Goal: Information Seeking & Learning: Learn about a topic

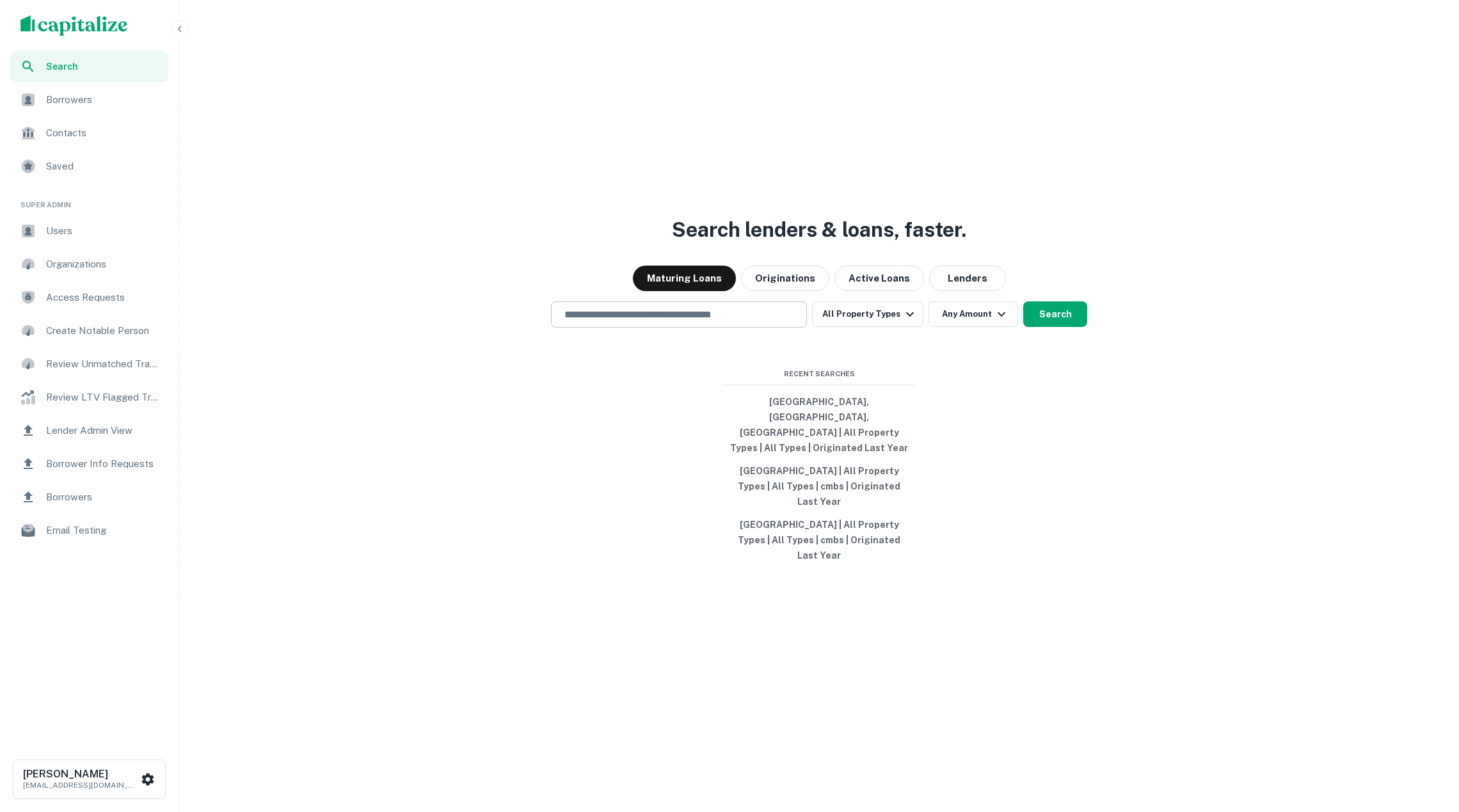
click at [613, 322] on input "text" at bounding box center [679, 314] width 245 height 15
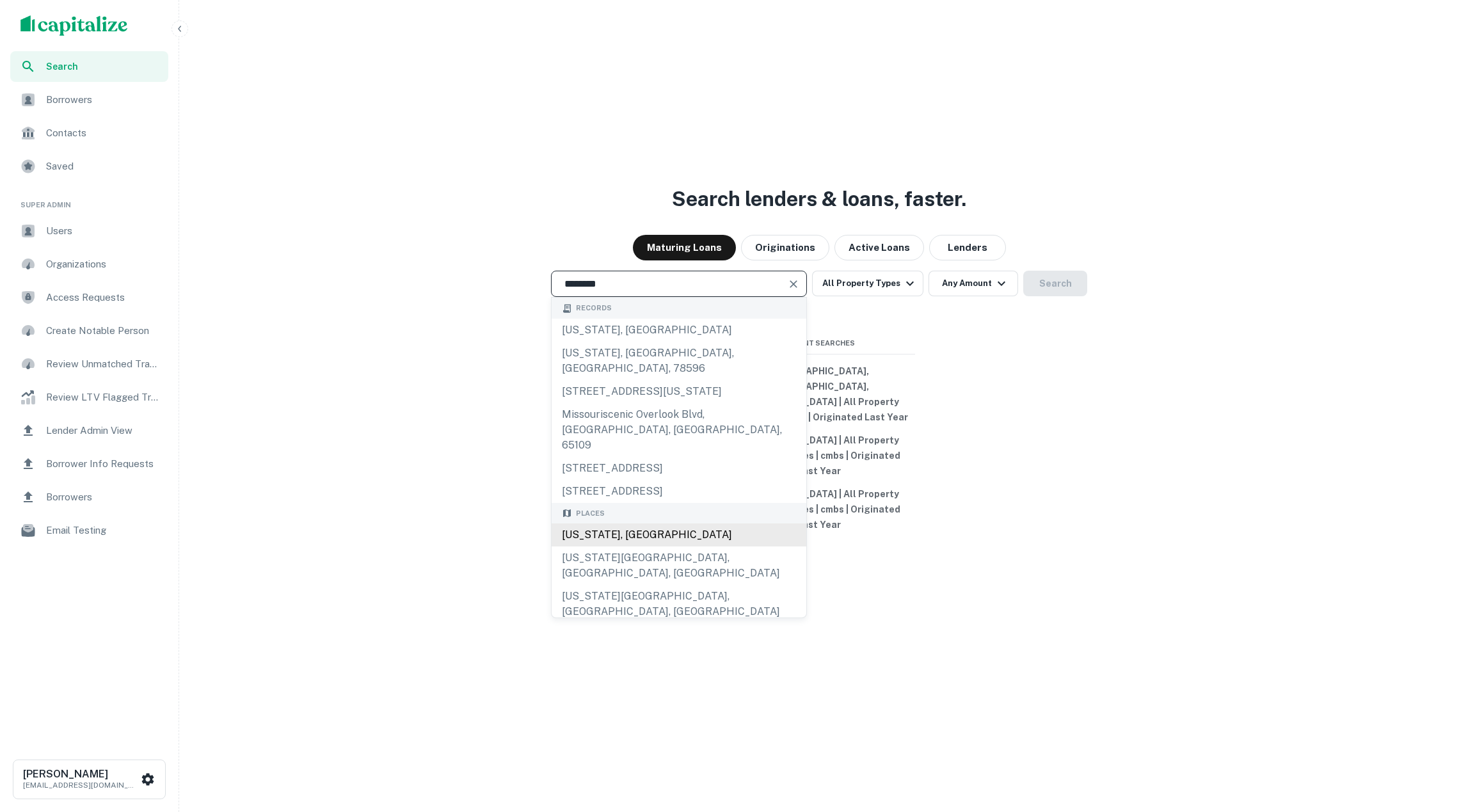
scroll to position [30, 0]
drag, startPoint x: 622, startPoint y: 536, endPoint x: 661, endPoint y: 484, distance: 65.0
click at [622, 536] on div "[US_STATE], [GEOGRAPHIC_DATA]" at bounding box center [678, 535] width 255 height 23
type input "**********"
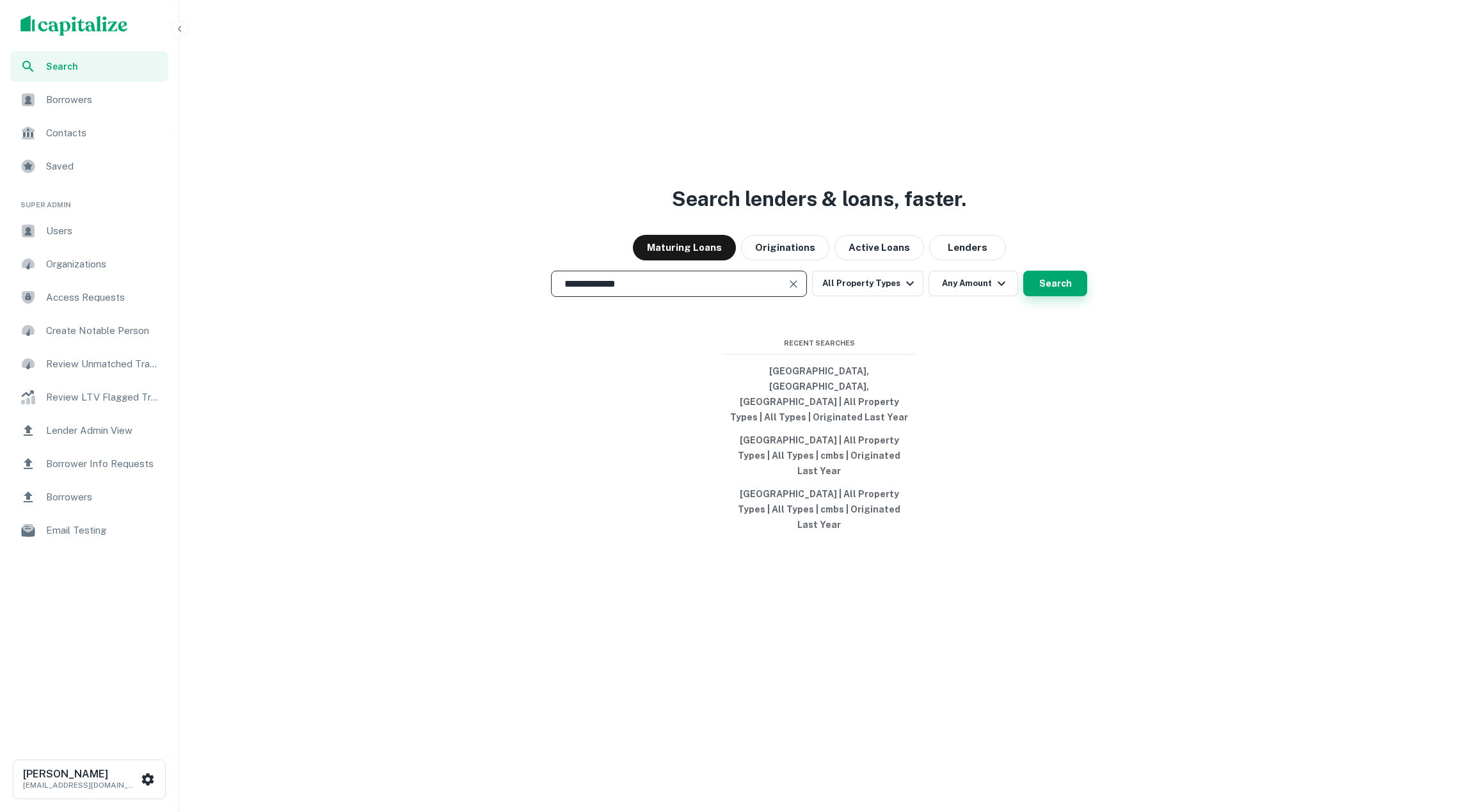
click at [1060, 296] on button "Search" at bounding box center [1055, 283] width 64 height 26
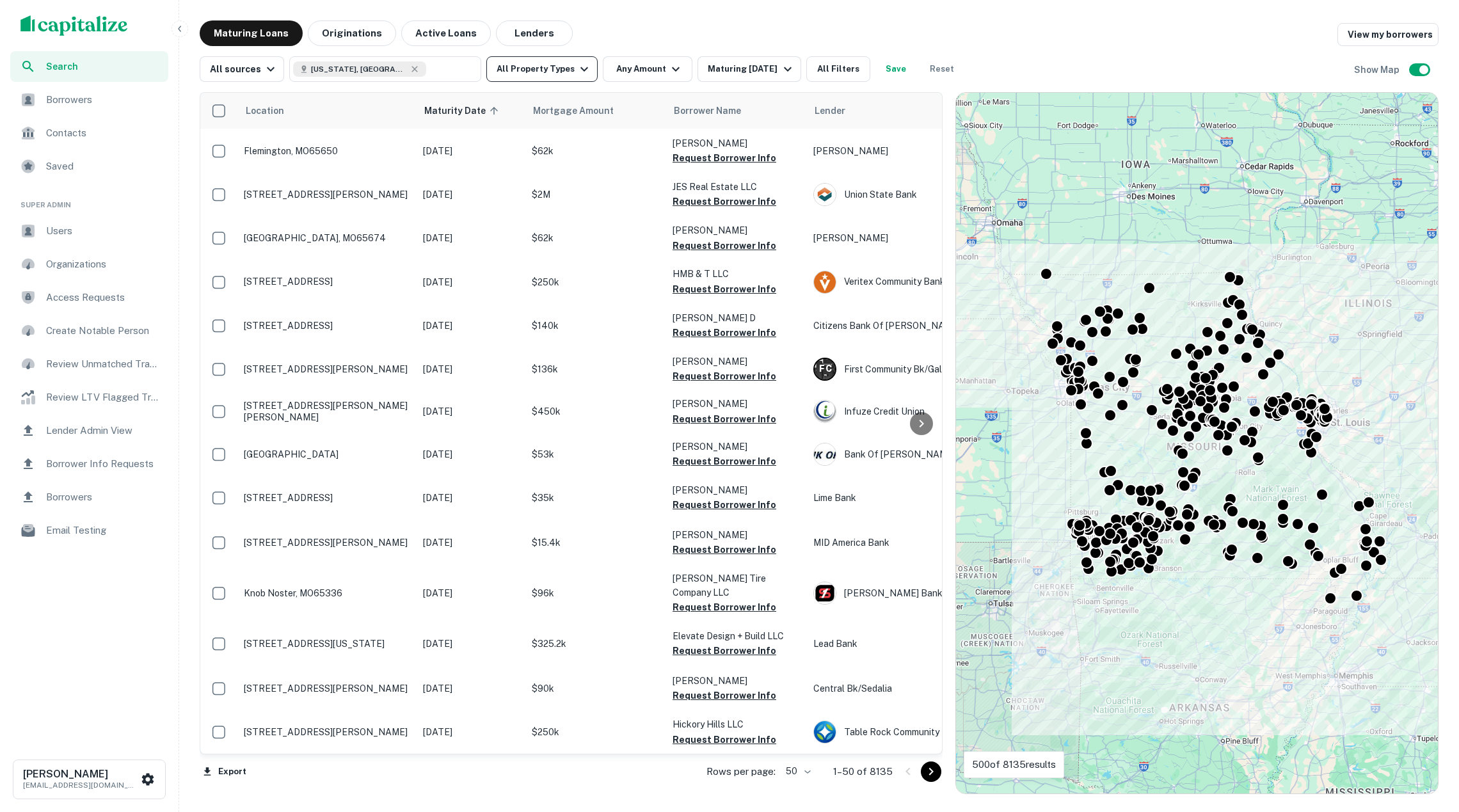
click at [533, 70] on button "All Property Types" at bounding box center [541, 69] width 111 height 26
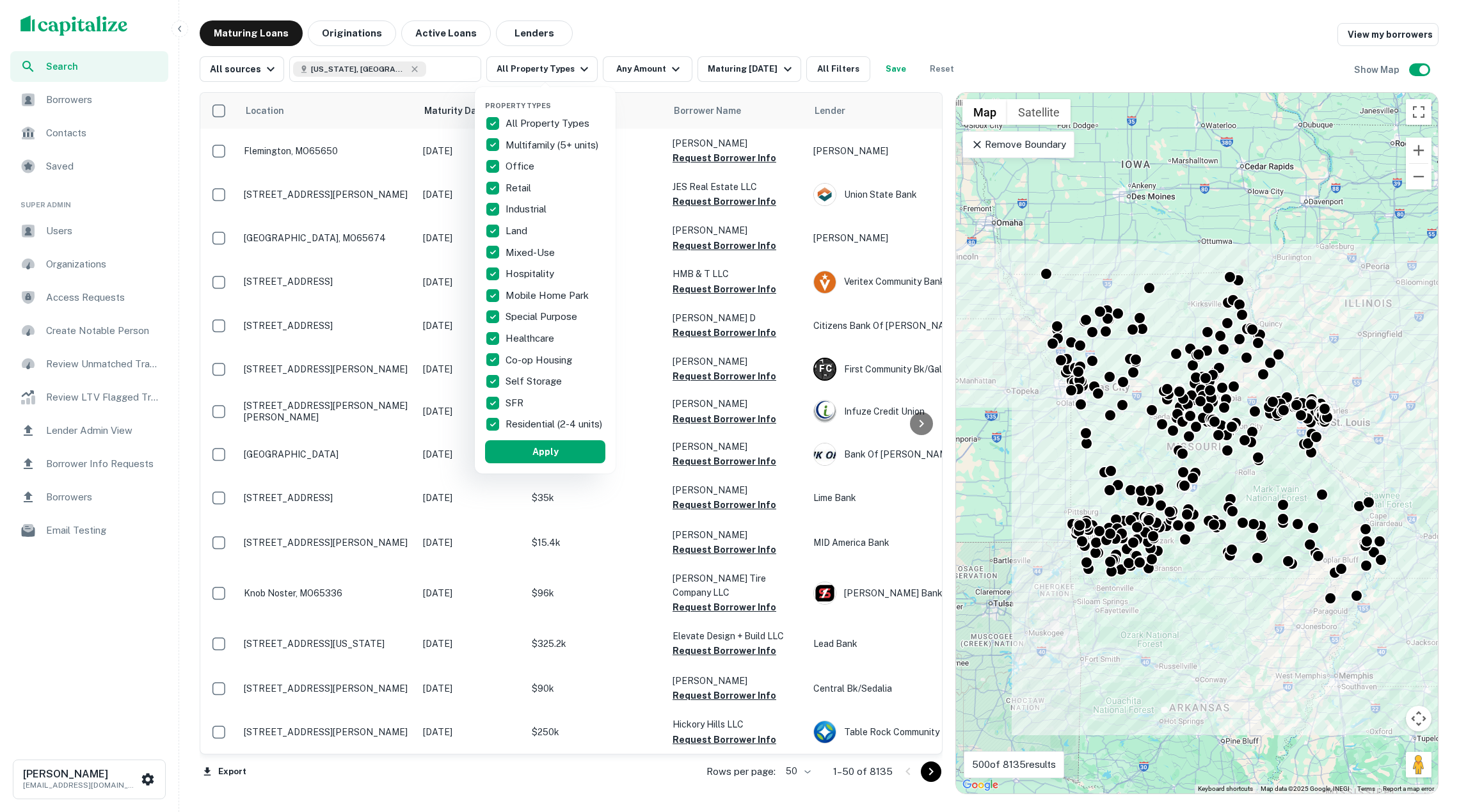
click at [649, 38] on div at bounding box center [729, 406] width 1459 height 812
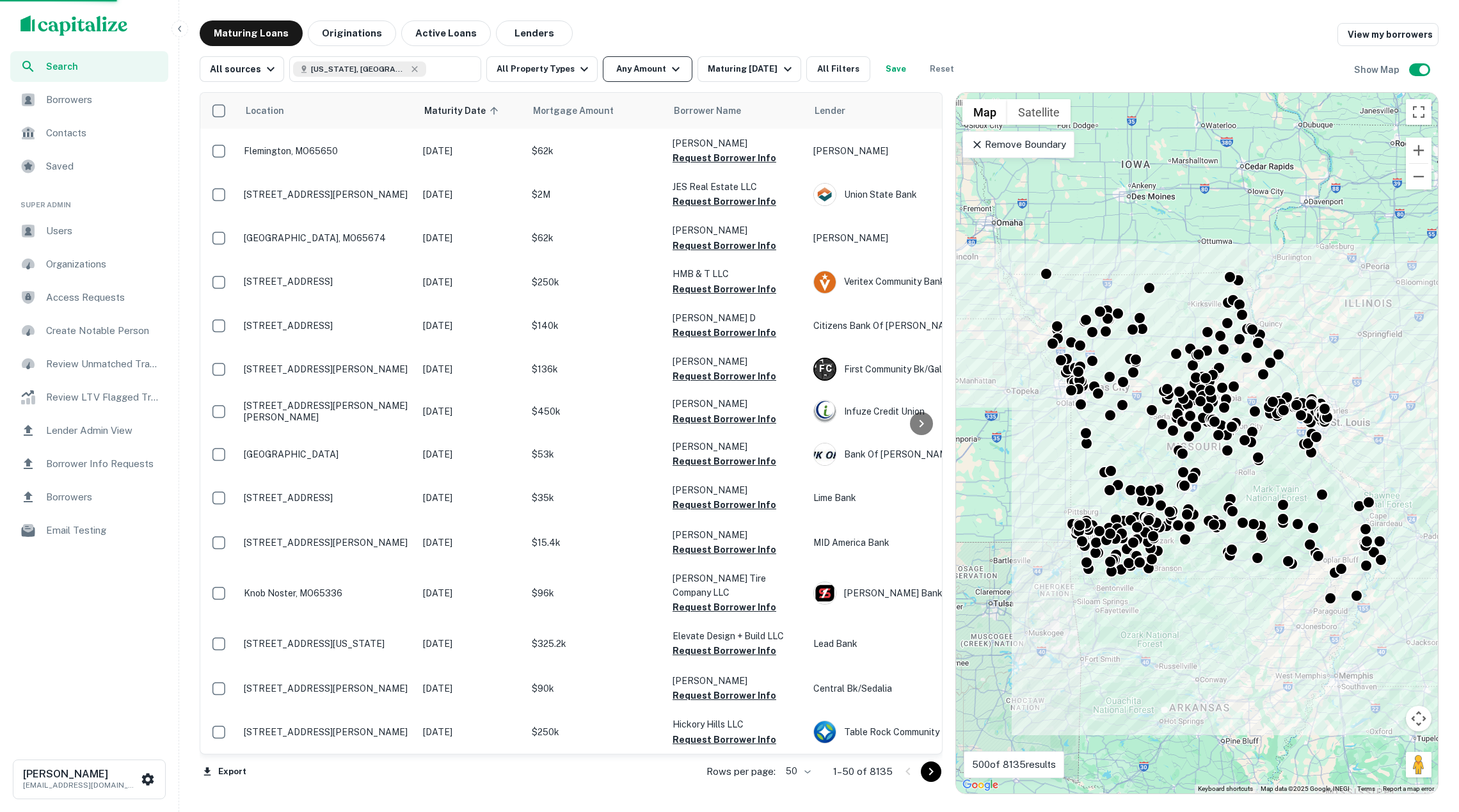
drag, startPoint x: 658, startPoint y: 72, endPoint x: 650, endPoint y: 70, distance: 8.2
click at [658, 72] on div "Property Types All Property Types Multifamily (5+ units) Office Retail Industri…" at bounding box center [729, 406] width 1459 height 812
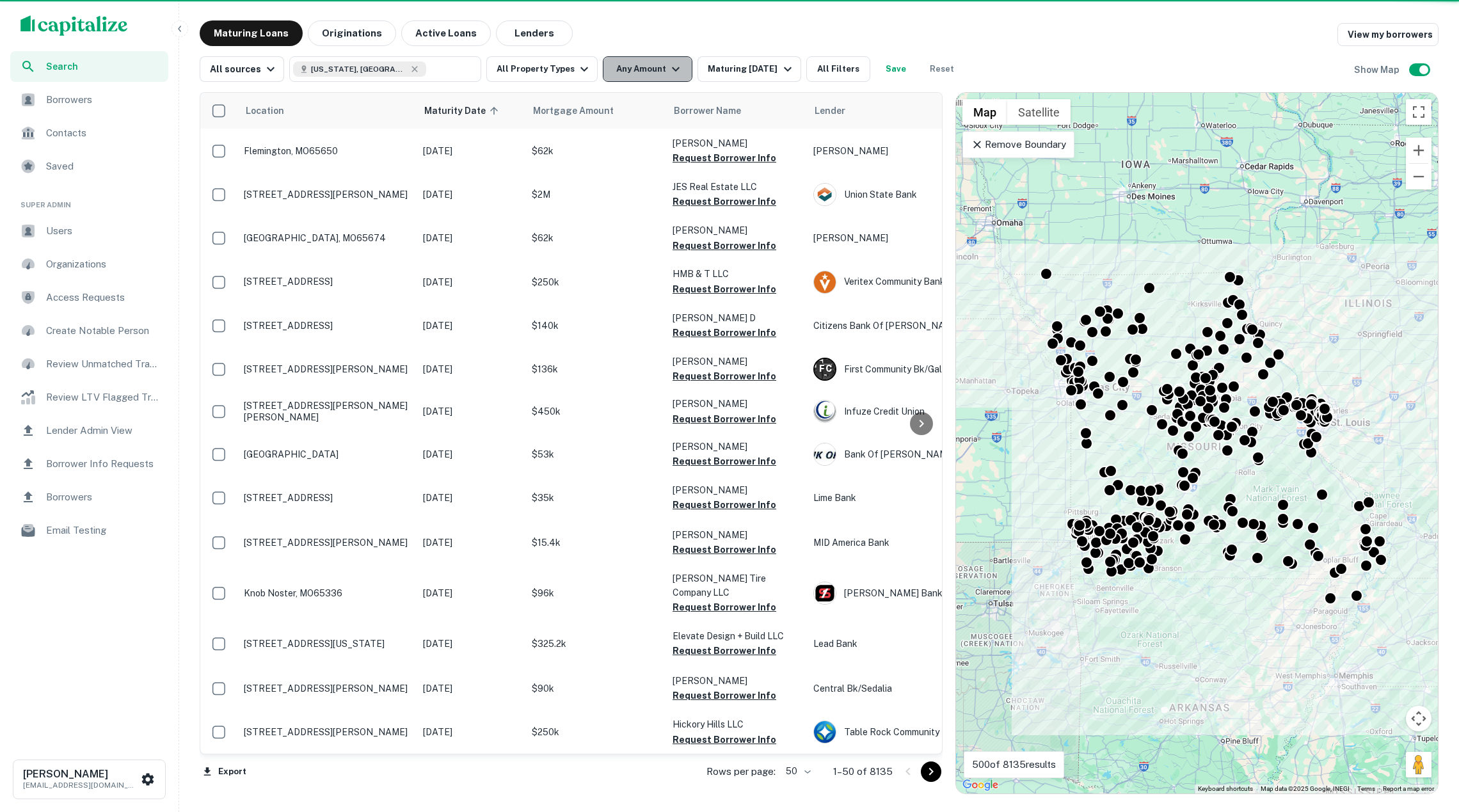
click at [650, 70] on button "Any Amount" at bounding box center [647, 69] width 90 height 26
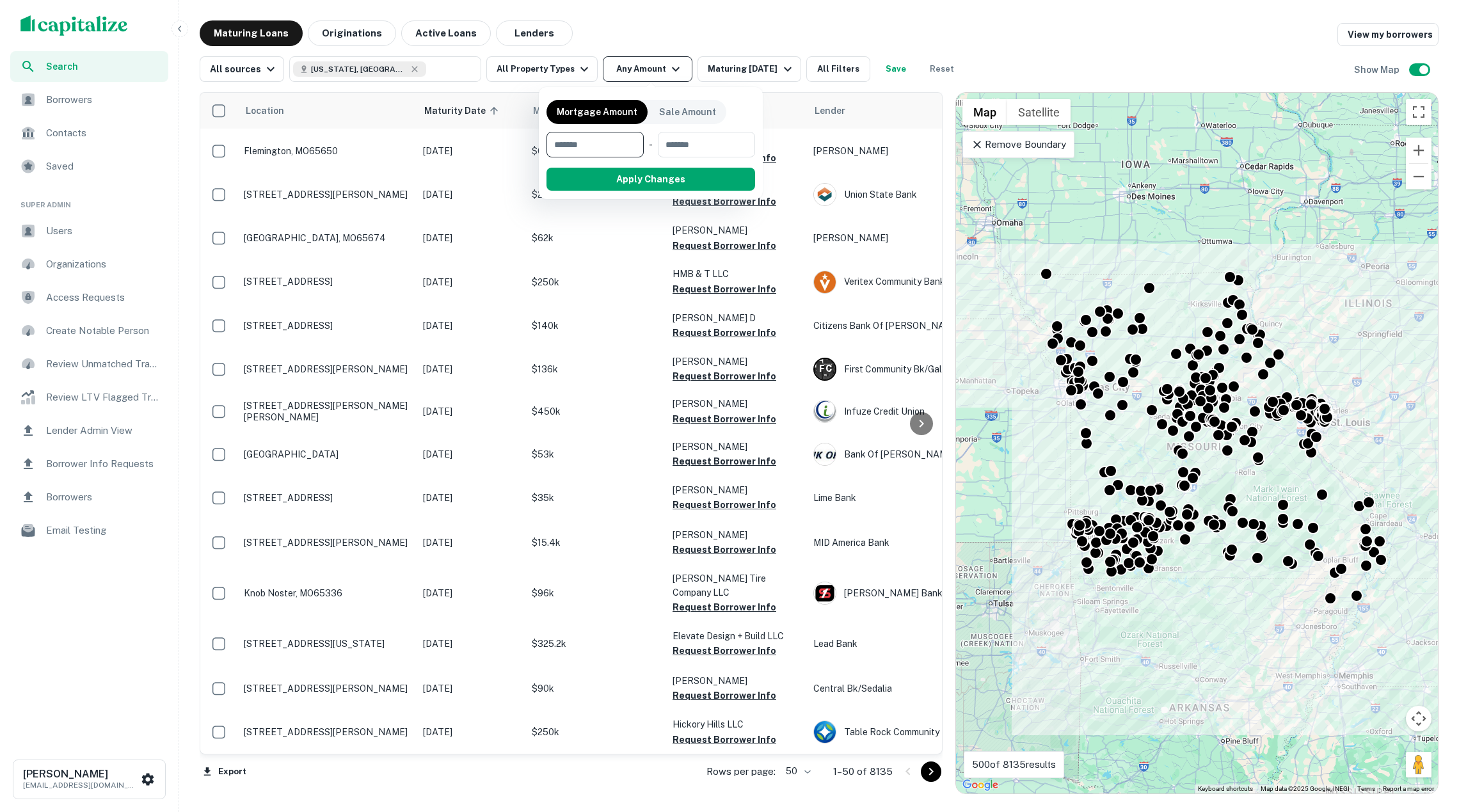
type input "*"
type input "*******"
click at [668, 185] on button "Apply Changes" at bounding box center [674, 179] width 163 height 23
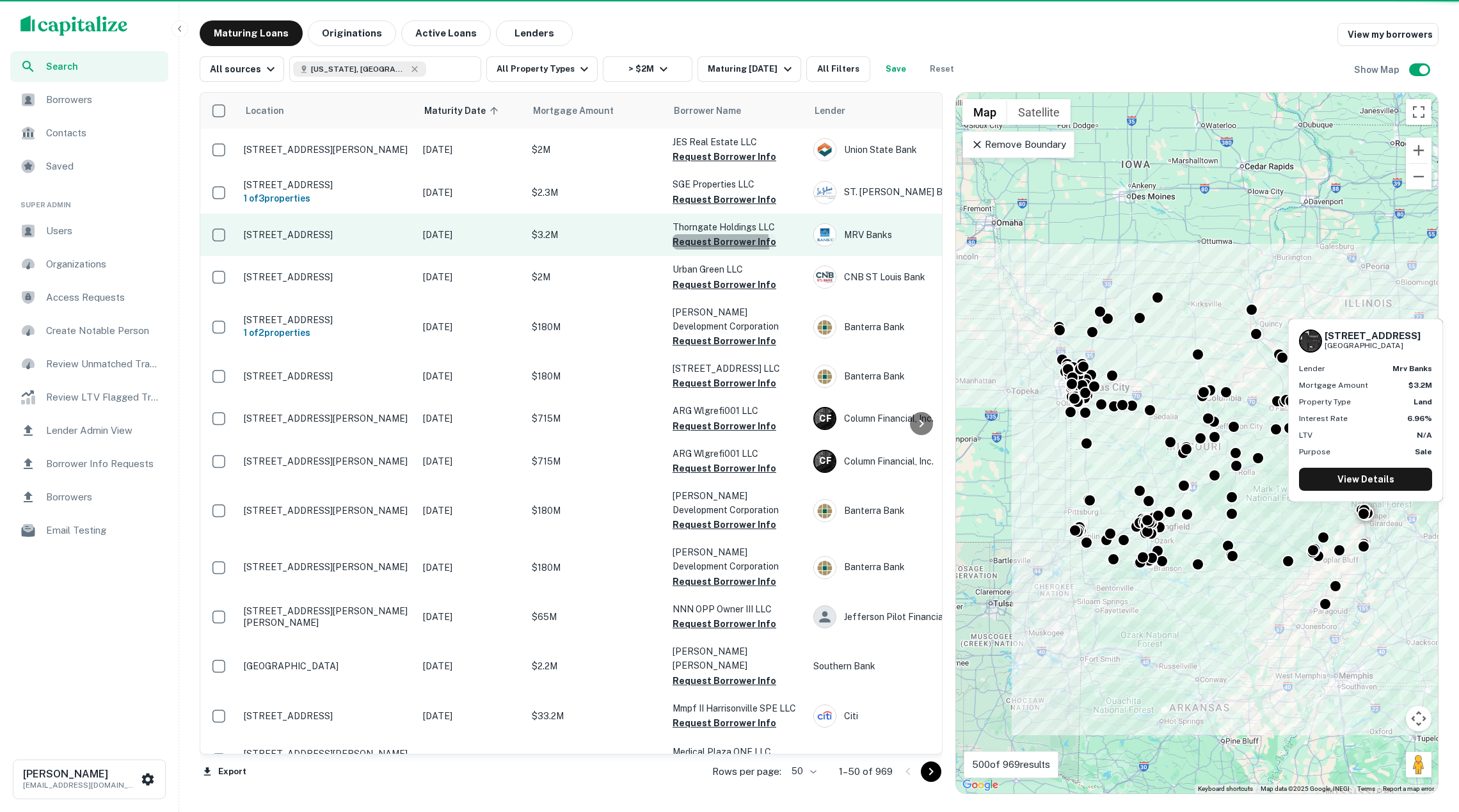
click at [695, 244] on button "Request Borrower Info" at bounding box center [724, 242] width 104 height 16
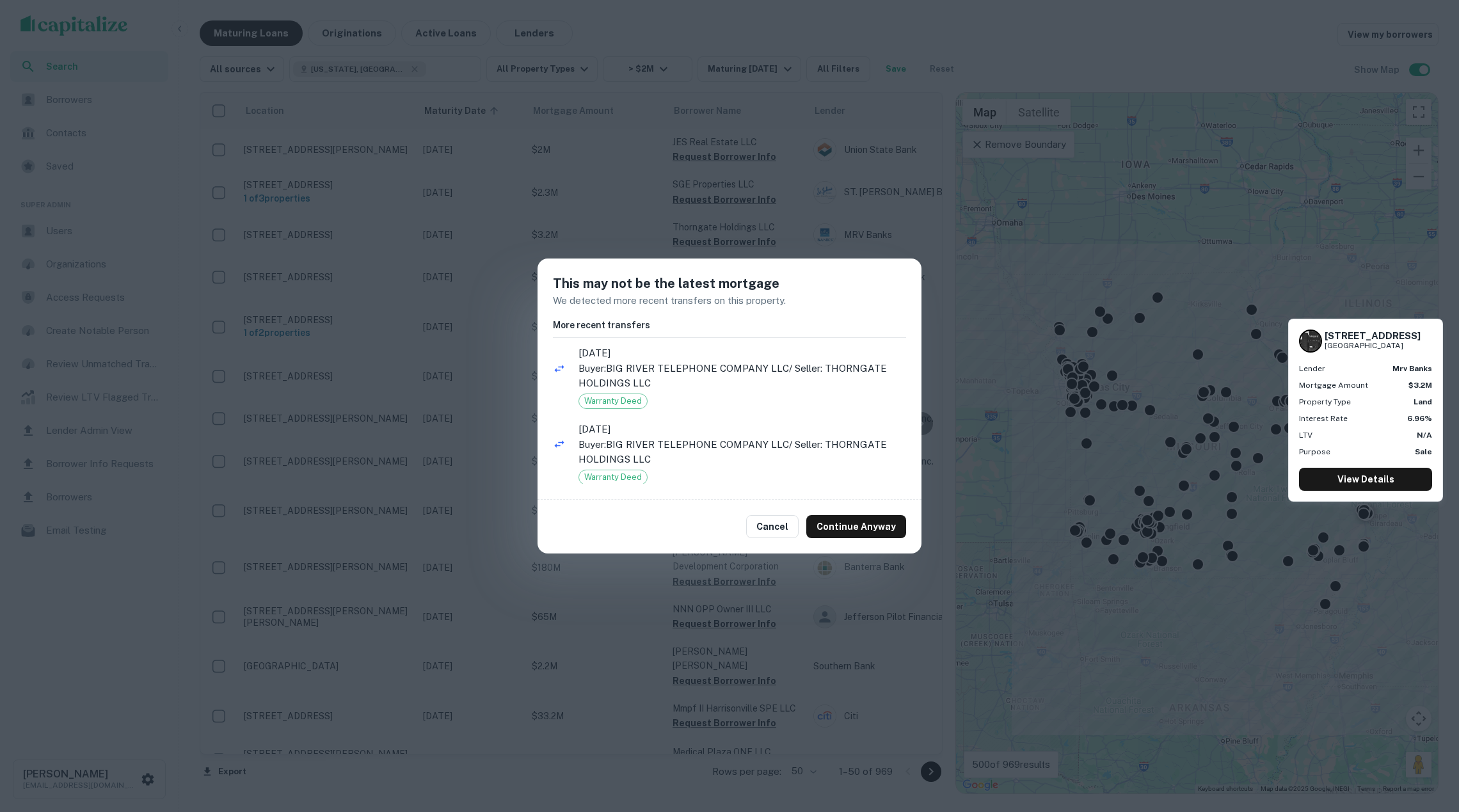
click at [451, 167] on div "This may not be the latest mortgage We detected more recent transfers on this p…" at bounding box center [729, 406] width 1459 height 812
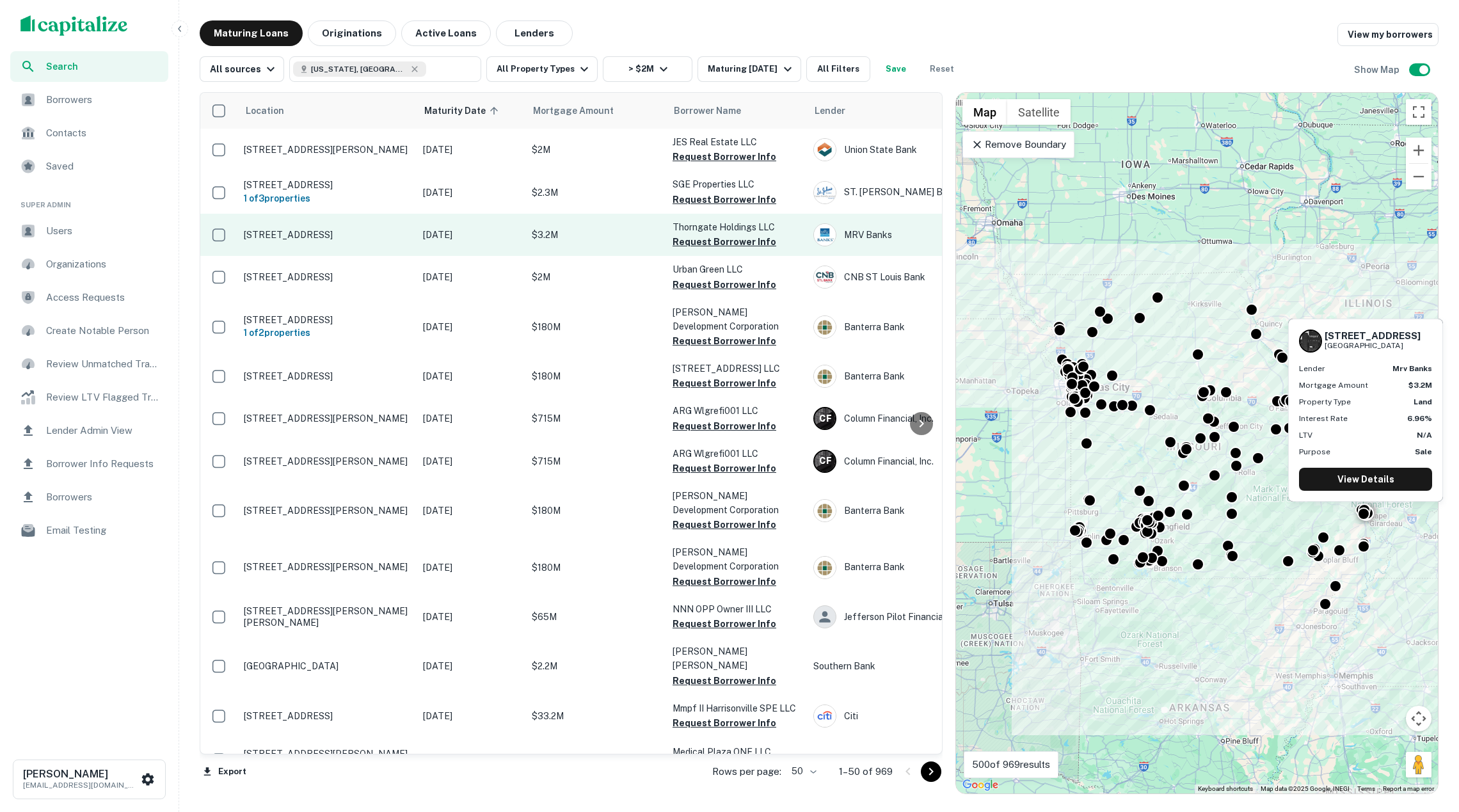
click at [370, 237] on p "1515 Independence St Cape Girardeau, MO63703" at bounding box center [327, 234] width 167 height 12
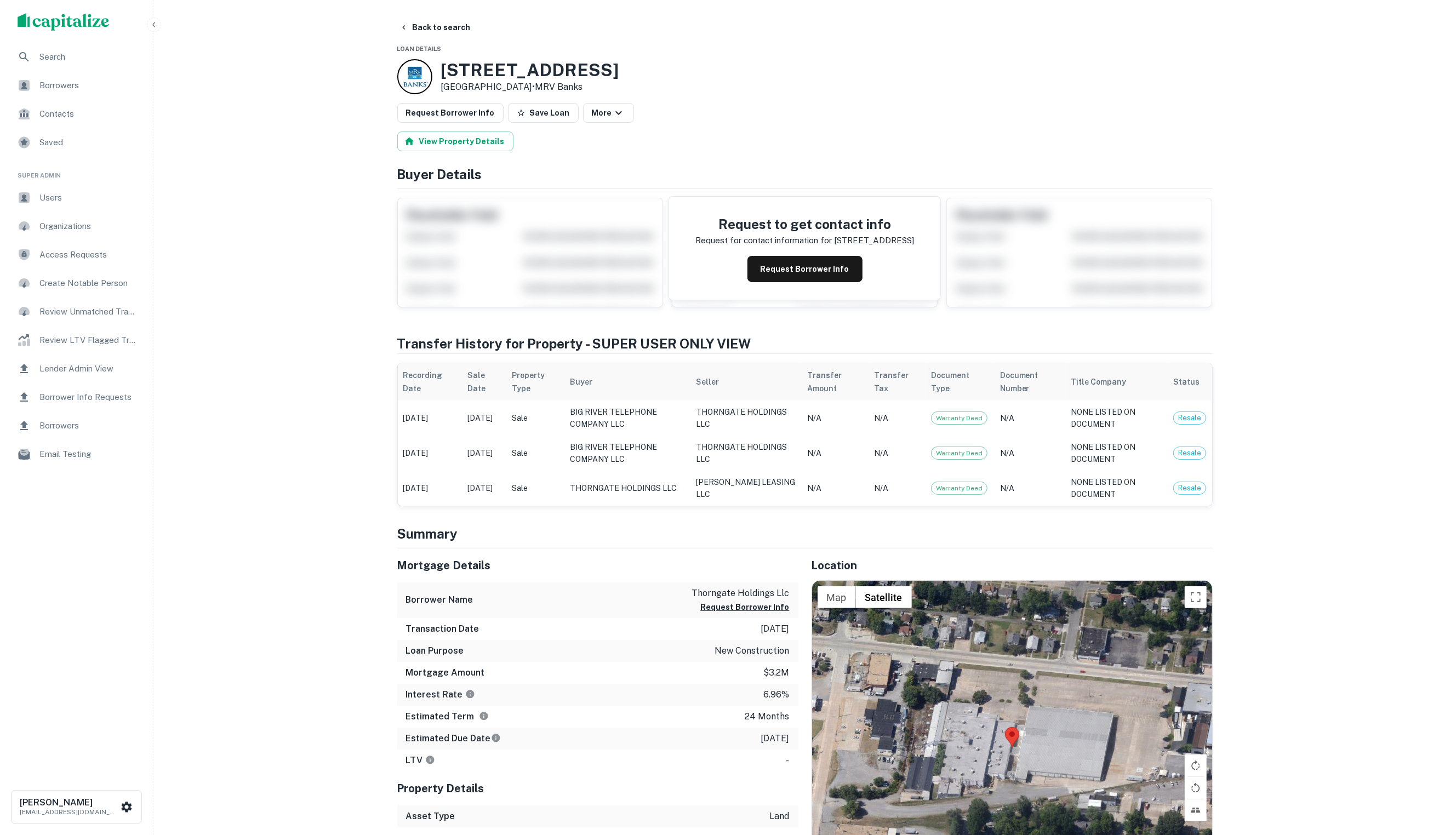
drag, startPoint x: 1085, startPoint y: 85, endPoint x: 1256, endPoint y: 22, distance: 182.2
click at [1099, 85] on div "1515 Independence St Cape Girardeau, MO63703 • MRV Banks" at bounding box center [805, 77] width 815 height 35
click at [73, 191] on span "Users" at bounding box center [88, 198] width 98 height 13
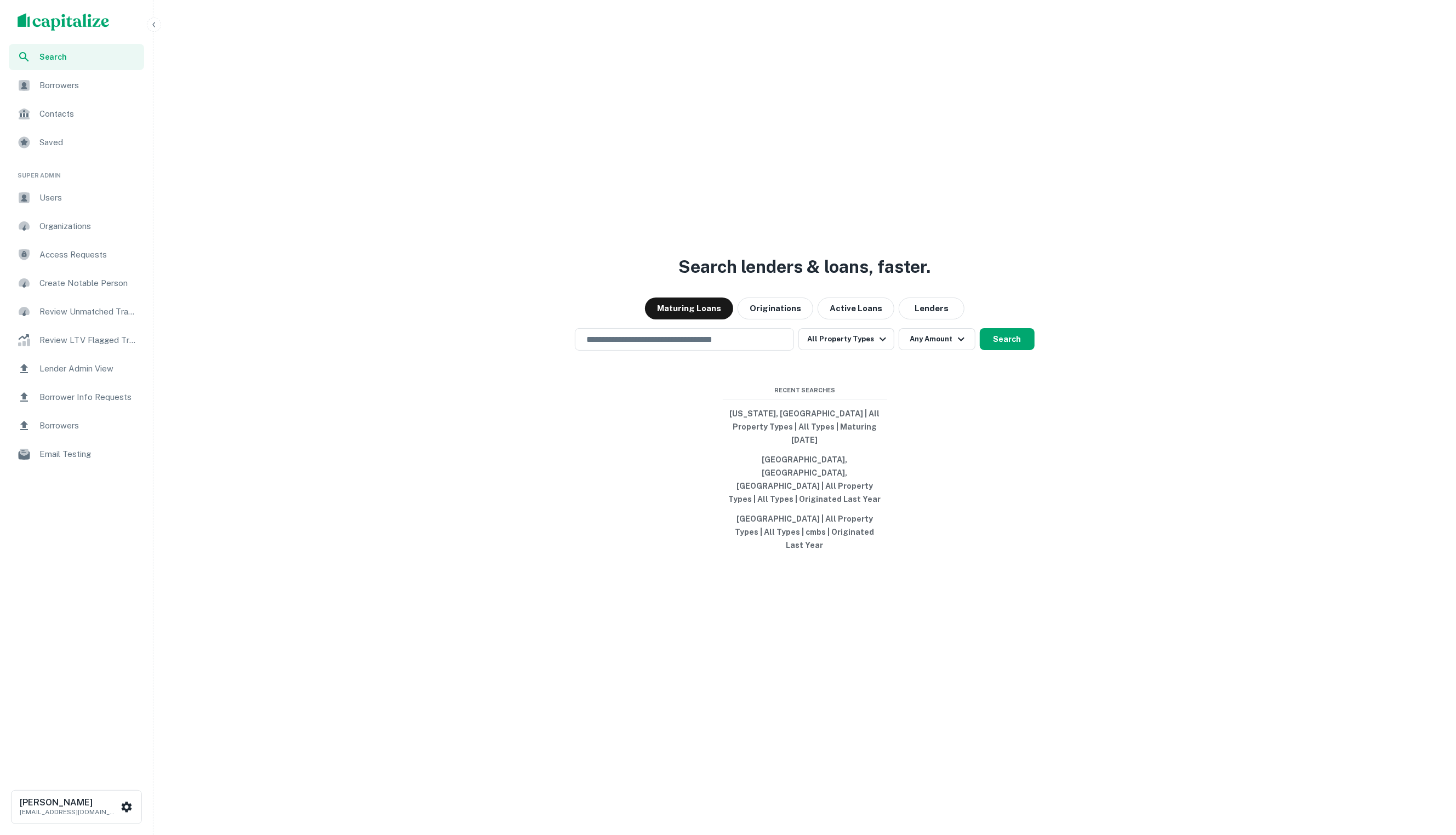
click at [158, 29] on button "button" at bounding box center [153, 24] width 14 height 14
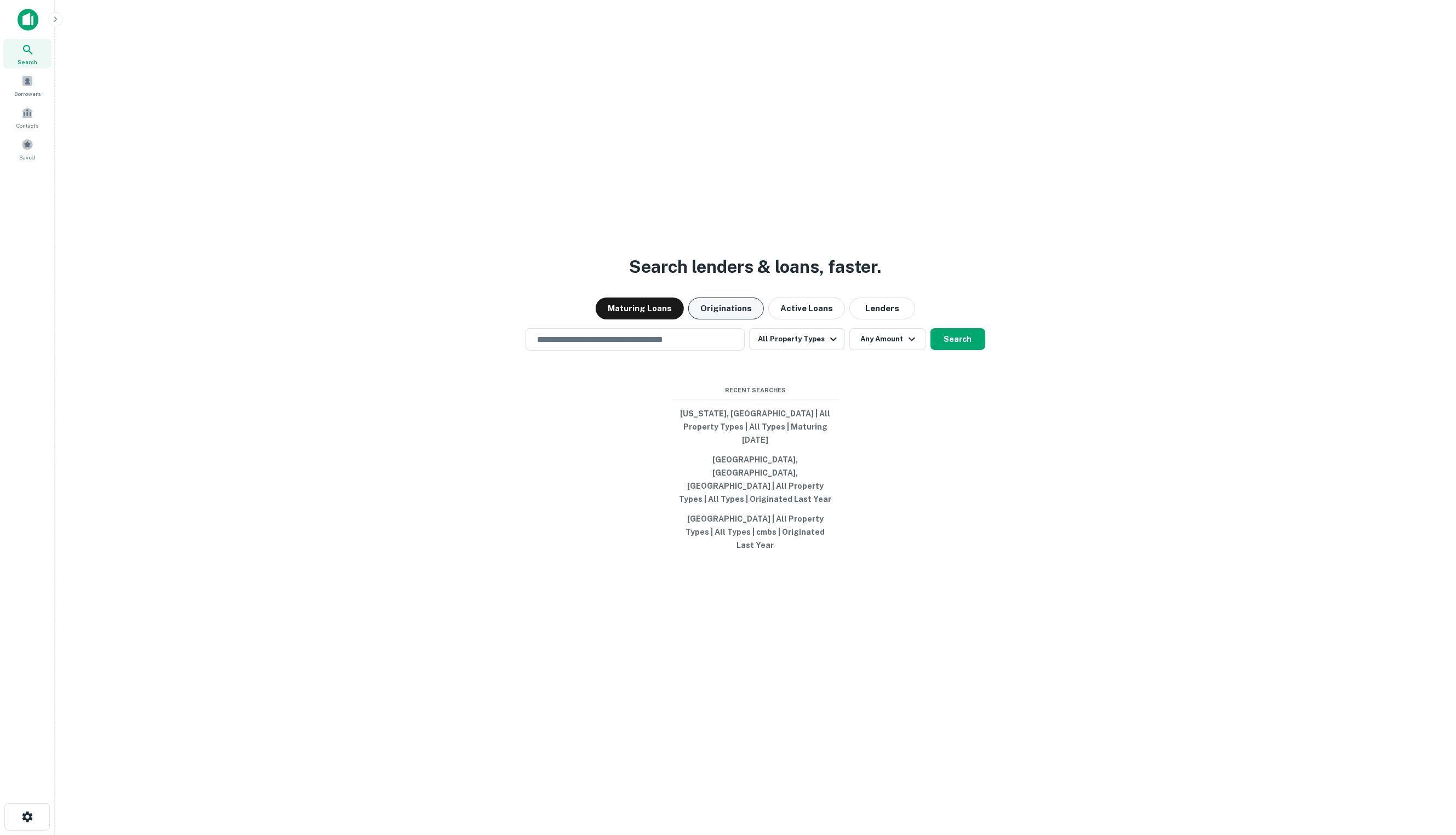
click at [723, 319] on button "Originations" at bounding box center [726, 308] width 75 height 22
click at [700, 345] on input "text" at bounding box center [635, 339] width 209 height 13
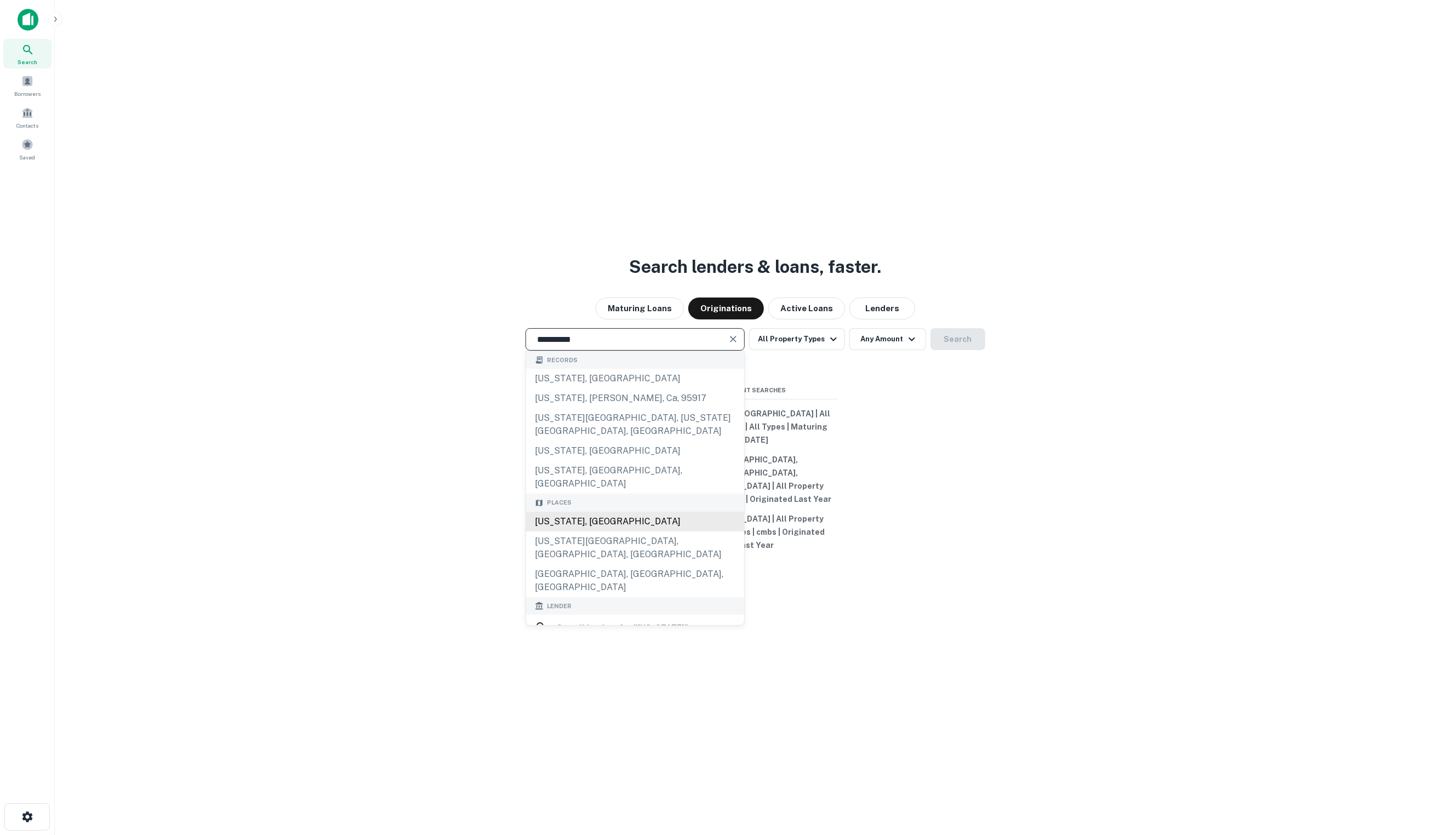
click at [671, 524] on div "California, USA" at bounding box center [635, 522] width 218 height 20
type input "**********"
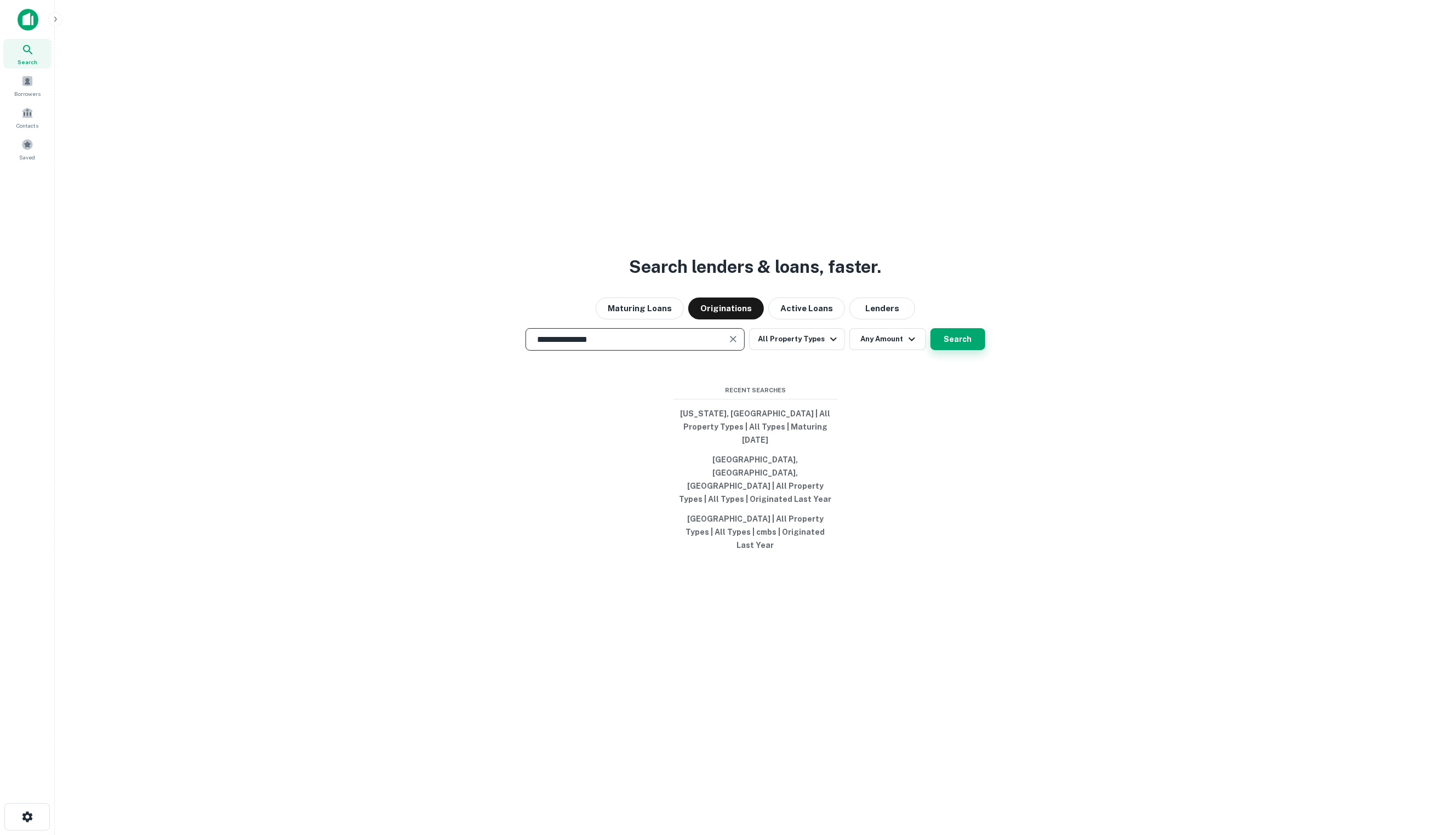
click at [958, 350] on button "Search" at bounding box center [958, 339] width 55 height 22
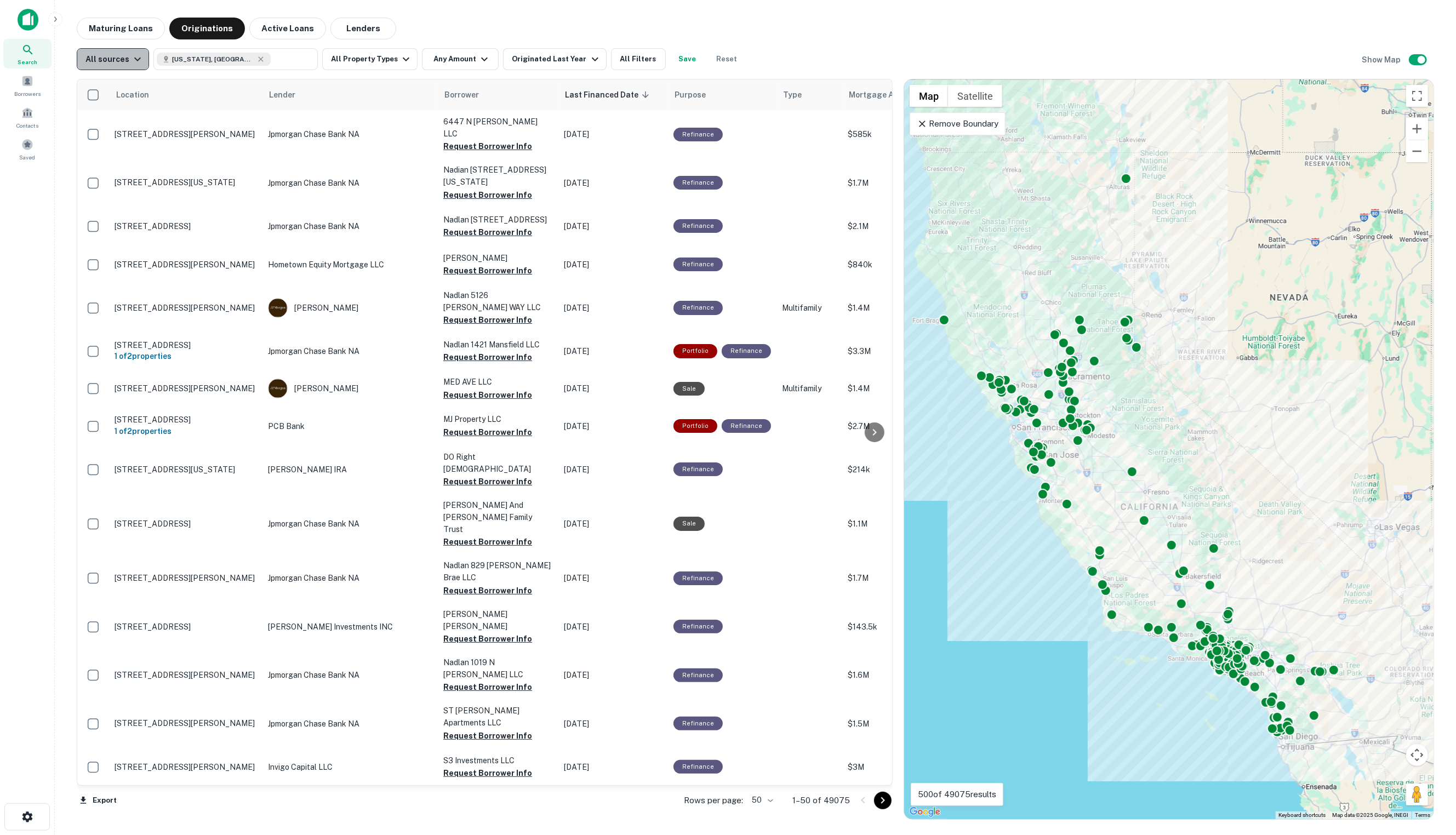
click at [119, 58] on div "All sources" at bounding box center [115, 59] width 59 height 13
drag, startPoint x: 136, startPoint y: 134, endPoint x: 167, endPoint y: 62, distance: 78.4
click at [136, 134] on div "GSE" at bounding box center [114, 141] width 81 height 13
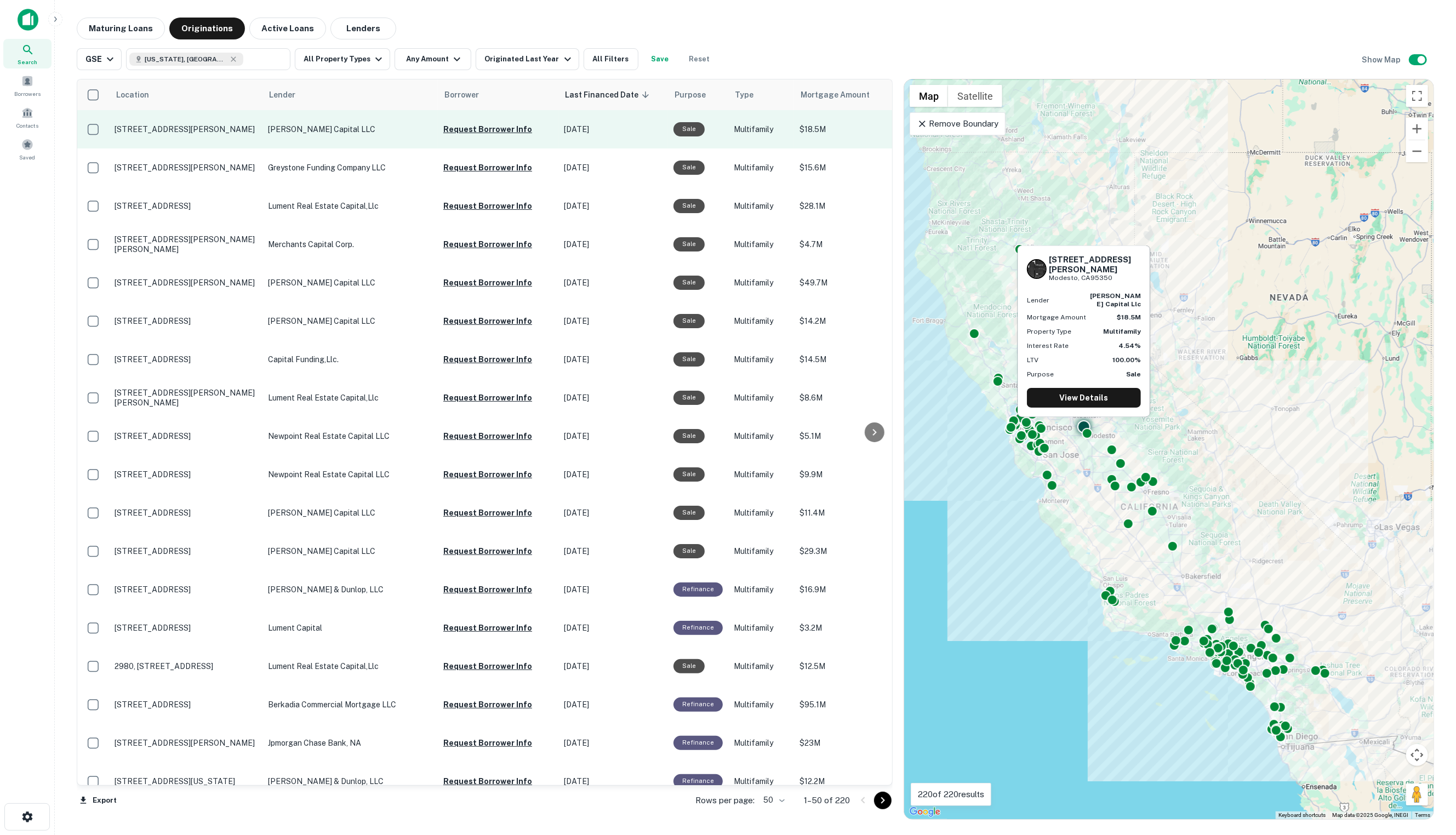
click at [307, 139] on td "Dwight Capital LLC" at bounding box center [350, 129] width 175 height 39
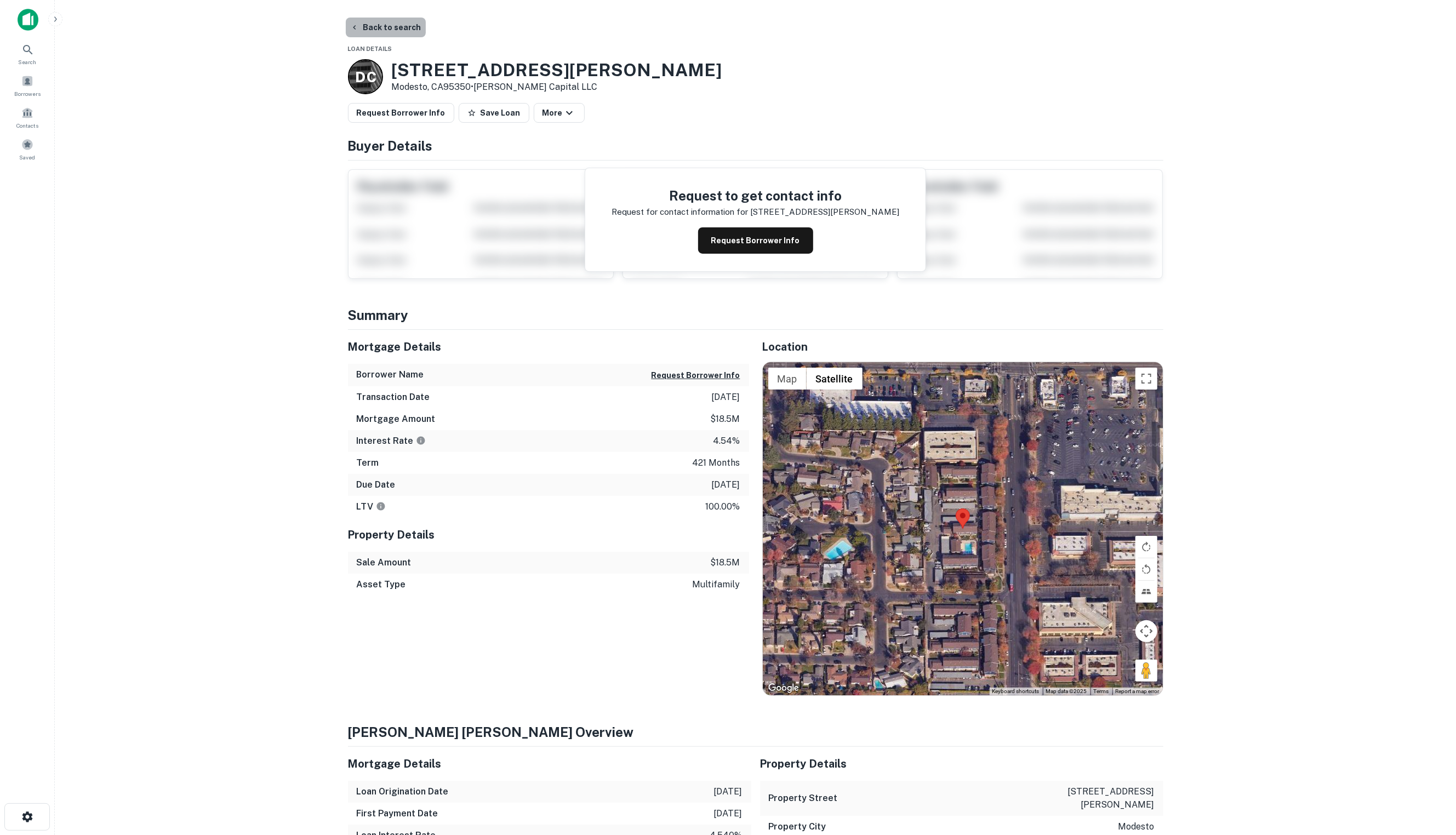
click at [370, 23] on button "Back to search" at bounding box center [386, 27] width 80 height 20
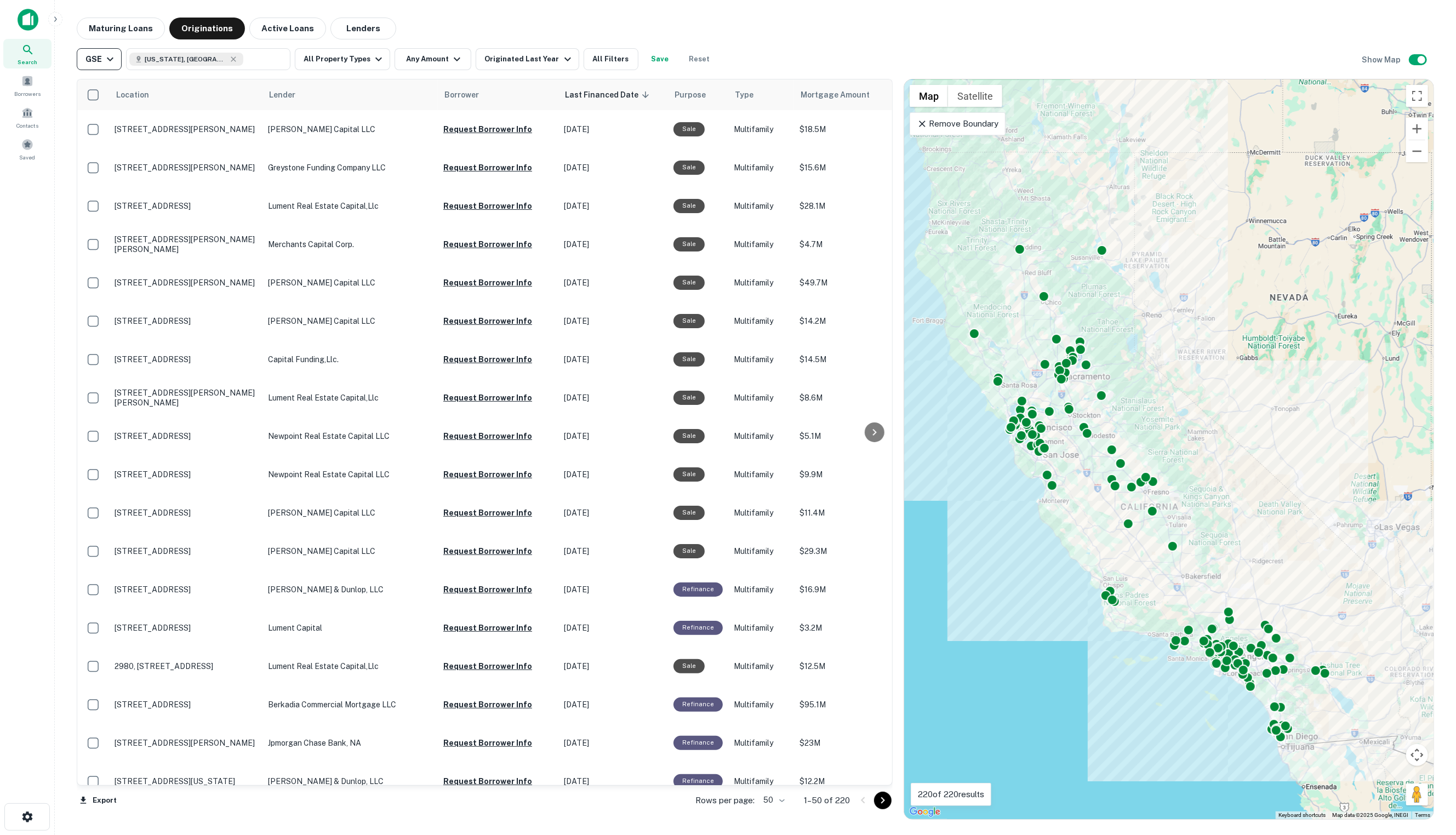
click at [97, 61] on div "GSE" at bounding box center [101, 59] width 31 height 13
click at [112, 27] on div at bounding box center [728, 418] width 1456 height 835
click at [112, 24] on button "Maturing Loans" at bounding box center [121, 28] width 88 height 22
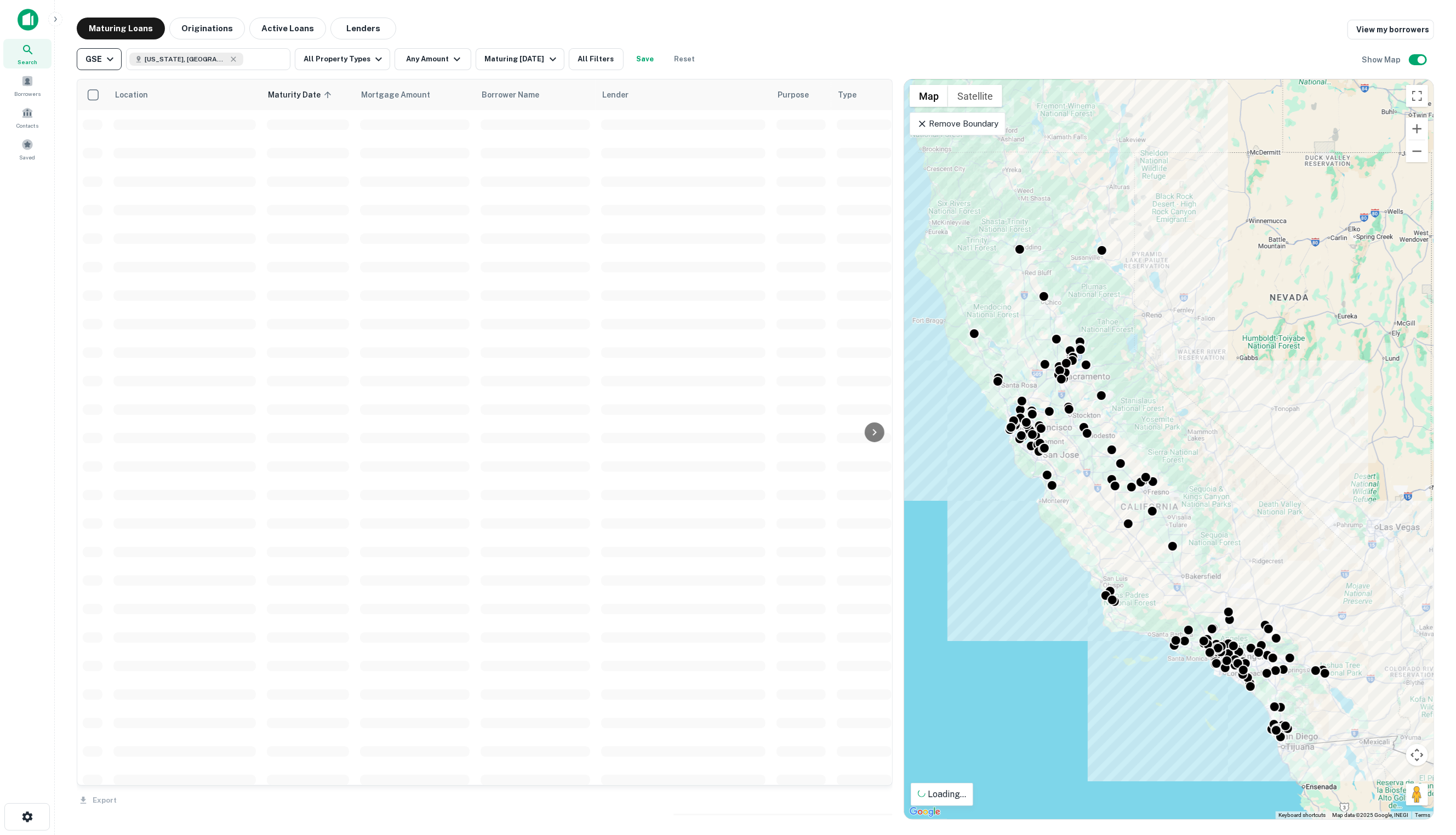
click at [112, 68] on button "GSE" at bounding box center [99, 59] width 45 height 22
click at [107, 101] on div "All sources" at bounding box center [101, 102] width 81 height 13
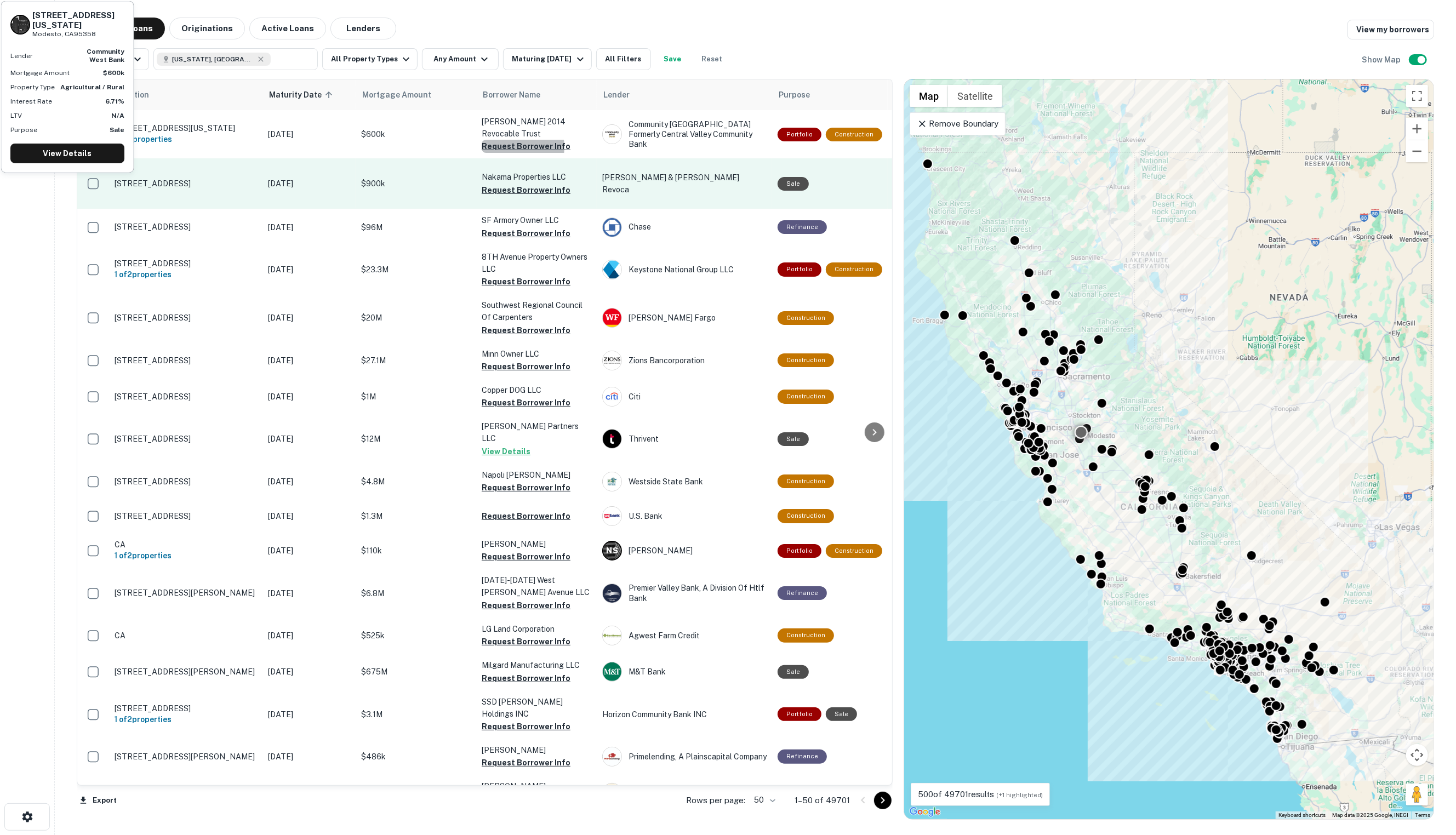
drag, startPoint x: 504, startPoint y: 135, endPoint x: 514, endPoint y: 150, distance: 18.0
click at [504, 139] on button "Request Borrower Info" at bounding box center [526, 146] width 89 height 13
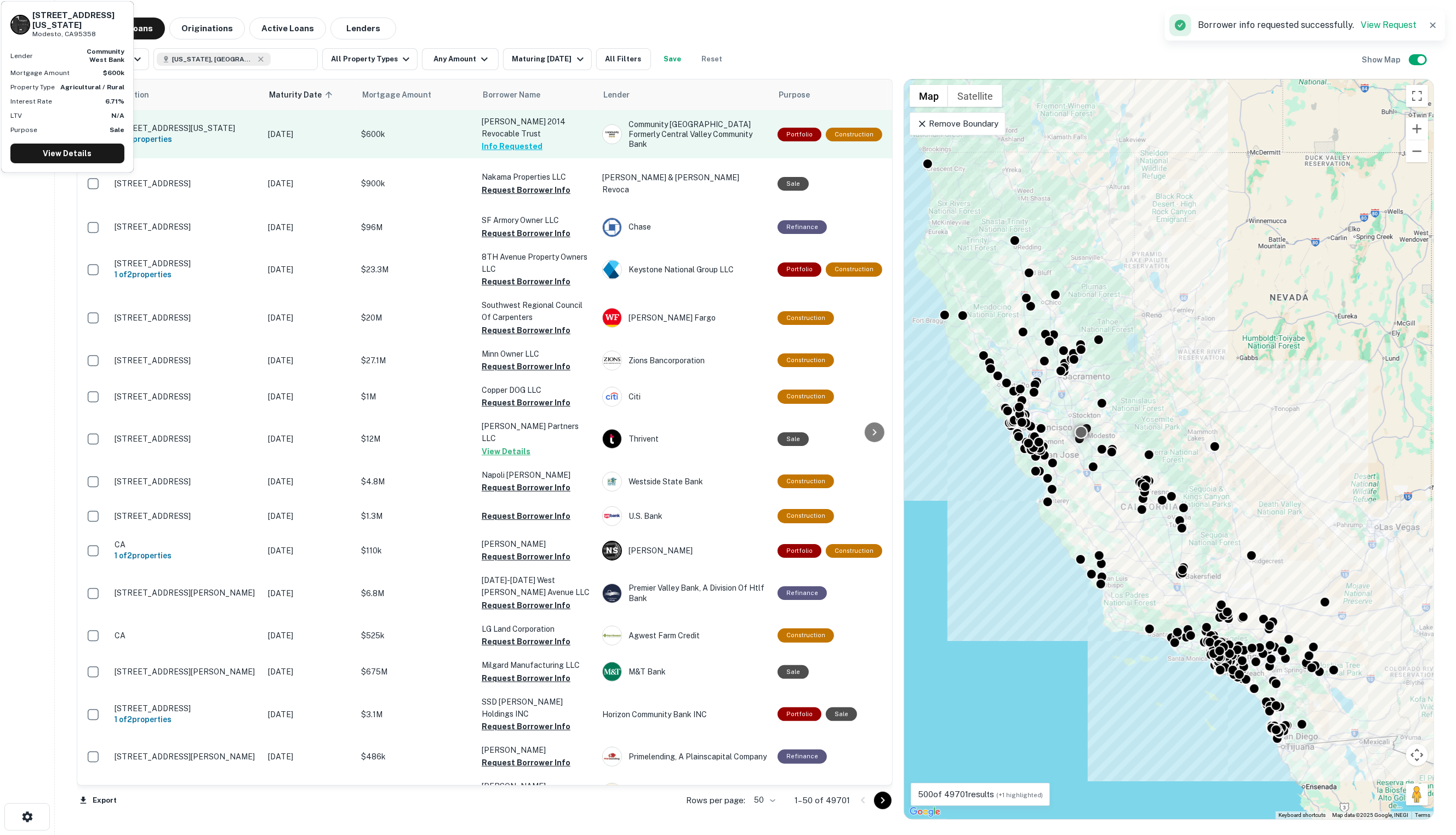
click at [428, 129] on p "$600k" at bounding box center [416, 134] width 109 height 12
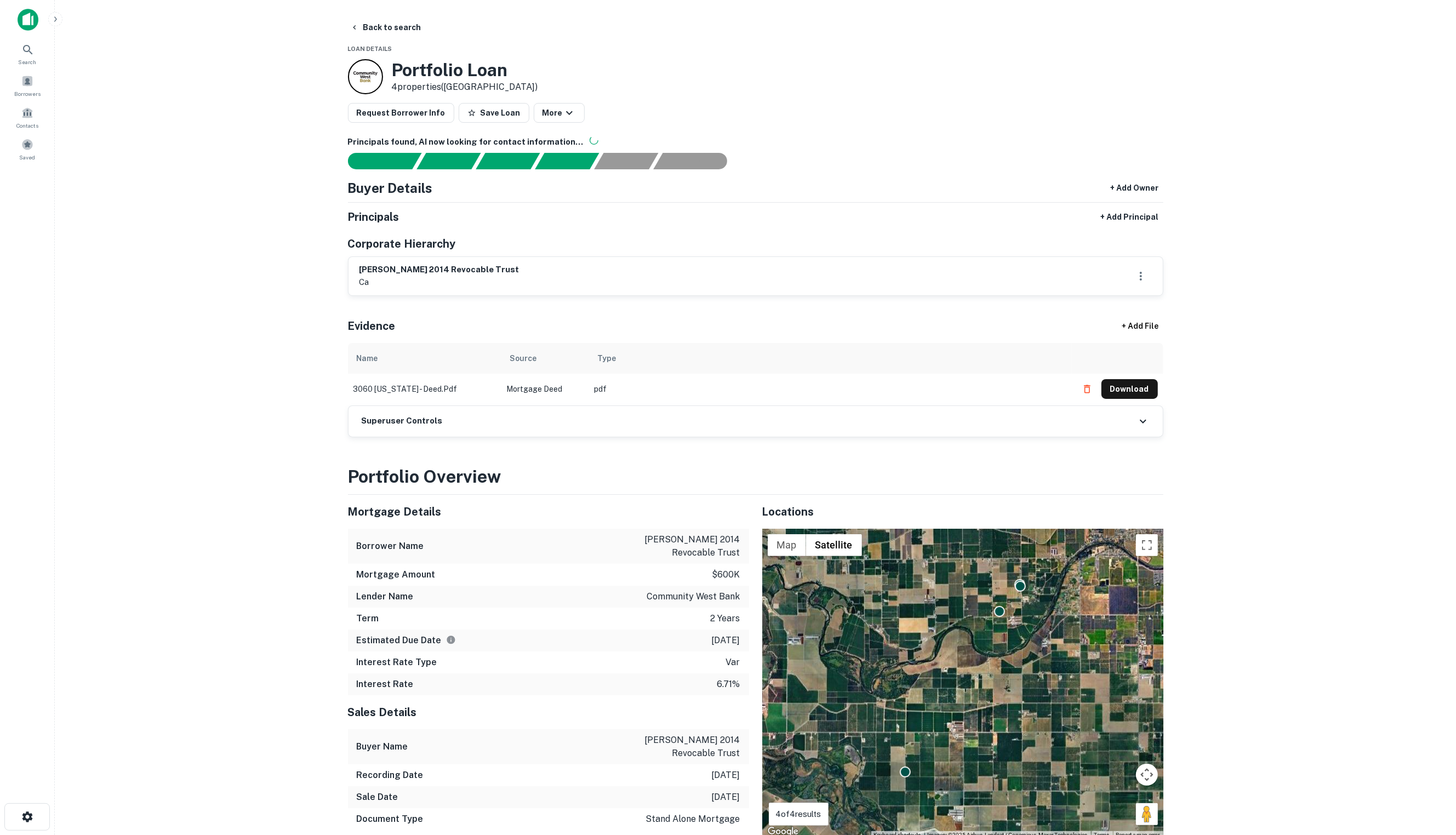
click at [53, 20] on icon "button" at bounding box center [55, 19] width 9 height 9
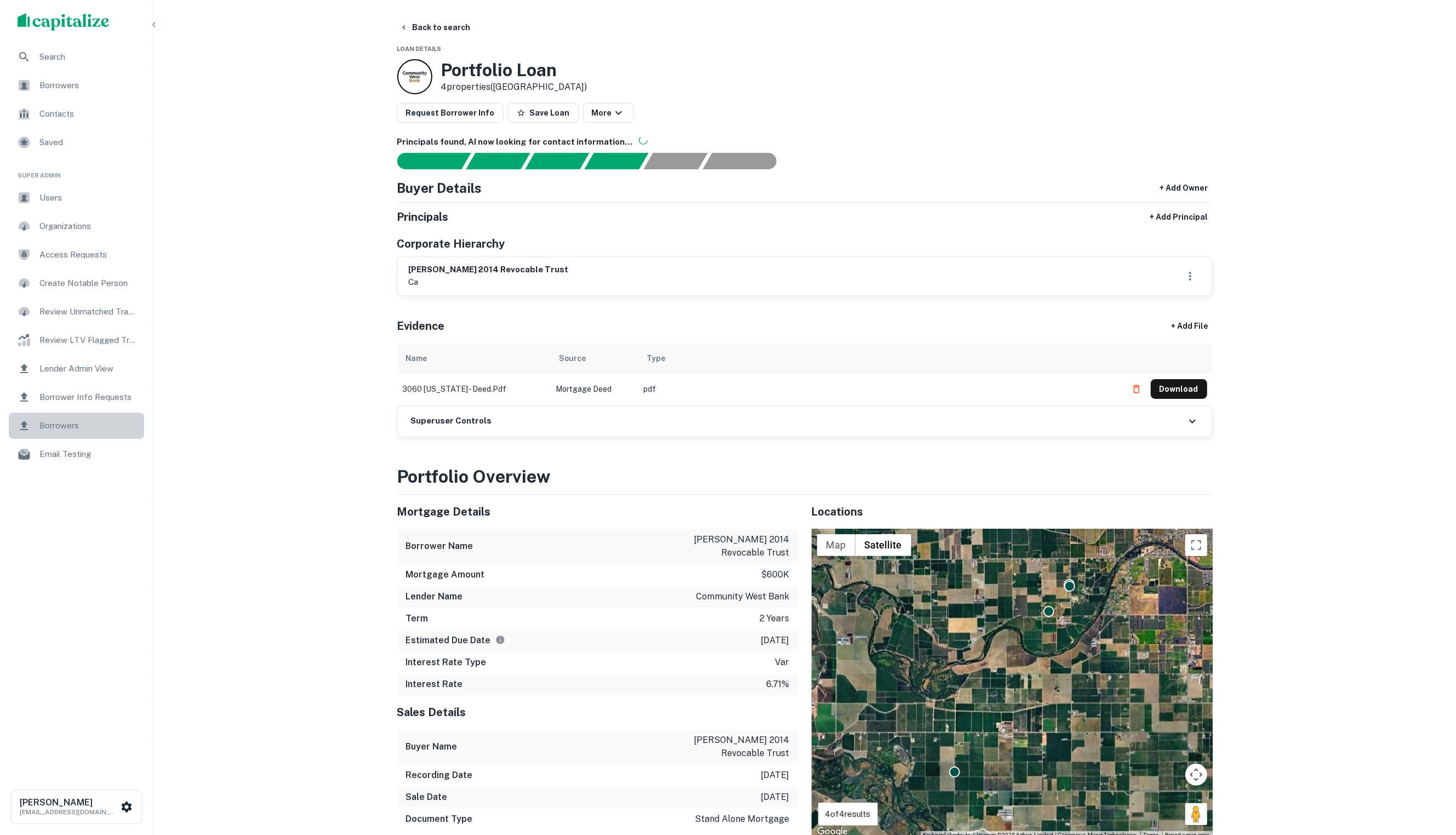
click at [87, 434] on div "Borrowers" at bounding box center [76, 426] width 135 height 26
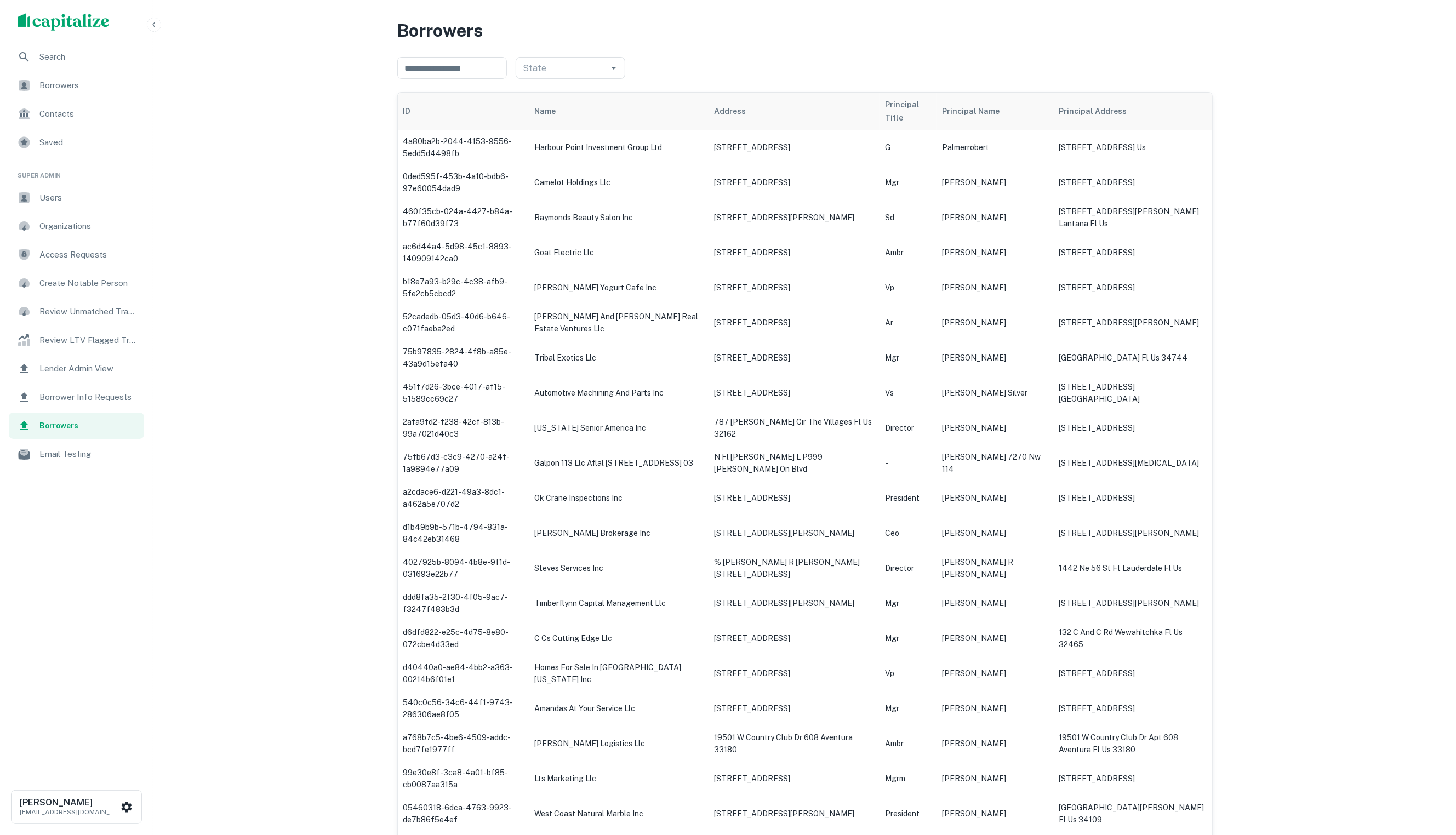
click at [103, 395] on span "Borrower Info Requests" at bounding box center [88, 397] width 98 height 13
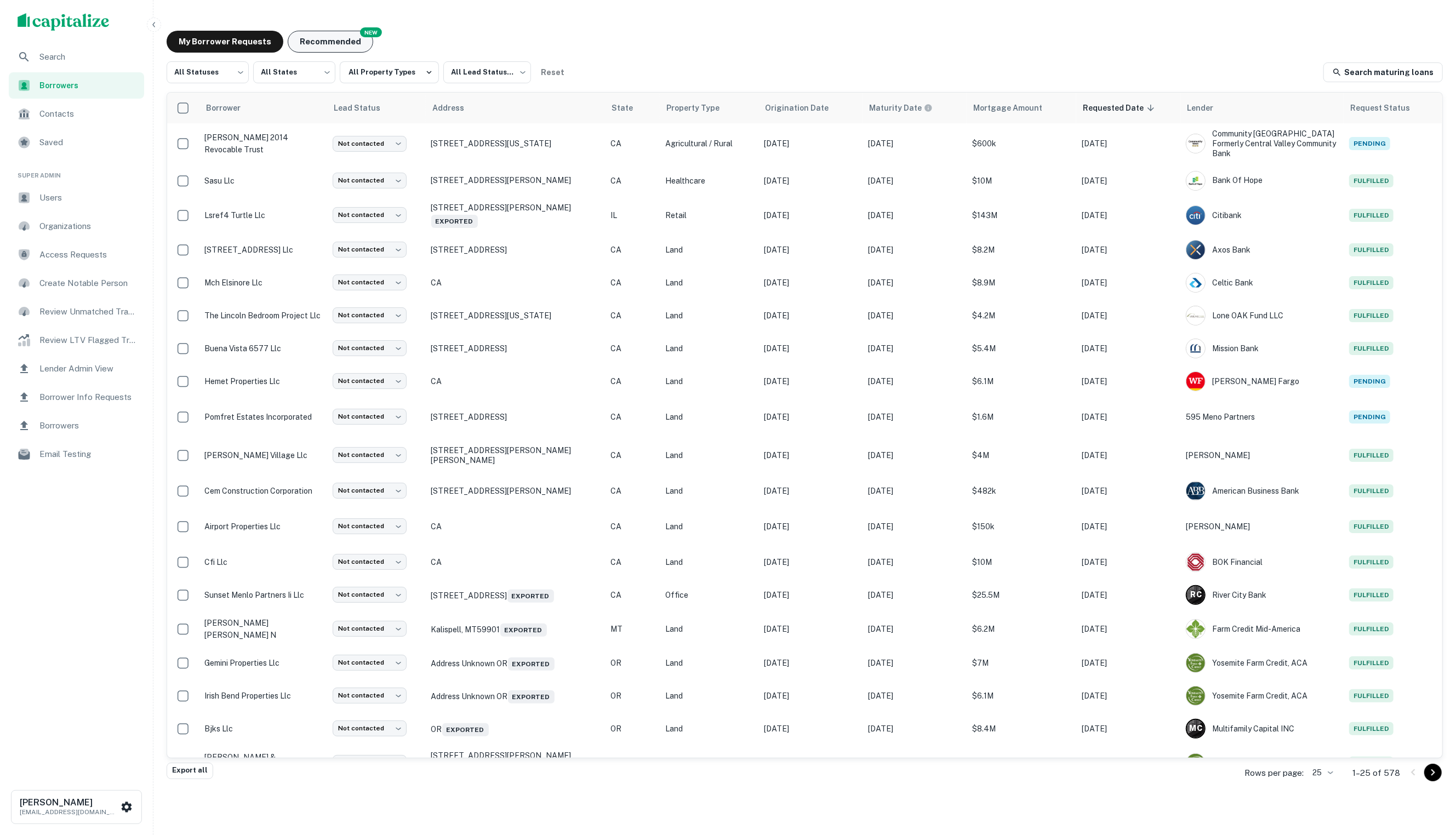
click at [296, 38] on button "Recommended" at bounding box center [330, 41] width 85 height 22
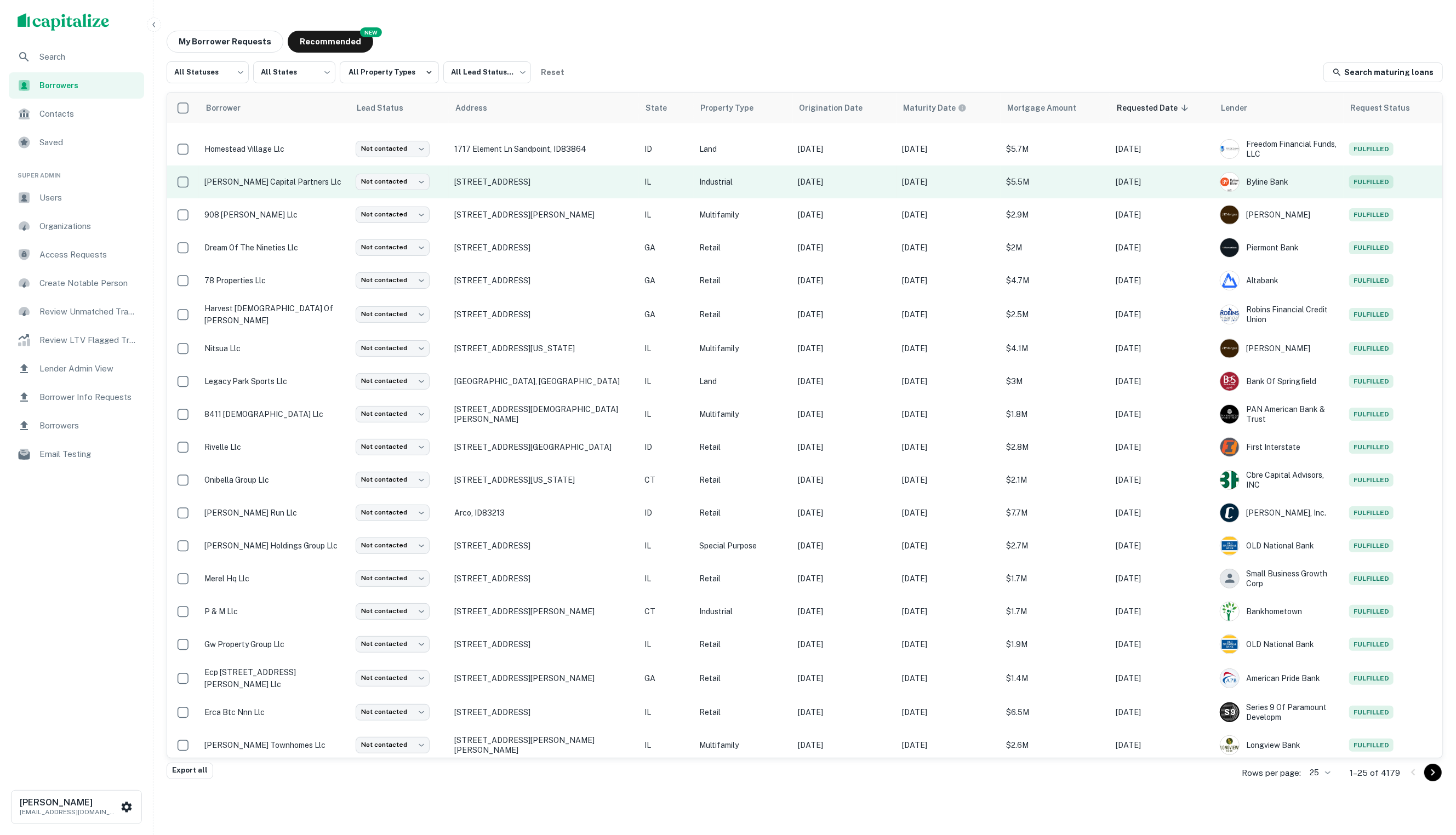
scroll to position [193, 0]
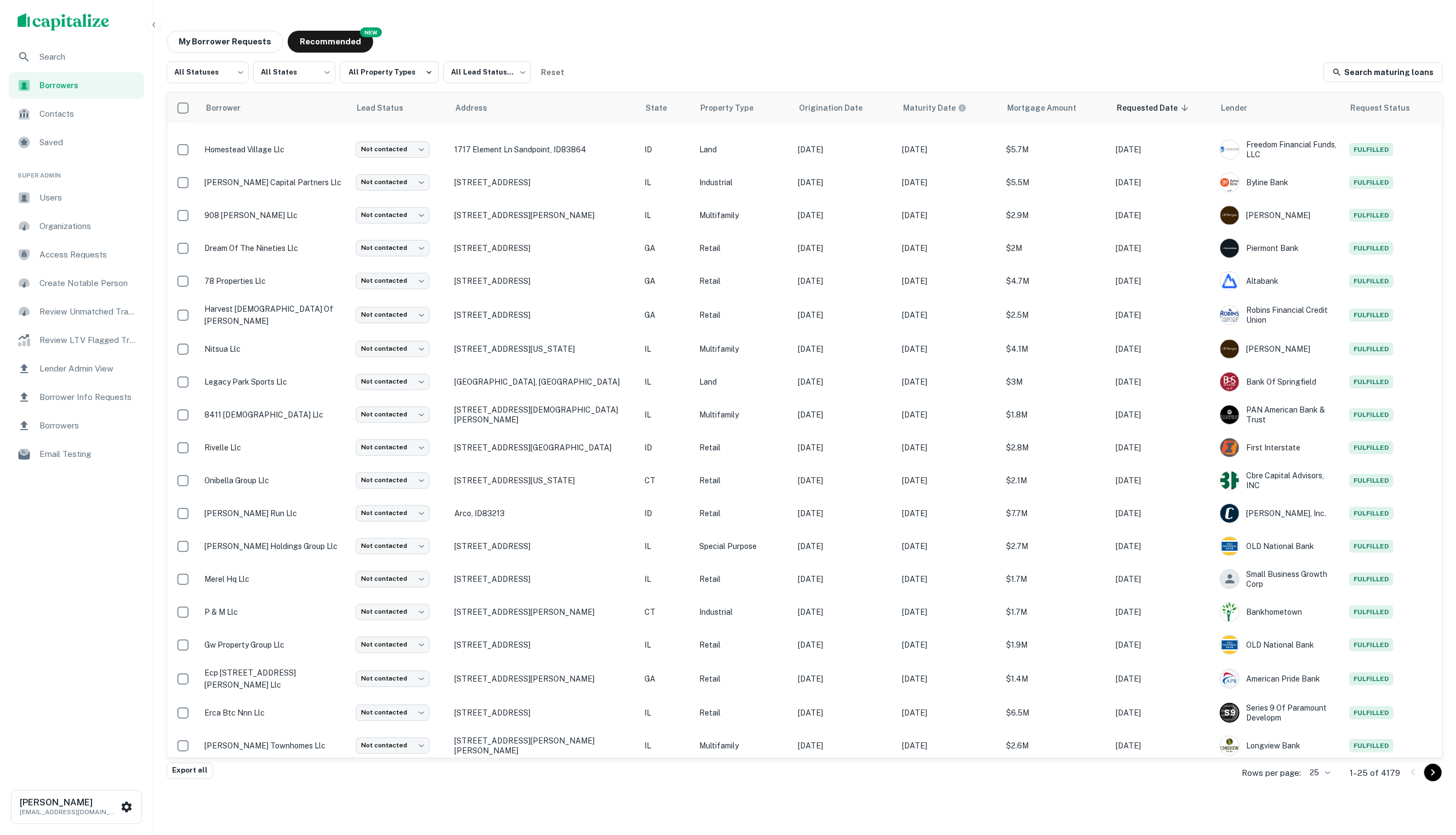
click at [60, 29] on img "scrollable content" at bounding box center [63, 22] width 92 height 17
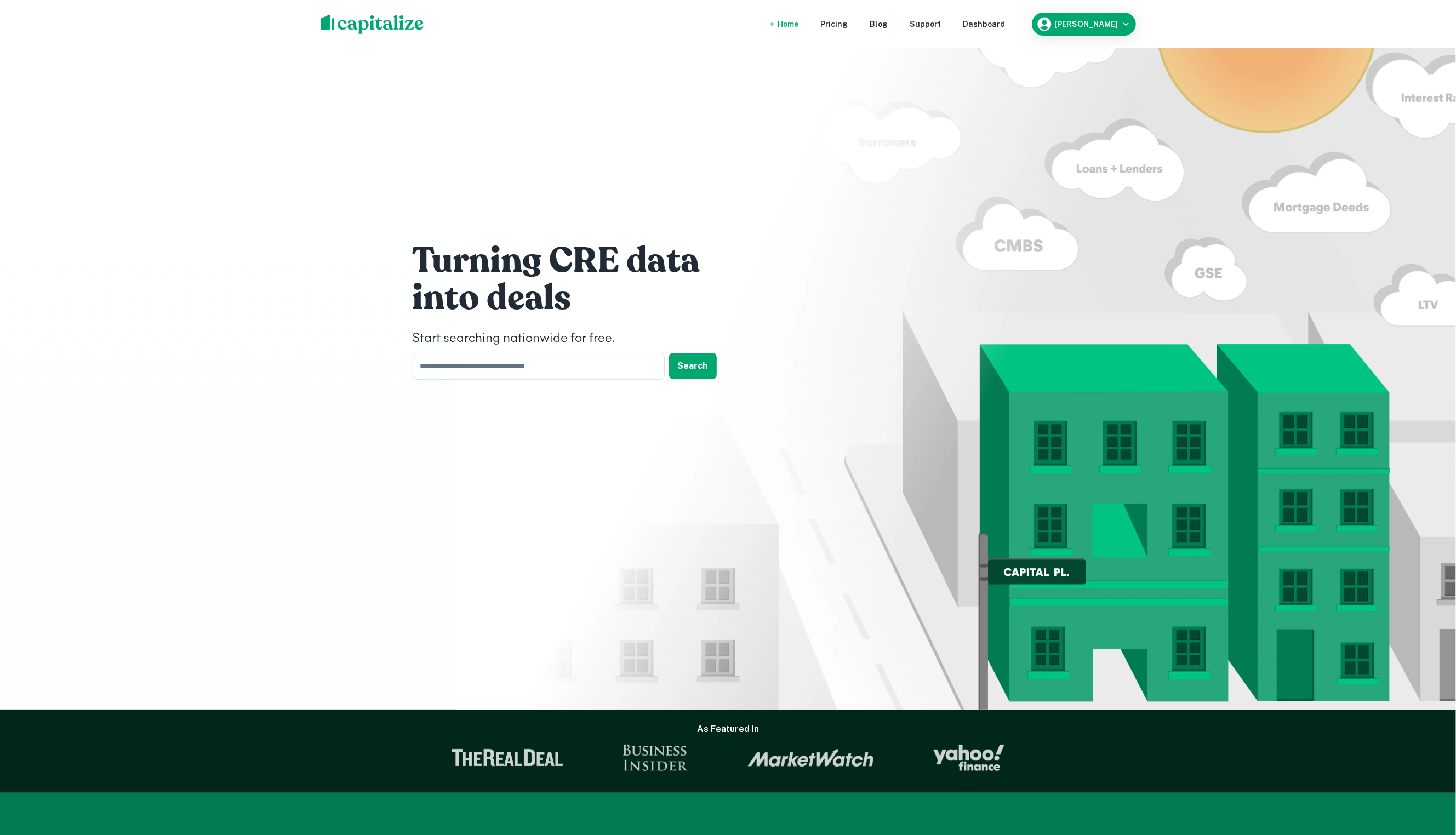
click at [997, 23] on div "Dashboard" at bounding box center [984, 24] width 42 height 12
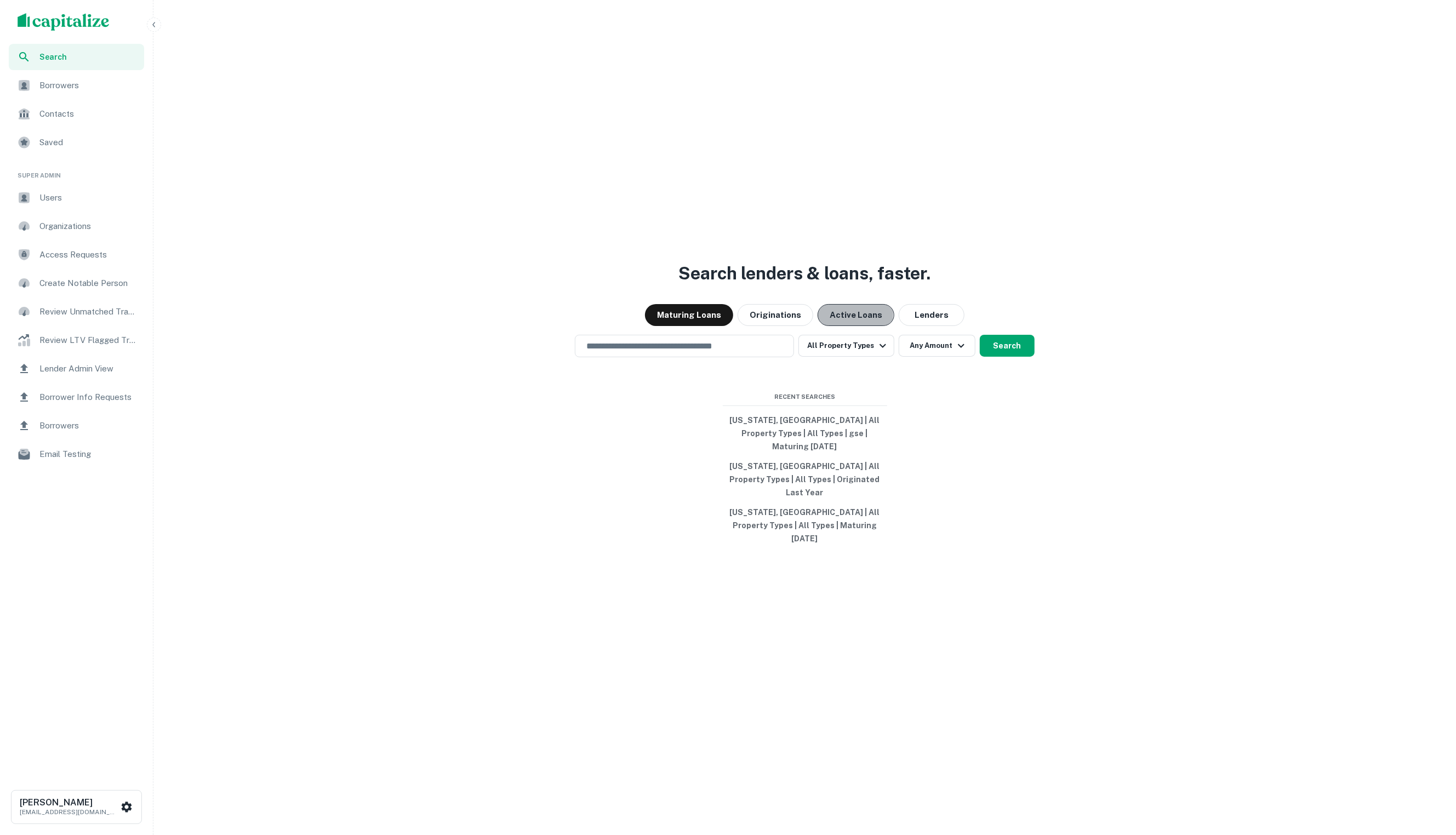
click at [847, 326] on button "Active Loans" at bounding box center [856, 315] width 77 height 22
click at [758, 357] on div "​" at bounding box center [684, 346] width 219 height 23
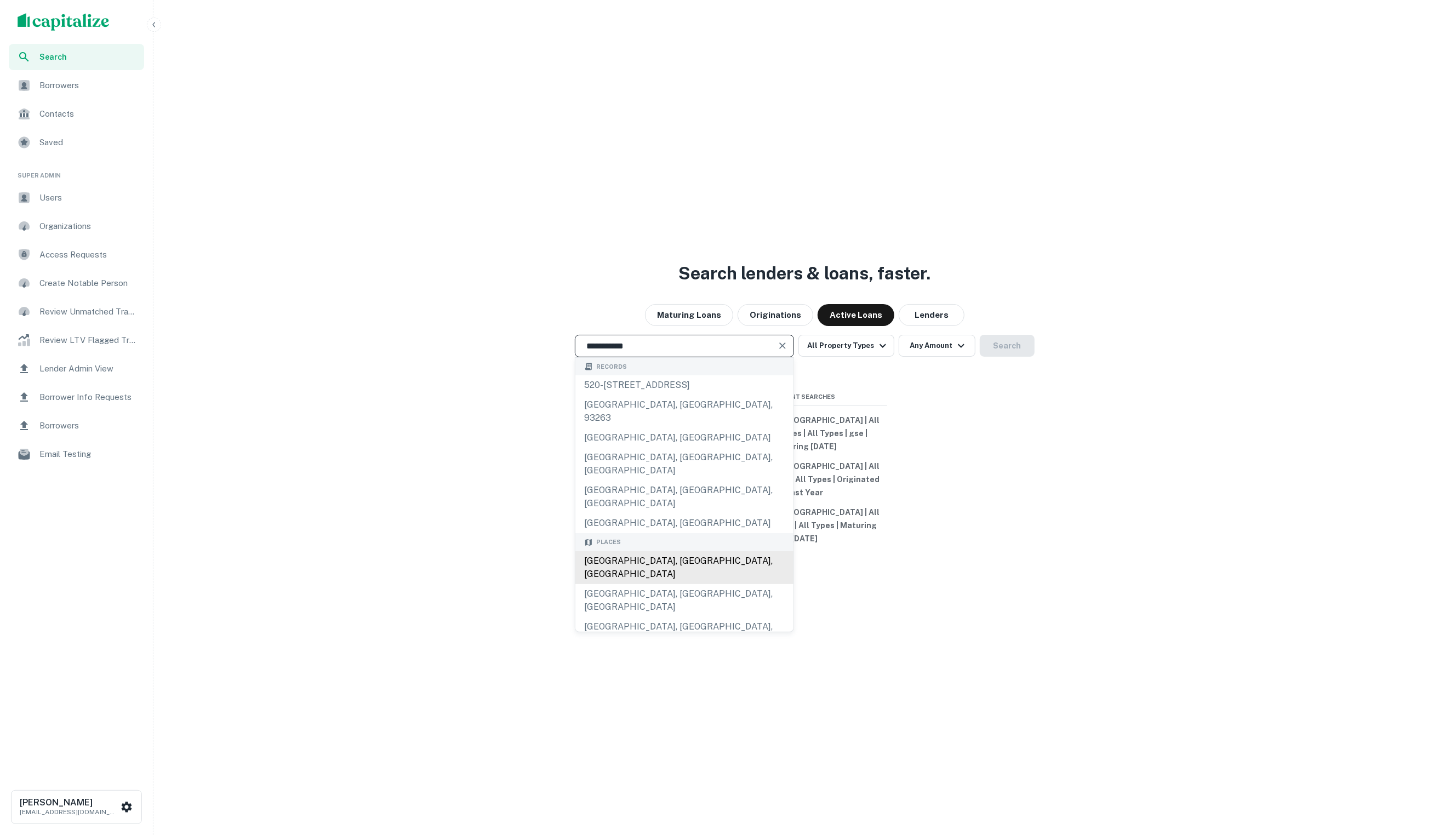
click at [737, 551] on div "Los Angeles, CA, USA" at bounding box center [684, 567] width 218 height 33
type input "**********"
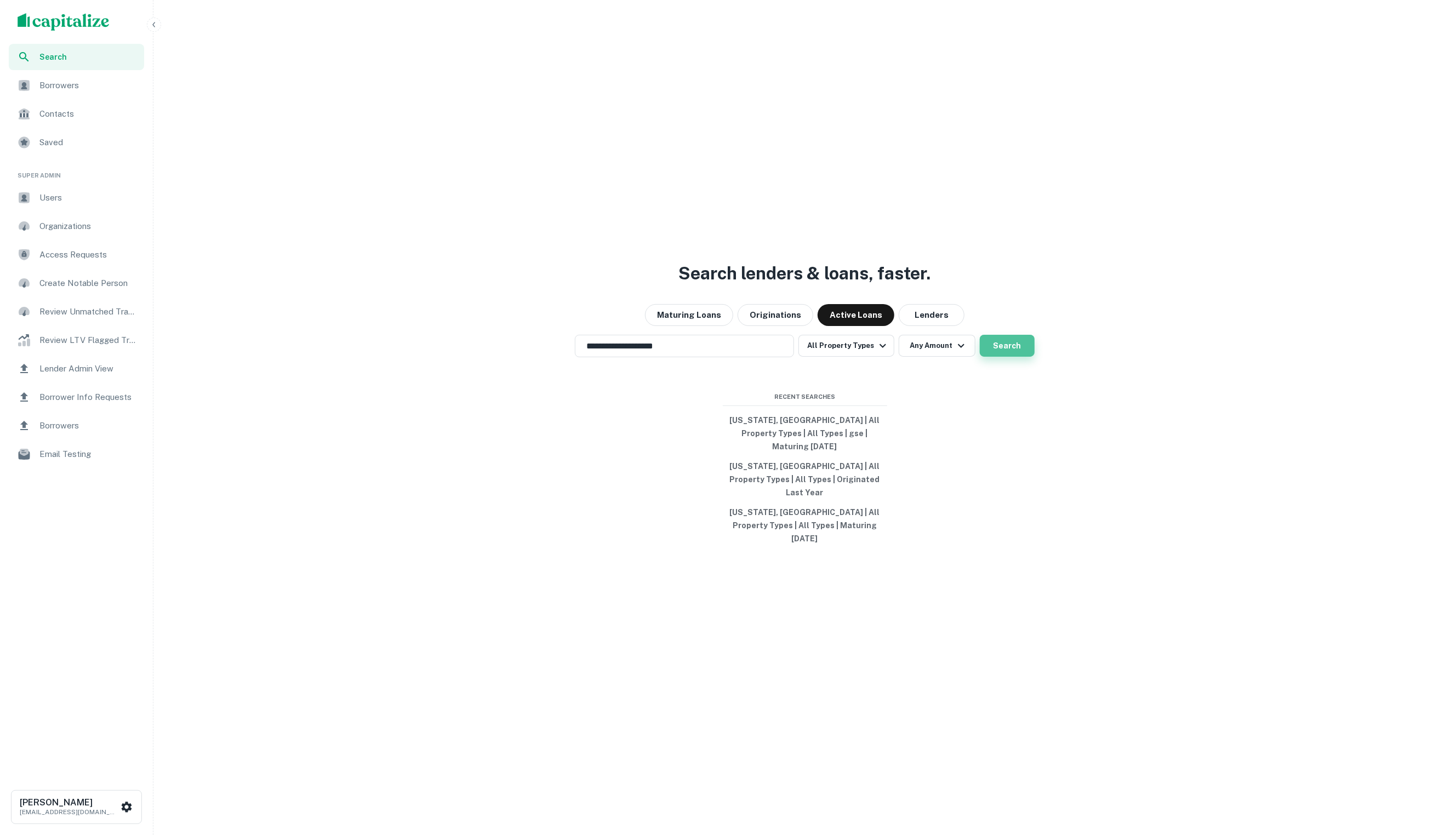
click at [990, 357] on button "Search" at bounding box center [1007, 345] width 55 height 22
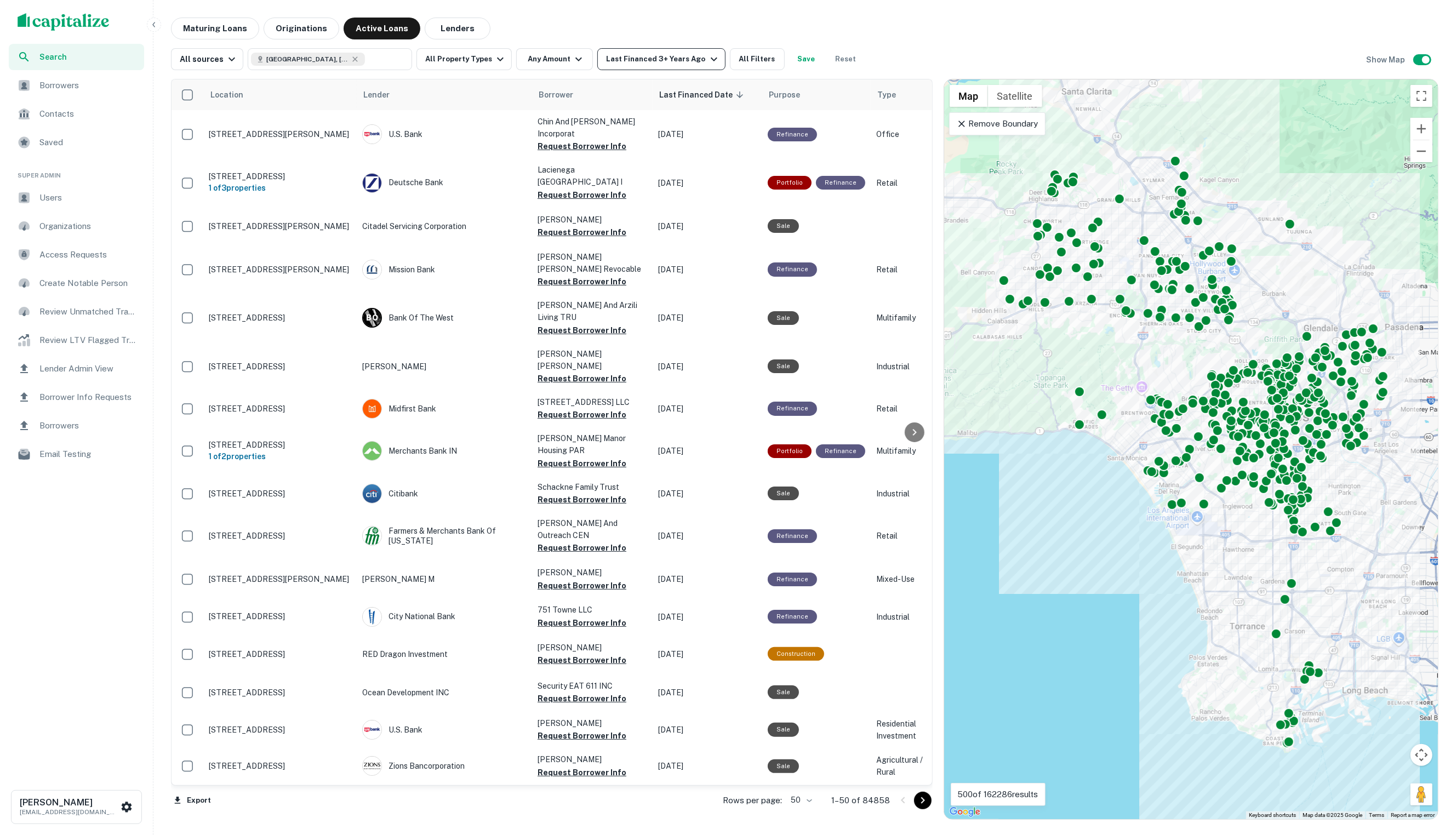
click at [631, 58] on div "Last Financed 3+ Years Ago" at bounding box center [663, 59] width 114 height 13
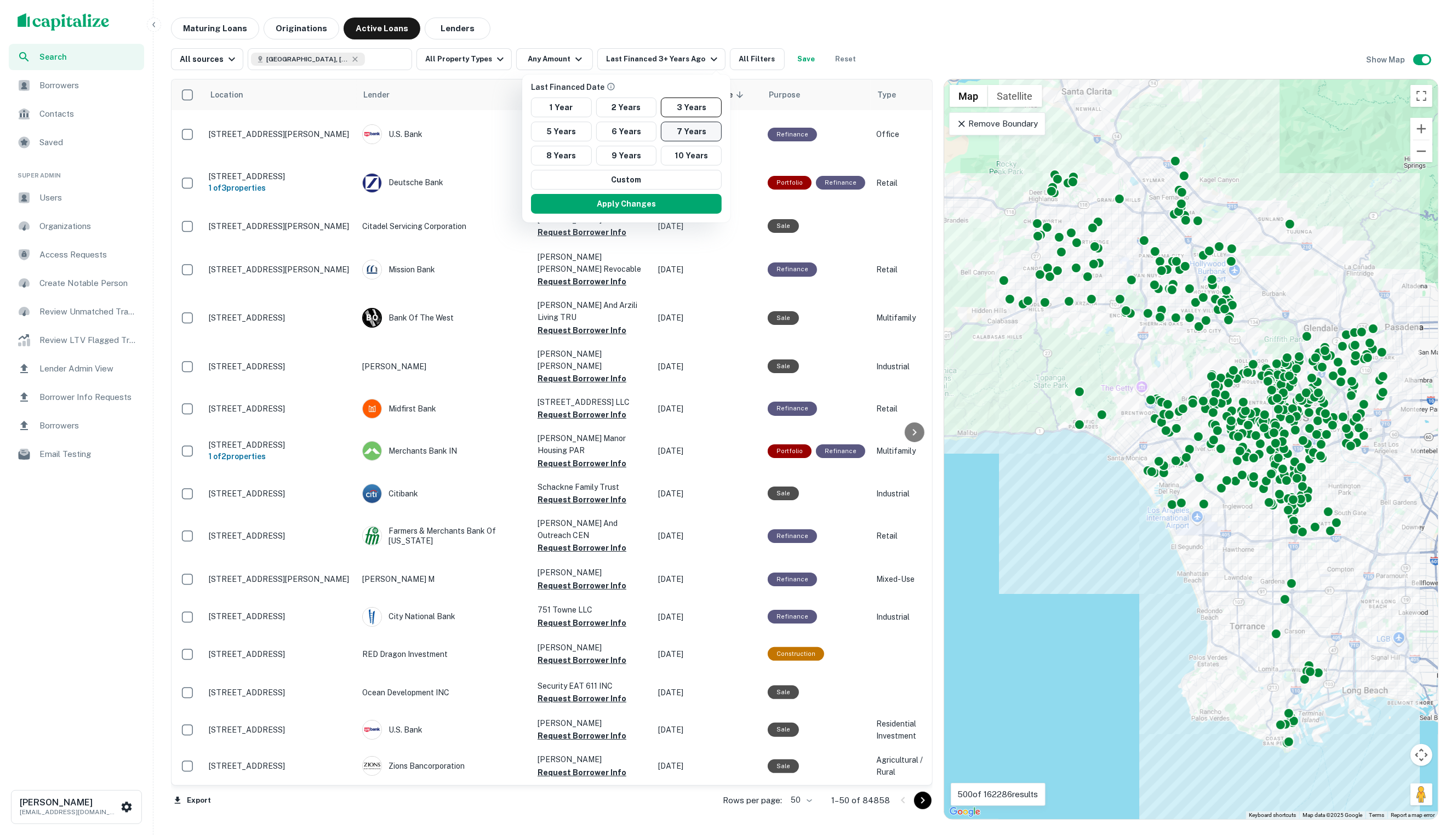
click at [685, 131] on button "7 Years" at bounding box center [691, 131] width 61 height 20
click at [670, 204] on button "Apply Changes" at bounding box center [626, 204] width 191 height 20
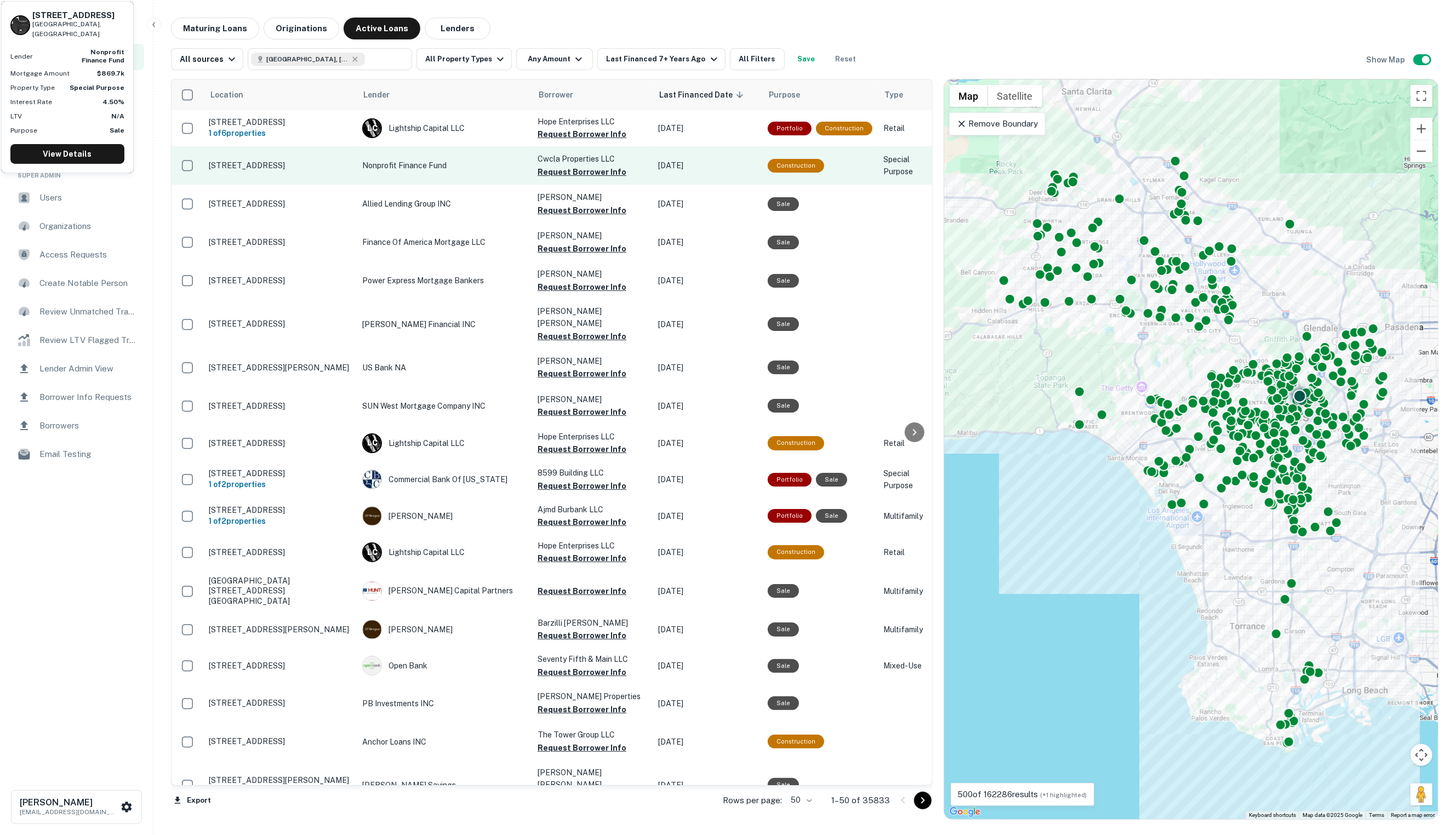
click at [330, 175] on td "110 N Coronado St Los Angeles, CA90026" at bounding box center [280, 165] width 153 height 39
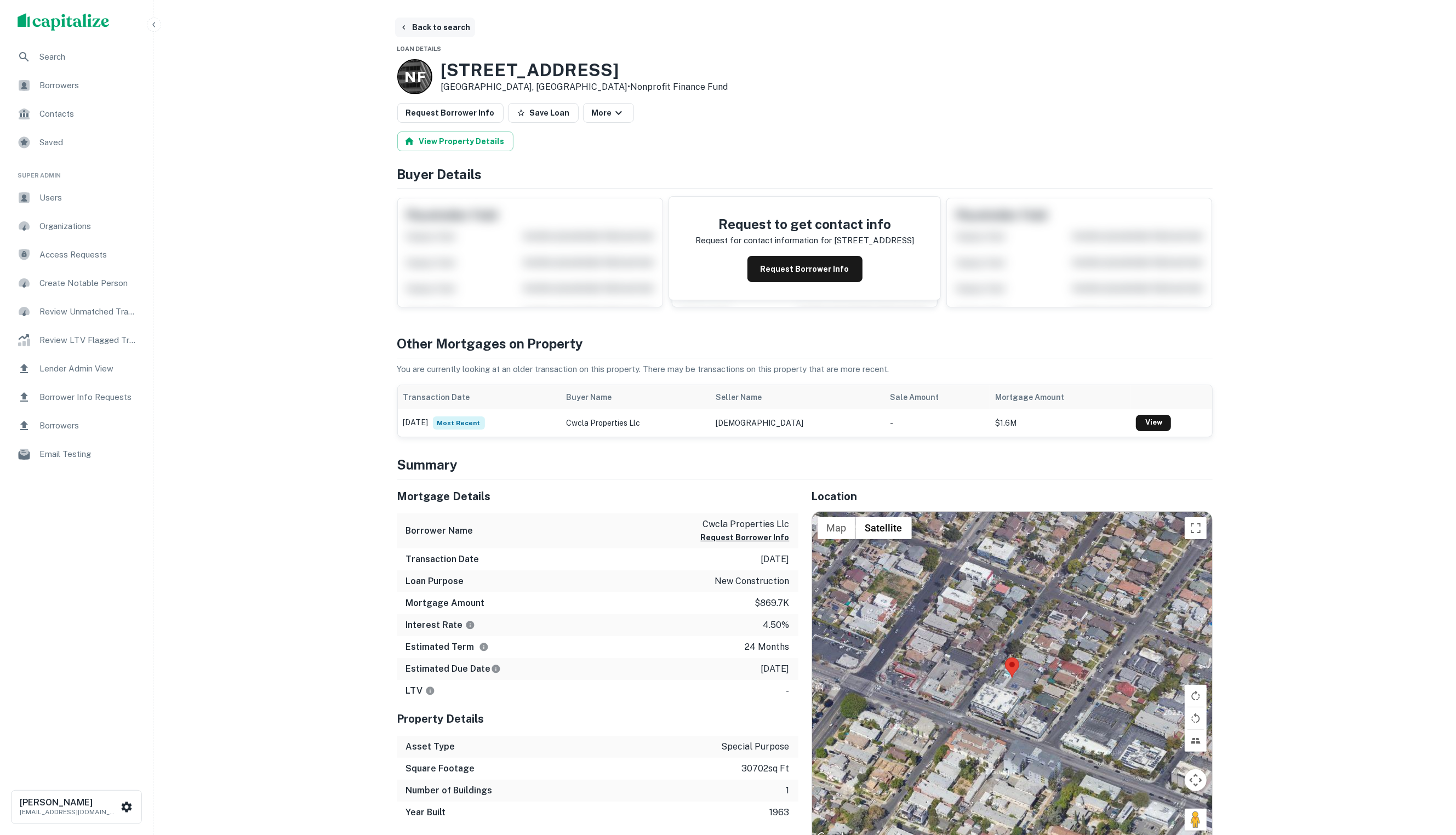
click at [437, 27] on button "Back to search" at bounding box center [435, 27] width 80 height 20
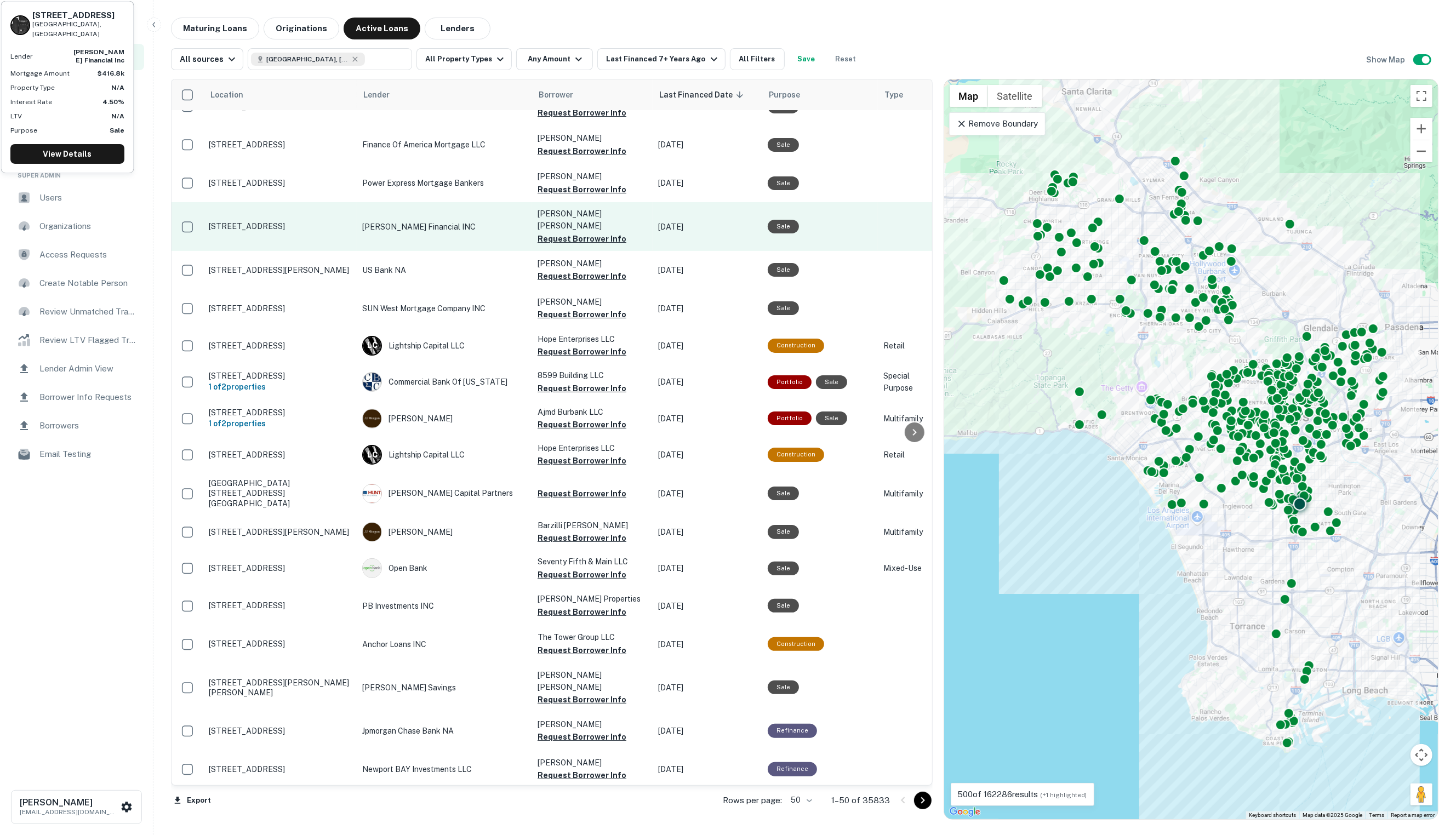
scroll to position [137, 0]
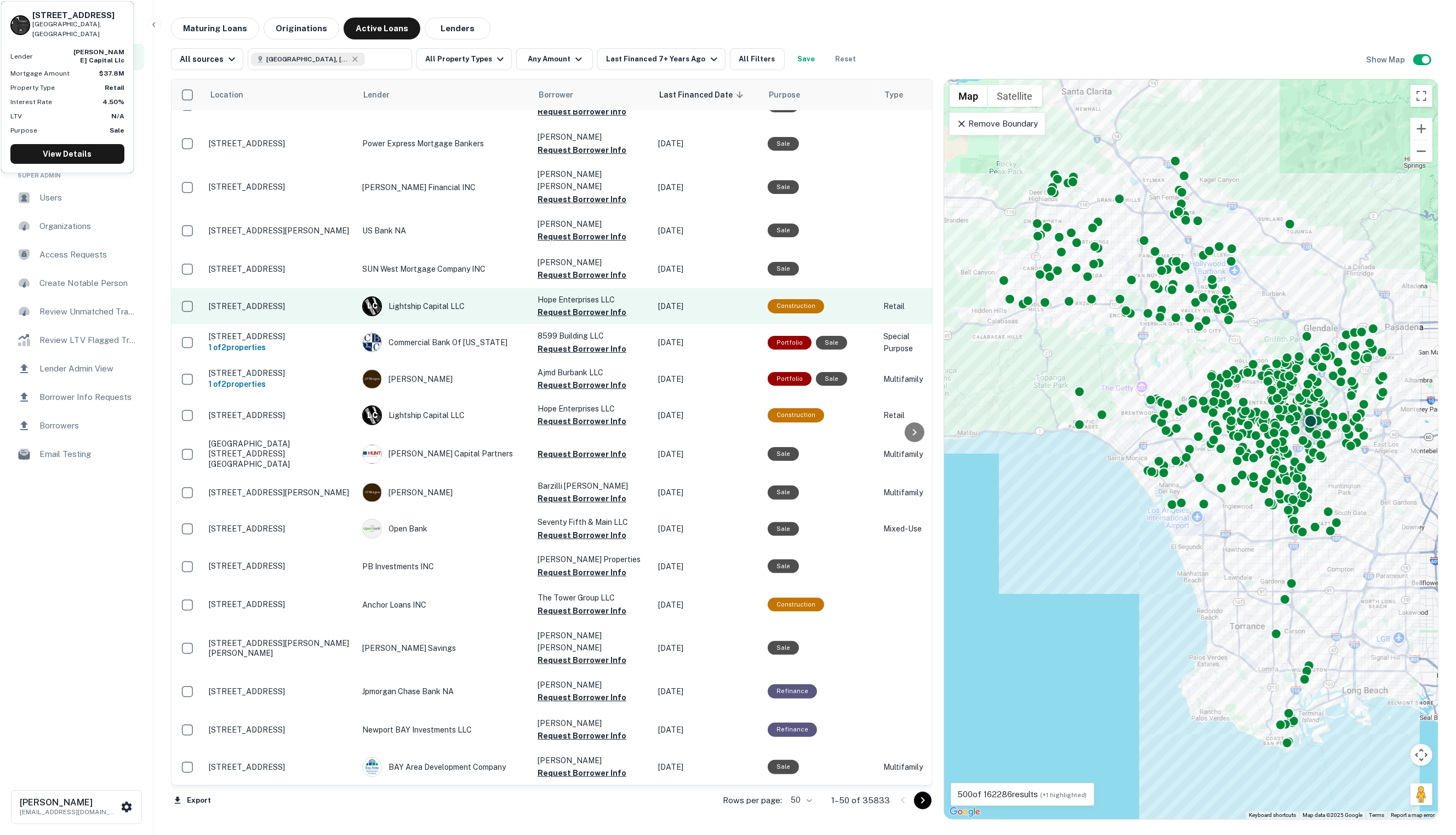
click at [308, 301] on td "1000 S Hope St Los Angeles, CA90015" at bounding box center [280, 306] width 153 height 36
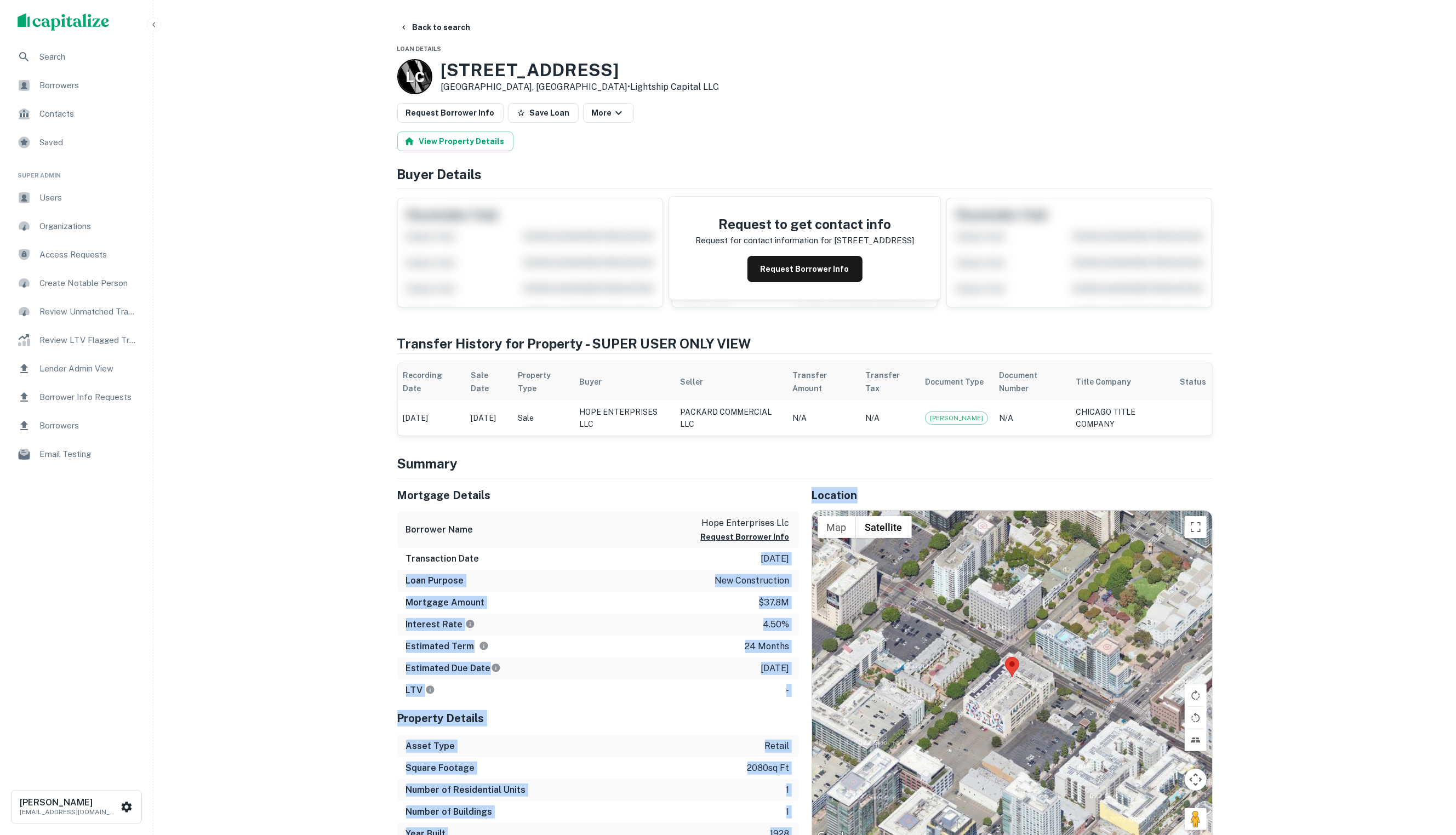
drag, startPoint x: 741, startPoint y: 562, endPoint x: 800, endPoint y: 562, distance: 59.0
click at [800, 562] on div "Mortgage Details Borrower Name hope enterprises llc Request Borrower Info Trans…" at bounding box center [798, 662] width 828 height 367
click at [419, 25] on button "Back to search" at bounding box center [435, 27] width 80 height 20
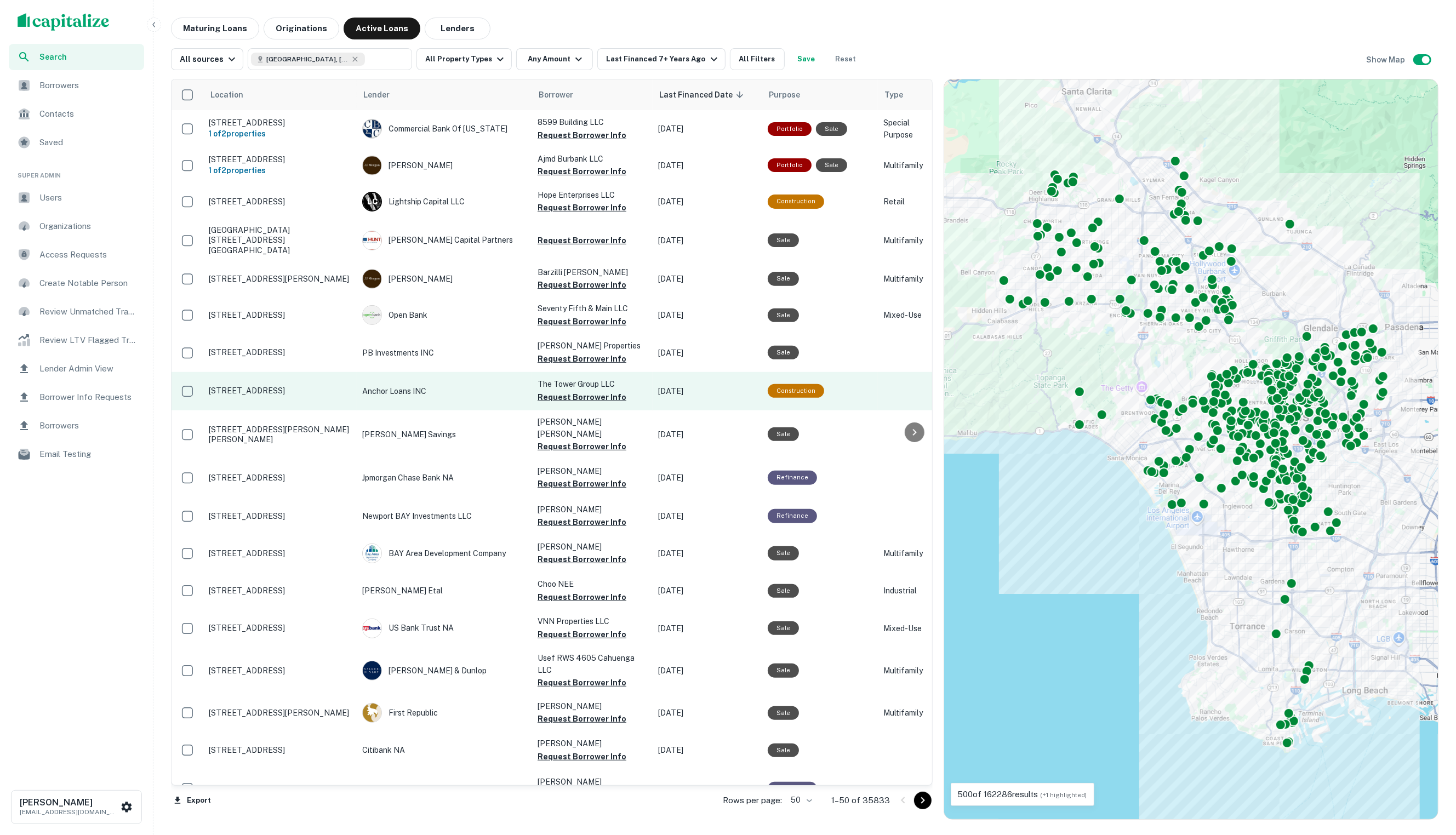
scroll to position [412, 0]
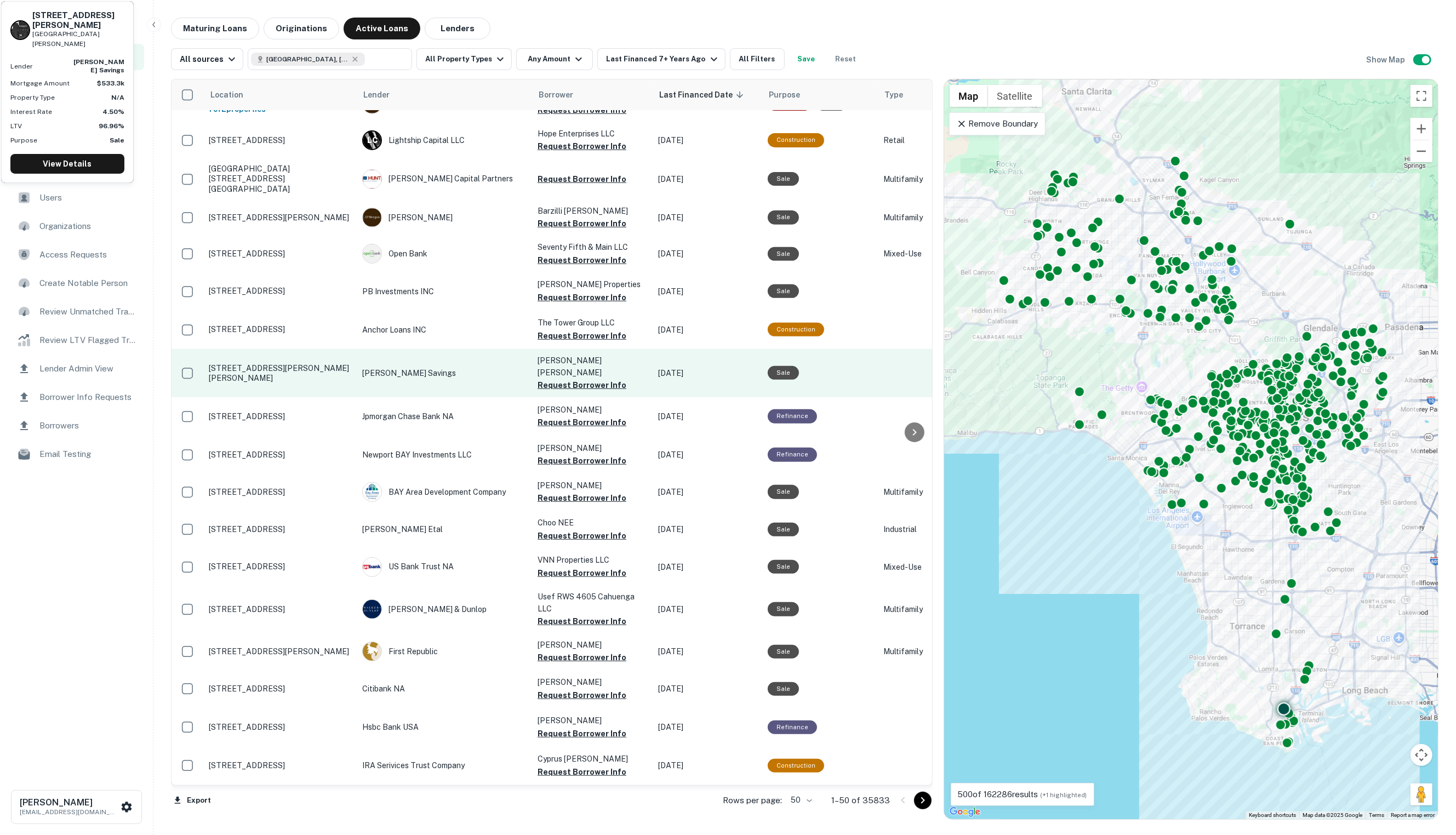
click at [448, 367] on p "Luther Burbank Savings" at bounding box center [444, 373] width 164 height 12
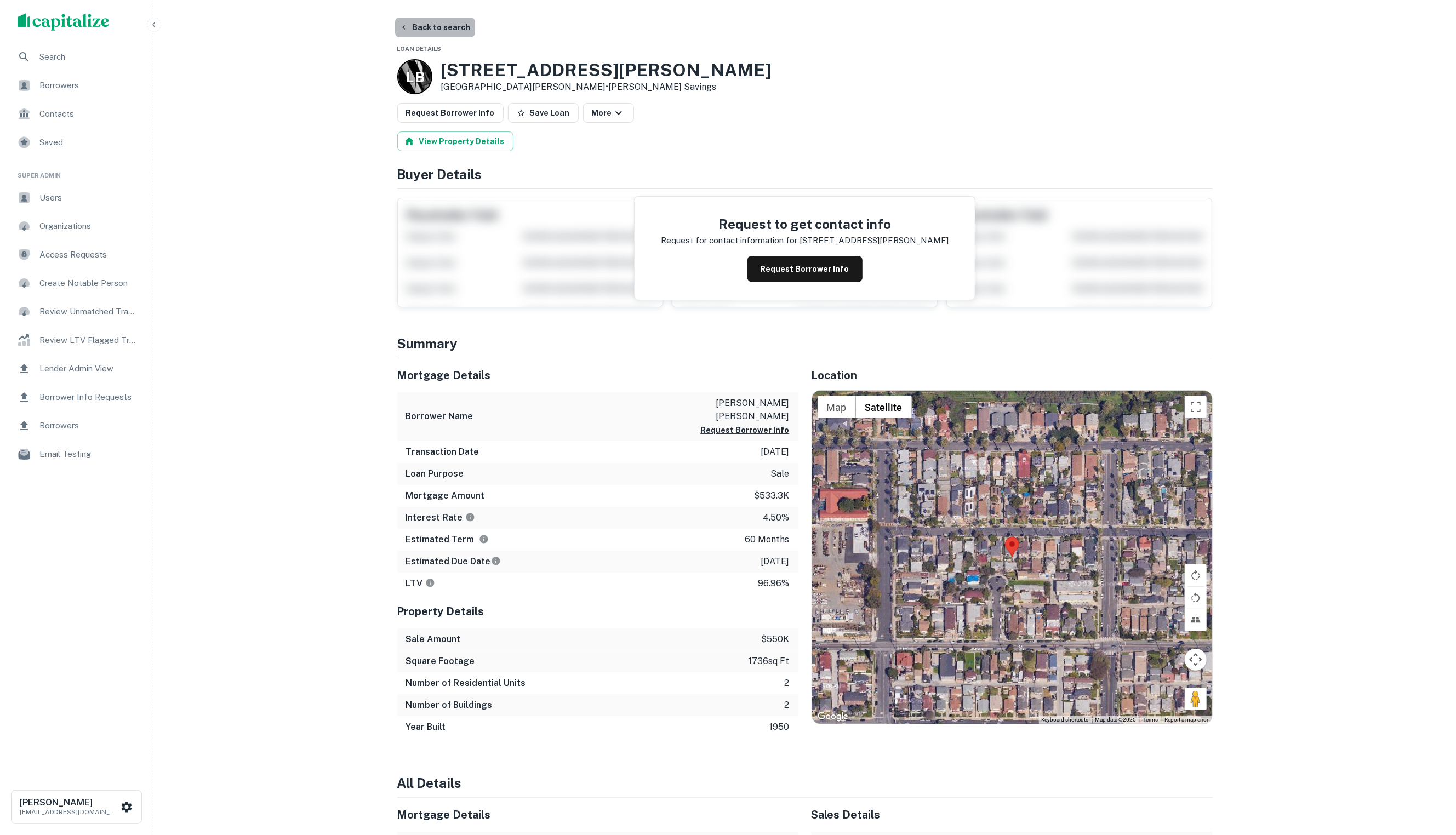
click at [434, 34] on button "Back to search" at bounding box center [435, 27] width 80 height 20
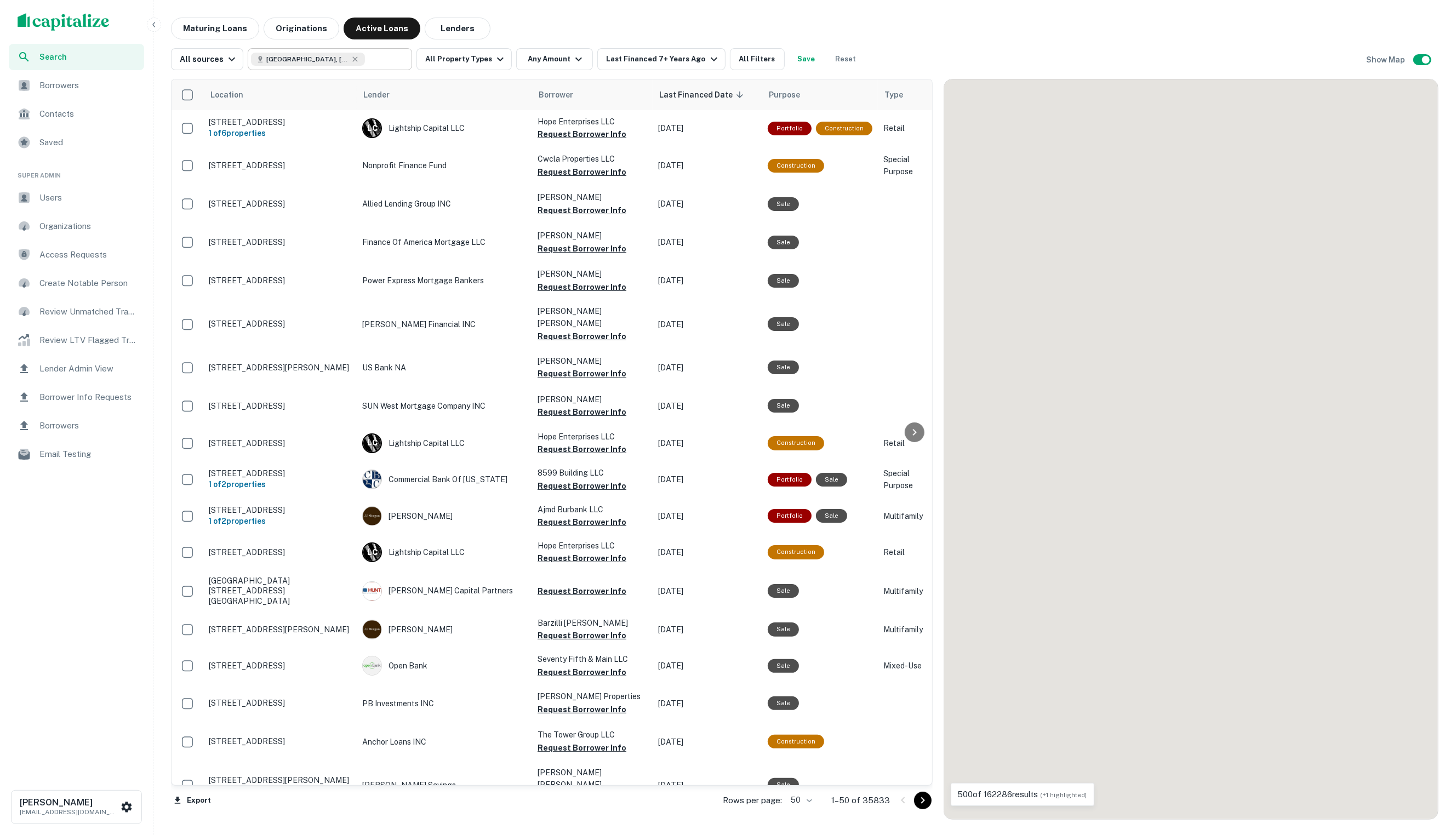
scroll to position [412, 0]
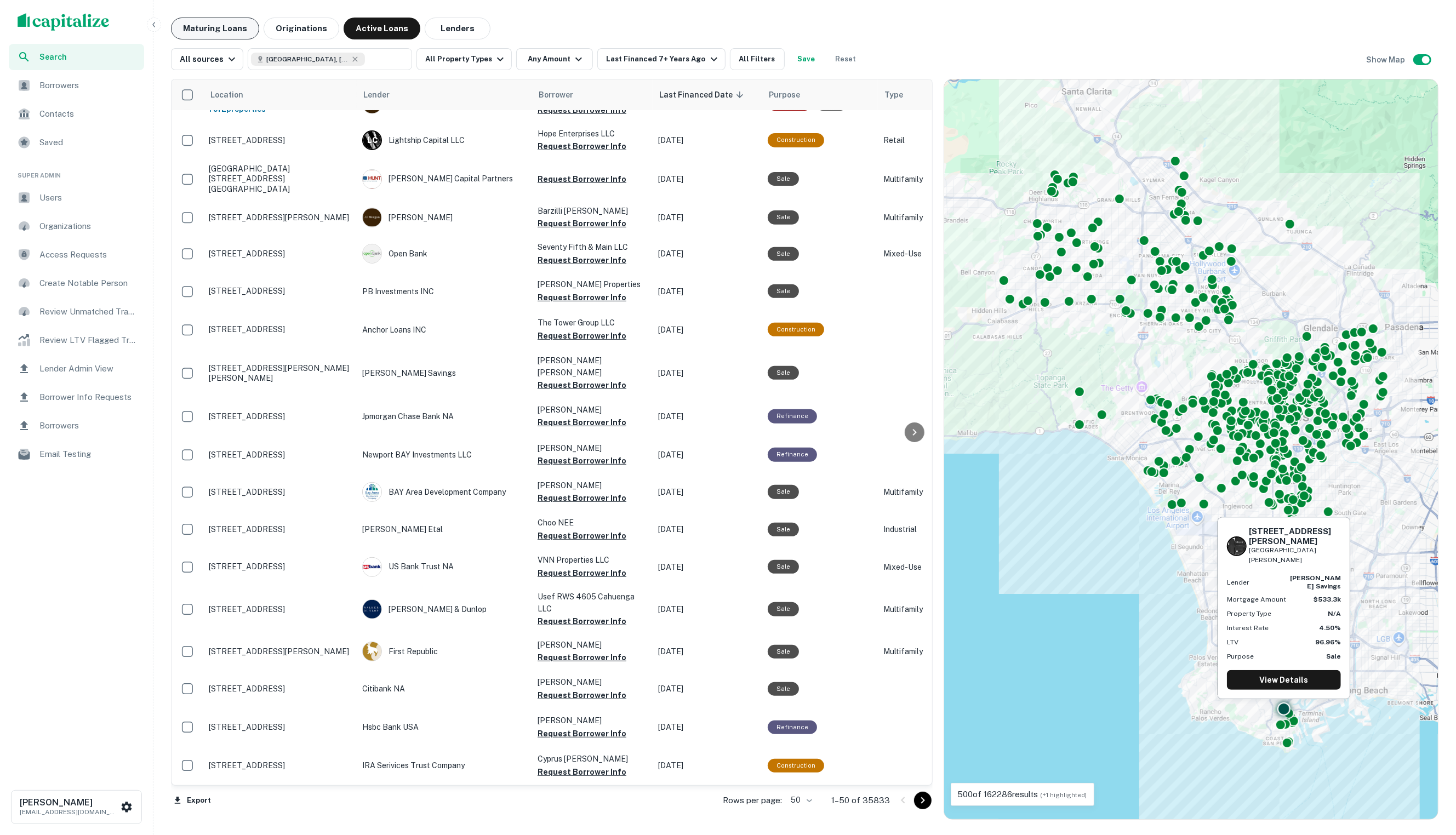
click at [237, 32] on button "Maturing Loans" at bounding box center [215, 28] width 88 height 22
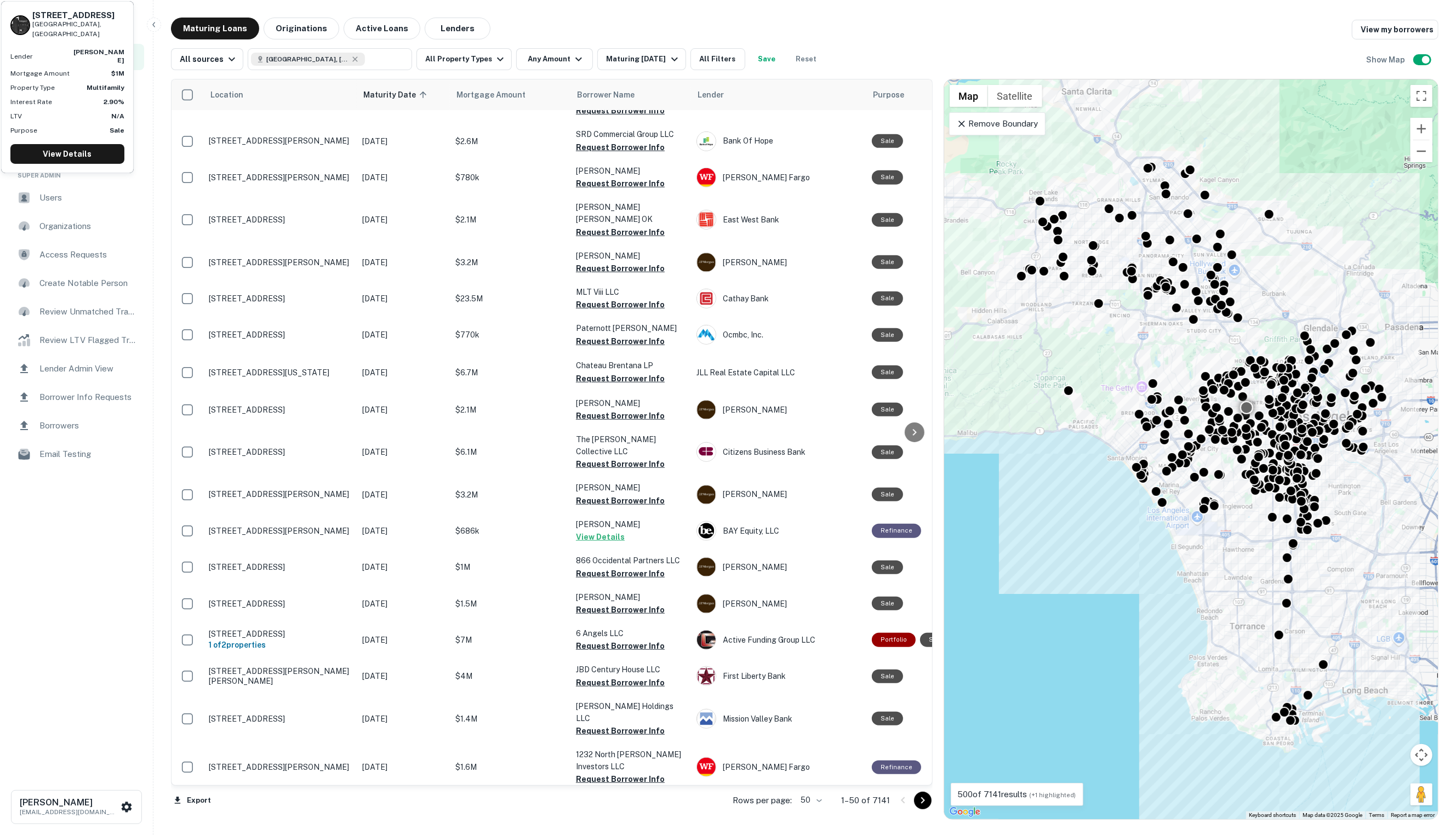
scroll to position [813, 0]
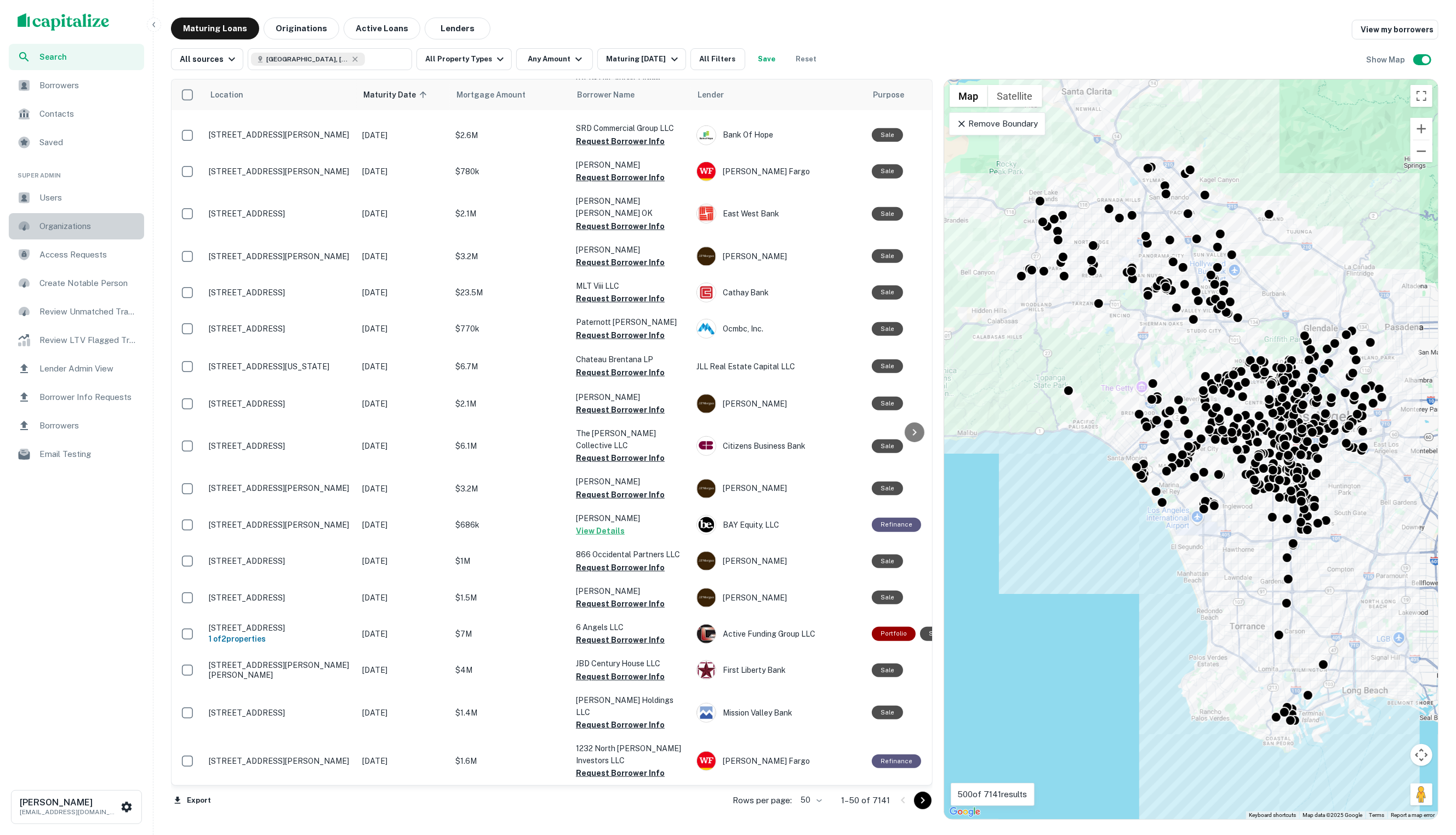
click at [114, 221] on span "Organizations" at bounding box center [88, 226] width 98 height 13
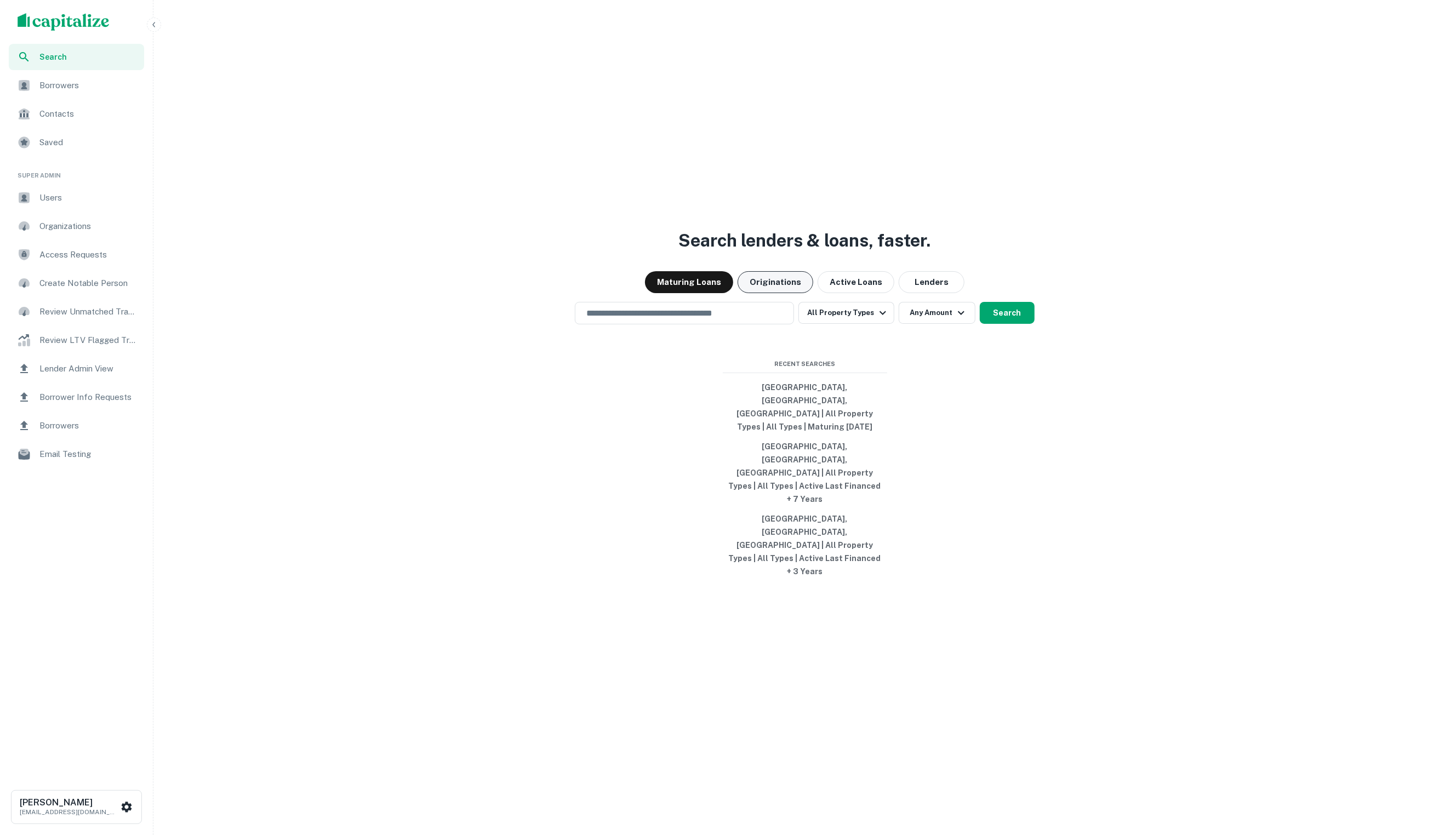
click at [799, 293] on button "Originations" at bounding box center [775, 282] width 75 height 22
click at [923, 293] on button "Lenders" at bounding box center [931, 282] width 66 height 22
click at [780, 437] on button "[GEOGRAPHIC_DATA], [GEOGRAPHIC_DATA], [GEOGRAPHIC_DATA] | All Property Types | …" at bounding box center [805, 407] width 164 height 59
type input "**********"
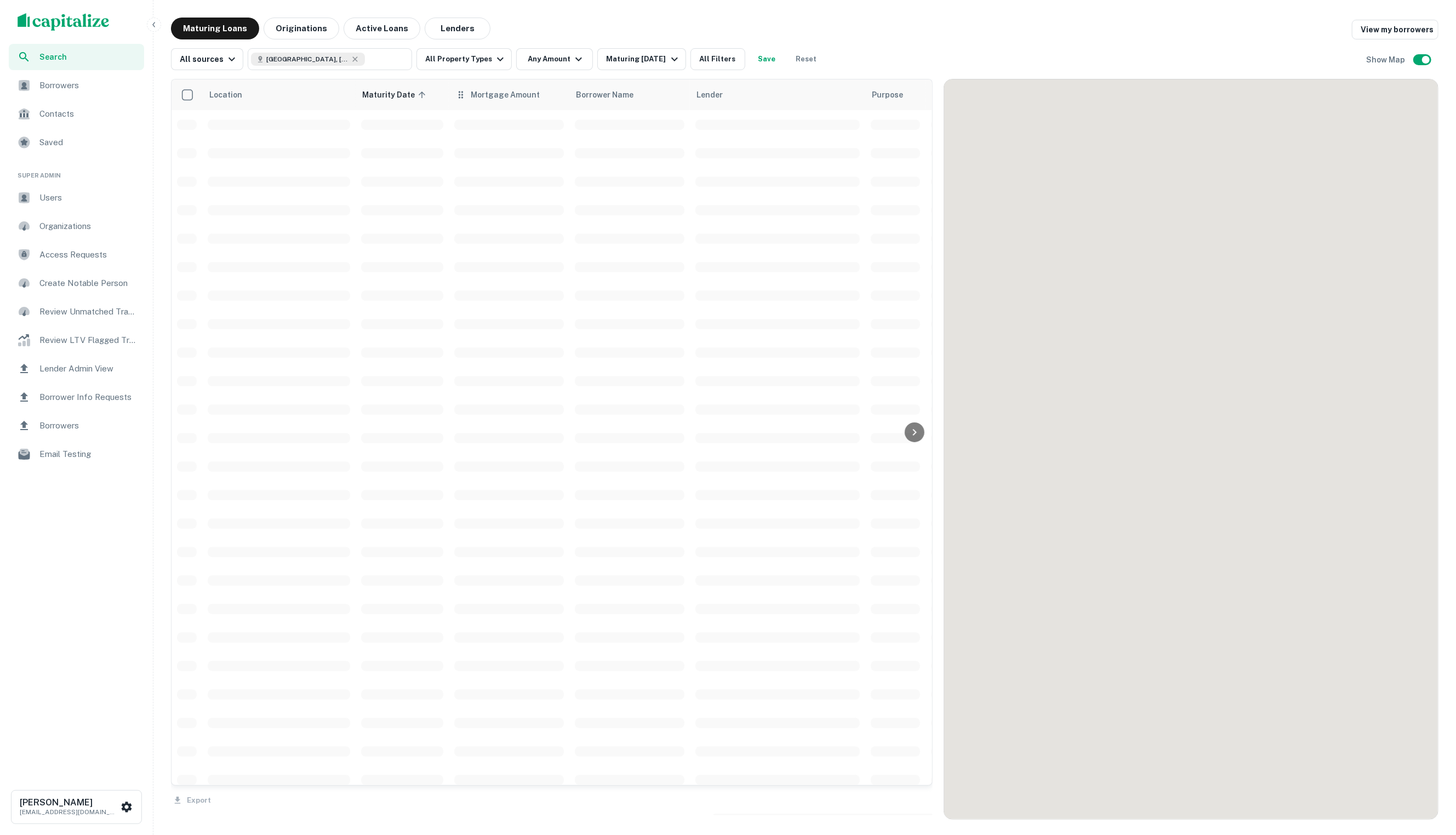
scroll to position [813, 0]
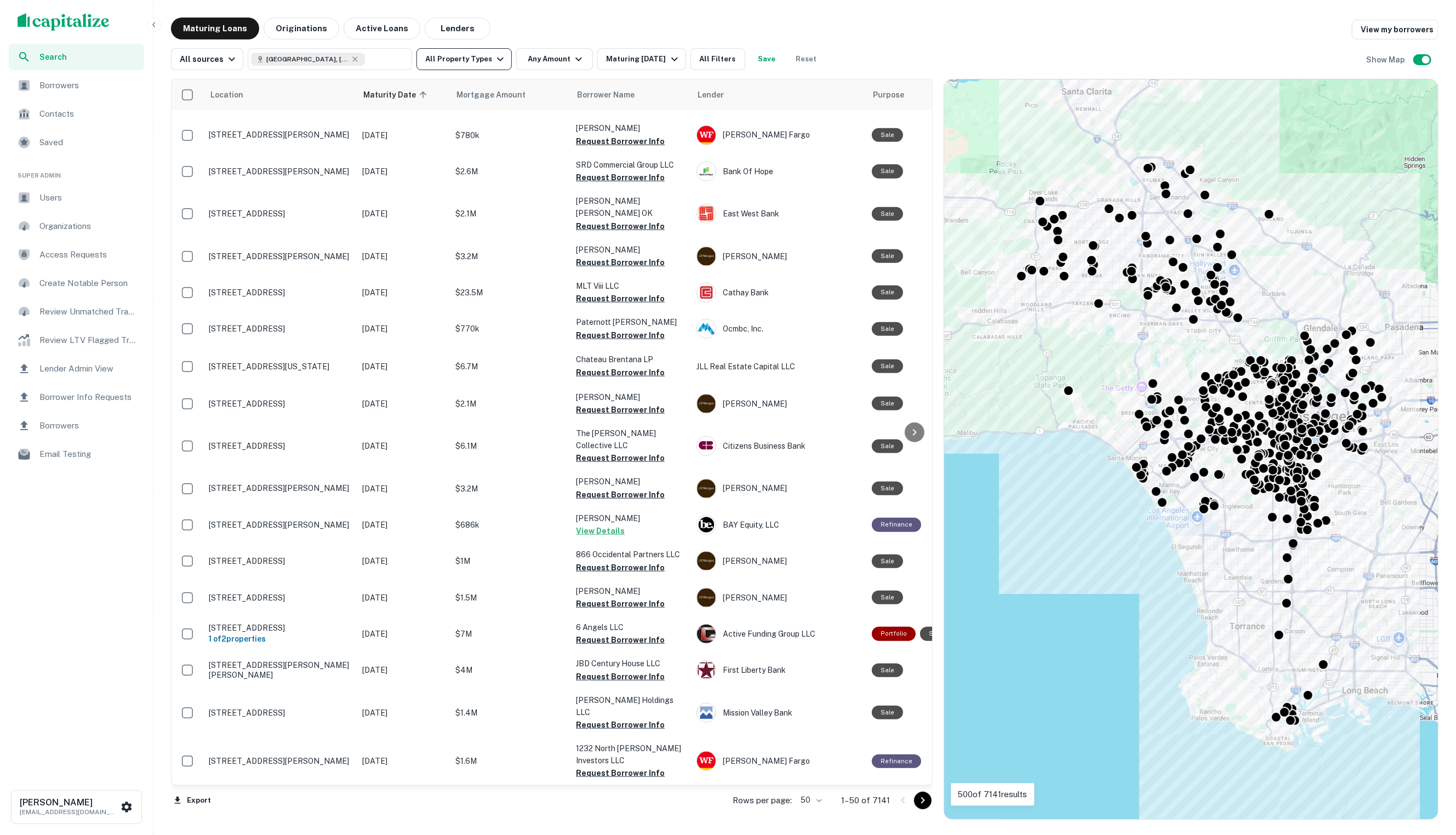
drag, startPoint x: 446, startPoint y: 31, endPoint x: 454, endPoint y: 69, distance: 38.8
click at [446, 31] on button "Lenders" at bounding box center [458, 28] width 66 height 22
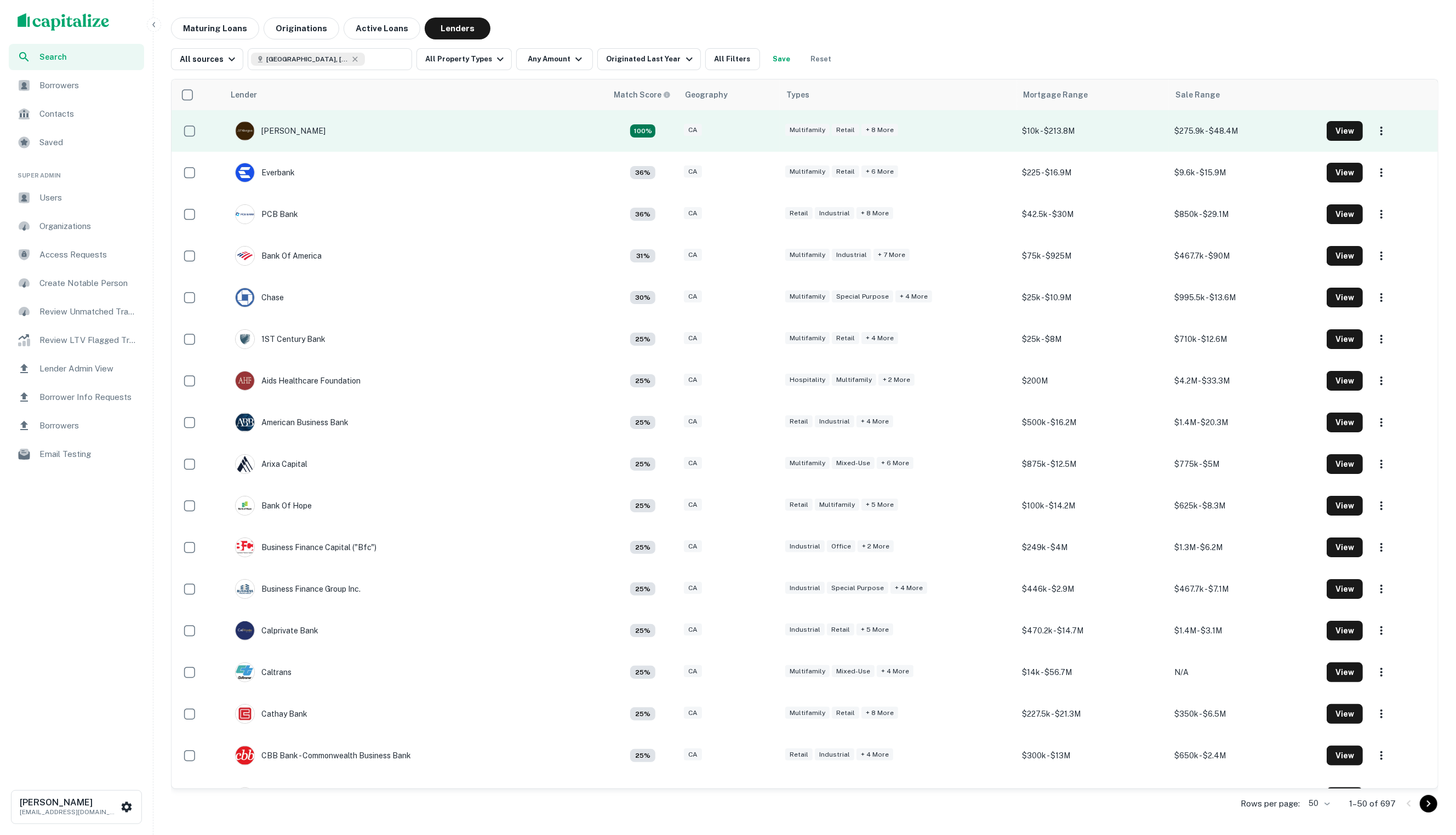
click at [367, 125] on td "[PERSON_NAME]" at bounding box center [416, 131] width 383 height 41
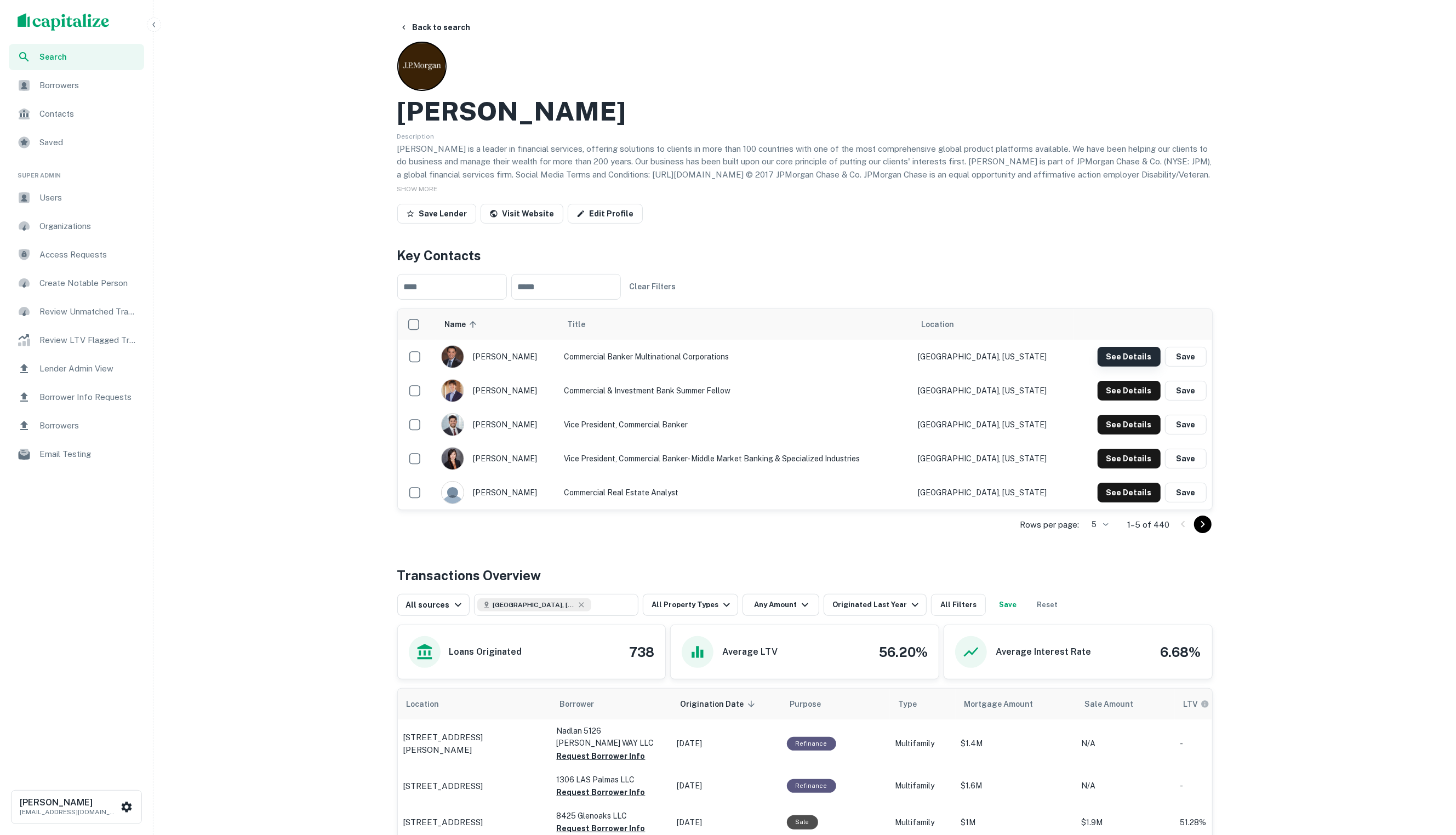
click at [1120, 356] on button "See Details" at bounding box center [1129, 357] width 63 height 20
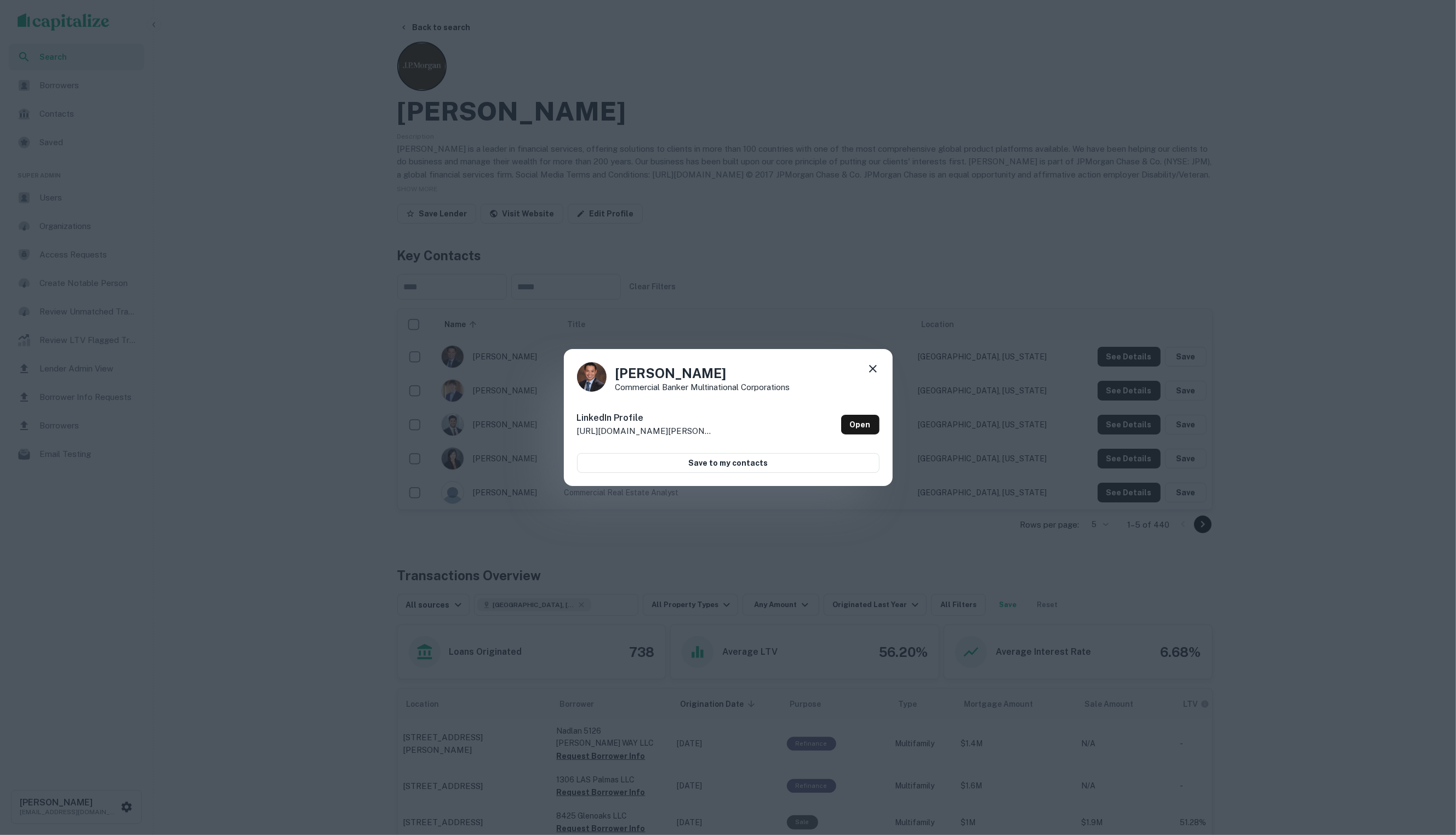
click at [879, 370] on icon at bounding box center [873, 369] width 13 height 13
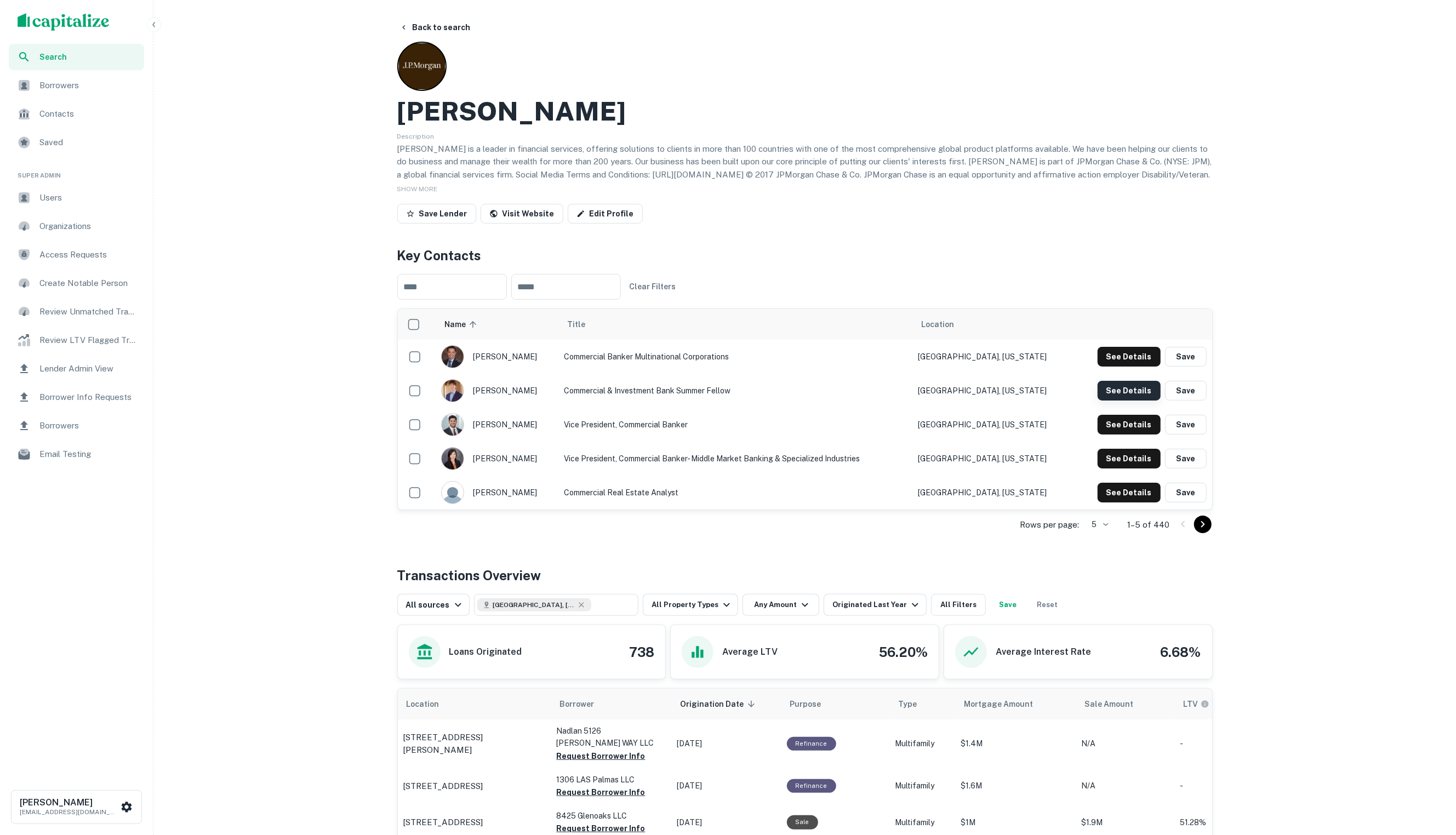
click at [1113, 367] on button "See Details" at bounding box center [1129, 357] width 63 height 20
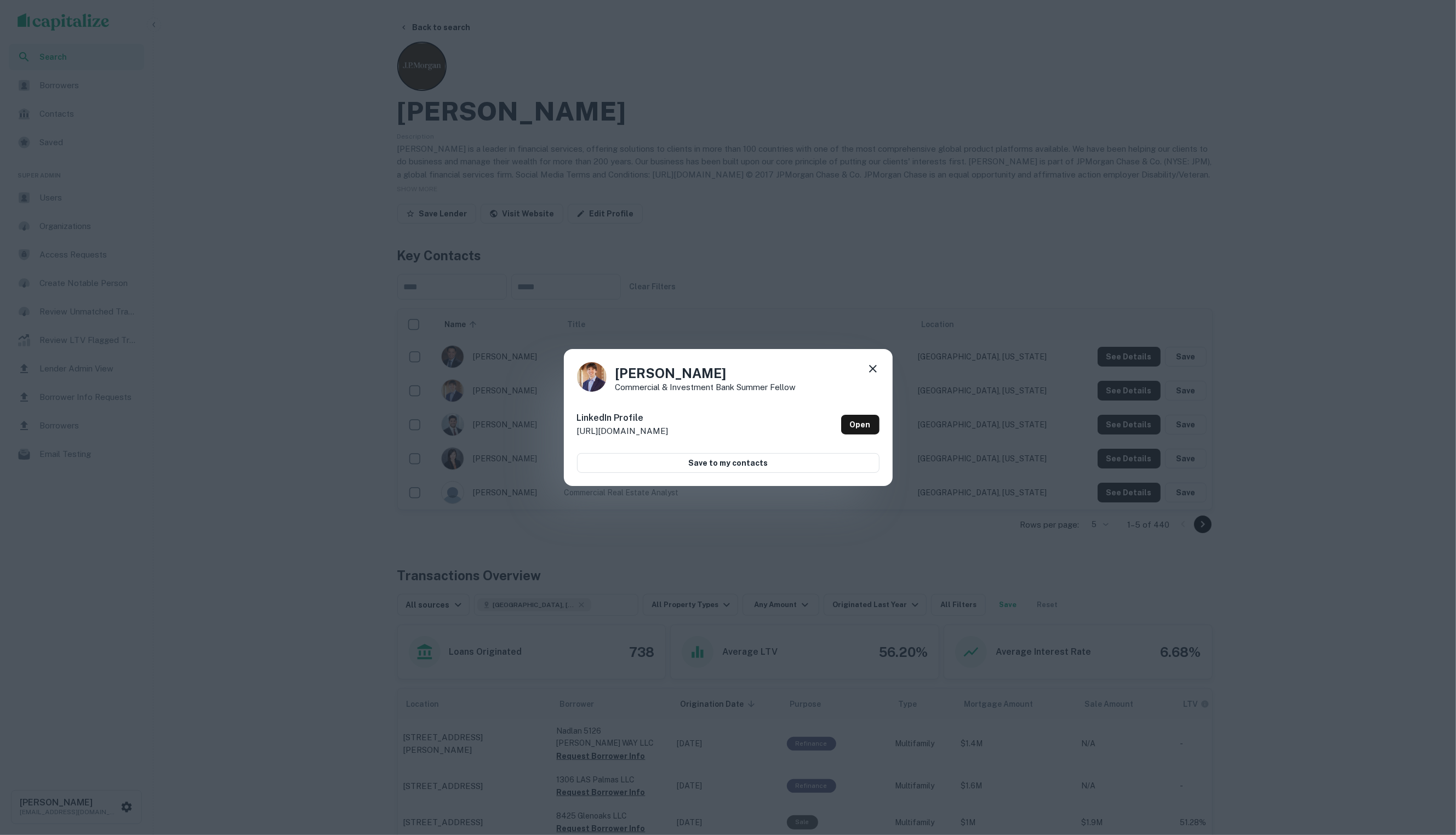
click at [866, 373] on icon at bounding box center [873, 369] width 13 height 13
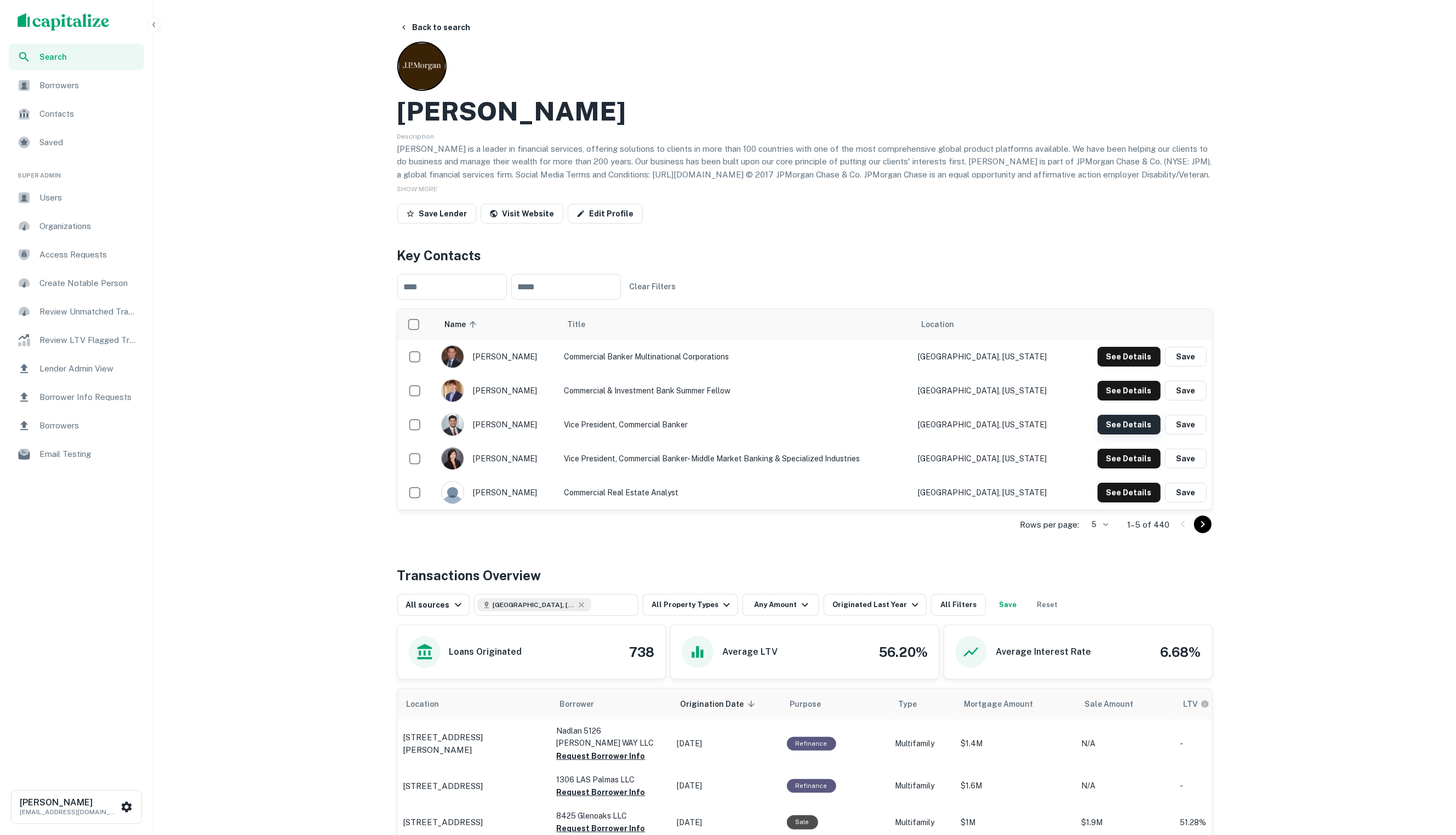
click at [1125, 367] on button "See Details" at bounding box center [1129, 357] width 63 height 20
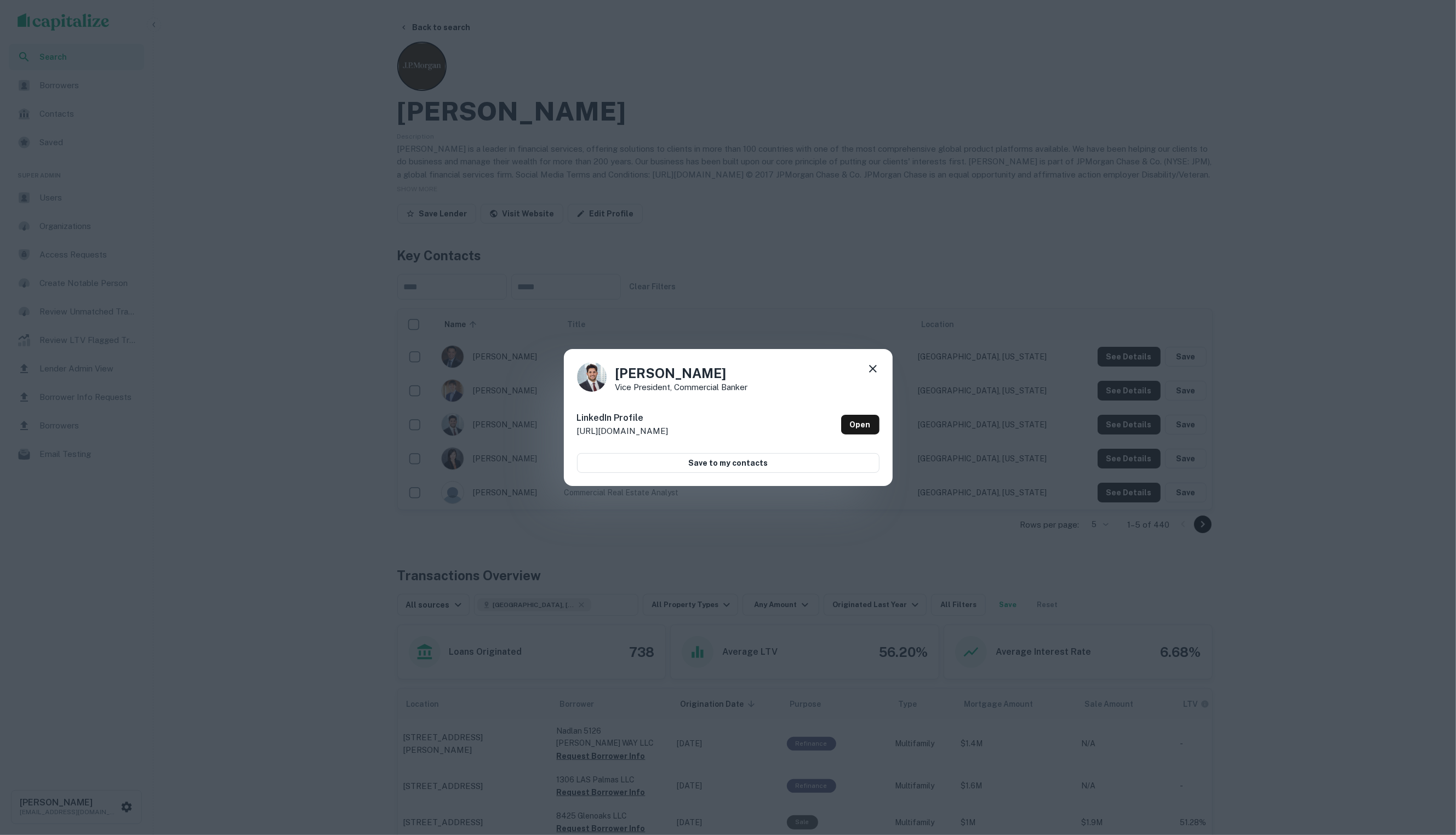
click at [877, 373] on icon at bounding box center [873, 369] width 13 height 13
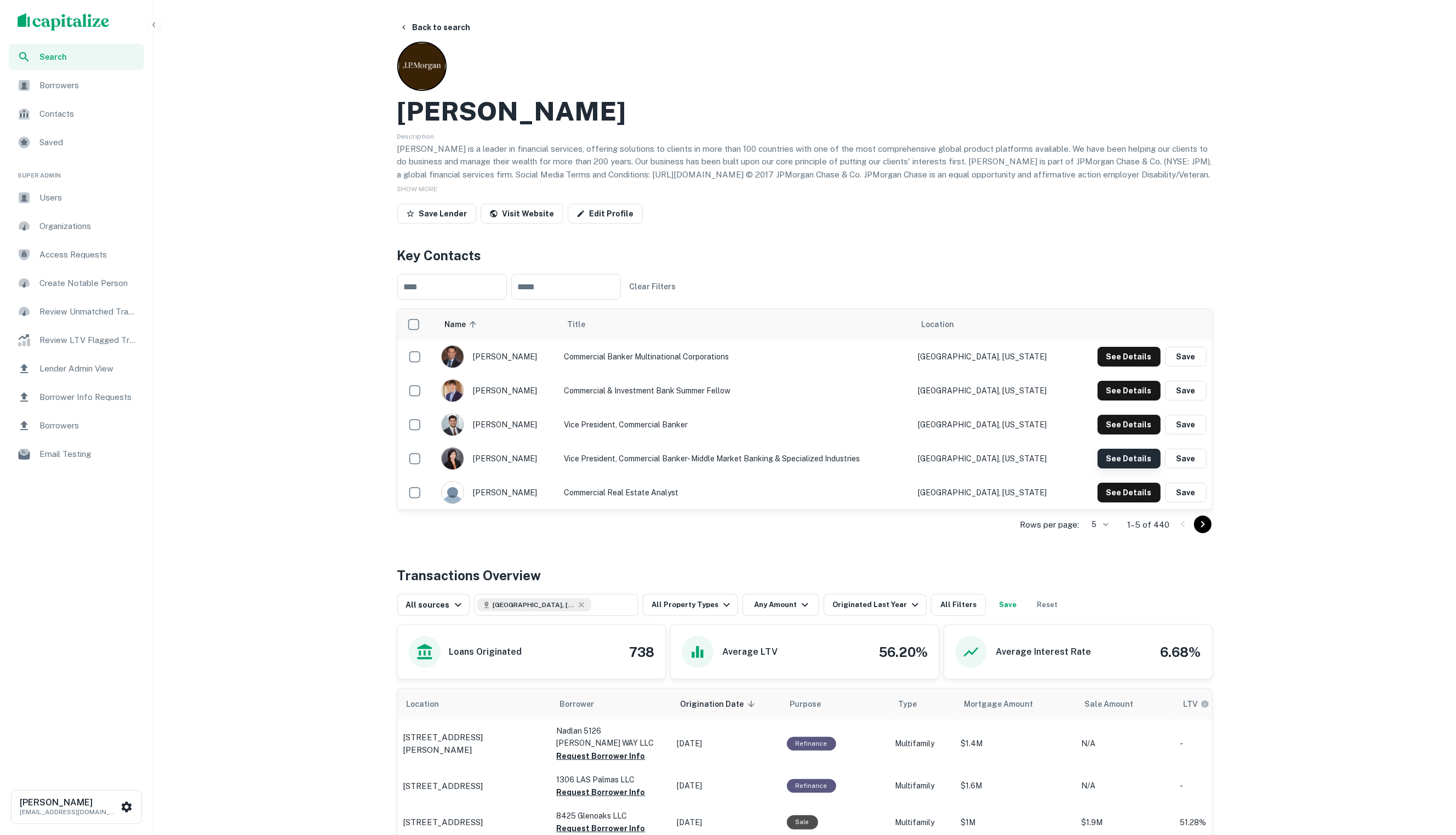
click at [1122, 367] on button "See Details" at bounding box center [1129, 357] width 63 height 20
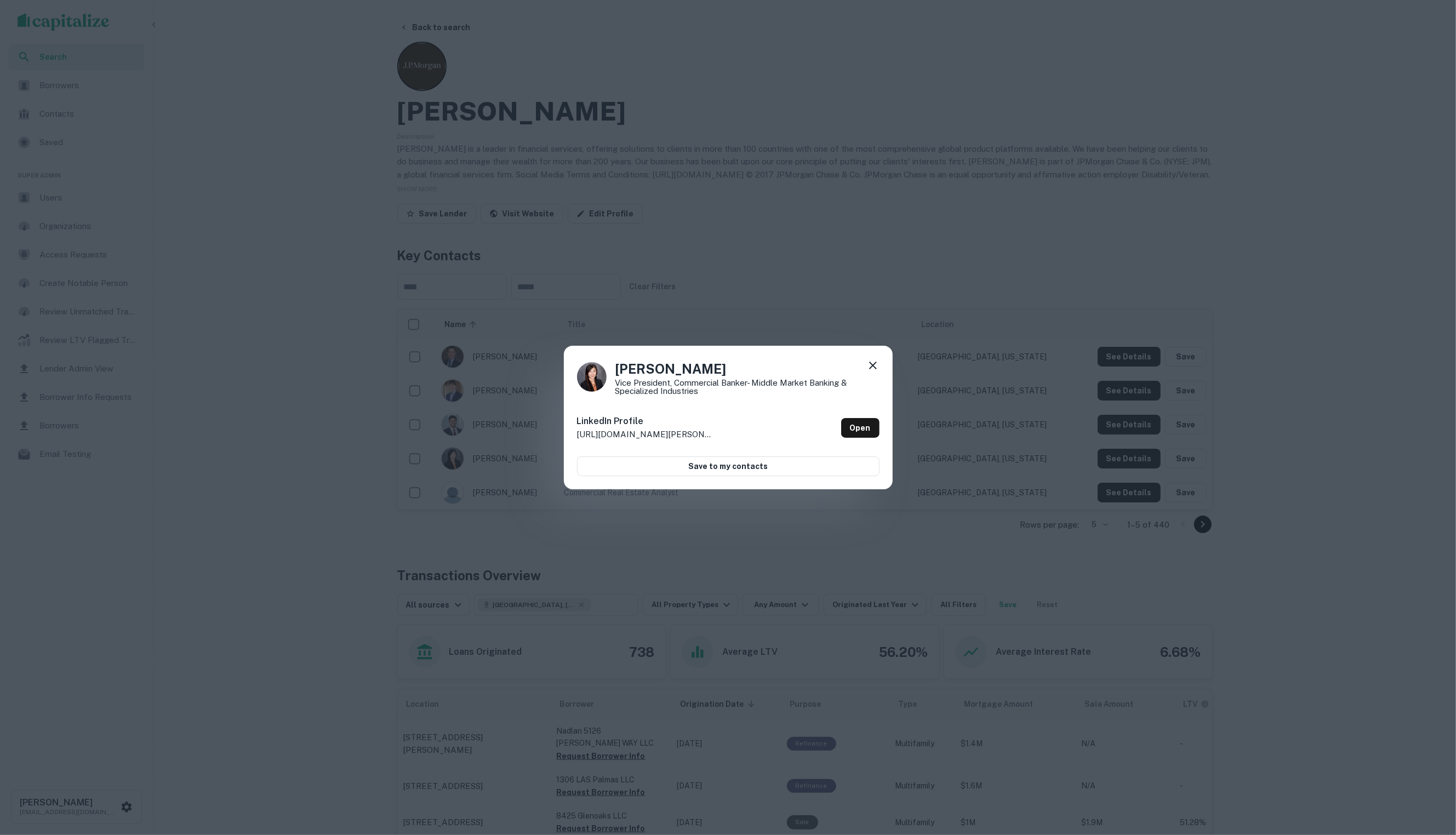
click at [867, 369] on icon at bounding box center [873, 365] width 13 height 13
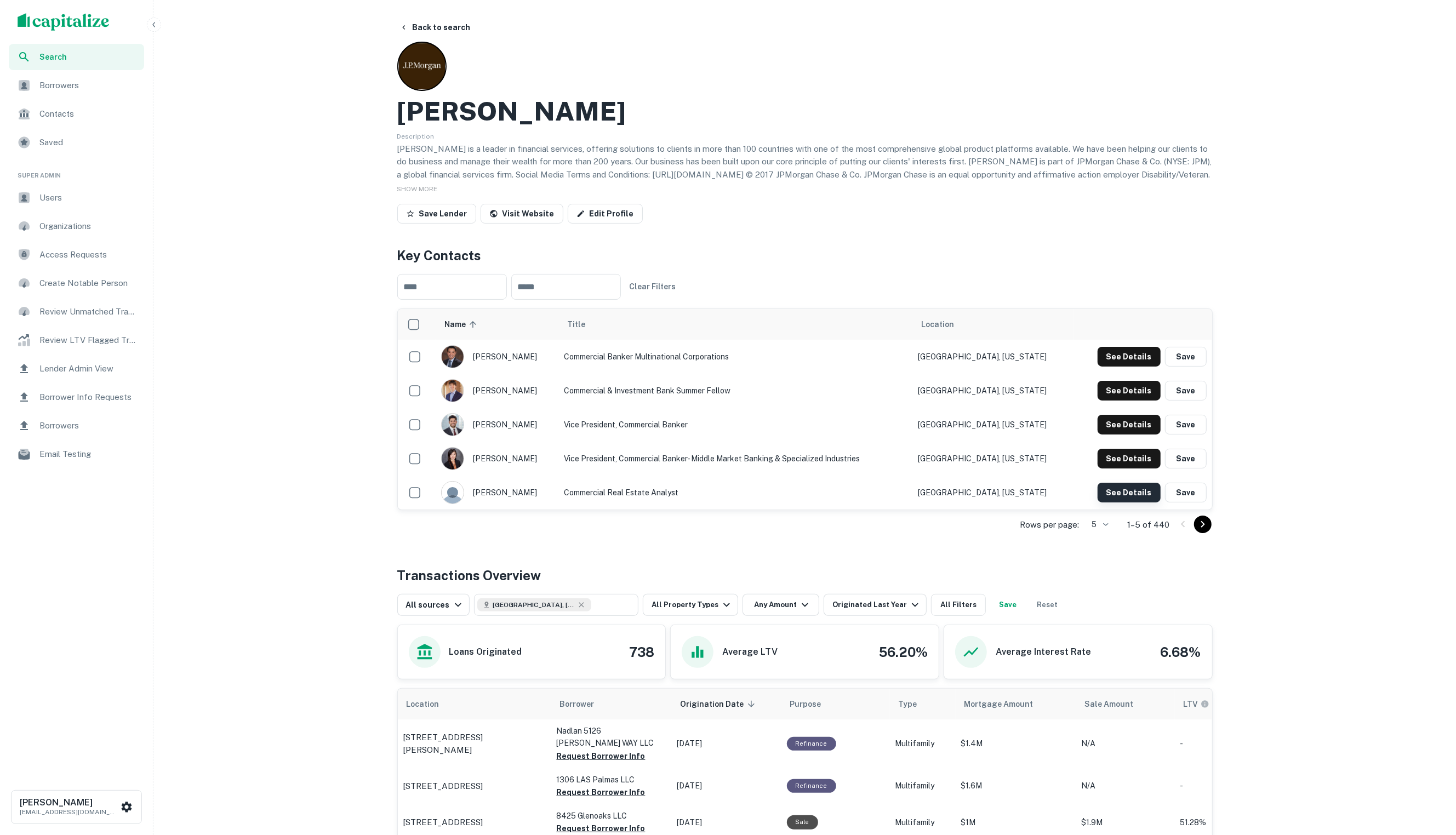
click at [1135, 367] on button "See Details" at bounding box center [1129, 357] width 63 height 20
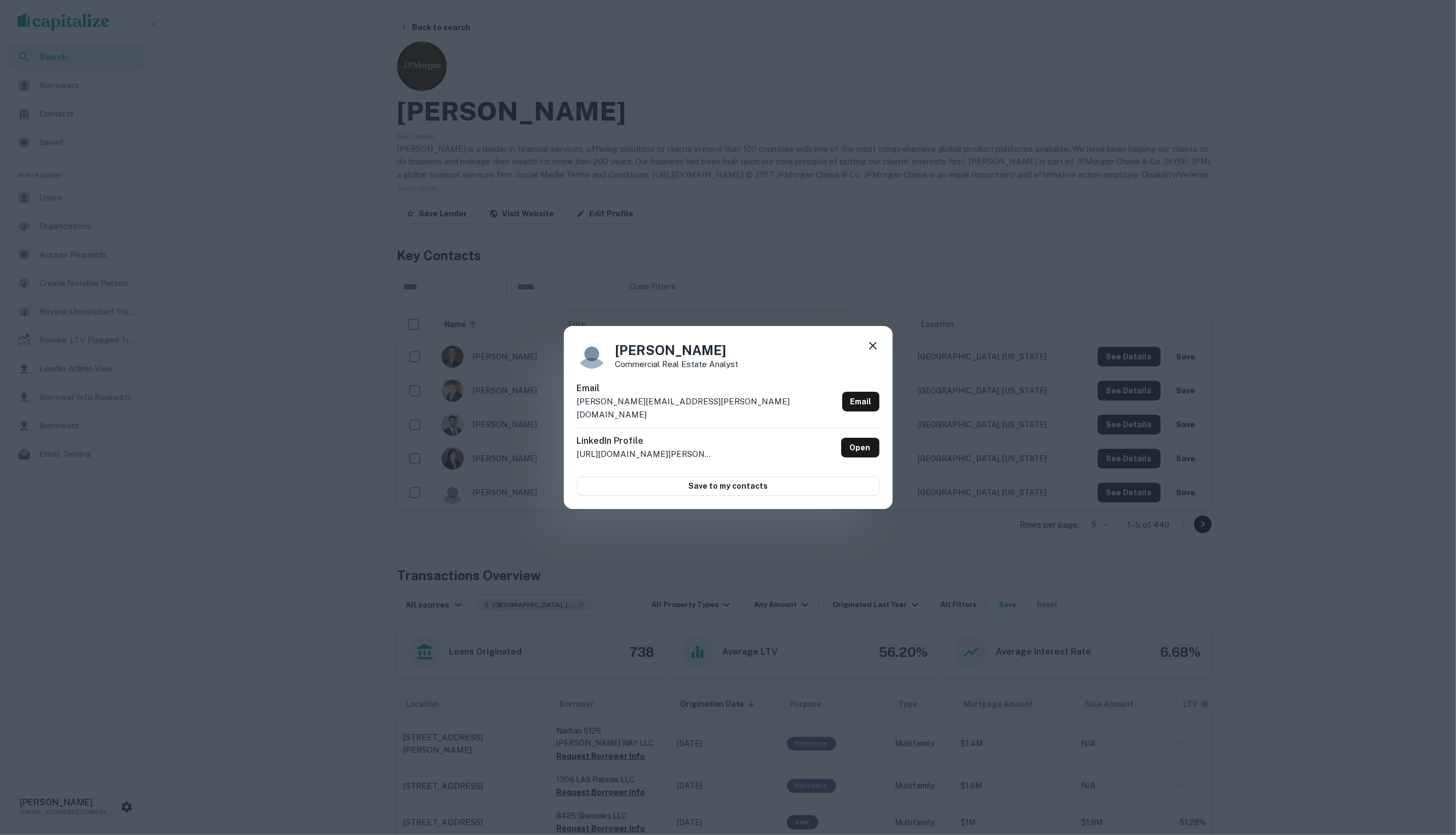
click at [870, 349] on icon at bounding box center [873, 346] width 8 height 8
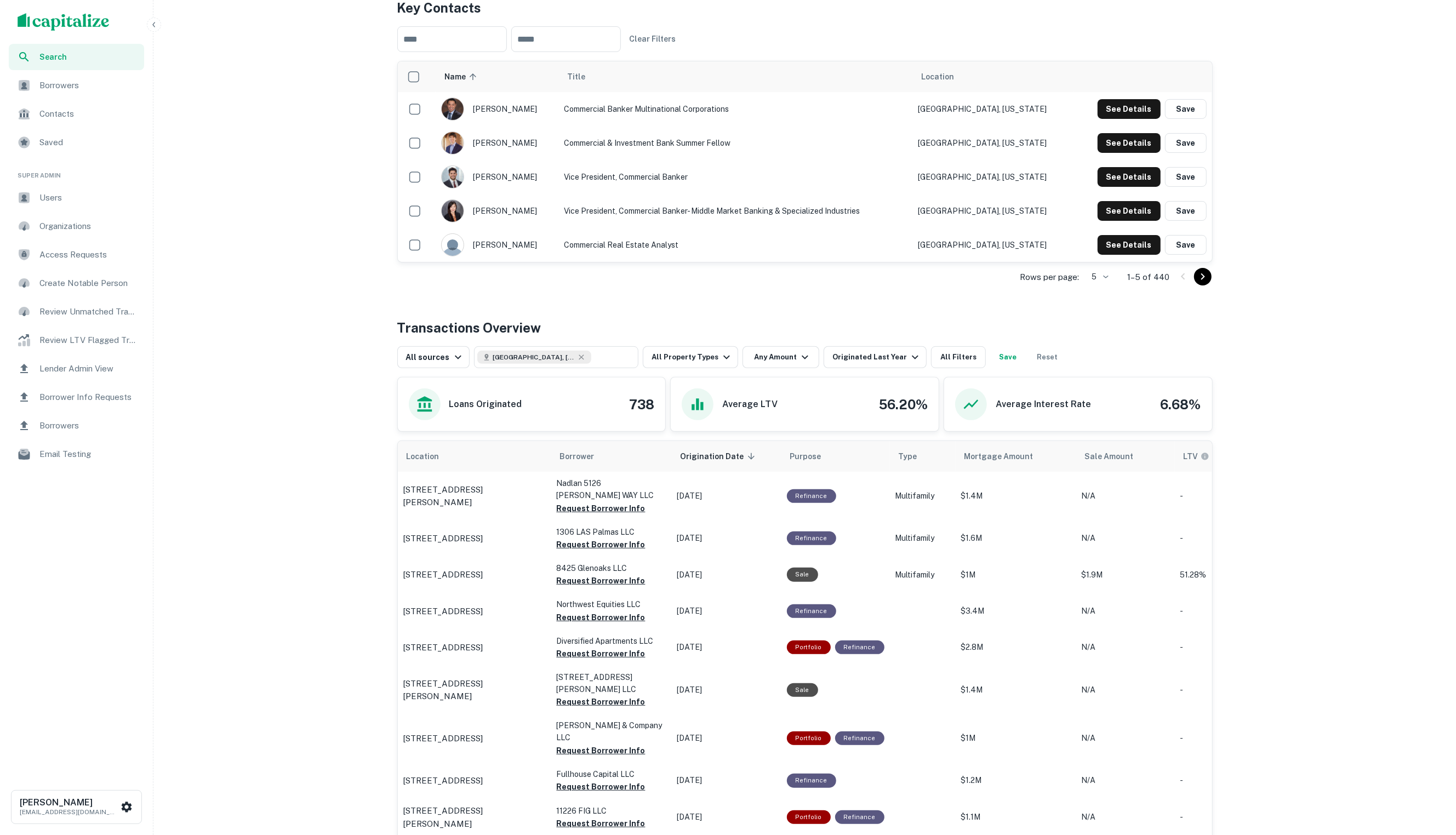
scroll to position [414, 0]
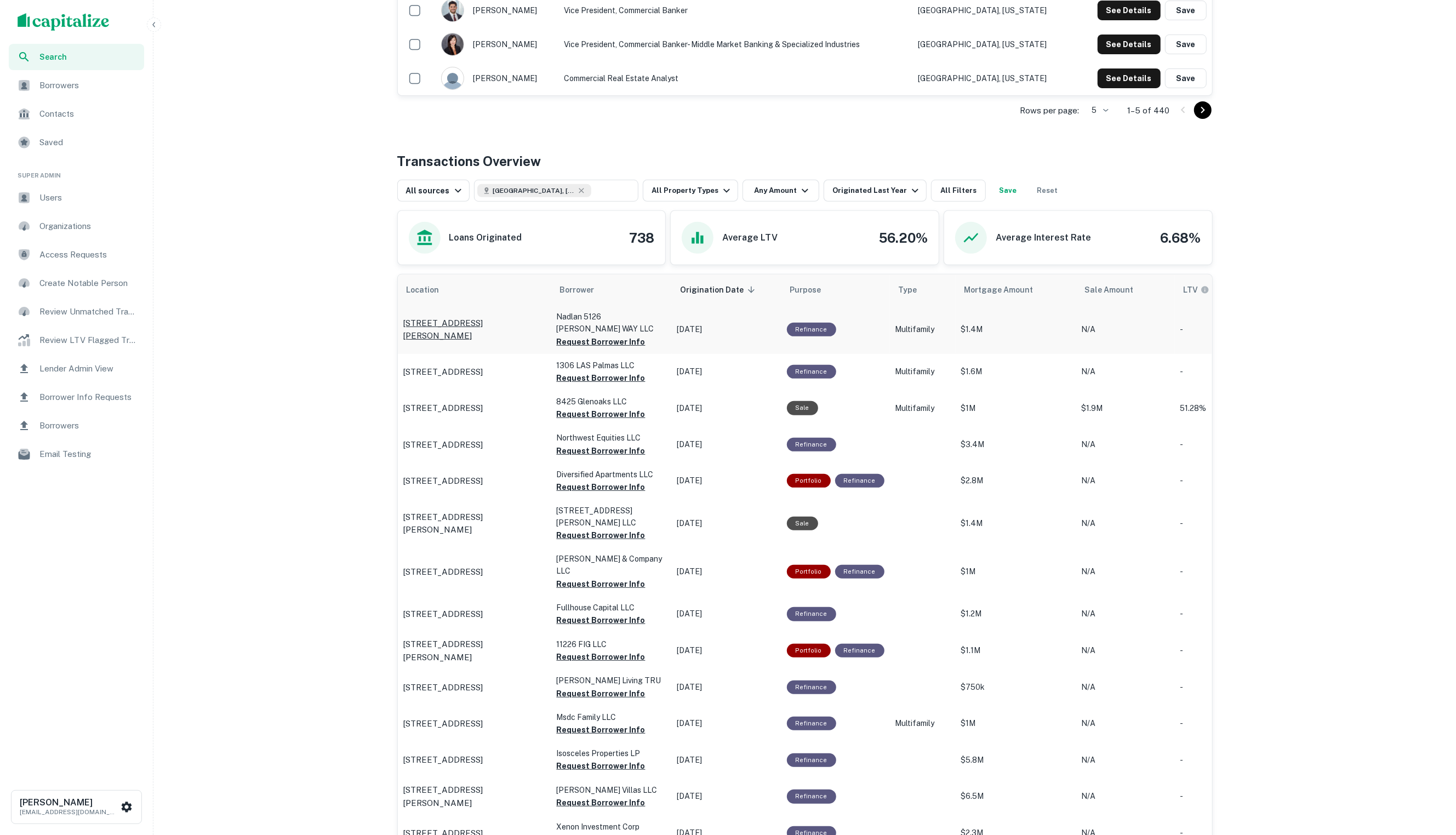
click at [496, 322] on p "[STREET_ADDRESS][PERSON_NAME]" at bounding box center [475, 329] width 143 height 26
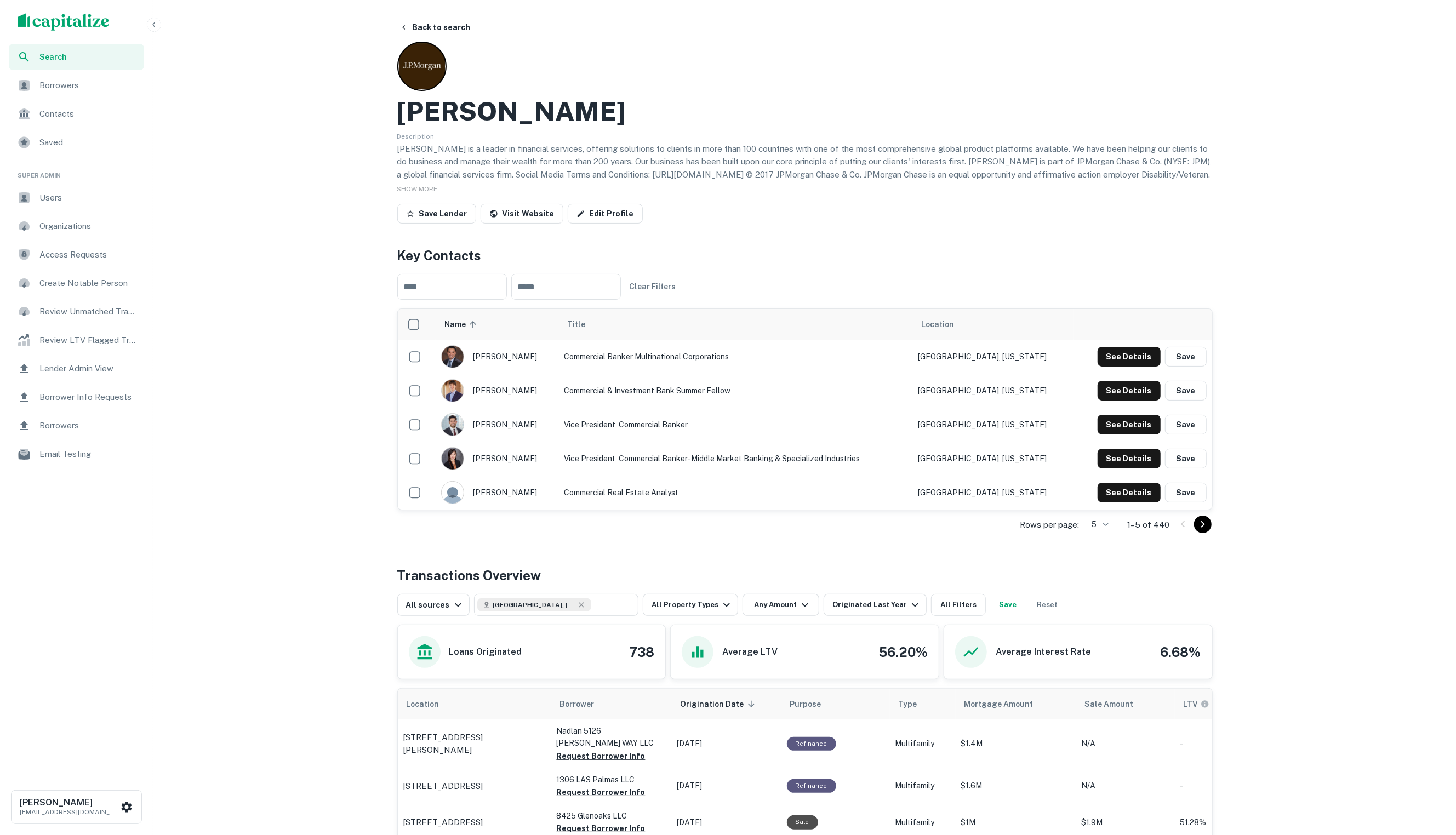
scroll to position [0, 0]
click at [416, 29] on button "Back to search" at bounding box center [435, 27] width 80 height 20
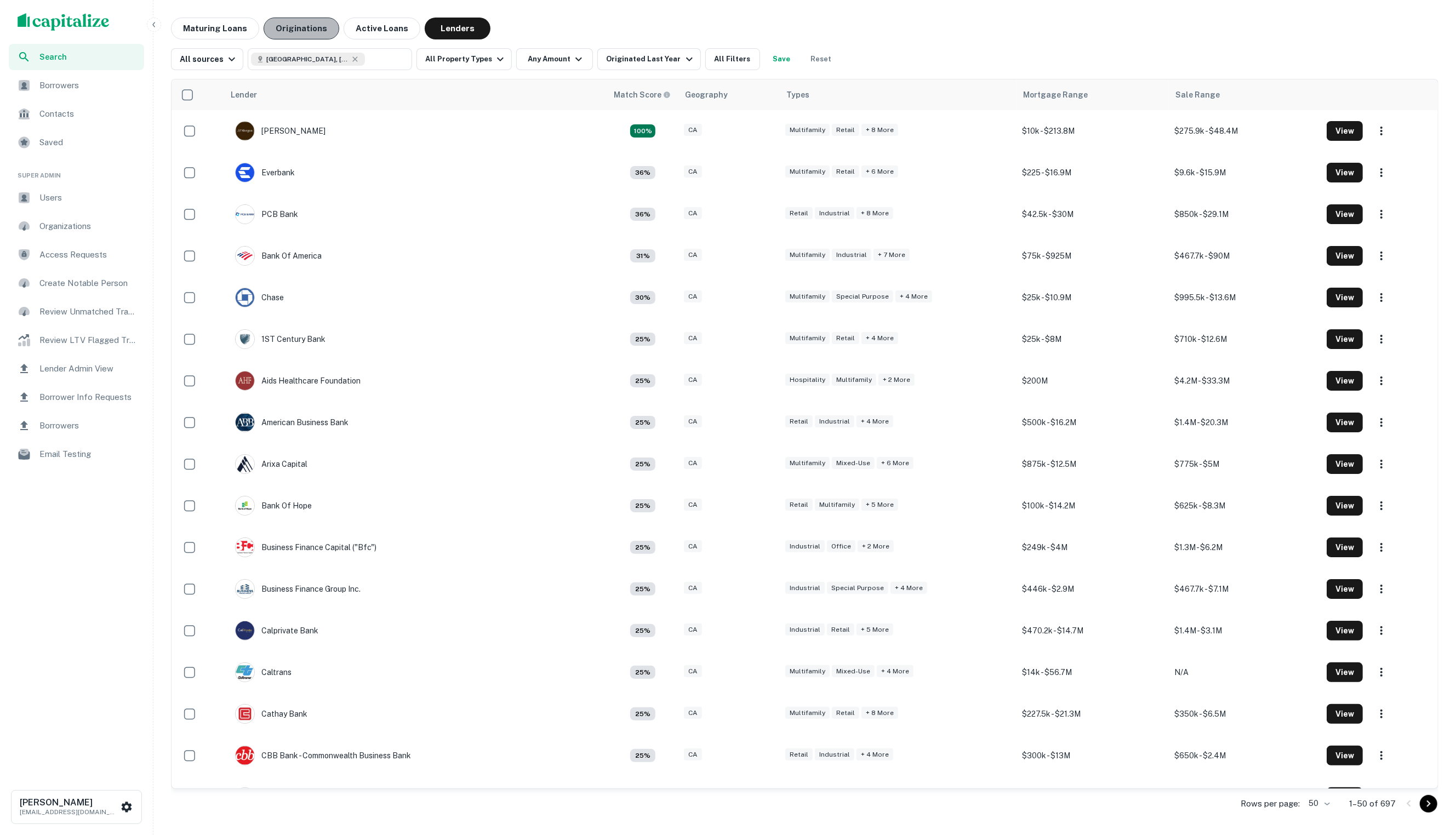
click at [308, 31] on button "Originations" at bounding box center [301, 28] width 75 height 22
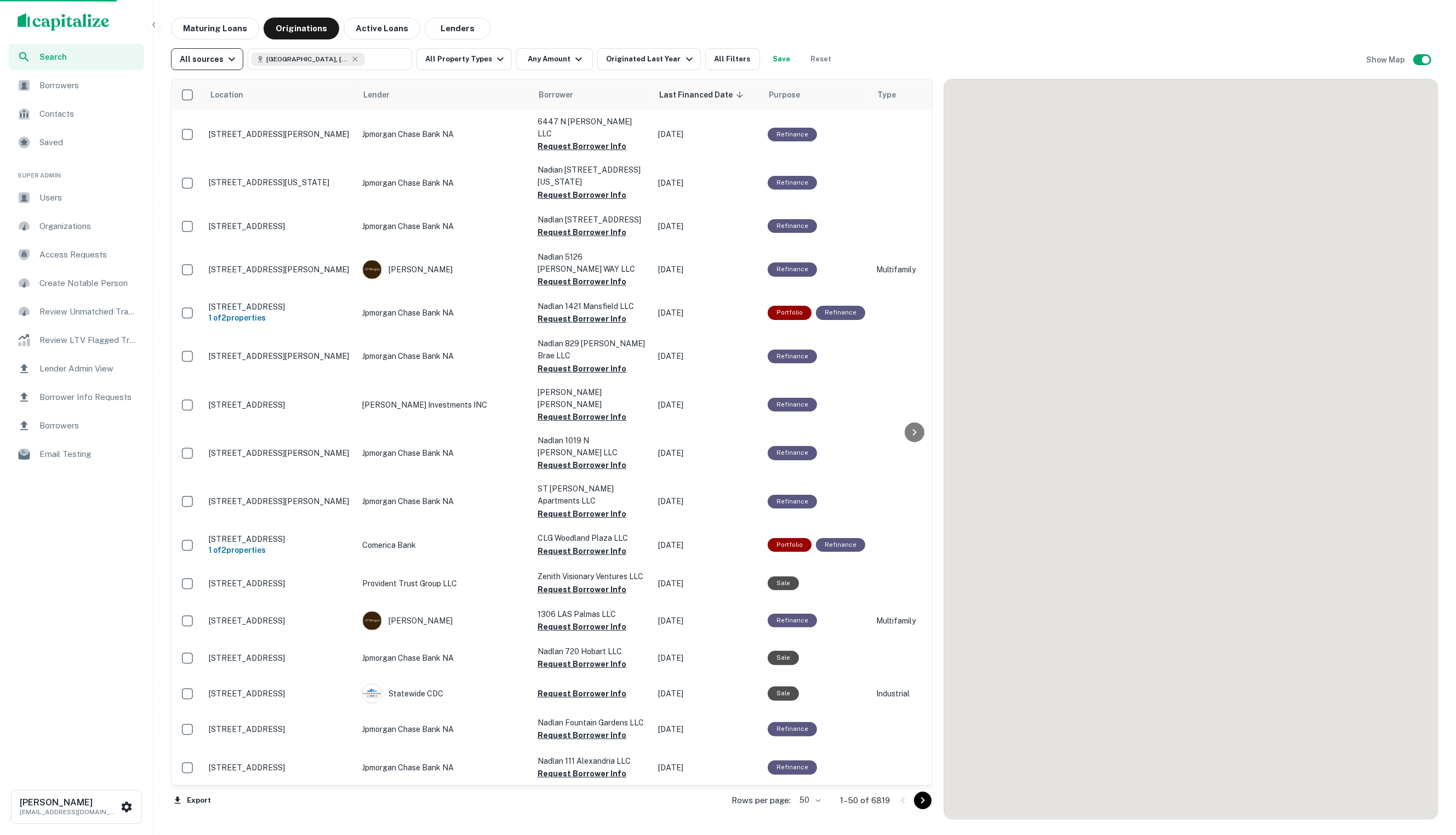
click at [233, 57] on icon "button" at bounding box center [232, 59] width 13 height 13
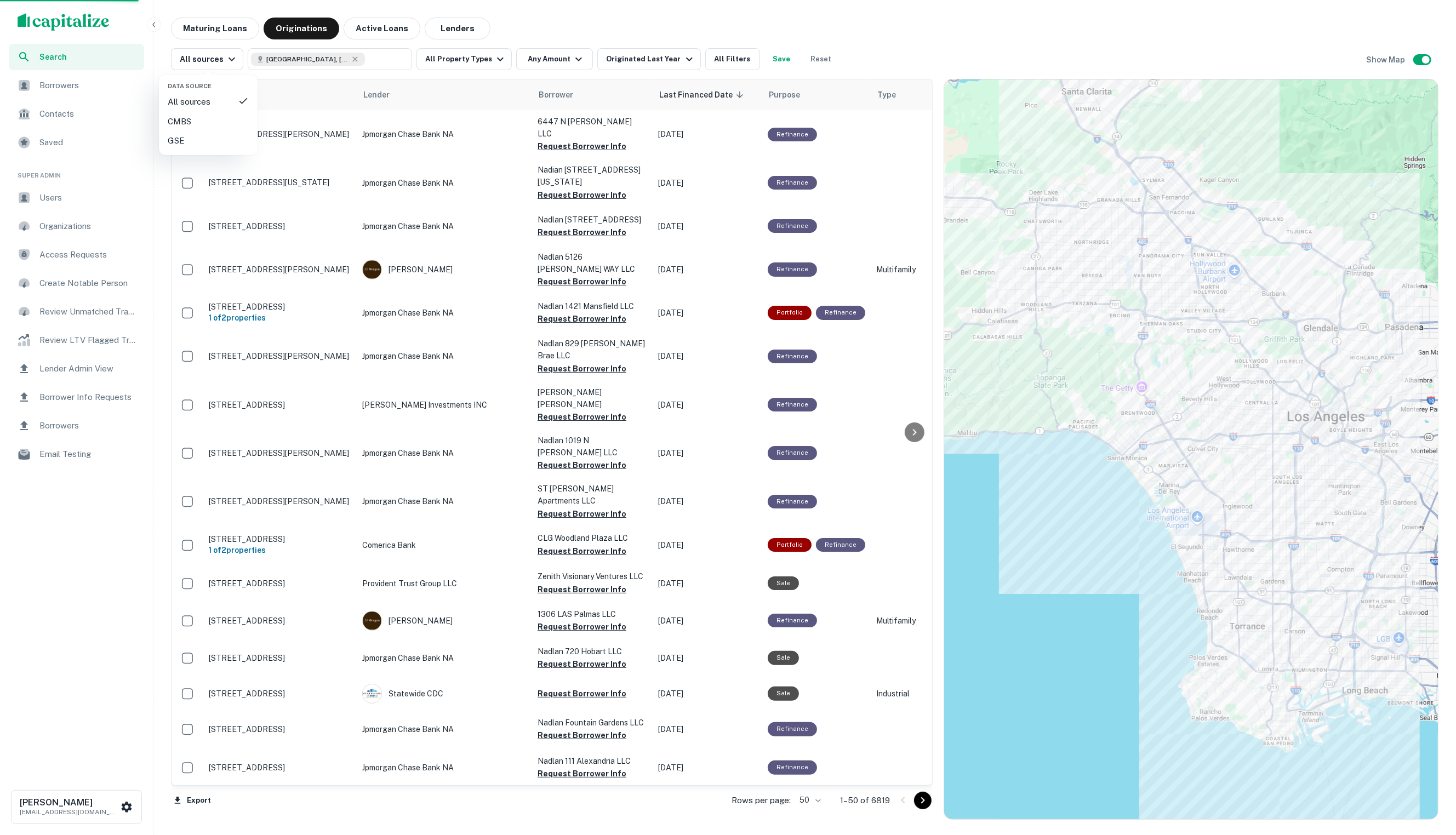
scroll to position [813, 0]
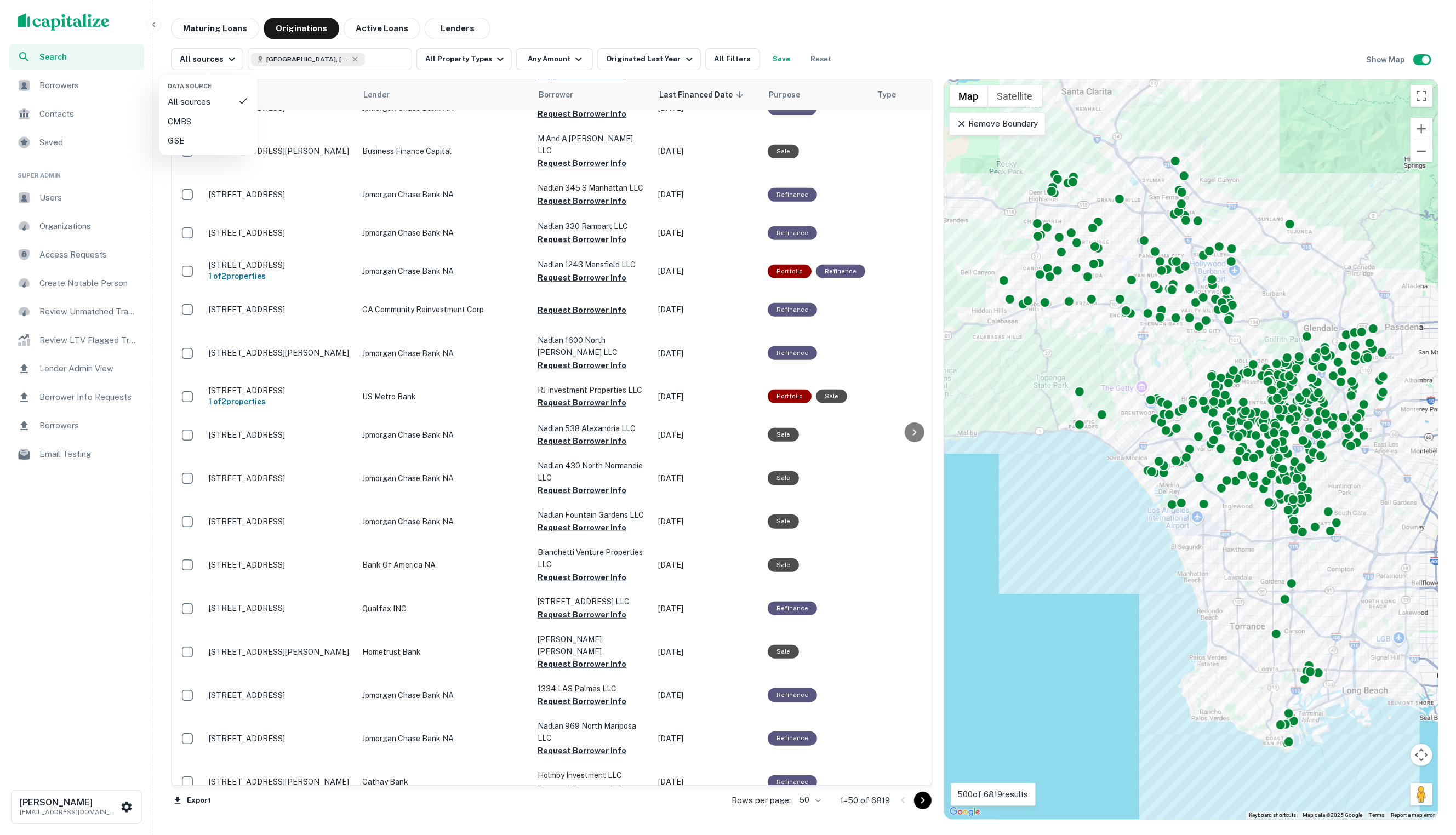
click at [215, 123] on div "CMBS" at bounding box center [208, 122] width 81 height 13
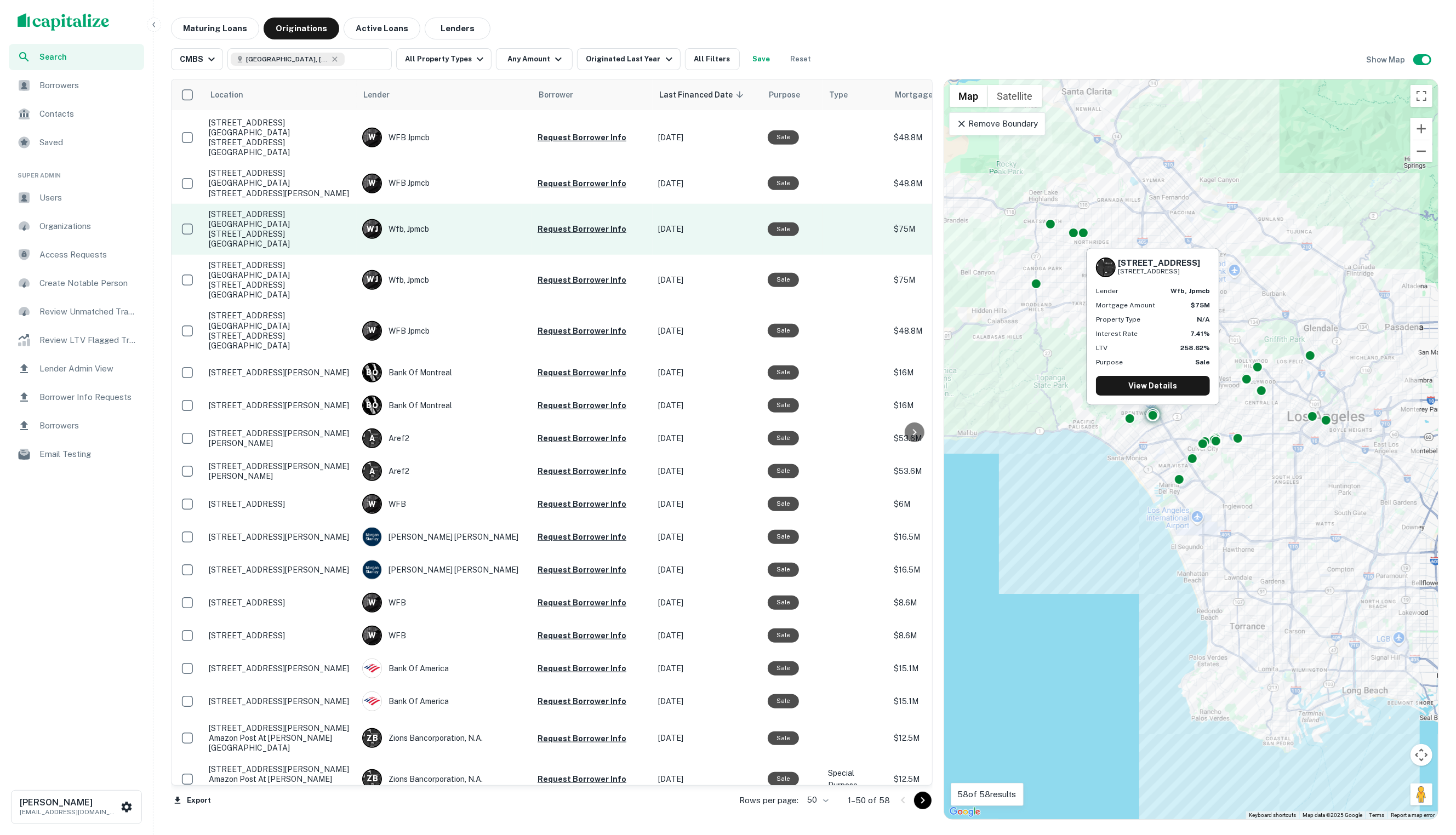
click at [288, 209] on p "11600 Wilshire Boulevard 11600 wilshire boulevard Los Angeles, CA90025" at bounding box center [280, 229] width 143 height 40
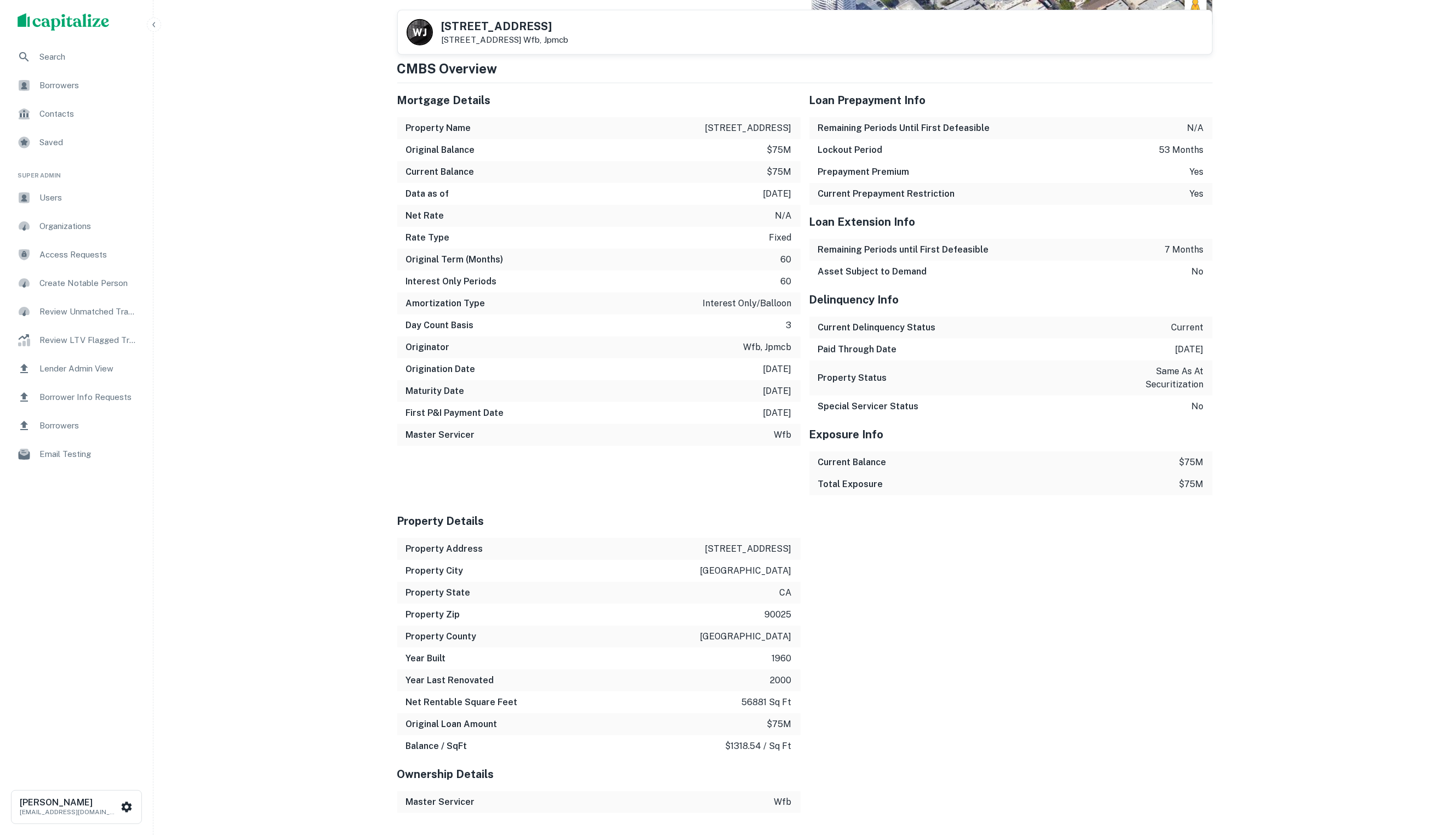
scroll to position [599, 0]
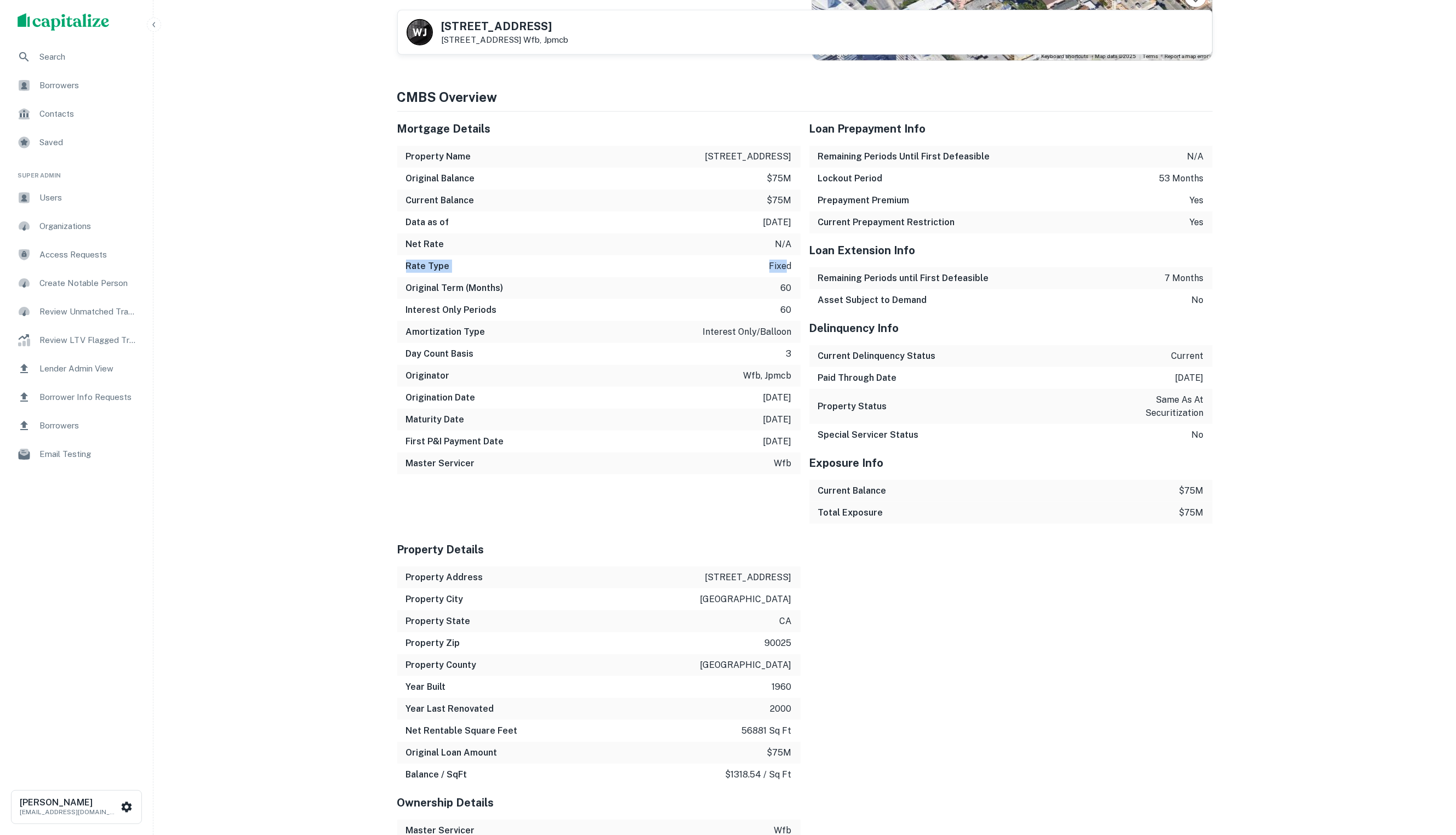
drag, startPoint x: 433, startPoint y: 279, endPoint x: 786, endPoint y: 282, distance: 353.0
click at [786, 277] on div "Rate Type fixed" at bounding box center [599, 266] width 404 height 22
click at [779, 297] on div "Original Term (Months) 60" at bounding box center [599, 288] width 404 height 22
click at [781, 317] on p "60" at bounding box center [786, 310] width 11 height 13
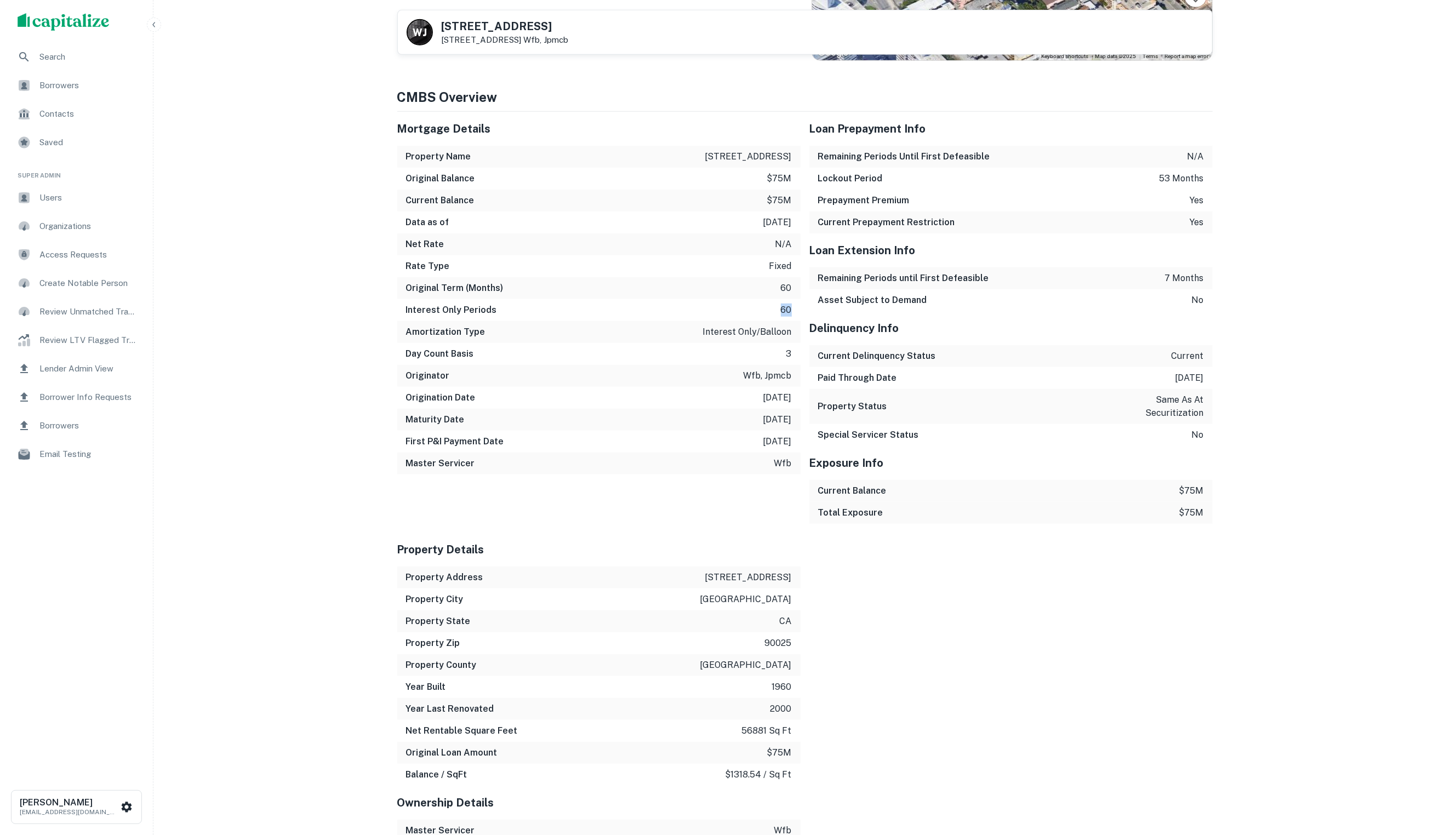
click at [781, 317] on p "60" at bounding box center [786, 310] width 11 height 13
click at [467, 339] on h6 "Amortization Type" at bounding box center [446, 332] width 79 height 13
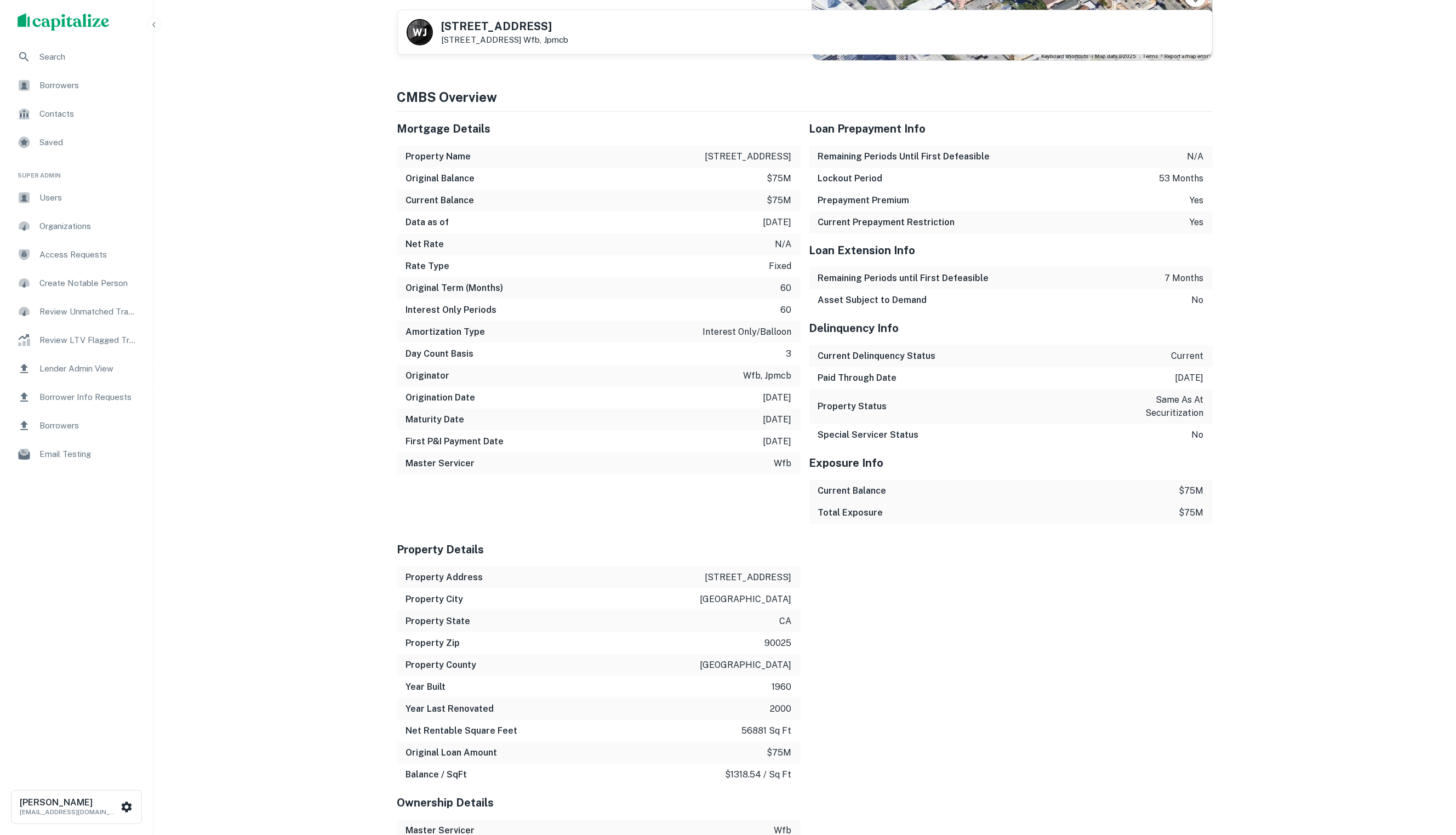
click at [443, 426] on h6 "Maturity Date" at bounding box center [436, 420] width 59 height 13
click at [469, 448] on h6 "First P&I Payment Date" at bounding box center [455, 442] width 98 height 13
drag, startPoint x: 469, startPoint y: 450, endPoint x: 458, endPoint y: 453, distance: 11.4
click at [469, 448] on h6 "First P&I Payment Date" at bounding box center [455, 442] width 98 height 13
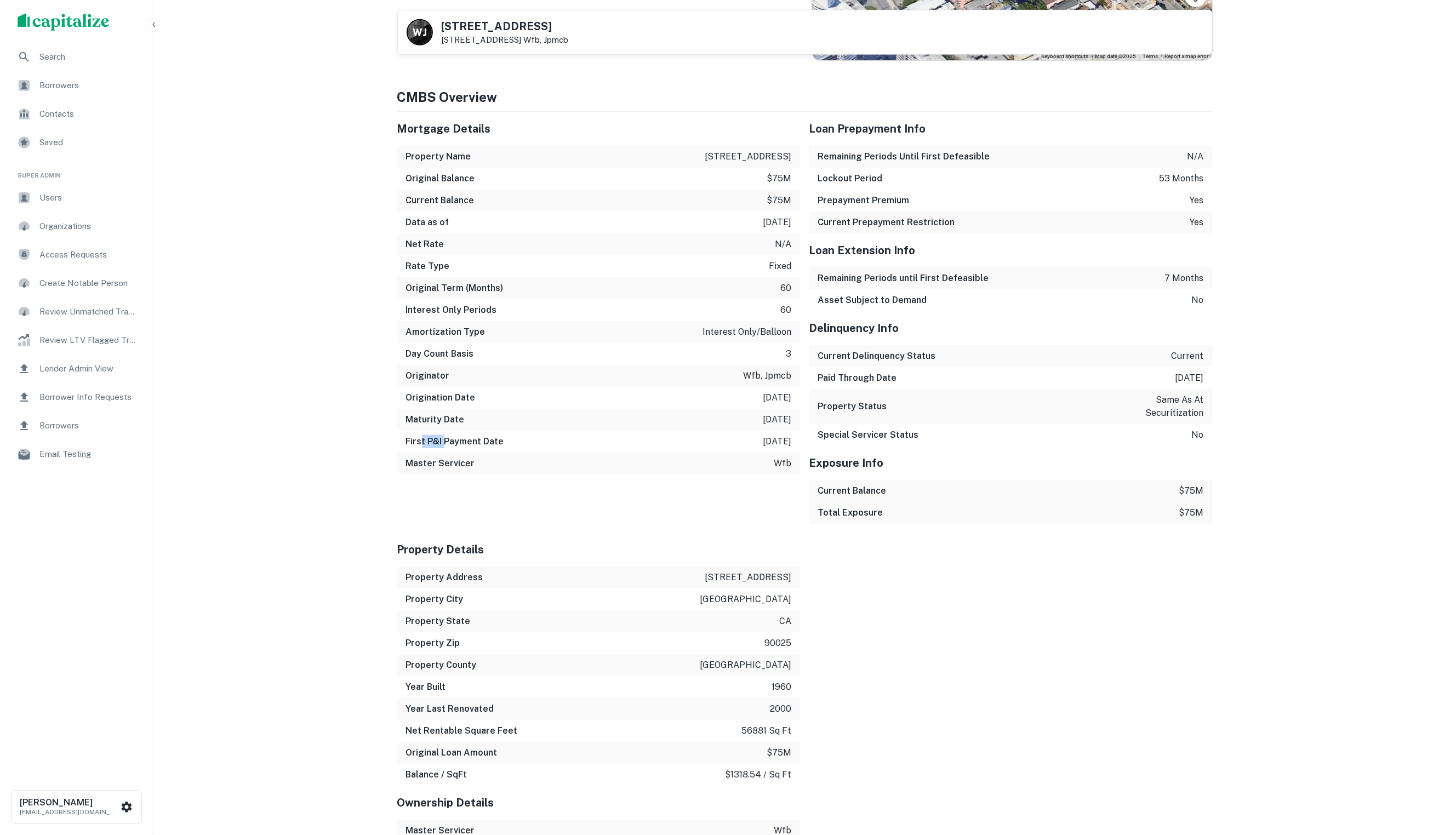
drag, startPoint x: 422, startPoint y: 453, endPoint x: 445, endPoint y: 454, distance: 23.0
click at [445, 448] on h6 "First P&I Payment Date" at bounding box center [455, 442] width 98 height 13
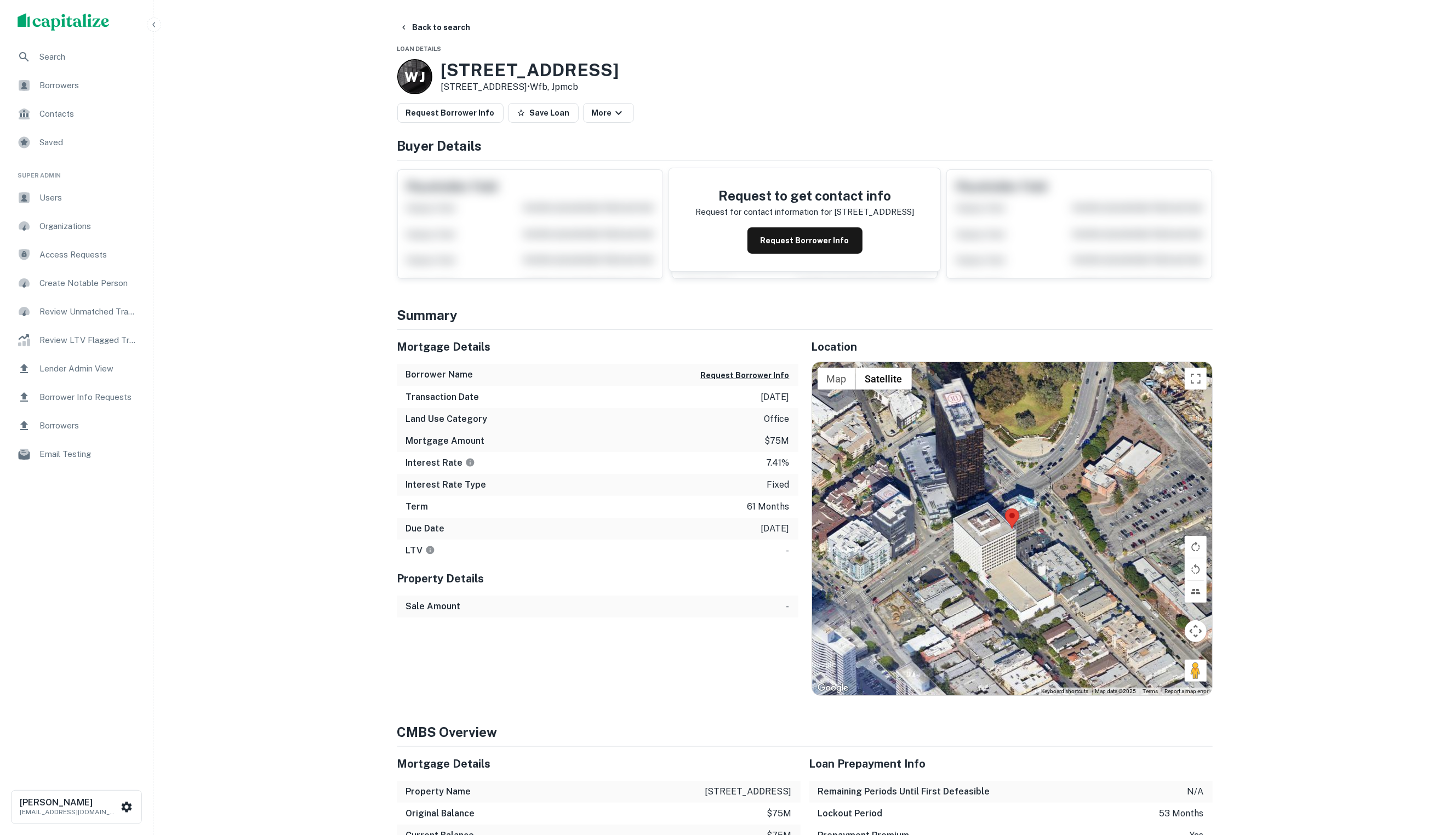
scroll to position [0, 0]
click at [436, 24] on button "Back to search" at bounding box center [435, 27] width 80 height 20
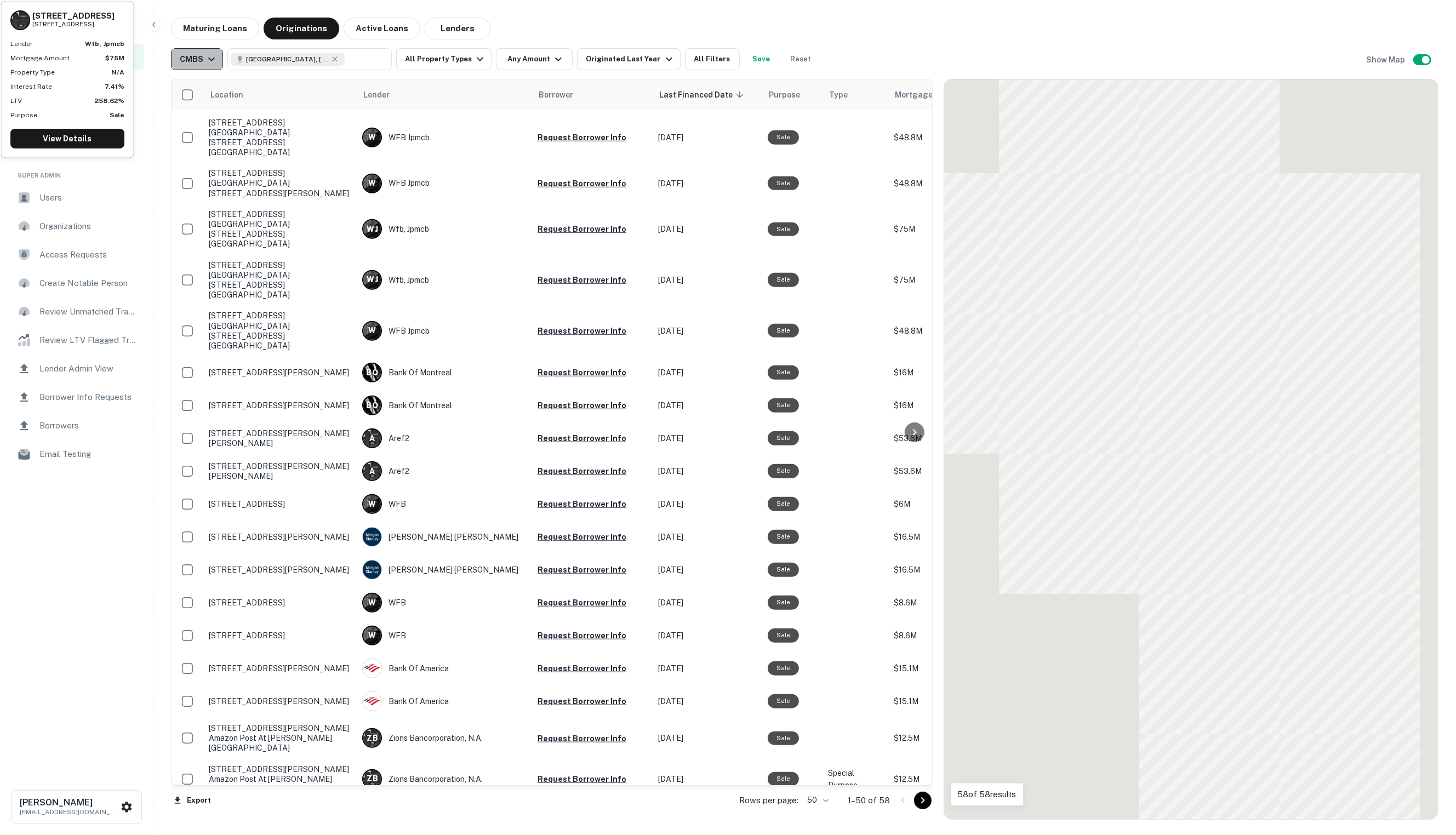
click at [205, 58] on icon "button" at bounding box center [211, 59] width 13 height 13
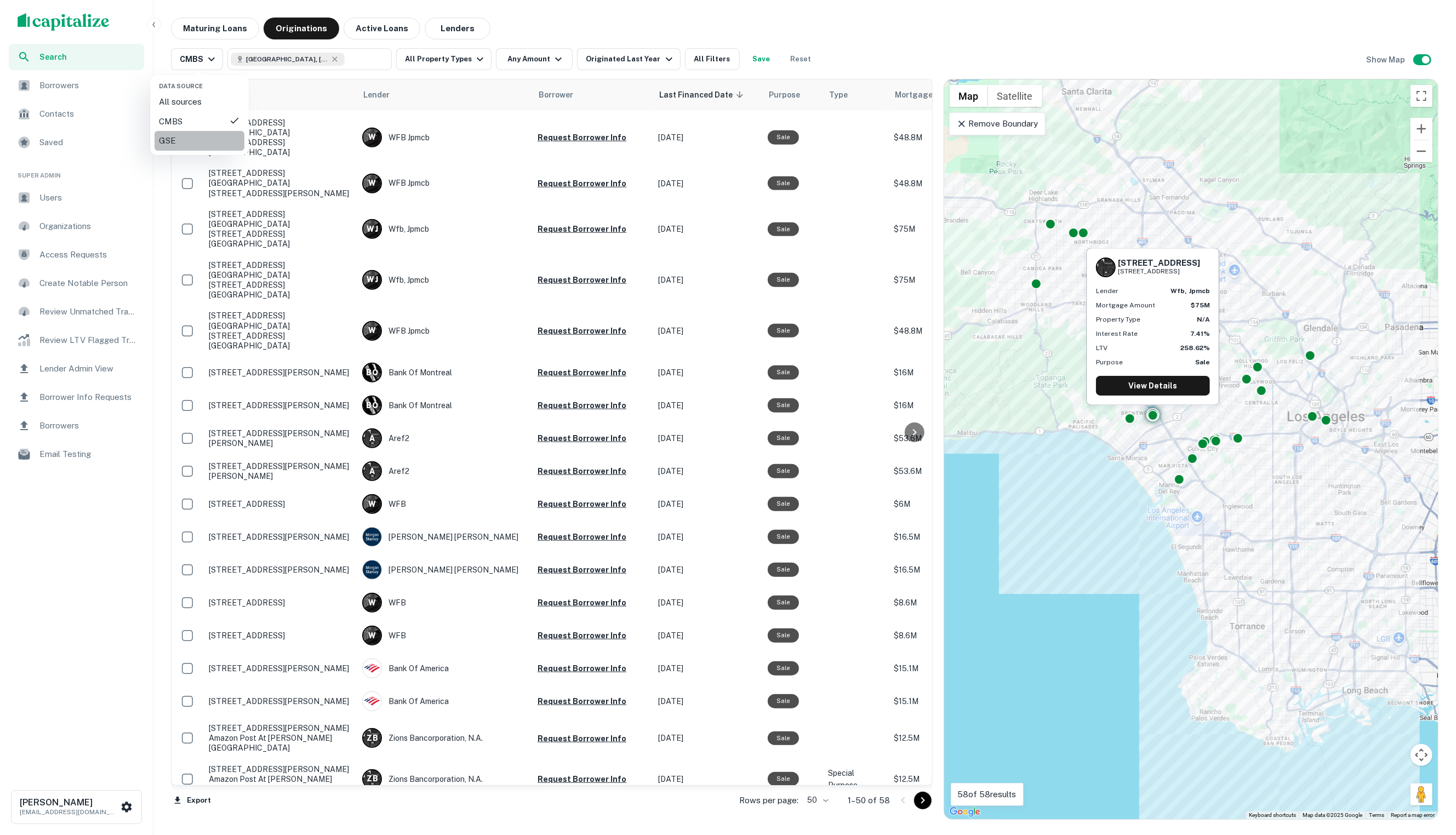
click at [200, 134] on div "GSE" at bounding box center [199, 141] width 81 height 13
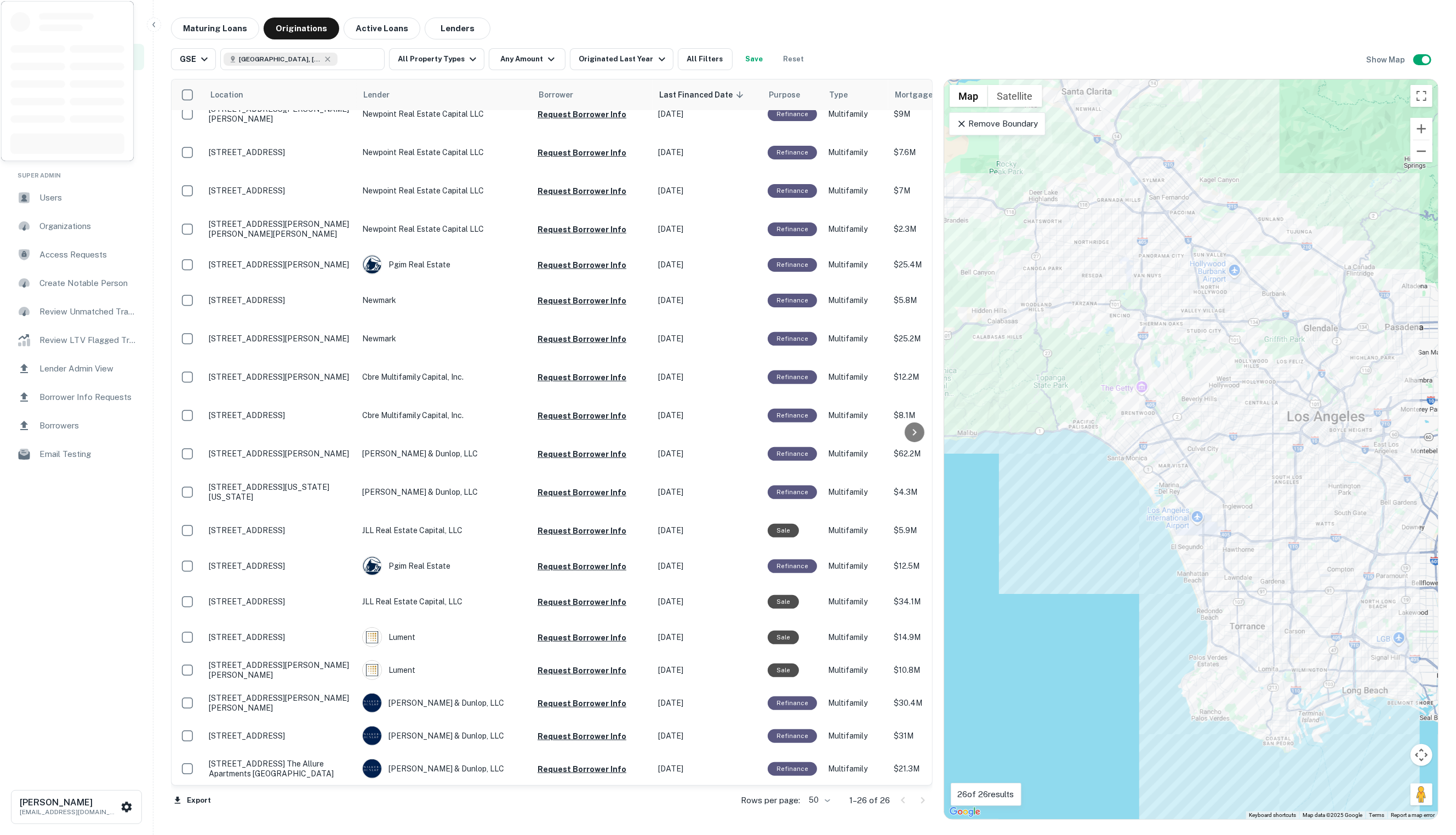
scroll to position [302, 0]
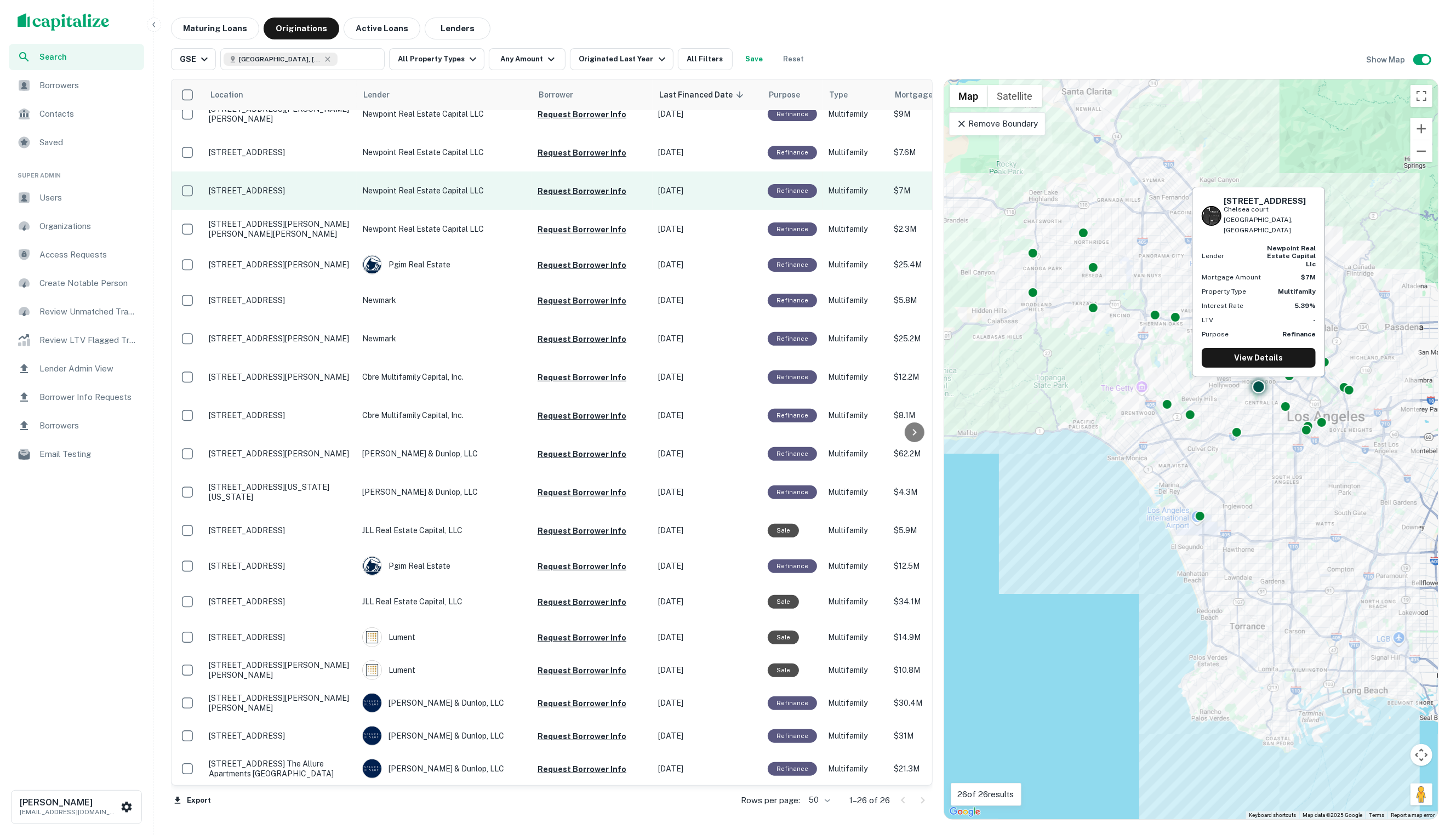
click at [327, 185] on p "500 North Rossmore Avenue Chelsea court Los Angeles, CA90004" at bounding box center [280, 190] width 143 height 10
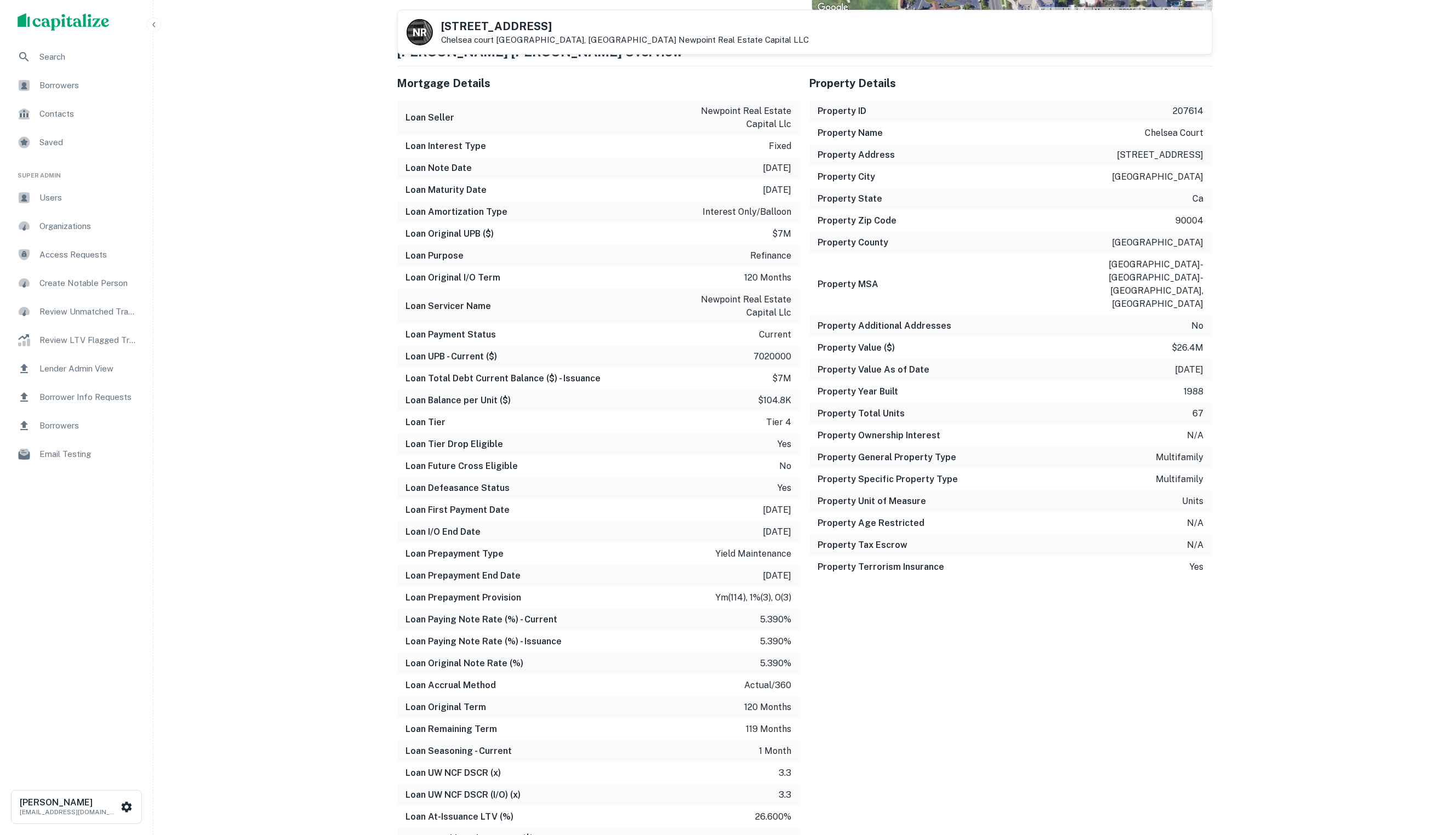
scroll to position [642, 0]
drag, startPoint x: 406, startPoint y: 361, endPoint x: 492, endPoint y: 361, distance: 86.0
click at [489, 361] on h6 "Loan UPB - Current ($)" at bounding box center [452, 359] width 91 height 13
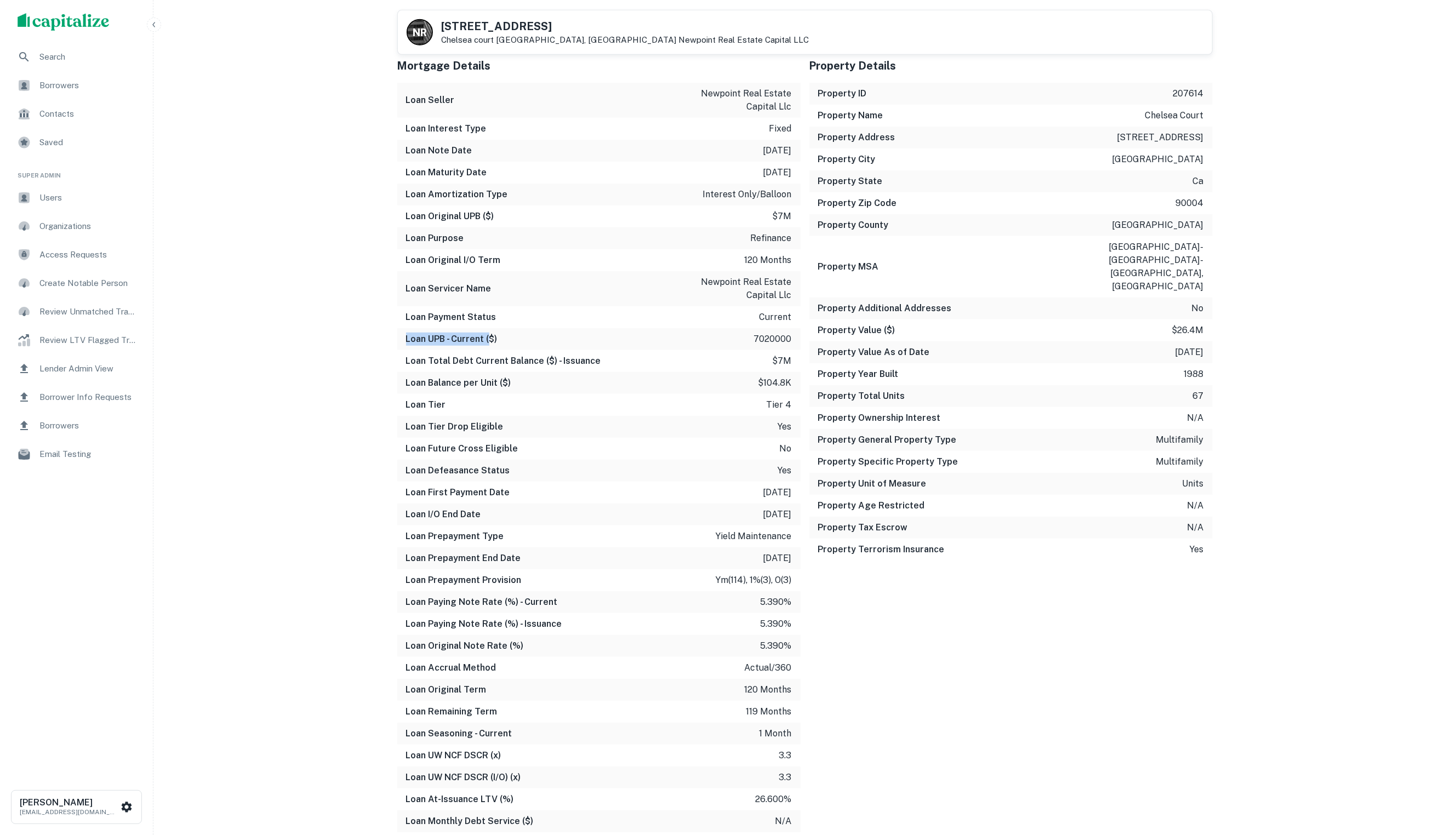
scroll to position [663, 0]
click at [465, 434] on div "Loan Tier Drop Eligible yes" at bounding box center [599, 426] width 404 height 22
click at [476, 444] on h6 "Loan Future Cross Eligible" at bounding box center [462, 448] width 112 height 13
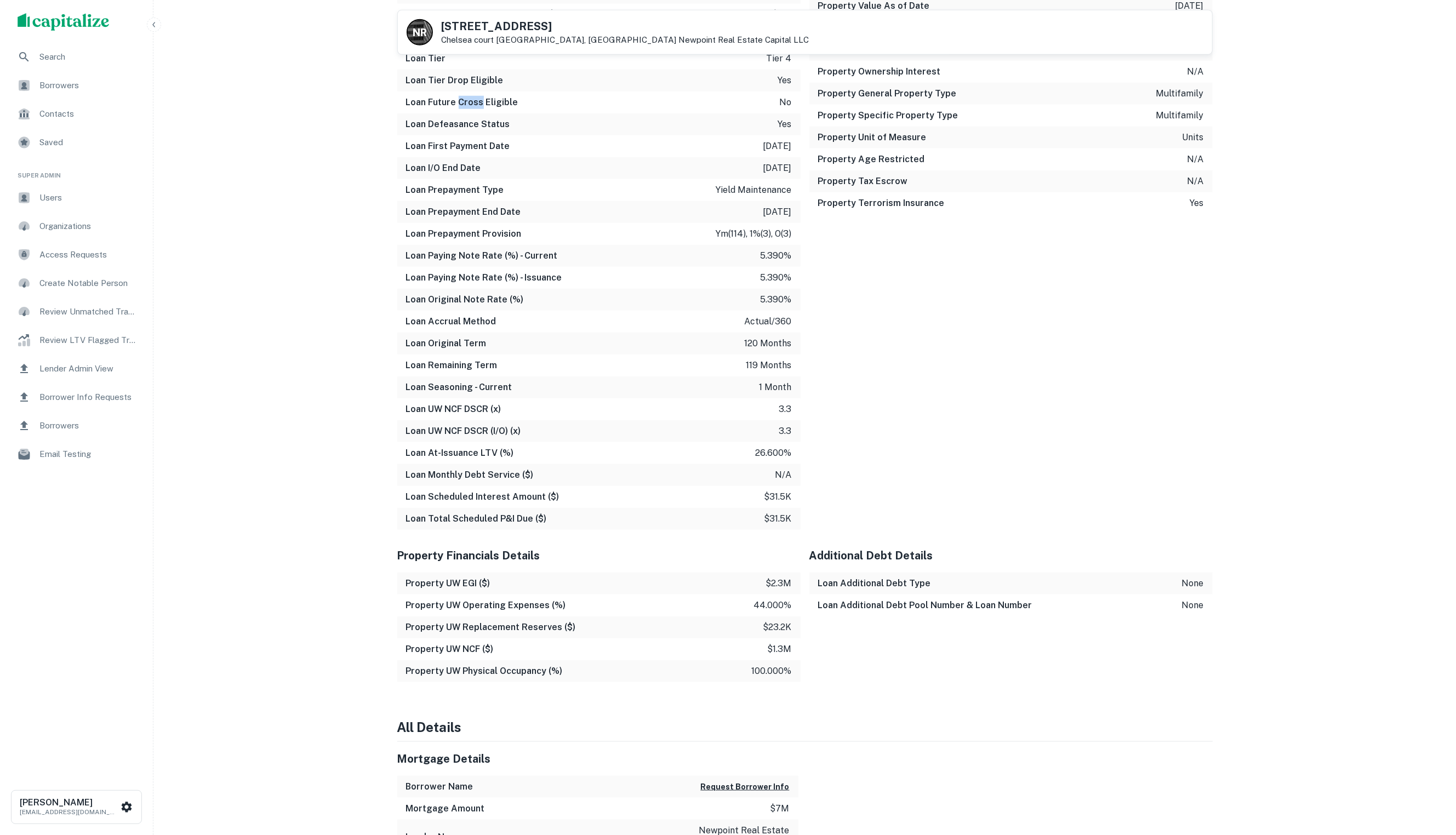
scroll to position [1070, 0]
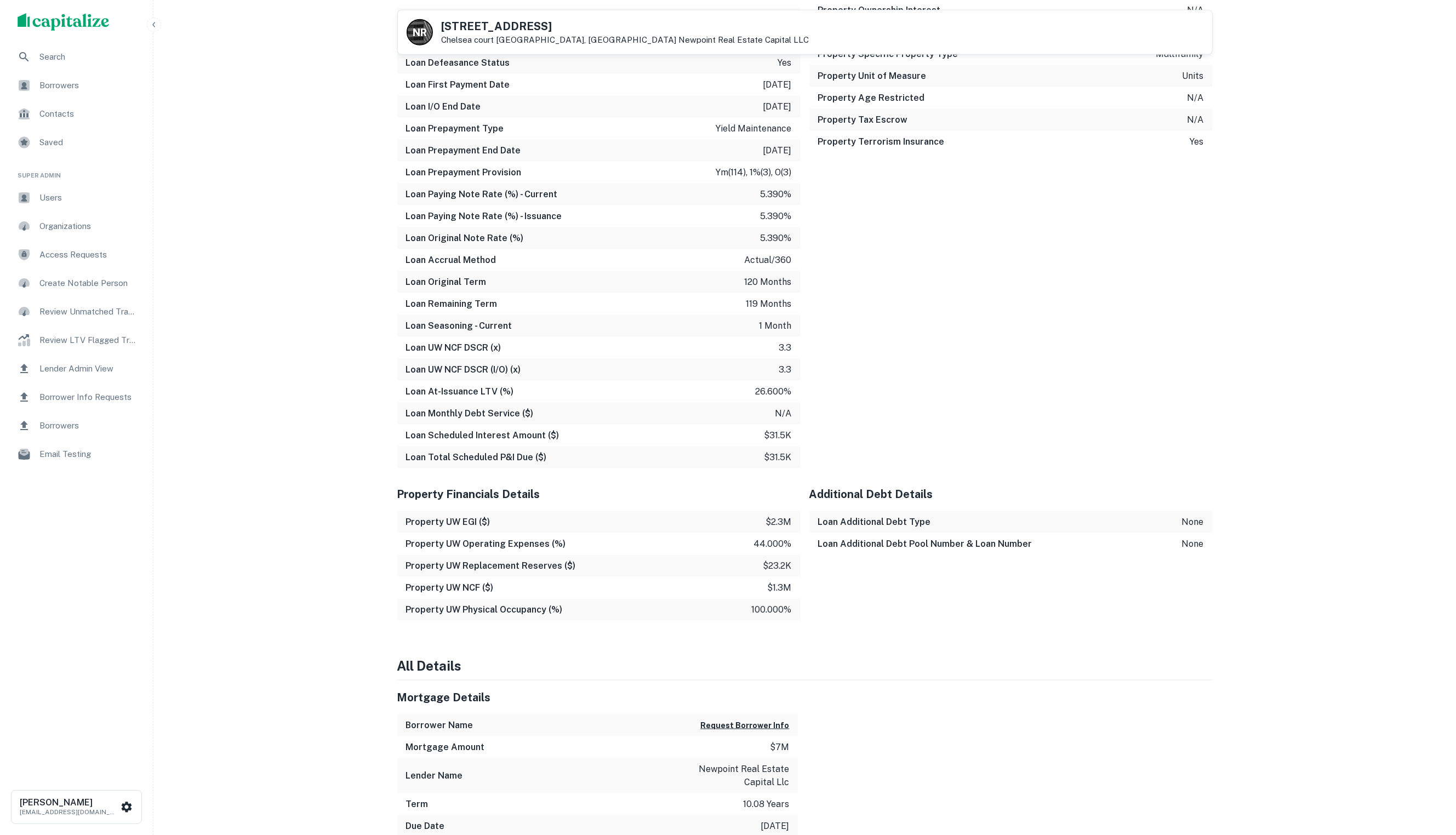
click at [430, 530] on div "Property UW EGI ($) $2.3m" at bounding box center [599, 522] width 404 height 22
drag, startPoint x: 406, startPoint y: 525, endPoint x: 492, endPoint y: 526, distance: 86.0
click at [491, 526] on div "Property UW EGI ($) $2.3m" at bounding box center [599, 522] width 404 height 22
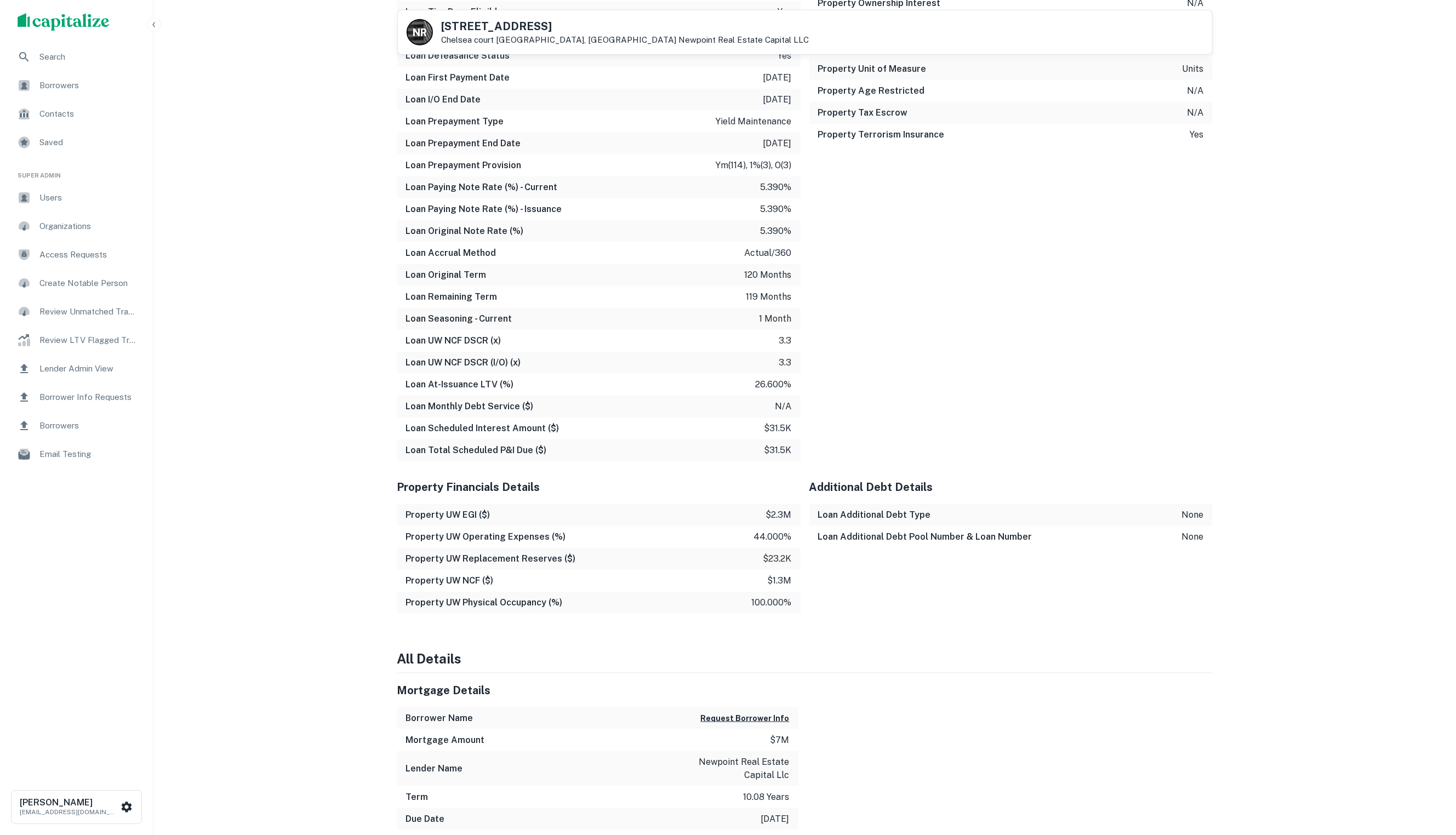
click at [497, 546] on div "Property Financials Details Property UW EGI ($) $2.3m Property UW Operating Exp…" at bounding box center [599, 542] width 404 height 143
click at [467, 581] on h6 "Property UW NCF ($)" at bounding box center [450, 579] width 87 height 13
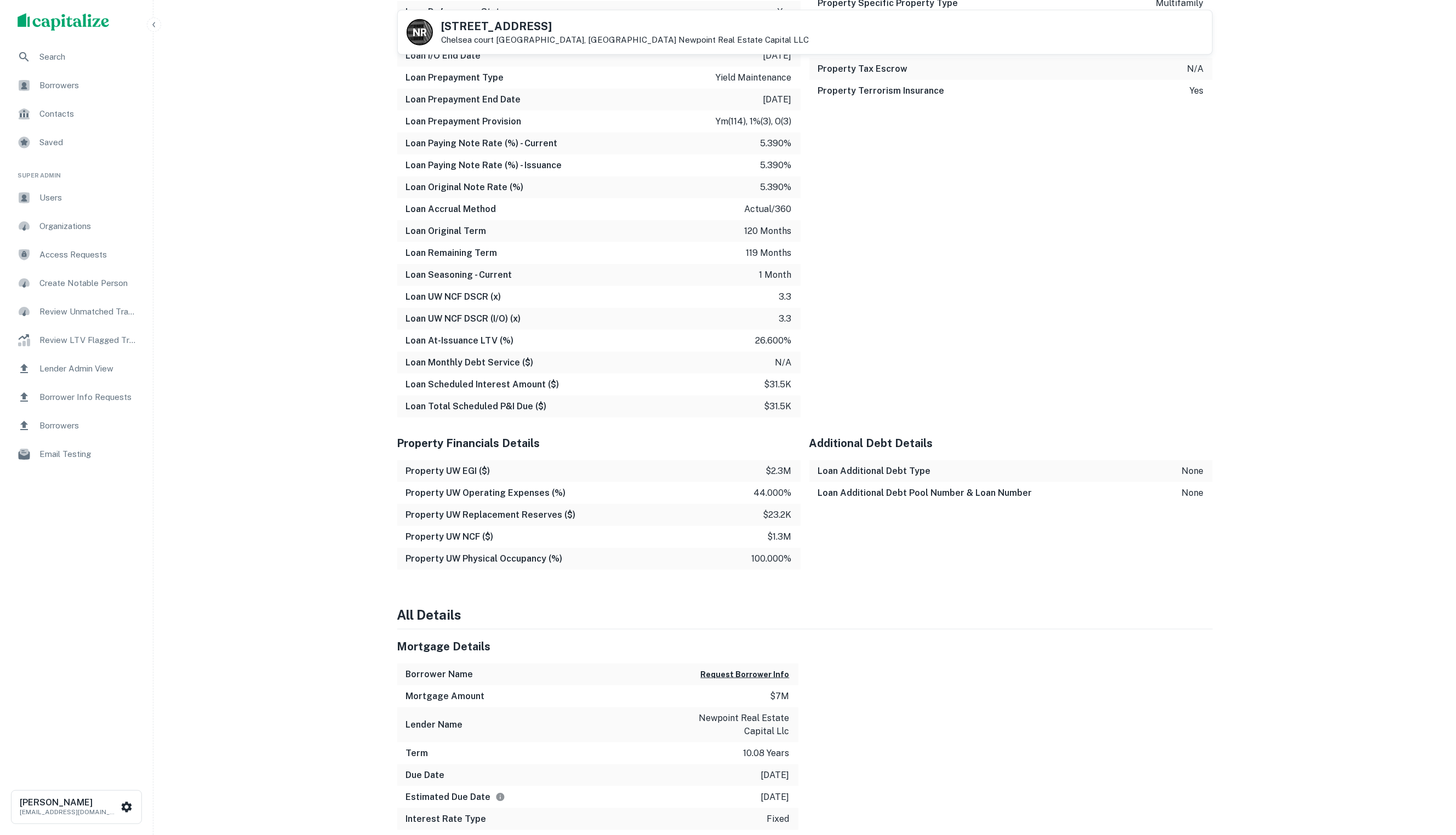
click at [461, 558] on h6 "Property UW Physical Occupancy (%)" at bounding box center [484, 559] width 157 height 13
click at [461, 558] on h6 "Property UW Physical Occupancy (%)" at bounding box center [484, 558] width 157 height 13
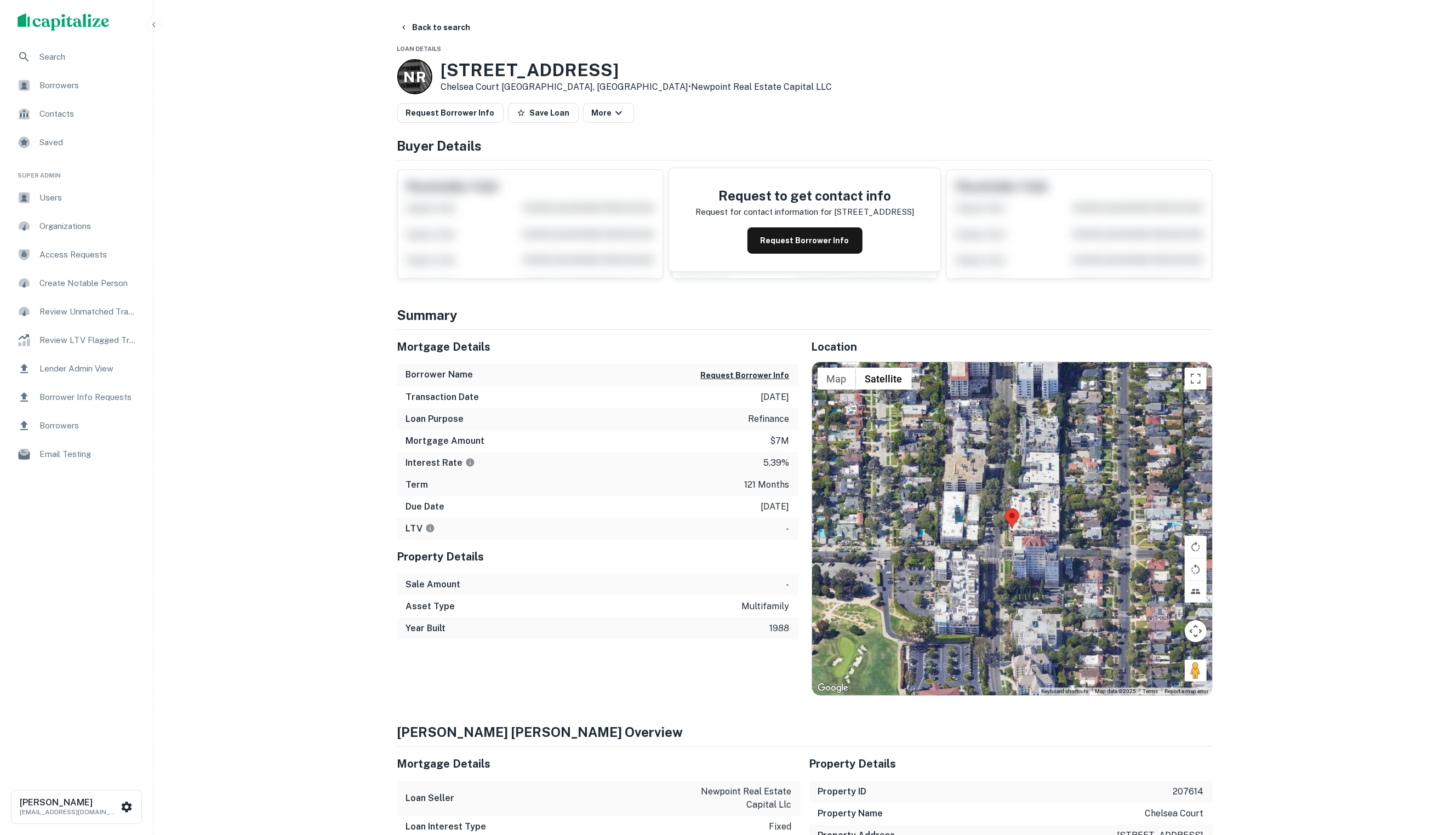
scroll to position [0, 0]
click at [417, 27] on button "Back to search" at bounding box center [435, 27] width 80 height 20
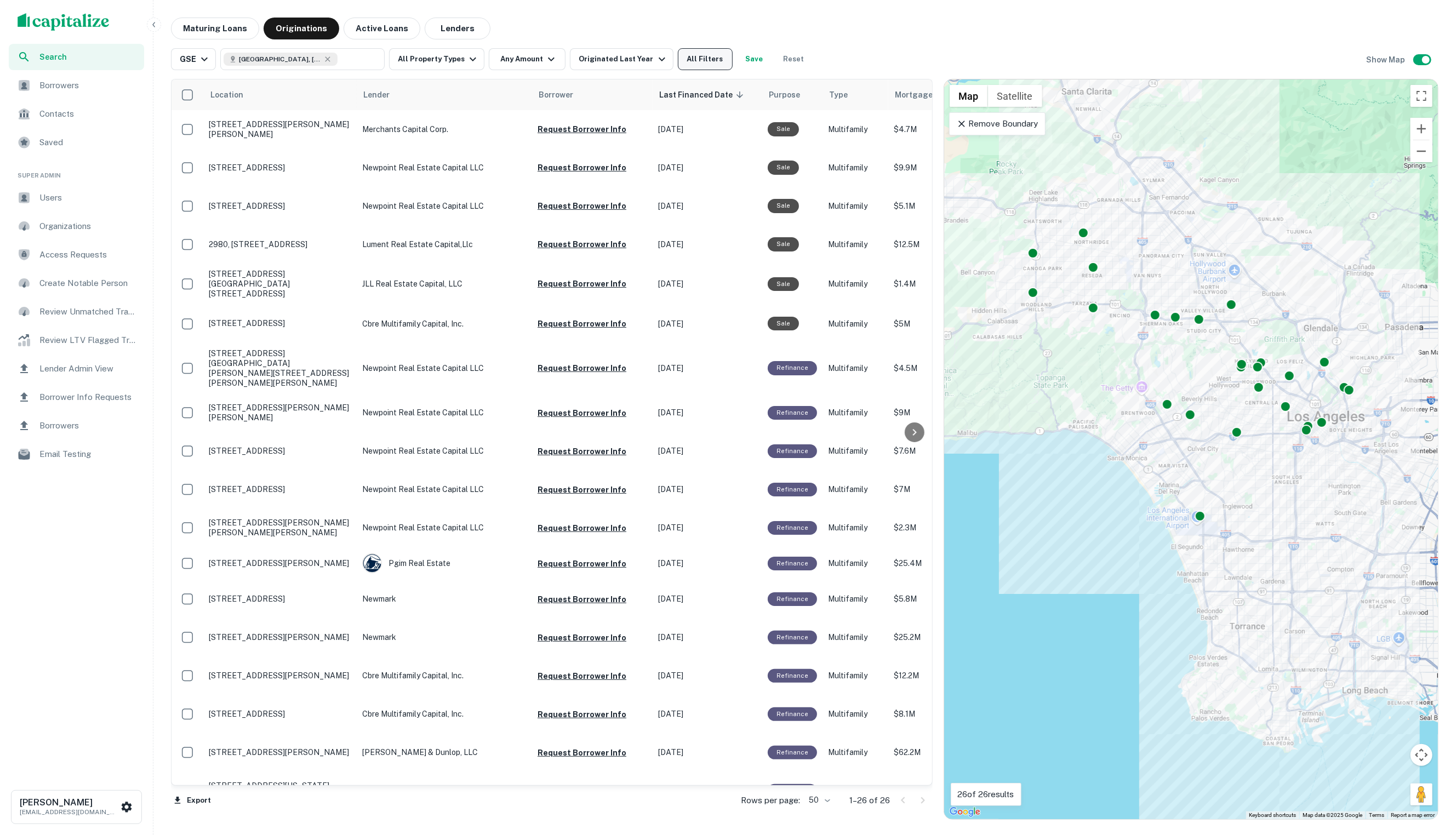
click at [698, 60] on button "All Filters" at bounding box center [705, 59] width 55 height 22
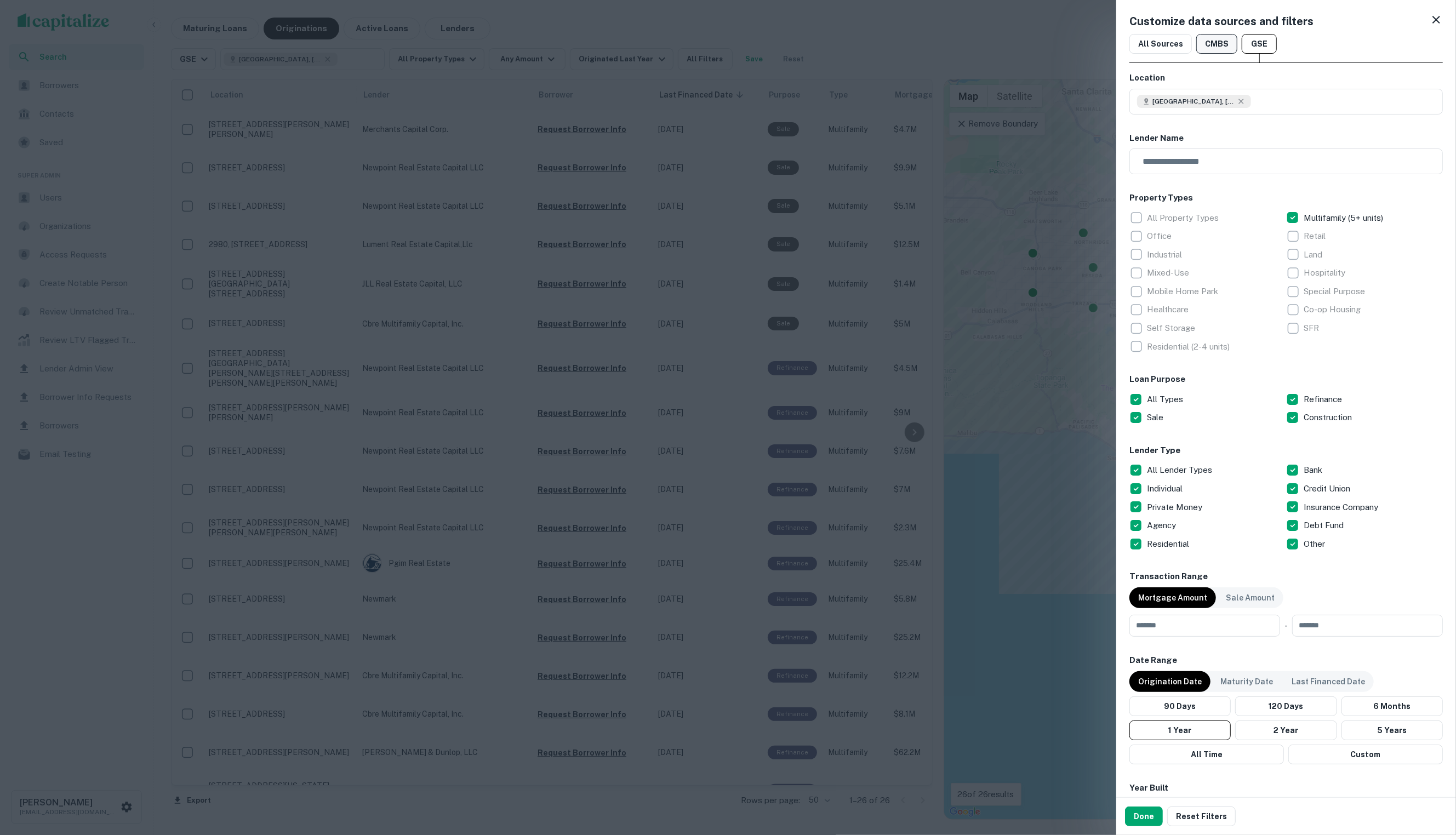
click at [1215, 45] on button "CMBS" at bounding box center [1217, 44] width 41 height 20
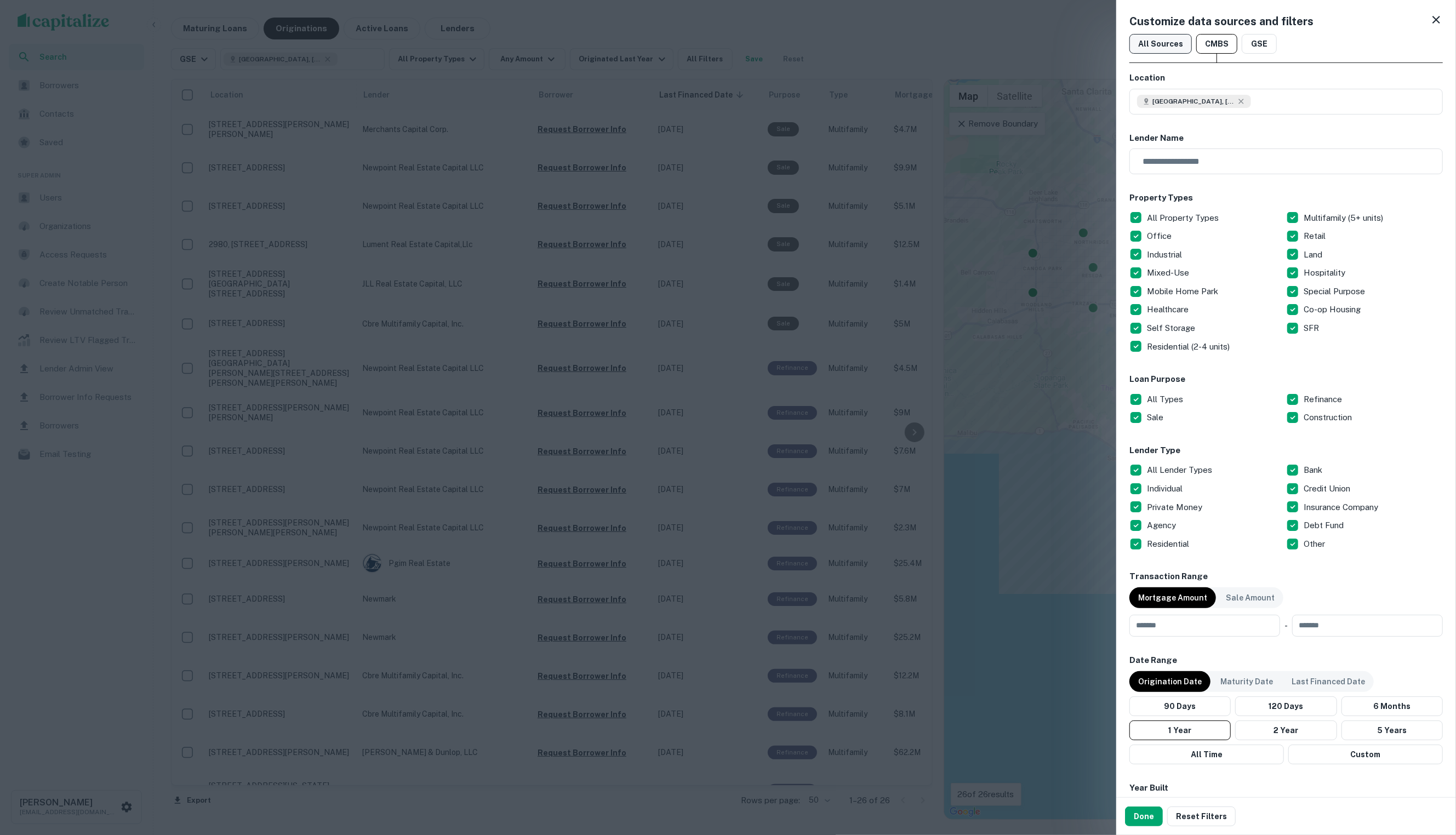
click at [1184, 47] on button "All Sources" at bounding box center [1161, 44] width 63 height 20
click at [1432, 23] on icon at bounding box center [1436, 20] width 8 height 8
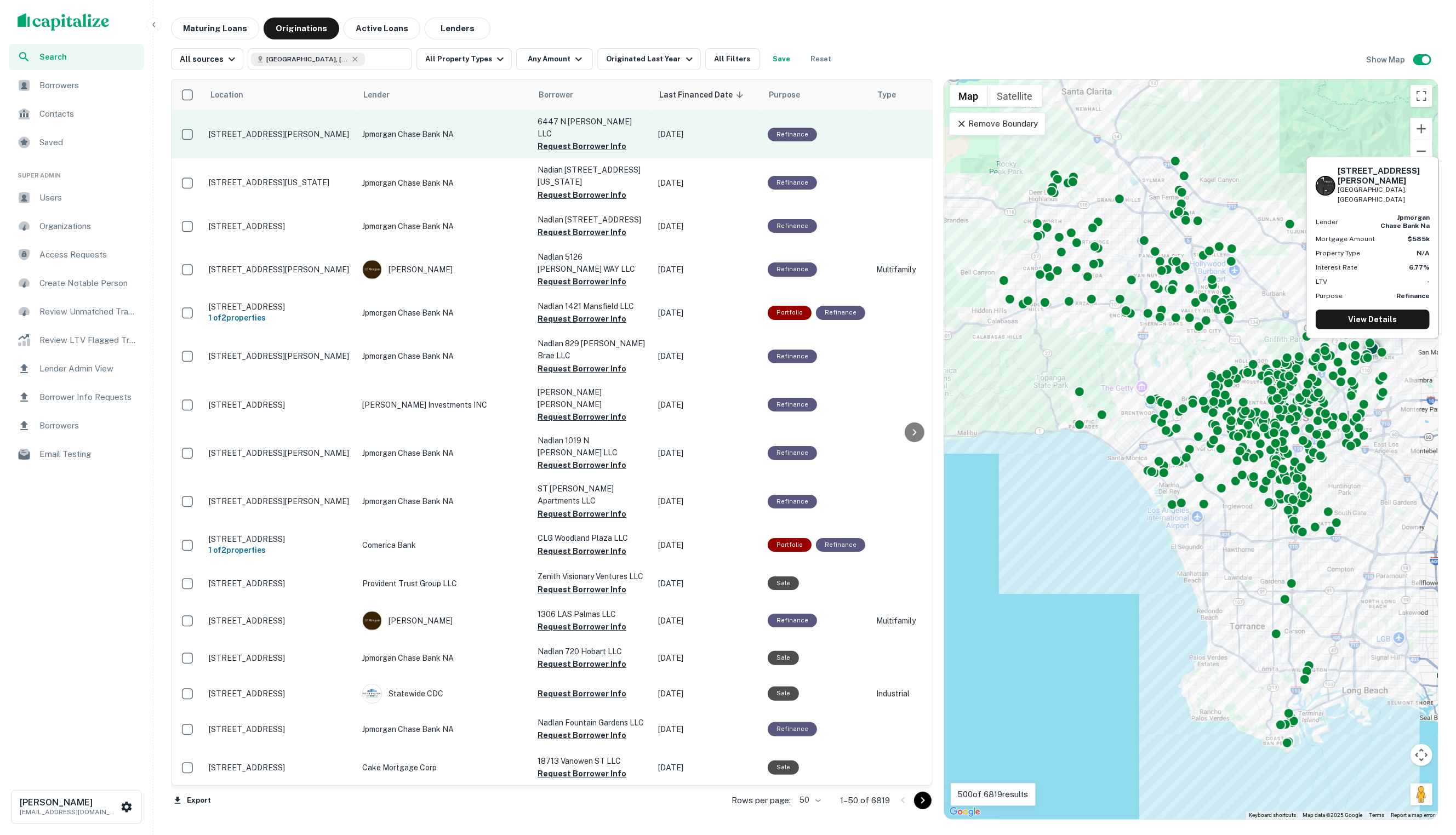
click at [331, 131] on p "6447 N Figueroa St Los Angeles, CA90042" at bounding box center [280, 134] width 143 height 10
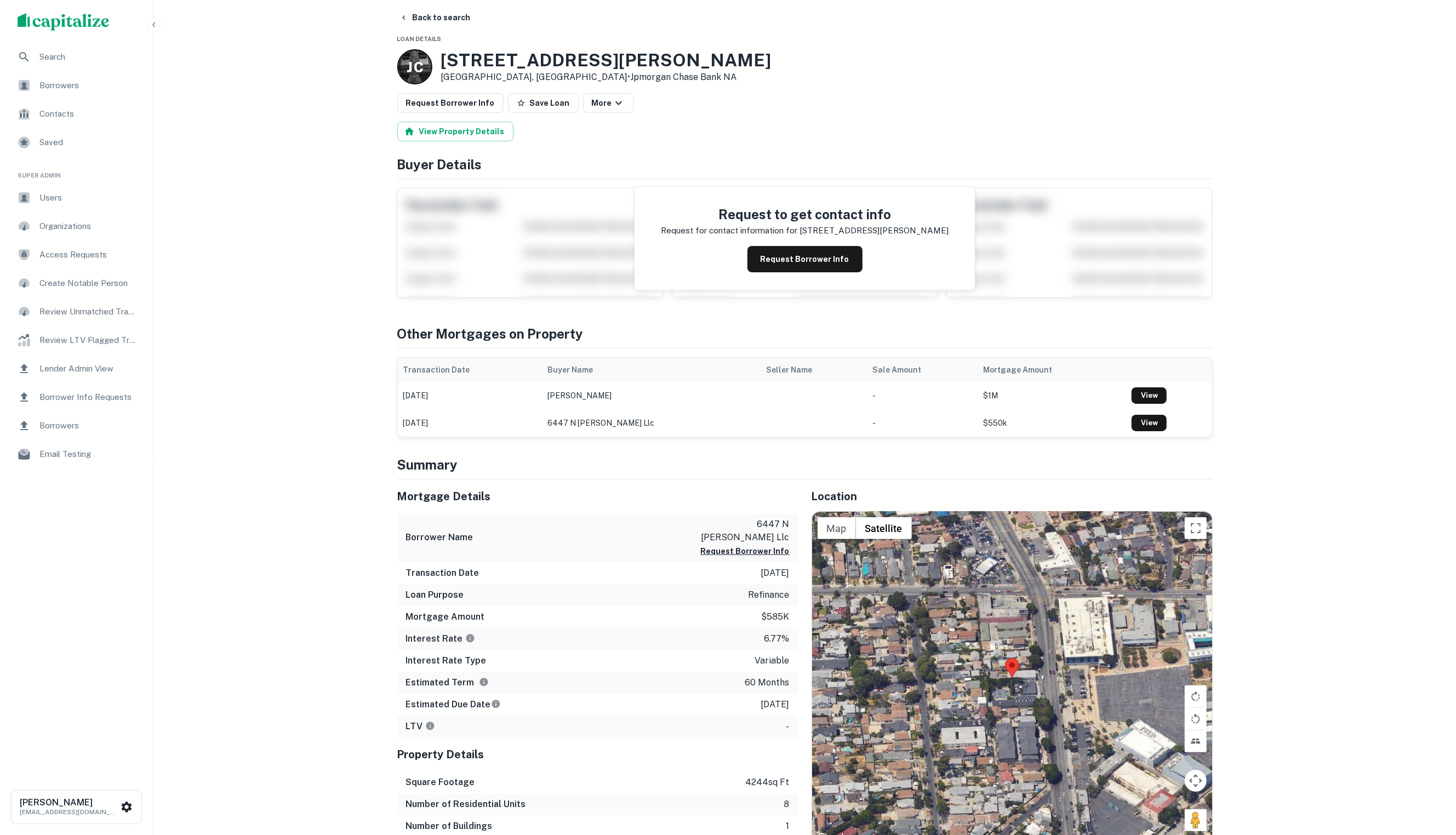
scroll to position [11, 0]
click at [421, 23] on button "Back to search" at bounding box center [435, 17] width 80 height 20
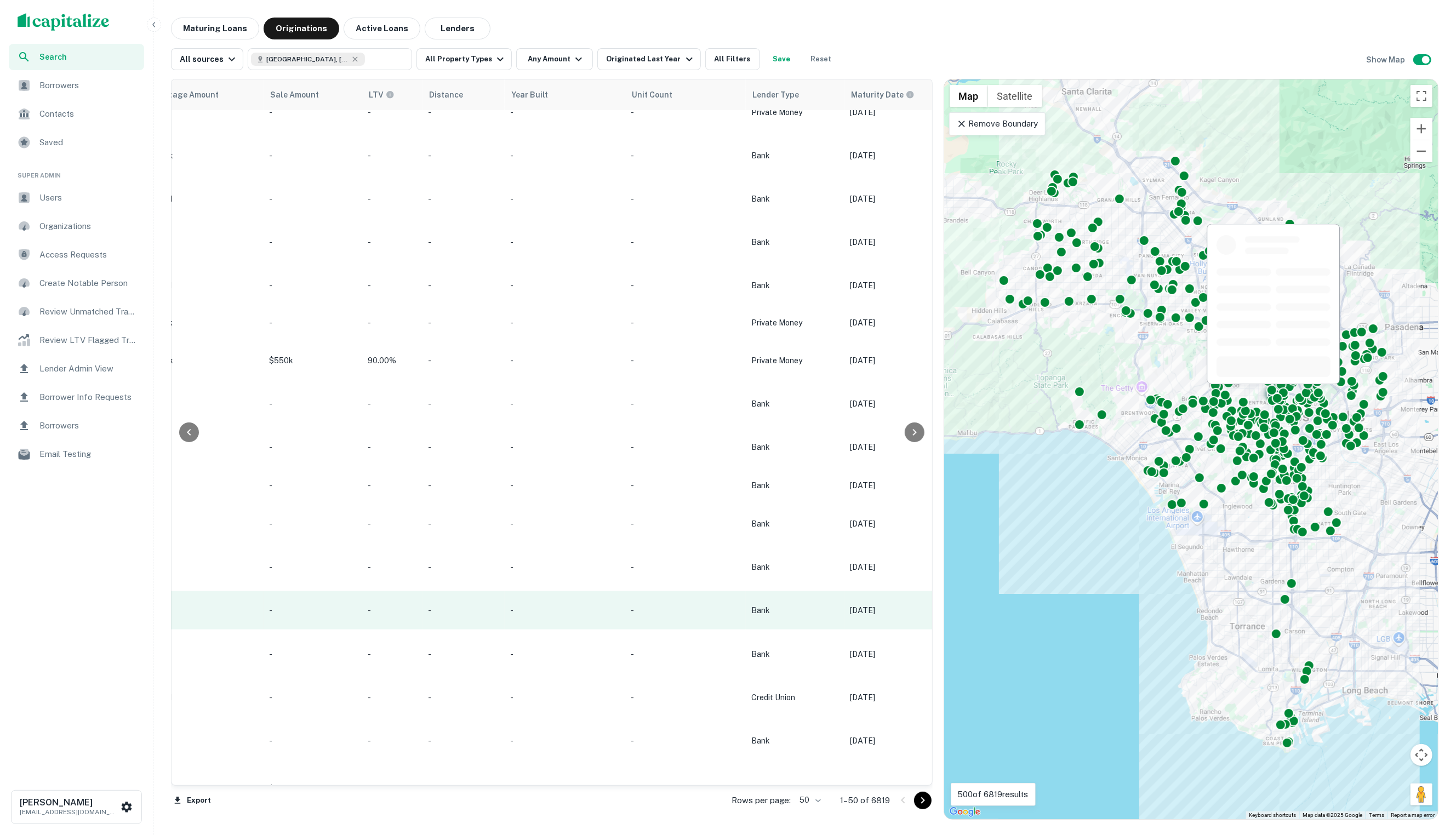
scroll to position [1307, 794]
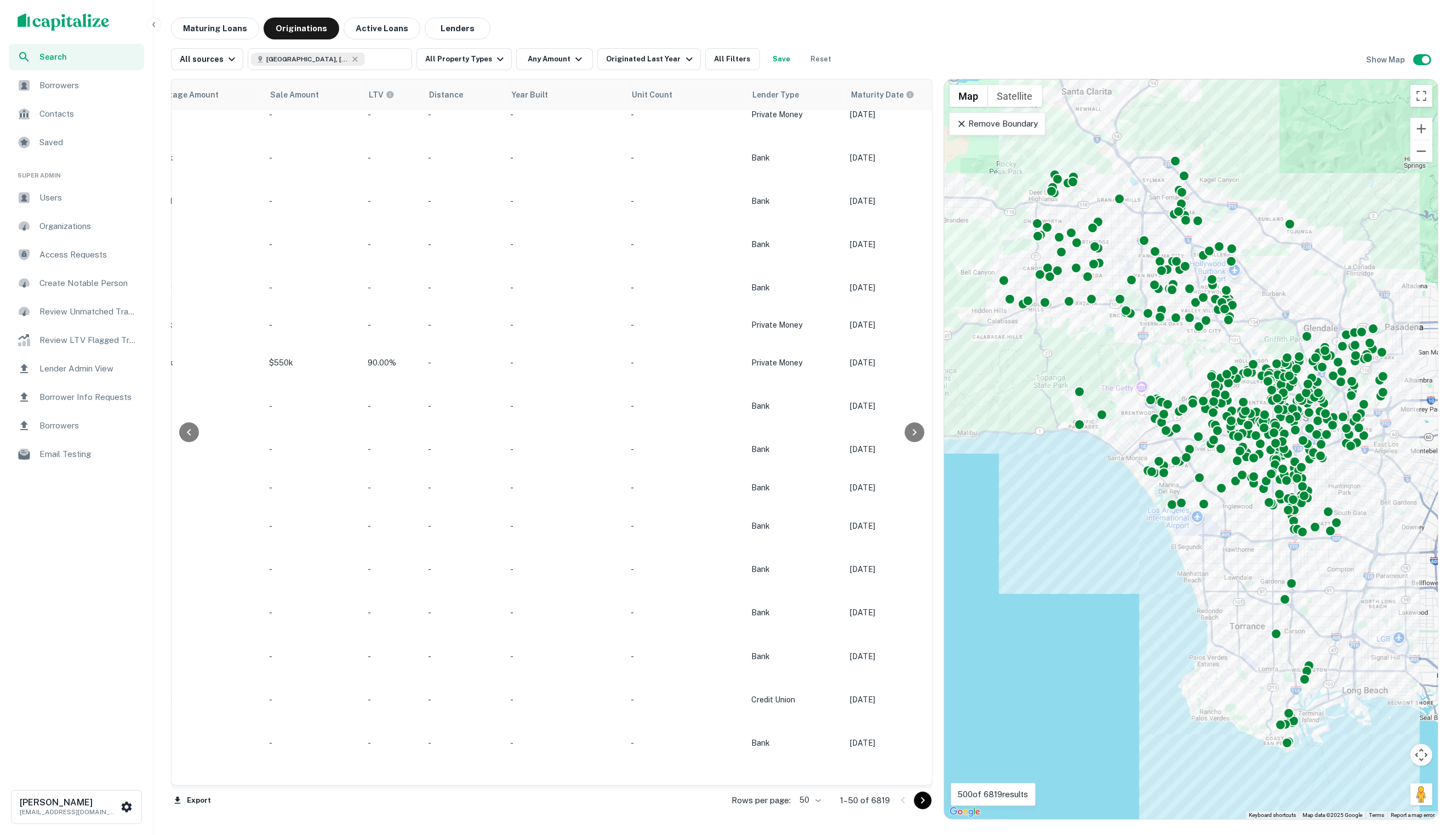
drag, startPoint x: 910, startPoint y: 799, endPoint x: 904, endPoint y: 790, distance: 10.8
click at [914, 799] on button "Go to next page" at bounding box center [922, 800] width 17 height 17
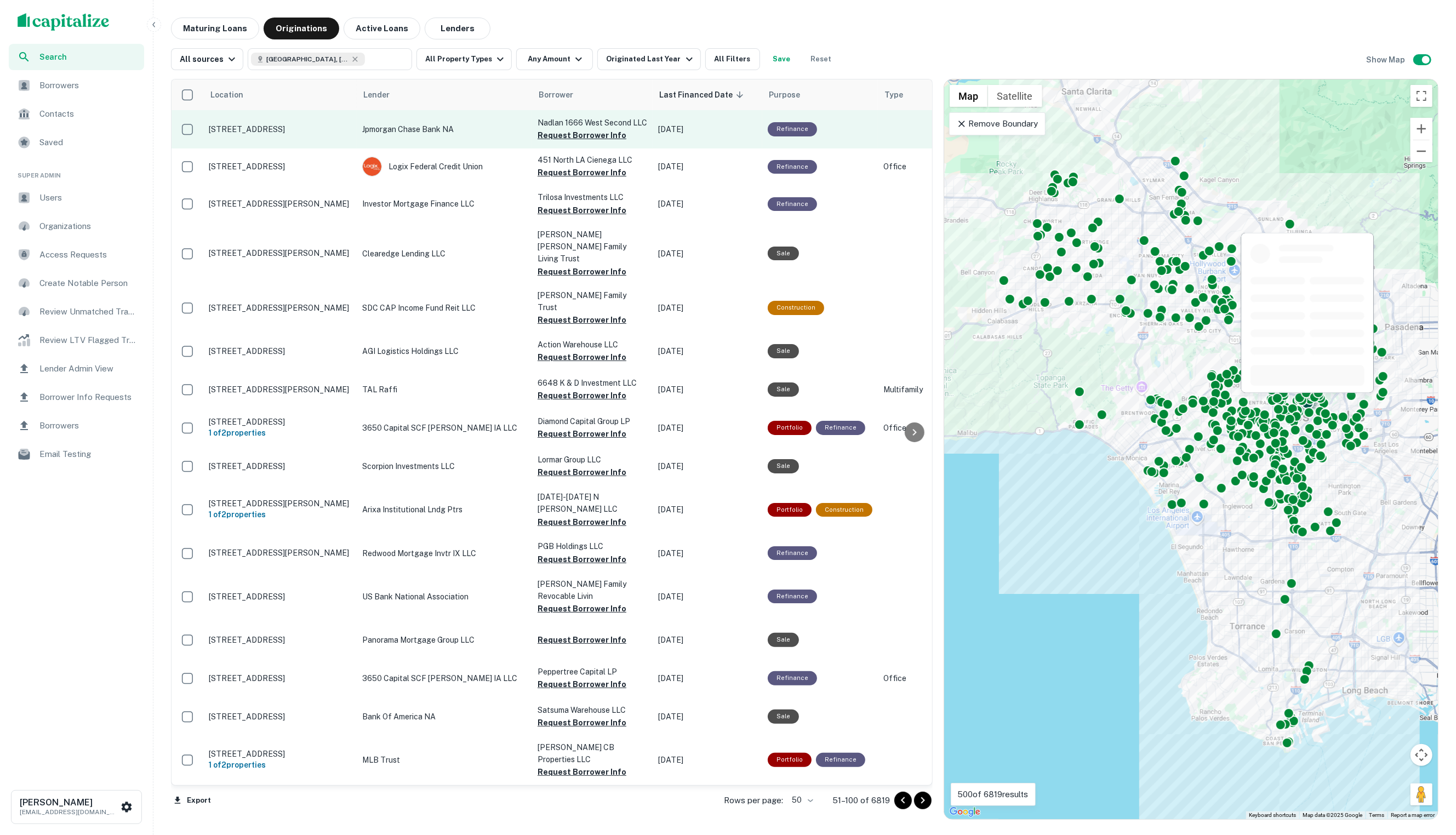
scroll to position [0, 1]
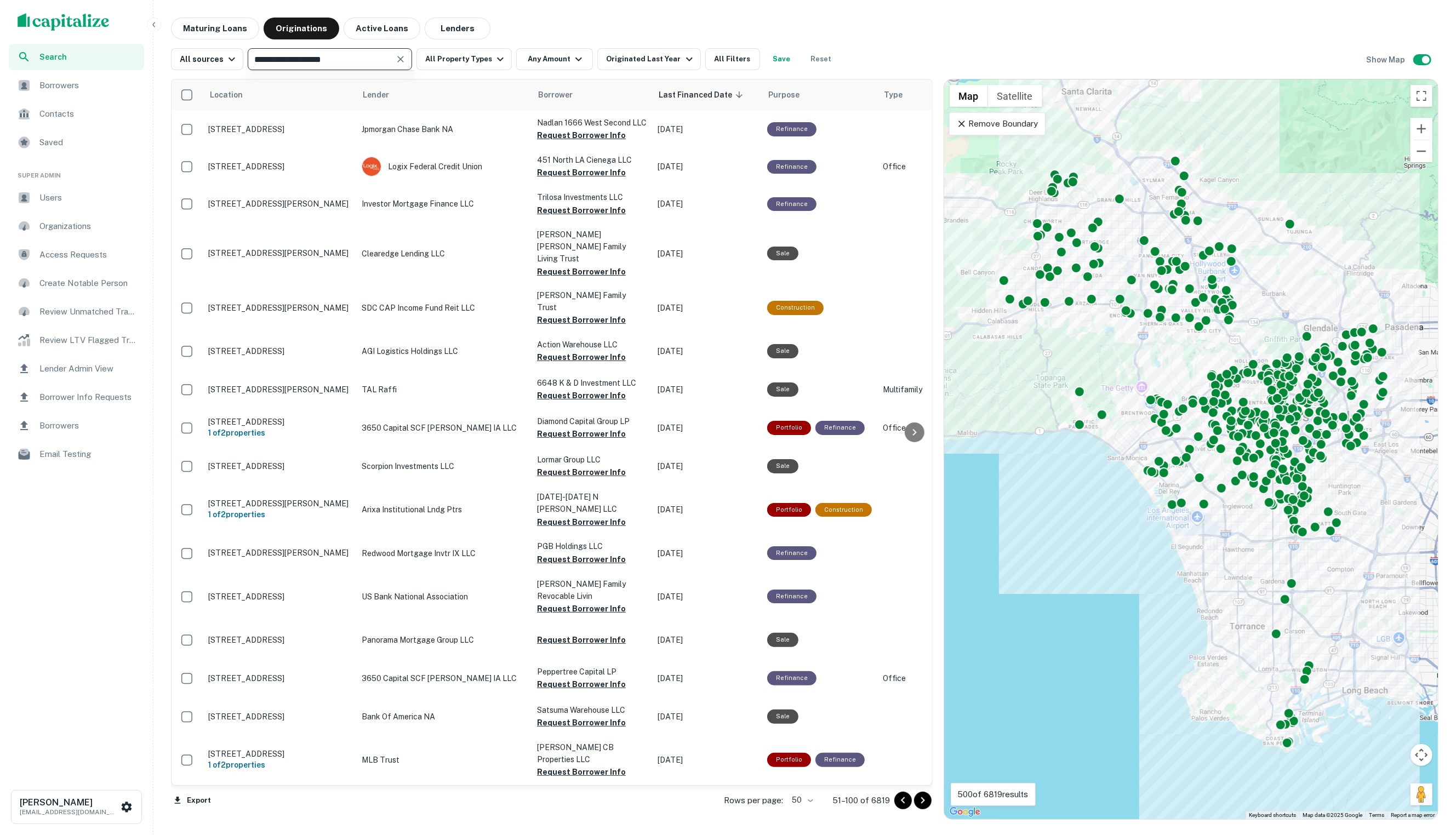
click at [361, 60] on input "**********" at bounding box center [320, 59] width 139 height 15
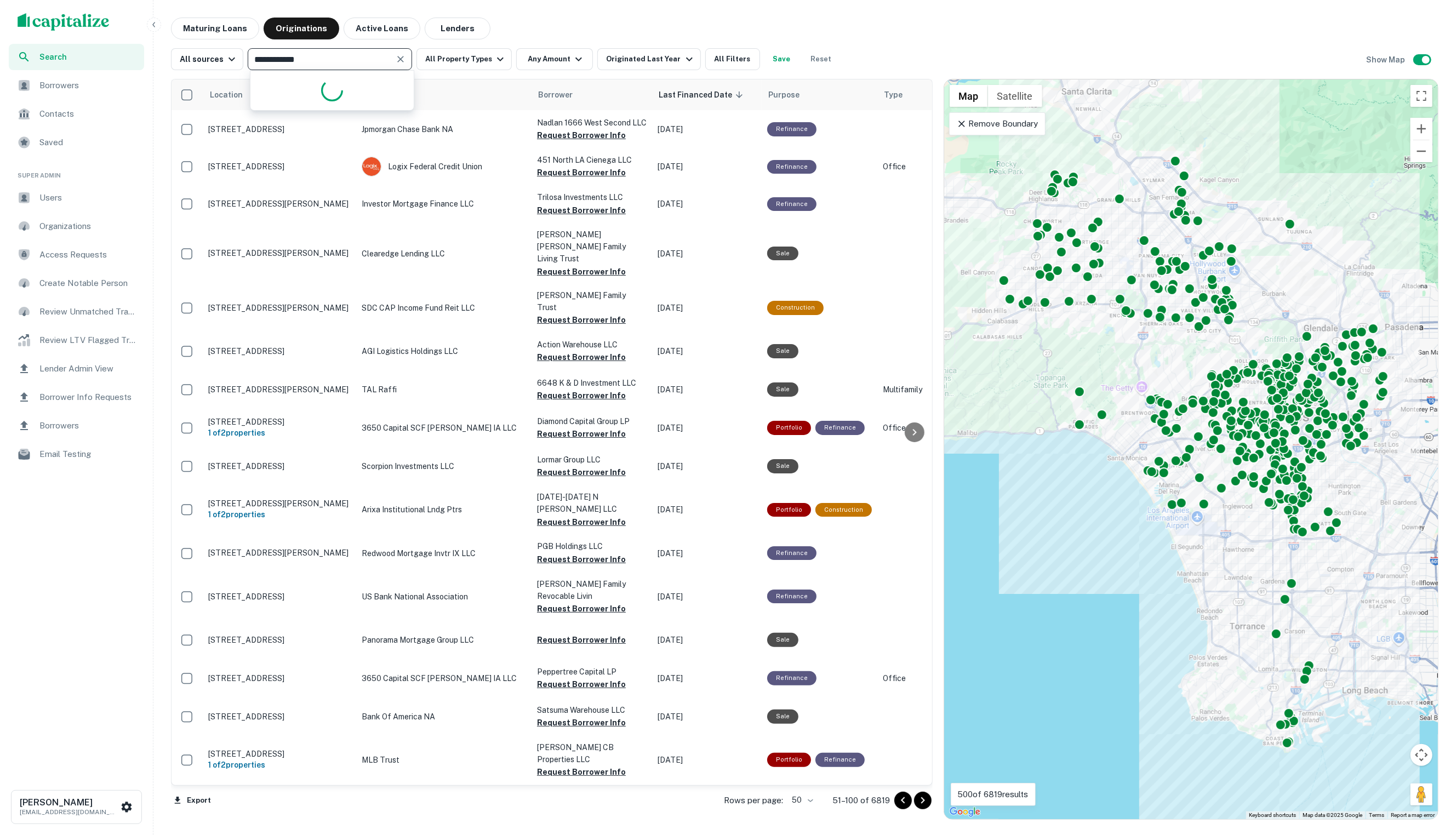
type input "**********"
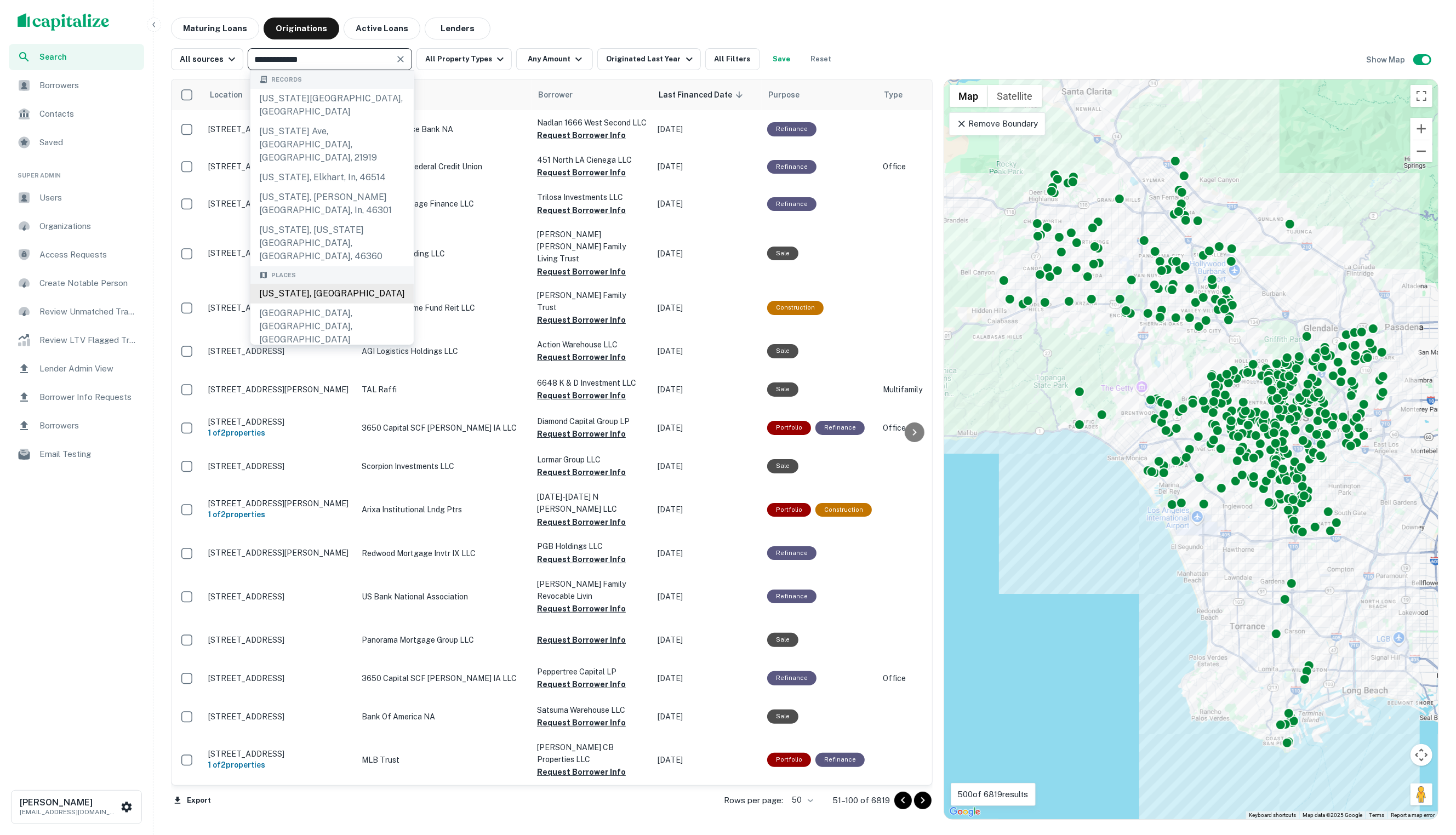
click at [367, 284] on div "Massachusetts, USA" at bounding box center [331, 294] width 163 height 20
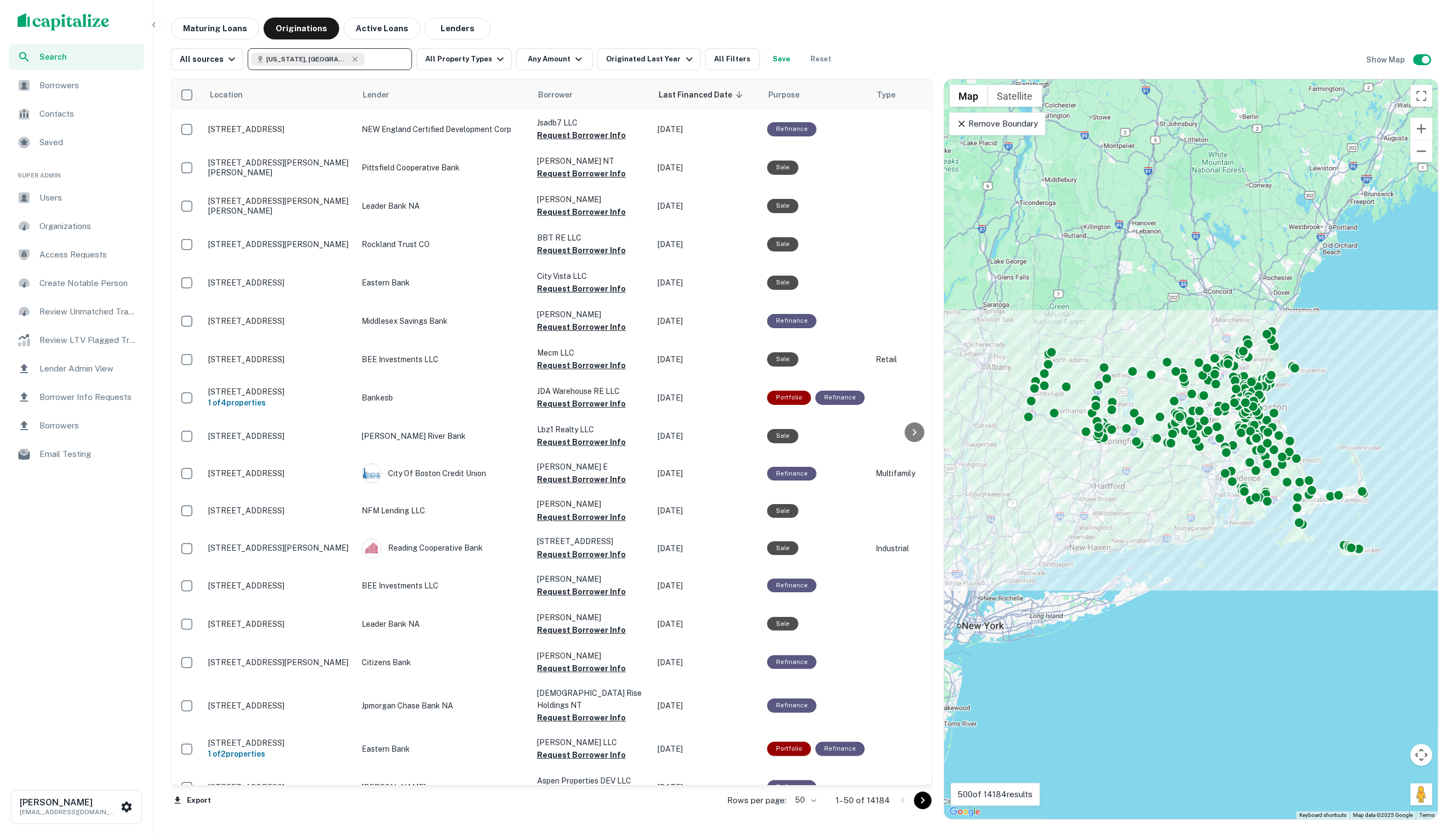
click at [804, 799] on body "Search Borrowers Contacts Saved Super Admin Users Organizations Access Requests…" at bounding box center [728, 418] width 1456 height 835
click at [806, 813] on li "100" at bounding box center [797, 812] width 32 height 20
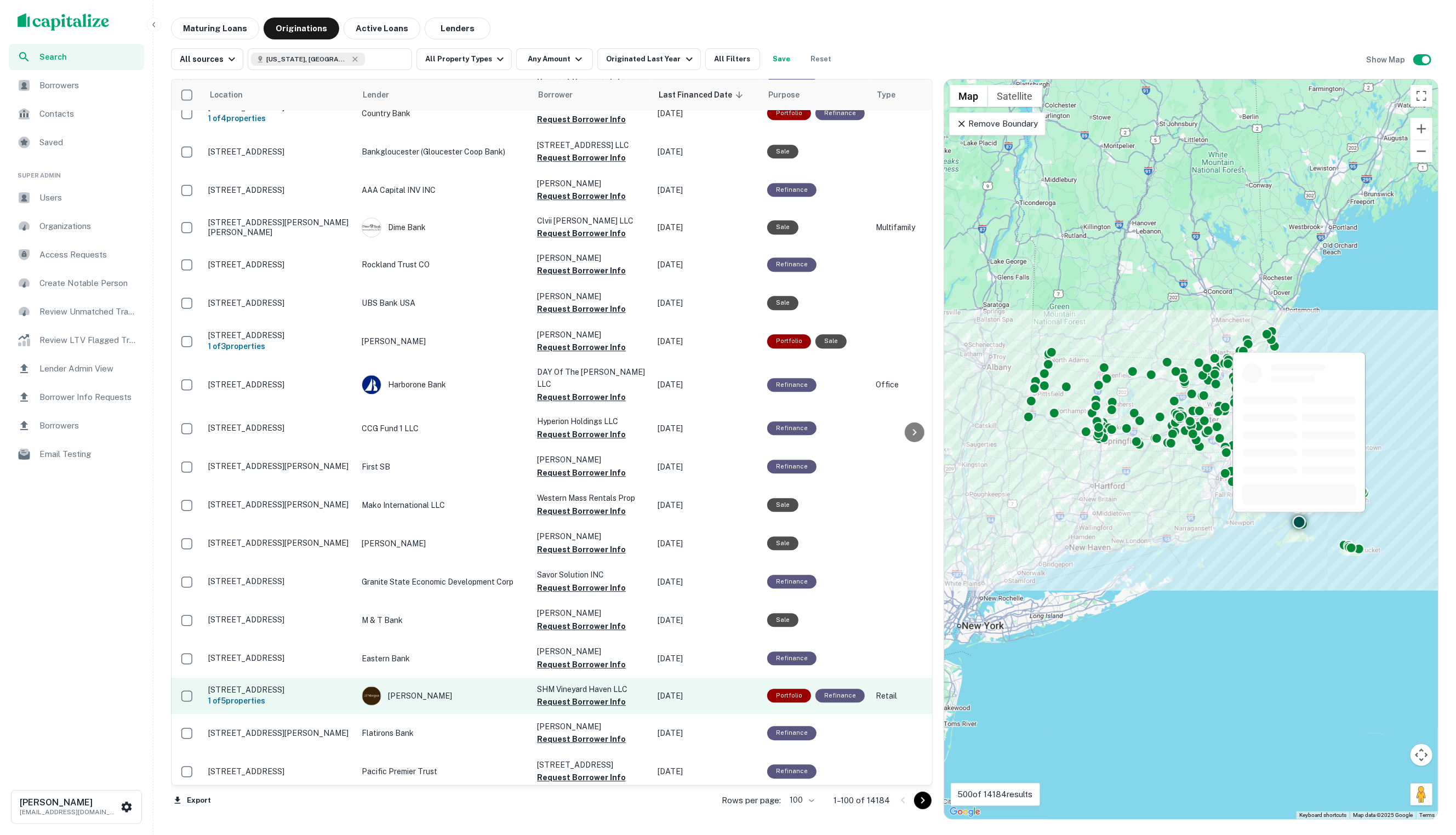
scroll to position [3099, 1]
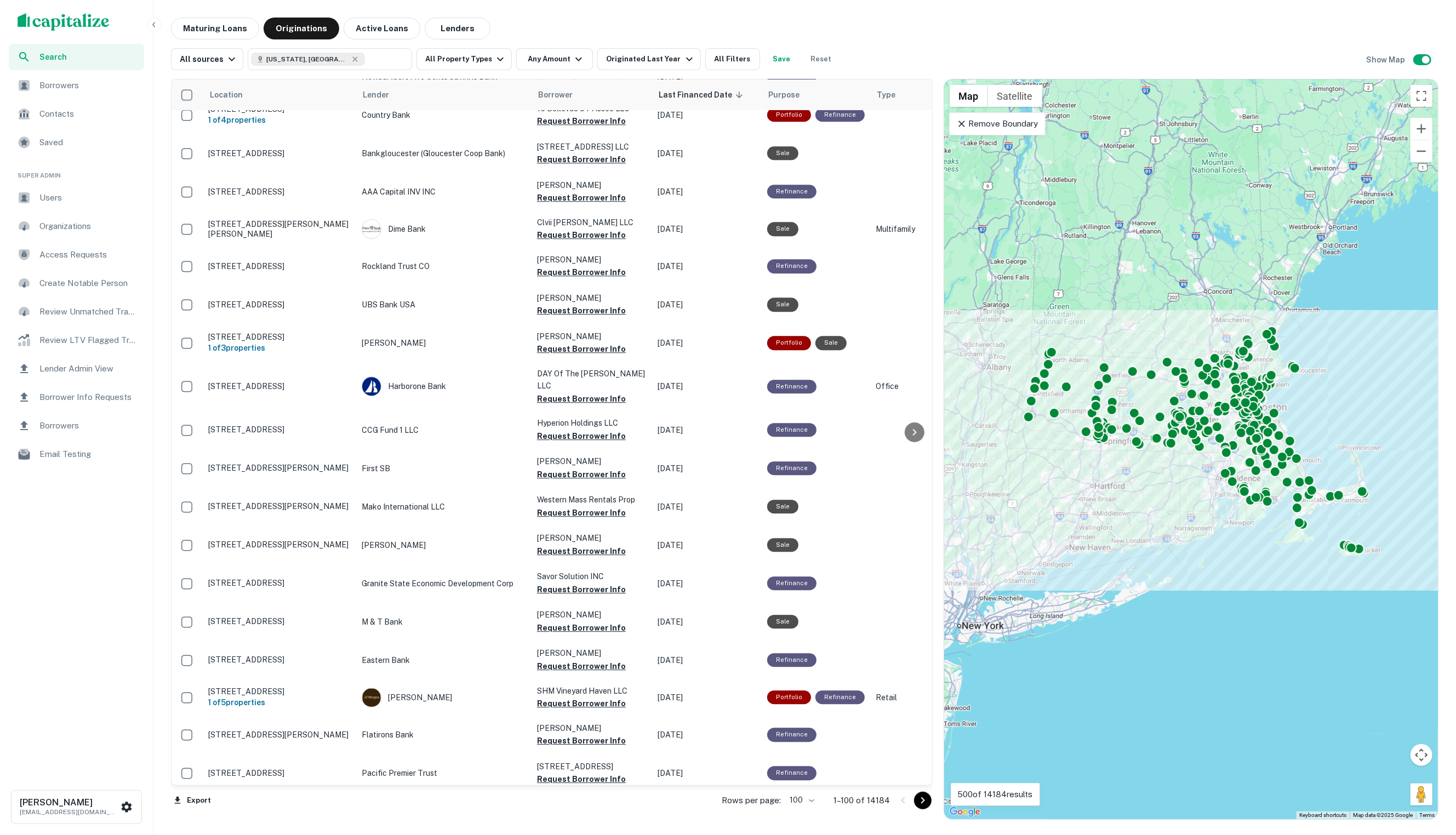
drag, startPoint x: 922, startPoint y: 801, endPoint x: 915, endPoint y: 800, distance: 7.1
click at [922, 801] on icon "Go to next page" at bounding box center [923, 800] width 13 height 13
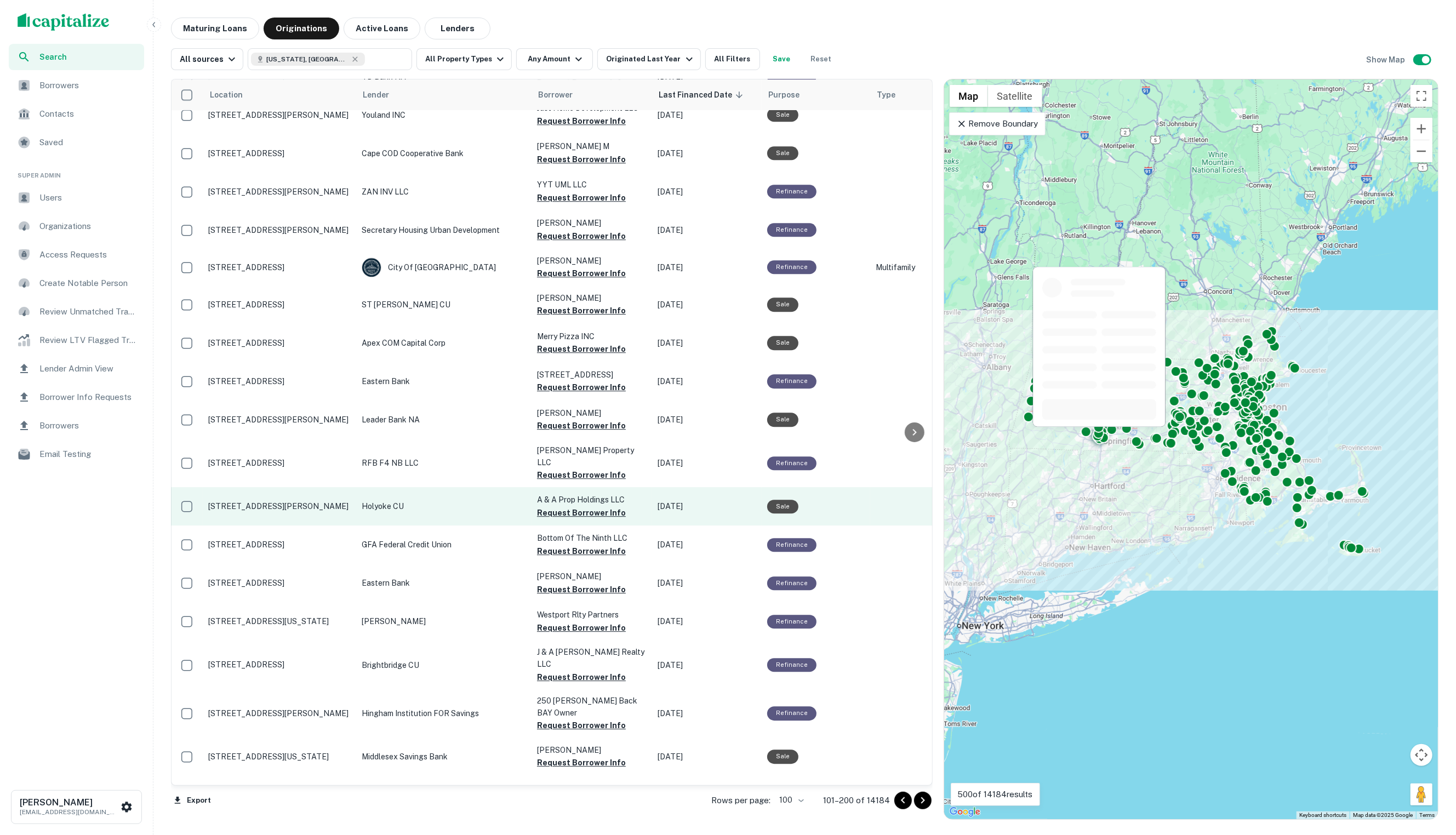
scroll to position [3111, 1]
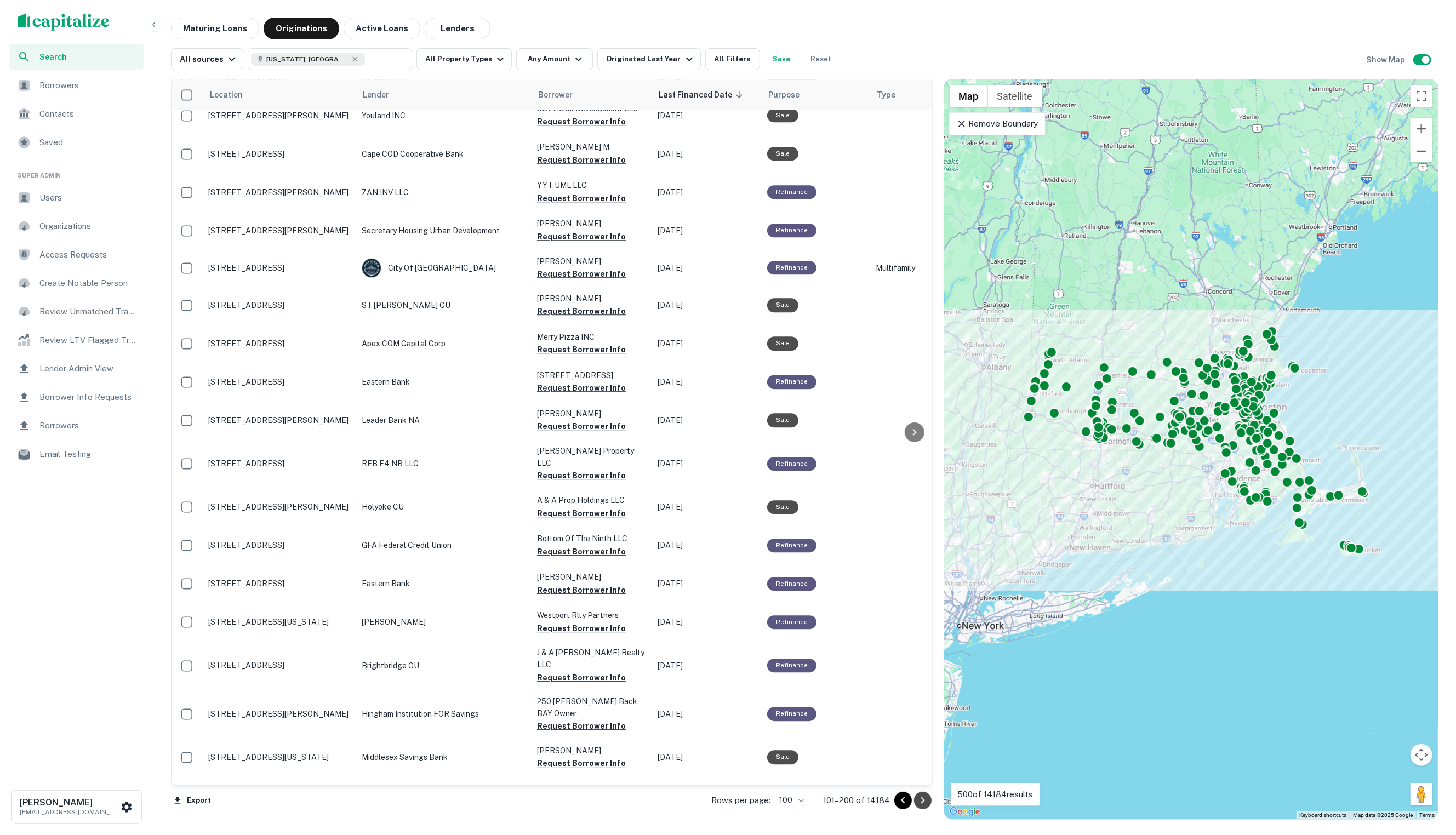
click at [923, 798] on icon "Go to next page" at bounding box center [923, 800] width 13 height 13
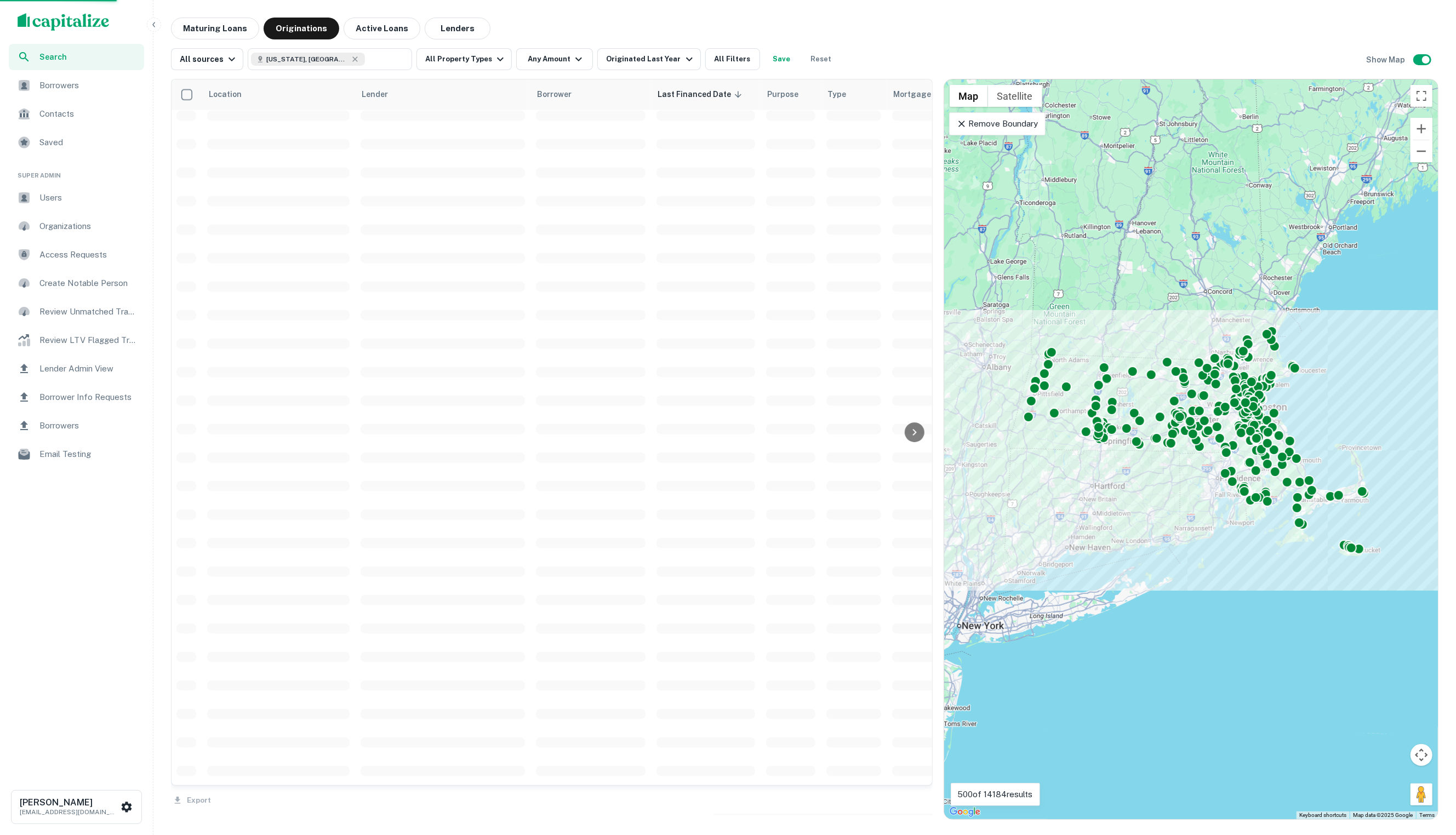
scroll to position [2174, 1]
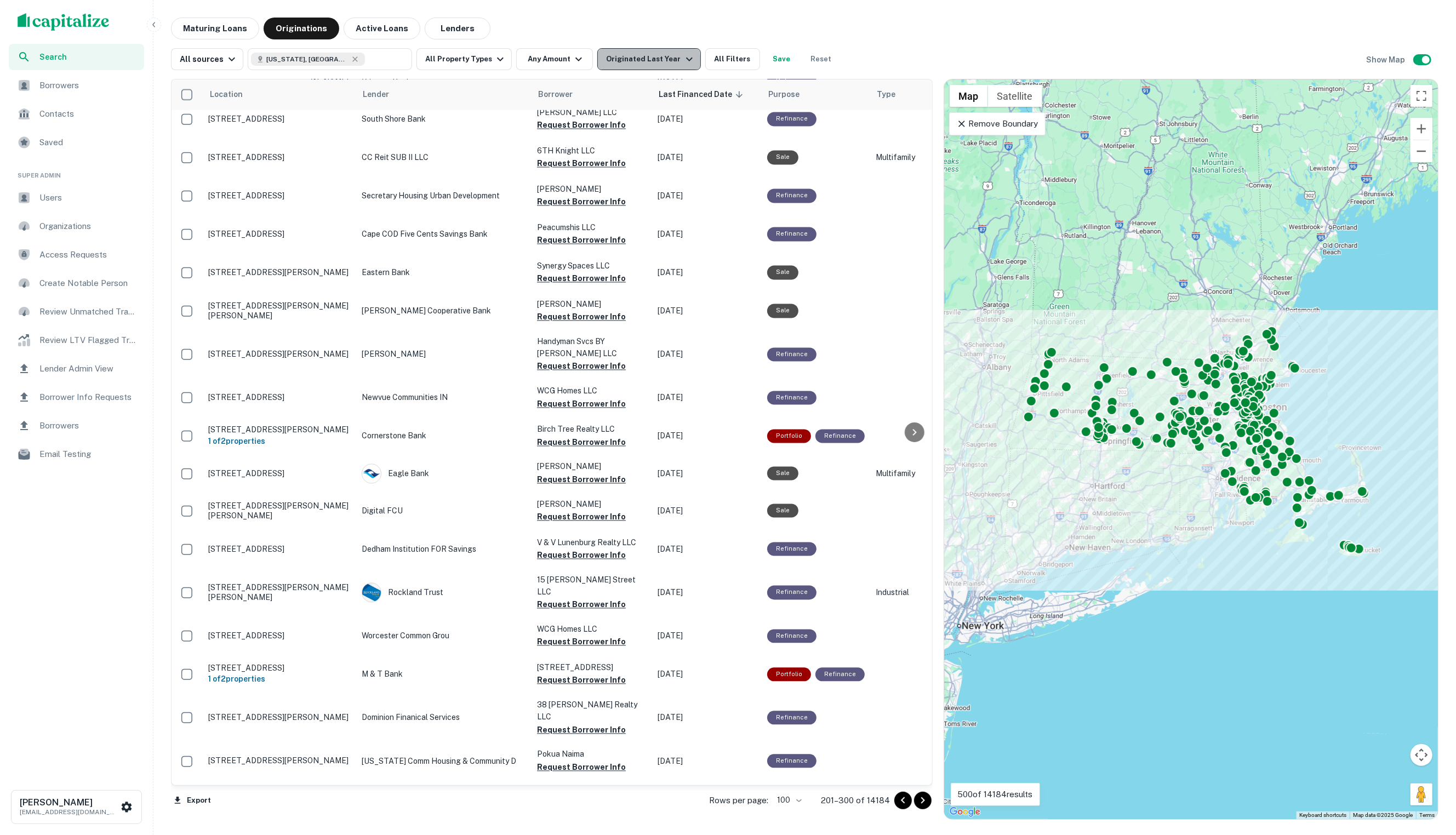
click at [628, 64] on div "Originated Last Year" at bounding box center [651, 59] width 89 height 13
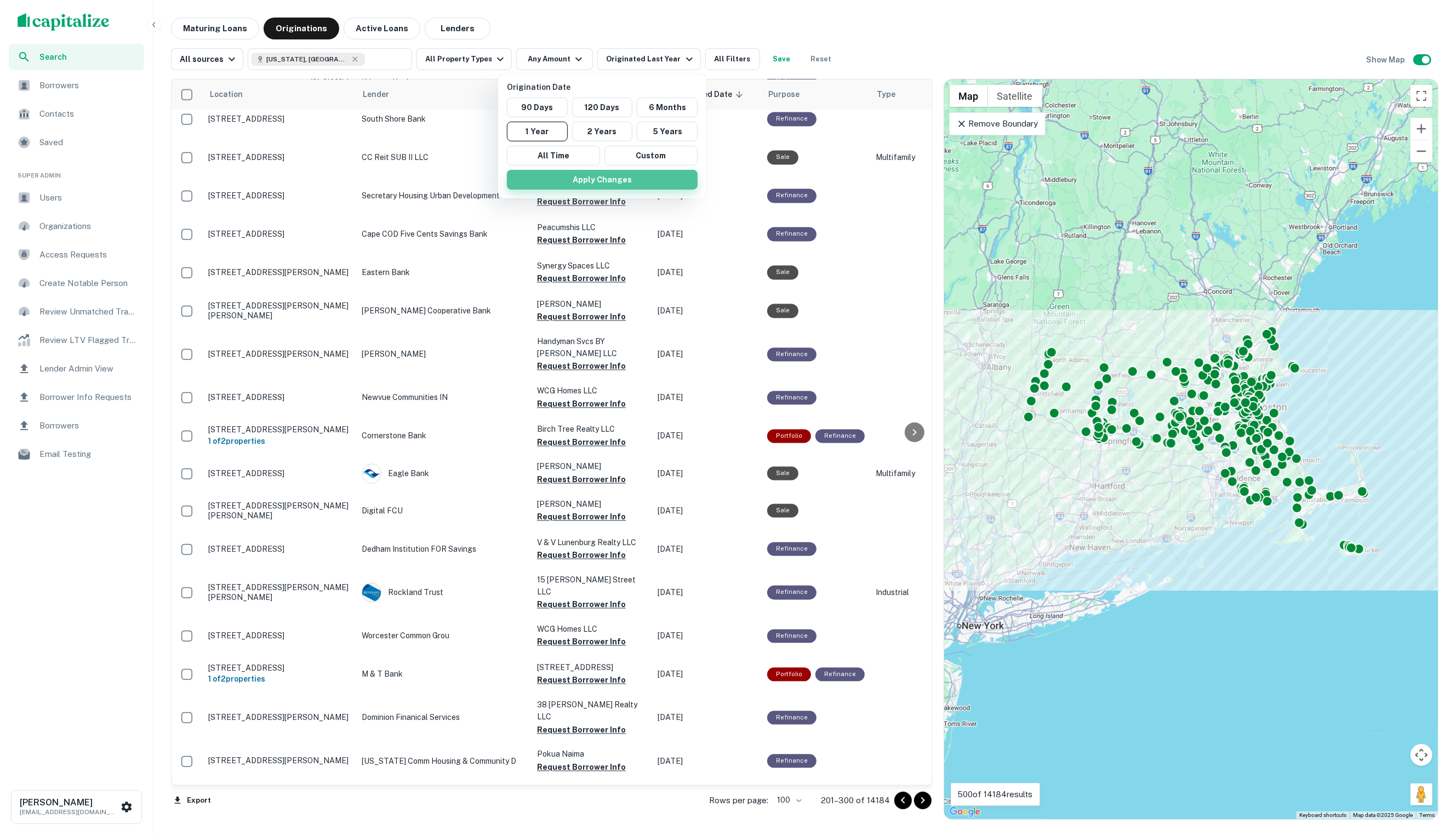
click at [584, 179] on button "Apply Changes" at bounding box center [602, 180] width 191 height 20
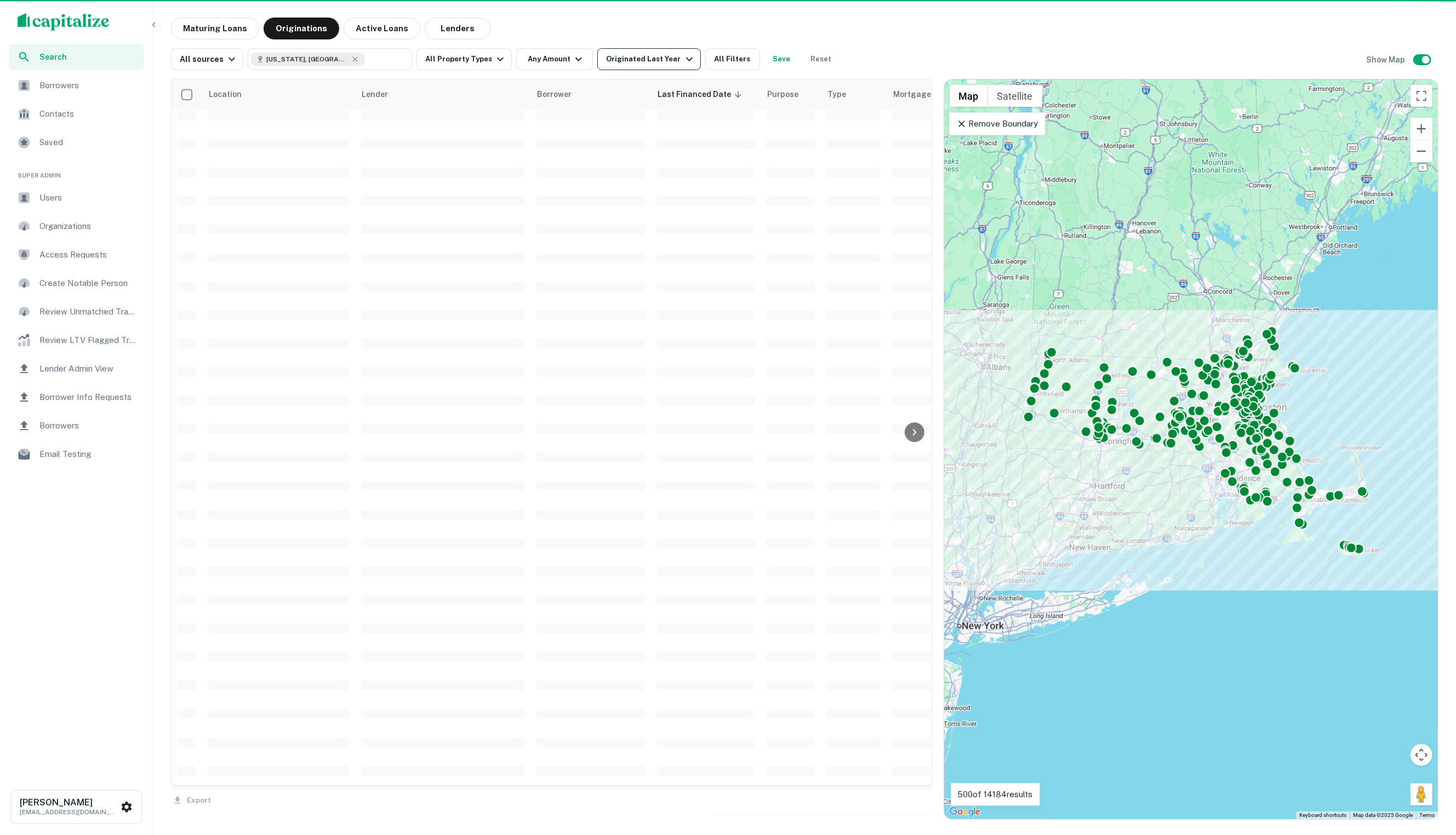
click at [630, 57] on div "Originated Last Year" at bounding box center [651, 59] width 89 height 13
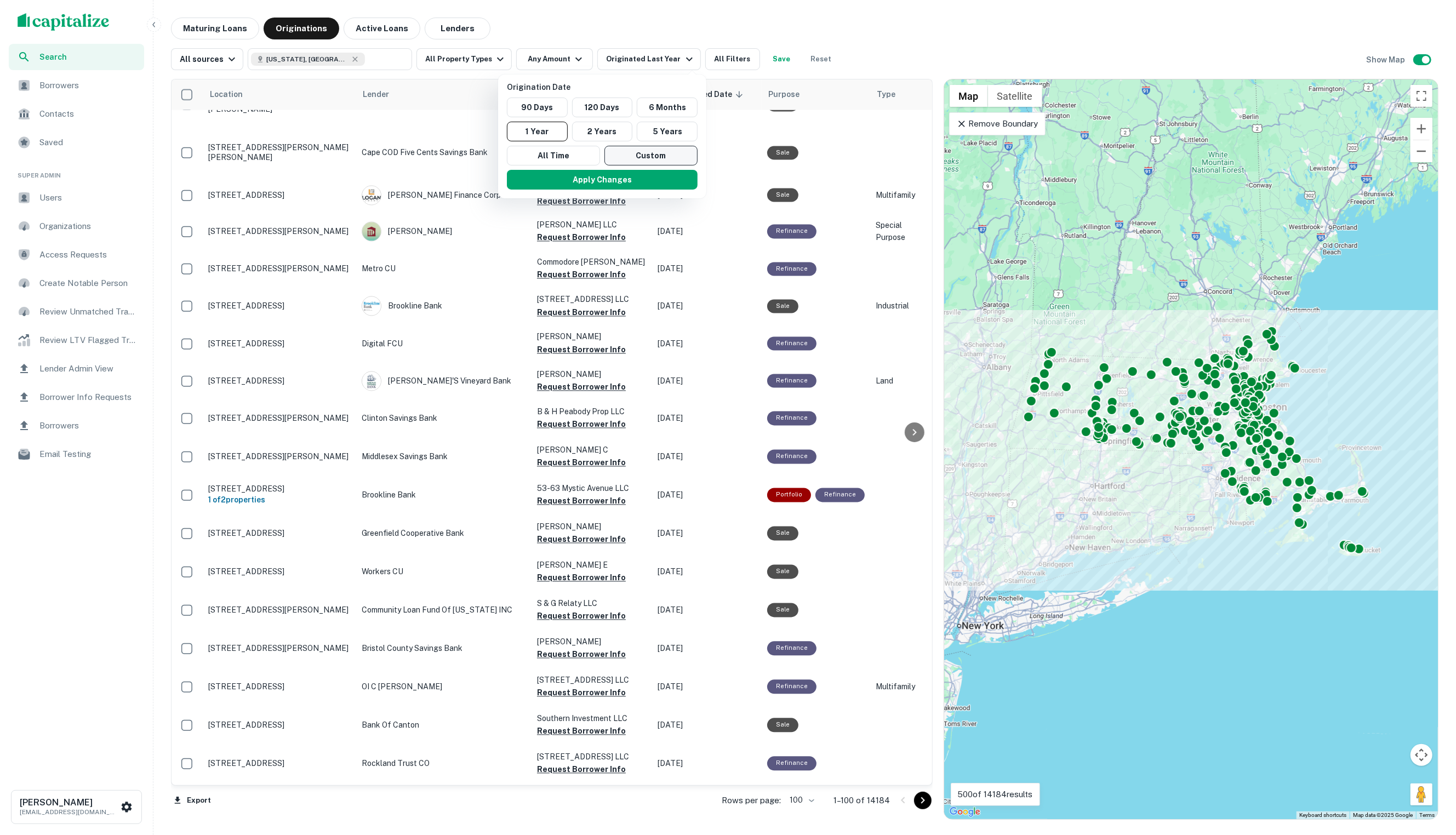
click at [636, 152] on button "Custom" at bounding box center [651, 156] width 93 height 20
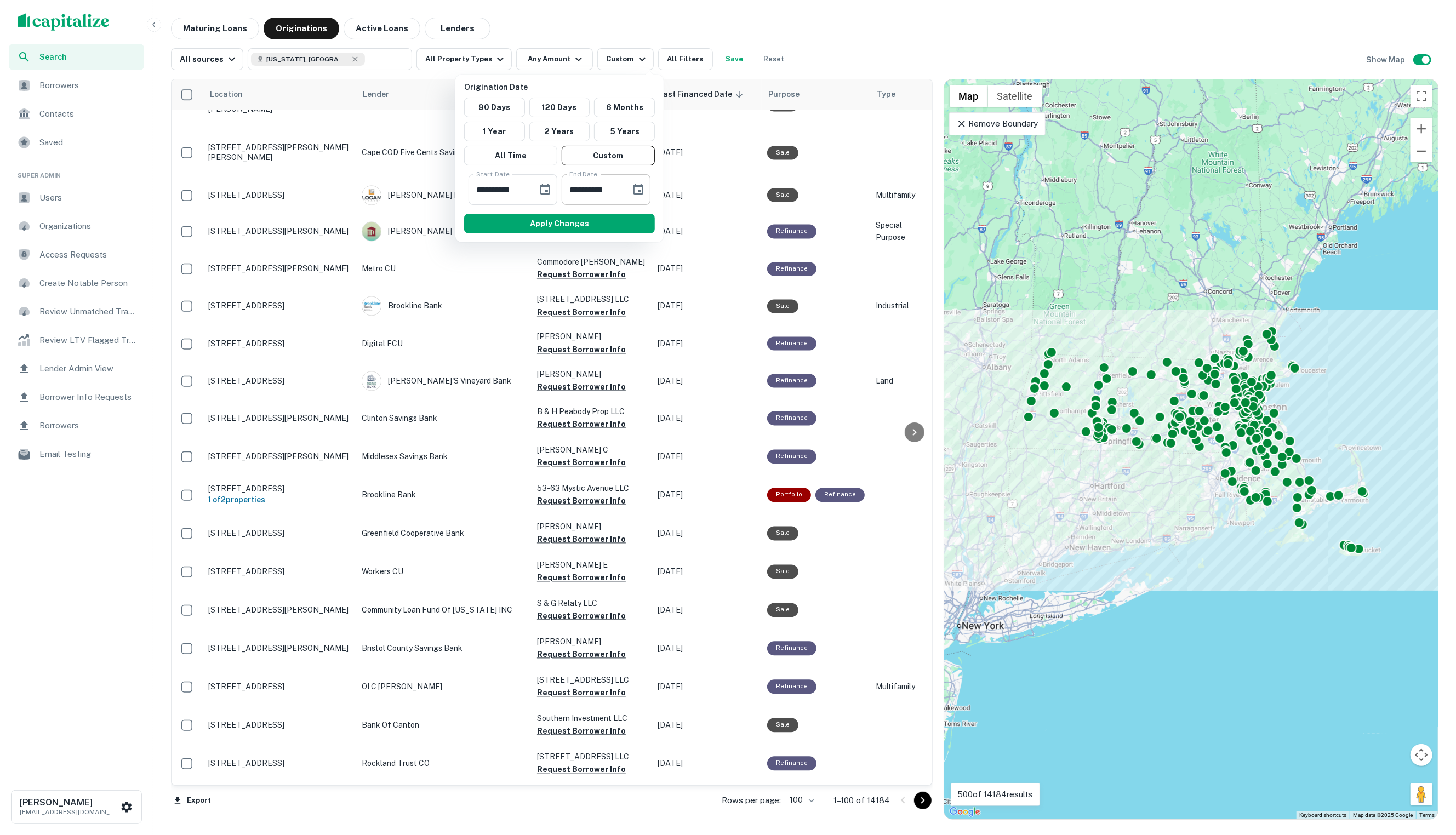
click at [634, 191] on icon "Choose date, selected date is Aug 14, 2025" at bounding box center [638, 189] width 13 height 13
click at [691, 224] on icon "Previous month" at bounding box center [698, 223] width 13 height 13
click at [593, 269] on button "1" at bounding box center [590, 269] width 20 height 20
type input "**********"
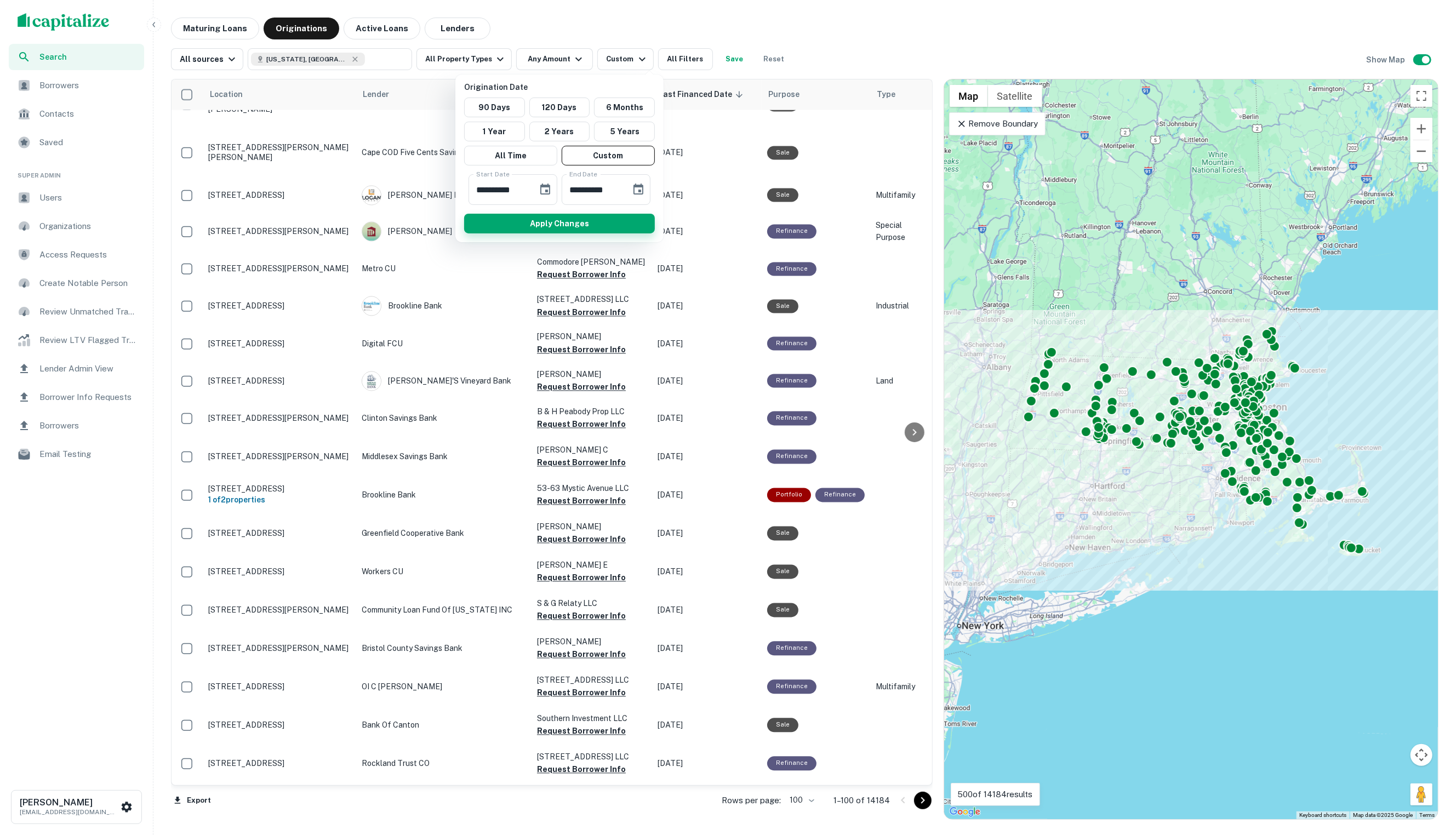
click at [570, 220] on button "Apply Changes" at bounding box center [560, 223] width 191 height 20
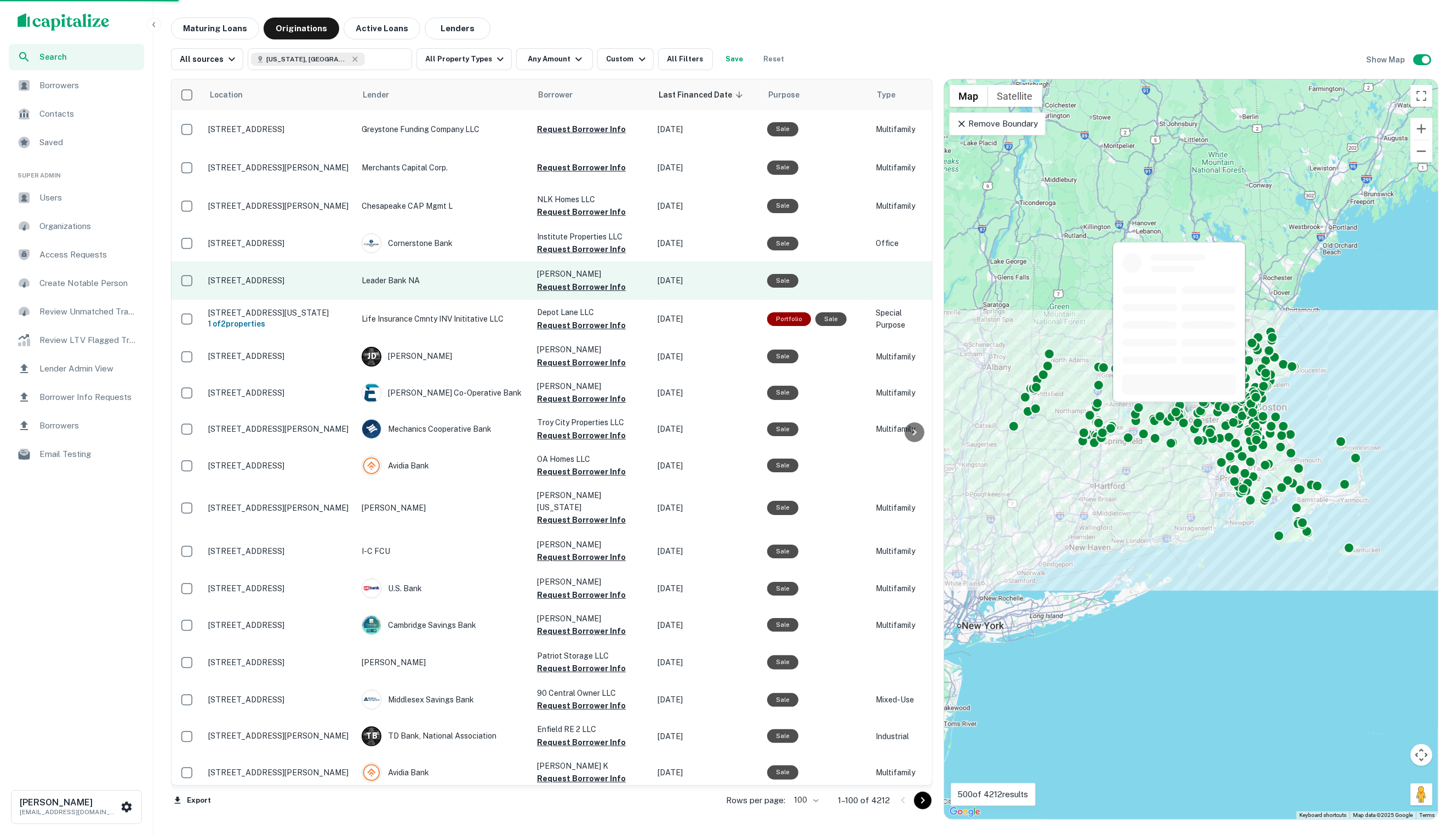
scroll to position [63, 1]
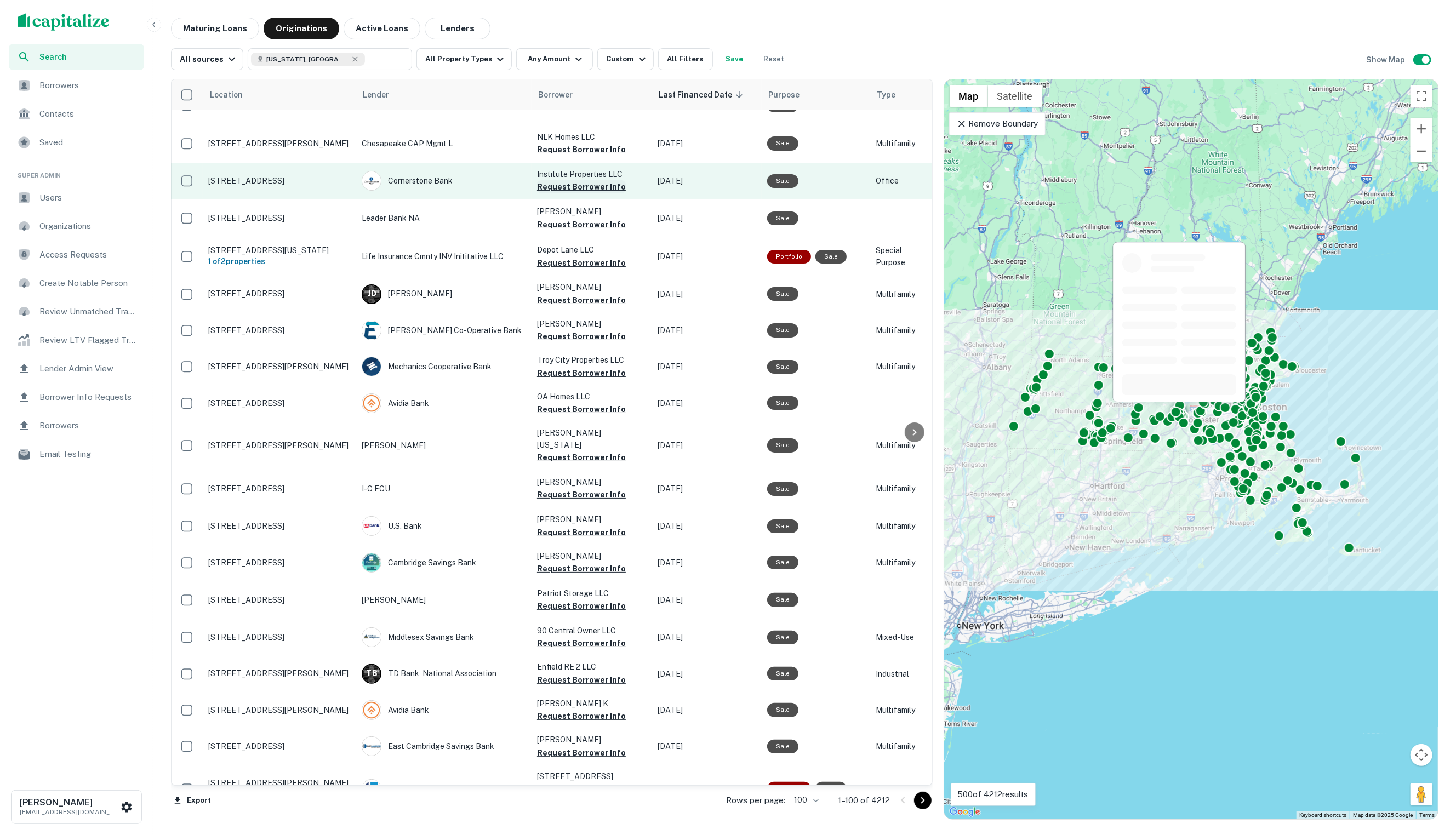
click at [573, 185] on button "Request Borrower Info" at bounding box center [581, 187] width 89 height 13
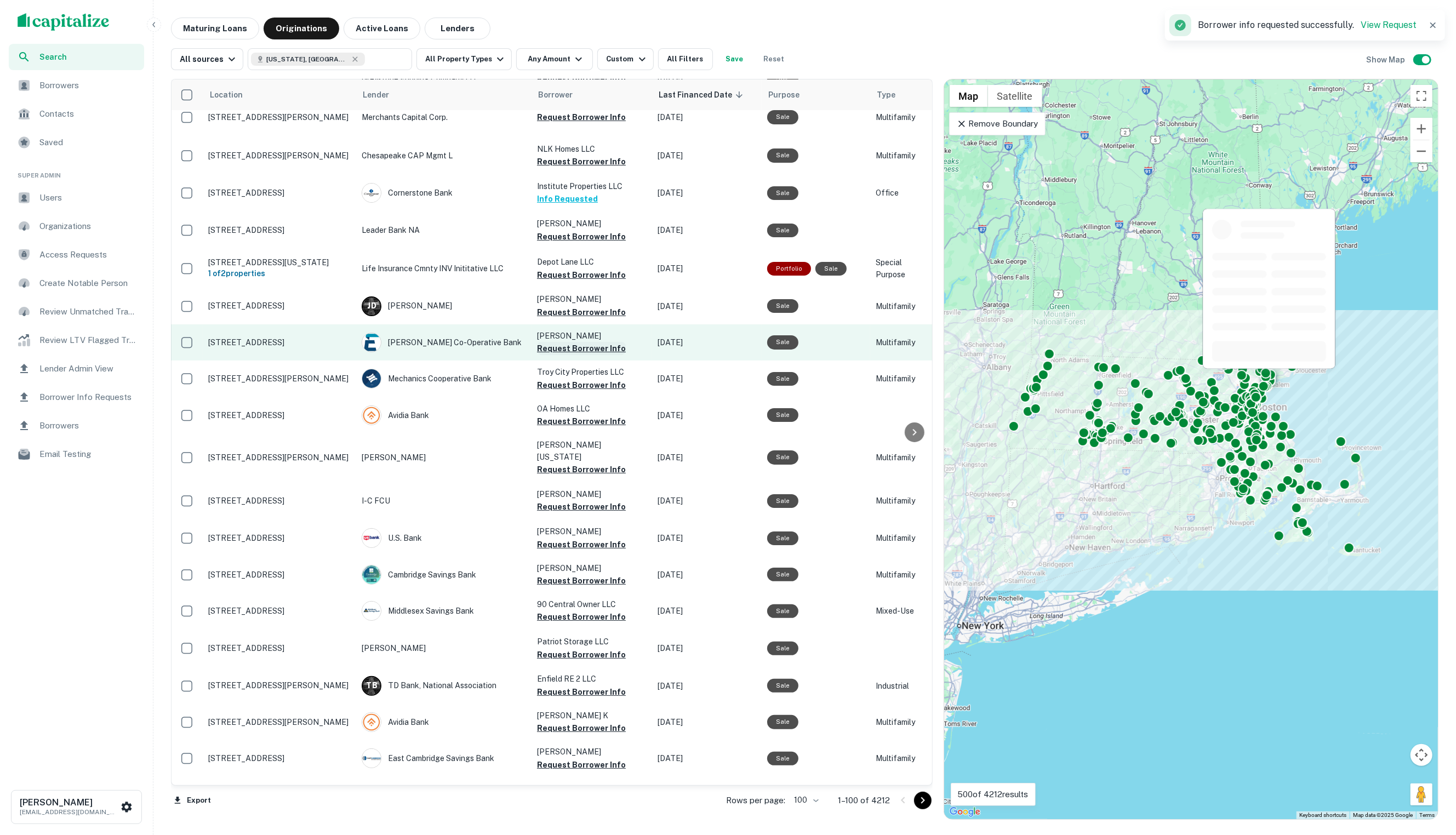
scroll to position [145, 1]
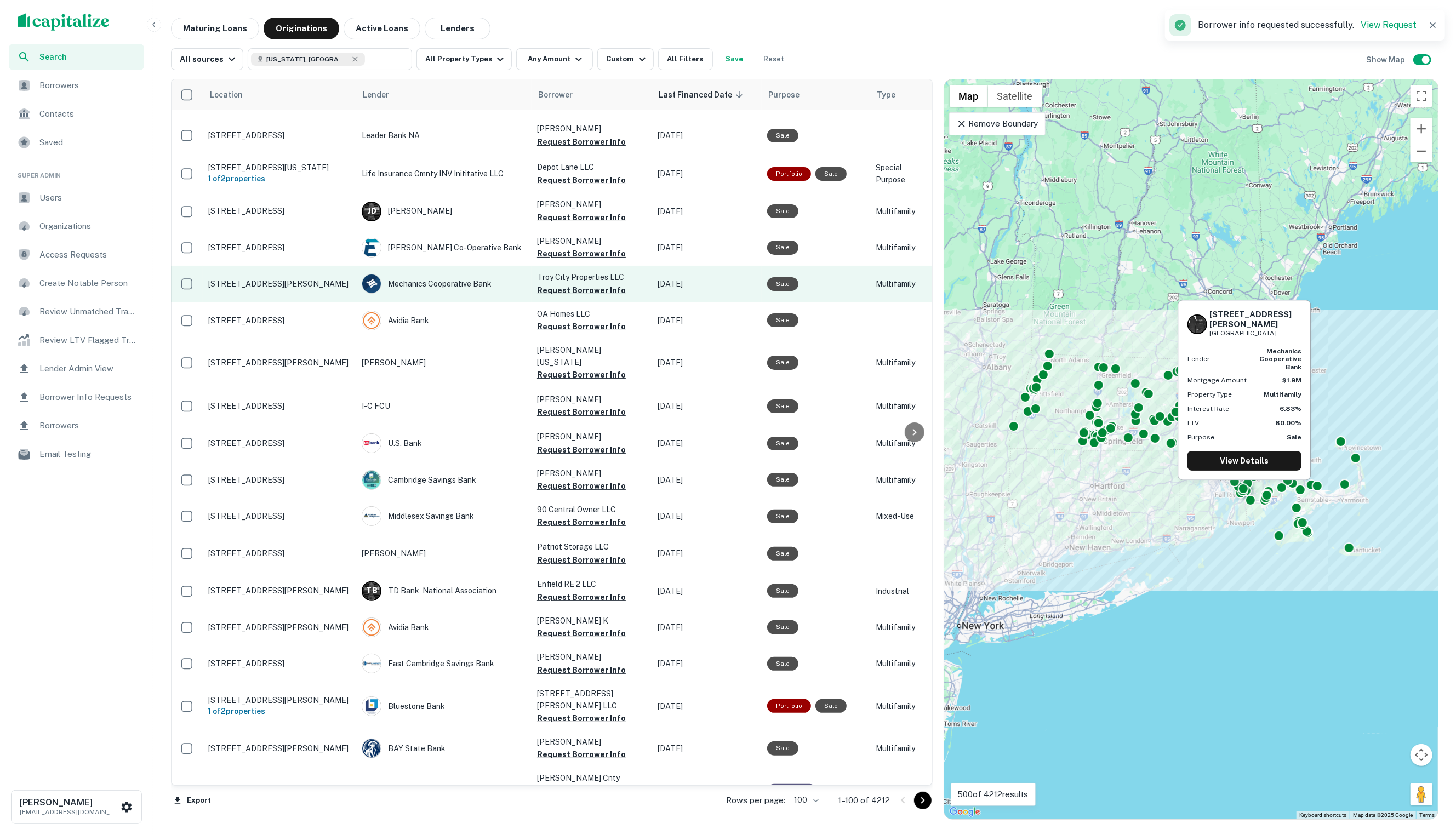
click at [560, 288] on button "Request Borrower Info" at bounding box center [581, 291] width 89 height 13
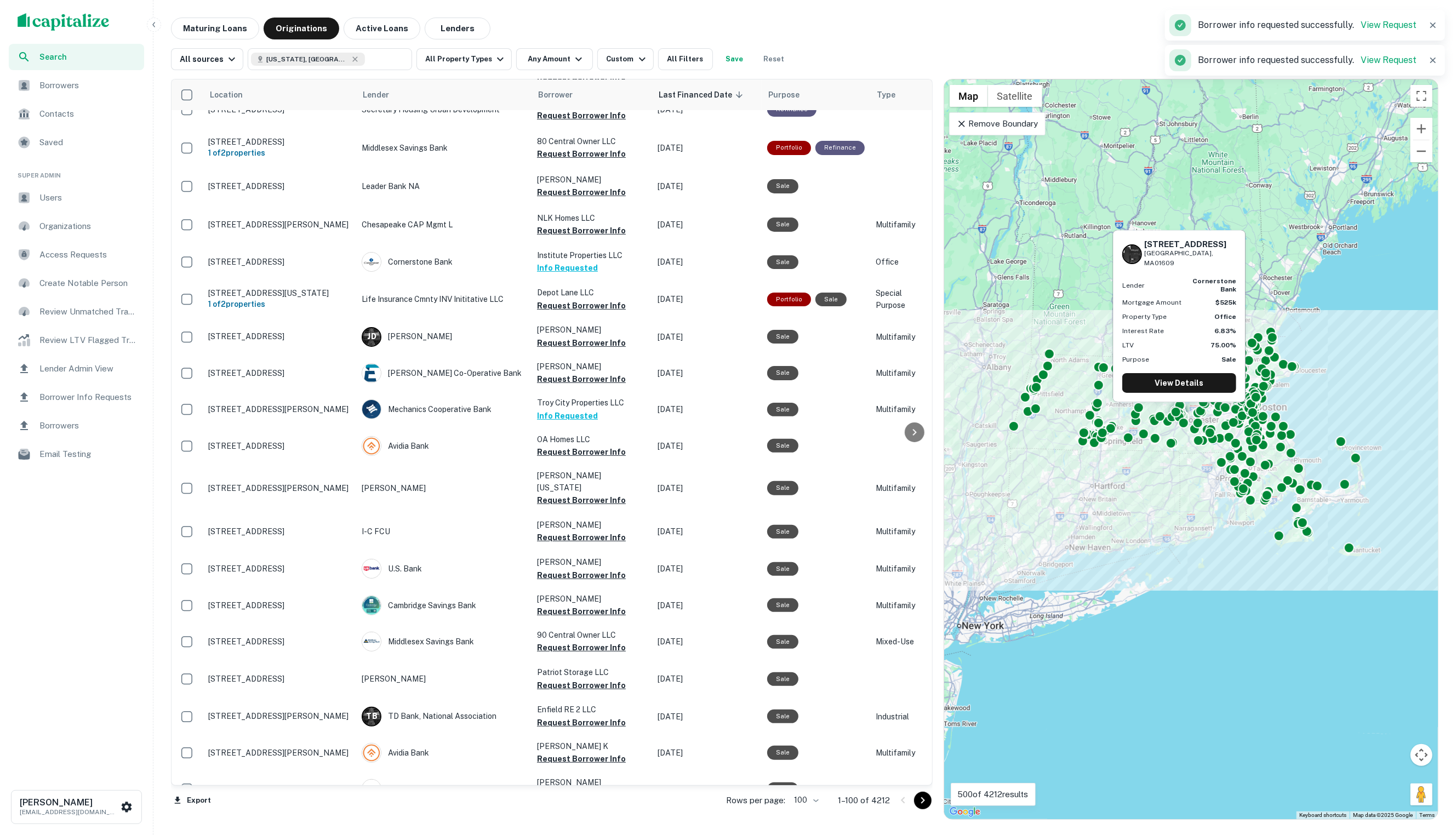
click at [561, 261] on button "Info Requested" at bounding box center [567, 268] width 61 height 13
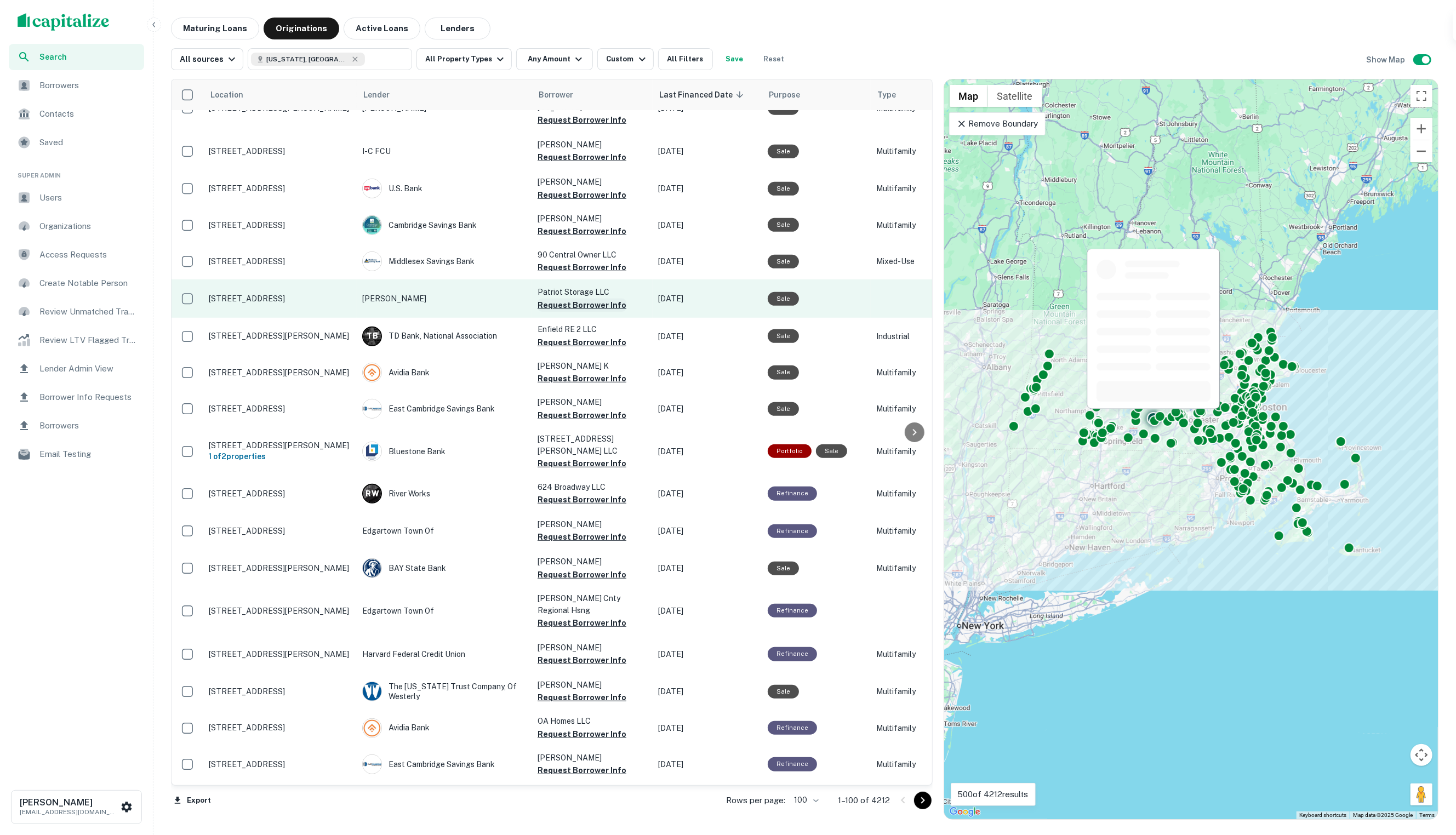
scroll to position [592, -1]
click at [588, 299] on button "Request Borrower Info" at bounding box center [582, 305] width 89 height 13
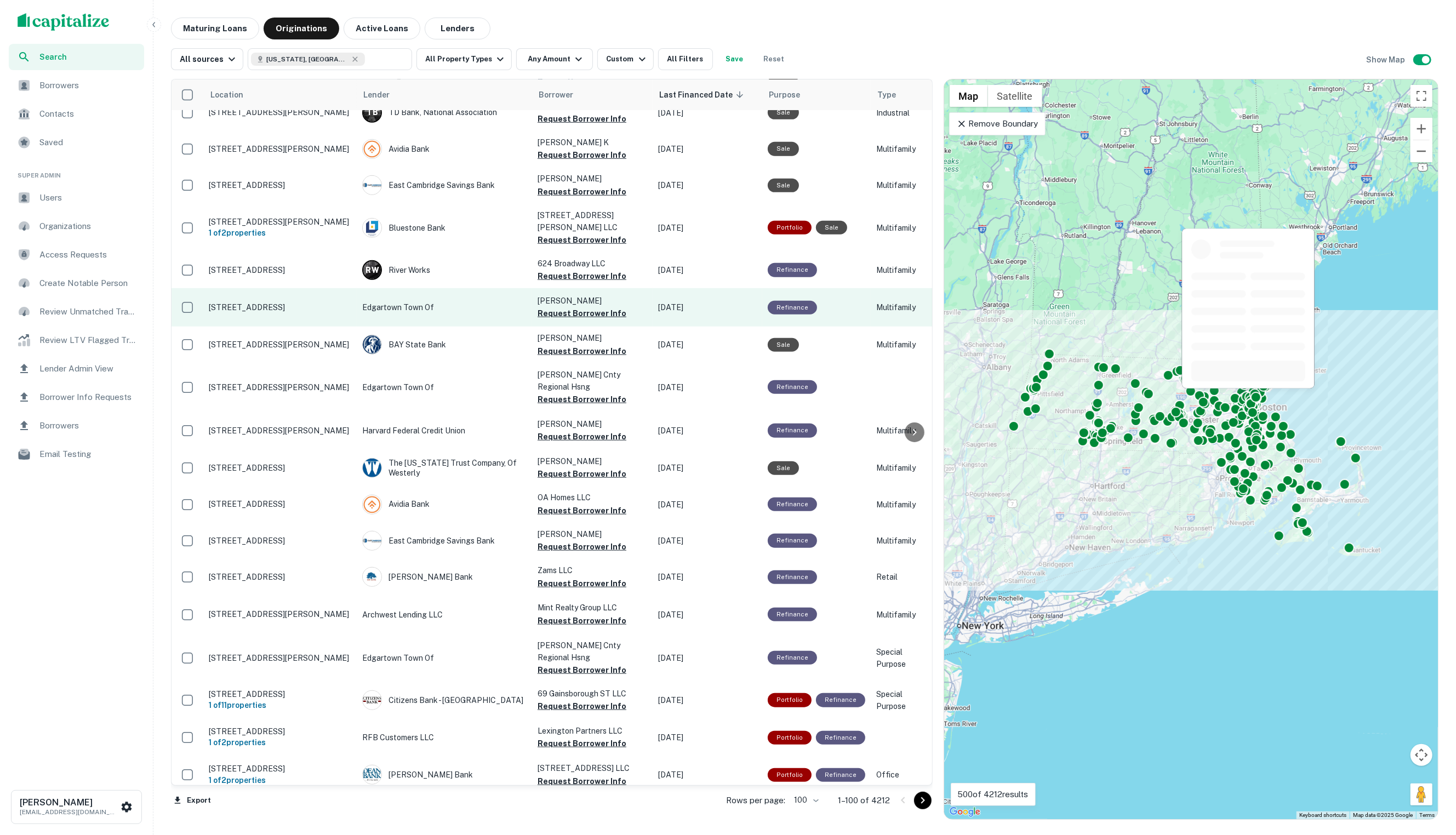
scroll to position [822, 0]
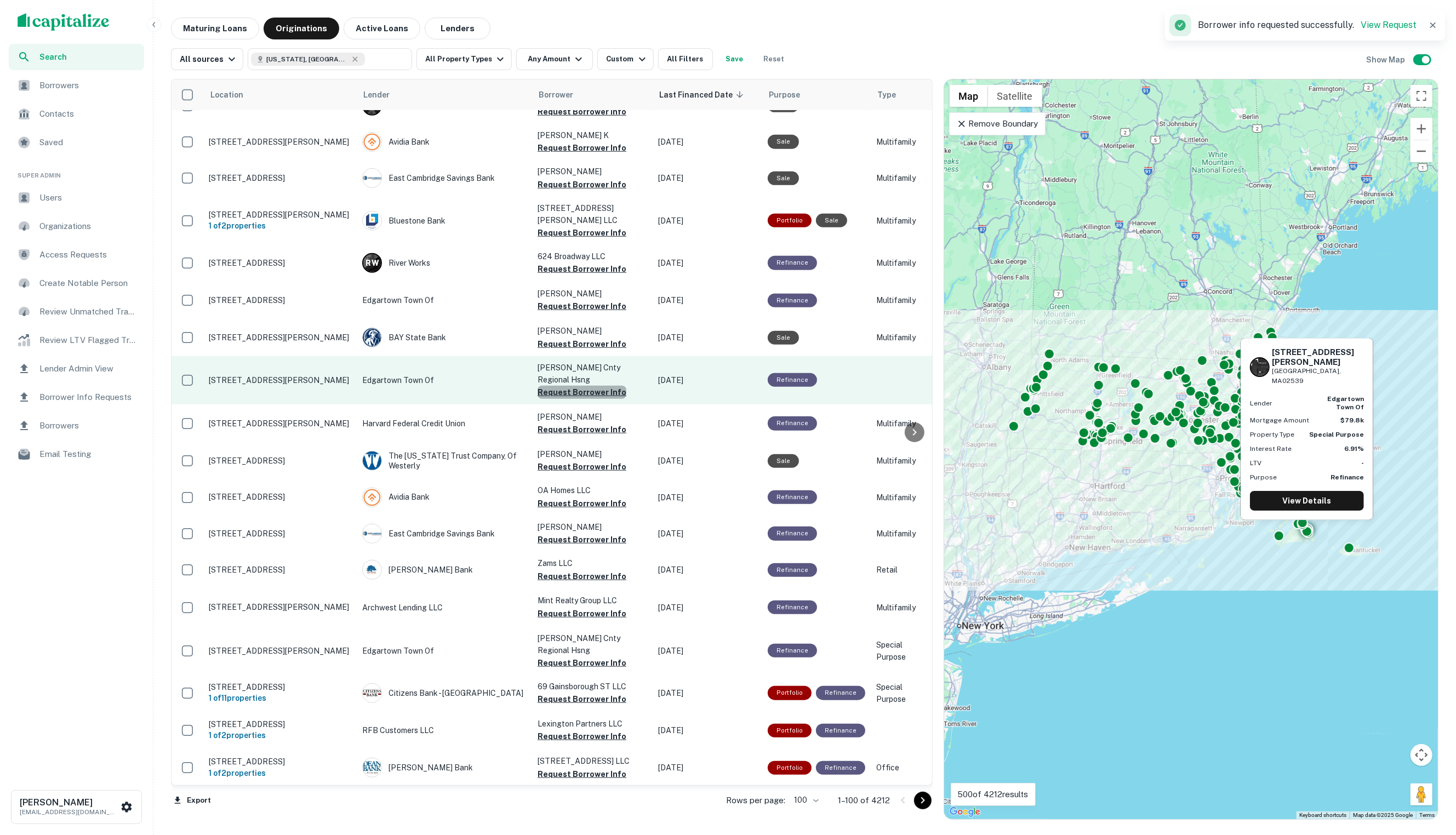
click at [598, 385] on button "Request Borrower Info" at bounding box center [582, 392] width 89 height 13
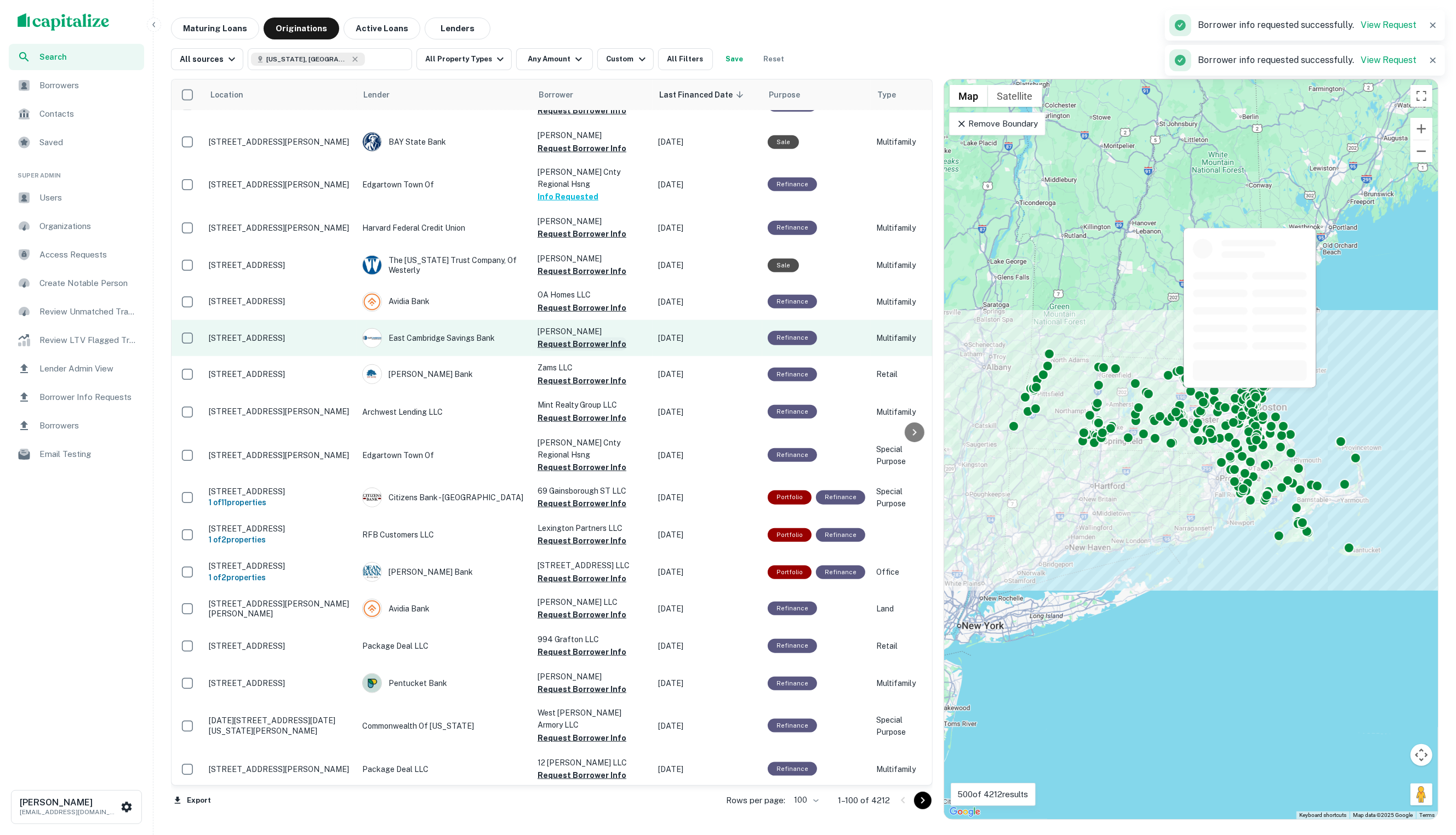
scroll to position [1018, 0]
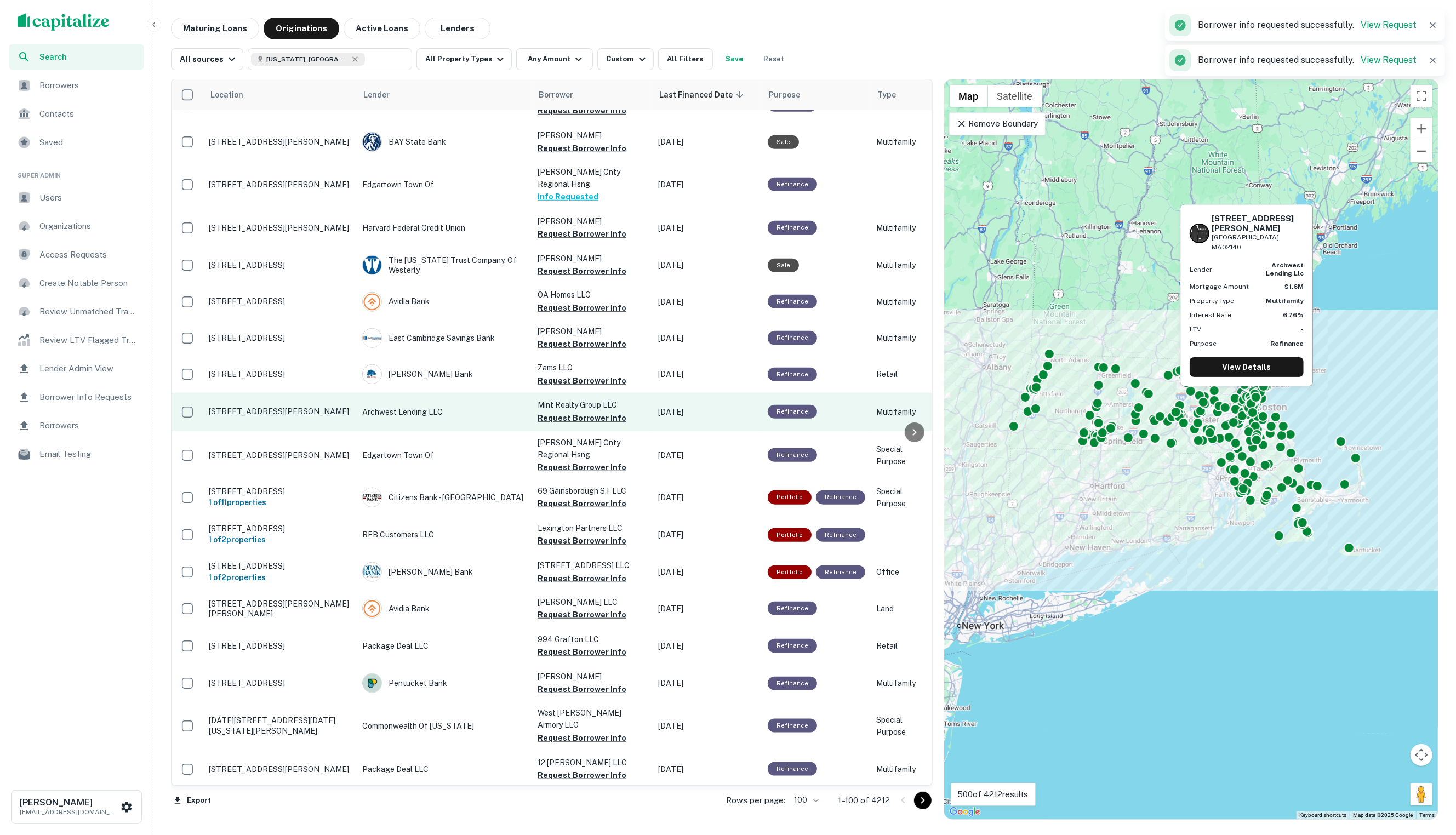
click at [590, 411] on button "Request Borrower Info" at bounding box center [582, 418] width 89 height 13
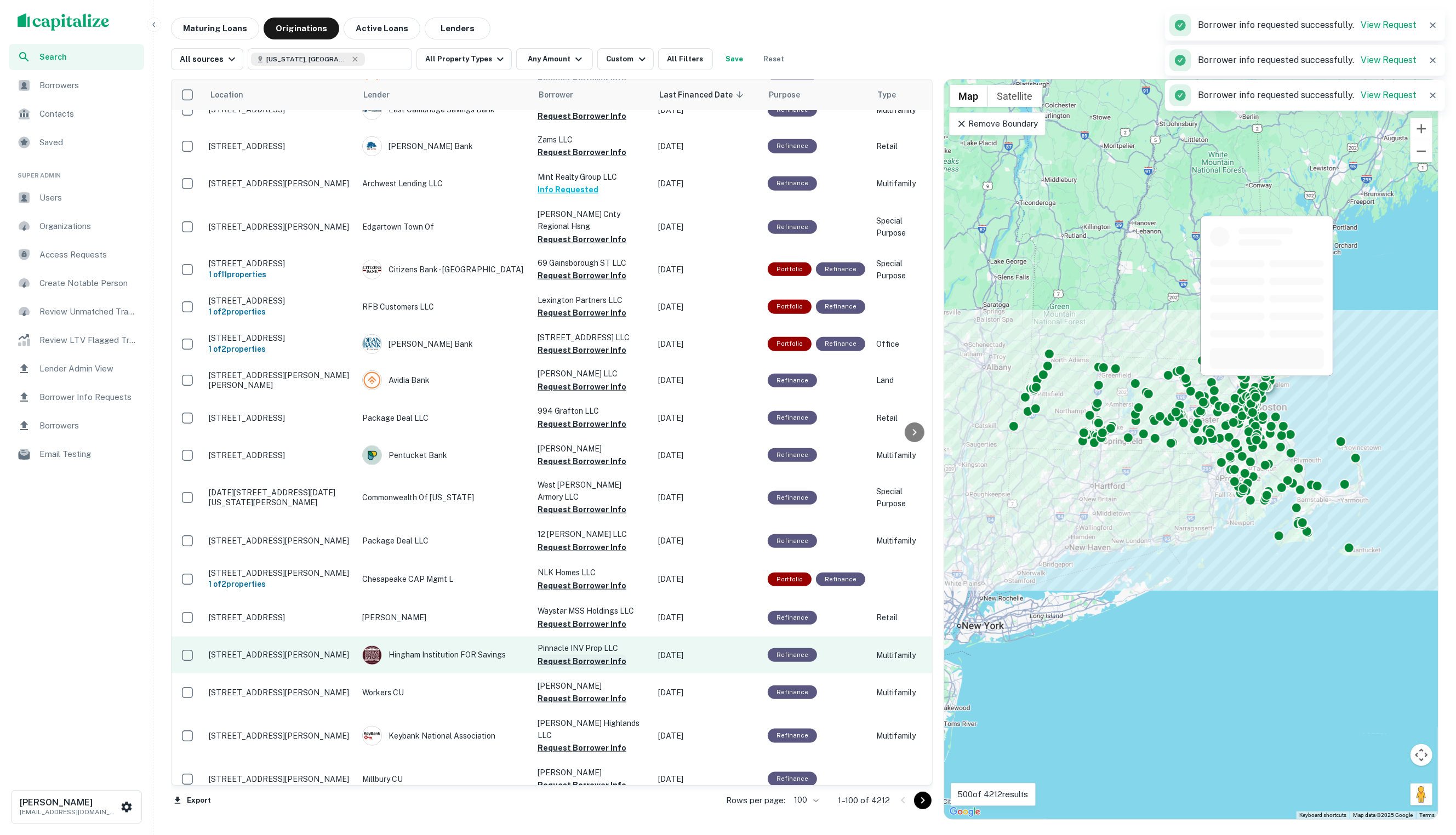
scroll to position [1285, 0]
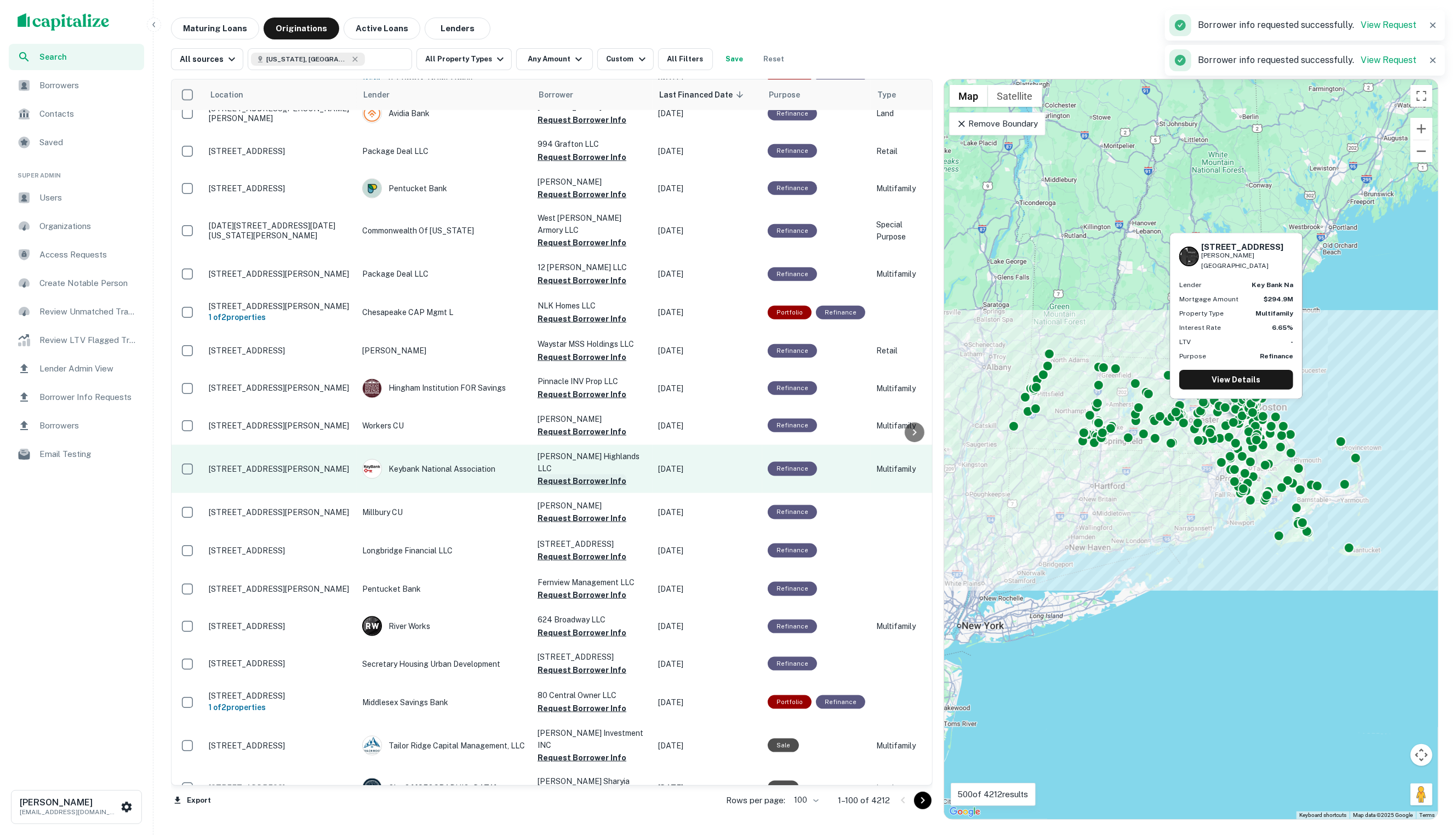
click at [598, 474] on button "Request Borrower Info" at bounding box center [582, 481] width 89 height 13
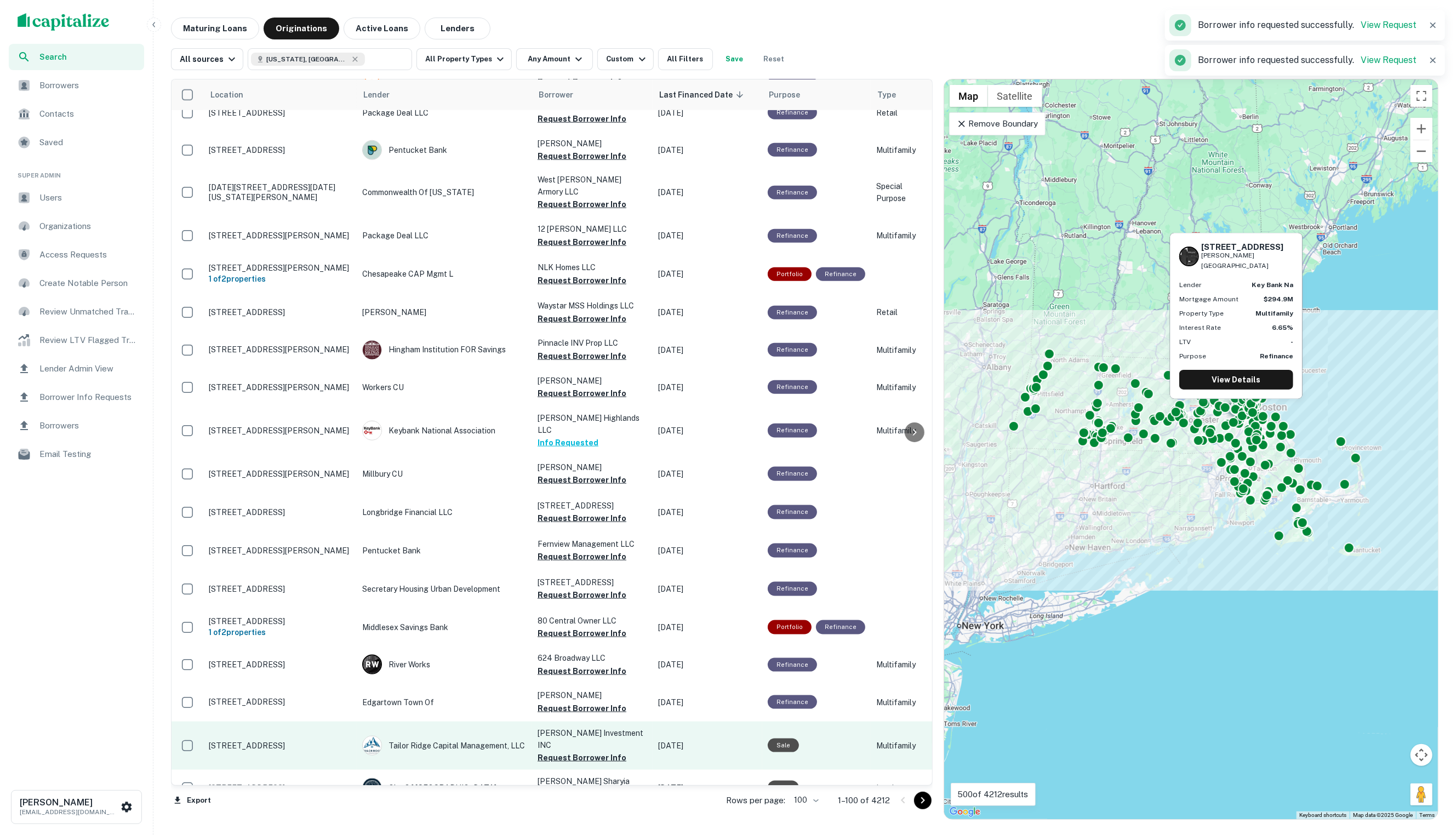
scroll to position [1601, 0]
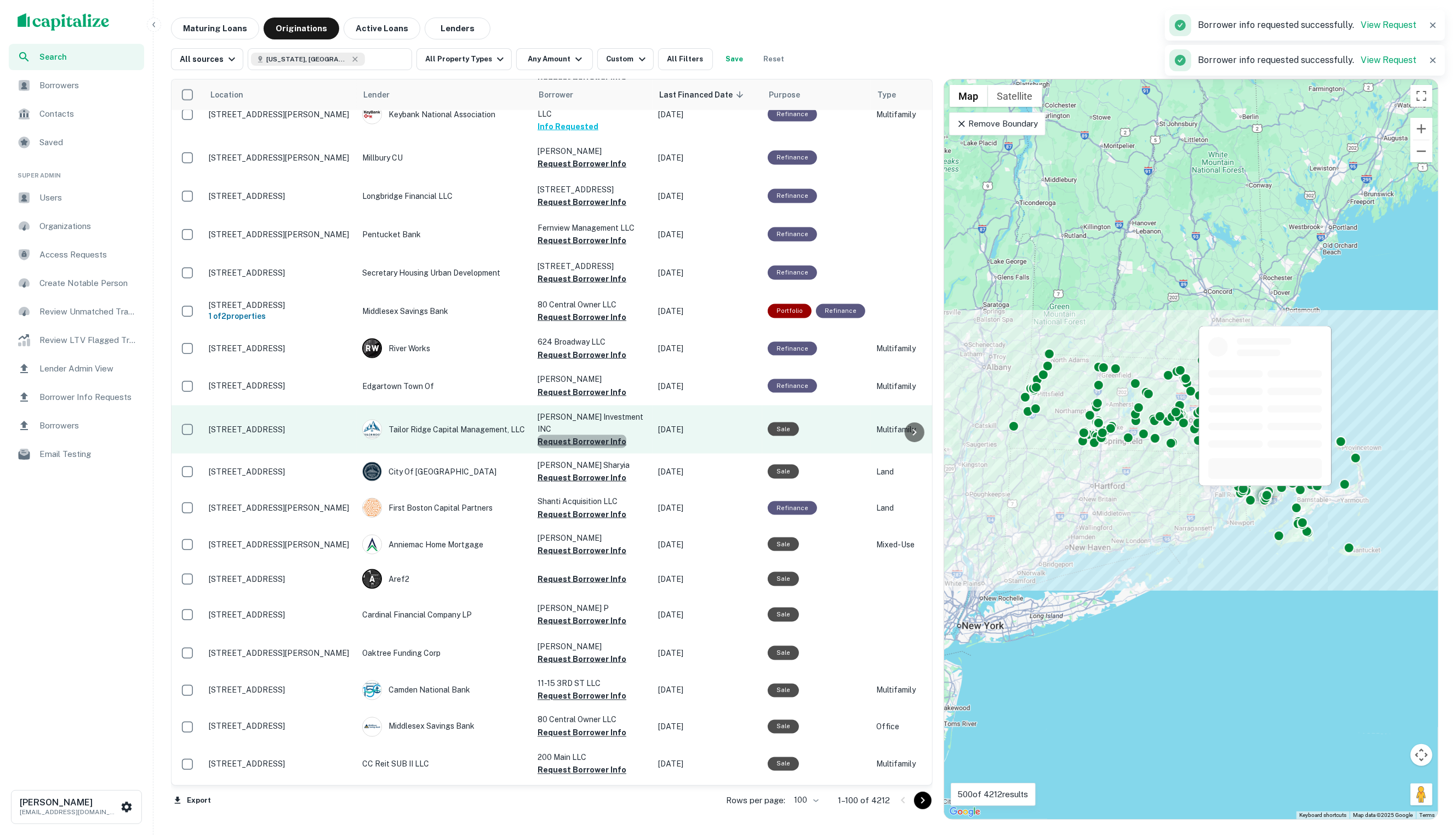
click at [599, 435] on button "Request Borrower Info" at bounding box center [582, 442] width 89 height 13
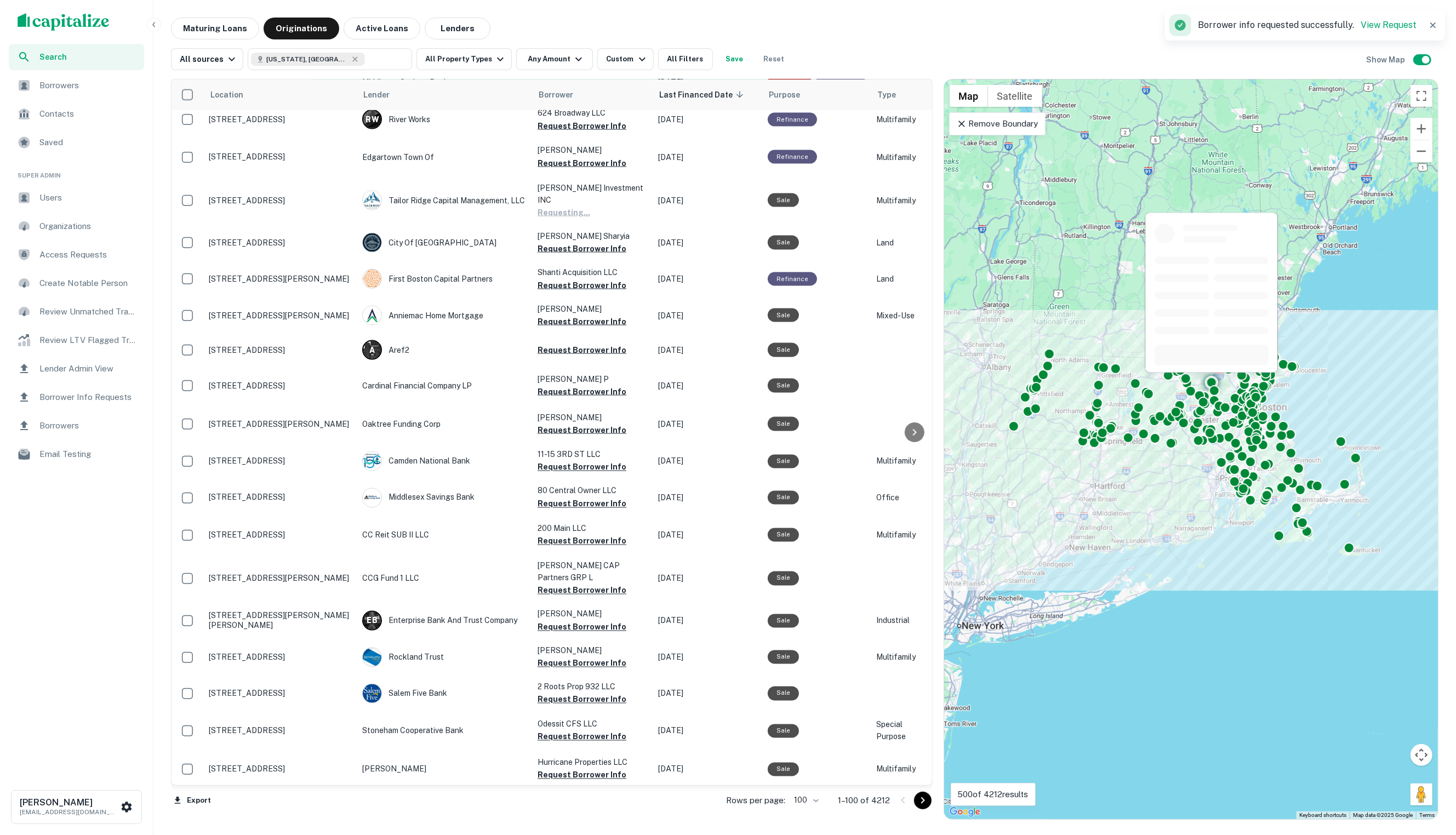
scroll to position [1837, 0]
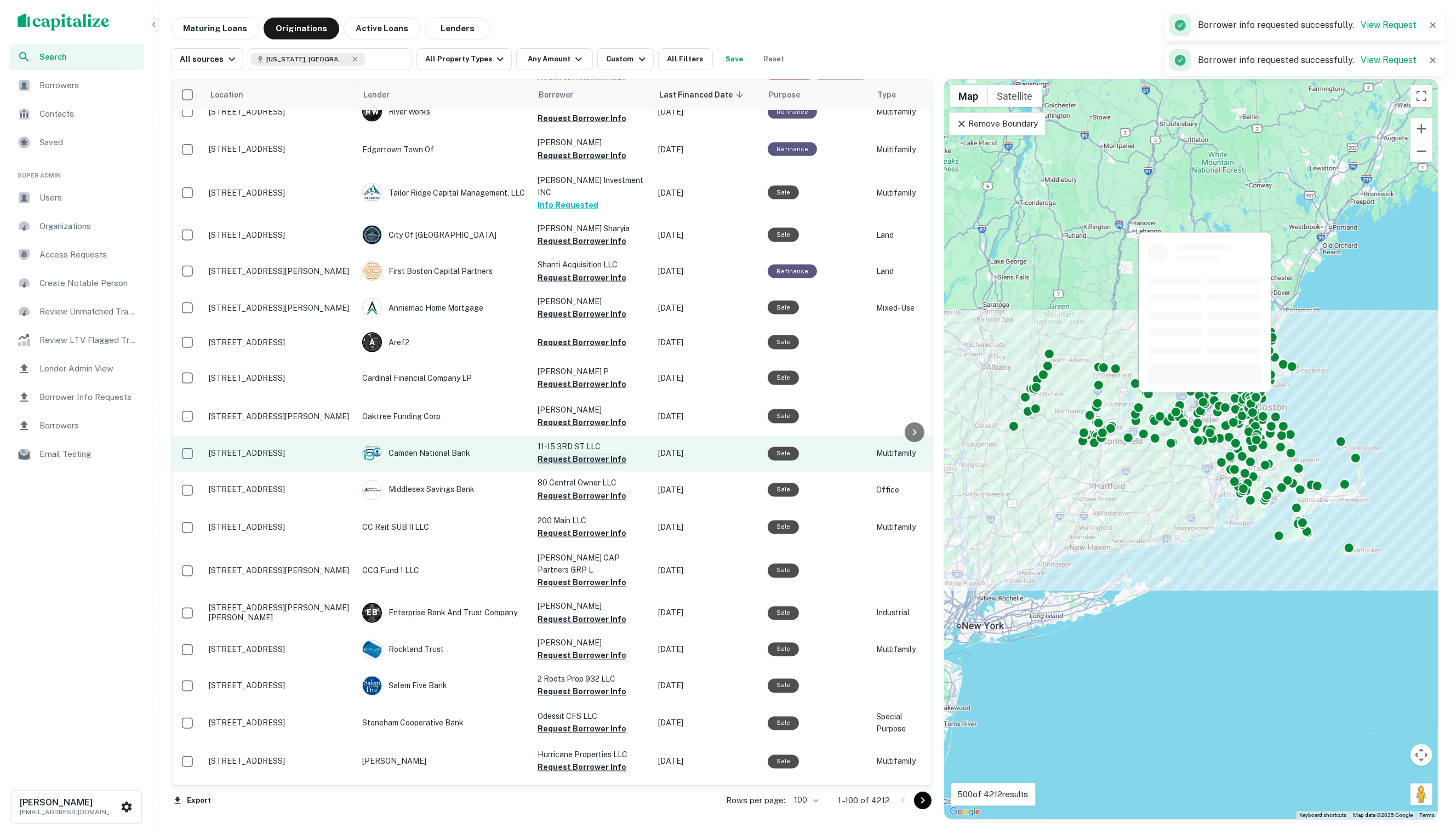
click at [604, 453] on button "Request Borrower Info" at bounding box center [582, 460] width 89 height 13
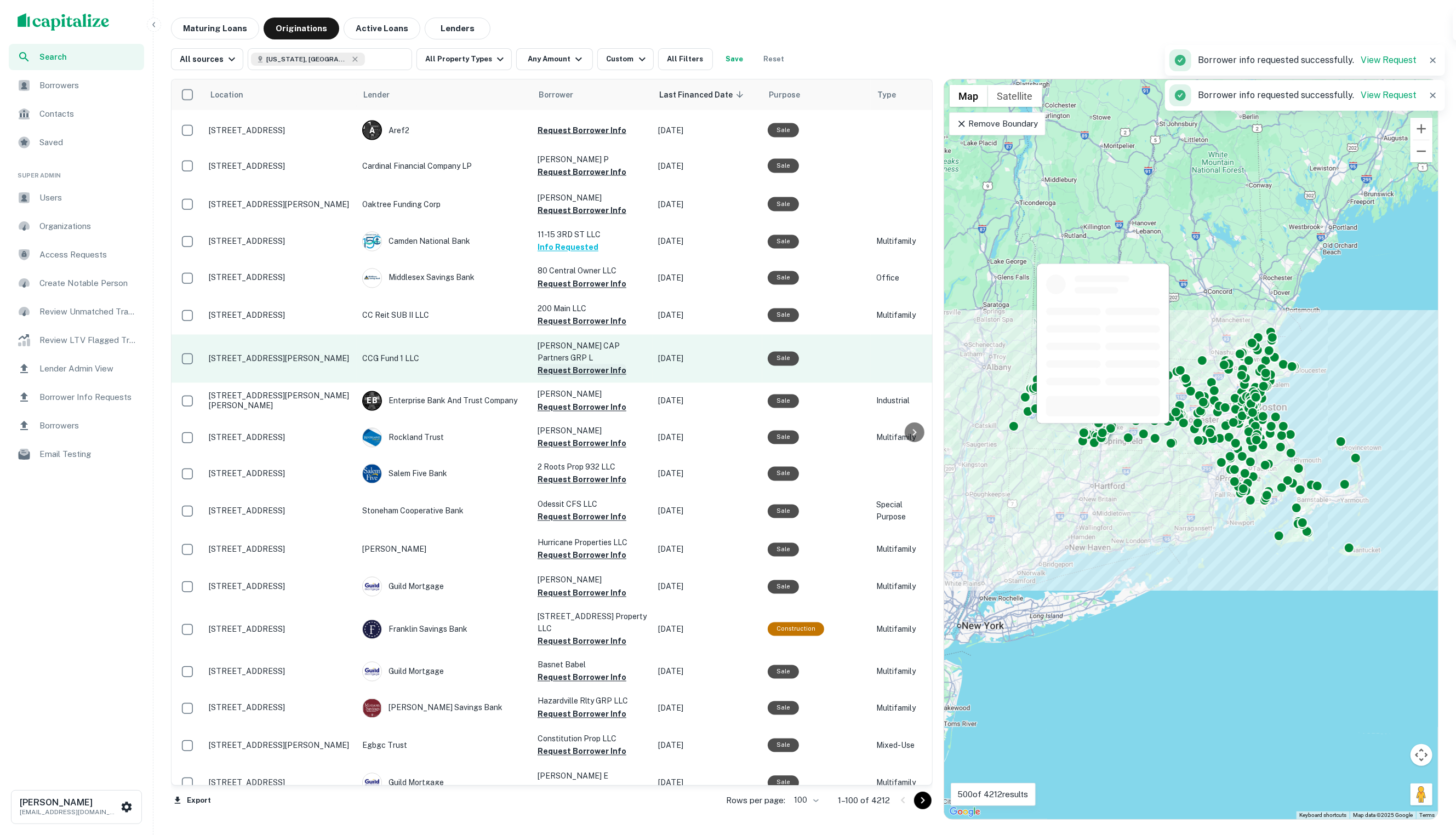
scroll to position [2049, 0]
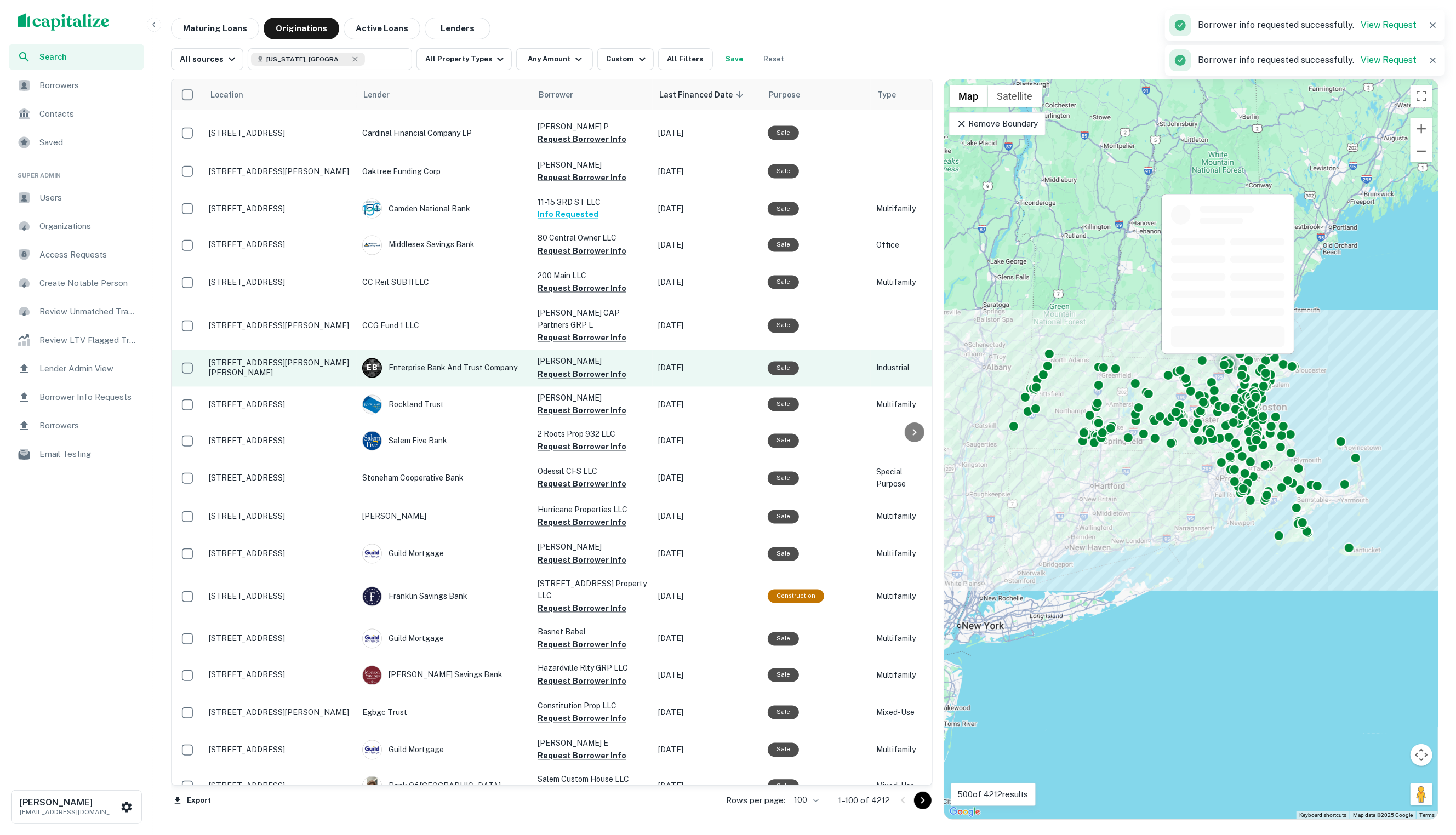
drag, startPoint x: 583, startPoint y: 259, endPoint x: 581, endPoint y: 266, distance: 7.3
click at [585, 368] on button "Request Borrower Info" at bounding box center [582, 375] width 89 height 13
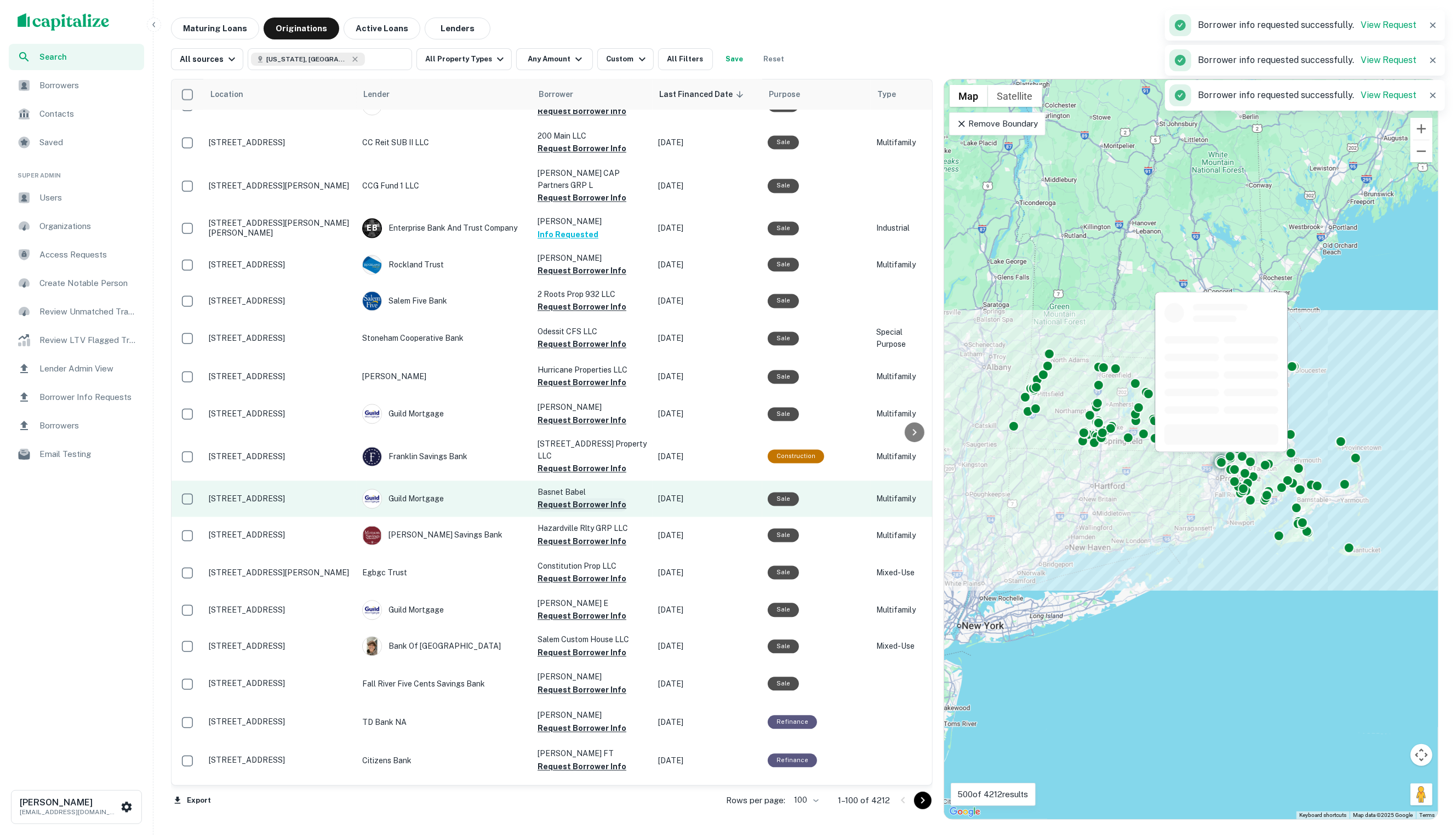
scroll to position [2267, 0]
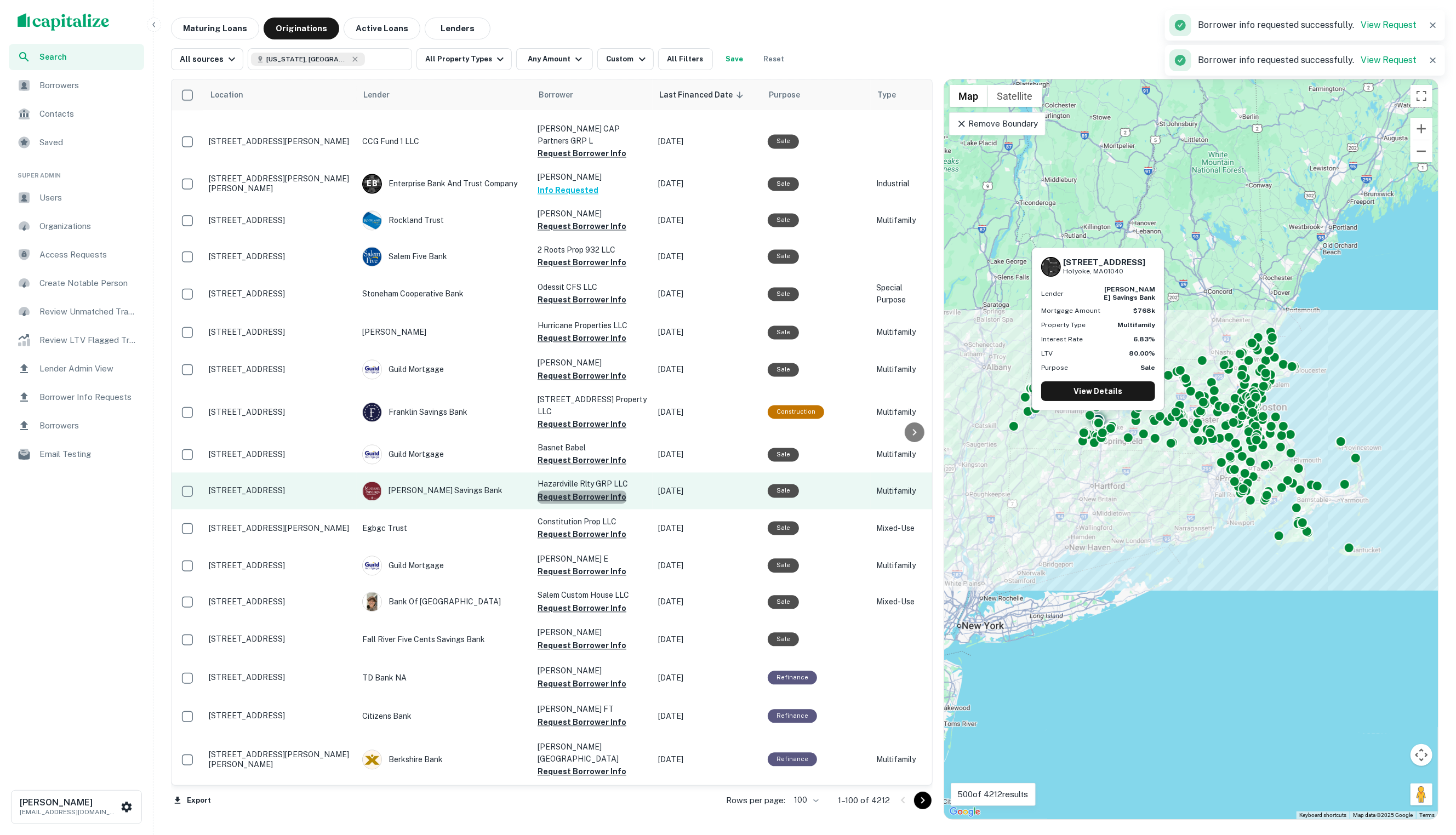
click at [606, 490] on button "Request Borrower Info" at bounding box center [582, 497] width 89 height 13
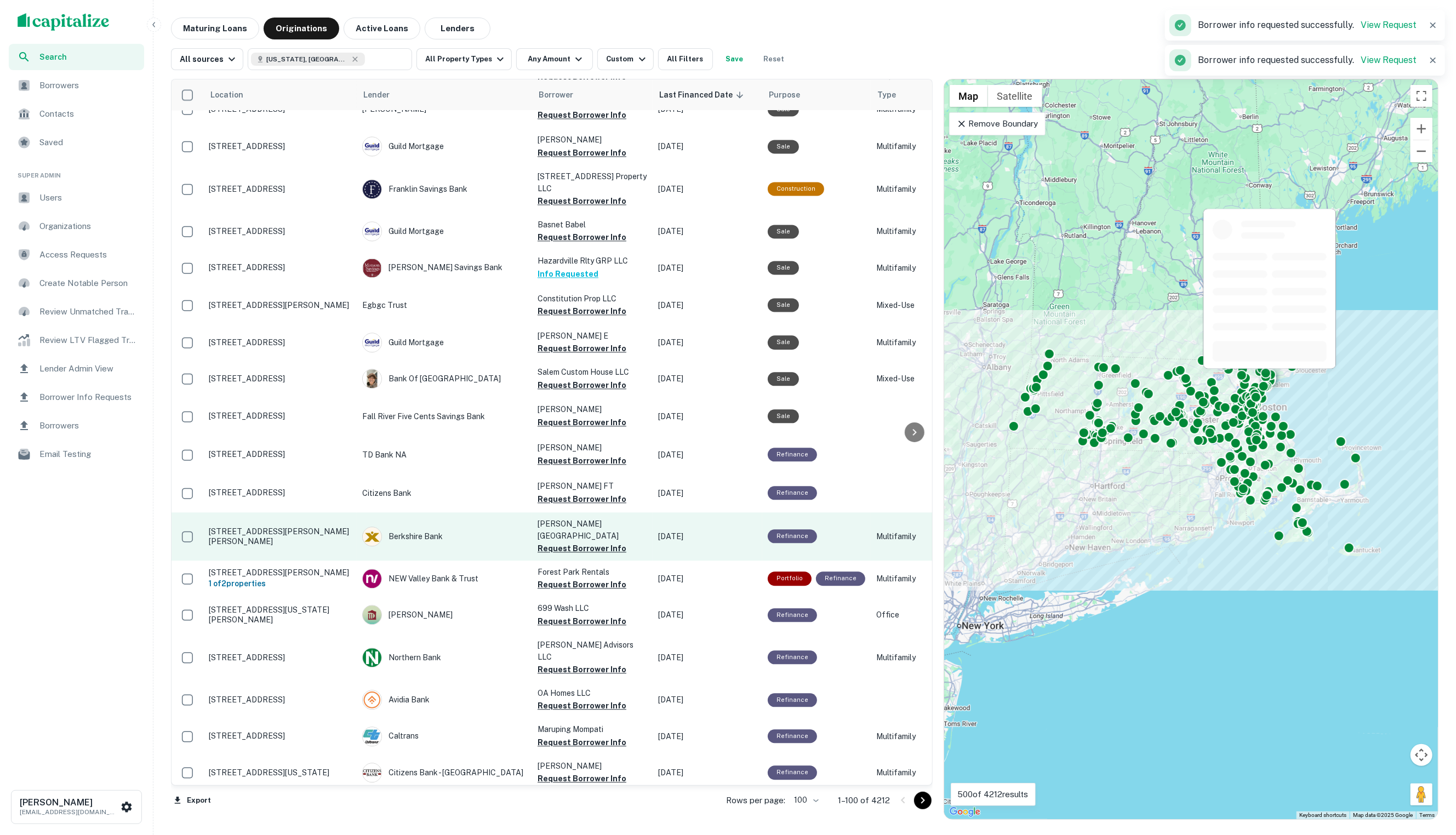
scroll to position [2490, 0]
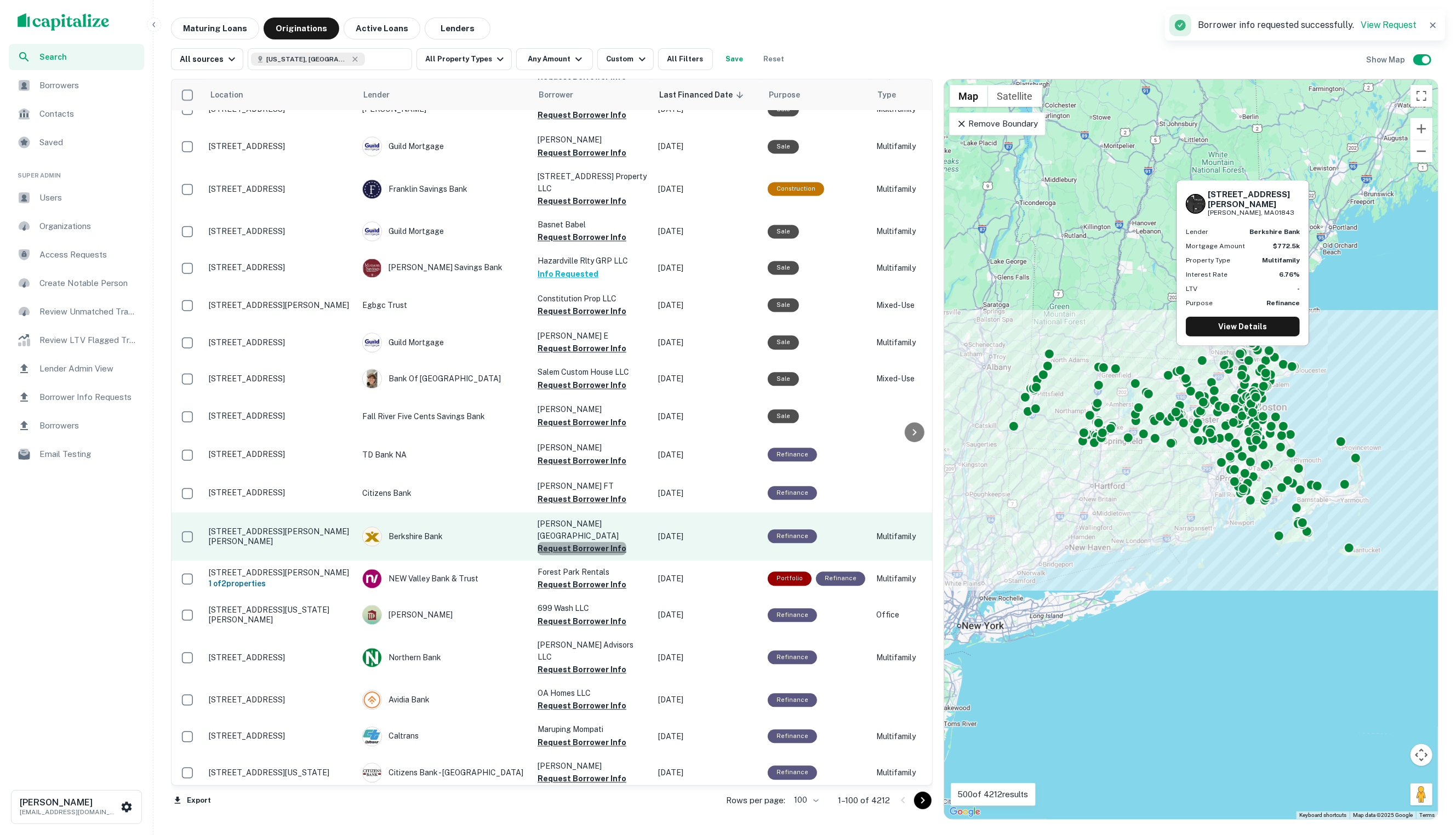
click at [582, 542] on button "Request Borrower Info" at bounding box center [582, 548] width 89 height 13
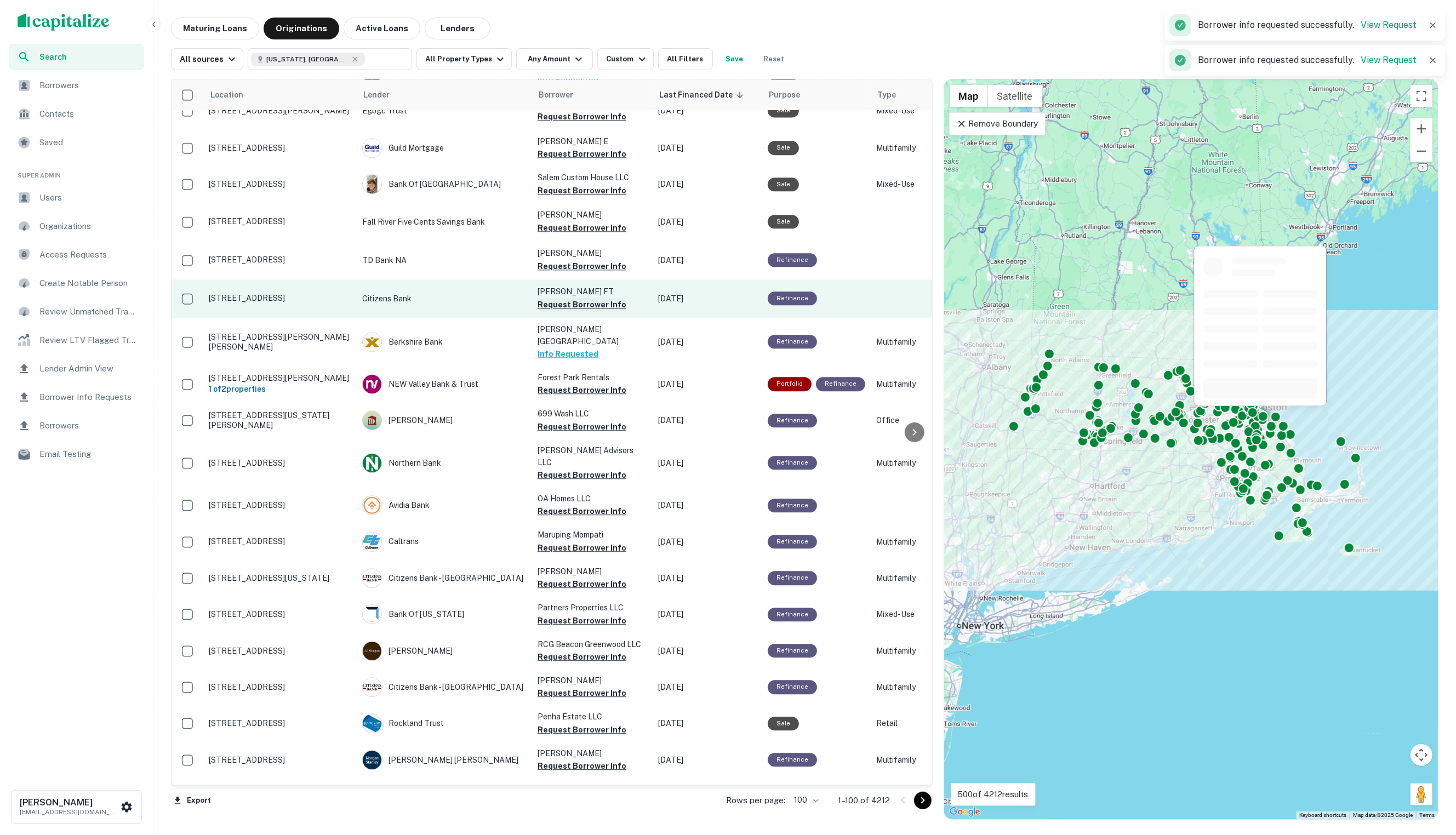
scroll to position [2685, 0]
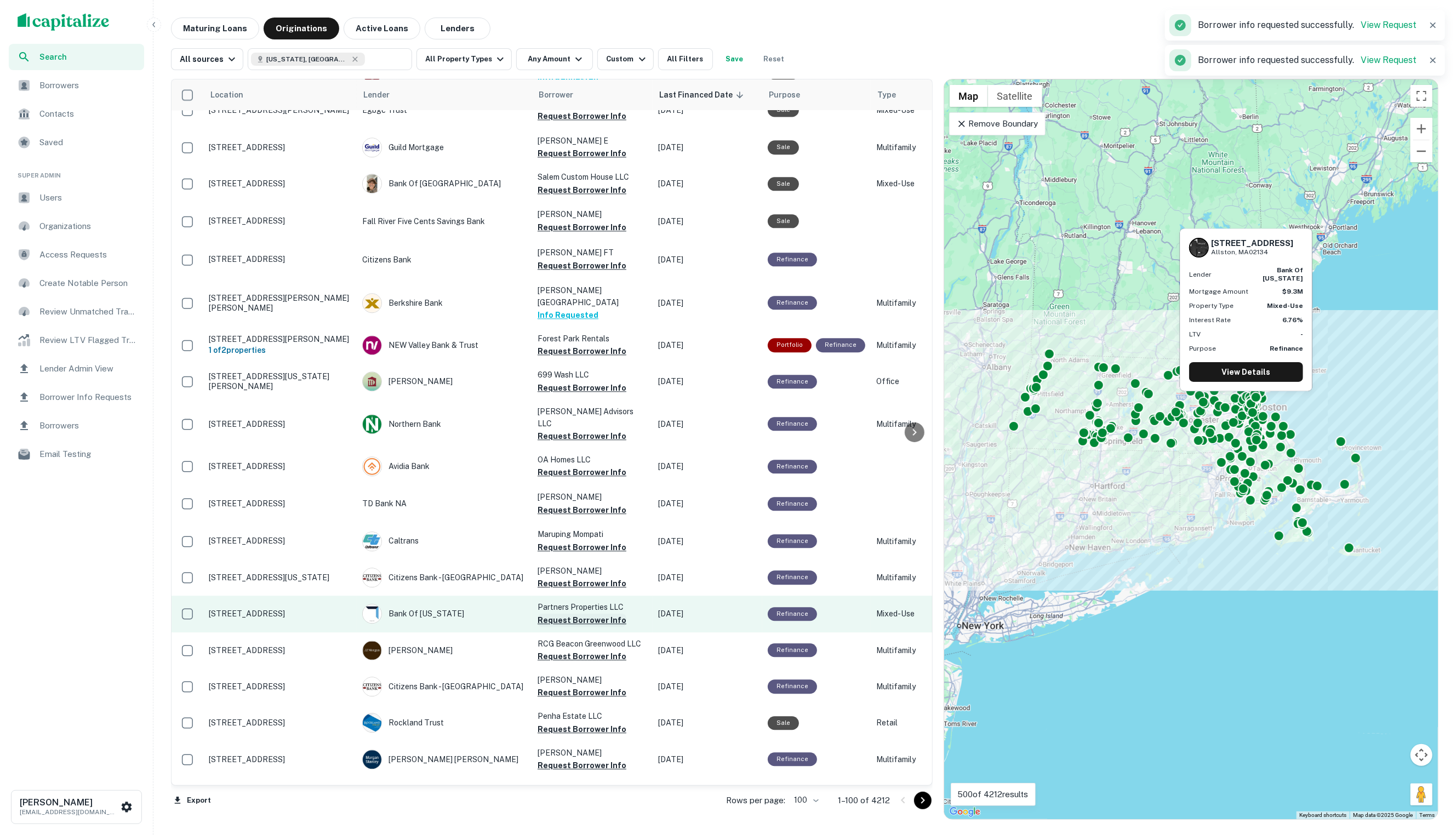
click at [590, 614] on button "Request Borrower Info" at bounding box center [582, 620] width 89 height 13
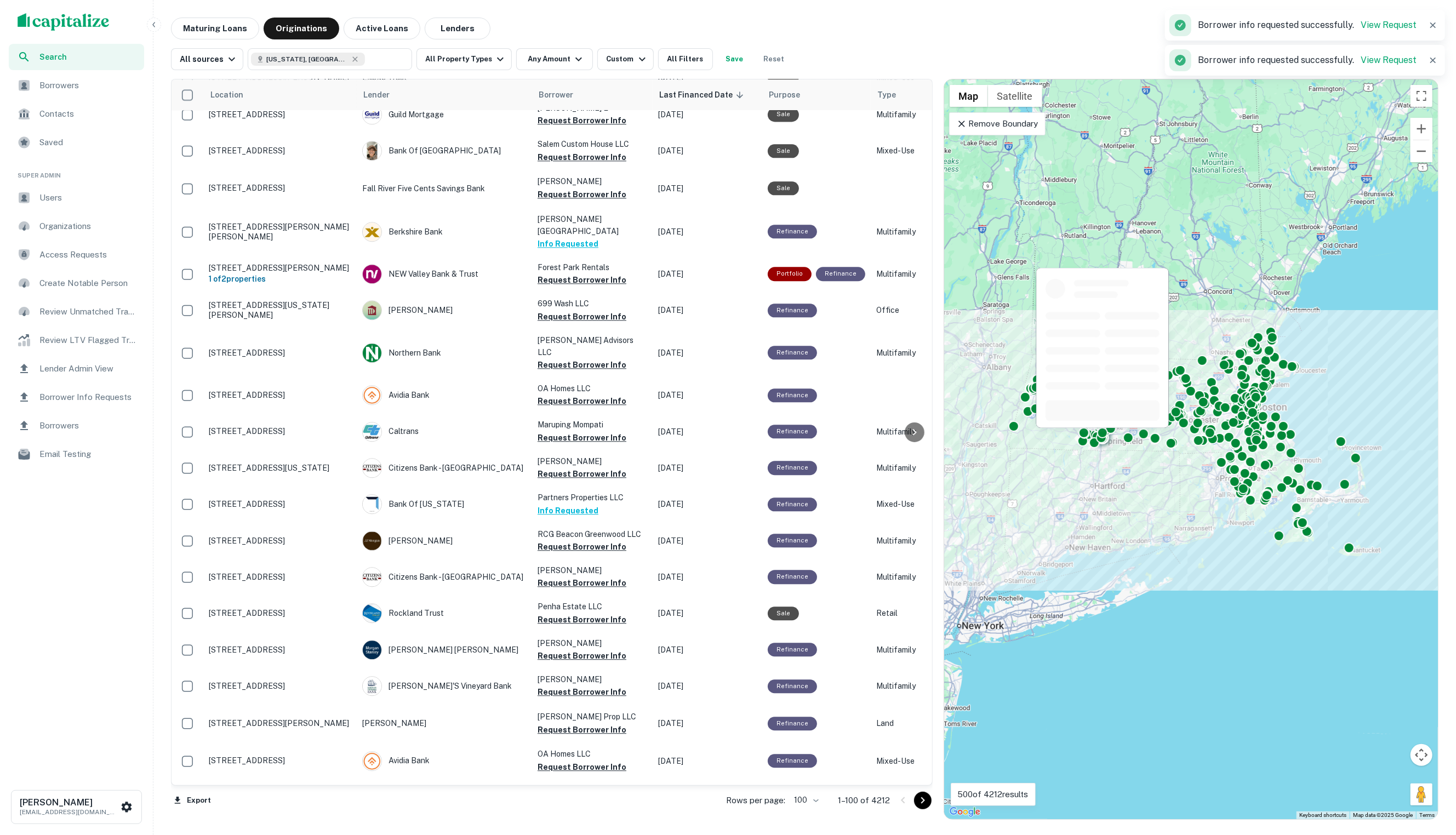
scroll to position [2856, 0]
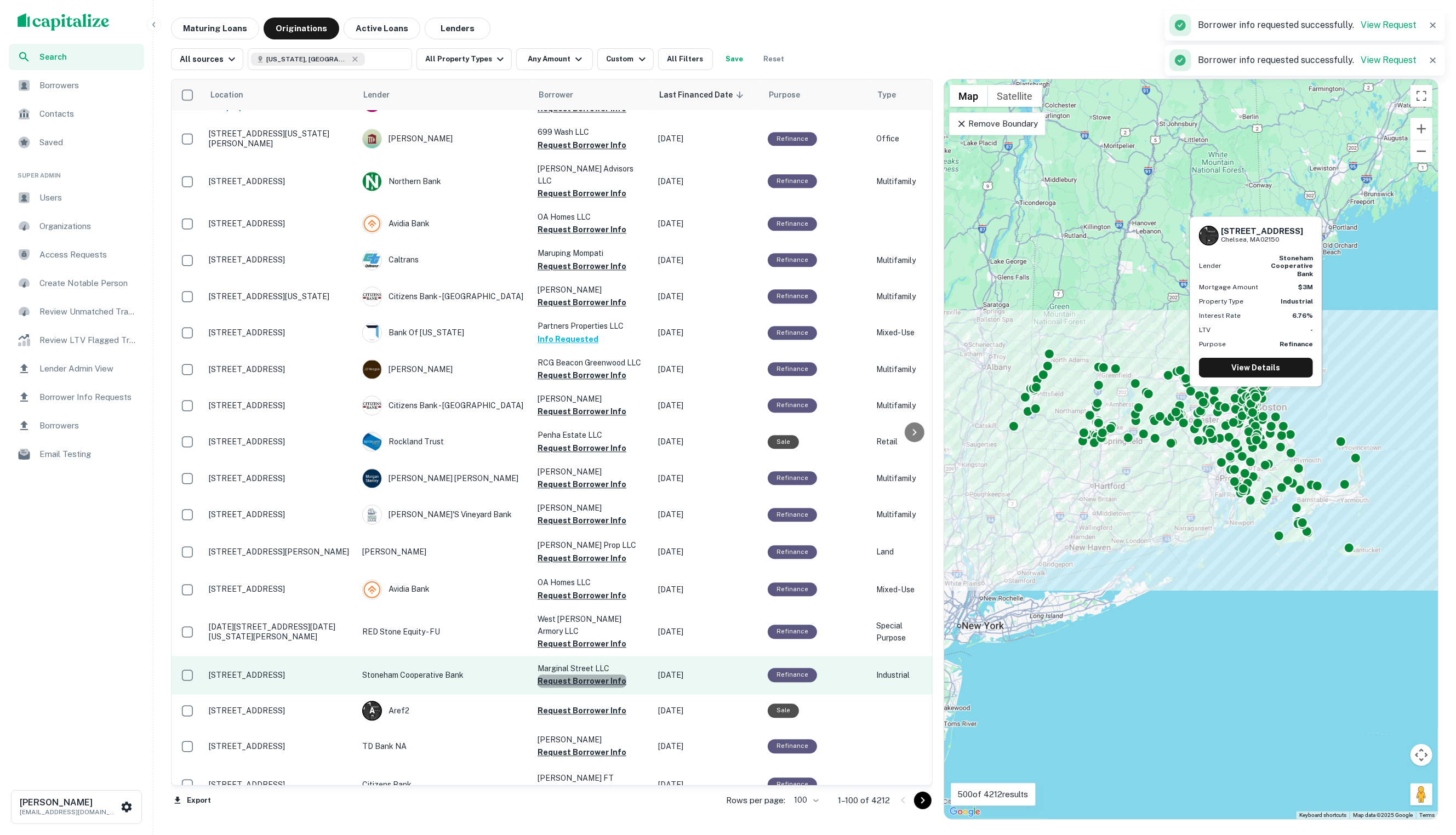
click at [584, 674] on button "Request Borrower Info" at bounding box center [582, 681] width 89 height 13
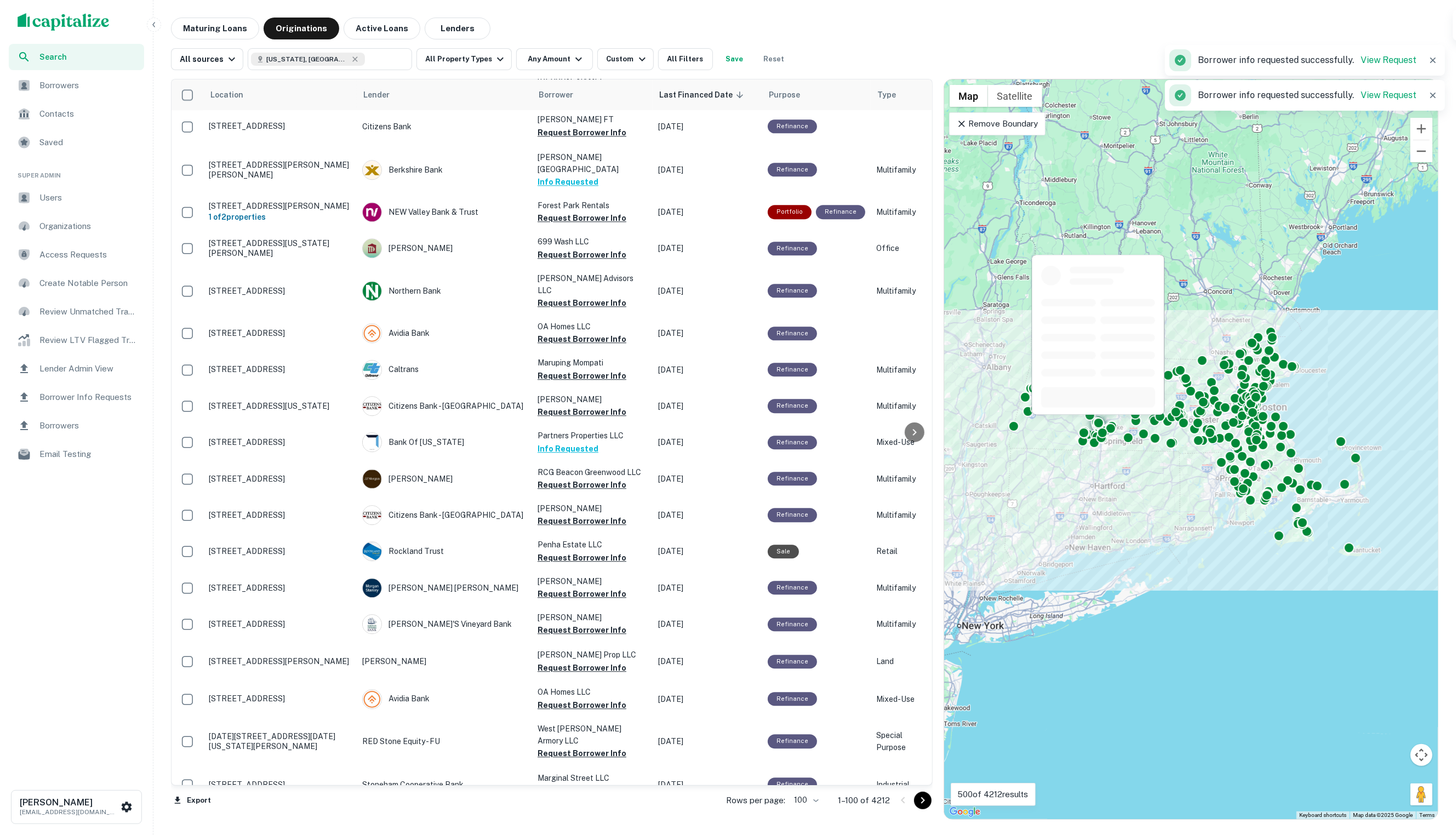
scroll to position [3005, 0]
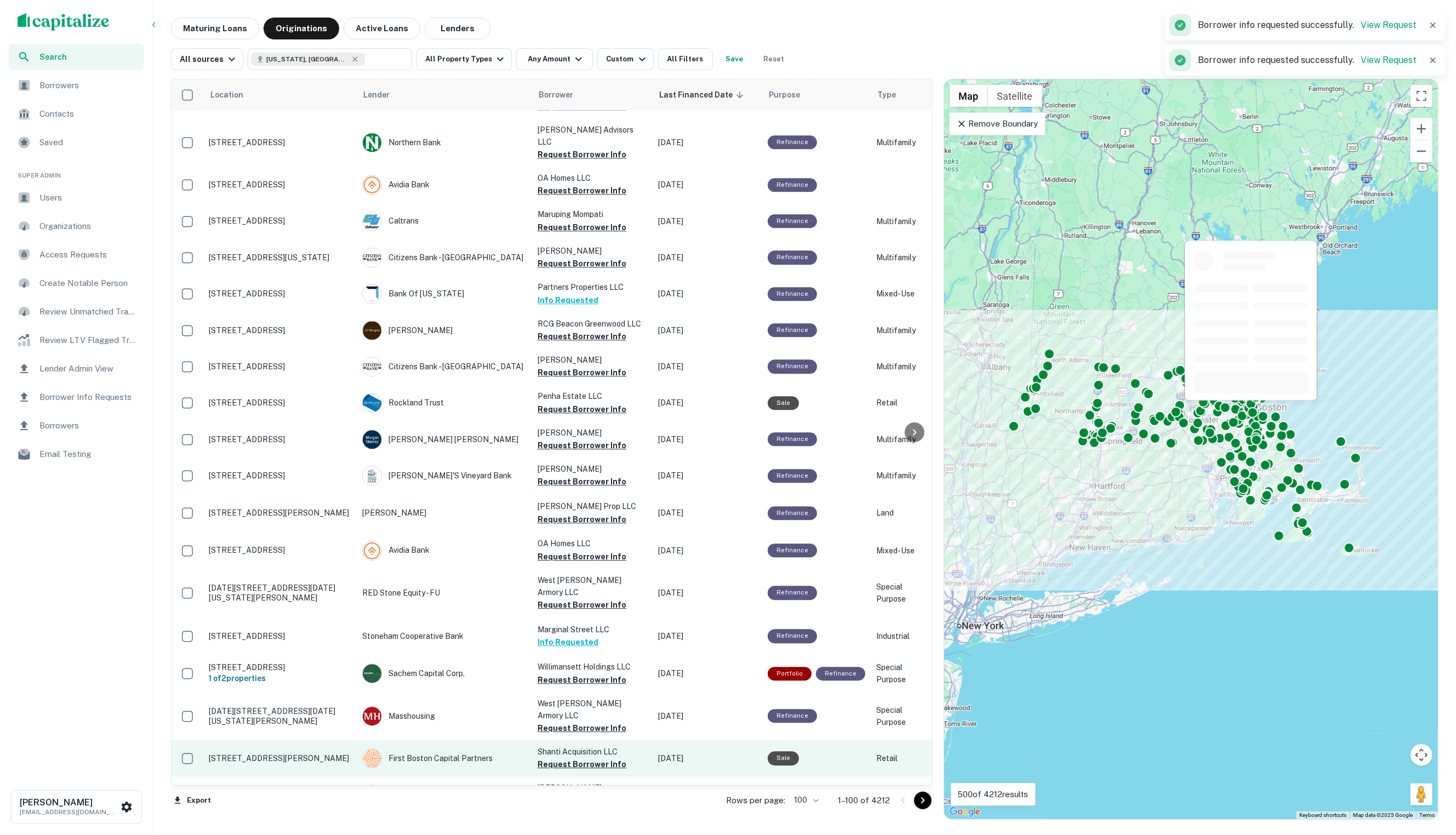
click at [588, 758] on button "Request Borrower Info" at bounding box center [582, 764] width 89 height 13
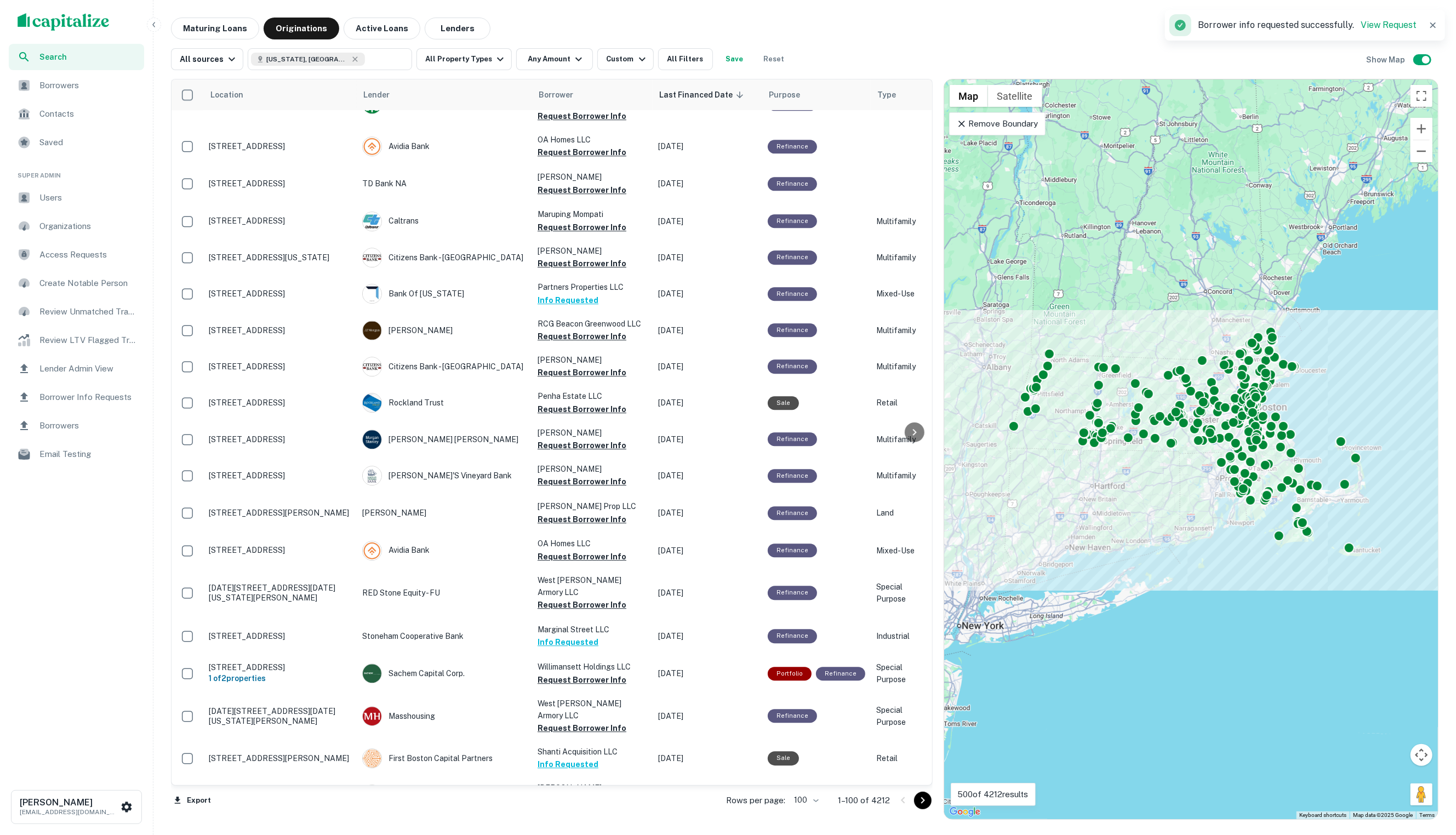
click at [921, 800] on icon "Go to next page" at bounding box center [922, 800] width 4 height 7
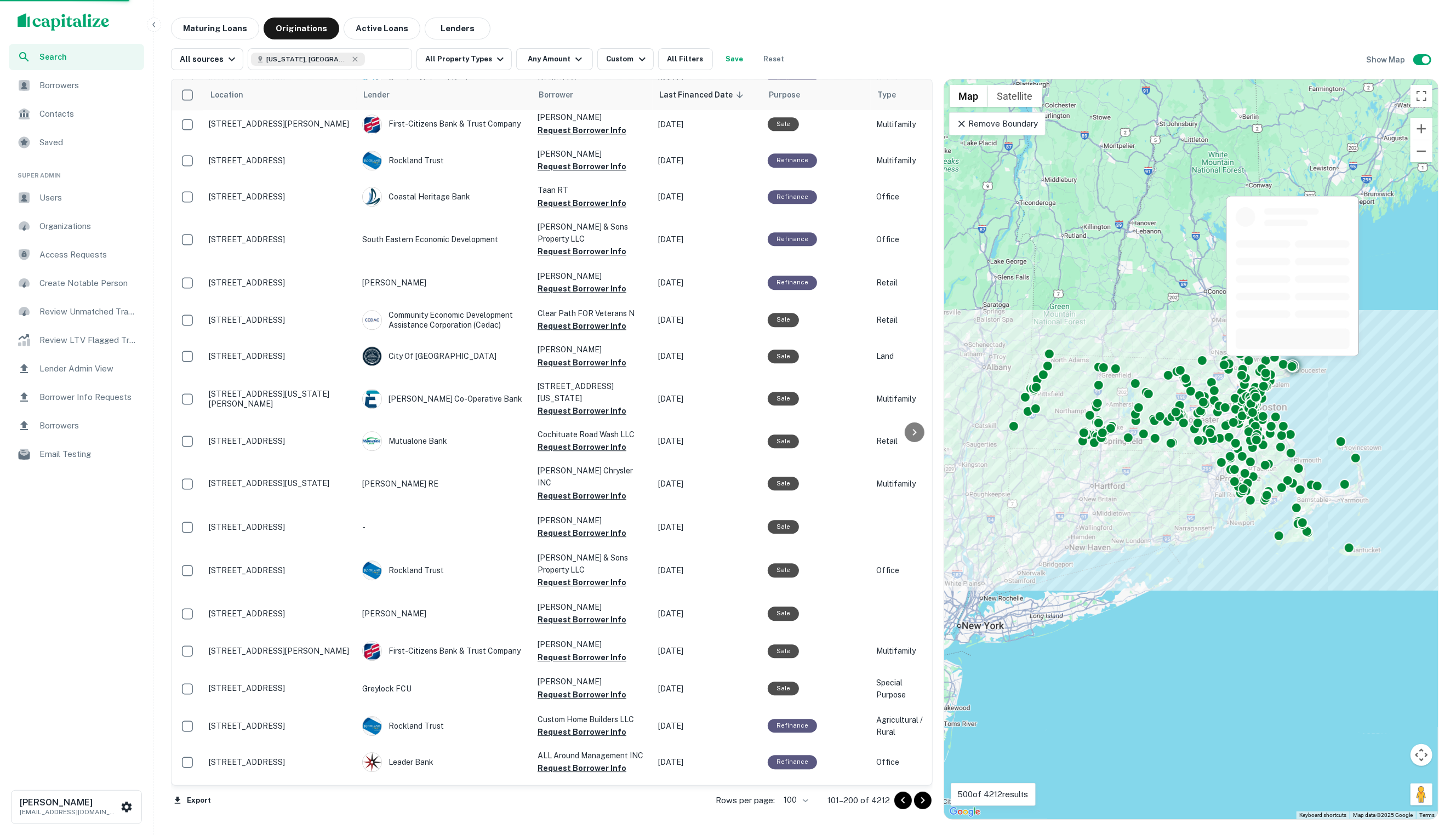
scroll to position [2174, 0]
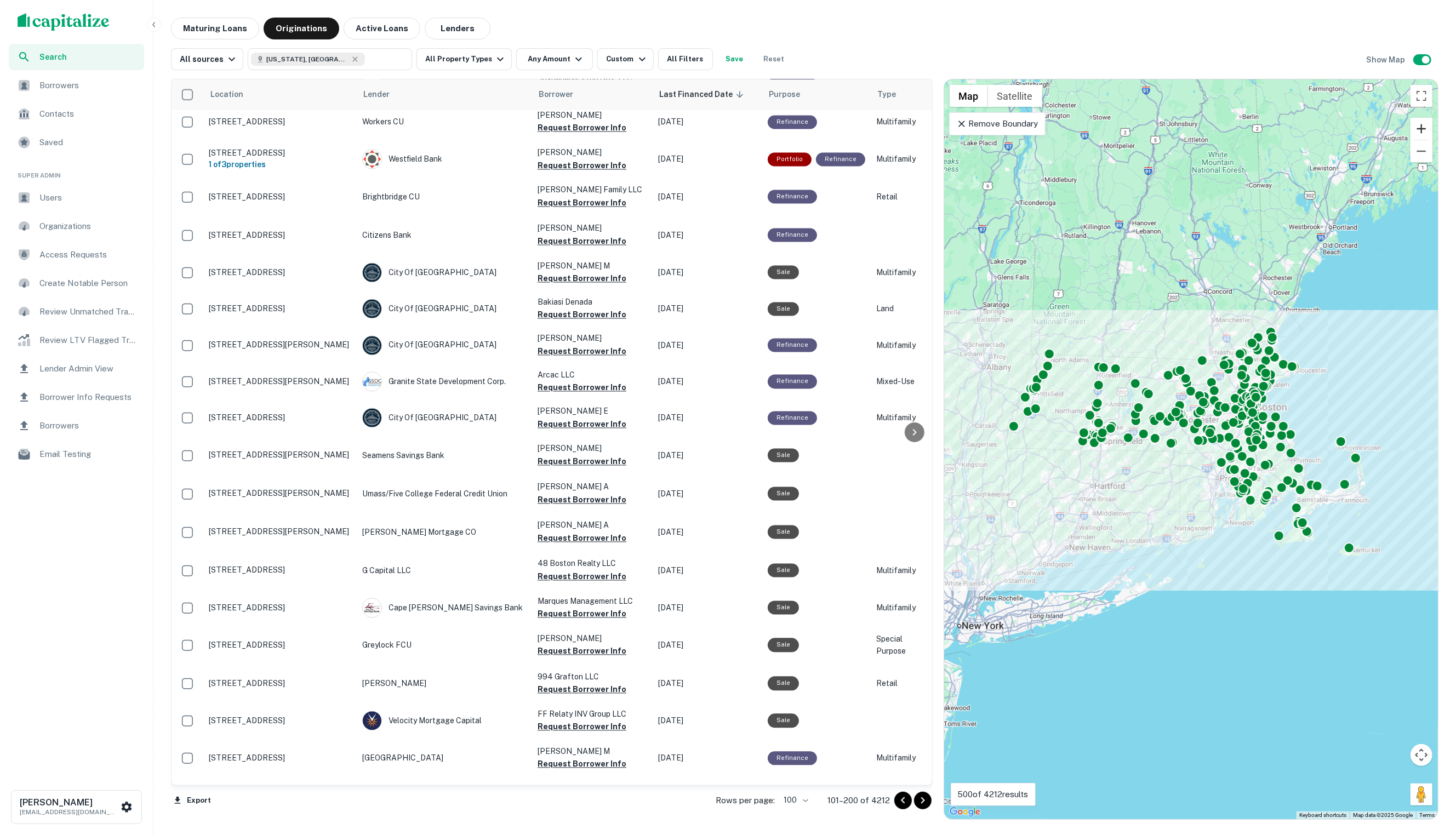
click at [1419, 123] on button "Zoom in" at bounding box center [1421, 129] width 22 height 22
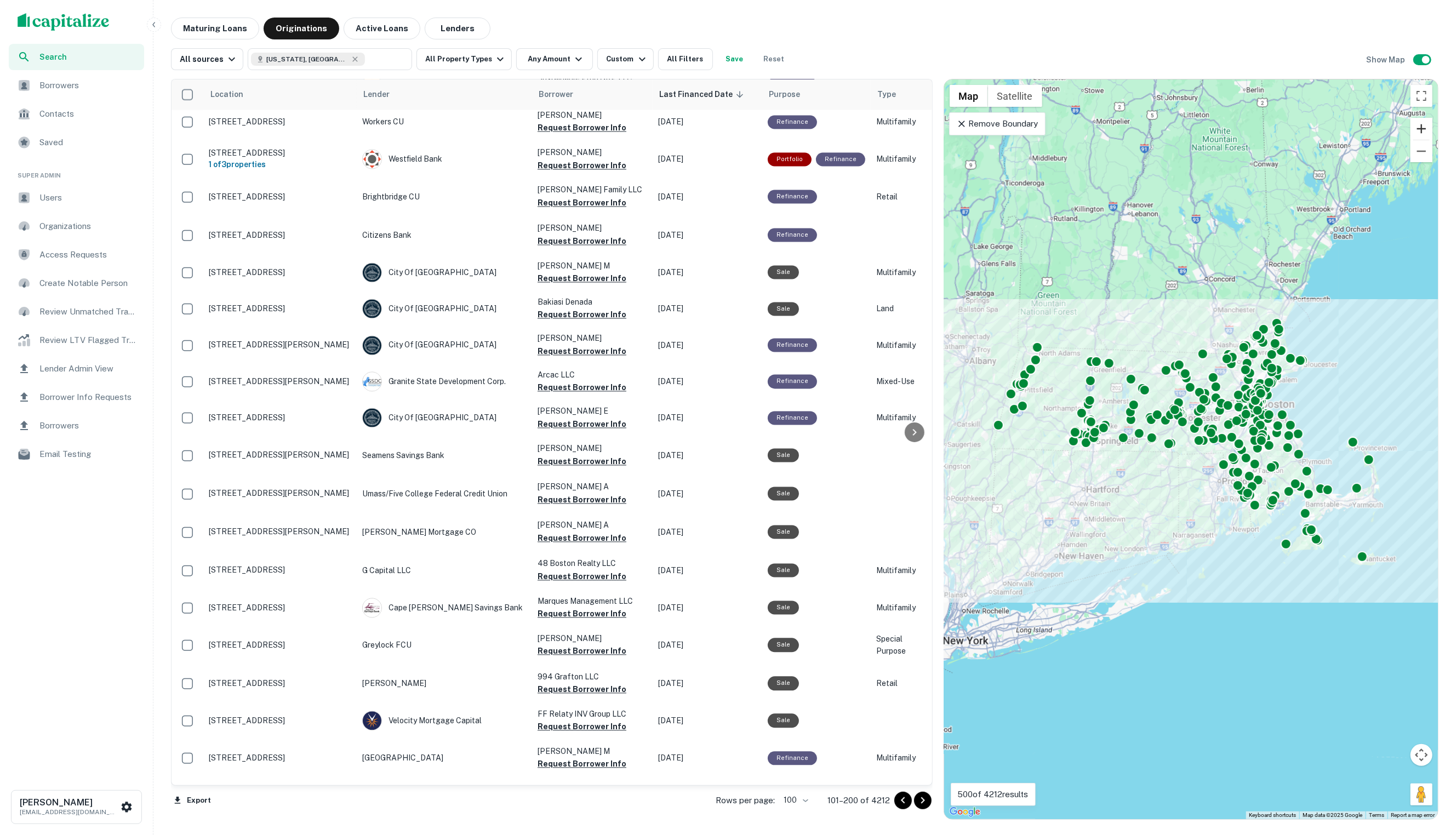
click at [1419, 123] on button "Zoom in" at bounding box center [1421, 129] width 22 height 22
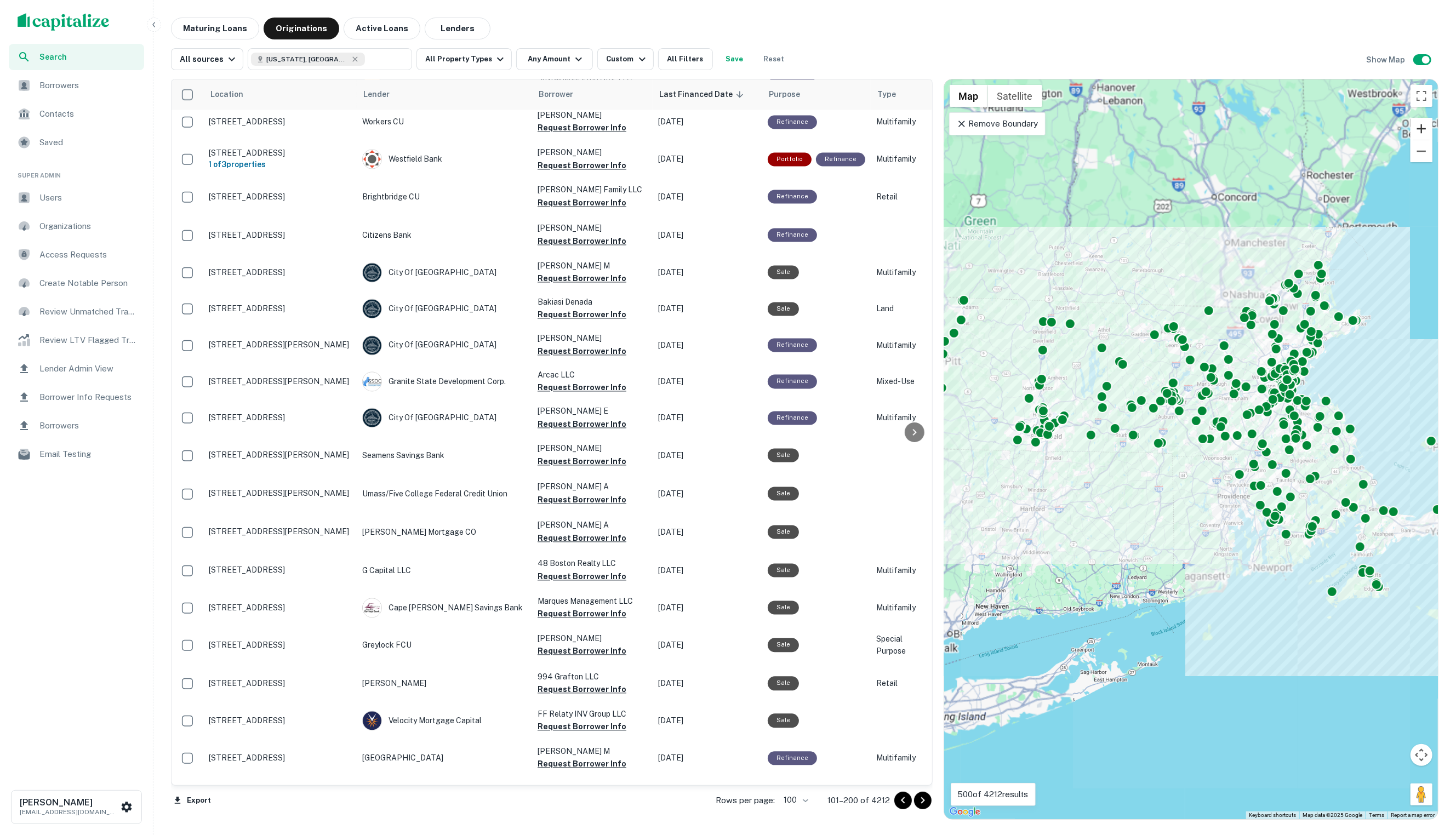
click at [1419, 123] on button "Zoom in" at bounding box center [1421, 129] width 22 height 22
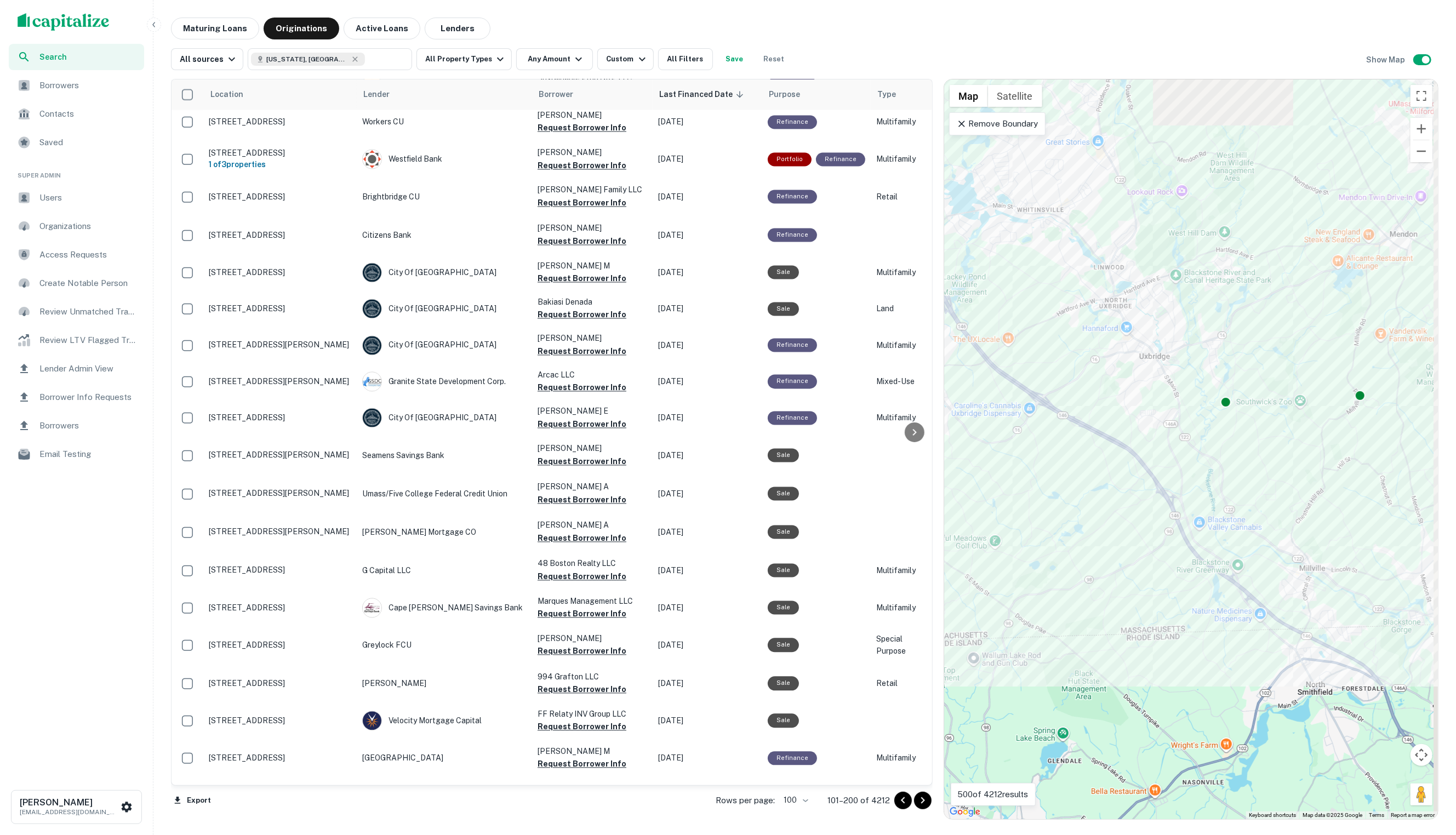
drag, startPoint x: 1231, startPoint y: 361, endPoint x: 998, endPoint y: 433, distance: 243.9
click at [990, 435] on div "To activate drag with keyboard, press Alt + Enter. Once in keyboard drag state,…" at bounding box center [1191, 449] width 494 height 740
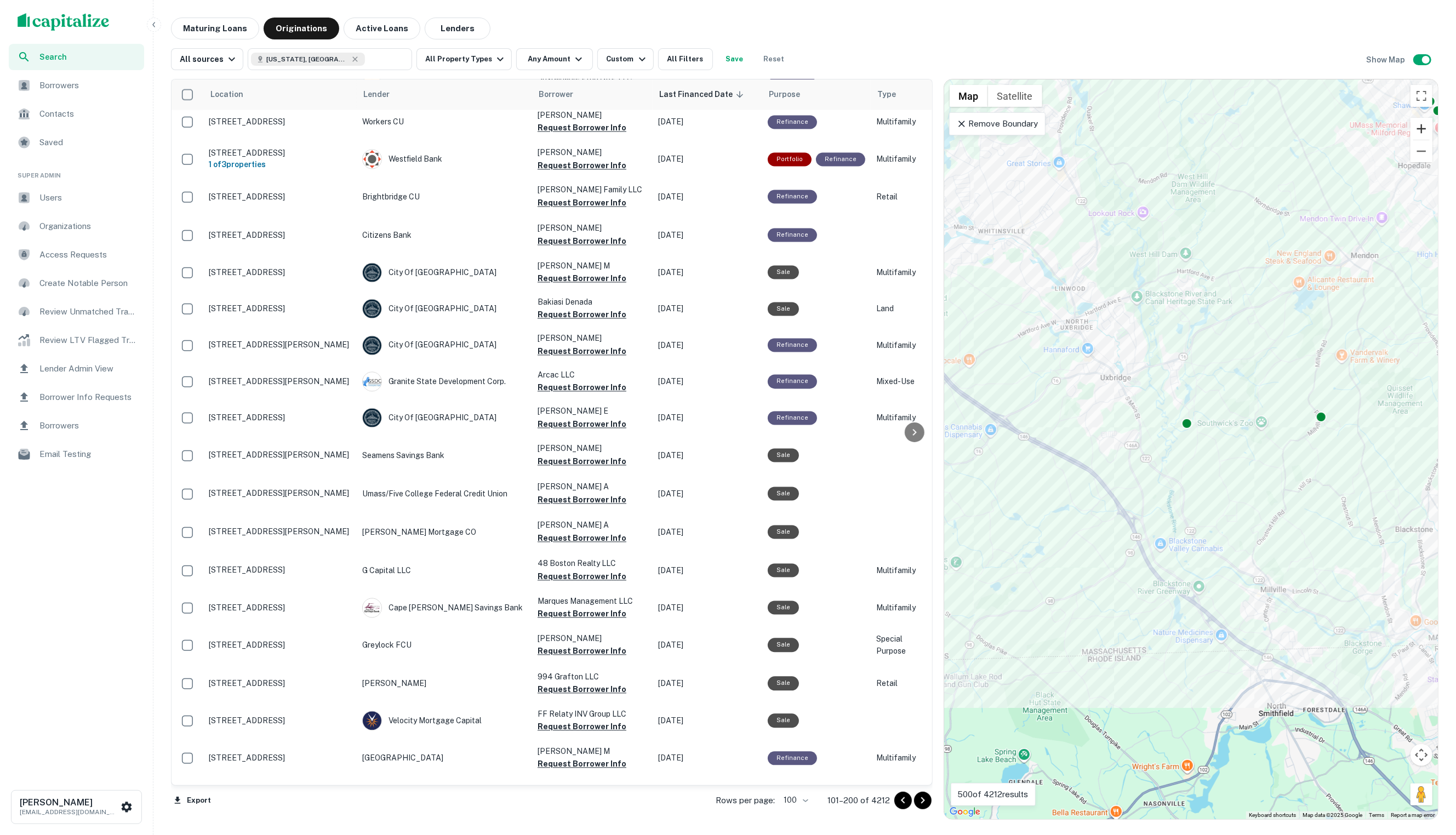
click at [1425, 125] on button "Zoom in" at bounding box center [1421, 129] width 22 height 22
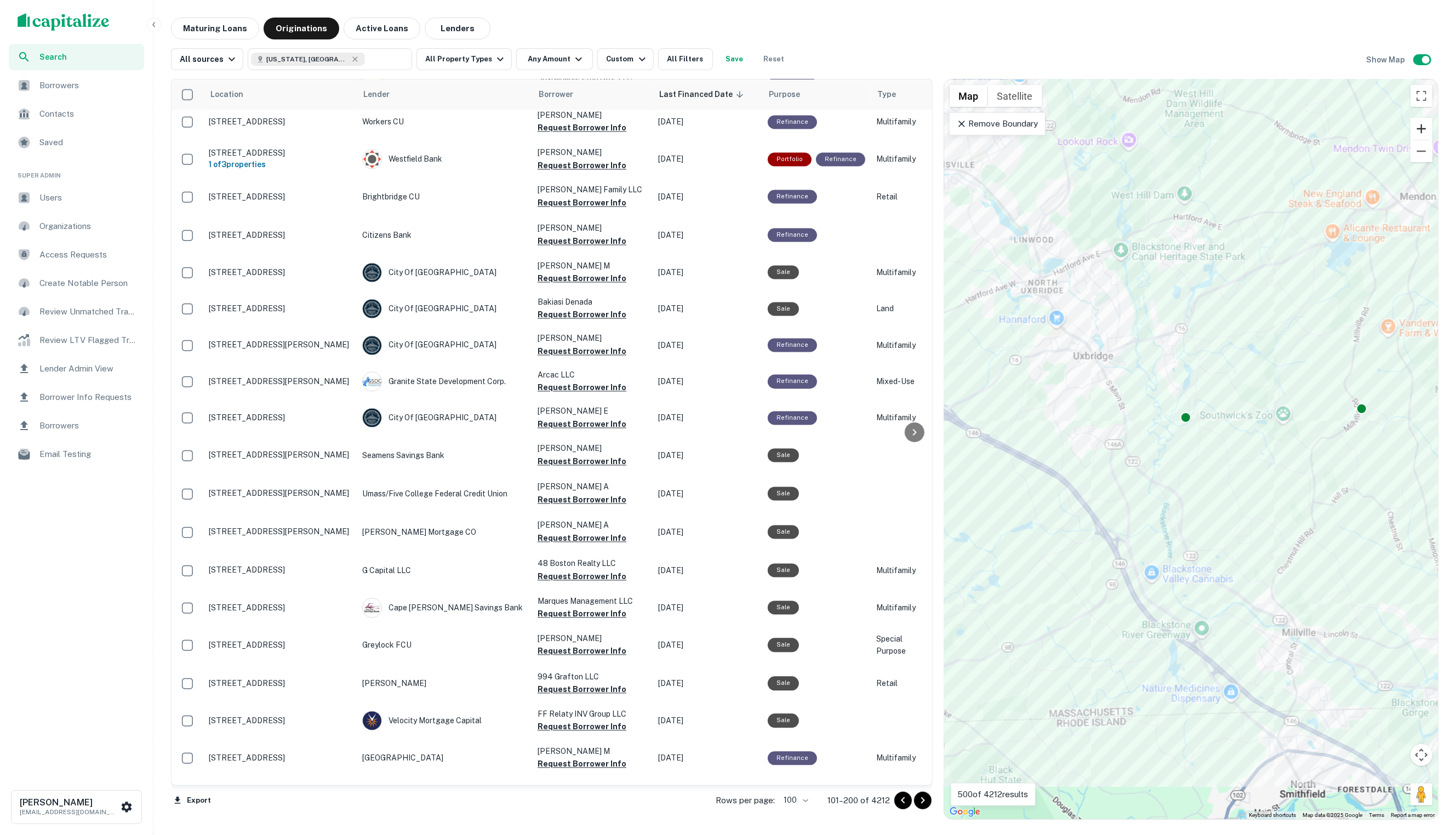
click at [1425, 125] on button "Zoom in" at bounding box center [1421, 129] width 22 height 22
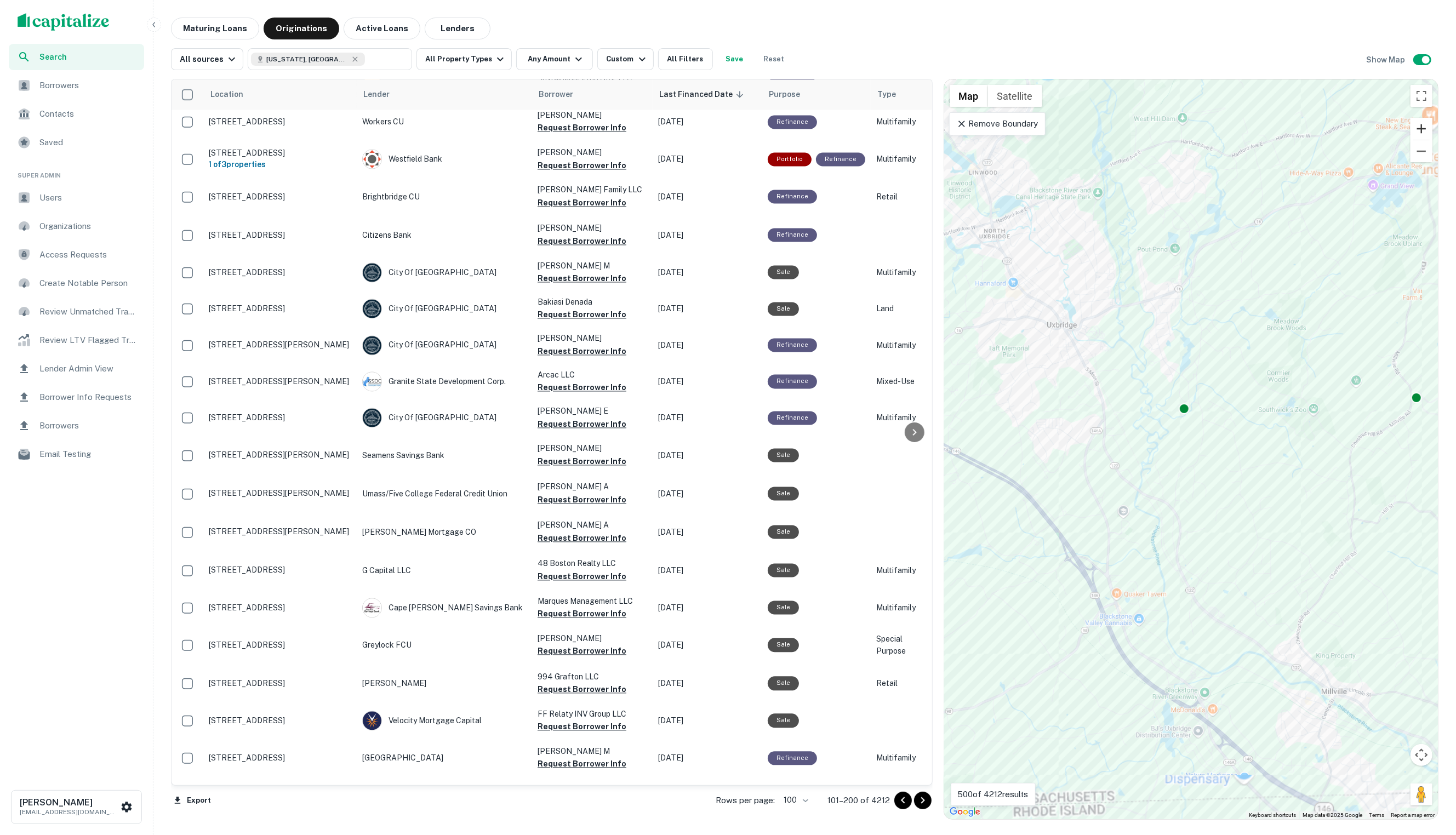
click at [1425, 125] on button "Zoom in" at bounding box center [1421, 129] width 22 height 22
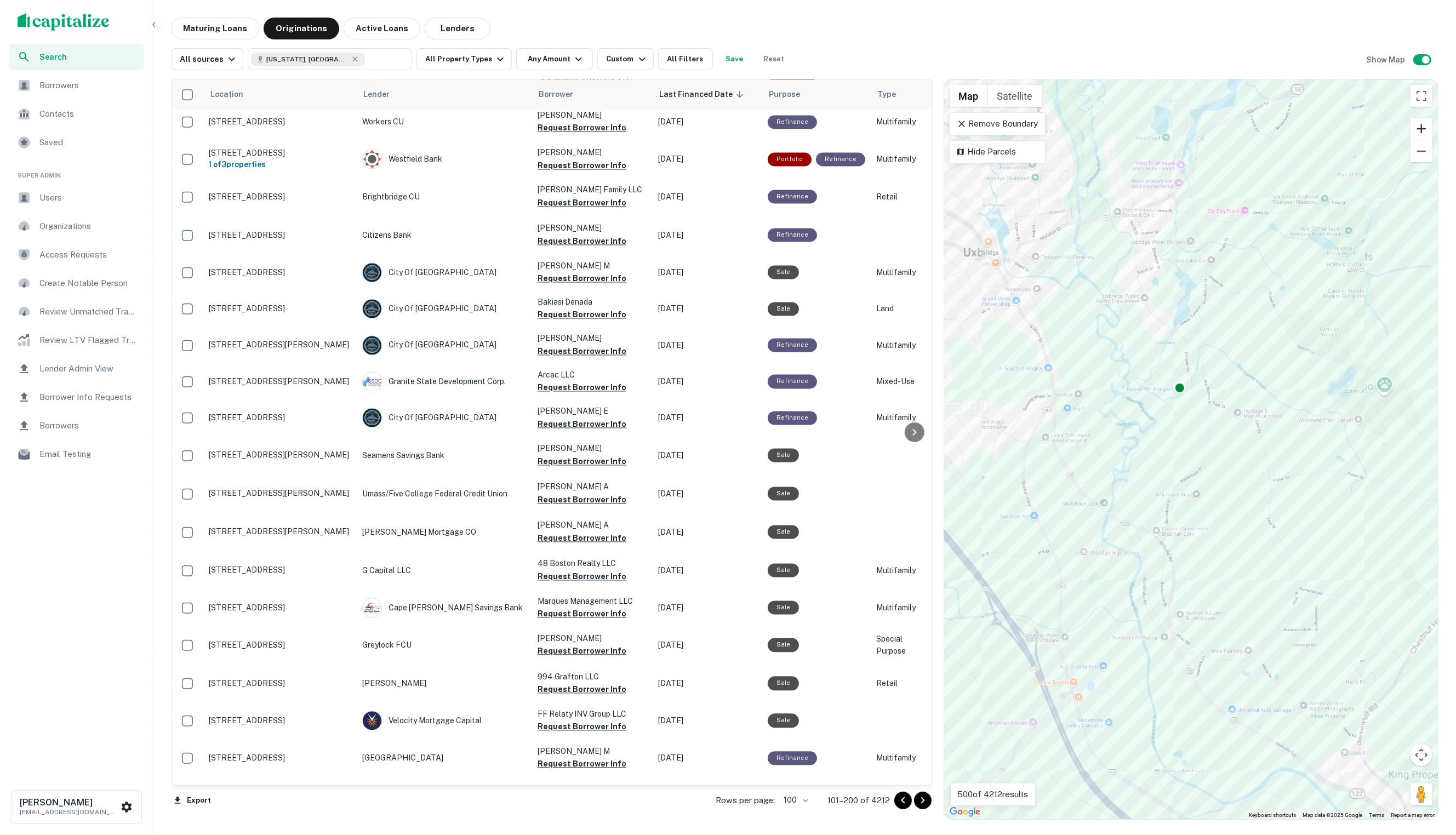
click at [1425, 125] on button "Zoom in" at bounding box center [1421, 129] width 22 height 22
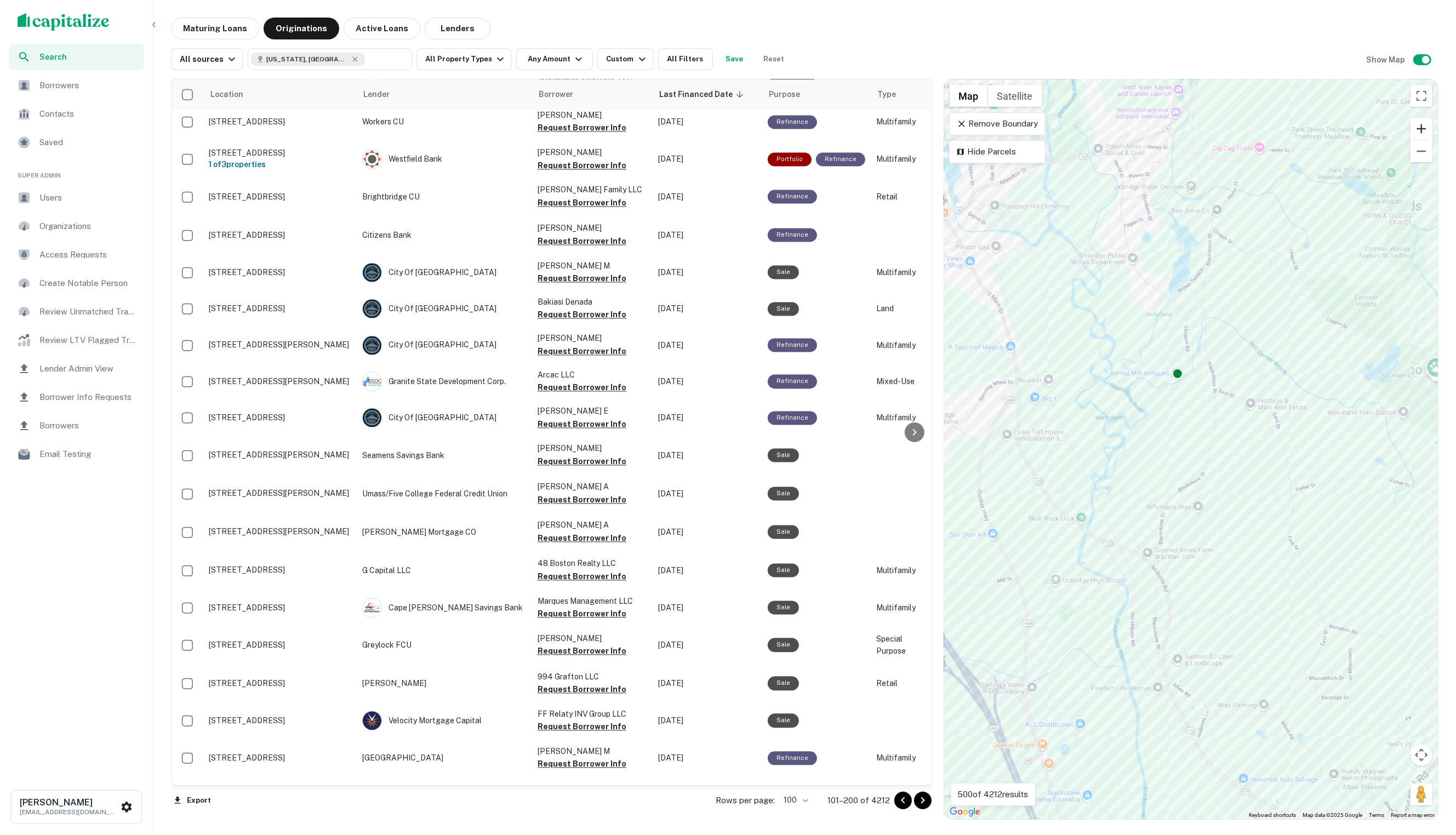
click at [1425, 125] on button "Zoom in" at bounding box center [1421, 129] width 22 height 22
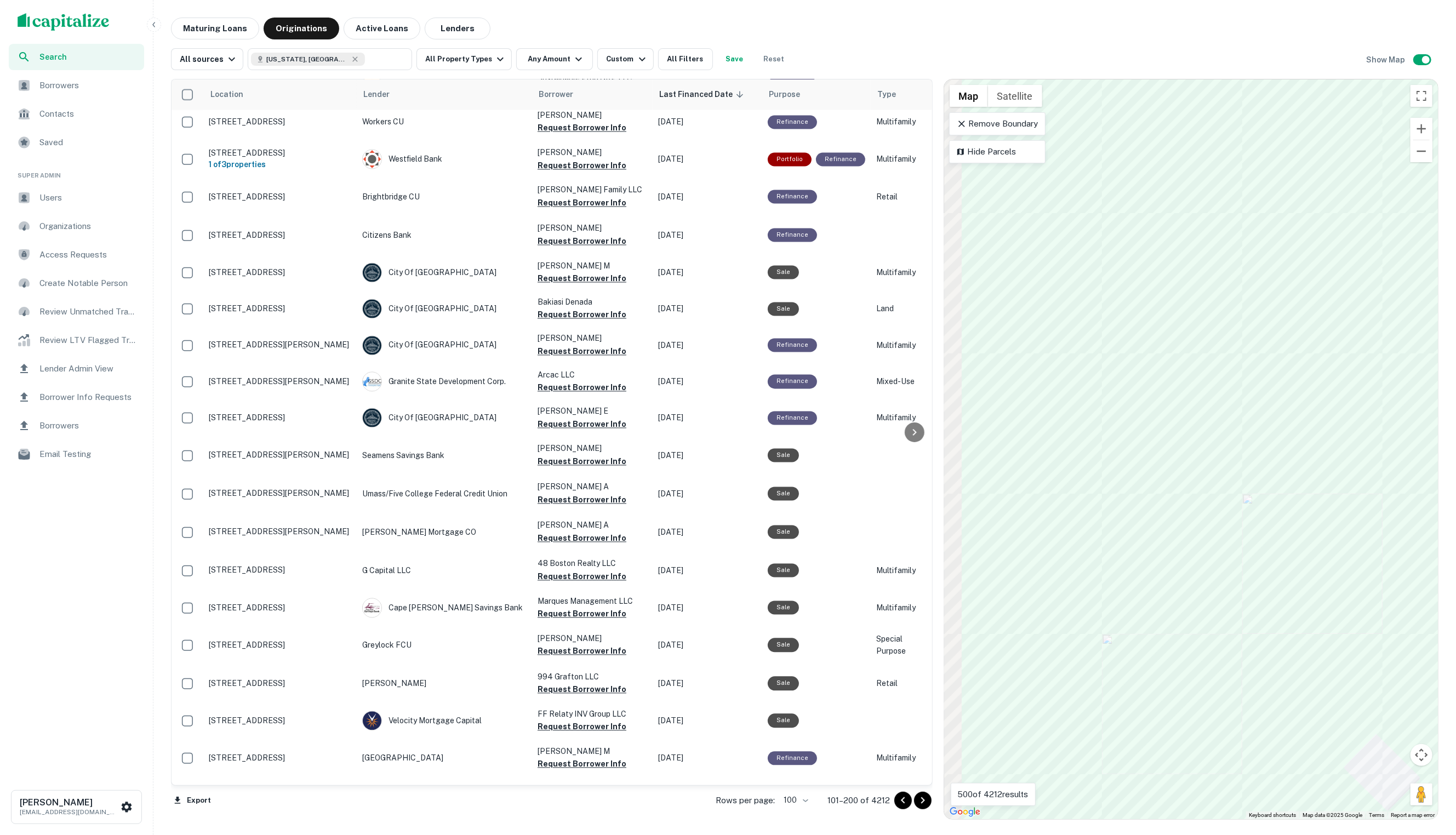
drag, startPoint x: 1302, startPoint y: 209, endPoint x: 1383, endPoint y: 336, distance: 150.6
click at [1383, 336] on div "To activate drag with keyboard, press Alt + Enter. Once in keyboard drag state,…" at bounding box center [1191, 449] width 494 height 740
drag, startPoint x: 1243, startPoint y: 276, endPoint x: 1313, endPoint y: 269, distance: 70.3
click at [1265, 339] on div "To activate drag with keyboard, press Alt + Enter. Once in keyboard drag state,…" at bounding box center [1191, 449] width 494 height 740
click at [1418, 155] on button "Zoom out" at bounding box center [1421, 151] width 22 height 22
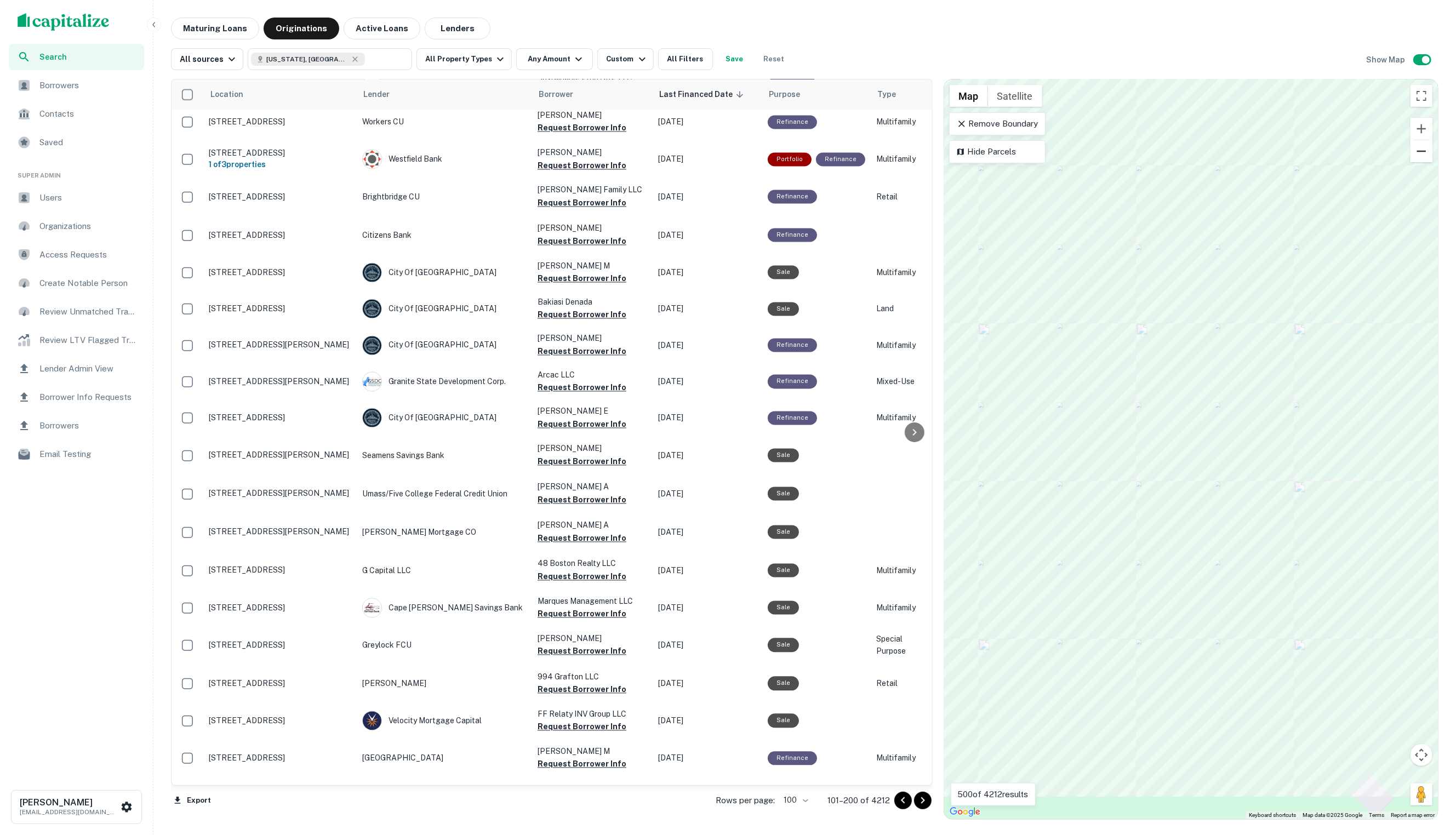
click at [1418, 155] on button "Zoom out" at bounding box center [1421, 151] width 22 height 22
drag, startPoint x: 1278, startPoint y: 227, endPoint x: 1267, endPoint y: 369, distance: 142.4
click at [1267, 369] on div "To activate drag with keyboard, press Alt + Enter. Once in keyboard drag state,…" at bounding box center [1191, 449] width 494 height 740
click at [1412, 129] on button "Zoom in" at bounding box center [1421, 129] width 22 height 22
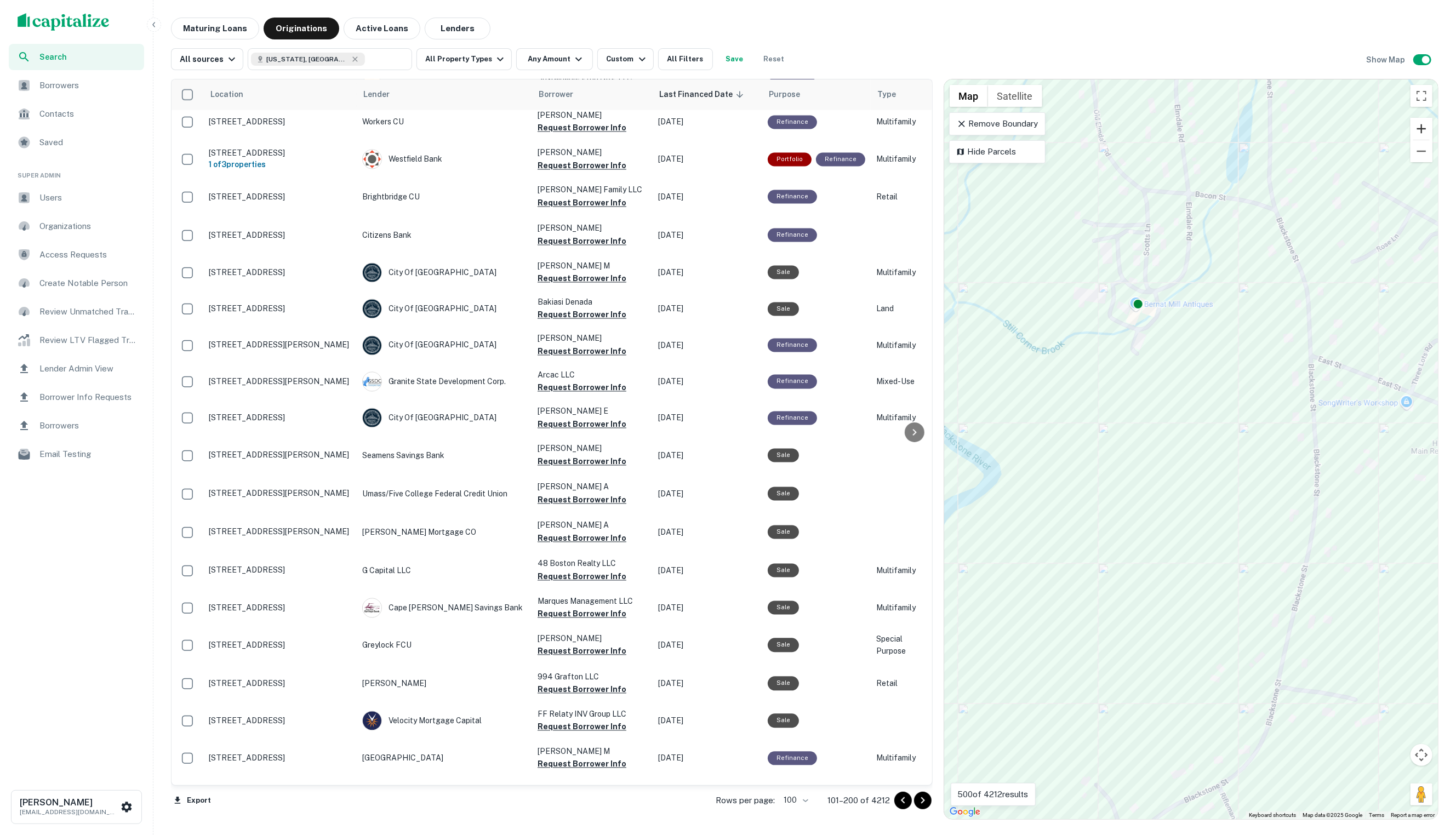
click at [1411, 129] on button "Zoom in" at bounding box center [1421, 129] width 22 height 22
drag, startPoint x: 1254, startPoint y: 204, endPoint x: 1365, endPoint y: 347, distance: 181.0
click at [1373, 362] on div "To activate drag with keyboard, press Alt + Enter. Once in keyboard drag state,…" at bounding box center [1191, 449] width 494 height 740
click at [1423, 141] on button "Zoom out" at bounding box center [1421, 151] width 22 height 22
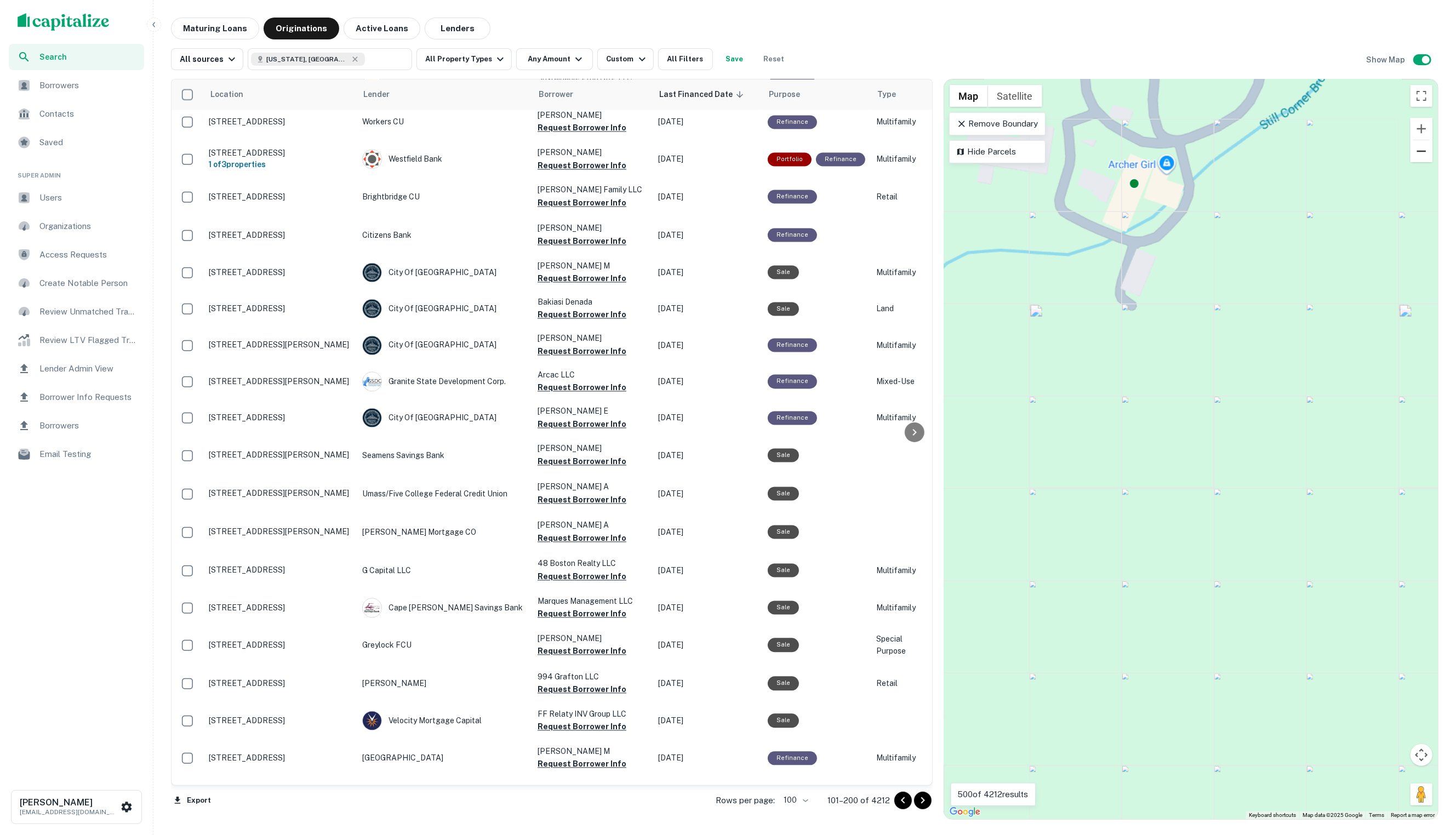
click at [1423, 141] on button "Zoom out" at bounding box center [1421, 151] width 22 height 22
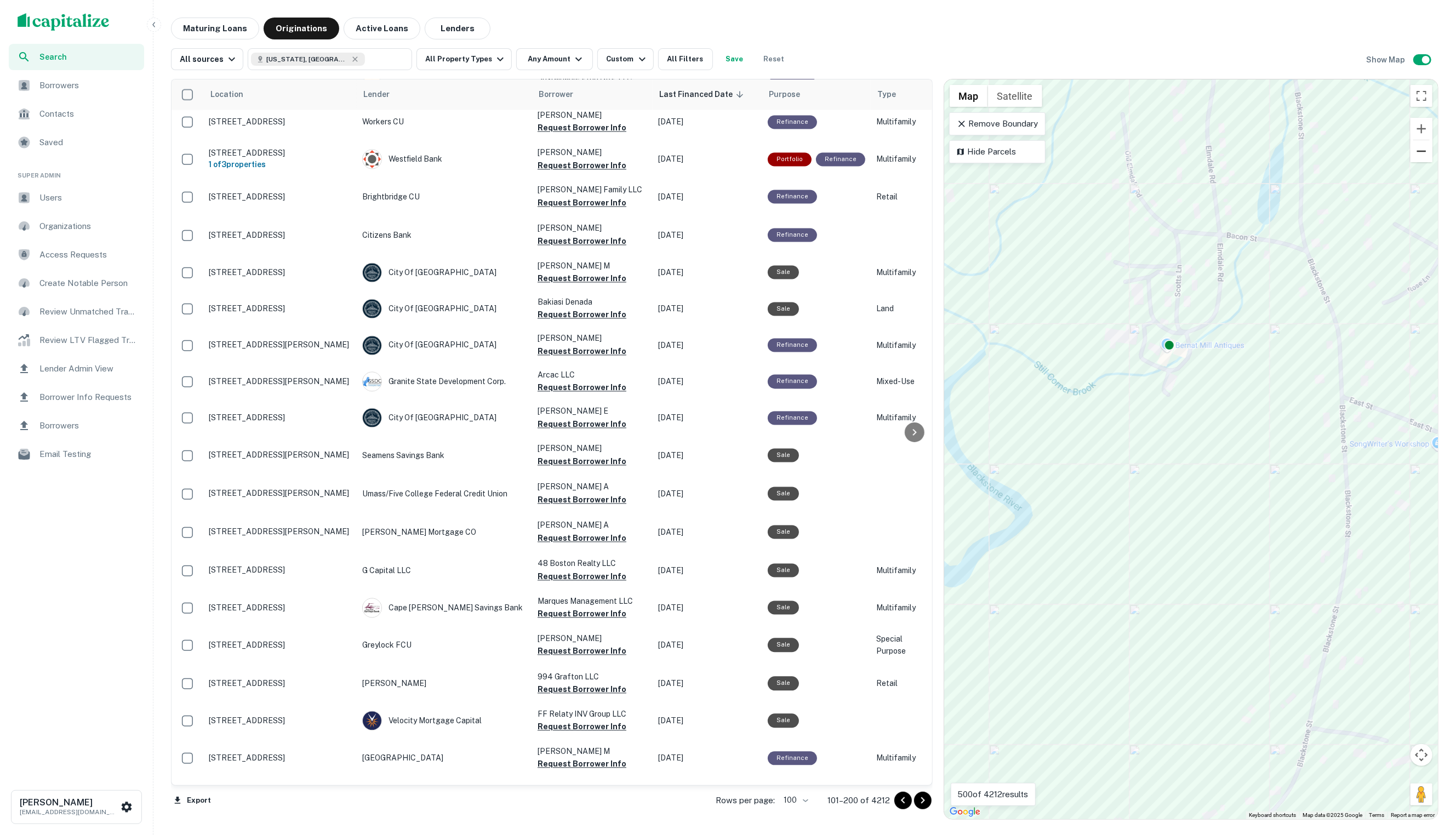
click at [1425, 151] on button "Zoom out" at bounding box center [1421, 151] width 22 height 22
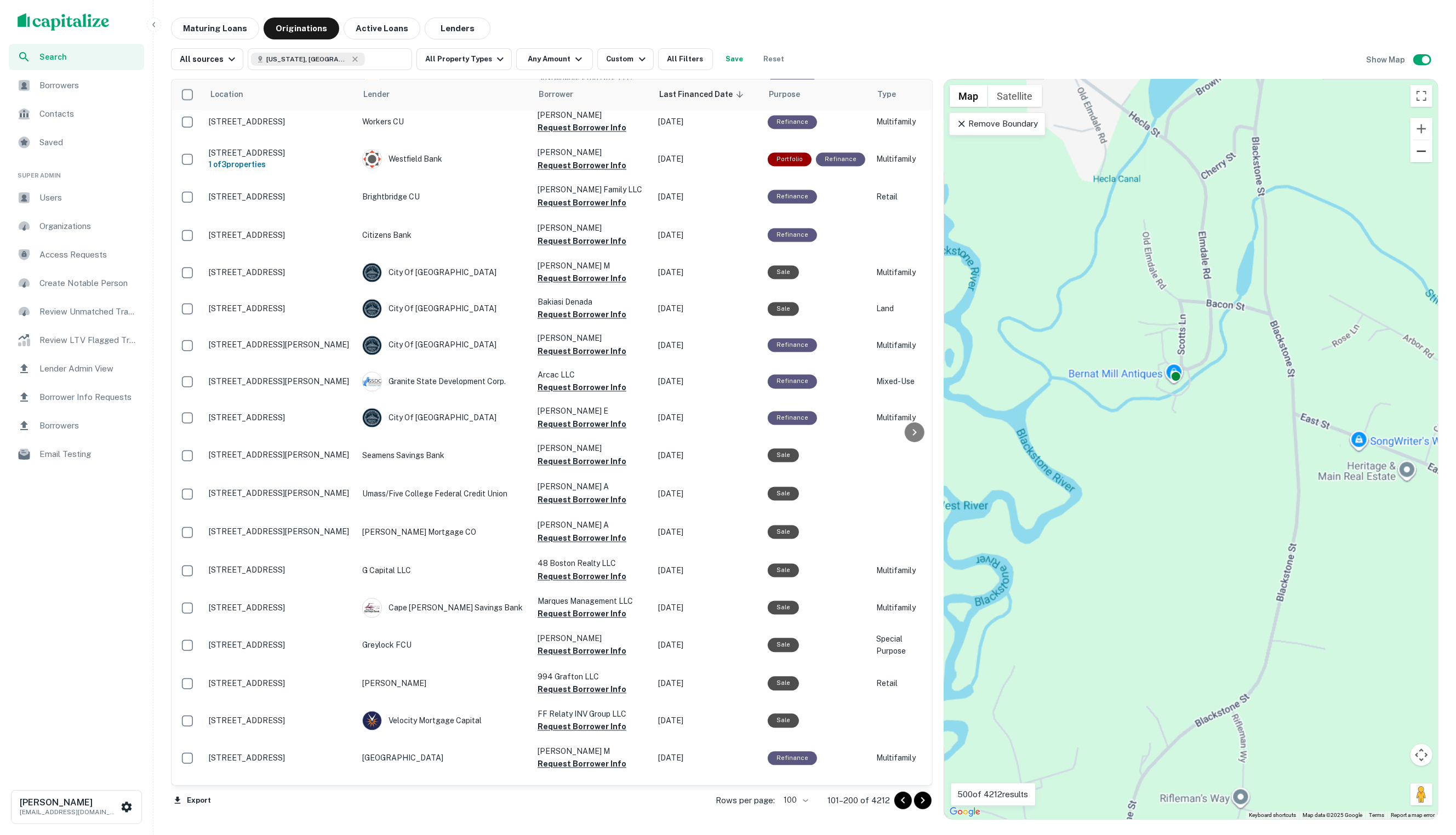
click at [1423, 151] on button "Zoom out" at bounding box center [1421, 151] width 22 height 22
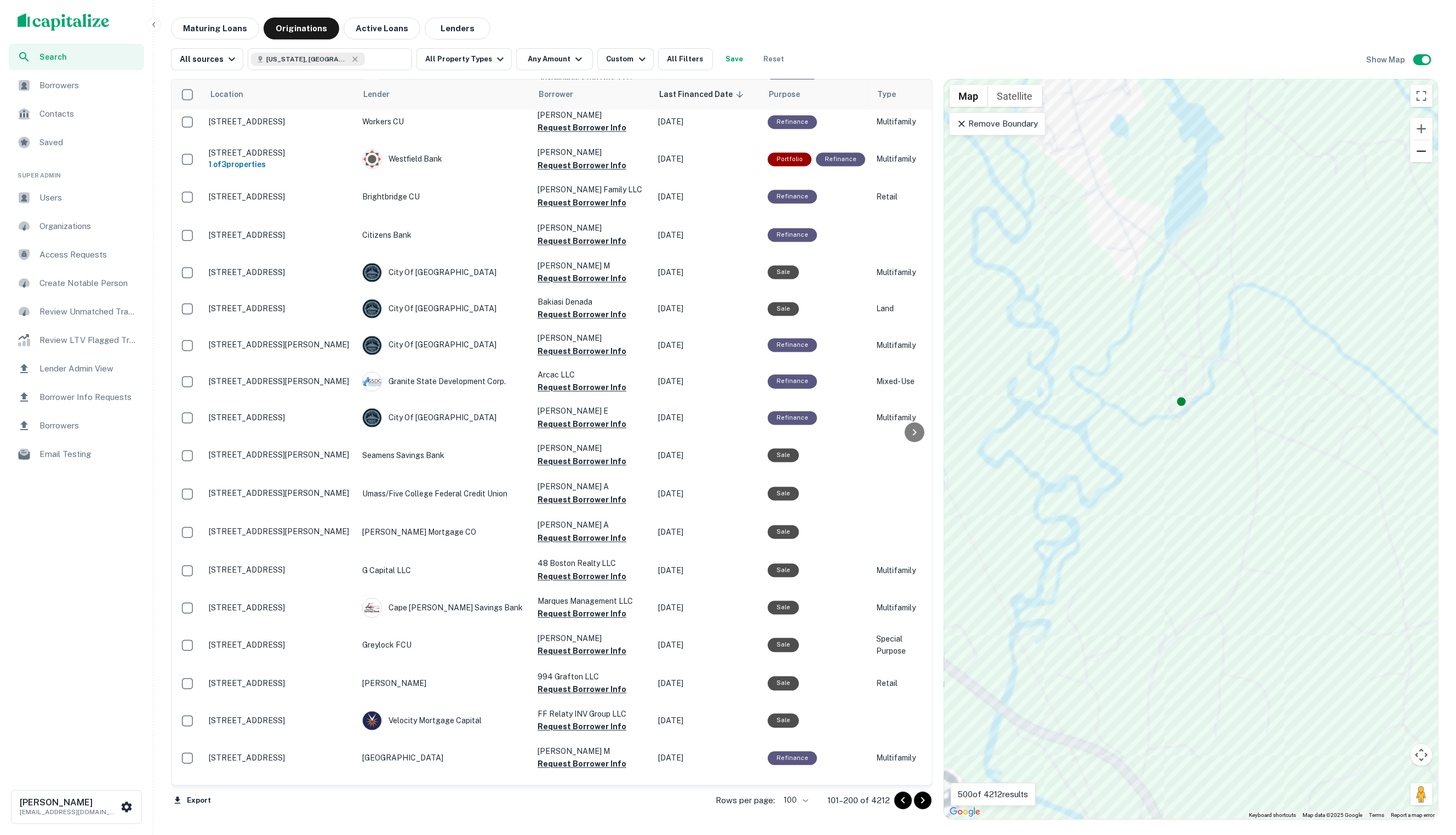
click at [1423, 151] on button "Zoom out" at bounding box center [1421, 151] width 22 height 22
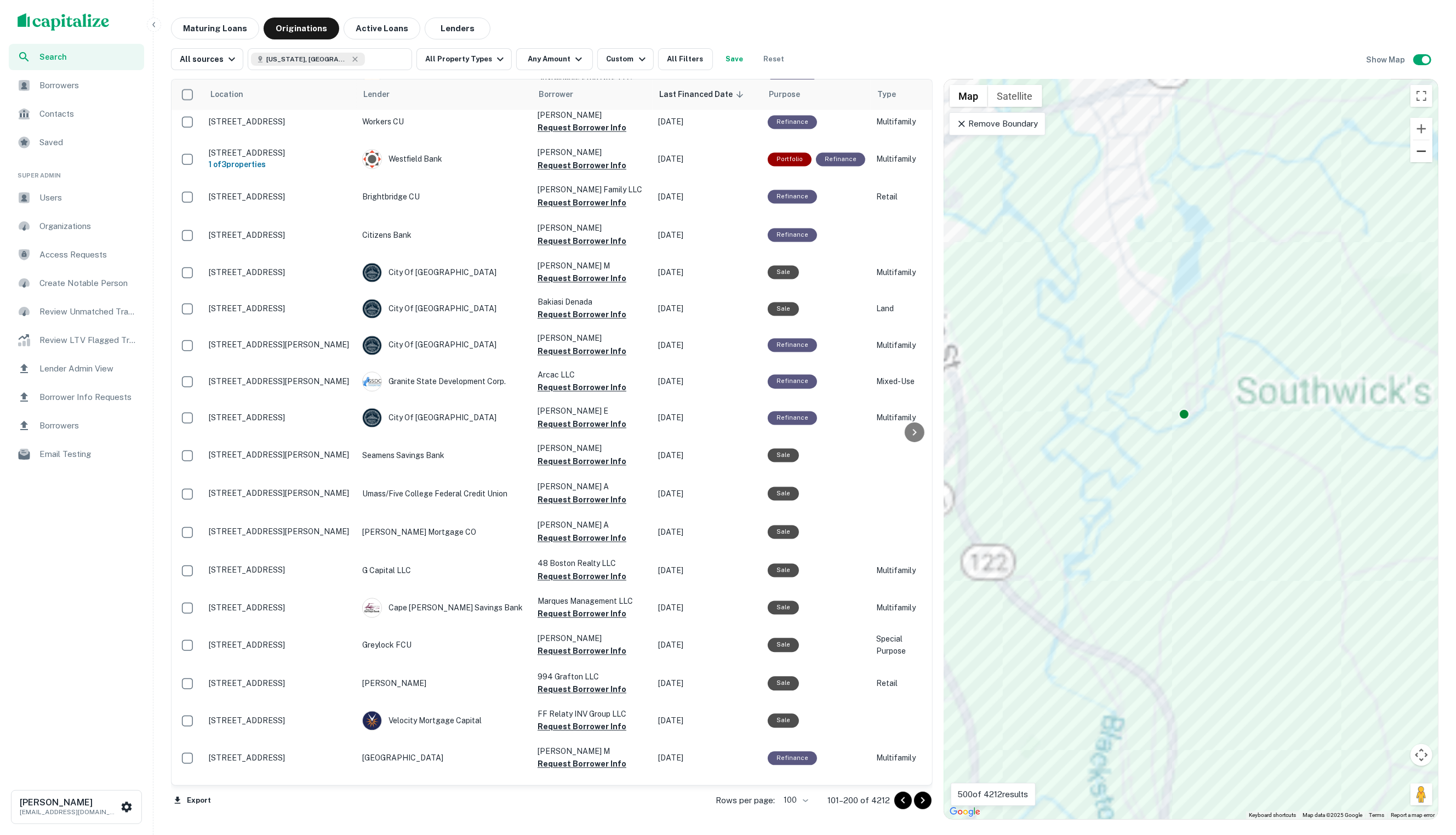
click at [1423, 151] on button "Zoom out" at bounding box center [1421, 151] width 22 height 22
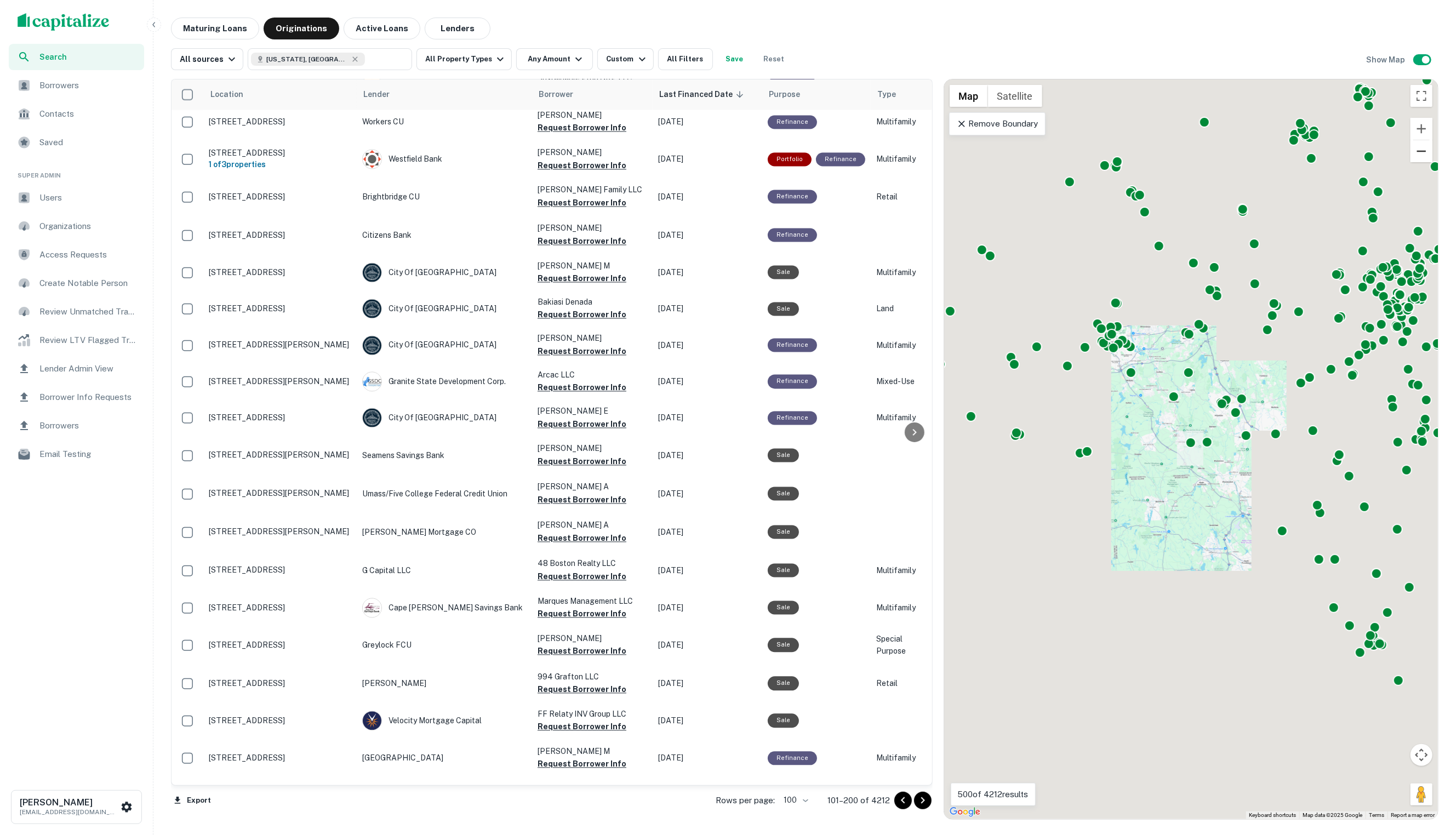
click at [1423, 151] on button "Zoom out" at bounding box center [1421, 151] width 22 height 22
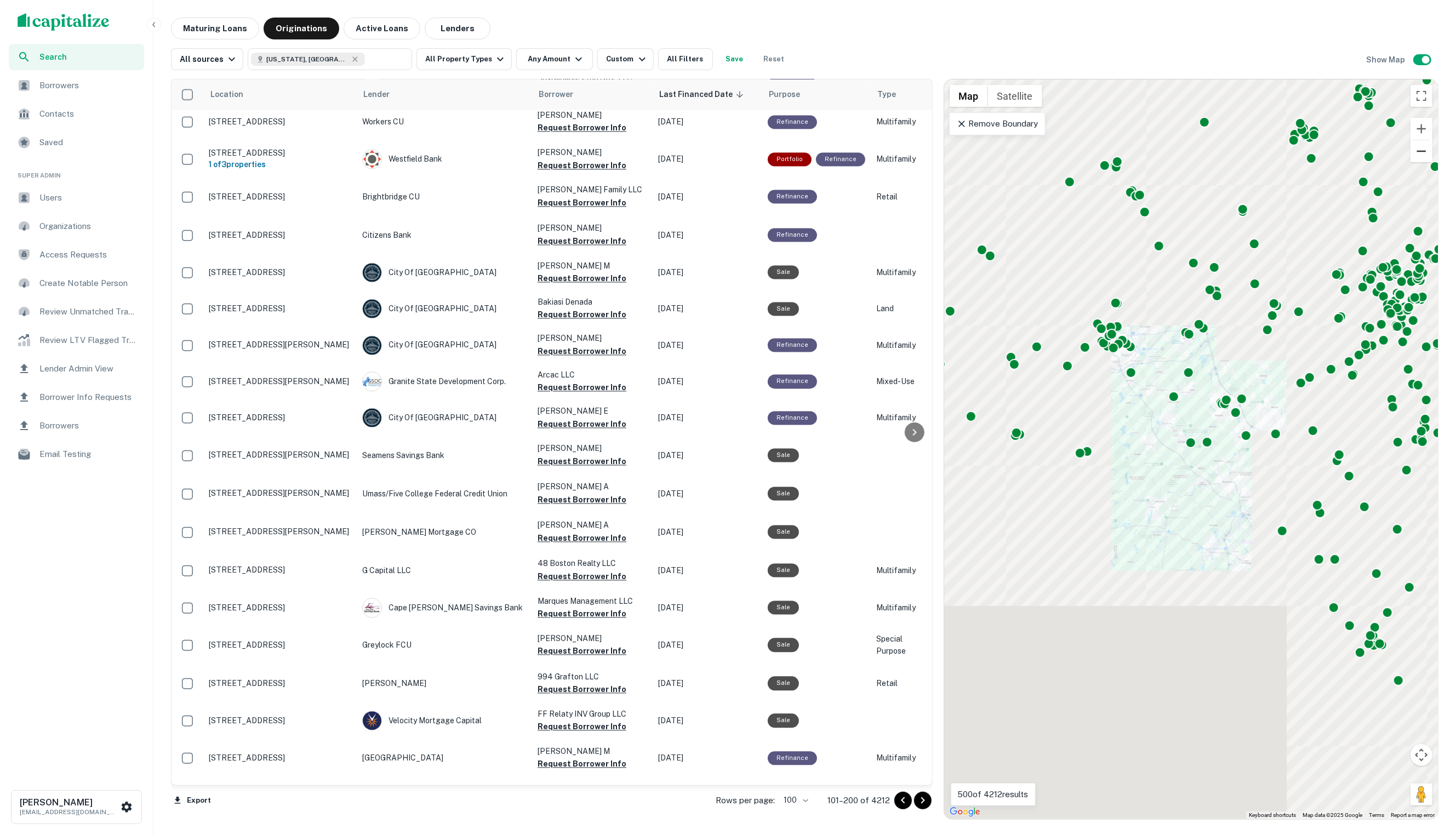
click at [1423, 151] on button "Zoom out" at bounding box center [1421, 151] width 22 height 22
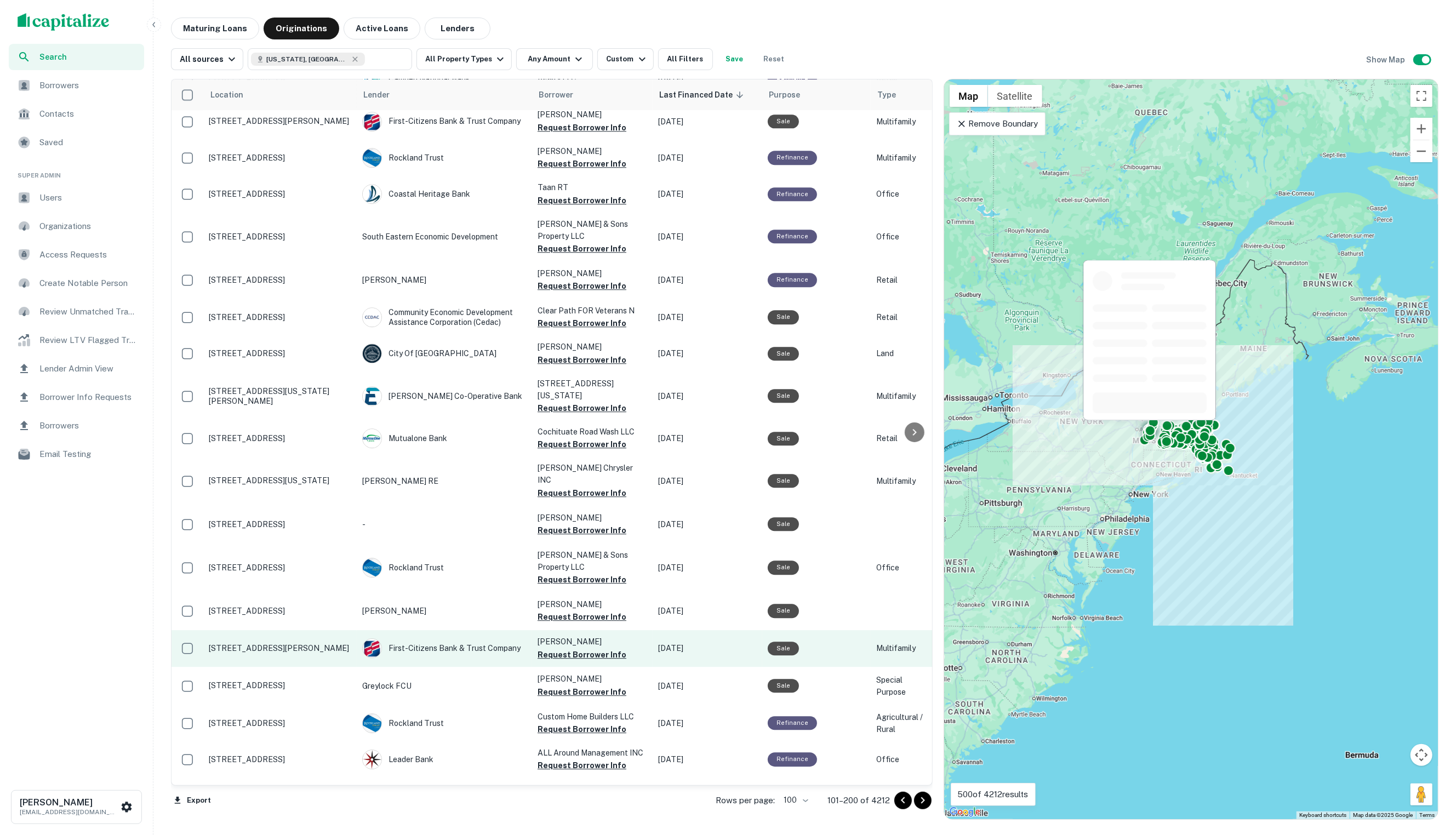
scroll to position [3007, 0]
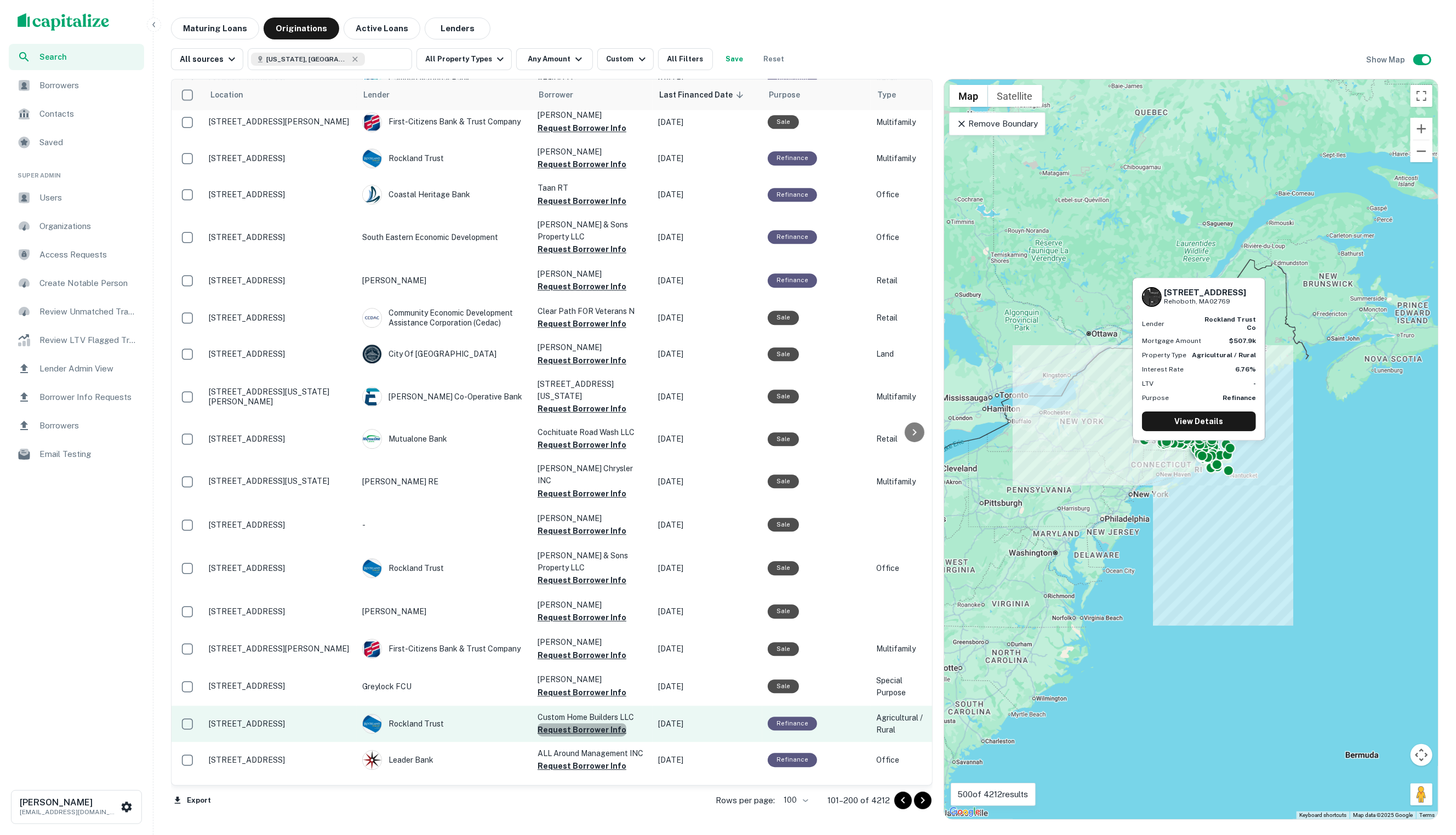
drag, startPoint x: 597, startPoint y: 588, endPoint x: 588, endPoint y: 585, distance: 9.5
click at [597, 723] on button "Request Borrower Info" at bounding box center [582, 730] width 89 height 13
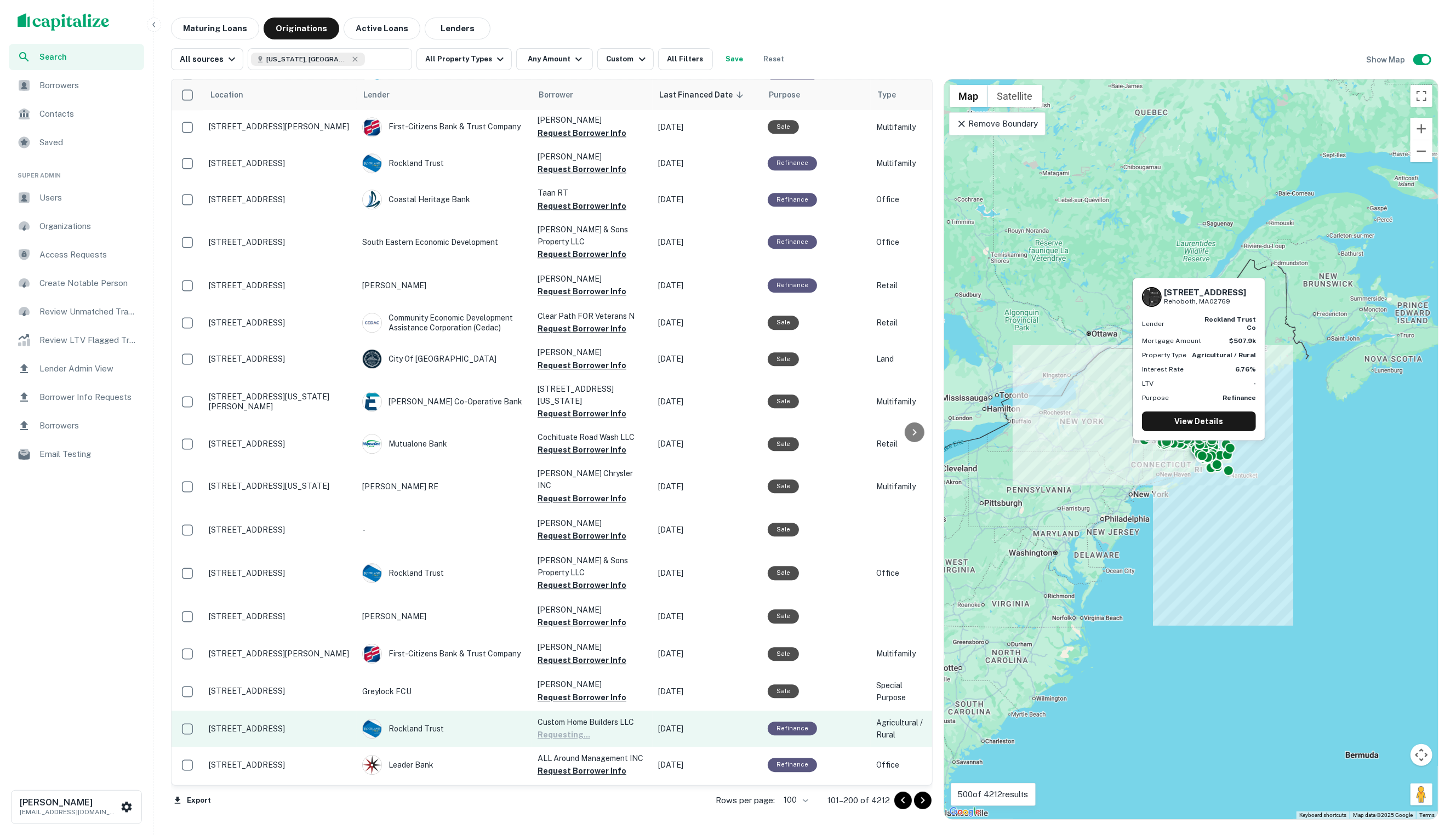
scroll to position [3001, 0]
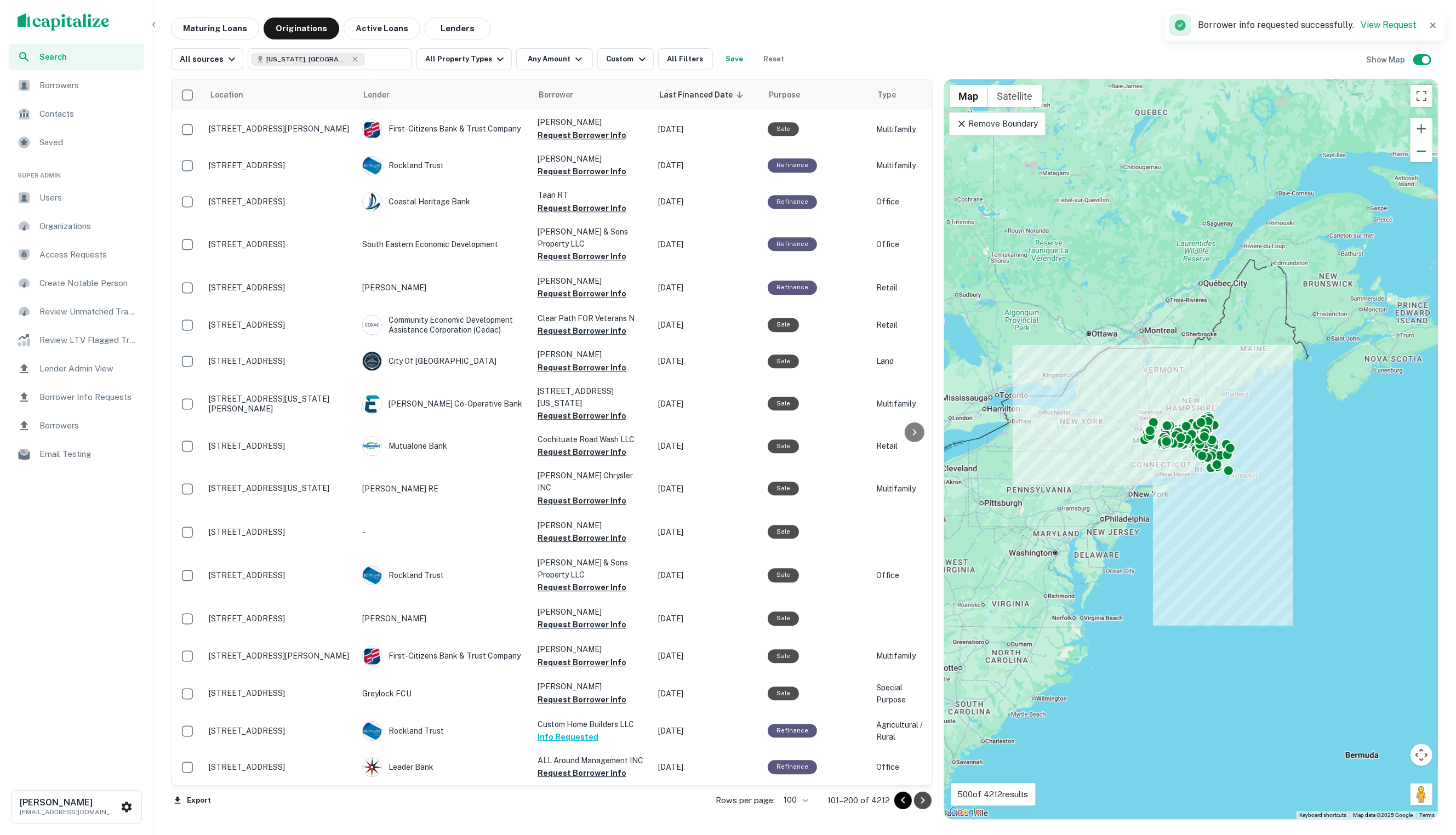
click at [924, 800] on icon "Go to next page" at bounding box center [923, 800] width 13 height 13
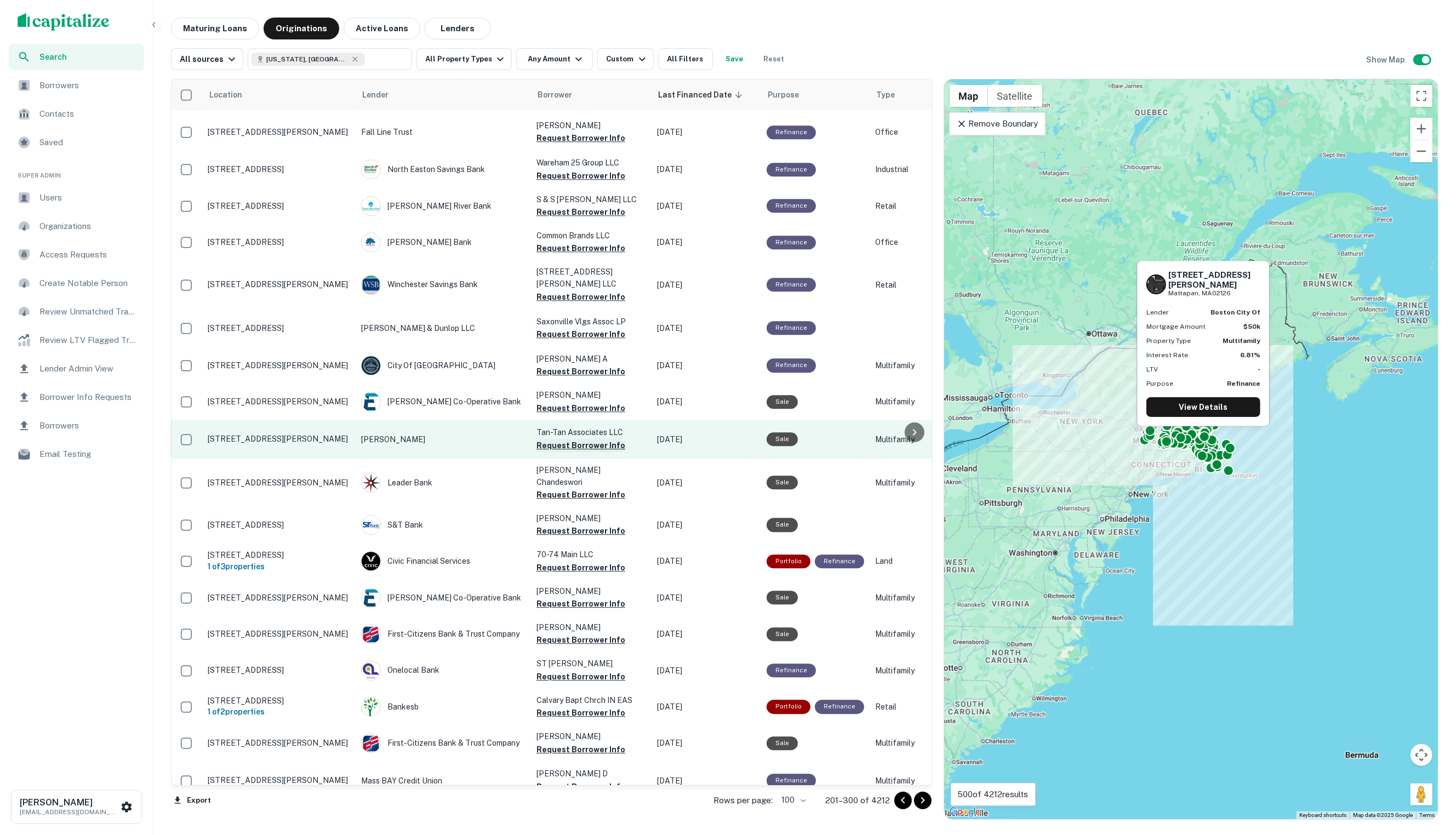
scroll to position [3010, 1]
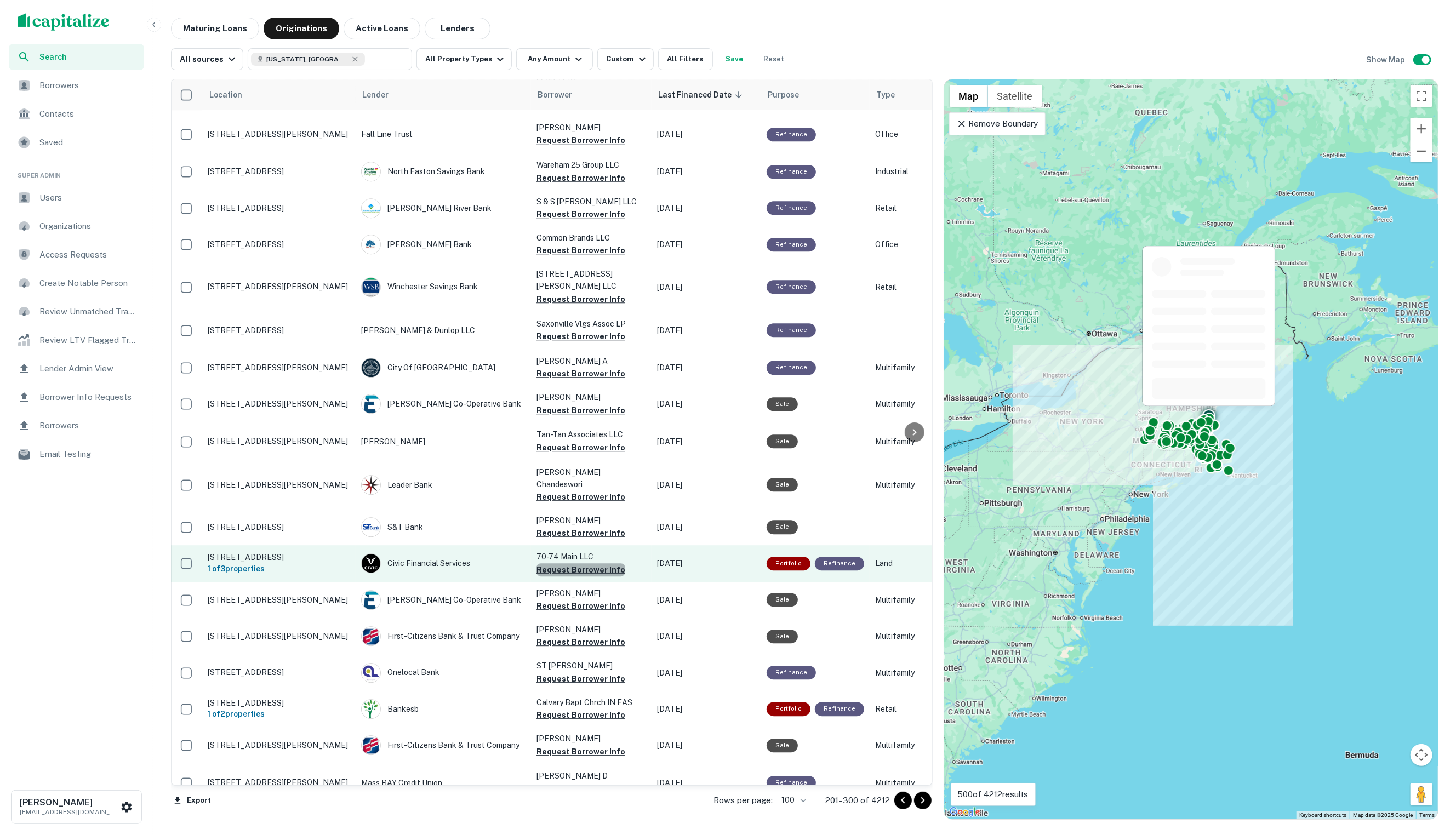
click at [583, 564] on button "Request Borrower Info" at bounding box center [580, 570] width 89 height 13
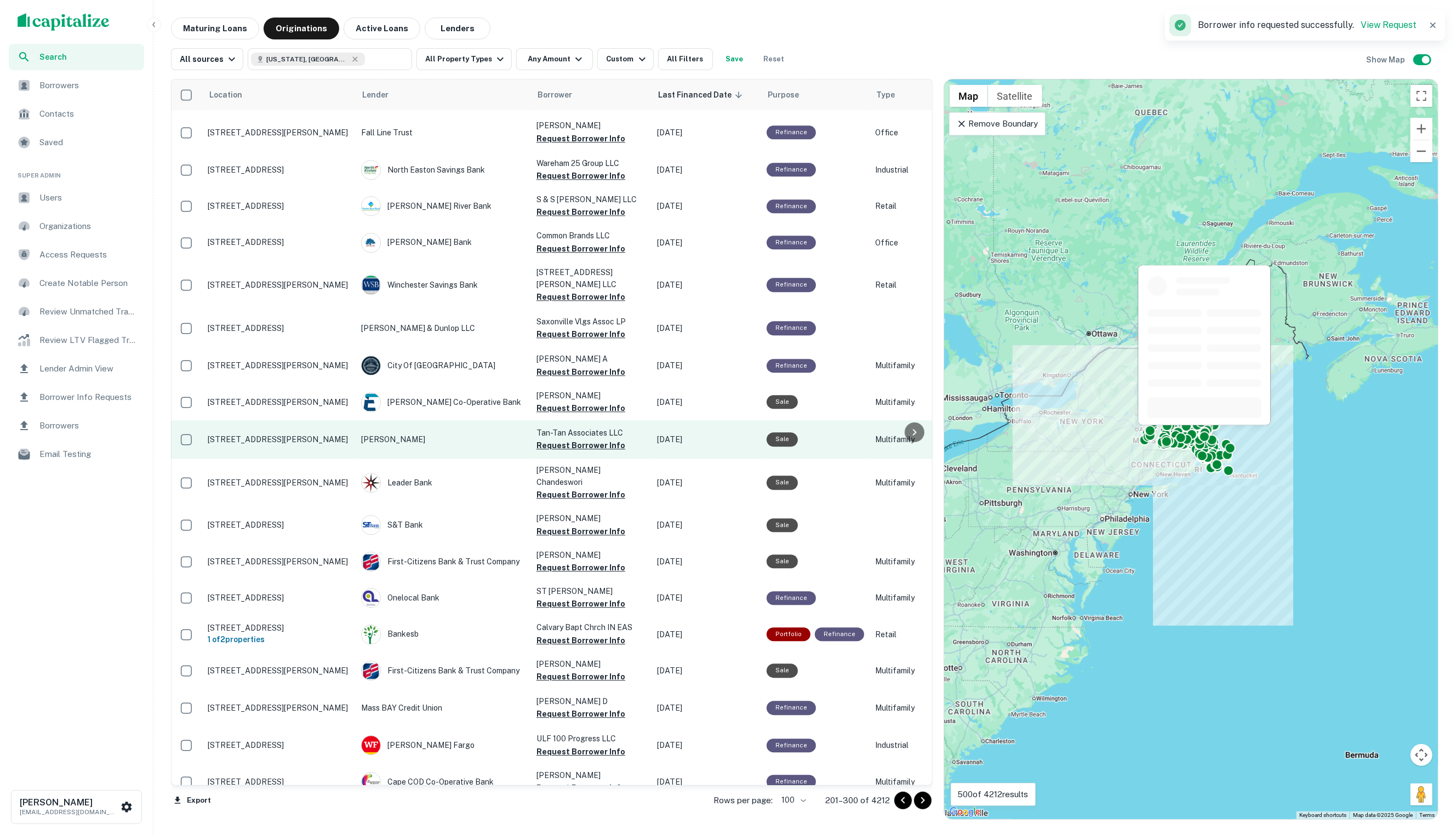
drag, startPoint x: 594, startPoint y: 494, endPoint x: 778, endPoint y: 285, distance: 278.5
click at [594, 670] on button "Request Borrower Info" at bounding box center [580, 677] width 89 height 13
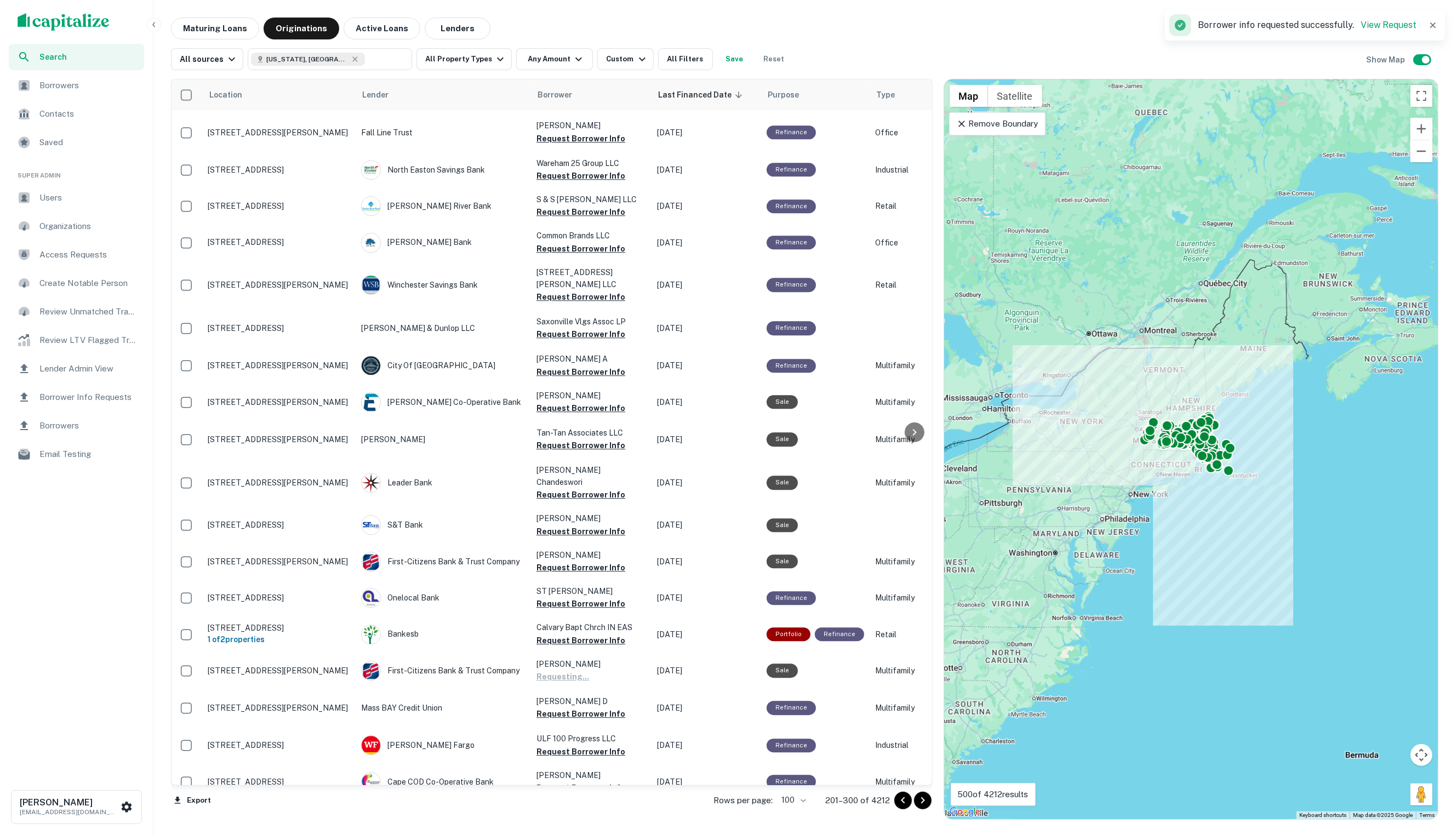
scroll to position [0, 0]
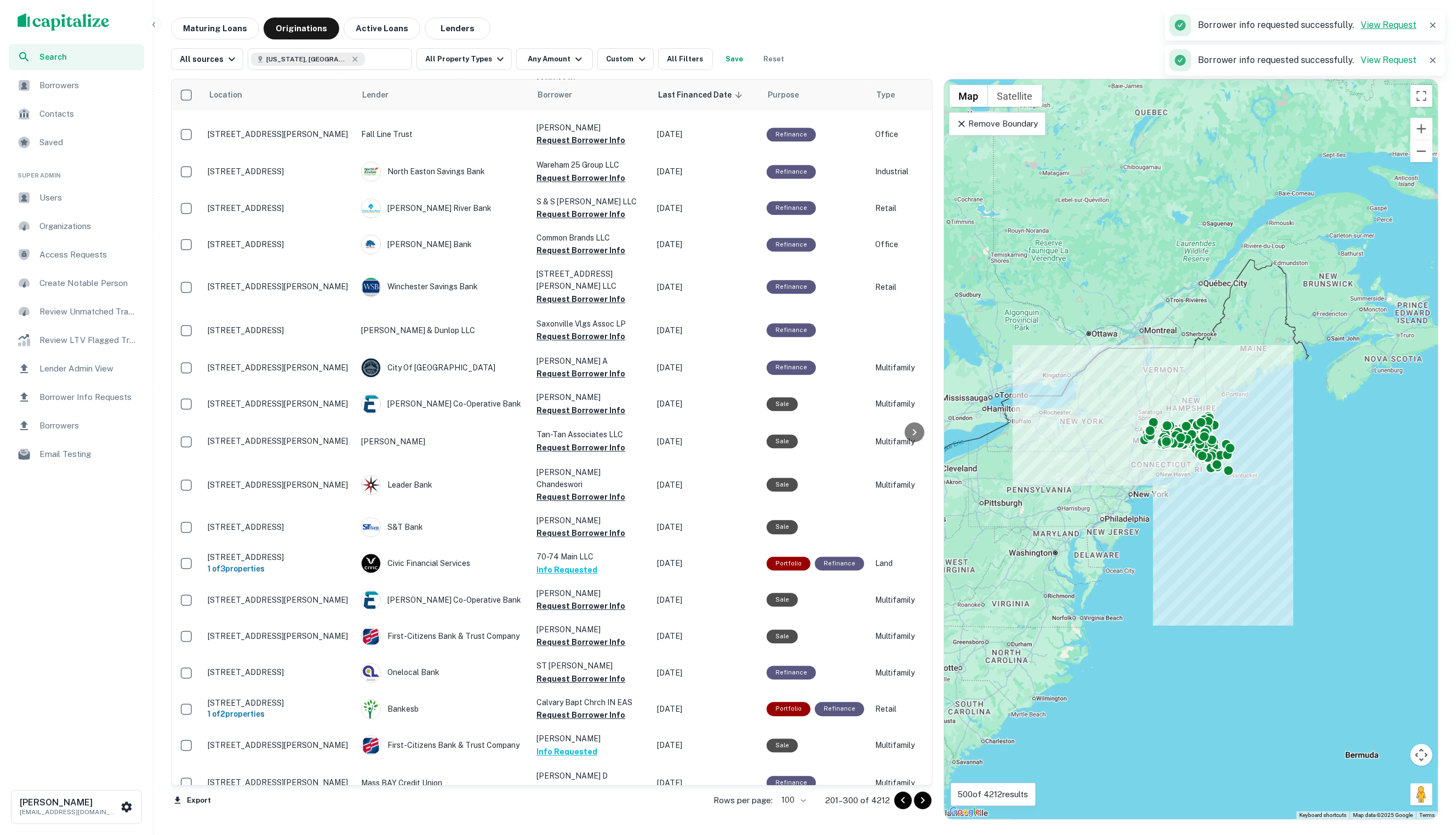
click at [1375, 27] on link "View Request" at bounding box center [1389, 25] width 56 height 11
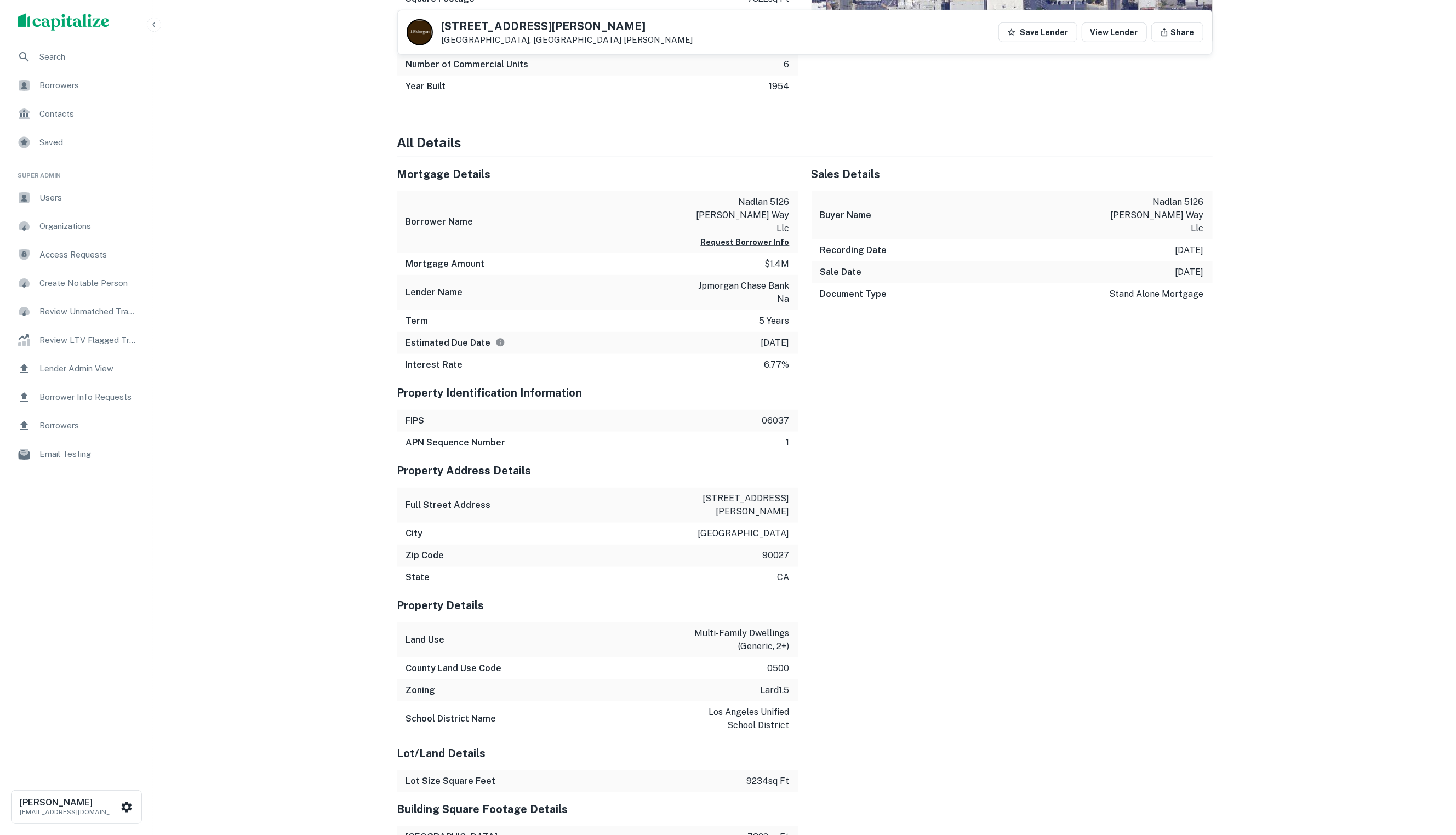
scroll to position [772, 0]
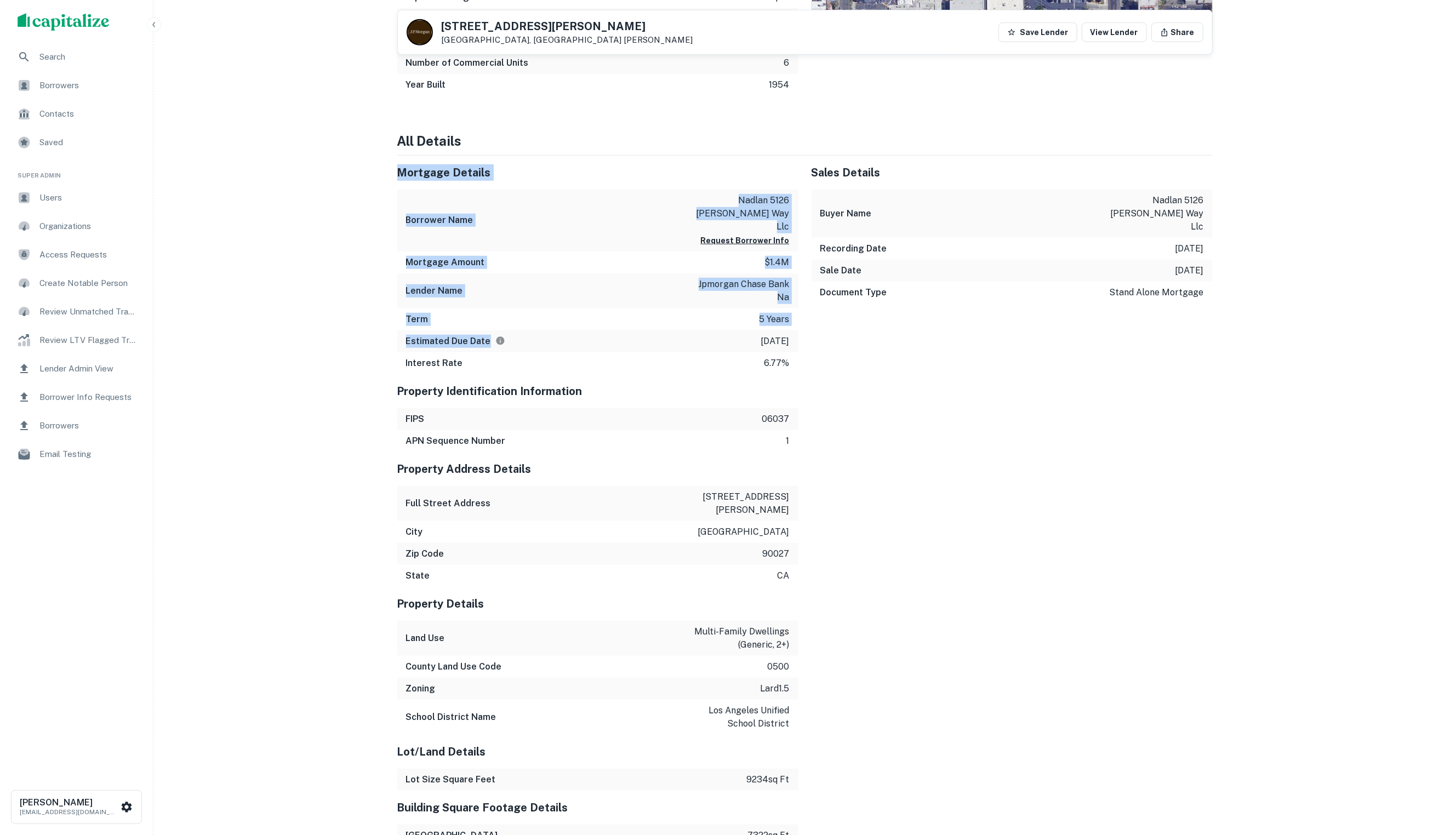
drag, startPoint x: 410, startPoint y: 178, endPoint x: 601, endPoint y: 330, distance: 244.1
click at [601, 330] on div "Mortgage Details Borrower Name [PERSON_NAME] [STREET_ADDRESS][PERSON_NAME] llc …" at bounding box center [591, 265] width 414 height 219
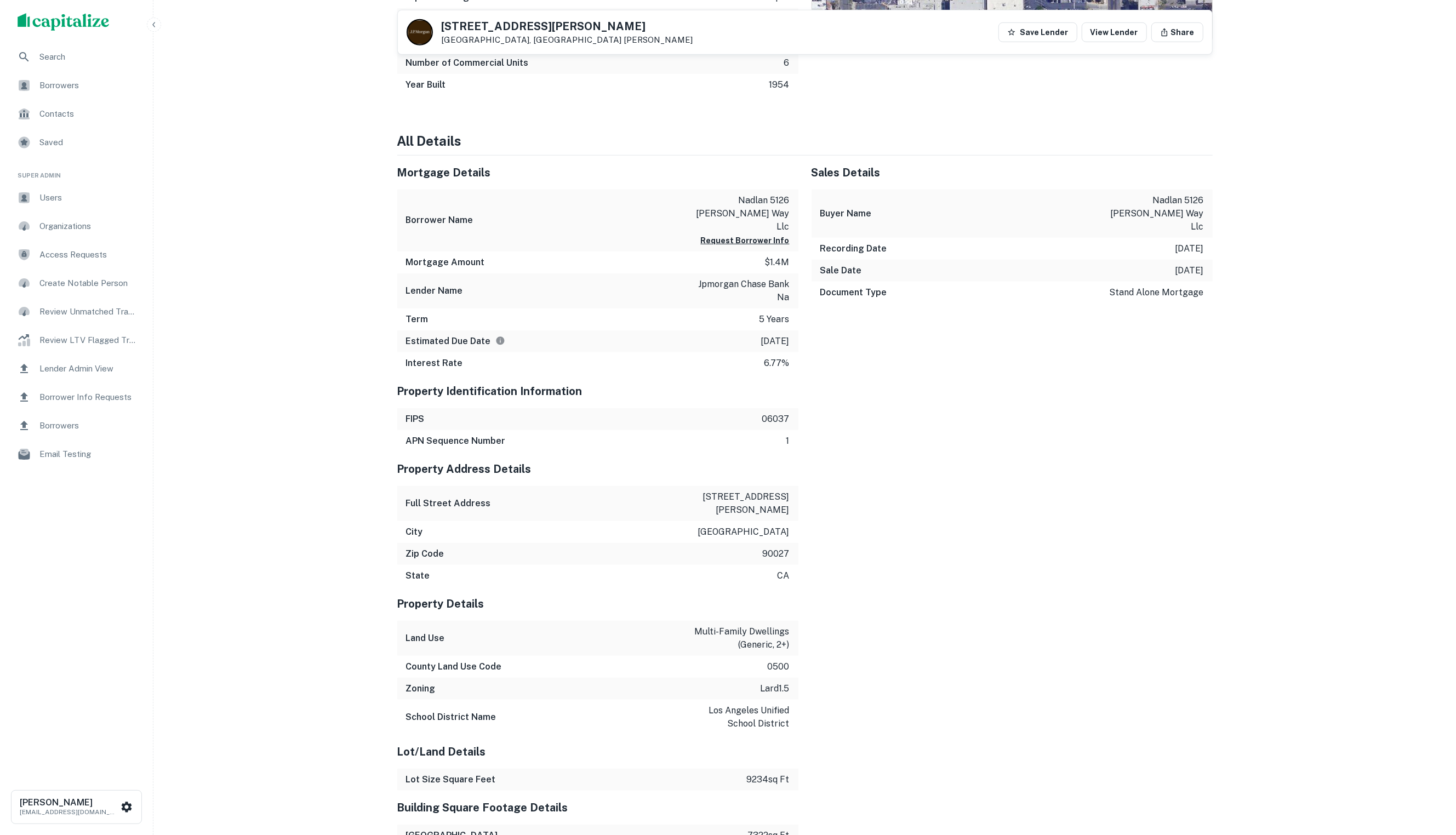
click at [550, 352] on div "Interest Rate 6.77%" at bounding box center [598, 363] width 401 height 22
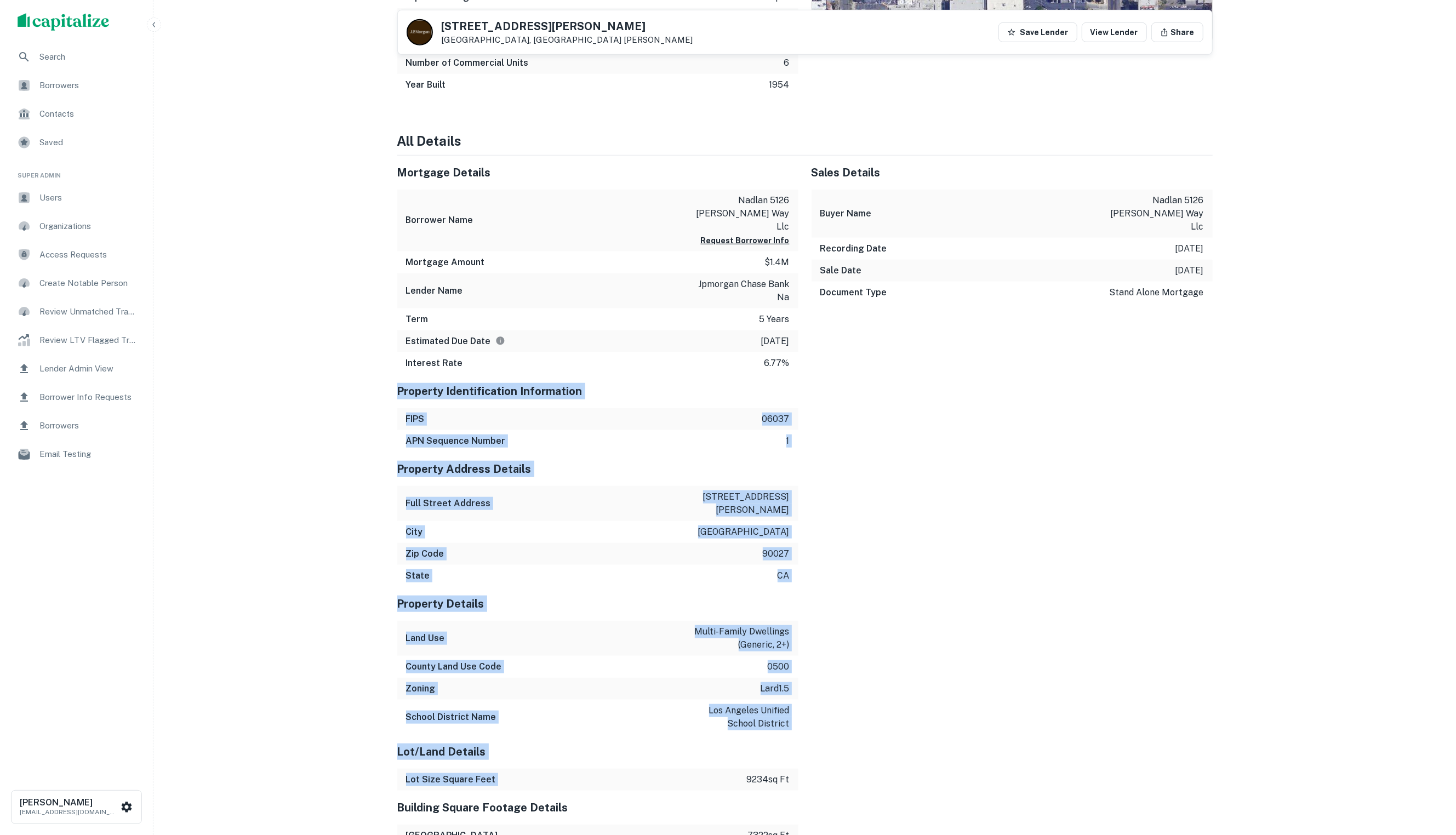
drag, startPoint x: 371, startPoint y: 372, endPoint x: 704, endPoint y: 742, distance: 497.8
click at [704, 742] on div "Search Borrowers Contacts Saved Super Admin Users Organizations Access Requests…" at bounding box center [728, 349] width 1456 height 2243
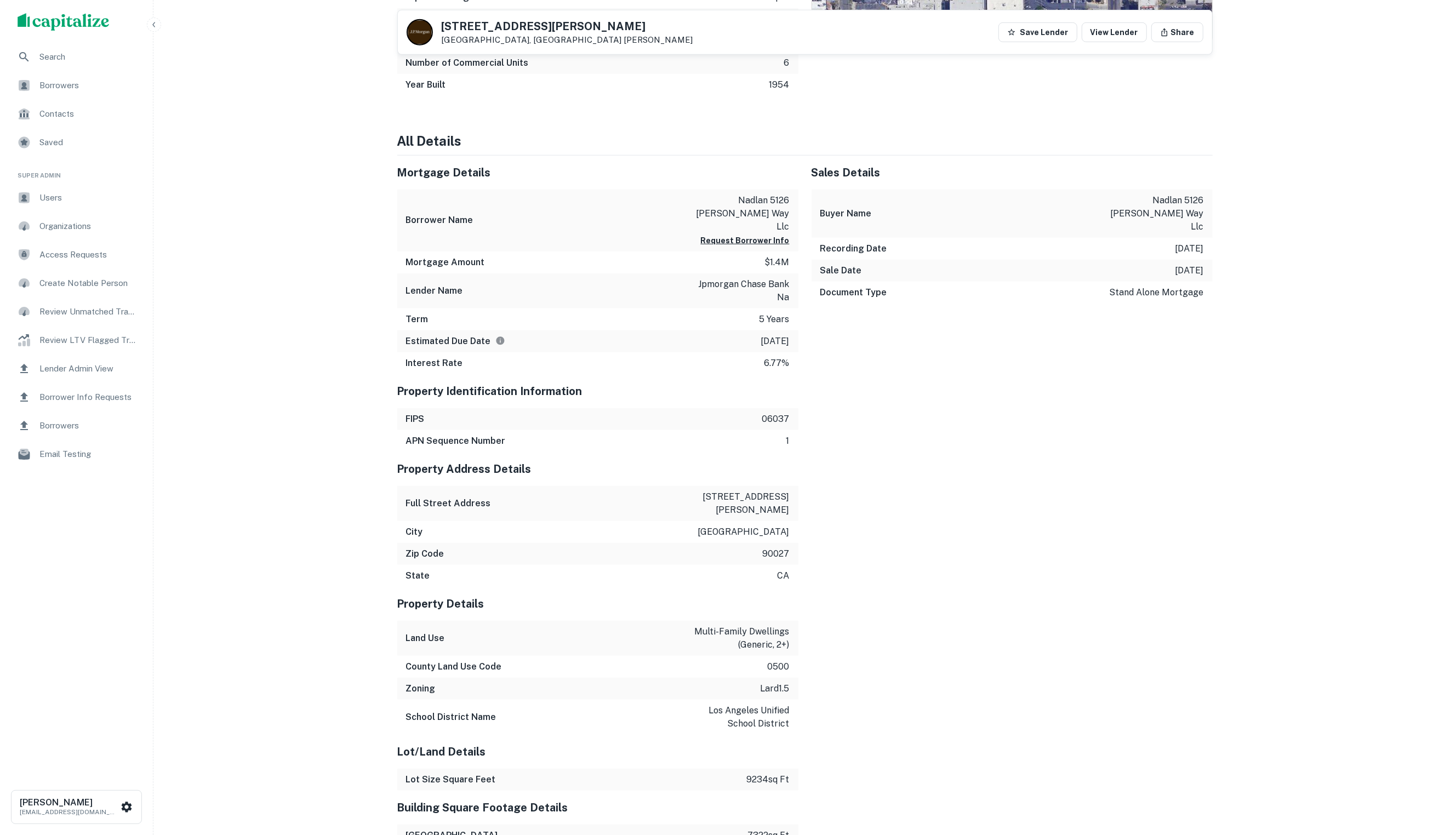
click at [544, 521] on div "City [GEOGRAPHIC_DATA]" at bounding box center [598, 532] width 401 height 22
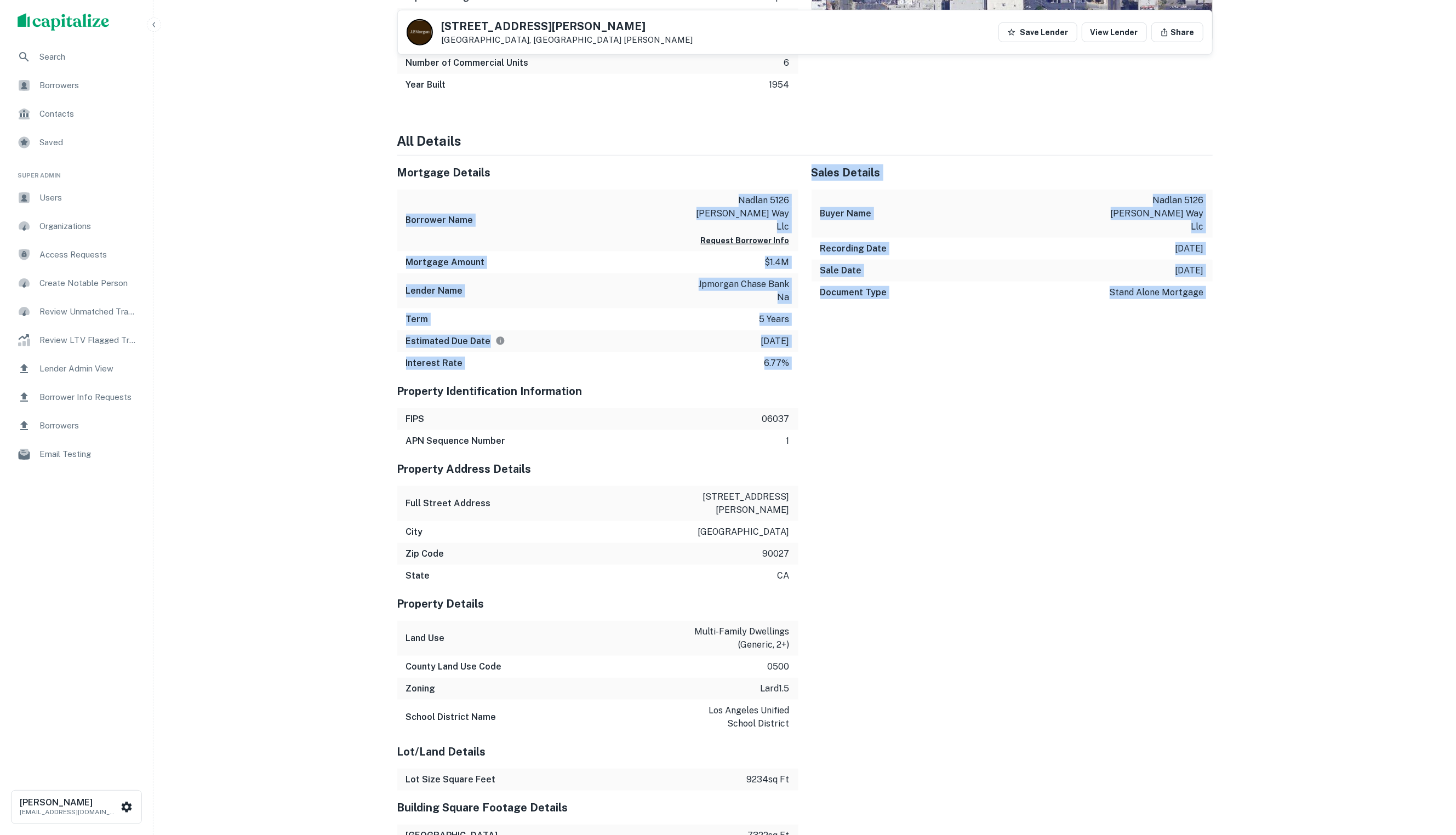
drag, startPoint x: 393, startPoint y: 183, endPoint x: 693, endPoint y: 362, distance: 349.3
click at [694, 363] on div "Mortgage Details Borrower Name nadlan [STREET_ADDRESS][PERSON_NAME] llc Request…" at bounding box center [798, 782] width 828 height 1254
drag, startPoint x: 685, startPoint y: 340, endPoint x: 724, endPoint y: 345, distance: 39.3
click at [686, 352] on div "Interest Rate 6.77%" at bounding box center [598, 363] width 401 height 22
drag, startPoint x: 790, startPoint y: 353, endPoint x: 406, endPoint y: 190, distance: 417.2
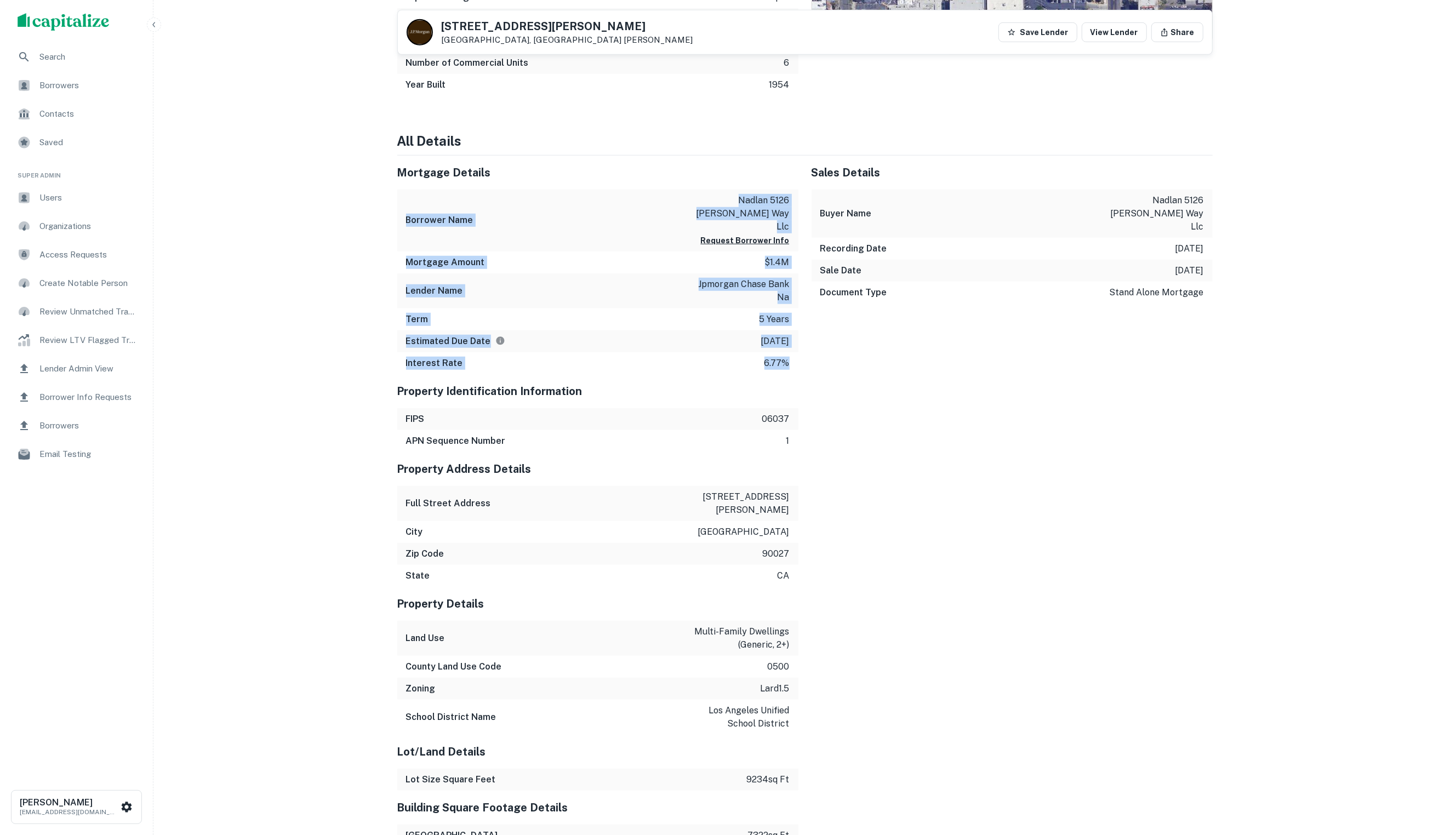
click at [406, 190] on div "Mortgage Details Borrower Name [PERSON_NAME] [STREET_ADDRESS][PERSON_NAME] llc …" at bounding box center [598, 265] width 401 height 219
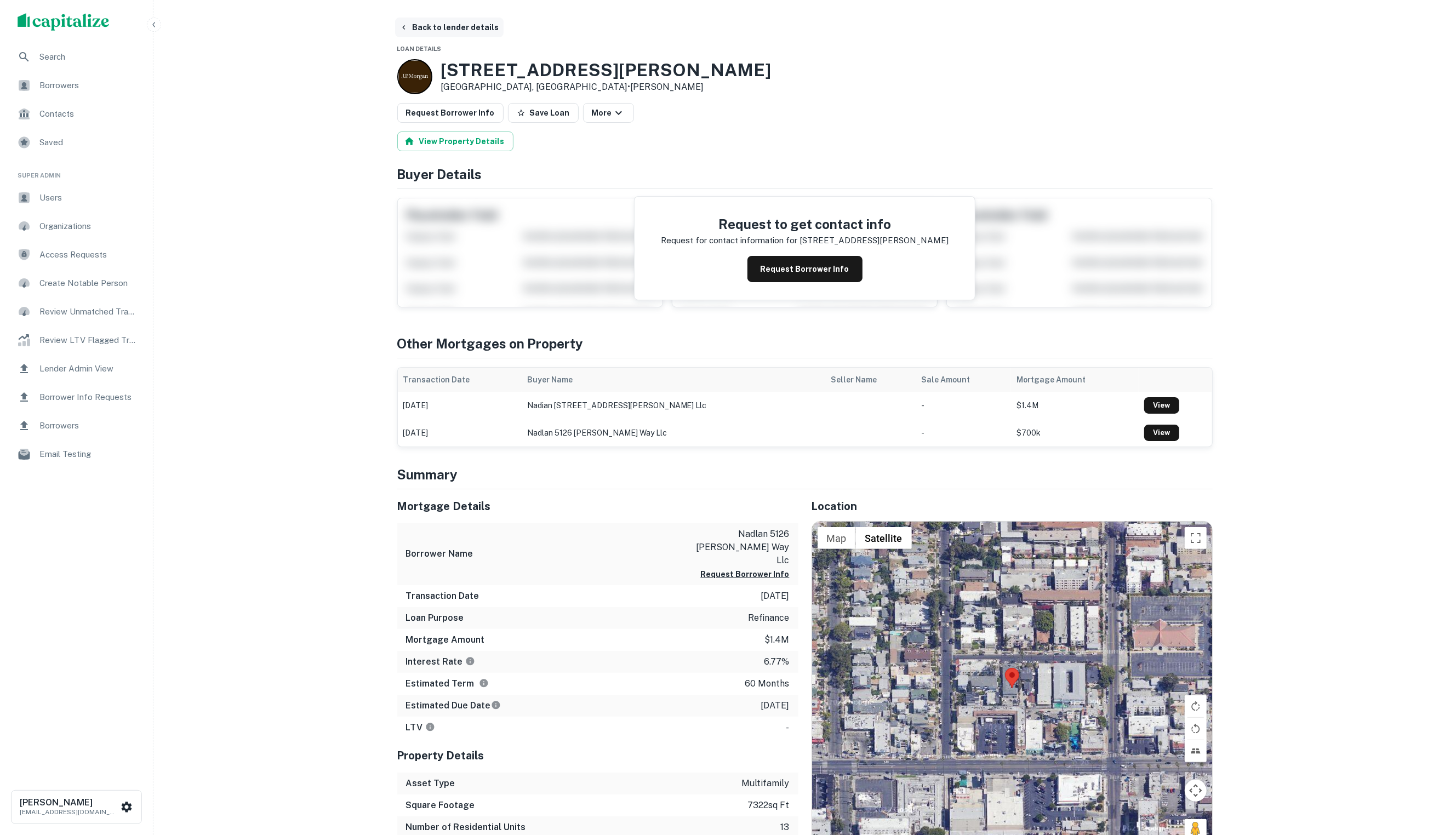
scroll to position [0, 0]
click at [436, 33] on button "Back to lender details" at bounding box center [449, 27] width 109 height 20
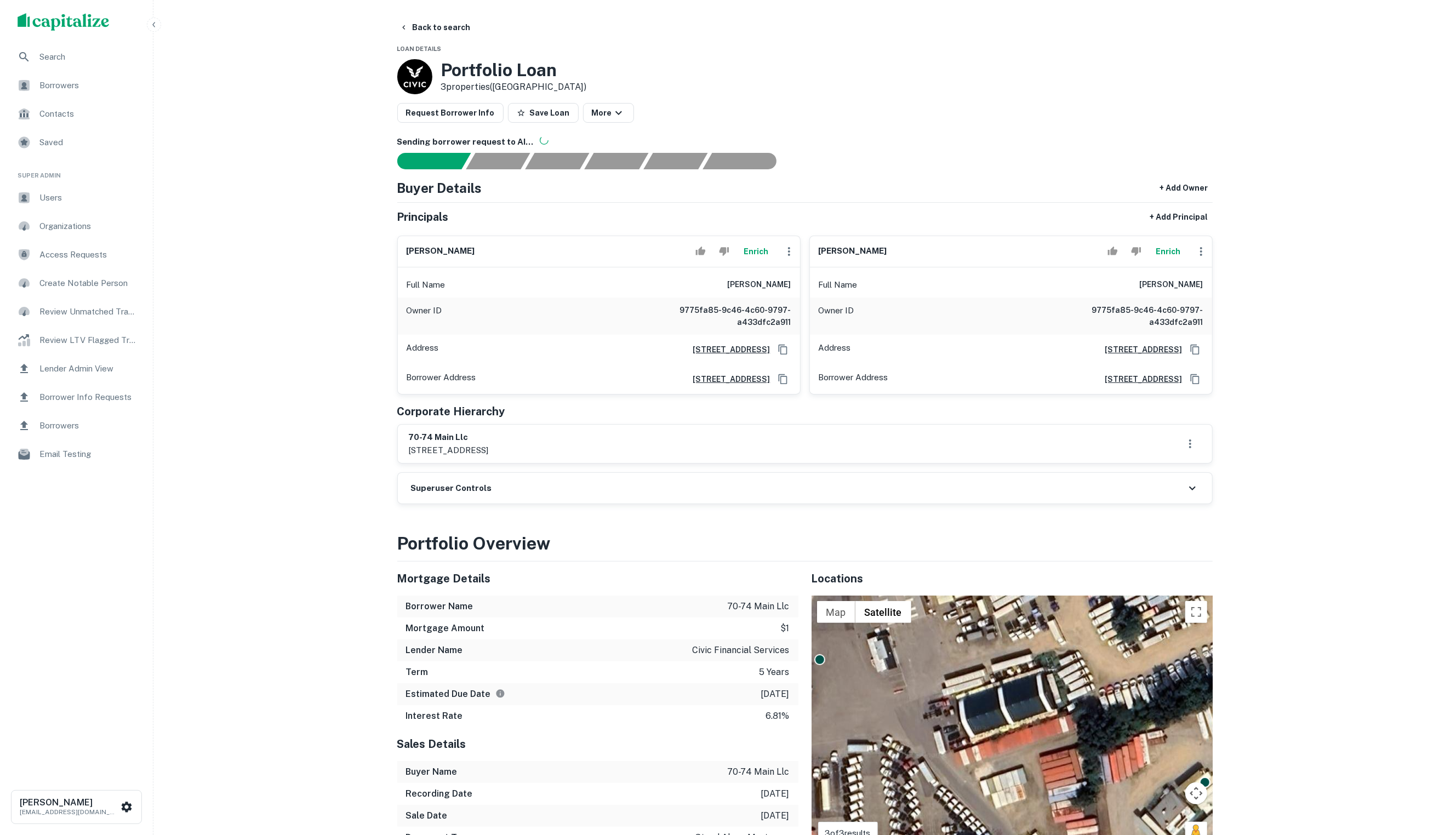
click at [748, 261] on button "Enrich" at bounding box center [756, 251] width 35 height 22
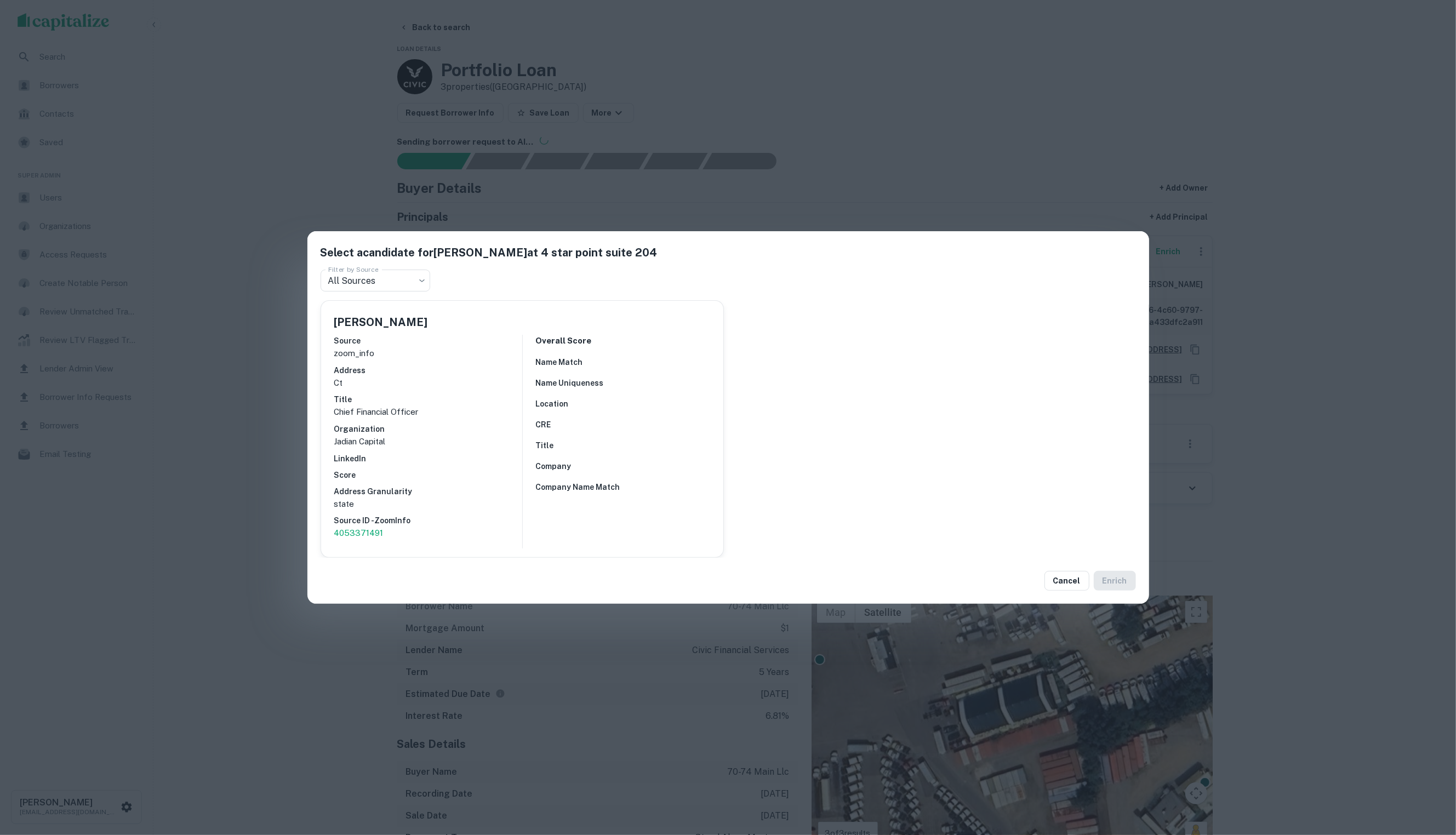
click at [245, 264] on div "Select a candidate for [PERSON_NAME] at 4 star point suite 204 Filter by Source…" at bounding box center [728, 418] width 1456 height 835
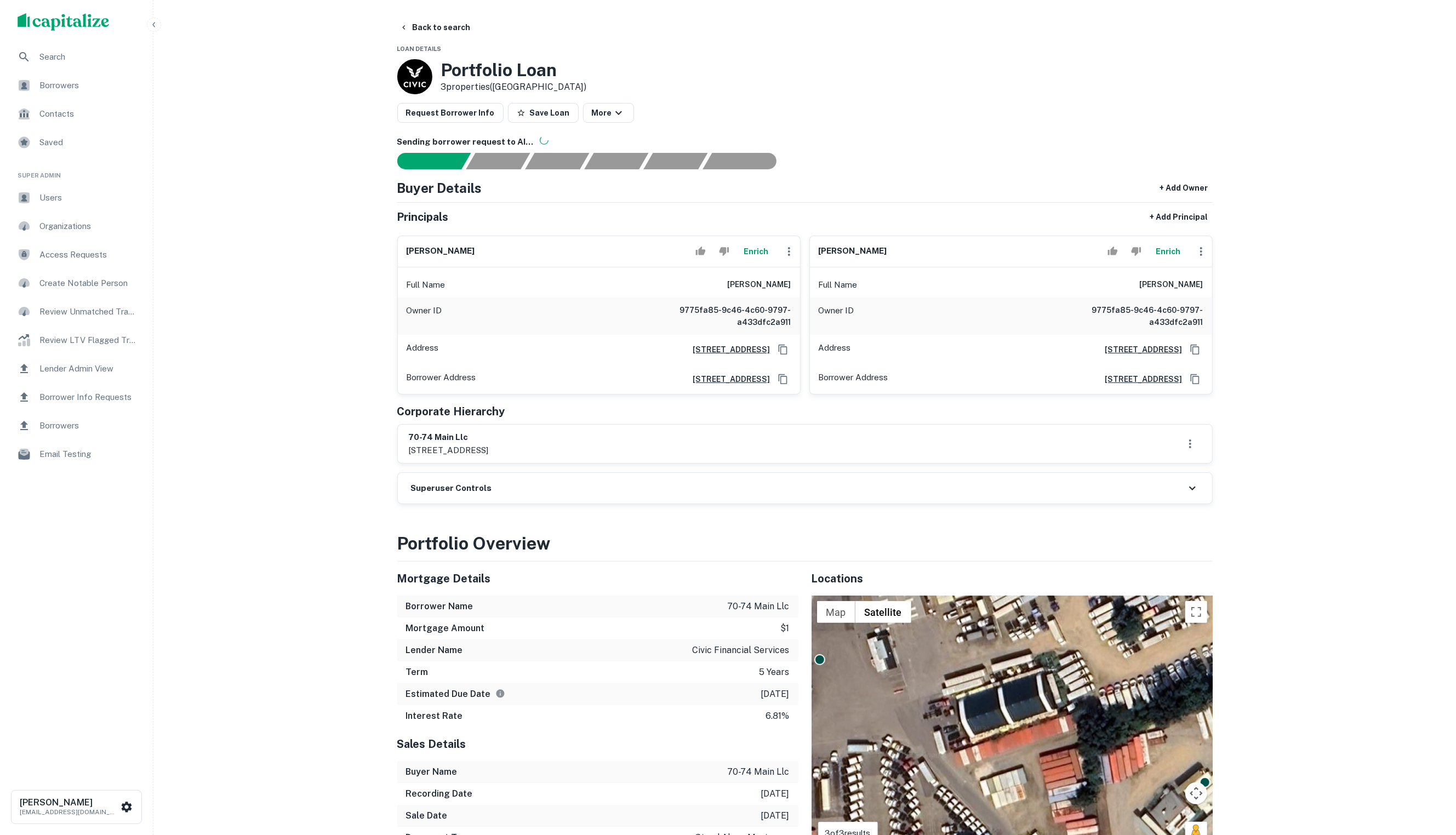
click at [1159, 259] on button "Enrich" at bounding box center [1168, 251] width 35 height 22
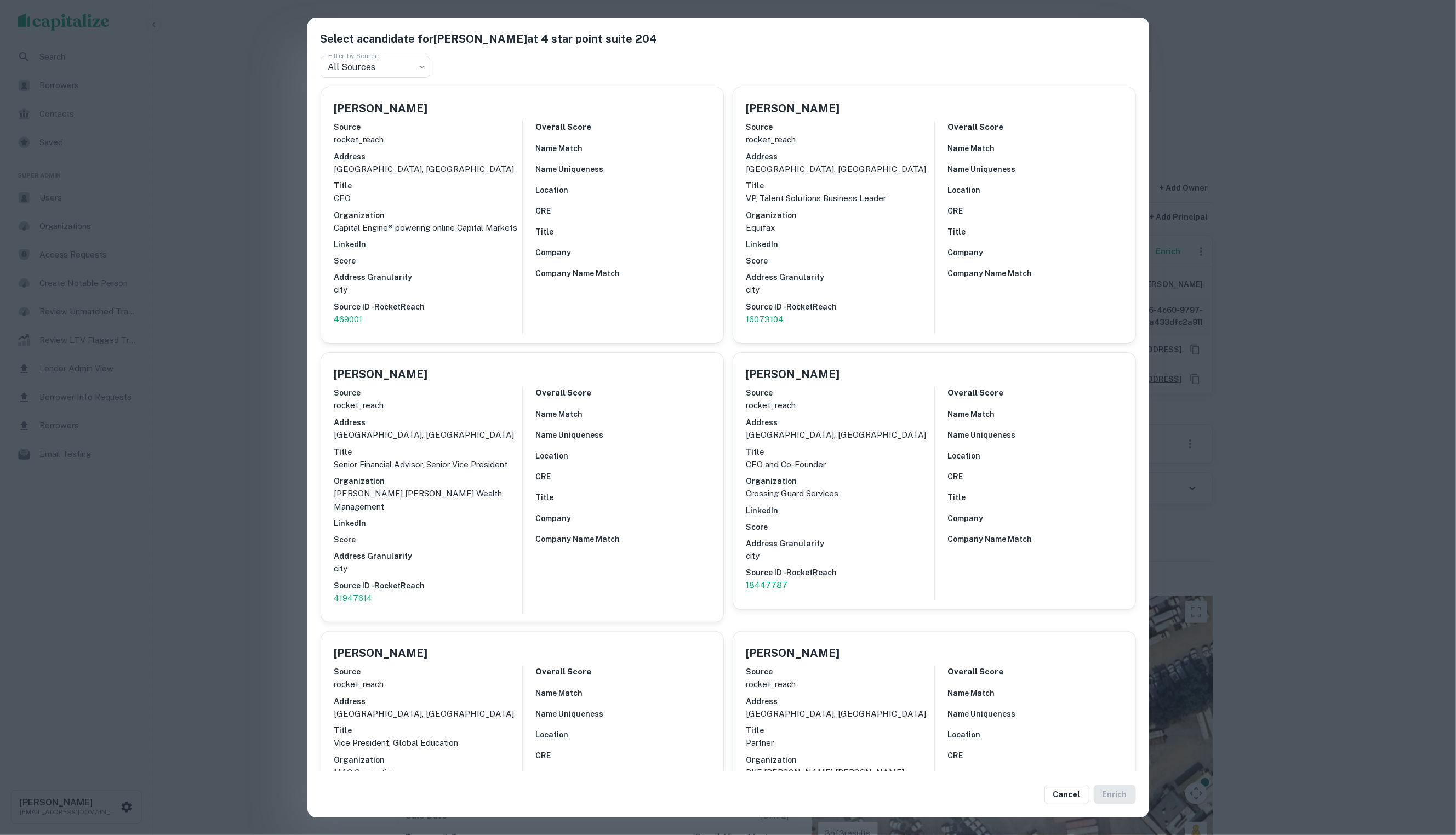
click at [268, 318] on div "Select a candidate for BRYAN LAPLANT at 4 star point suite 204 Filter by Source…" at bounding box center [728, 418] width 1456 height 835
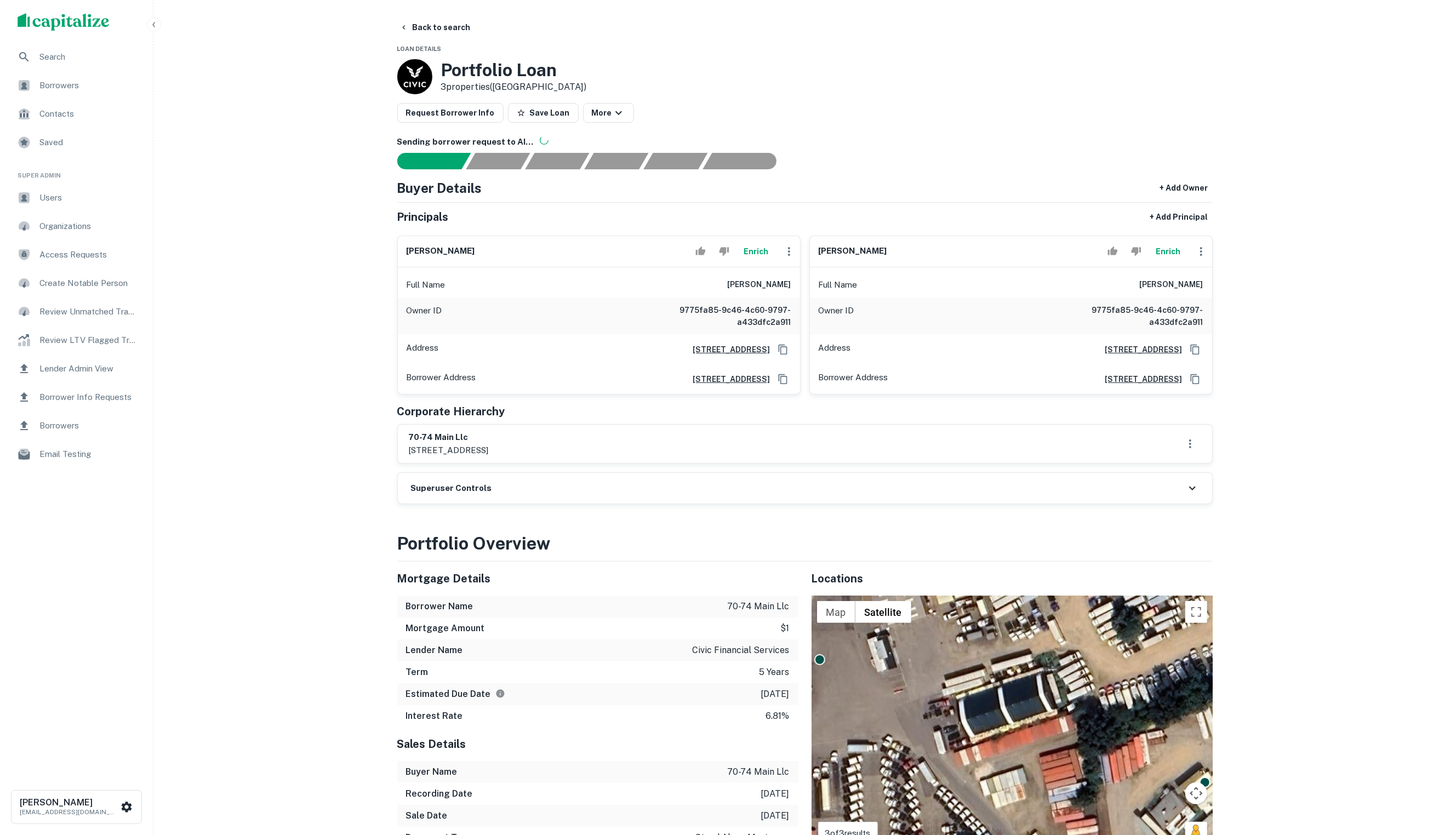
click at [86, 82] on span "Borrowers" at bounding box center [88, 85] width 98 height 13
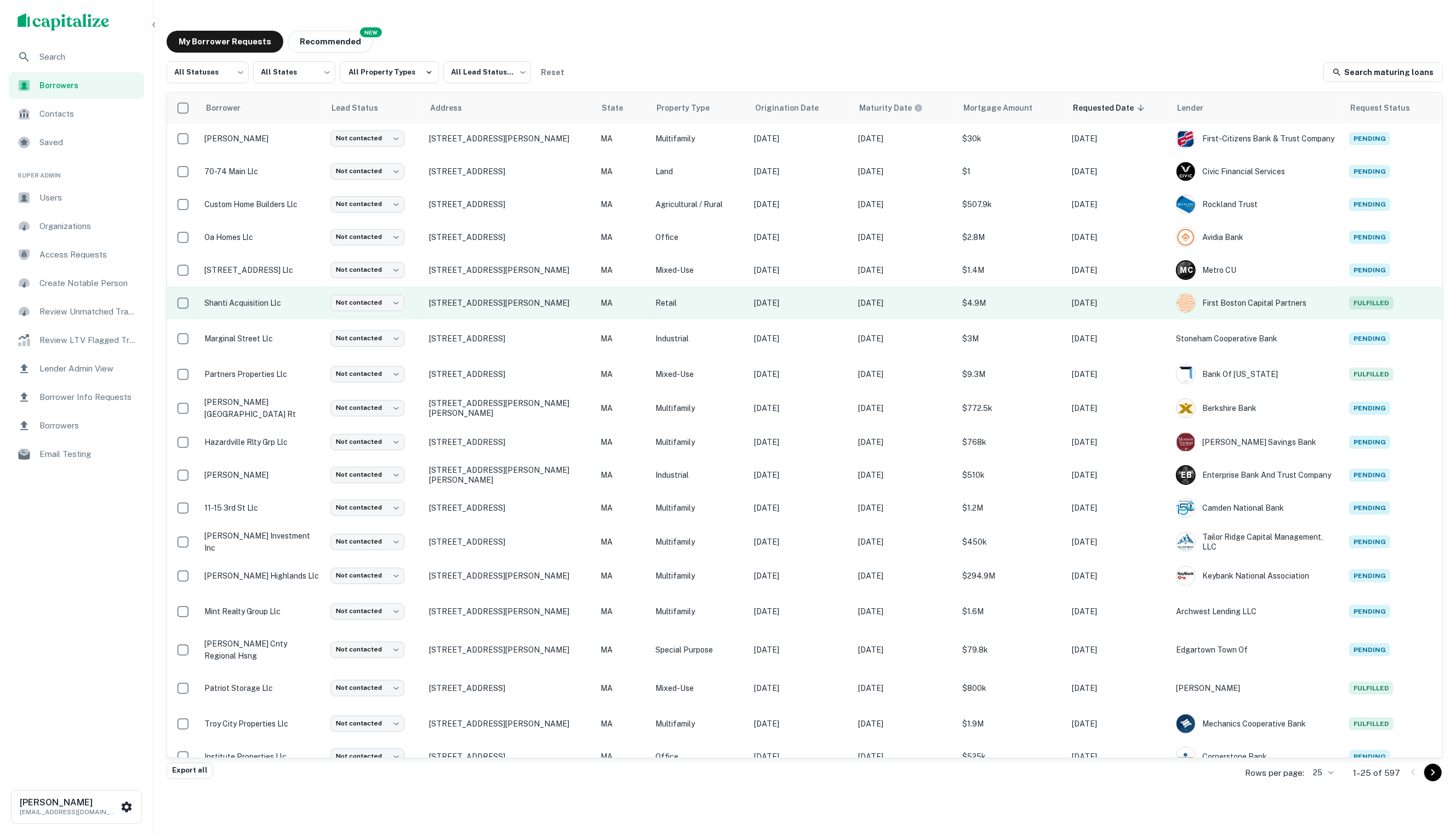
click at [424, 309] on td "[STREET_ADDRESS][PERSON_NAME]" at bounding box center [509, 303] width 171 height 33
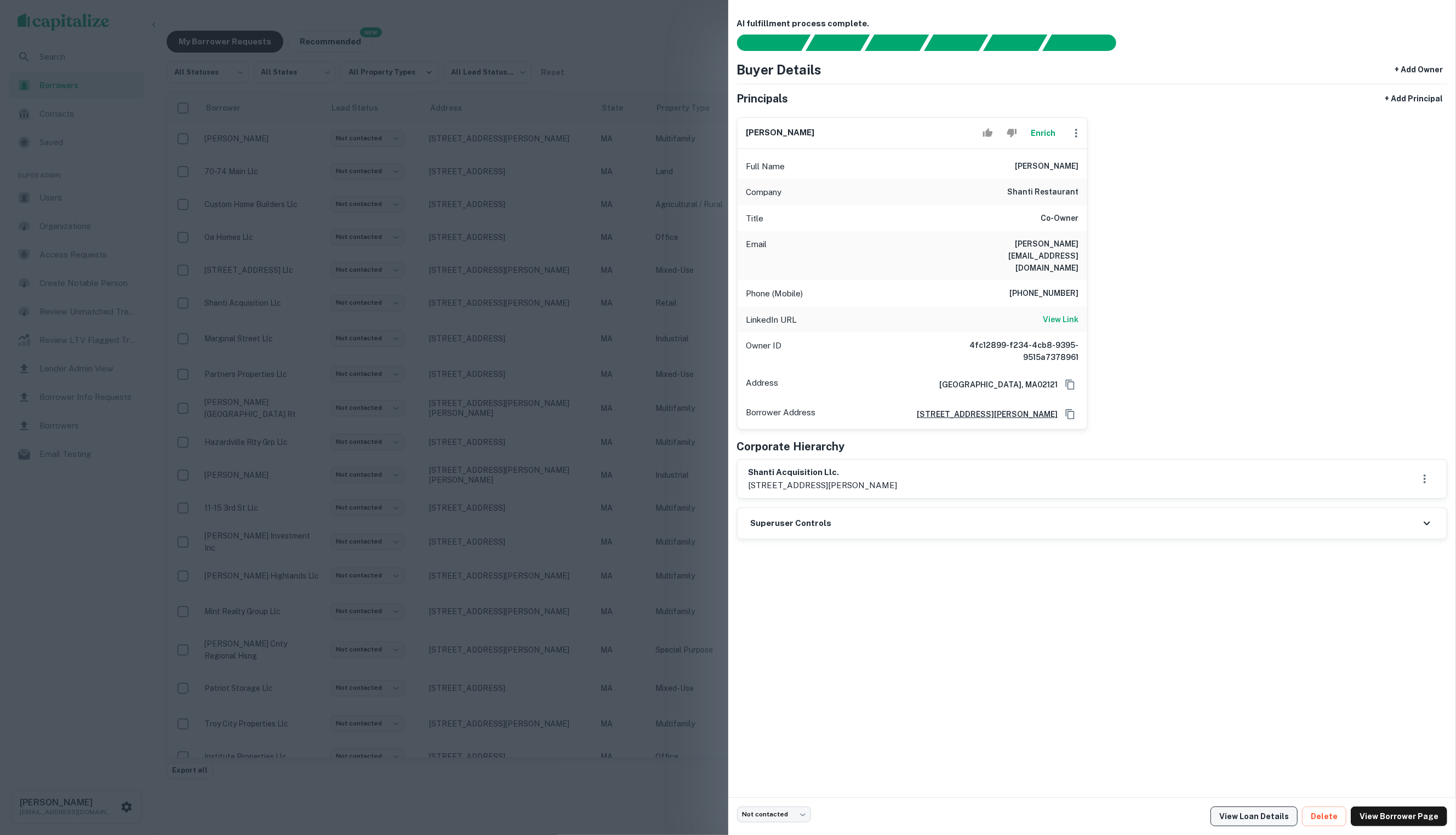
click at [1273, 811] on link "View Loan Details" at bounding box center [1254, 816] width 87 height 20
click at [435, 255] on div at bounding box center [728, 418] width 1456 height 835
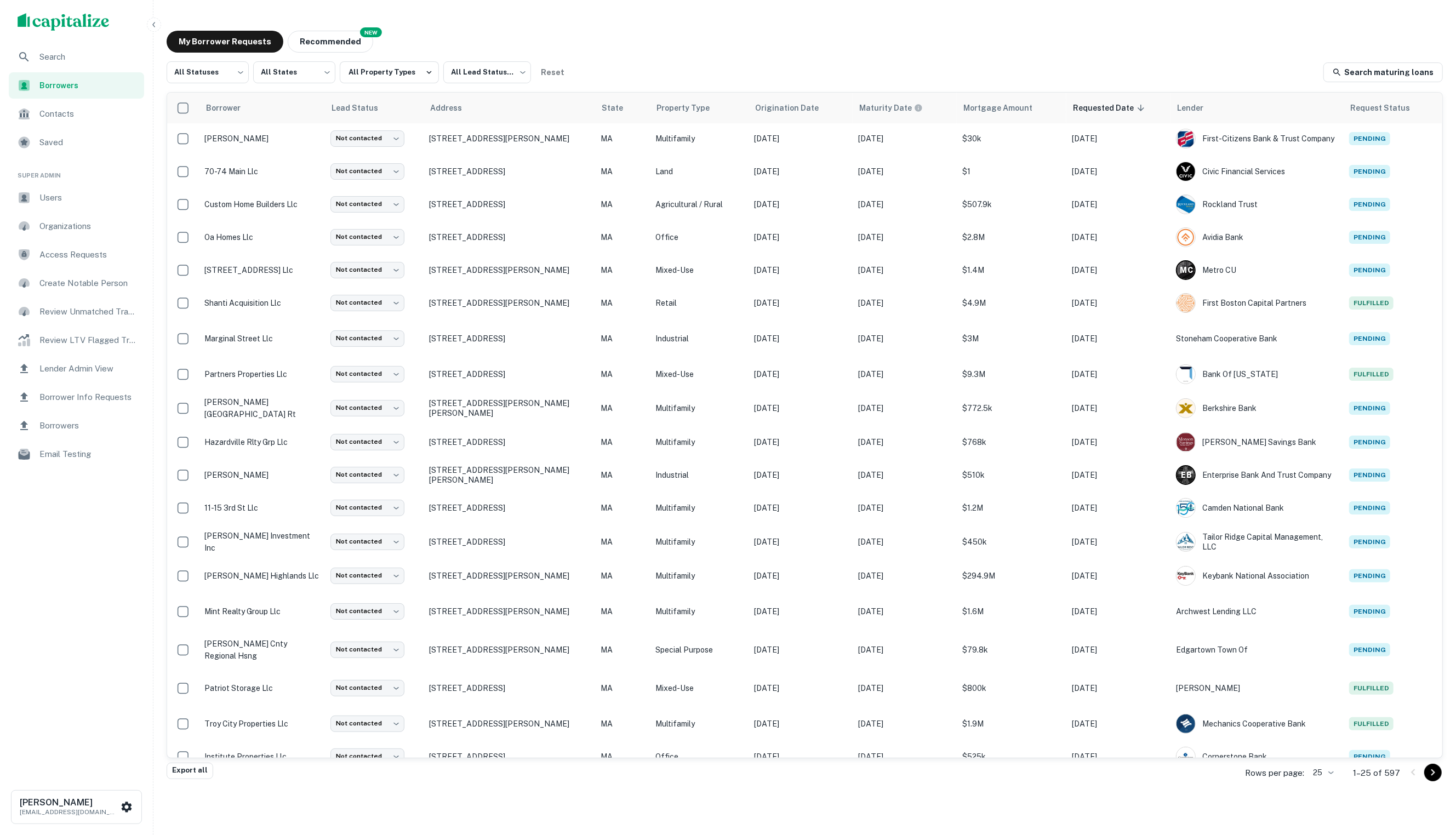
click at [708, 39] on div "My Borrower Requests NEW Recommended" at bounding box center [804, 41] width 1276 height 22
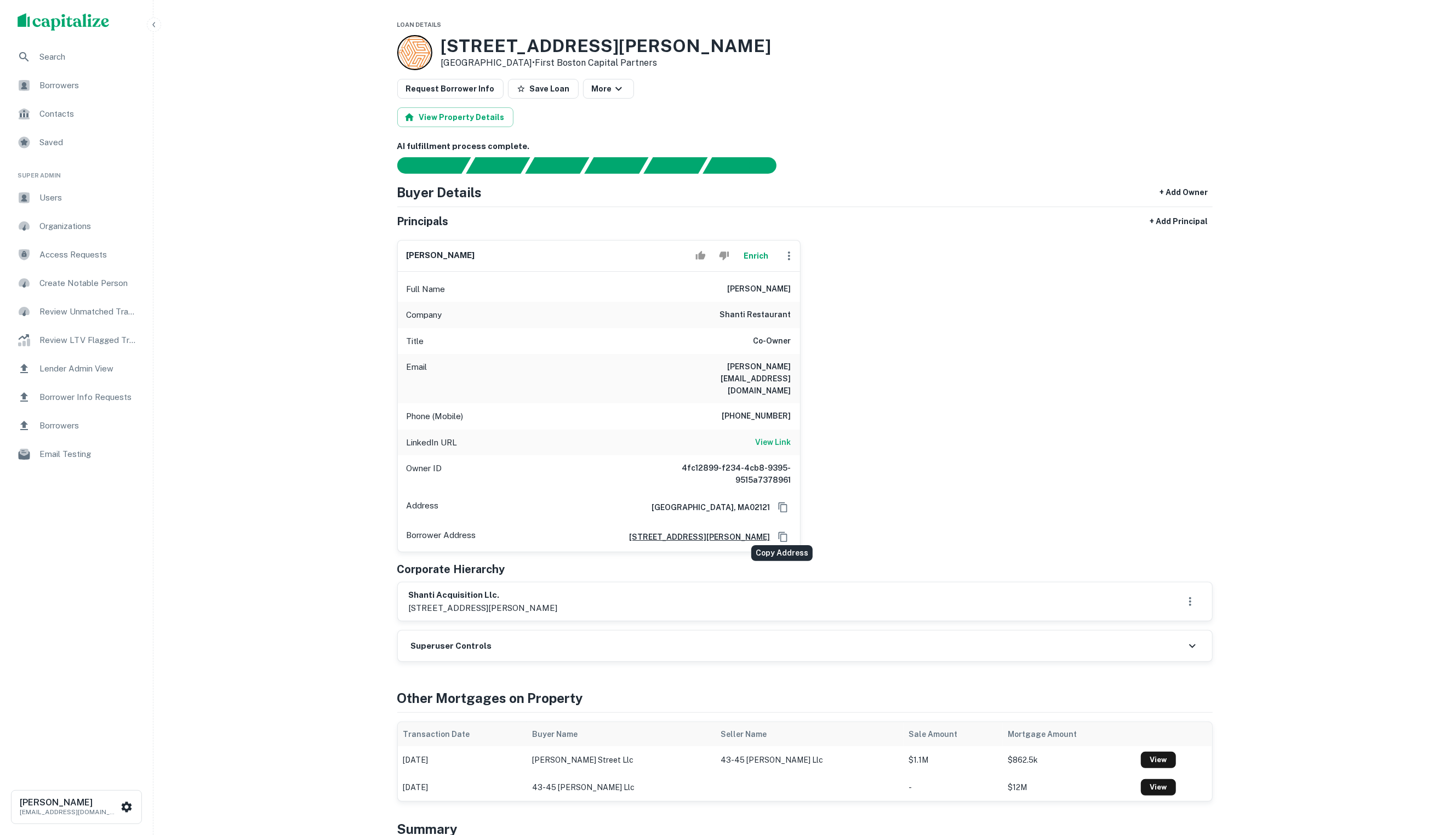
click at [781, 532] on icon "Copy Address" at bounding box center [783, 537] width 11 height 11
click at [748, 262] on button "Enrich" at bounding box center [756, 255] width 35 height 22
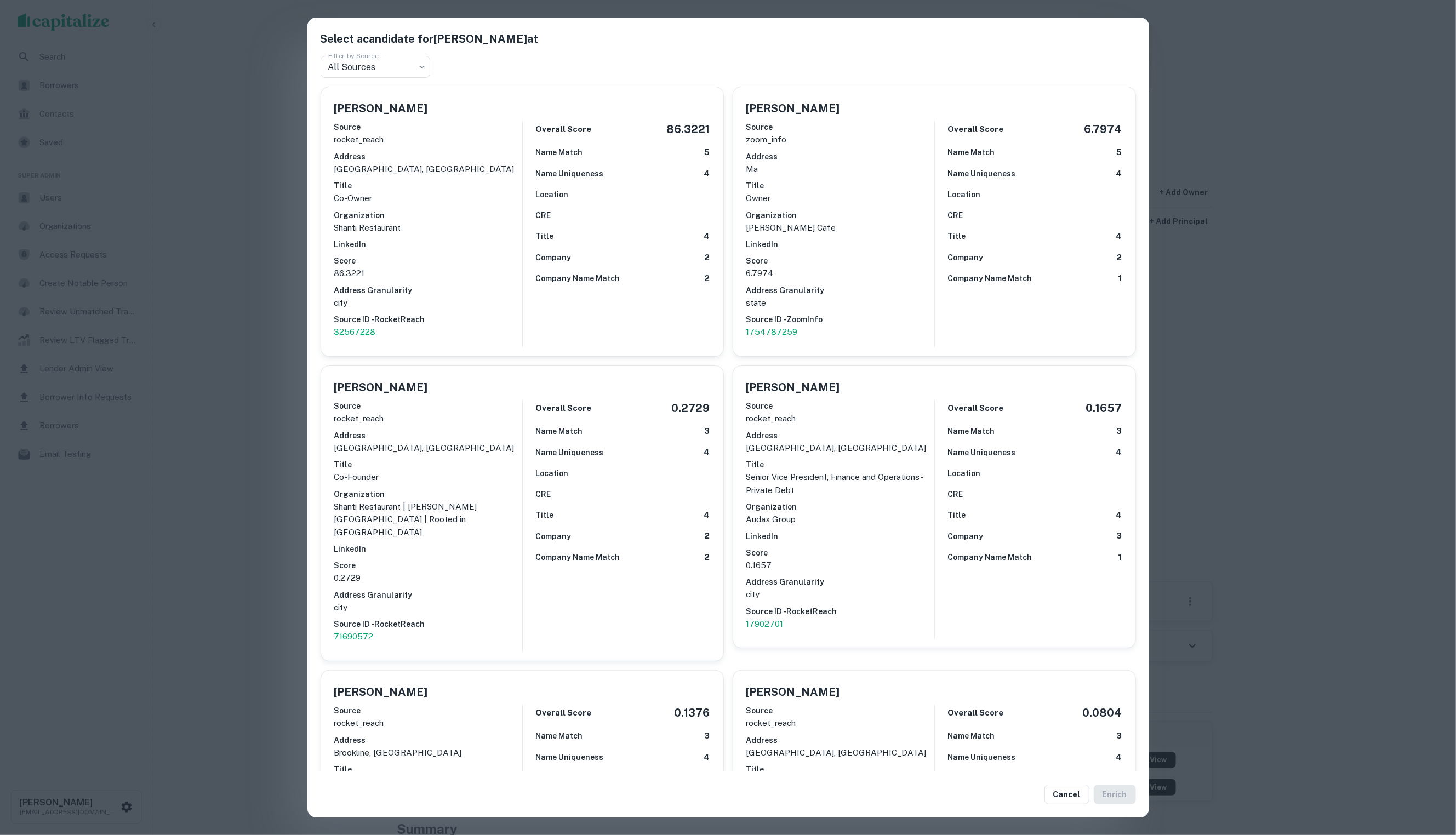
click at [279, 256] on div "Select a candidate for Solmon Chowdhury at Filter by Source All Sources *** Fil…" at bounding box center [728, 418] width 1456 height 835
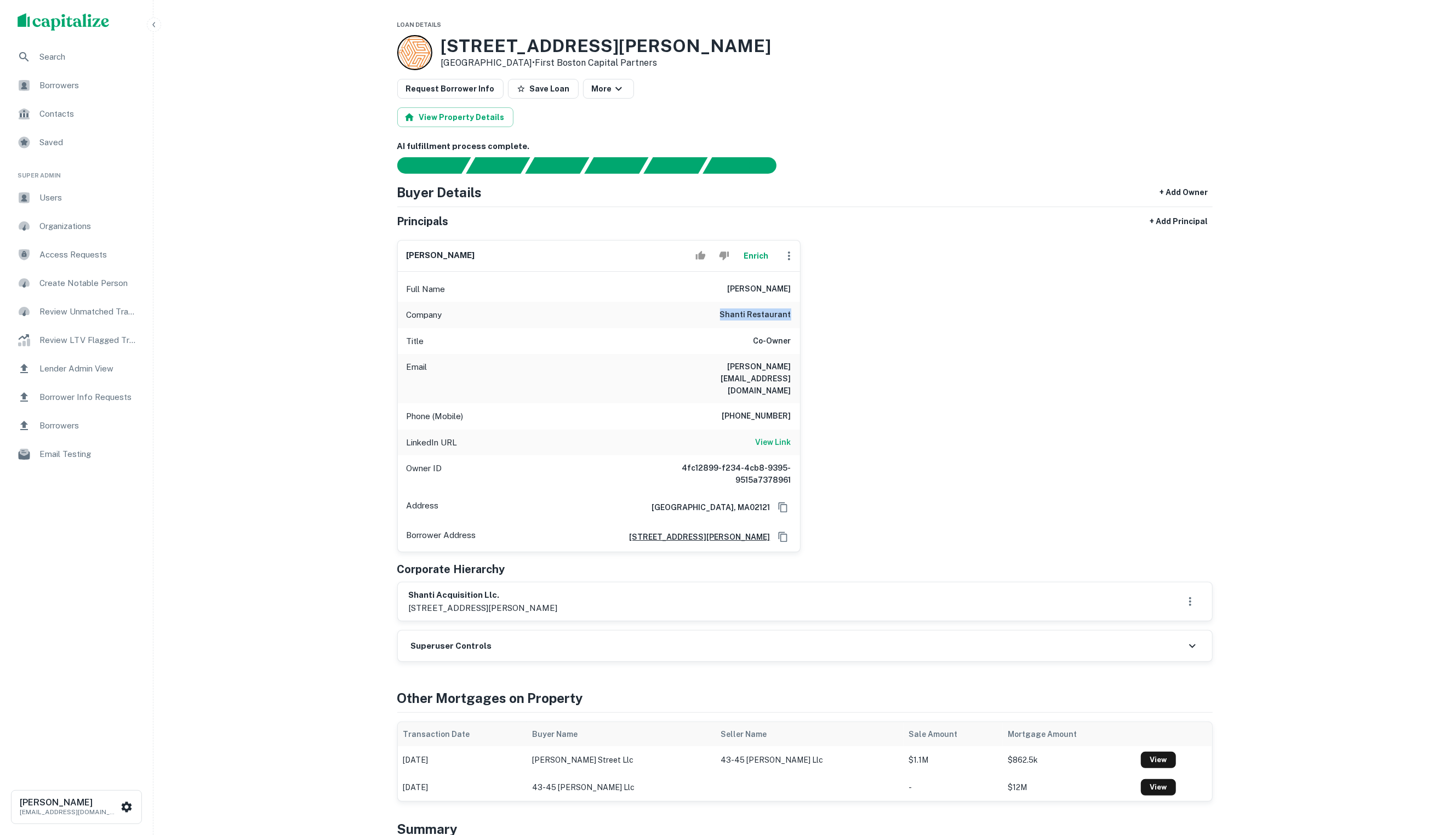
drag, startPoint x: 724, startPoint y: 329, endPoint x: 816, endPoint y: 329, distance: 92.0
click at [816, 329] on div "solmon chowdhury Enrich Full Name solmon chowdhury Company shanti restaurant Ti…" at bounding box center [800, 392] width 824 height 321
click at [1139, 353] on div "solmon chowdhury Enrich Full Name solmon chowdhury Company shanti restaurant Ti…" at bounding box center [800, 392] width 824 height 321
click at [758, 266] on button "Enrich" at bounding box center [756, 255] width 35 height 22
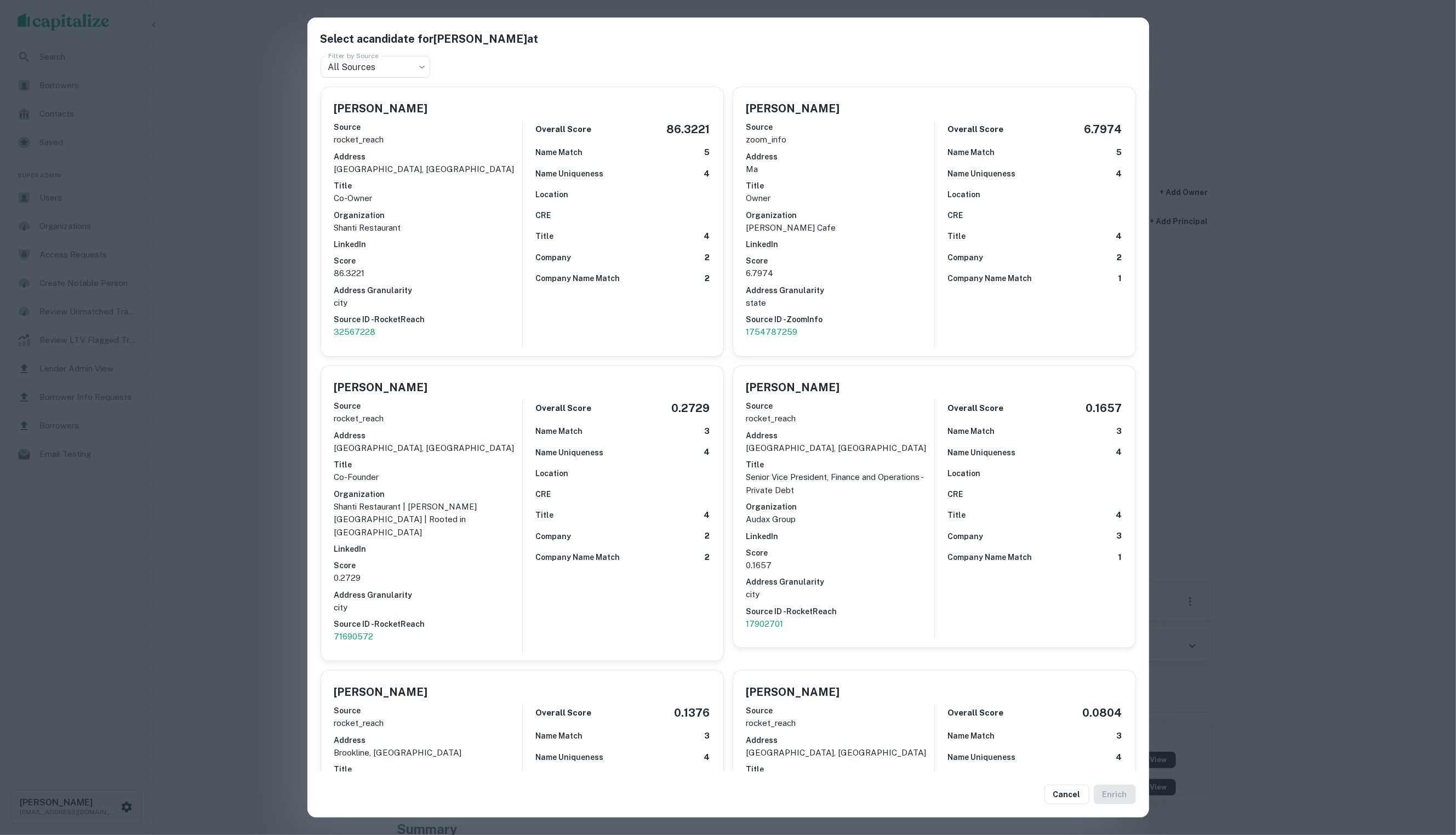
click at [195, 225] on div "Select a candidate for Solmon Chowdhury at Filter by Source All Sources *** Fil…" at bounding box center [728, 418] width 1456 height 835
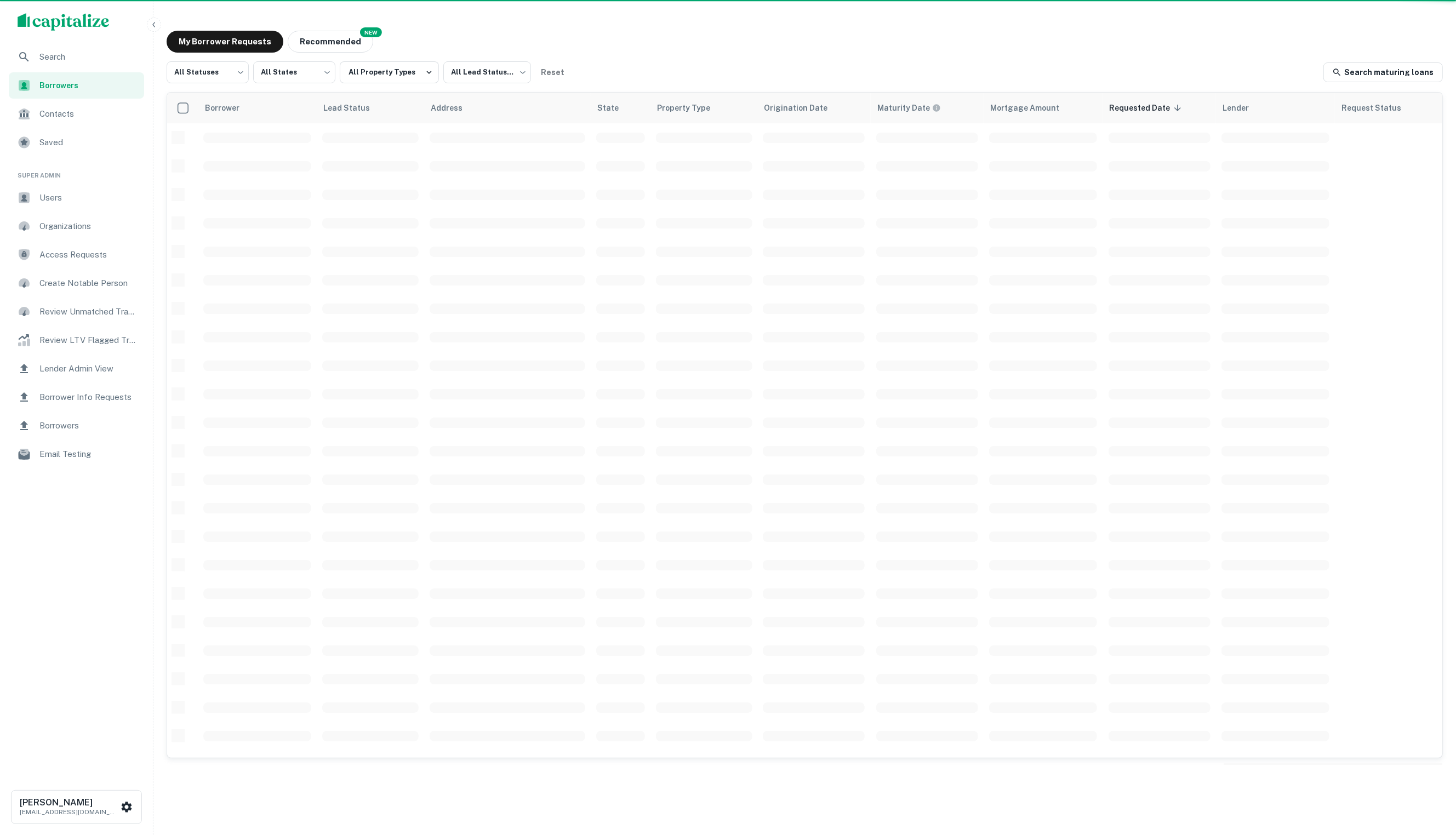
scroll to position [1, 0]
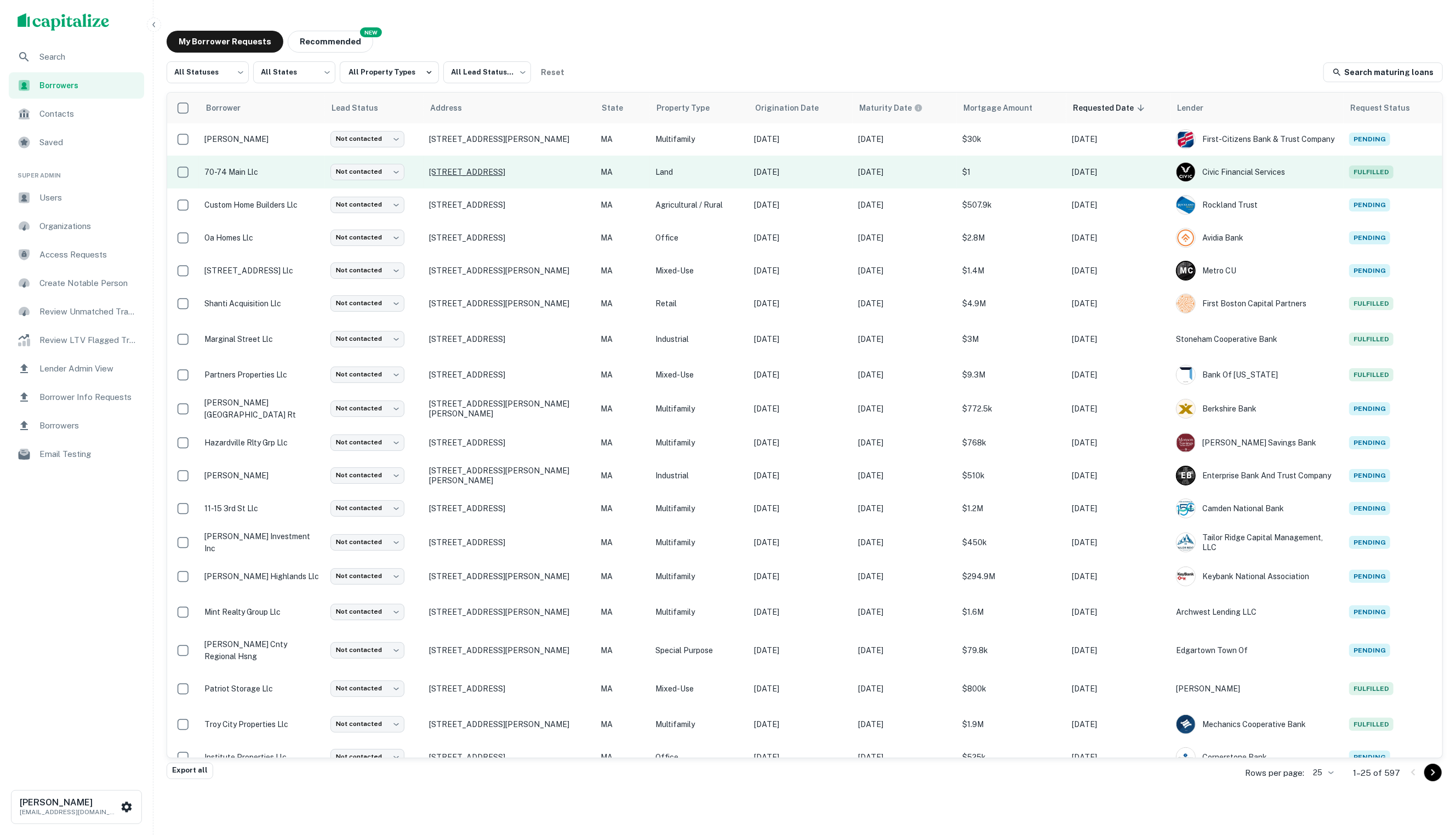
click at [568, 172] on p "[STREET_ADDRESS]" at bounding box center [509, 172] width 161 height 10
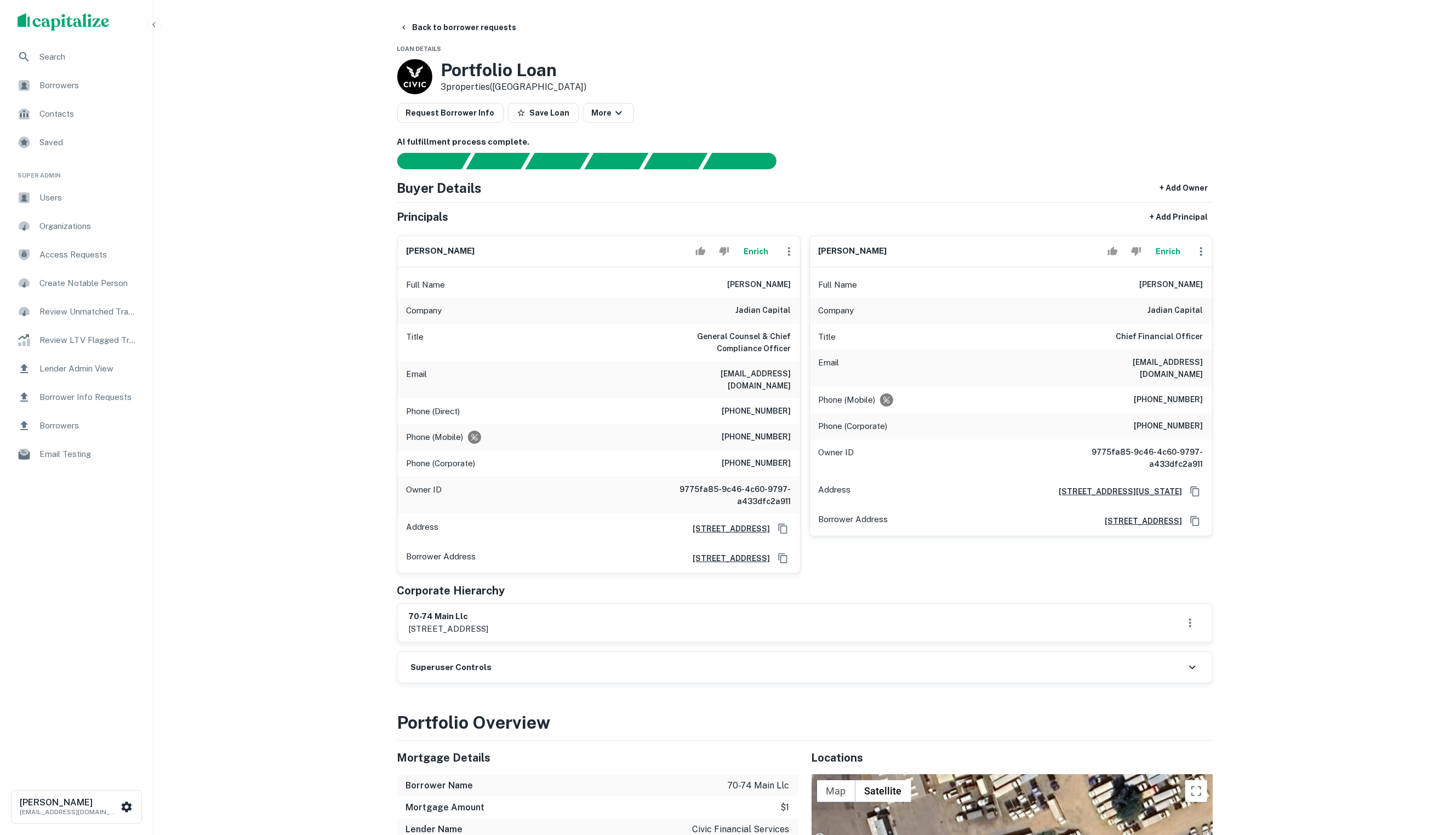
click at [763, 255] on button "Enrich" at bounding box center [756, 251] width 35 height 22
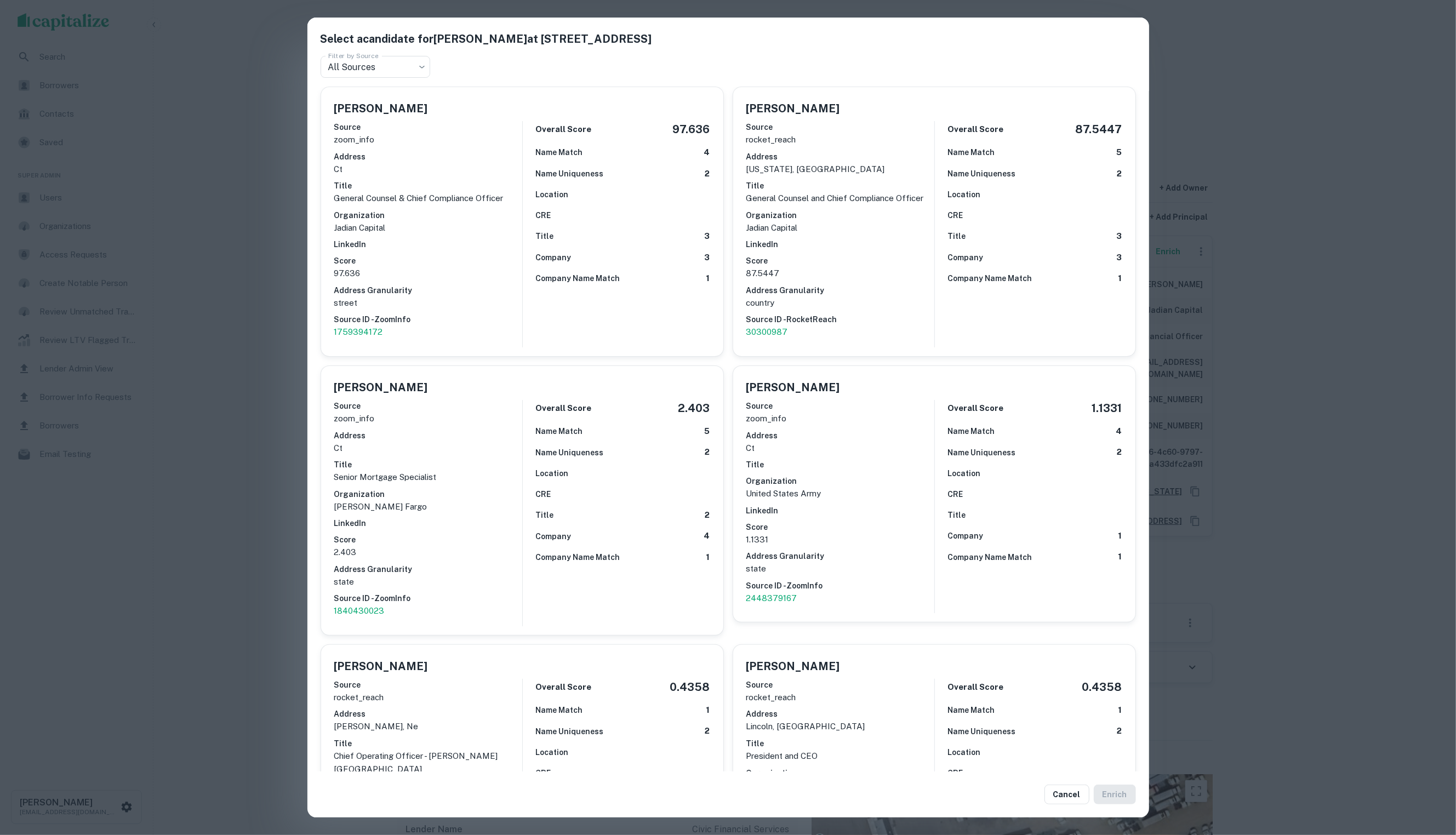
click at [265, 323] on div "Select a candidate for [PERSON_NAME] at 4 Star Pt Ste 204 Filter by Source All …" at bounding box center [728, 418] width 1456 height 835
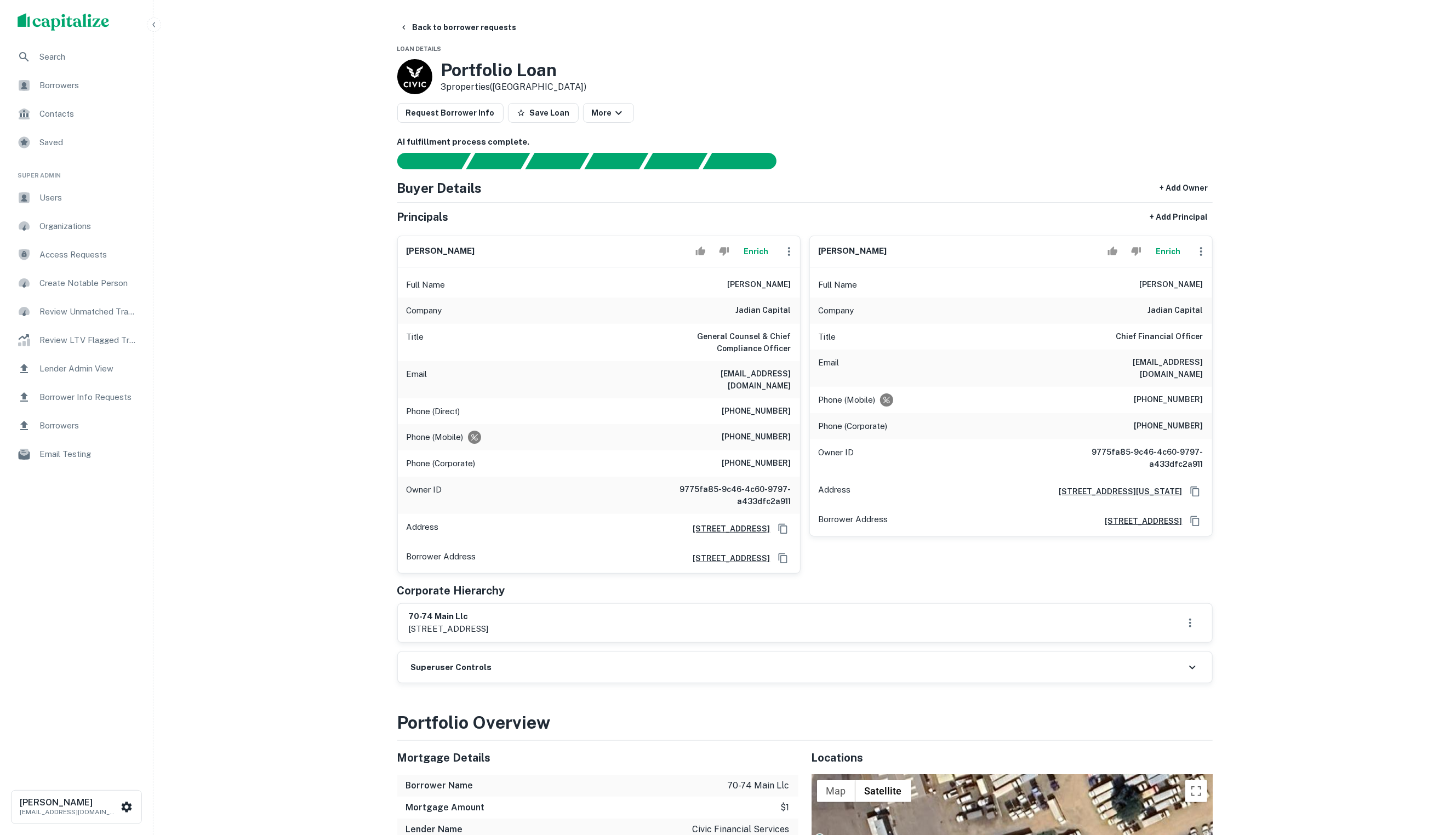
drag, startPoint x: 593, startPoint y: 628, endPoint x: 399, endPoint y: 628, distance: 194.0
click at [399, 628] on div "[STREET_ADDRESS]" at bounding box center [804, 623] width 814 height 39
copy p "[STREET_ADDRESS]"
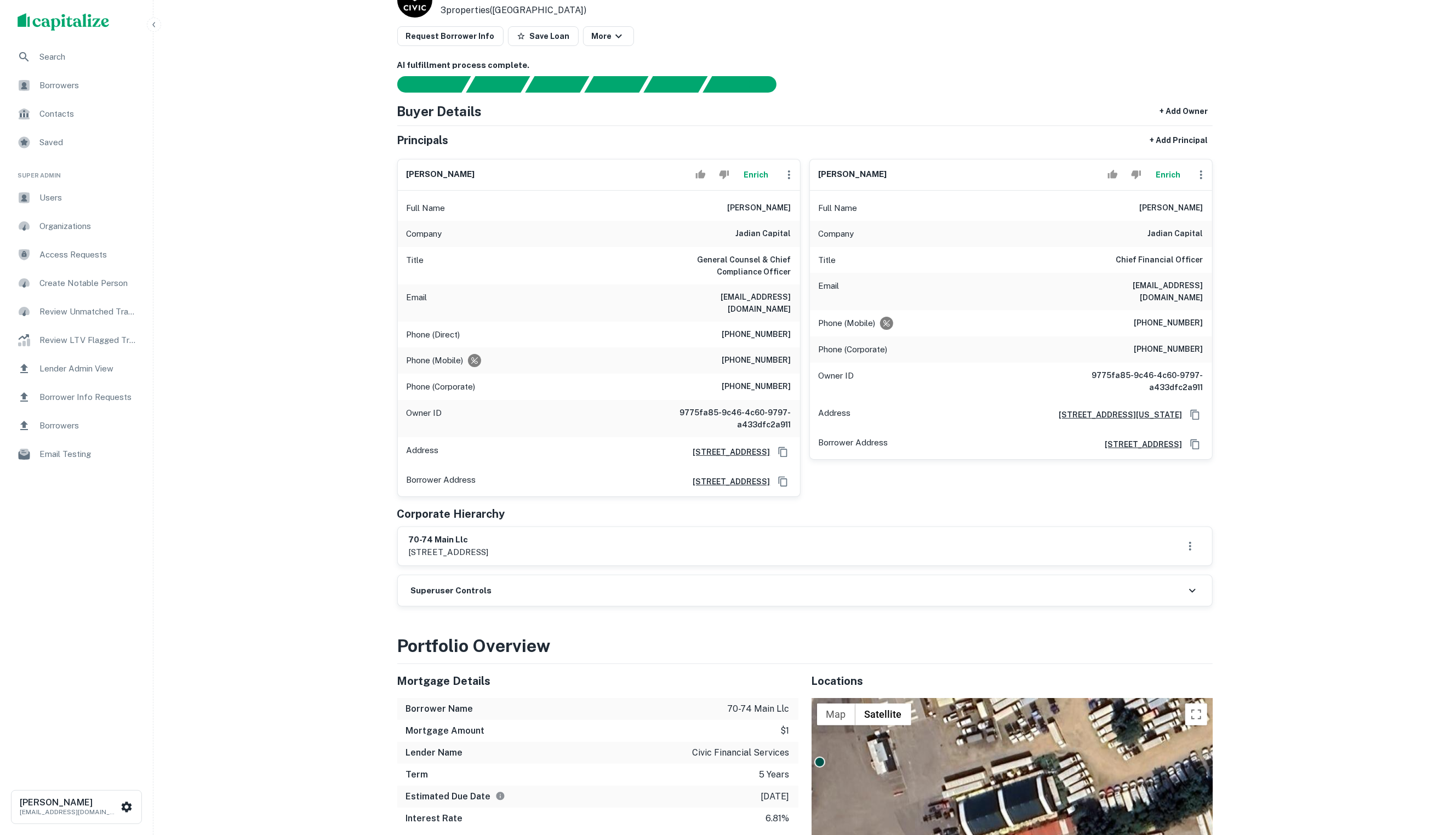
scroll to position [90, 0]
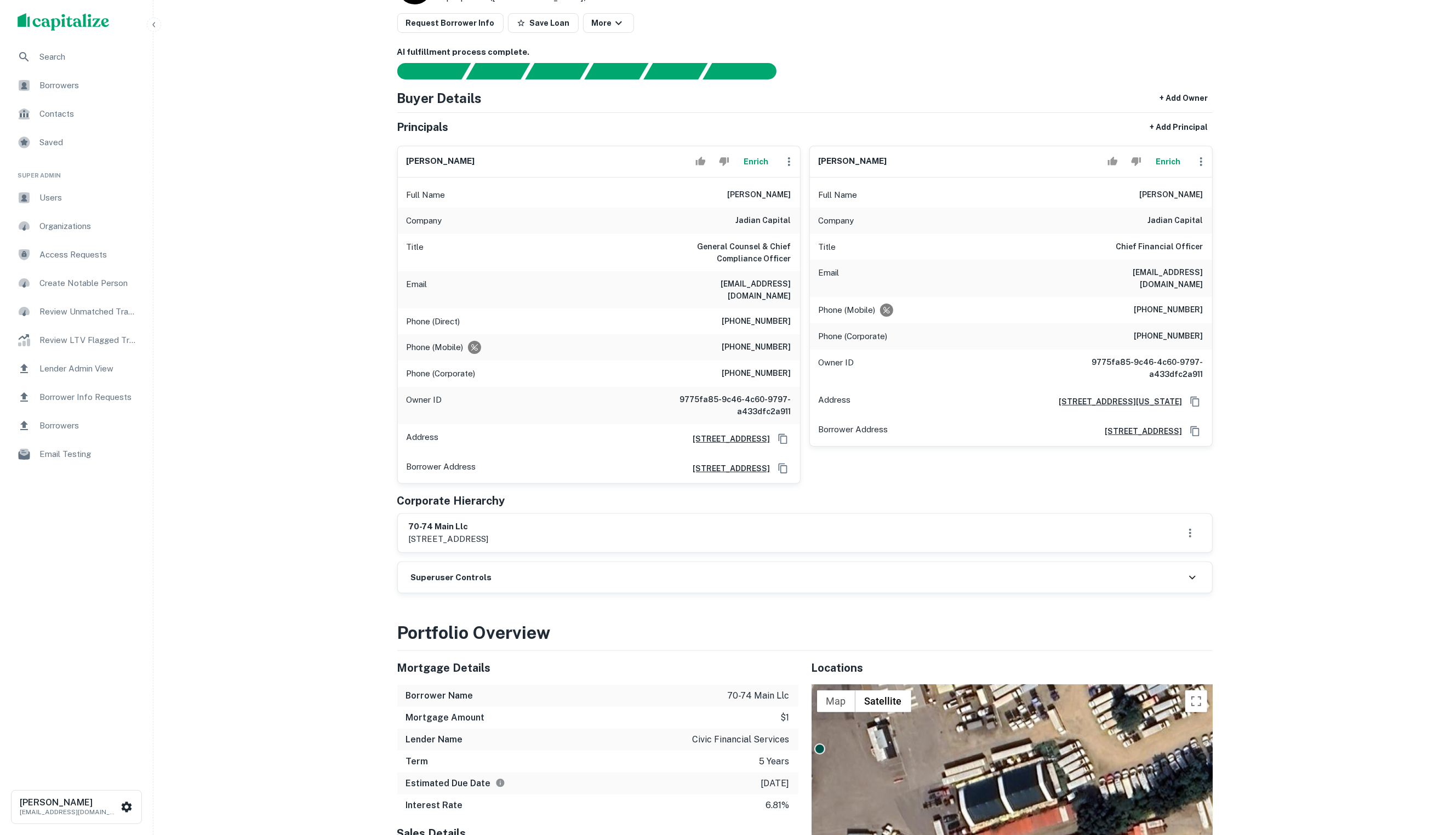
click at [1169, 169] on button "Enrich" at bounding box center [1168, 161] width 35 height 22
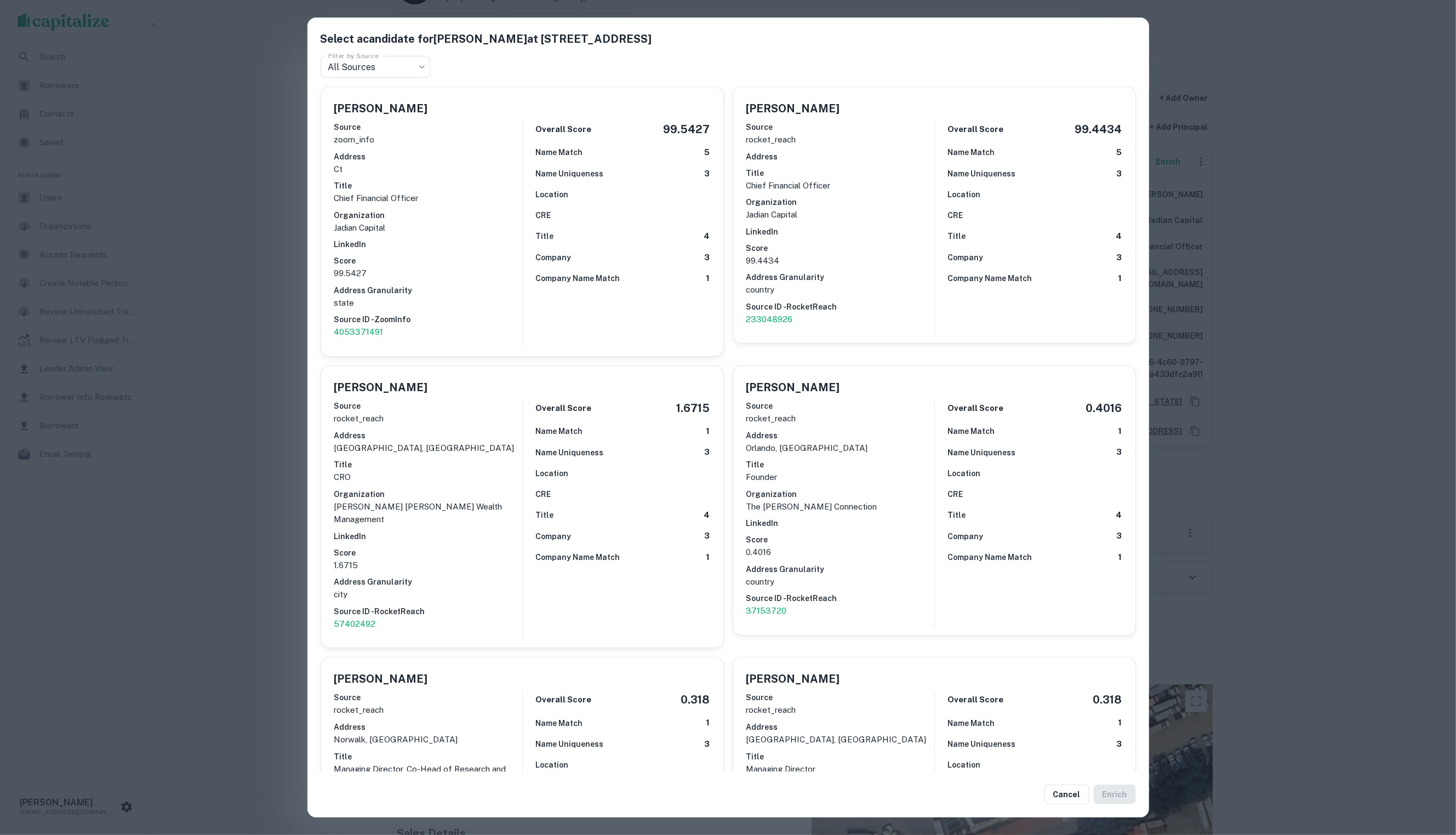
click at [1374, 285] on div "Select a candidate for [PERSON_NAME] at [STREET_ADDRESS] Filter by Source All S…" at bounding box center [728, 418] width 1456 height 835
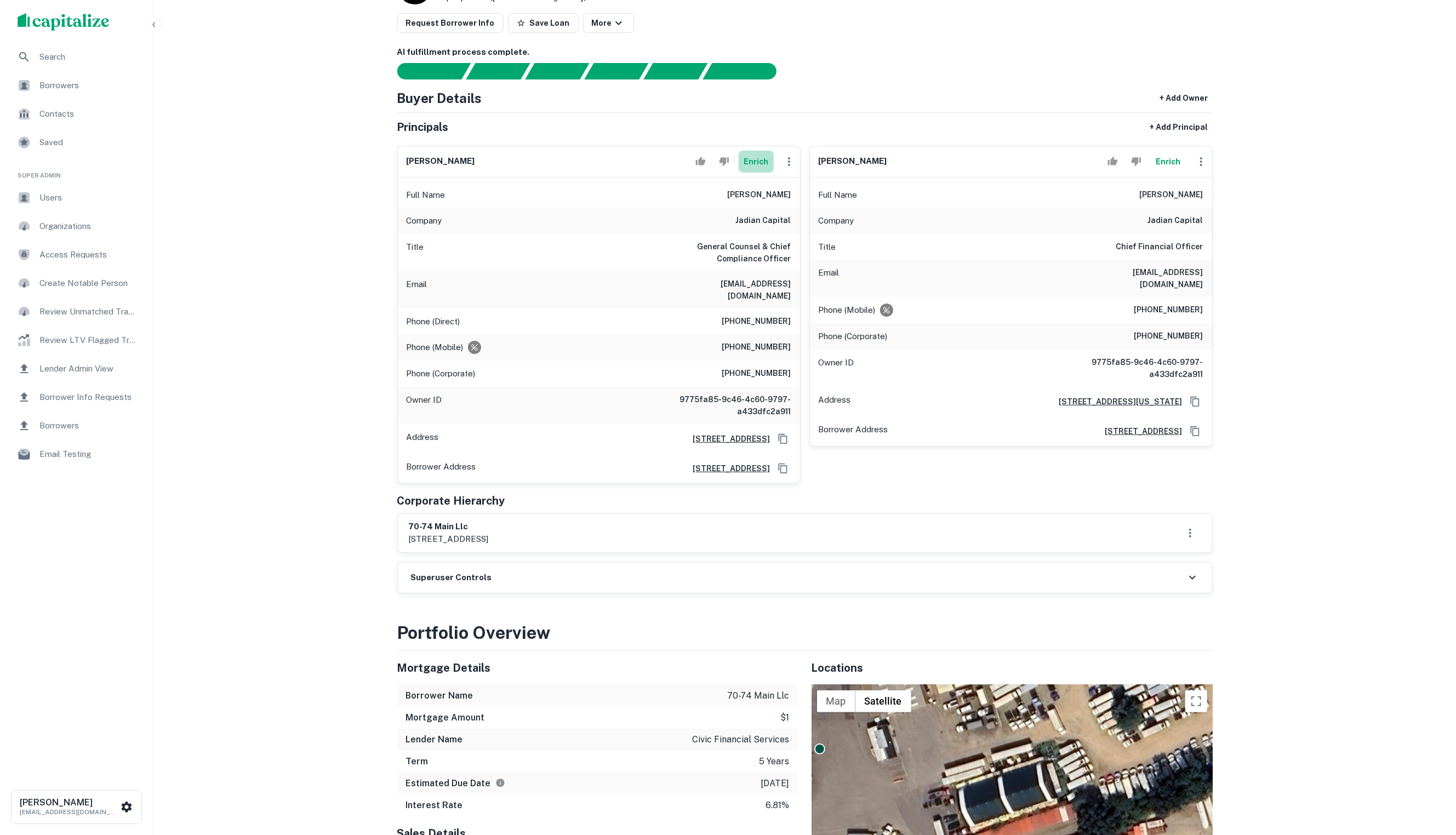
click at [757, 173] on button "Enrich" at bounding box center [756, 161] width 35 height 22
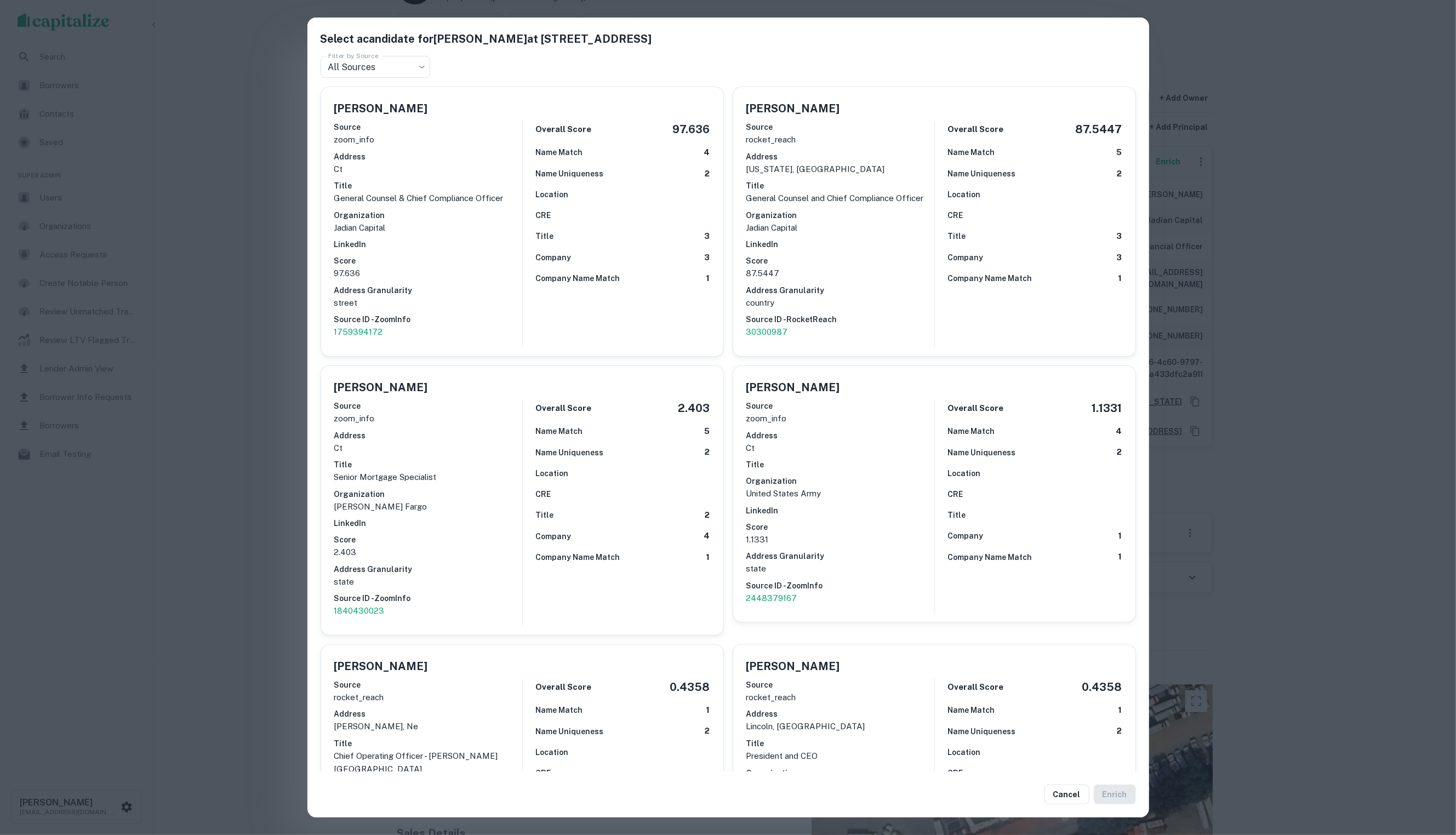
click at [1250, 250] on div "Select a candidate for [PERSON_NAME] at 4 Star Pt Ste 204 Filter by Source All …" at bounding box center [728, 418] width 1456 height 835
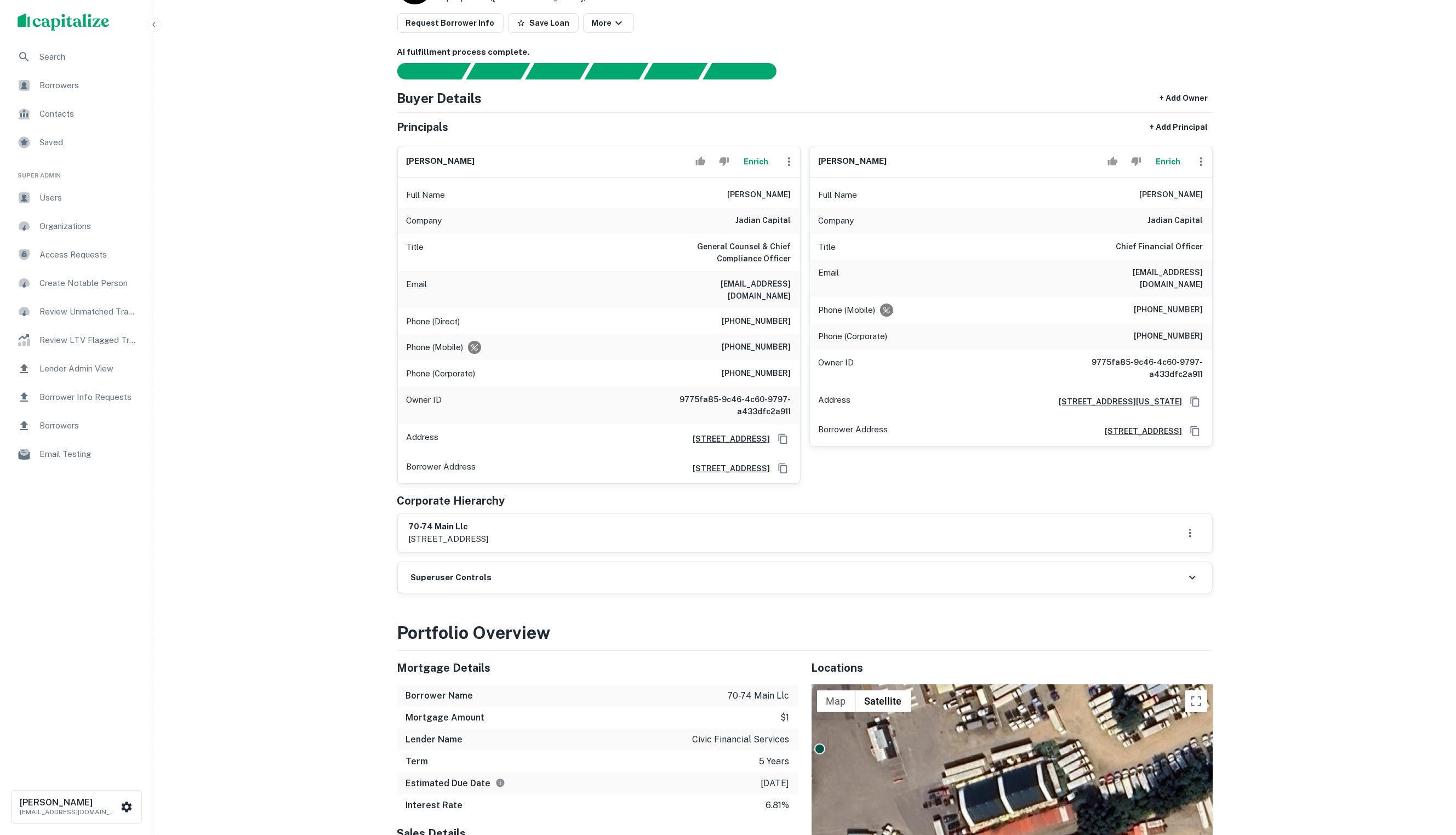
click at [1171, 167] on button "Enrich" at bounding box center [1168, 161] width 35 height 22
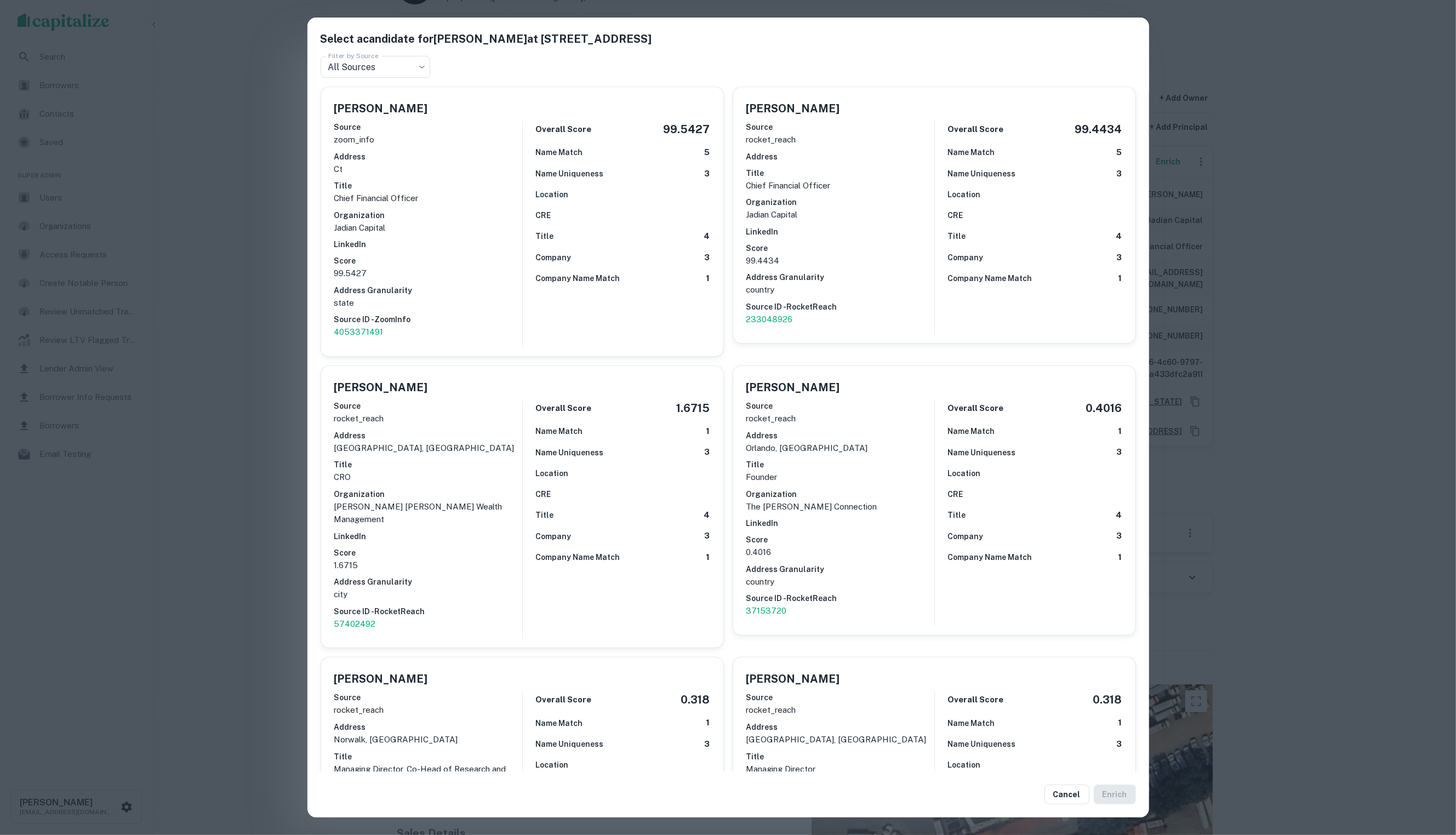
click at [1285, 198] on div "Select a candidate for [PERSON_NAME] at [STREET_ADDRESS] Filter by Source All S…" at bounding box center [728, 418] width 1456 height 835
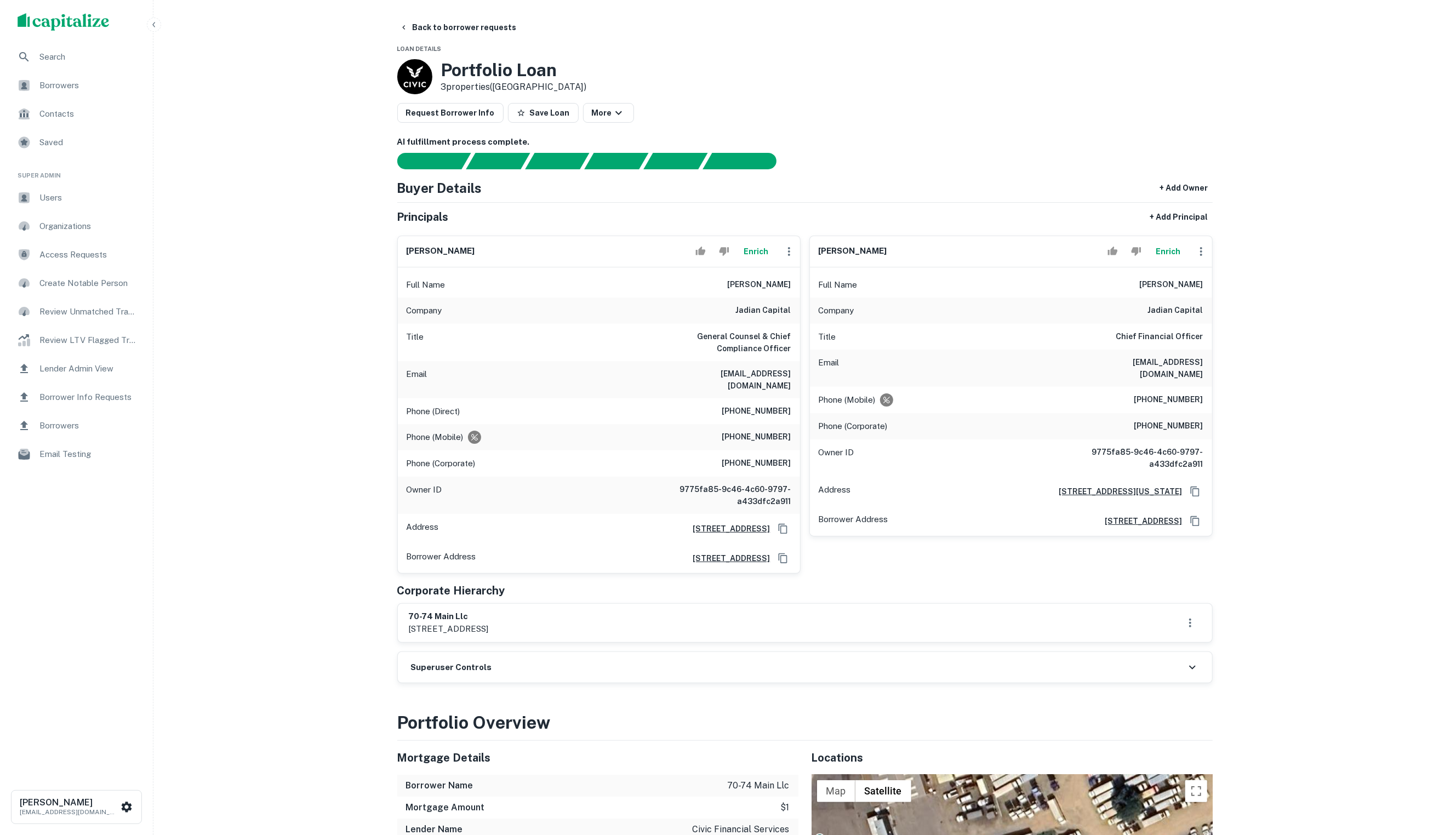
scroll to position [0, 0]
click at [453, 27] on button "Back to borrower requests" at bounding box center [458, 27] width 126 height 20
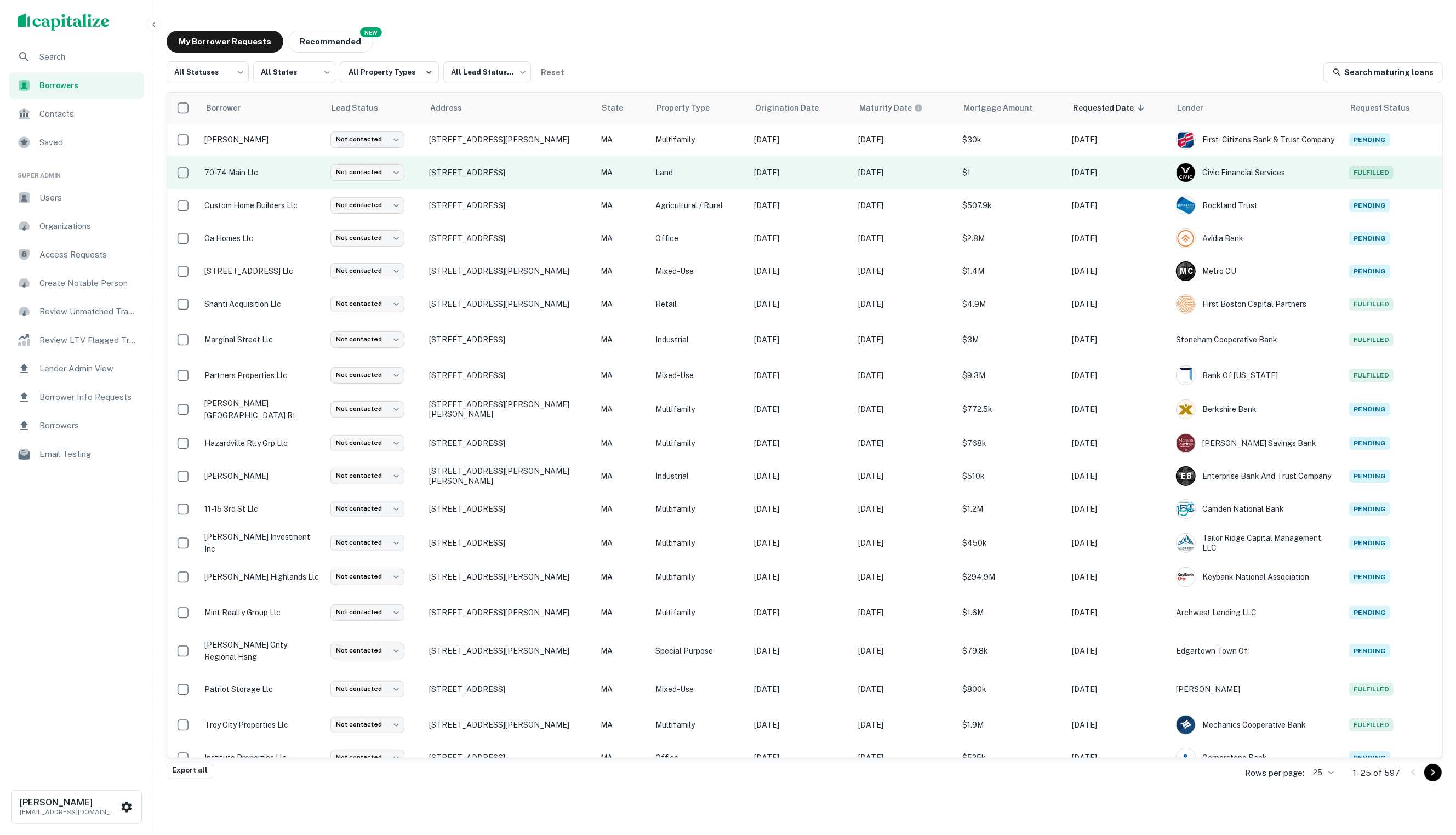
click at [562, 172] on p "[STREET_ADDRESS]" at bounding box center [509, 172] width 161 height 10
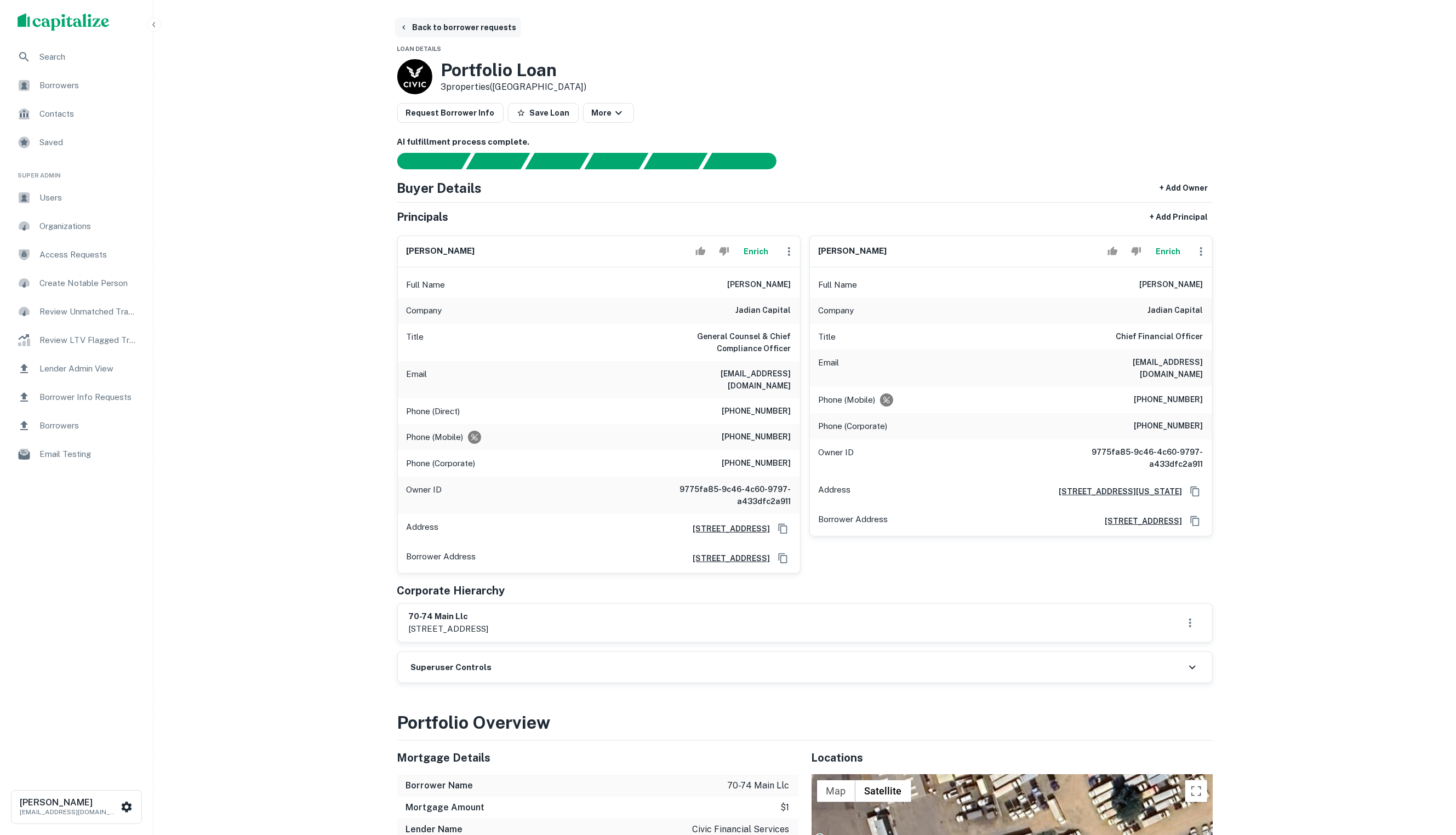
click at [430, 29] on button "Back to borrower requests" at bounding box center [458, 27] width 126 height 20
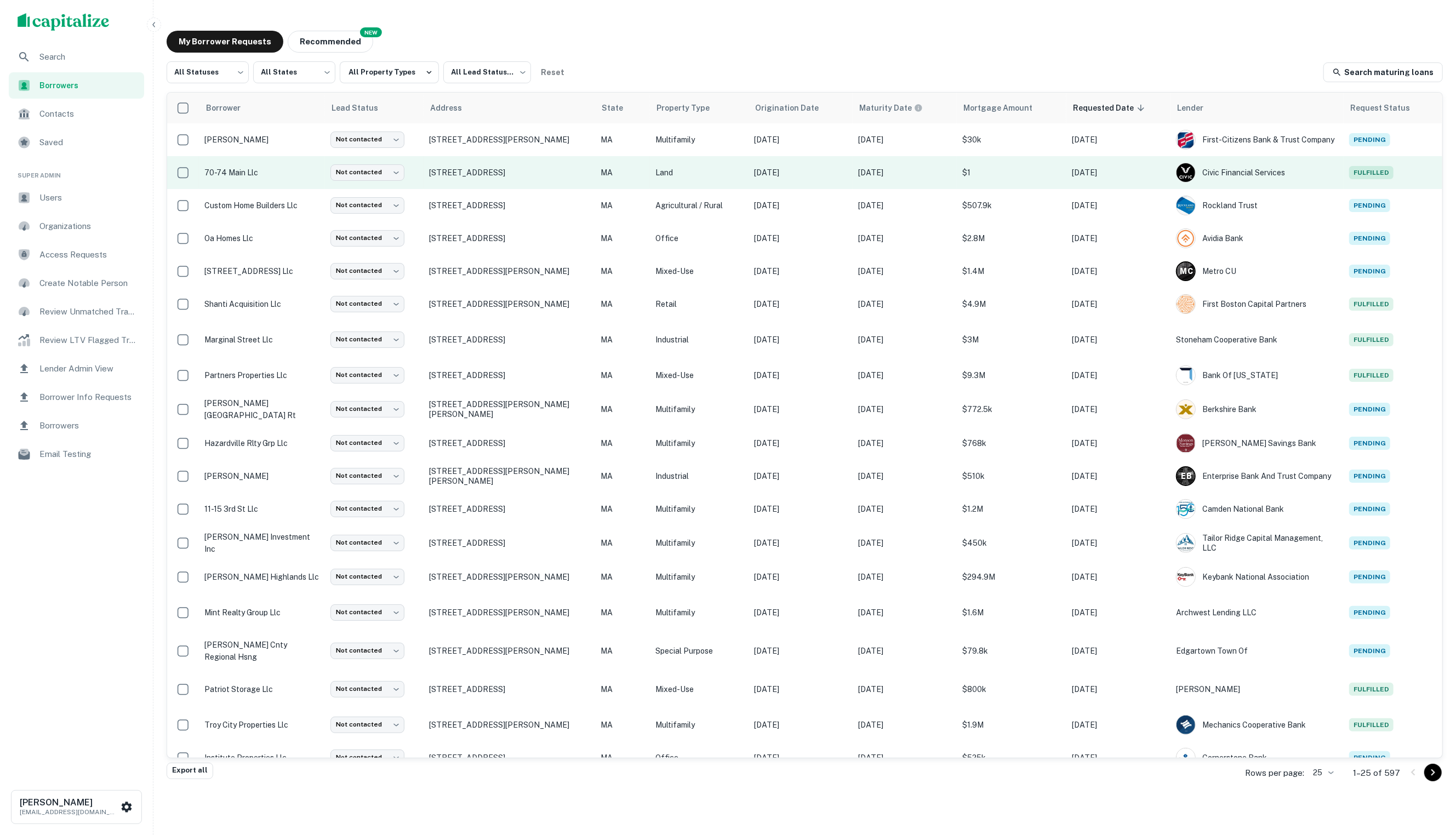
click at [300, 173] on p "70-74 main llc" at bounding box center [261, 173] width 115 height 12
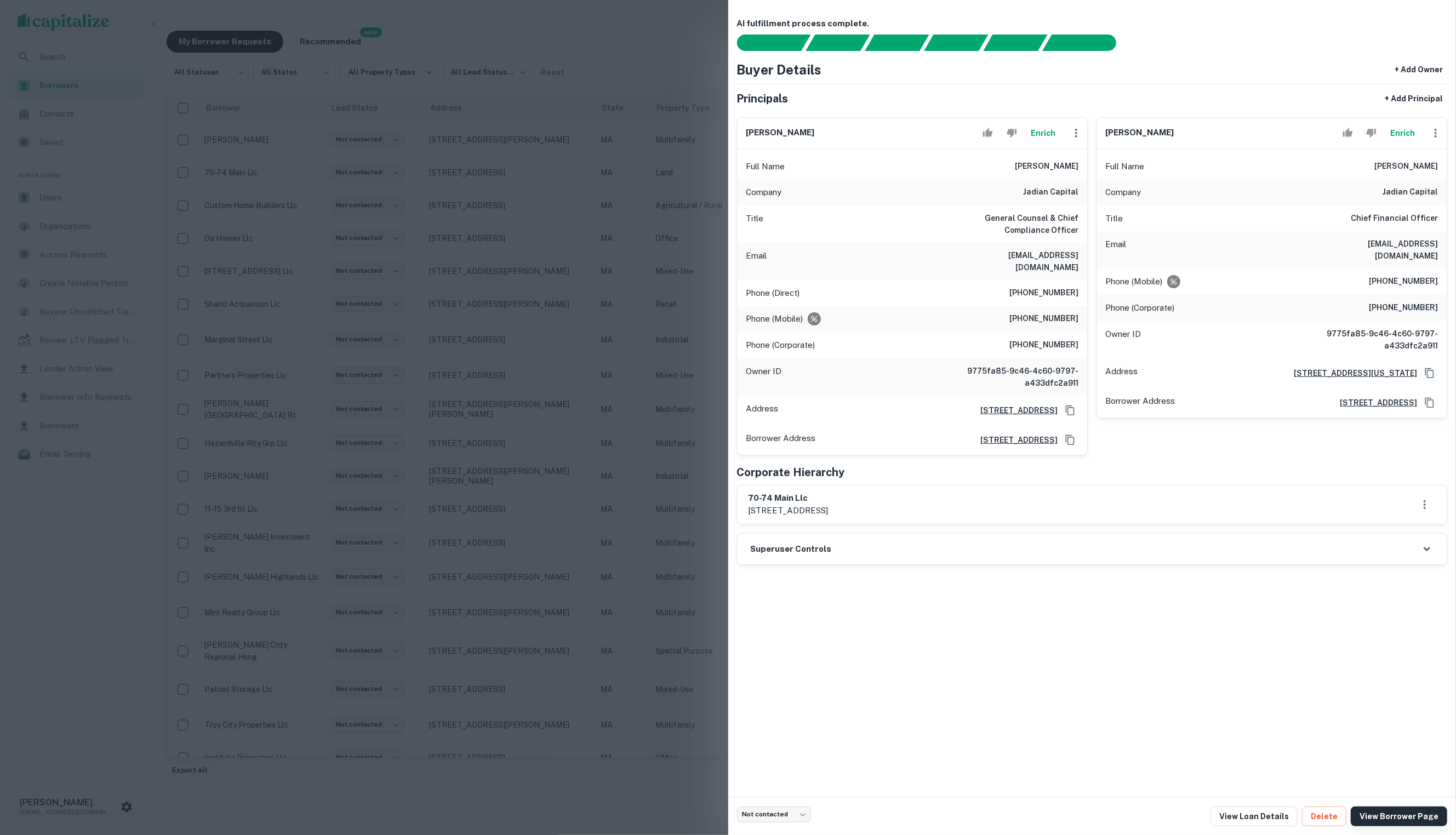
click at [1381, 812] on link "View Borrower Page" at bounding box center [1399, 816] width 97 height 20
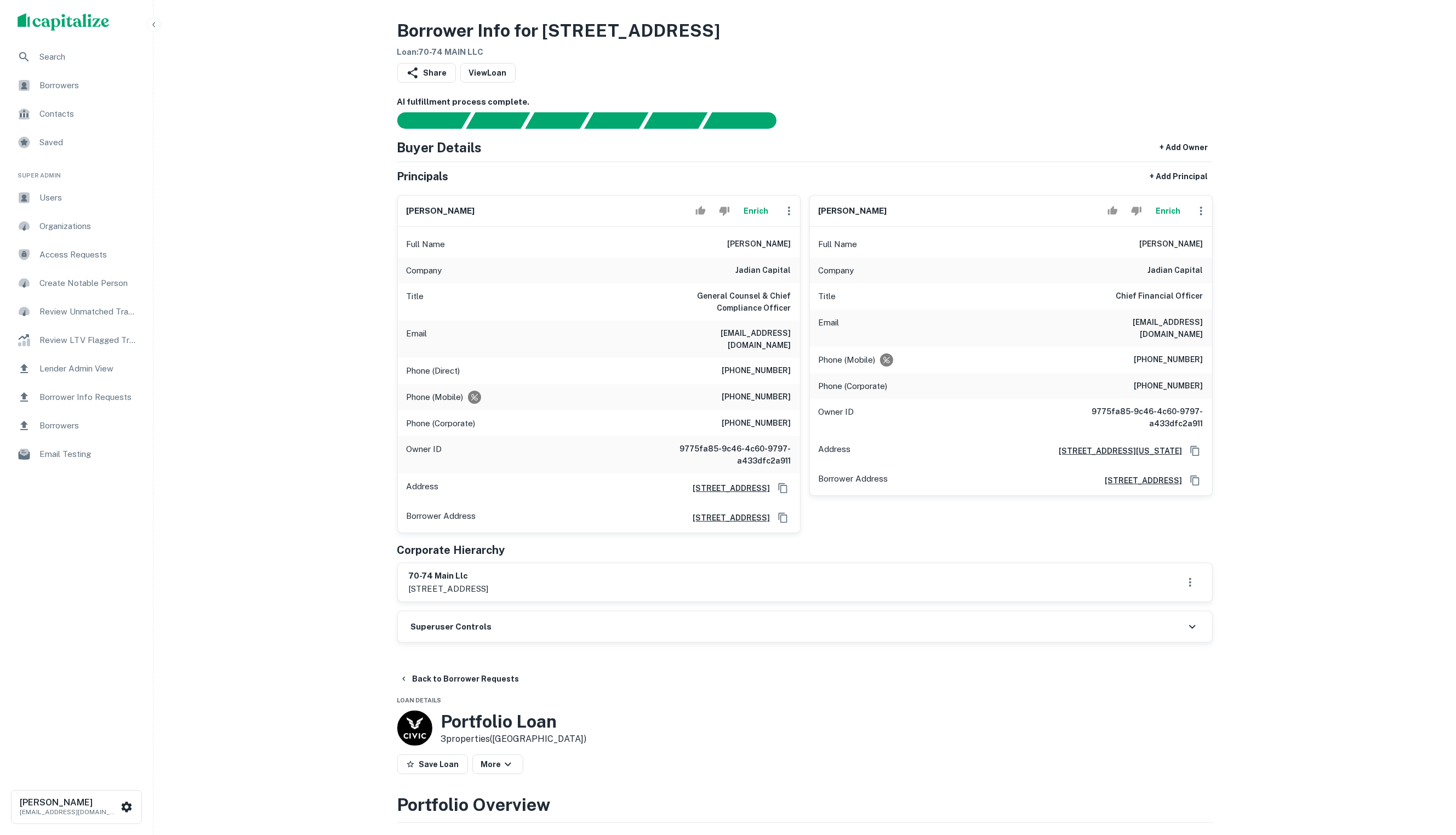
click at [105, 81] on span "Borrowers" at bounding box center [88, 85] width 98 height 13
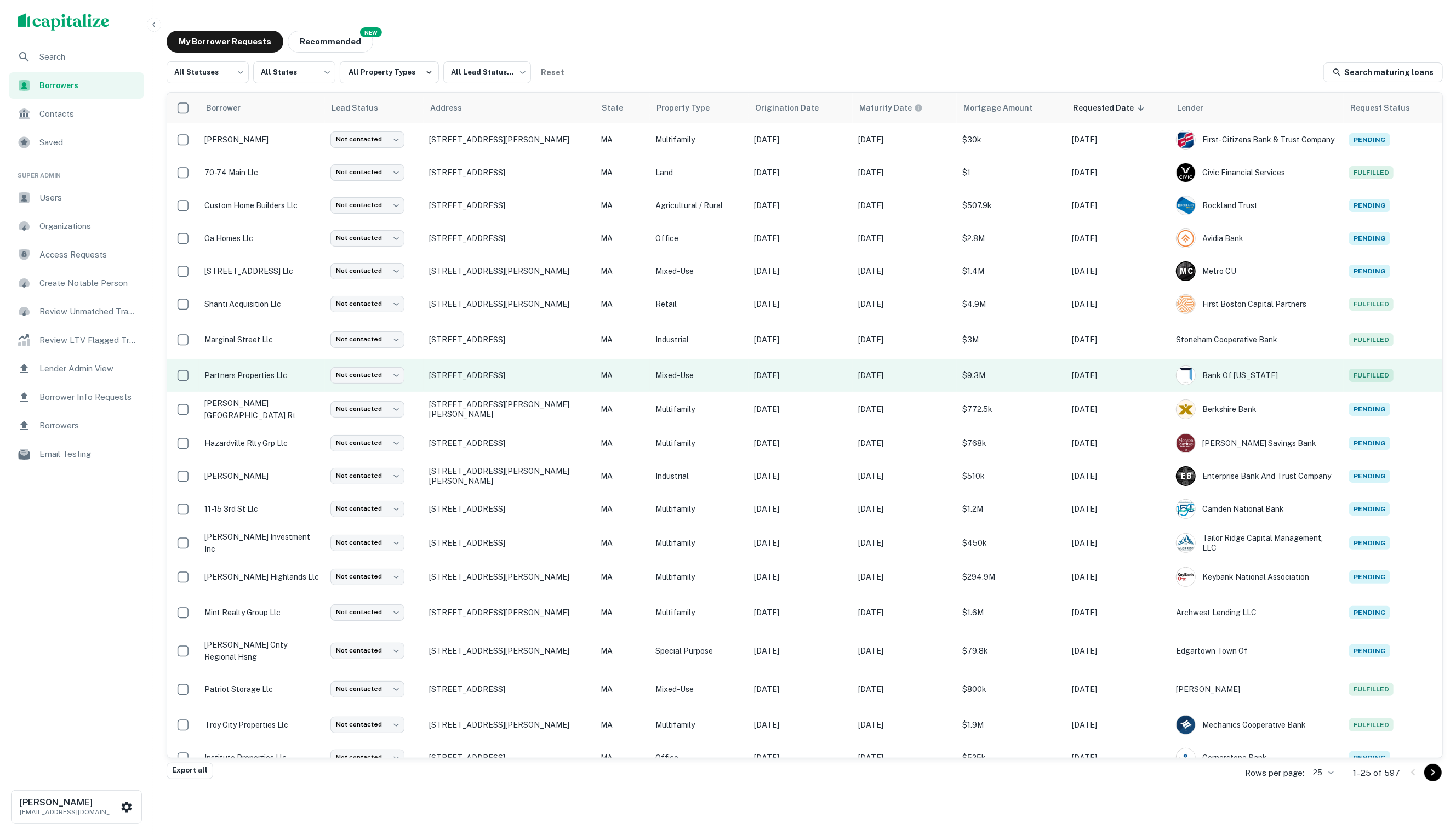
click at [600, 373] on p "MA" at bounding box center [622, 375] width 44 height 12
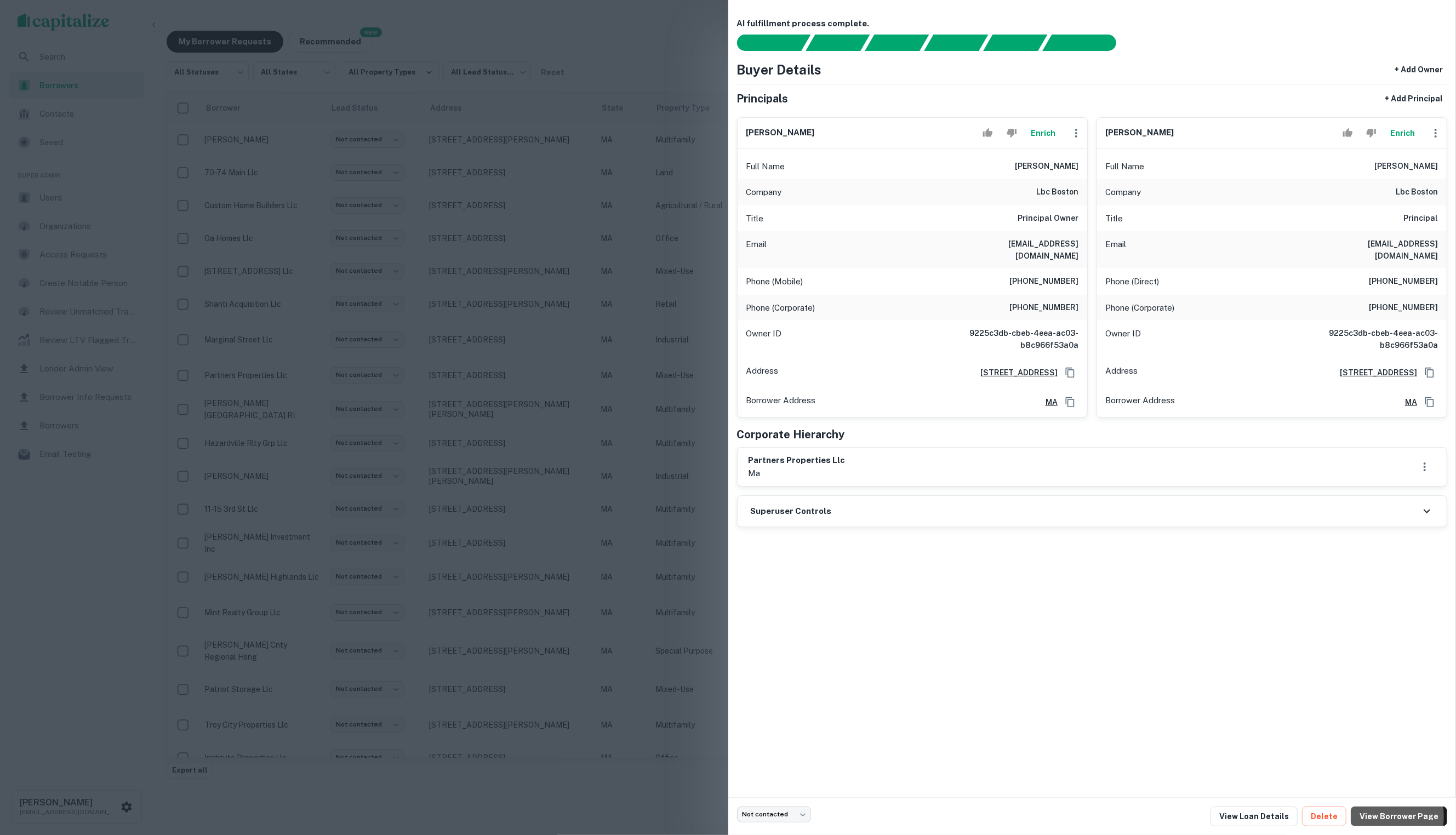
drag, startPoint x: 1379, startPoint y: 816, endPoint x: 1373, endPoint y: 752, distance: 64.3
click at [1377, 816] on link "View Borrower Page" at bounding box center [1399, 816] width 97 height 20
click at [687, 180] on div at bounding box center [728, 418] width 1456 height 835
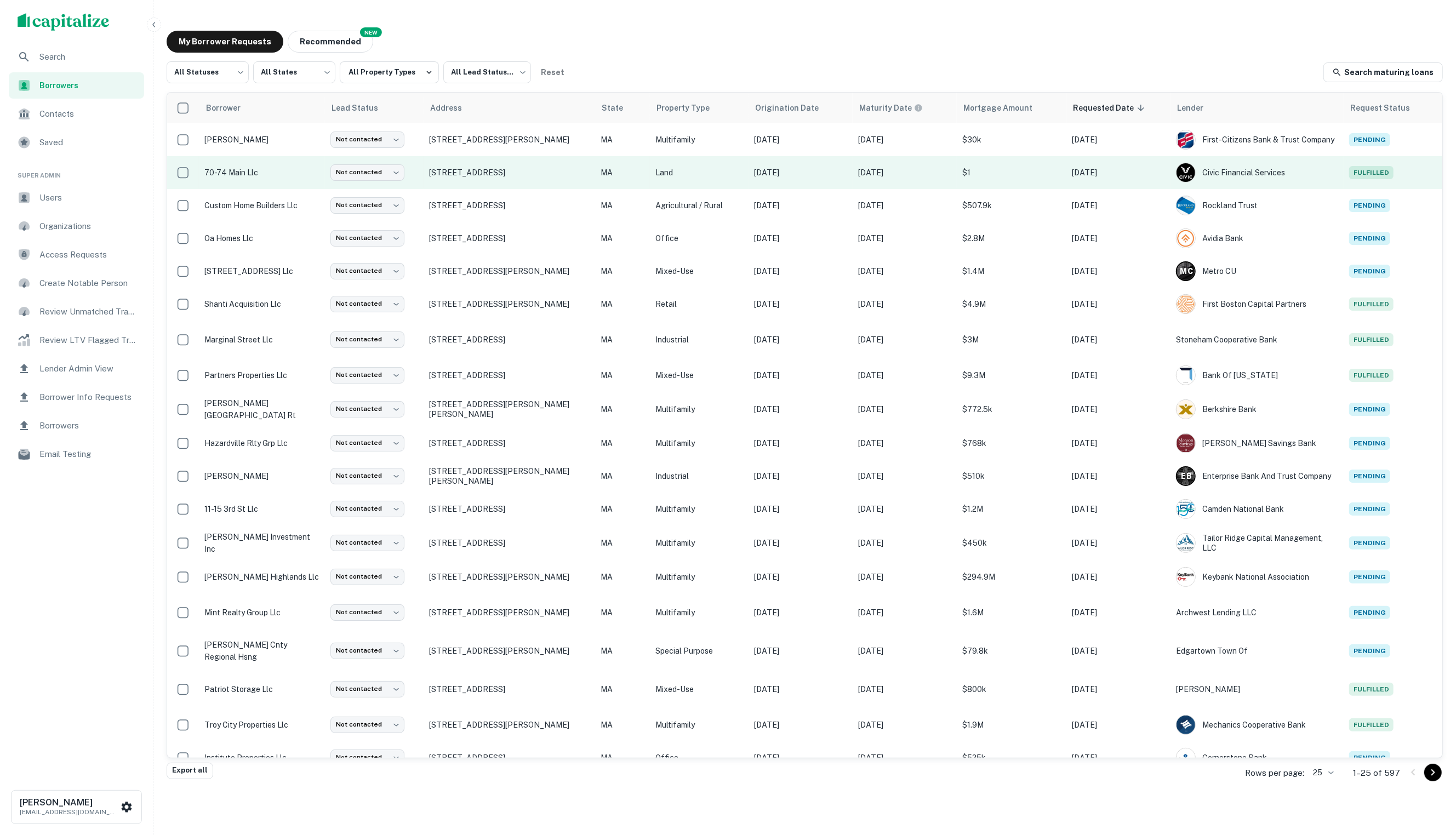
click at [294, 171] on p "70-74 main llc" at bounding box center [261, 173] width 115 height 12
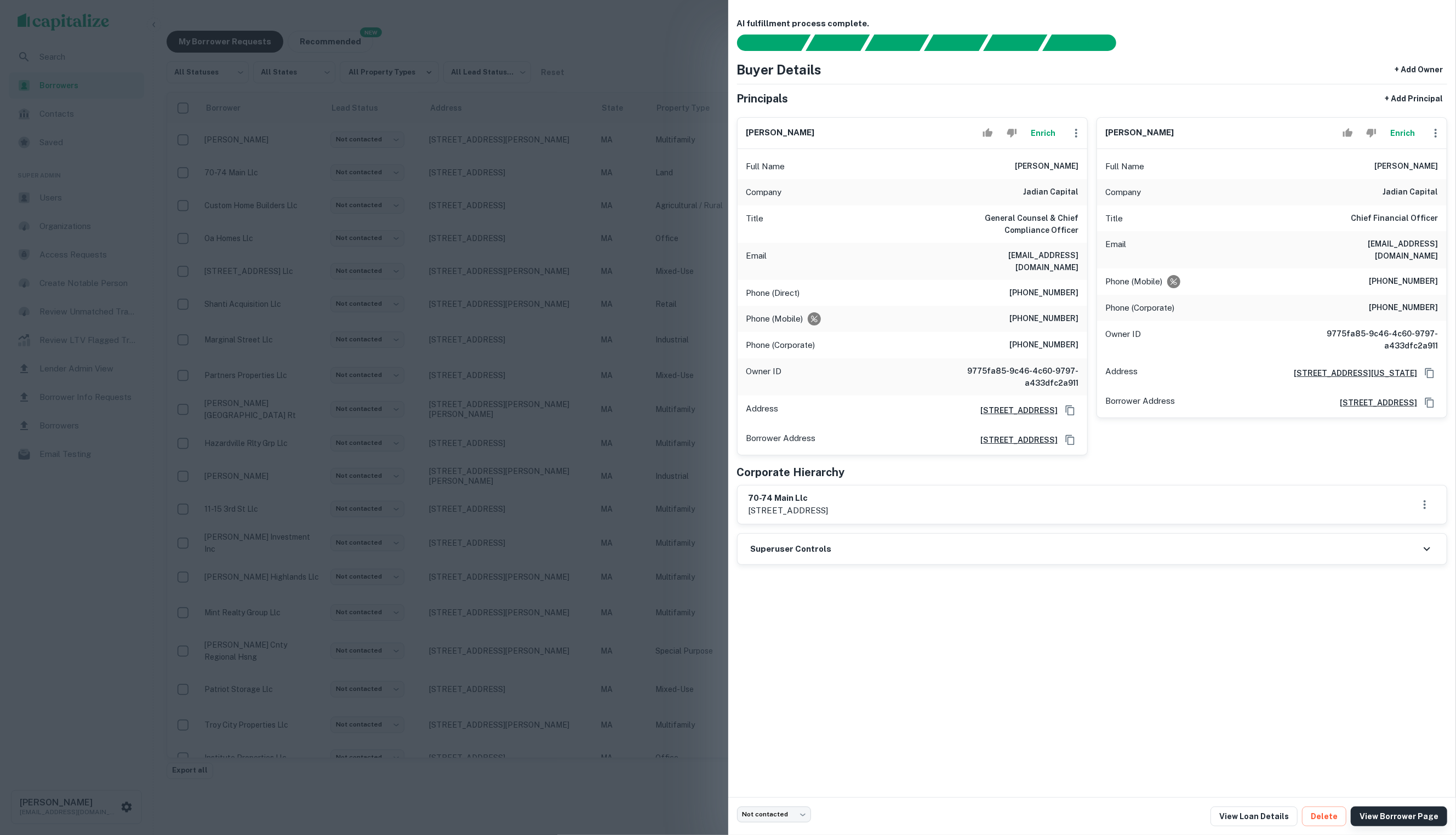
click at [1392, 812] on link "View Borrower Page" at bounding box center [1399, 816] width 97 height 20
click at [469, 161] on div at bounding box center [728, 418] width 1456 height 835
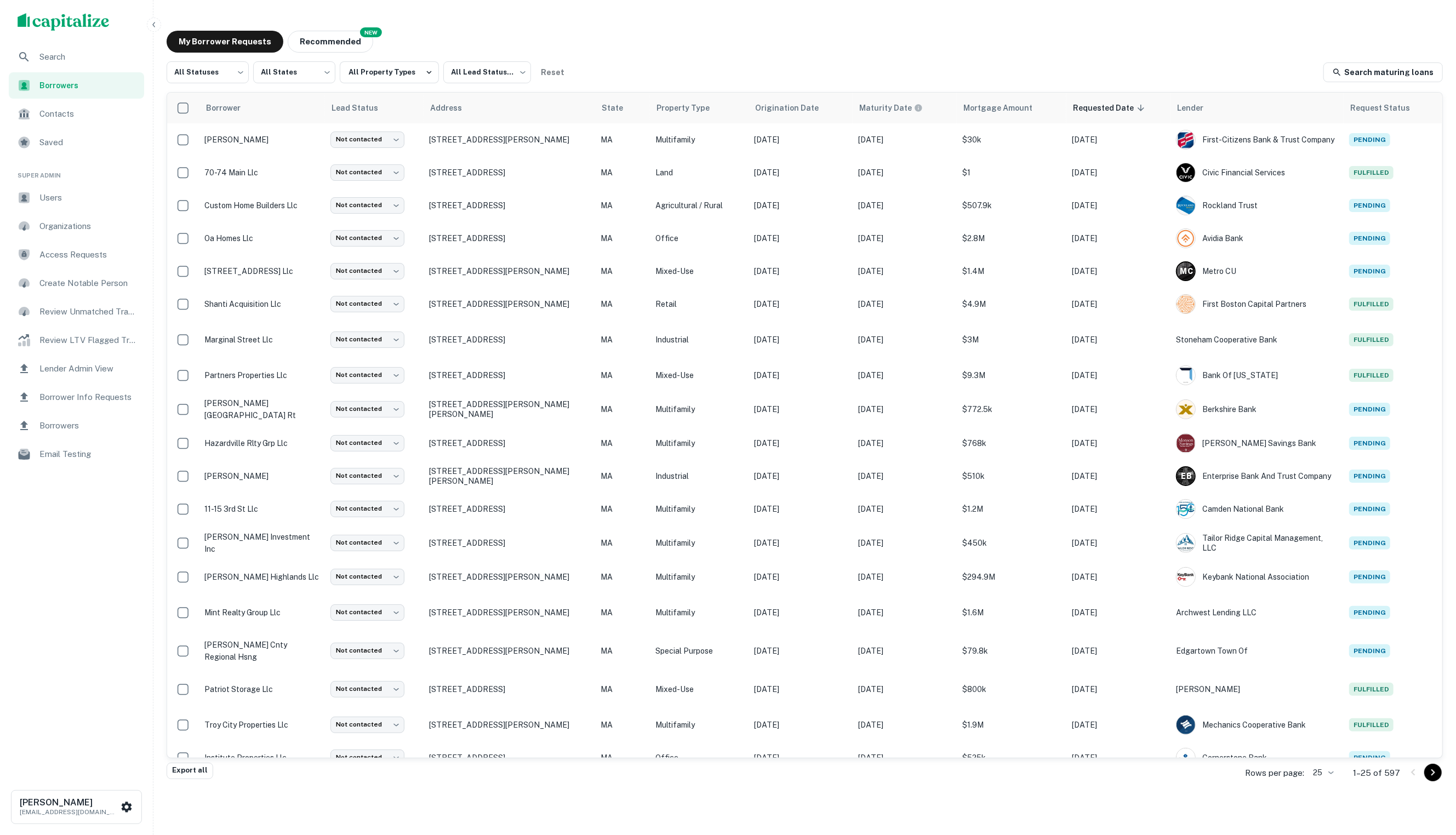
click at [640, 60] on div "My Borrower Requests NEW Recommended All Statuses *** ​ All States *** ​ All Pr…" at bounding box center [805, 397] width 1294 height 752
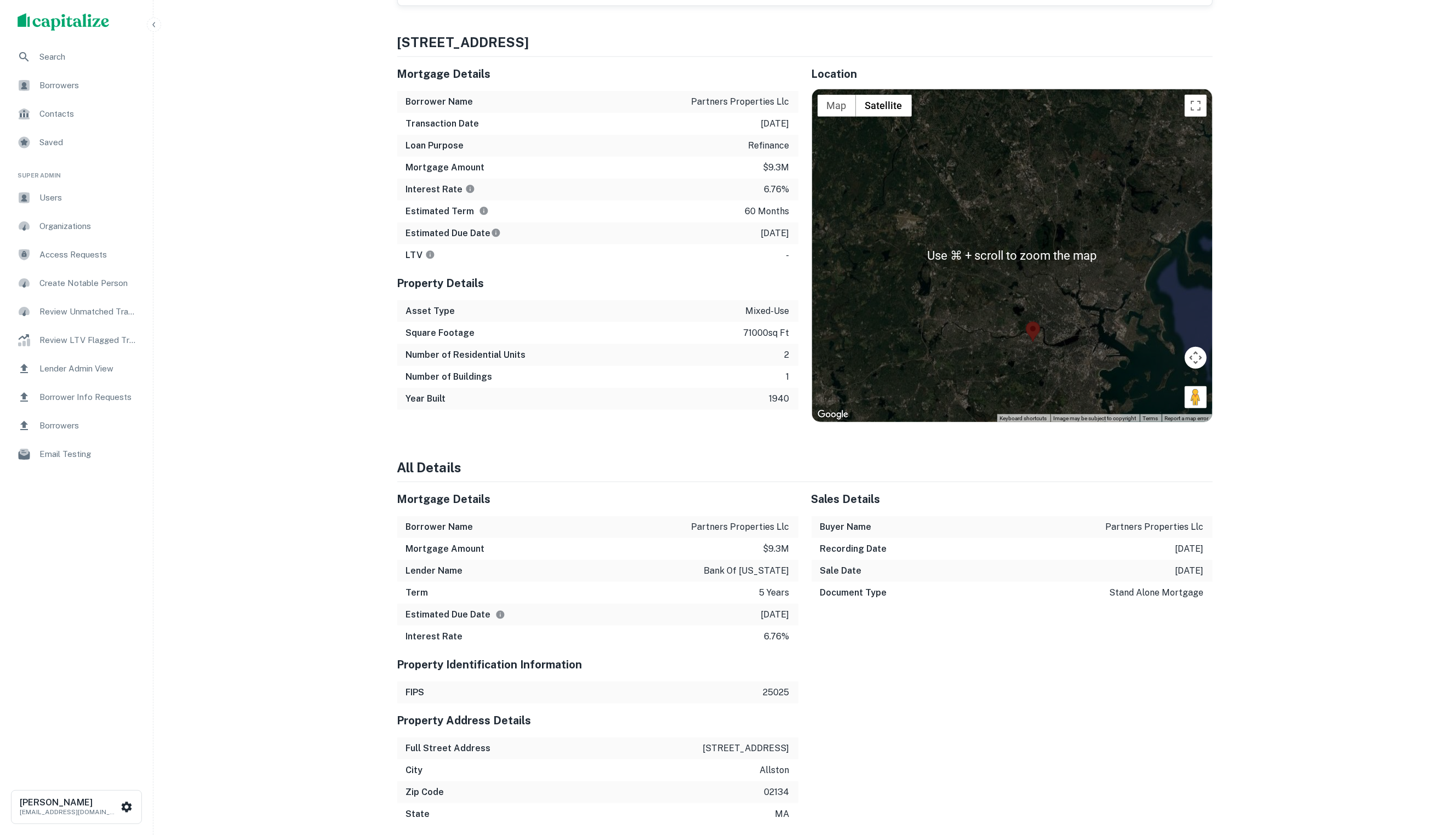
scroll to position [597, 0]
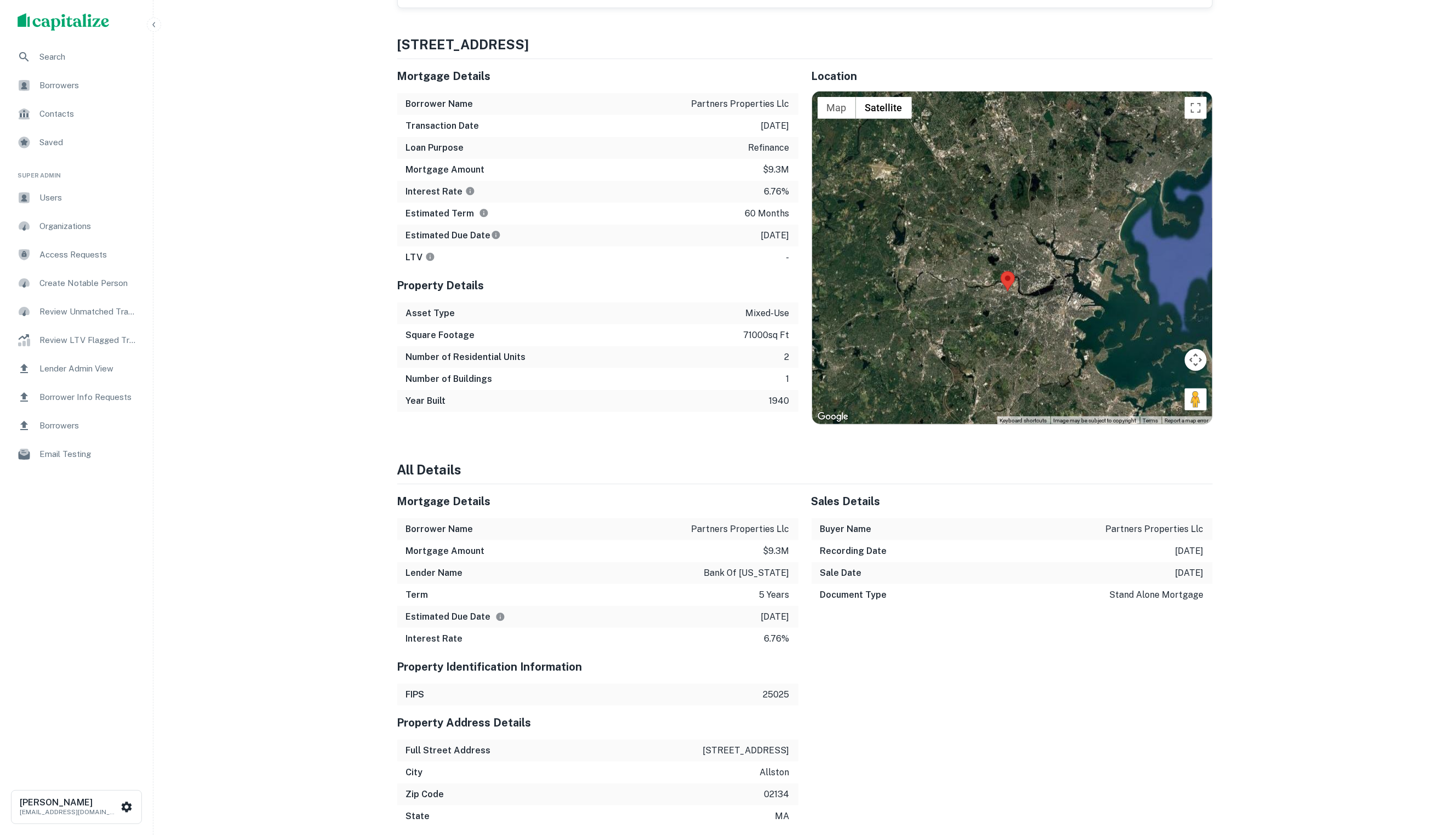
drag, startPoint x: 1070, startPoint y: 235, endPoint x: 1064, endPoint y: 204, distance: 31.6
click at [1063, 204] on div at bounding box center [1012, 257] width 400 height 333
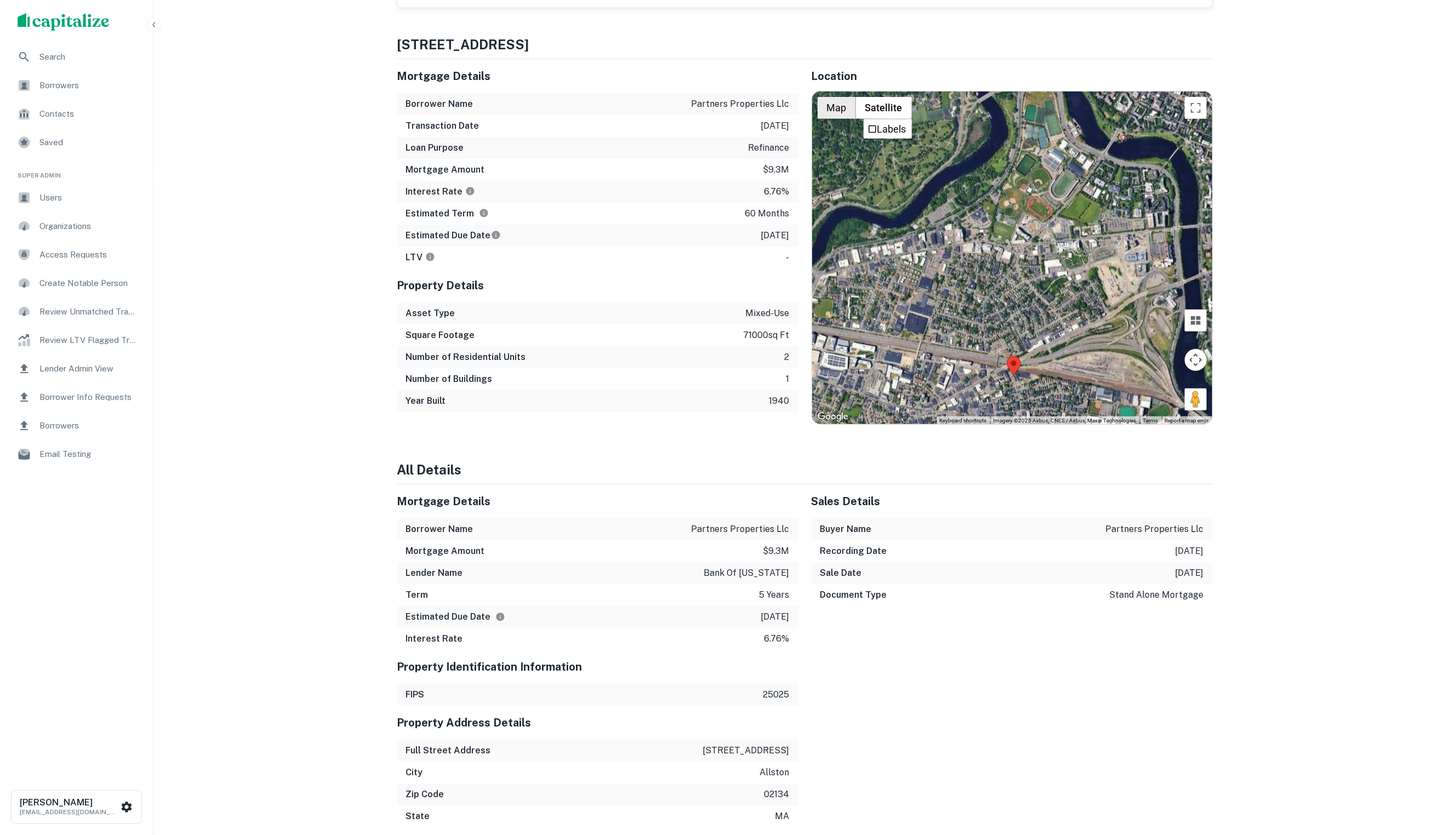
click at [840, 115] on button "Map" at bounding box center [837, 107] width 39 height 22
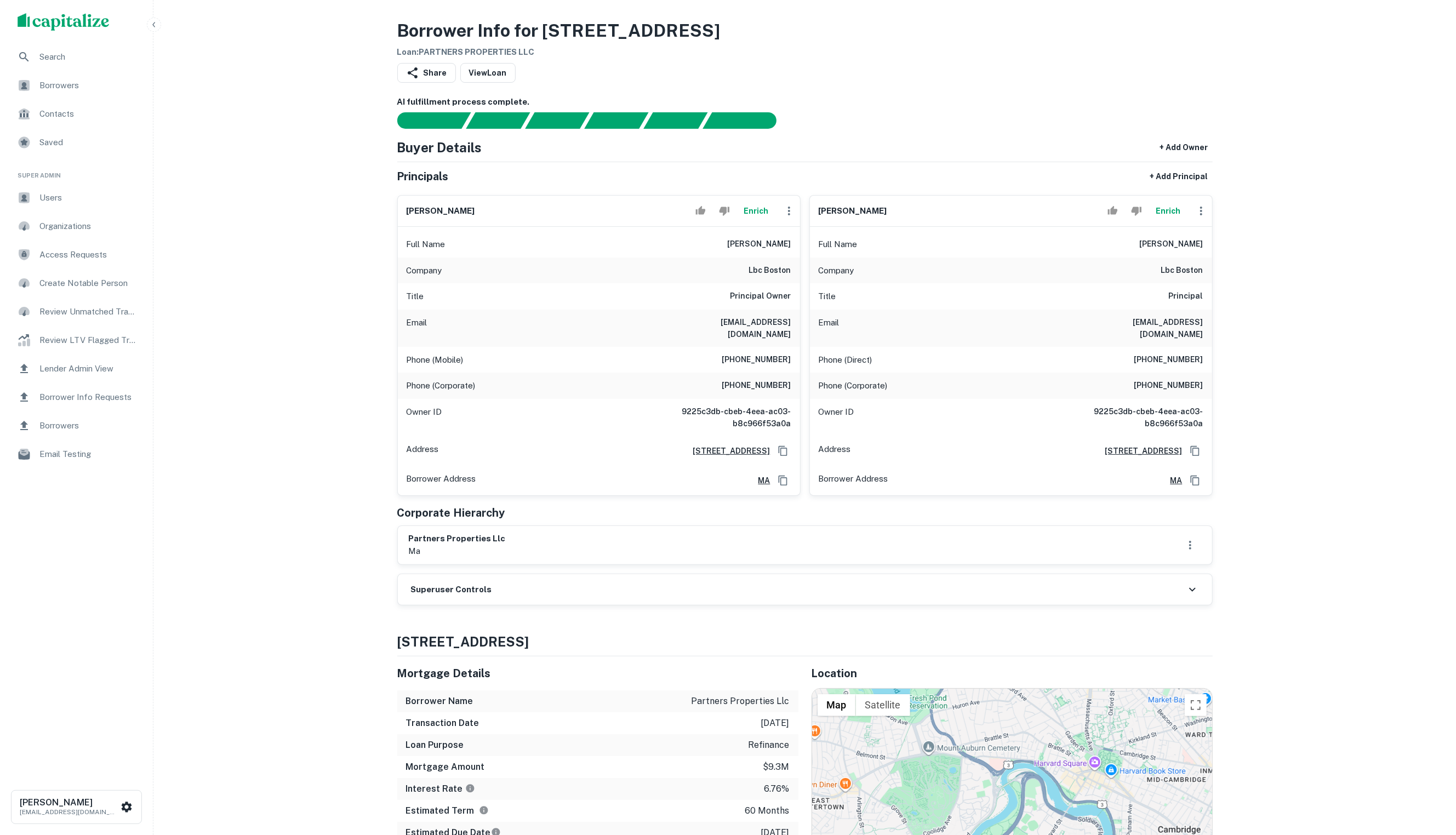
scroll to position [0, 0]
click at [739, 273] on div "Company lbc boston" at bounding box center [598, 270] width 402 height 26
drag, startPoint x: 713, startPoint y: 247, endPoint x: 792, endPoint y: 248, distance: 79.0
click at [792, 248] on div "Full Name [PERSON_NAME]" at bounding box center [598, 244] width 402 height 26
click at [799, 268] on div "Company lbc boston" at bounding box center [598, 270] width 402 height 26
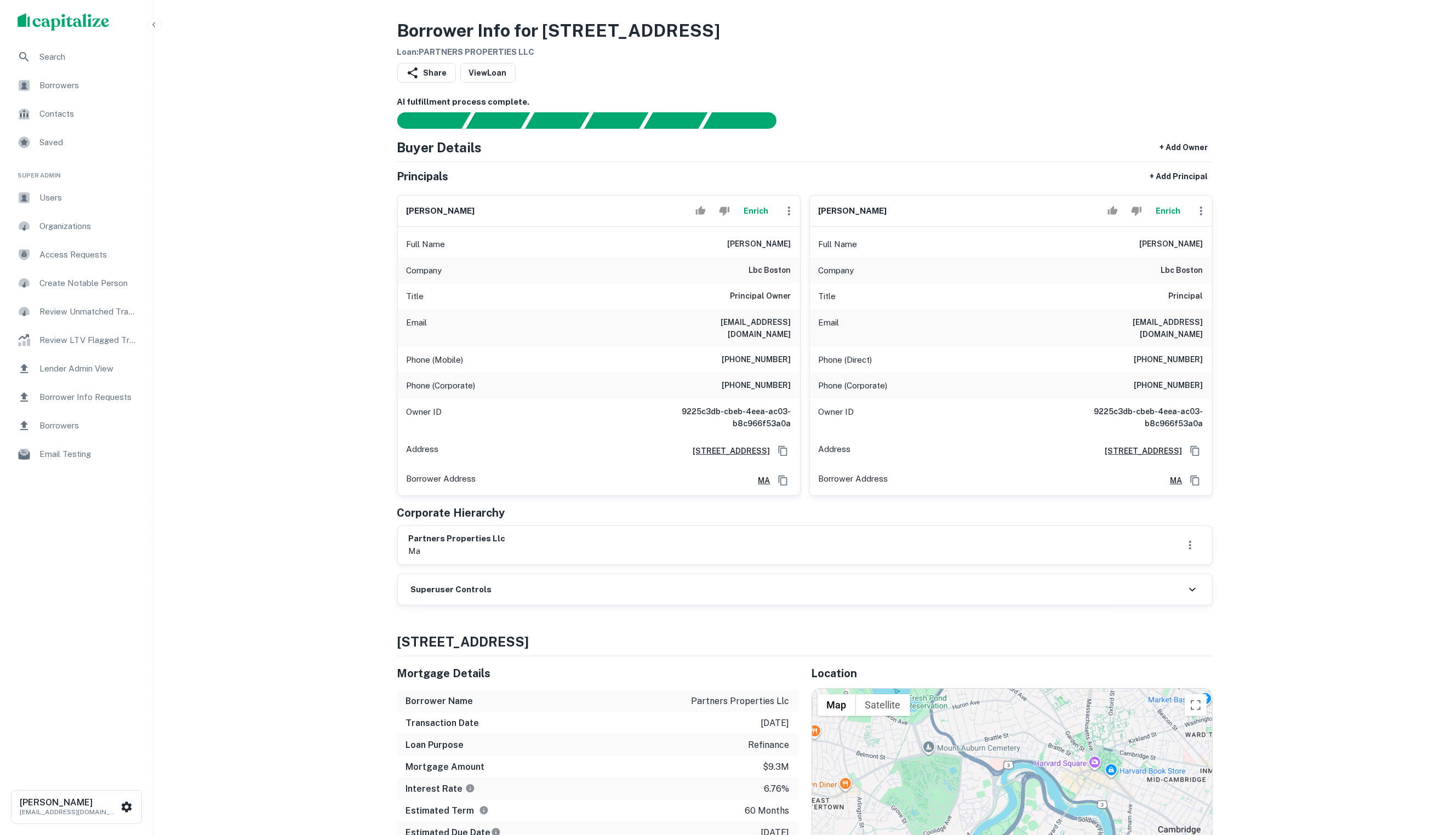
click at [754, 219] on button "Enrich" at bounding box center [756, 211] width 35 height 22
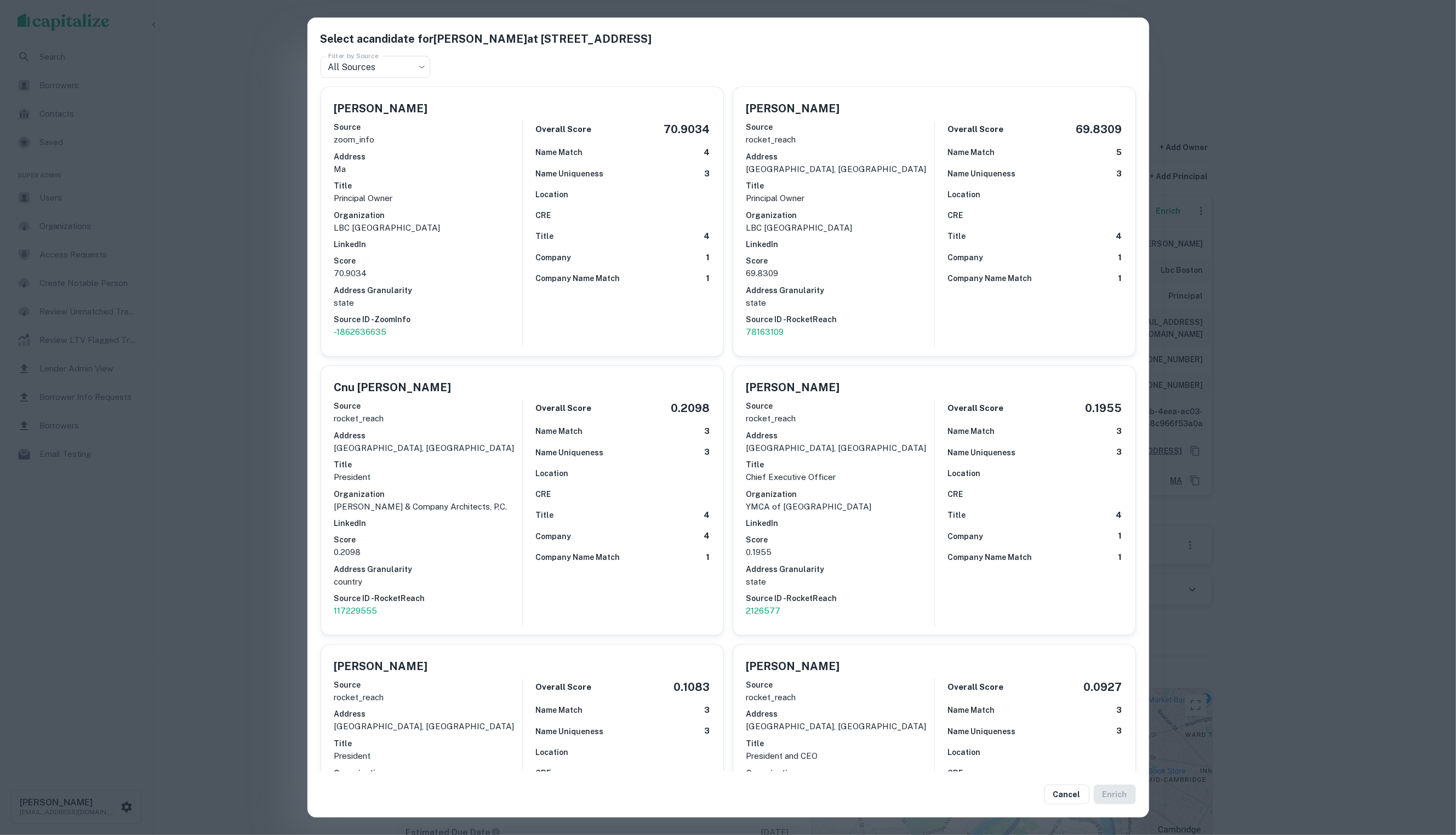
click at [1307, 141] on div "Select a candidate for [PERSON_NAME] at [STREET_ADDRESS] Filter by Source All S…" at bounding box center [728, 418] width 1456 height 835
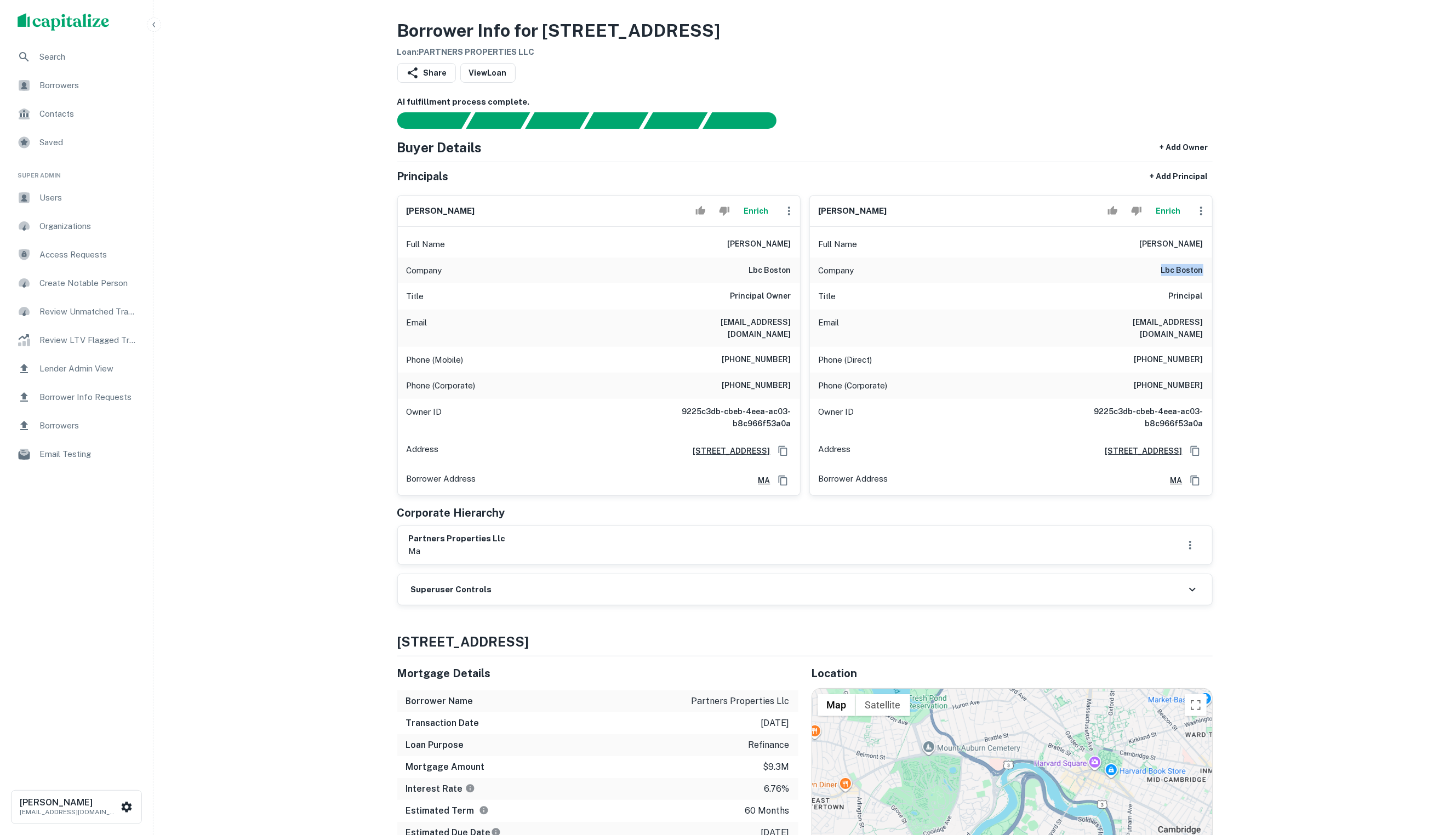
drag, startPoint x: 1151, startPoint y: 278, endPoint x: 1213, endPoint y: 277, distance: 62.0
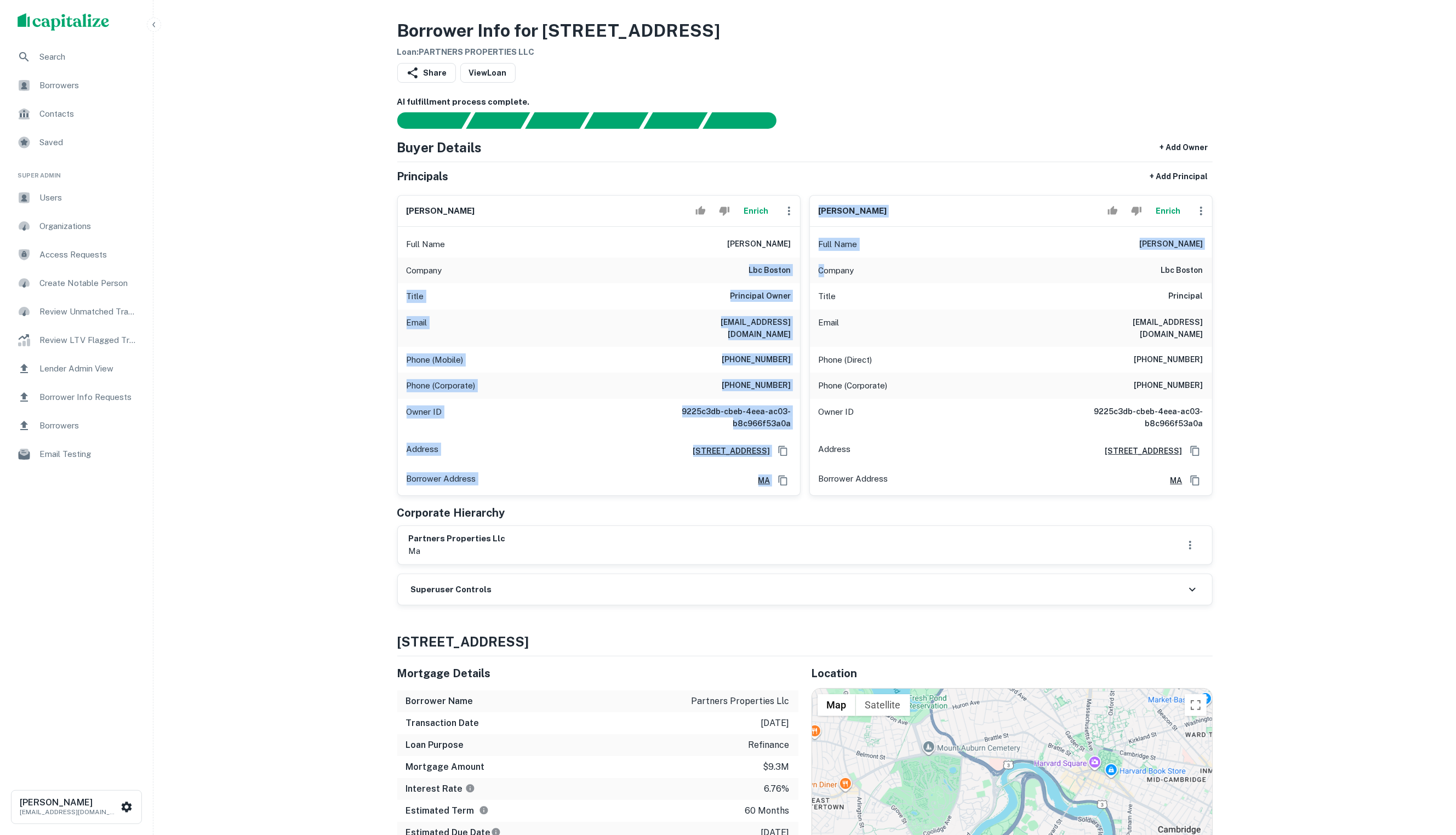
drag, startPoint x: 742, startPoint y: 275, endPoint x: 824, endPoint y: 278, distance: 82.1
click at [824, 278] on div "[PERSON_NAME] Full Name [PERSON_NAME] Company lbc boston Title Principal Owner …" at bounding box center [800, 341] width 824 height 309
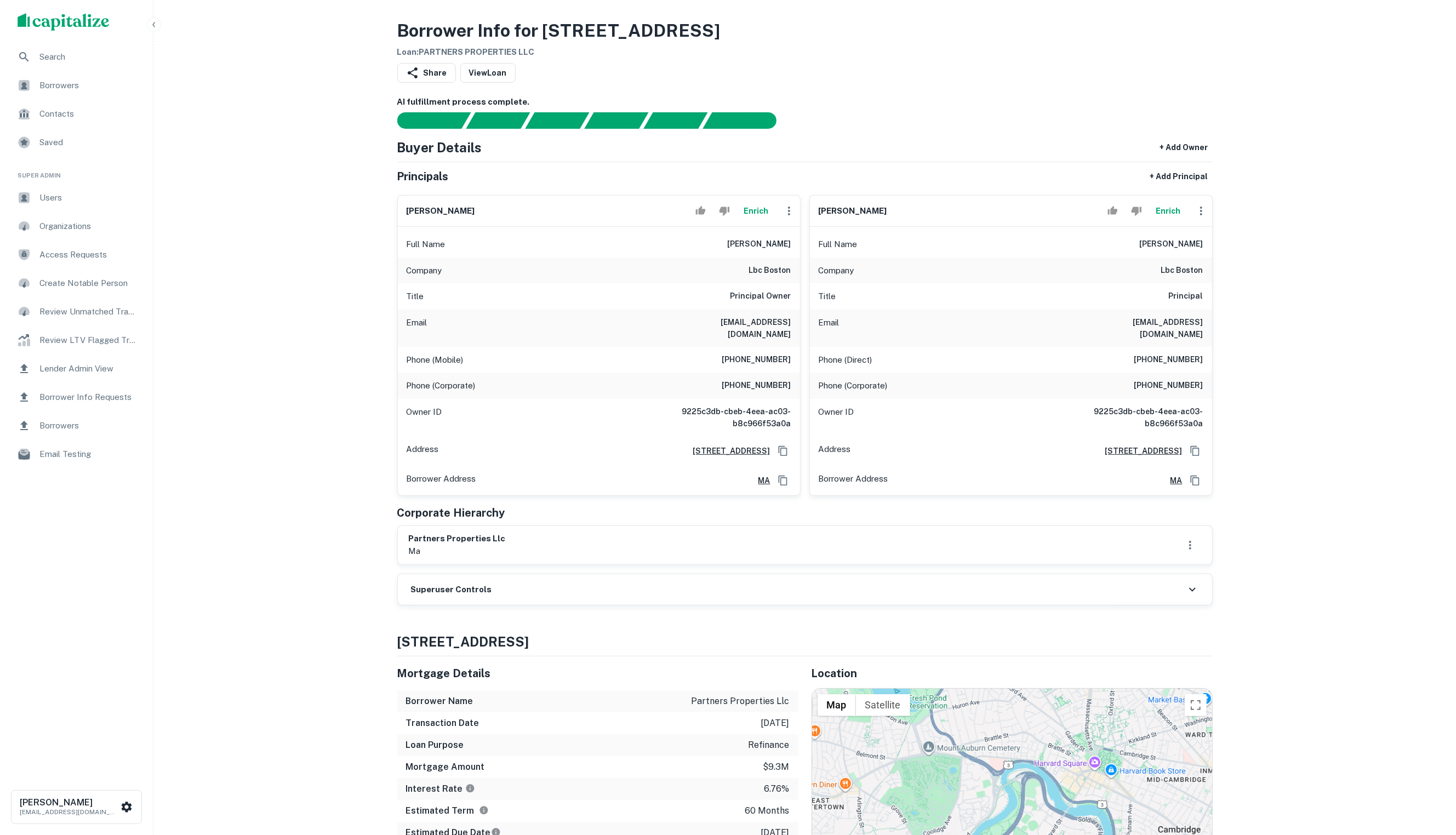
drag, startPoint x: 886, startPoint y: 289, endPoint x: 984, endPoint y: 240, distance: 109.6
click at [886, 284] on div "Company lbc boston" at bounding box center [1010, 270] width 402 height 26
drag, startPoint x: 792, startPoint y: 516, endPoint x: 754, endPoint y: 504, distance: 39.8
click at [788, 515] on div "Corporate Hierarchy" at bounding box center [805, 513] width 815 height 17
drag, startPoint x: 1158, startPoint y: 276, endPoint x: 1211, endPoint y: 281, distance: 53.2
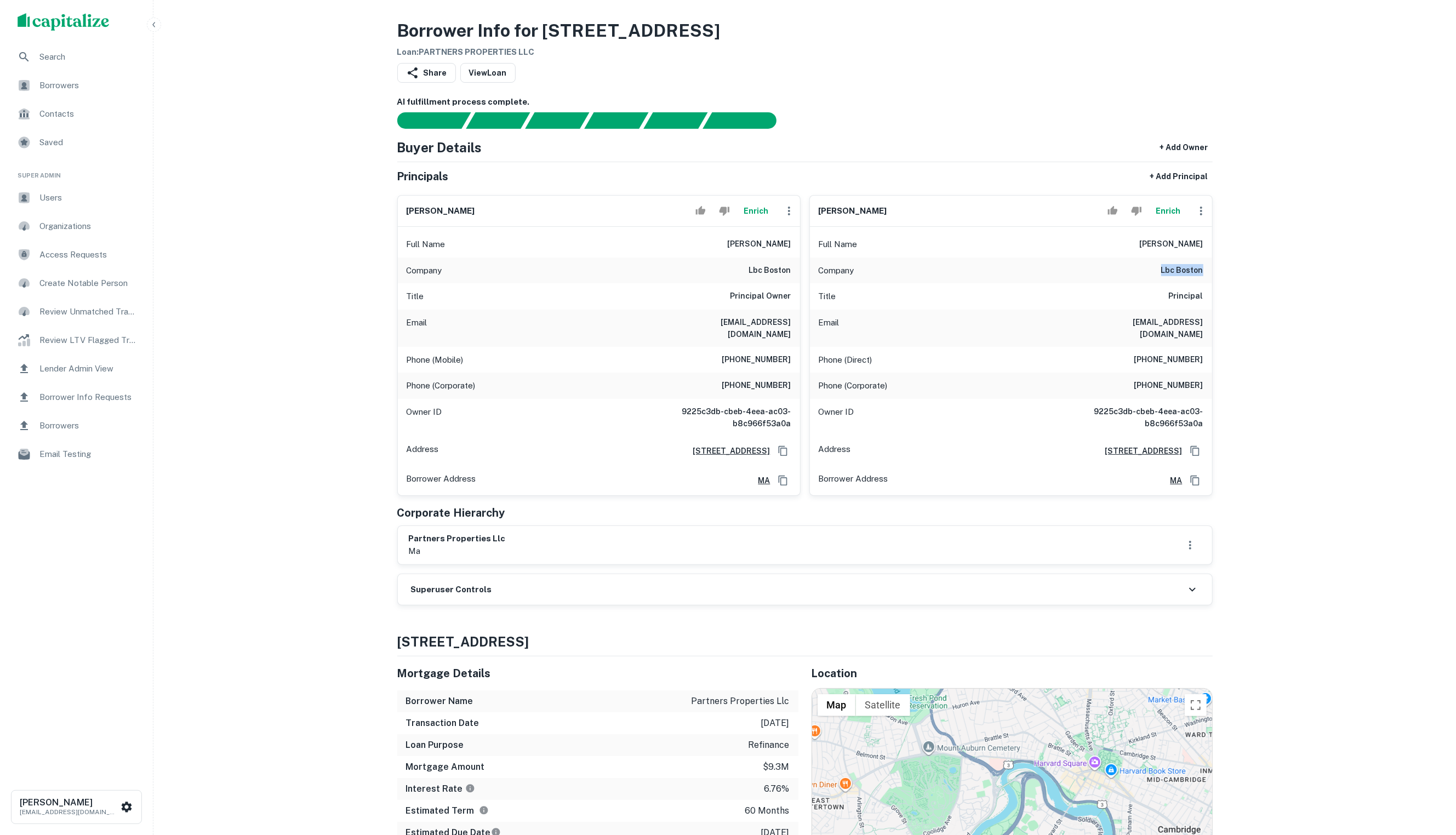
click at [1211, 281] on div "Company lbc boston" at bounding box center [1010, 270] width 402 height 26
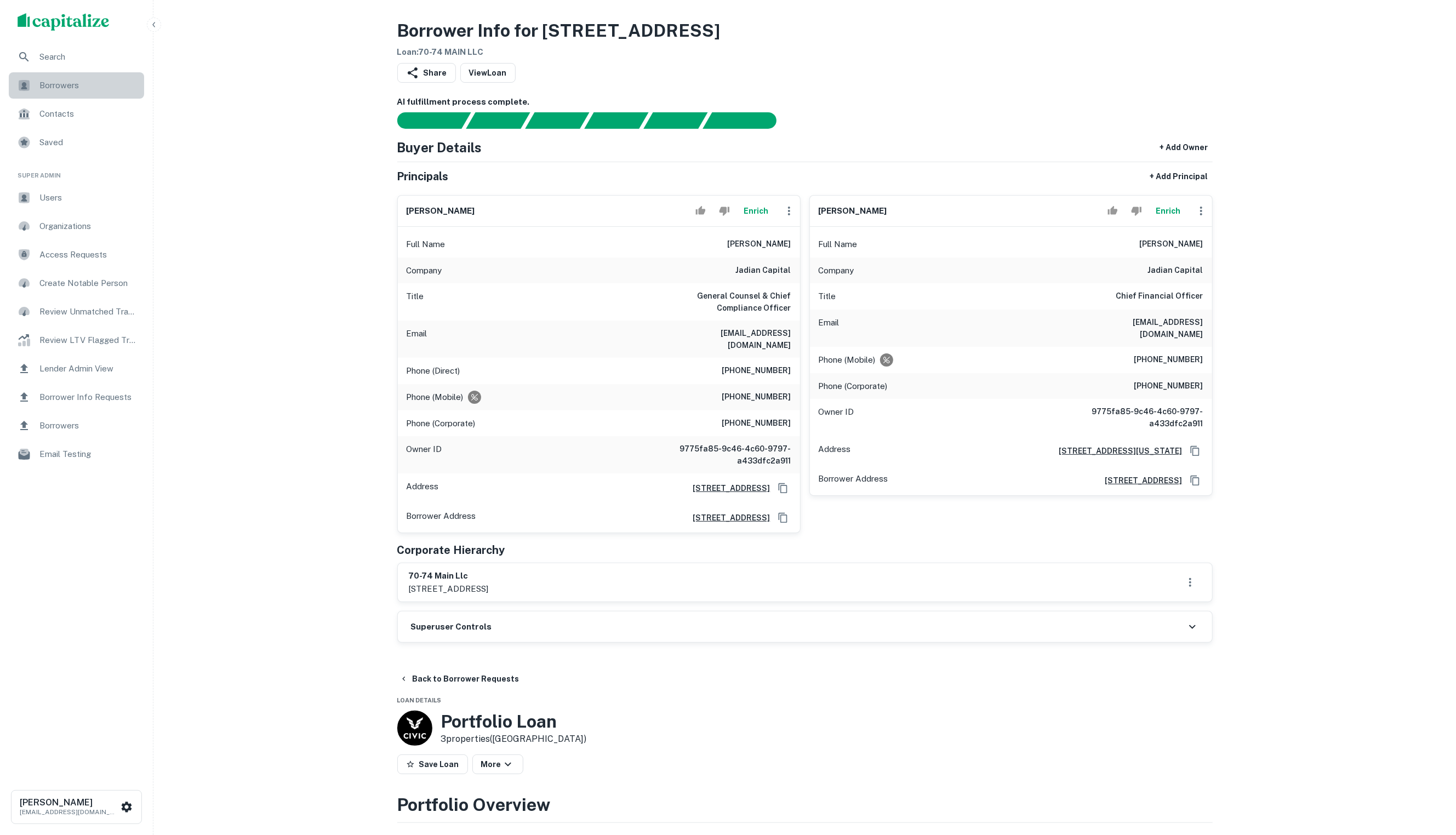
click at [77, 79] on span "Borrowers" at bounding box center [88, 85] width 98 height 13
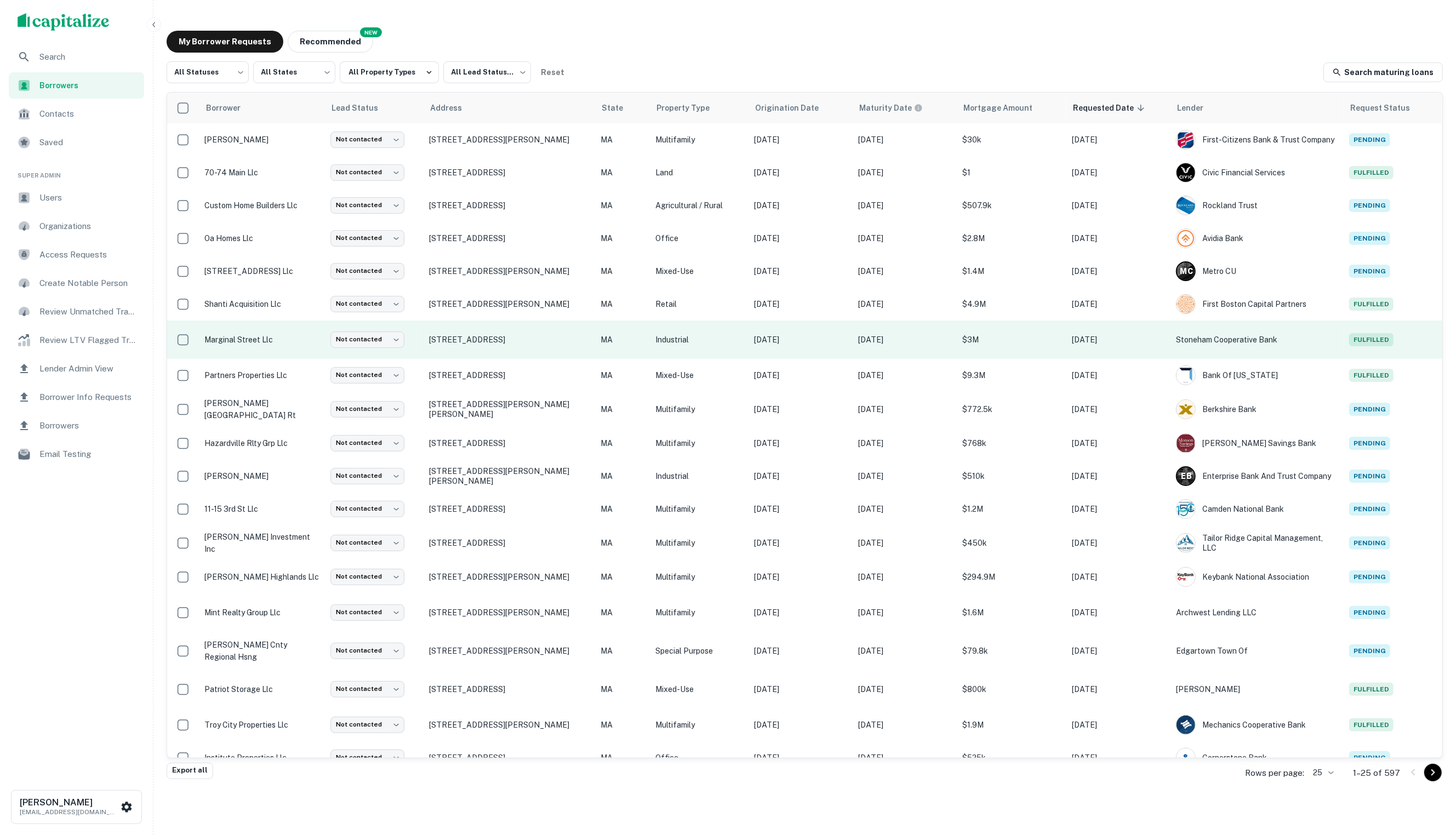
click at [283, 349] on td "marginal street llc" at bounding box center [261, 340] width 126 height 39
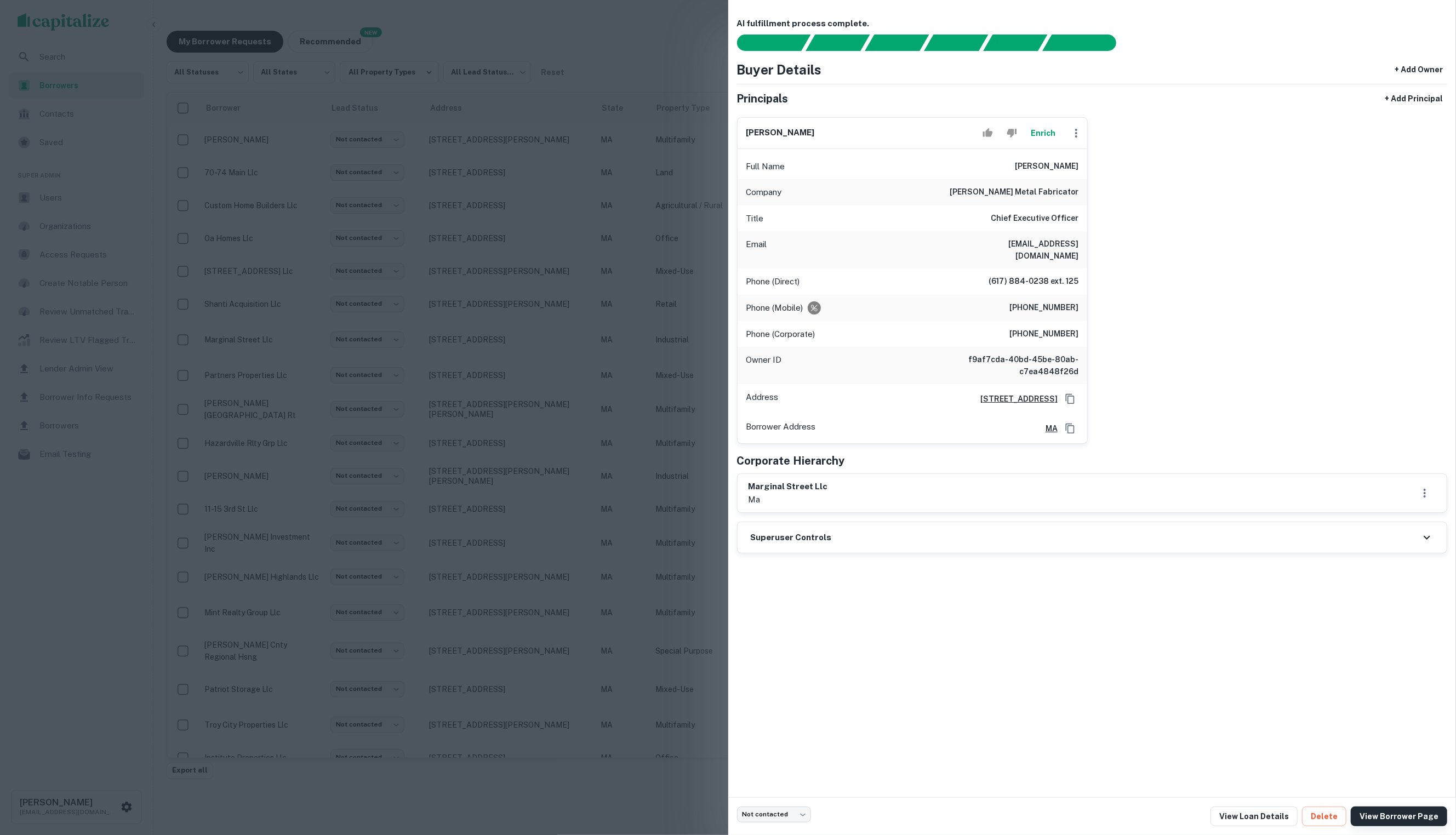
click at [1379, 811] on link "View Borrower Page" at bounding box center [1399, 816] width 97 height 20
drag, startPoint x: 680, startPoint y: 125, endPoint x: 674, endPoint y: 126, distance: 6.1
click at [678, 125] on div at bounding box center [728, 418] width 1456 height 835
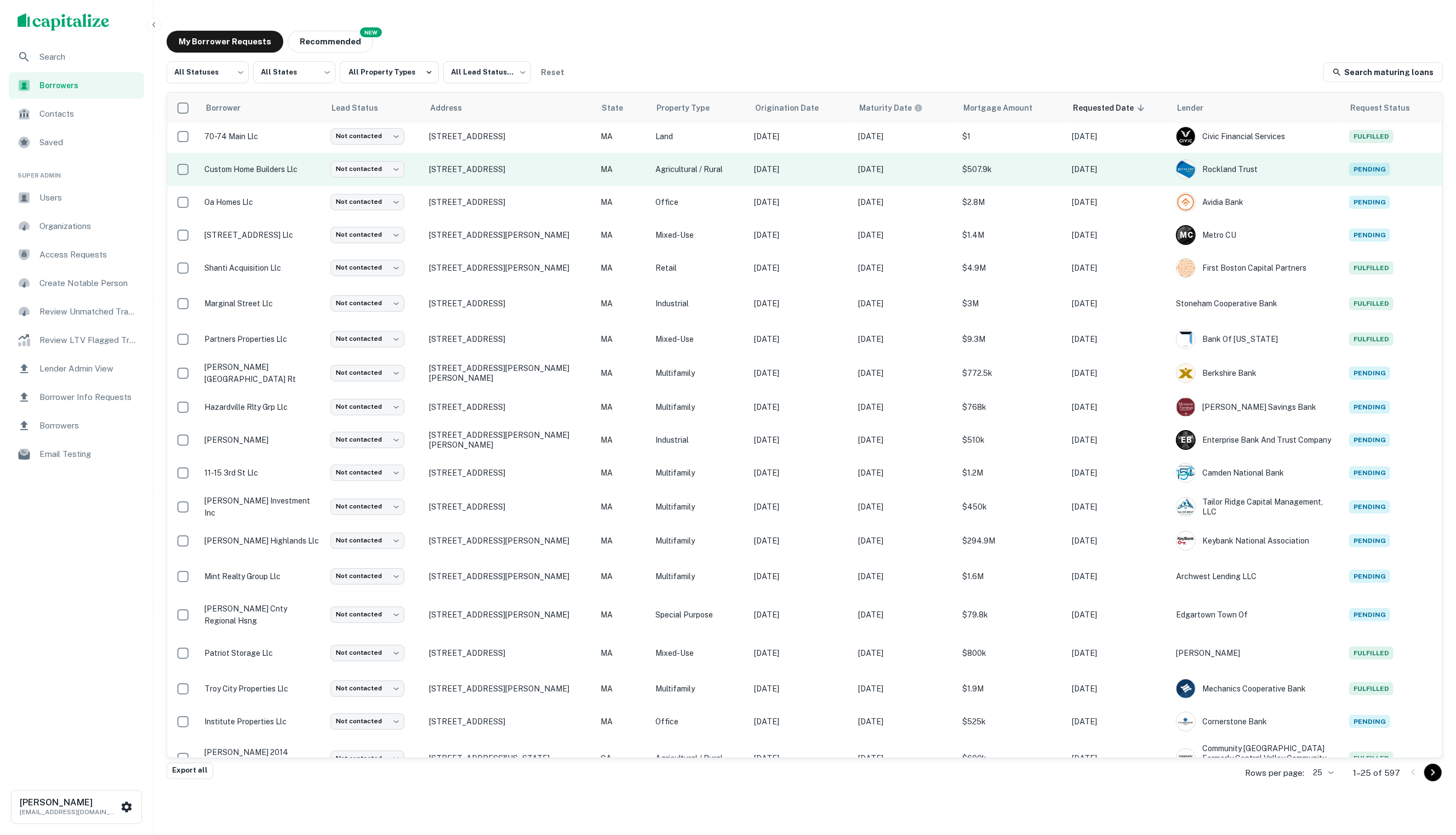
click at [284, 177] on td "custom home builders llc" at bounding box center [261, 169] width 126 height 33
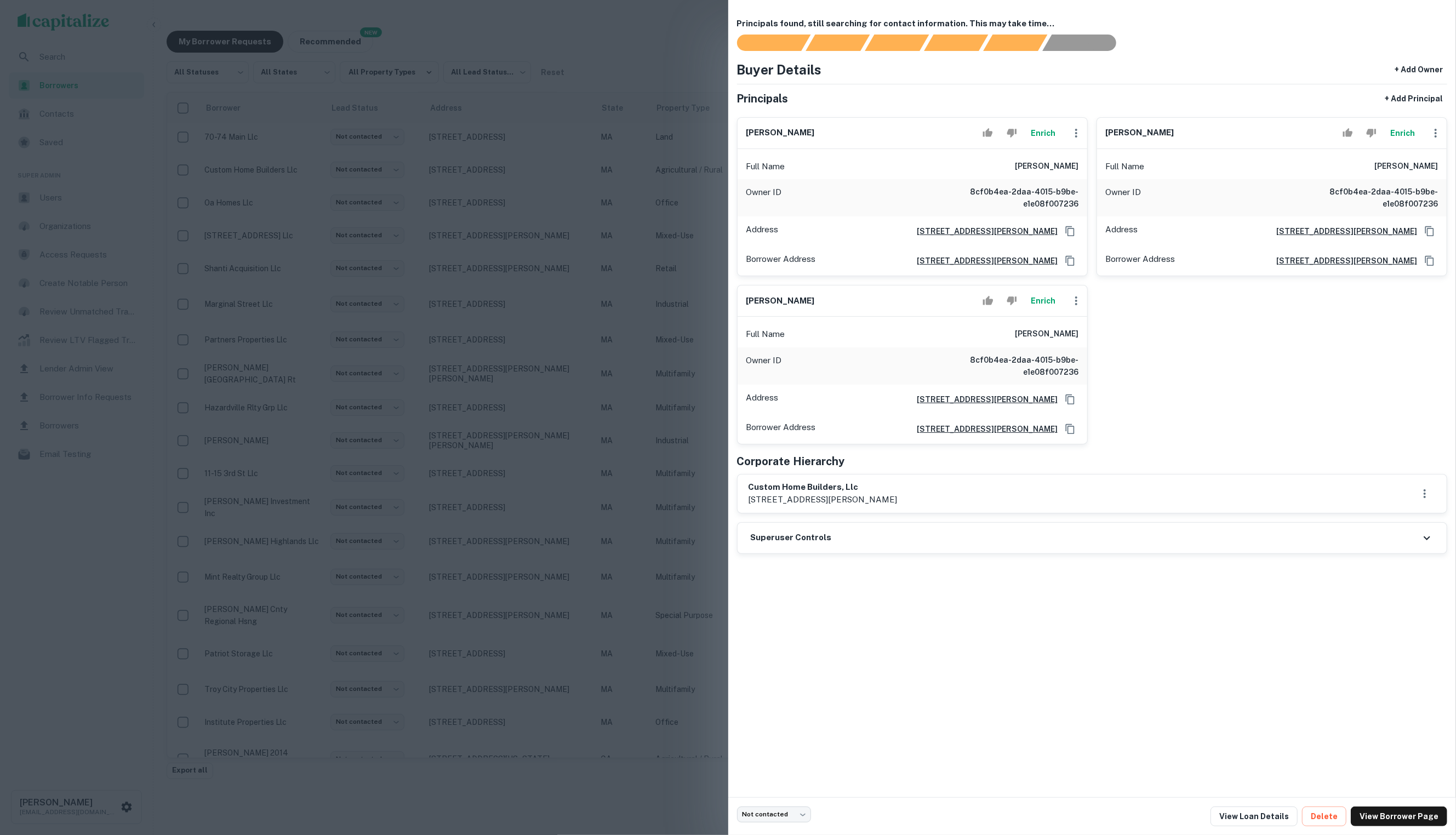
click at [1044, 143] on button "Enrich" at bounding box center [1043, 133] width 35 height 22
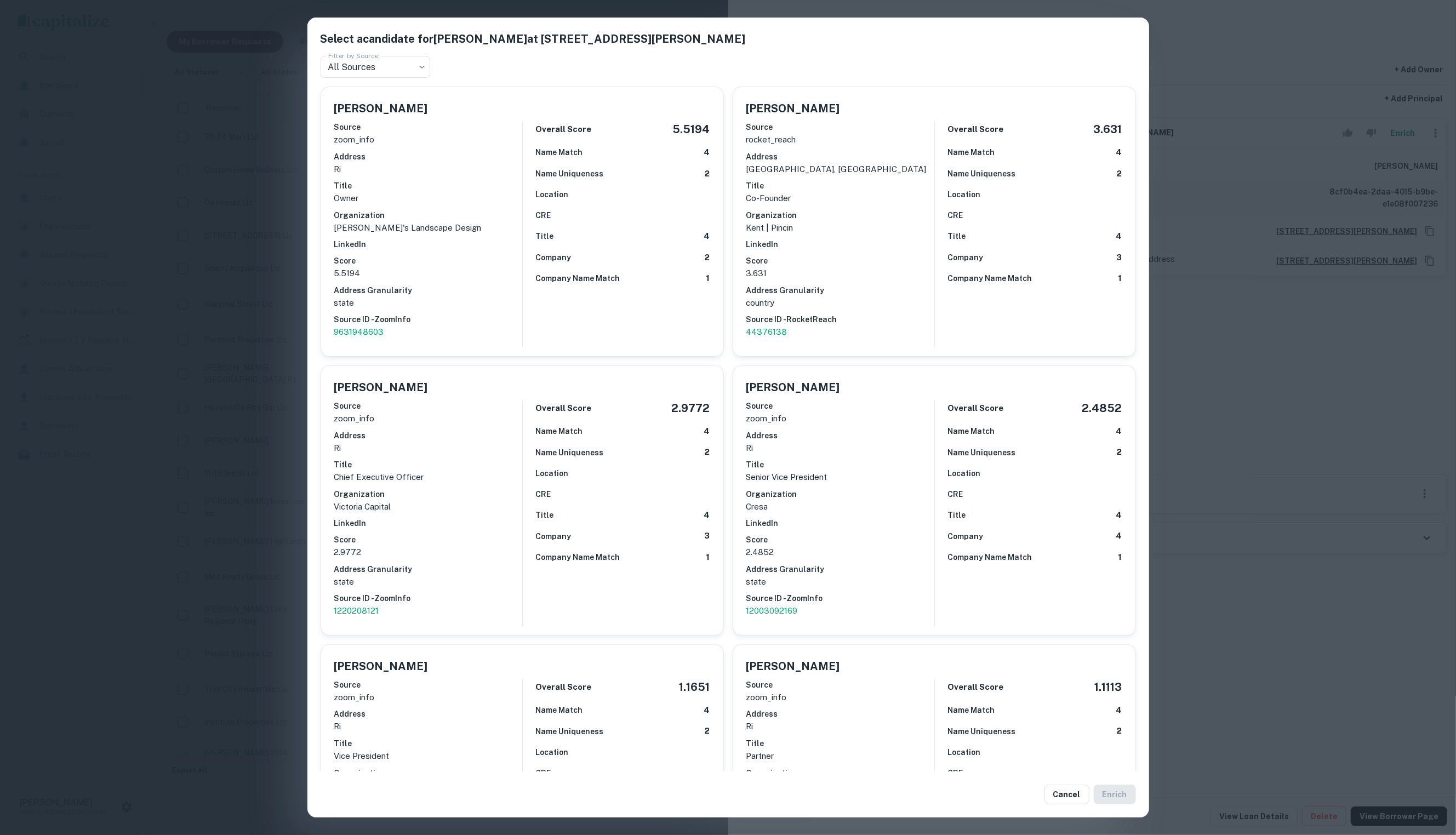
drag, startPoint x: 1260, startPoint y: 259, endPoint x: 1246, endPoint y: 265, distance: 15.2
click at [1260, 259] on div "Select a candidate for MICHAEL C KENT at 39 nooseneck hill rd. Filter by Source…" at bounding box center [728, 418] width 1456 height 835
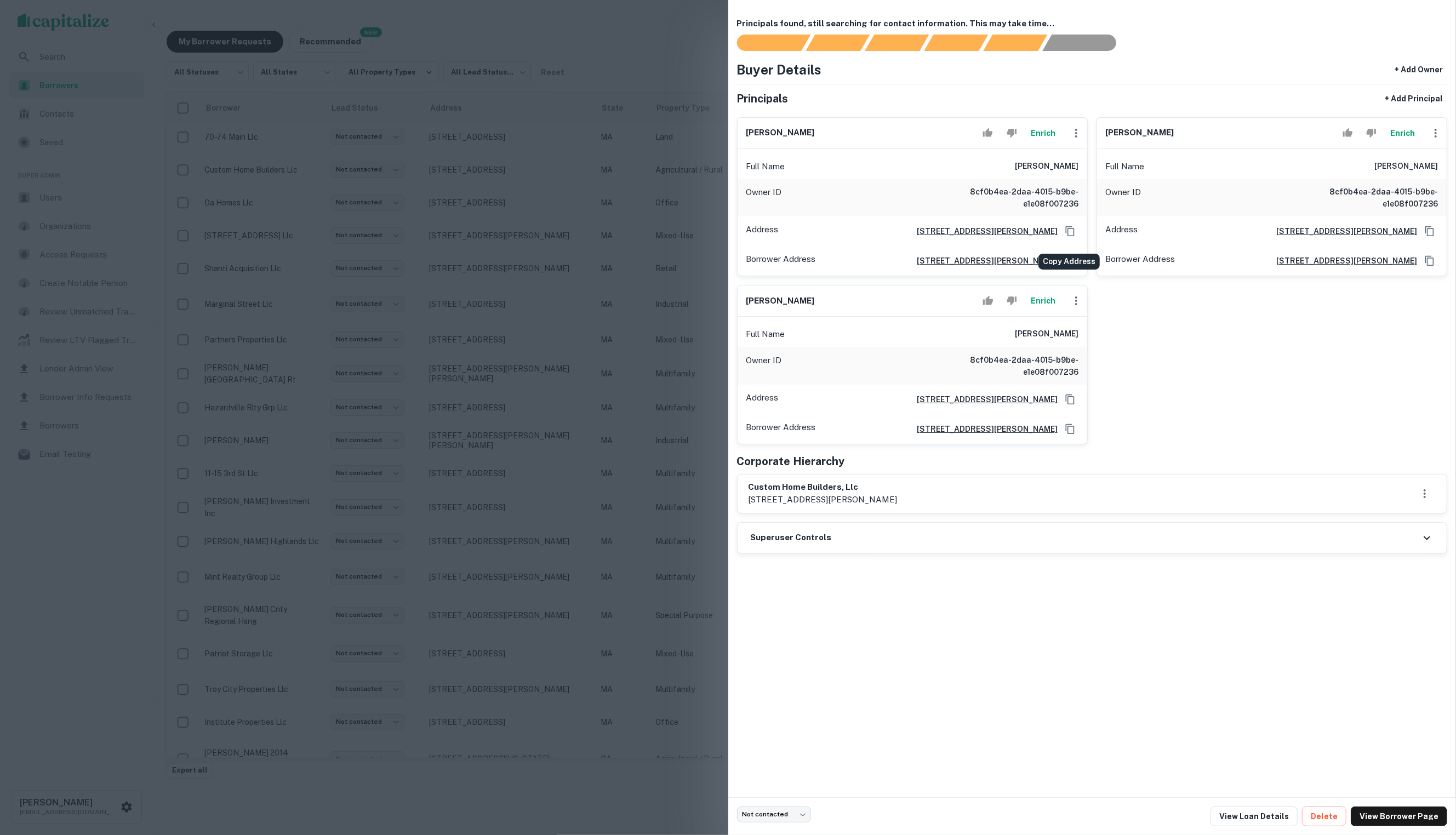
click at [1068, 237] on icon "Copy Address" at bounding box center [1070, 231] width 11 height 11
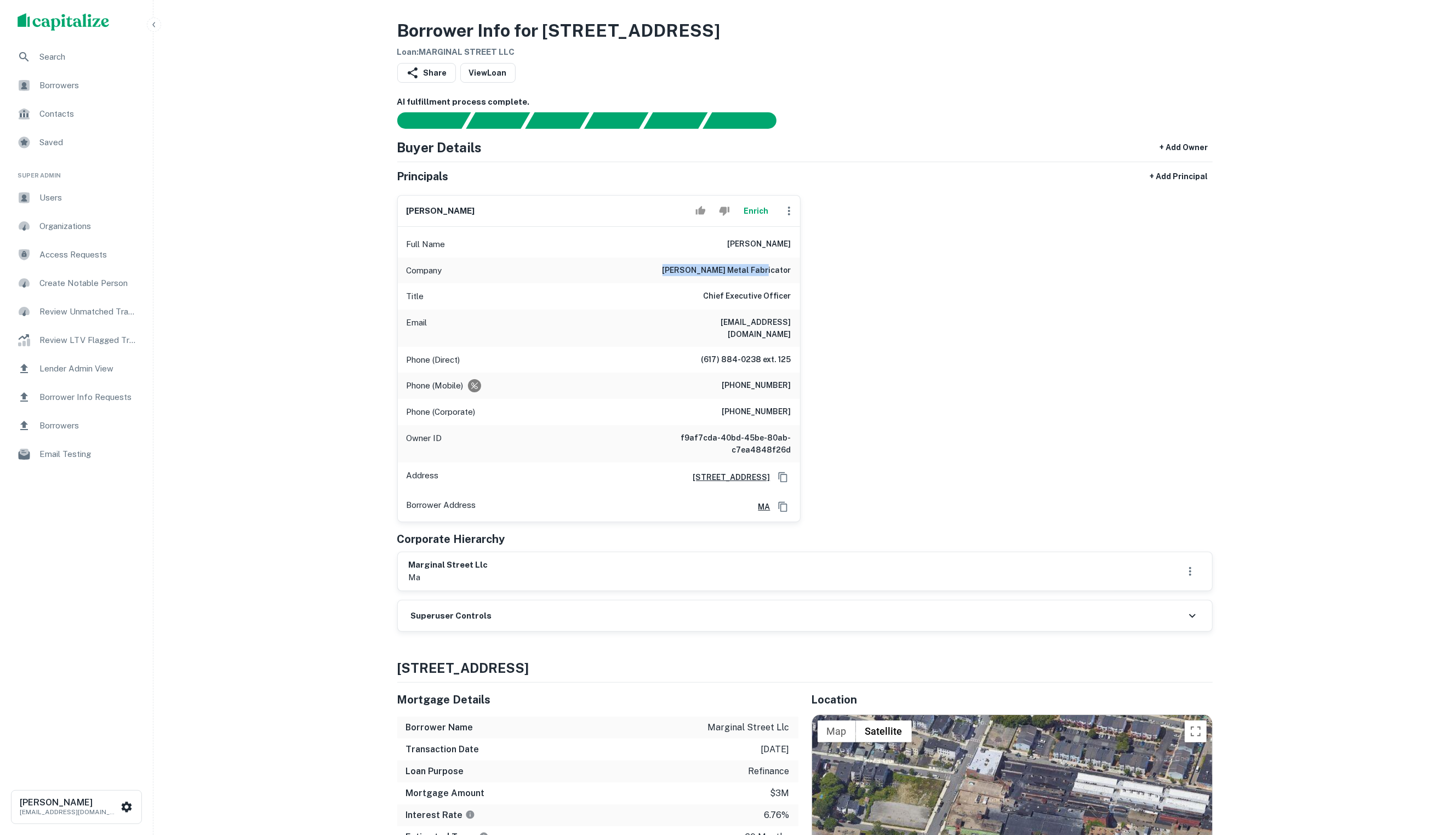
drag, startPoint x: 693, startPoint y: 279, endPoint x: 798, endPoint y: 273, distance: 105.2
click at [794, 272] on div "Company carbone metal fabricator" at bounding box center [598, 270] width 402 height 26
click at [746, 220] on button "Enrich" at bounding box center [756, 211] width 35 height 22
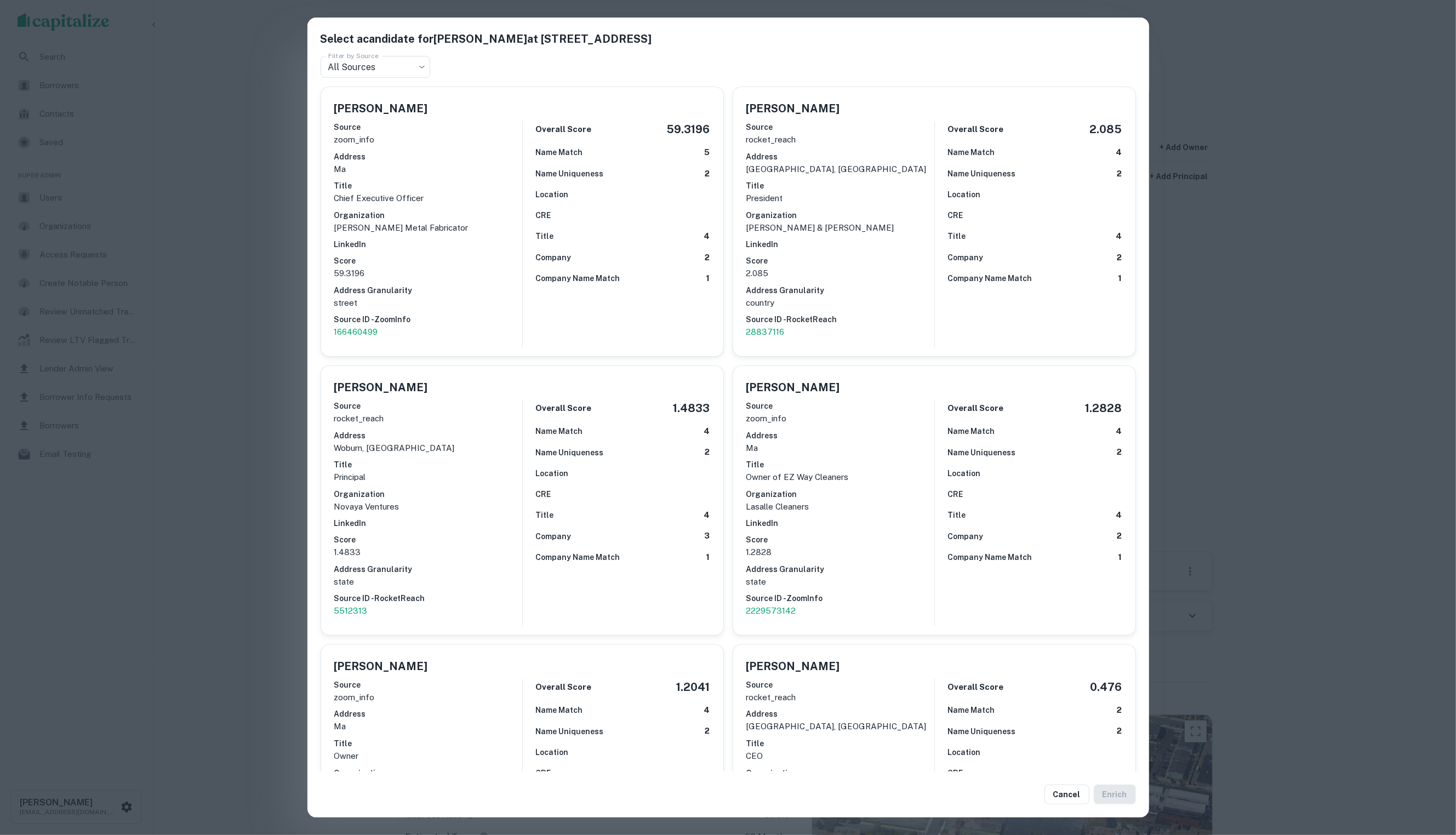
click at [250, 223] on div "Select a candidate for Peter J. Carbone at 240 Marginal St Filter by Source All…" at bounding box center [728, 418] width 1456 height 835
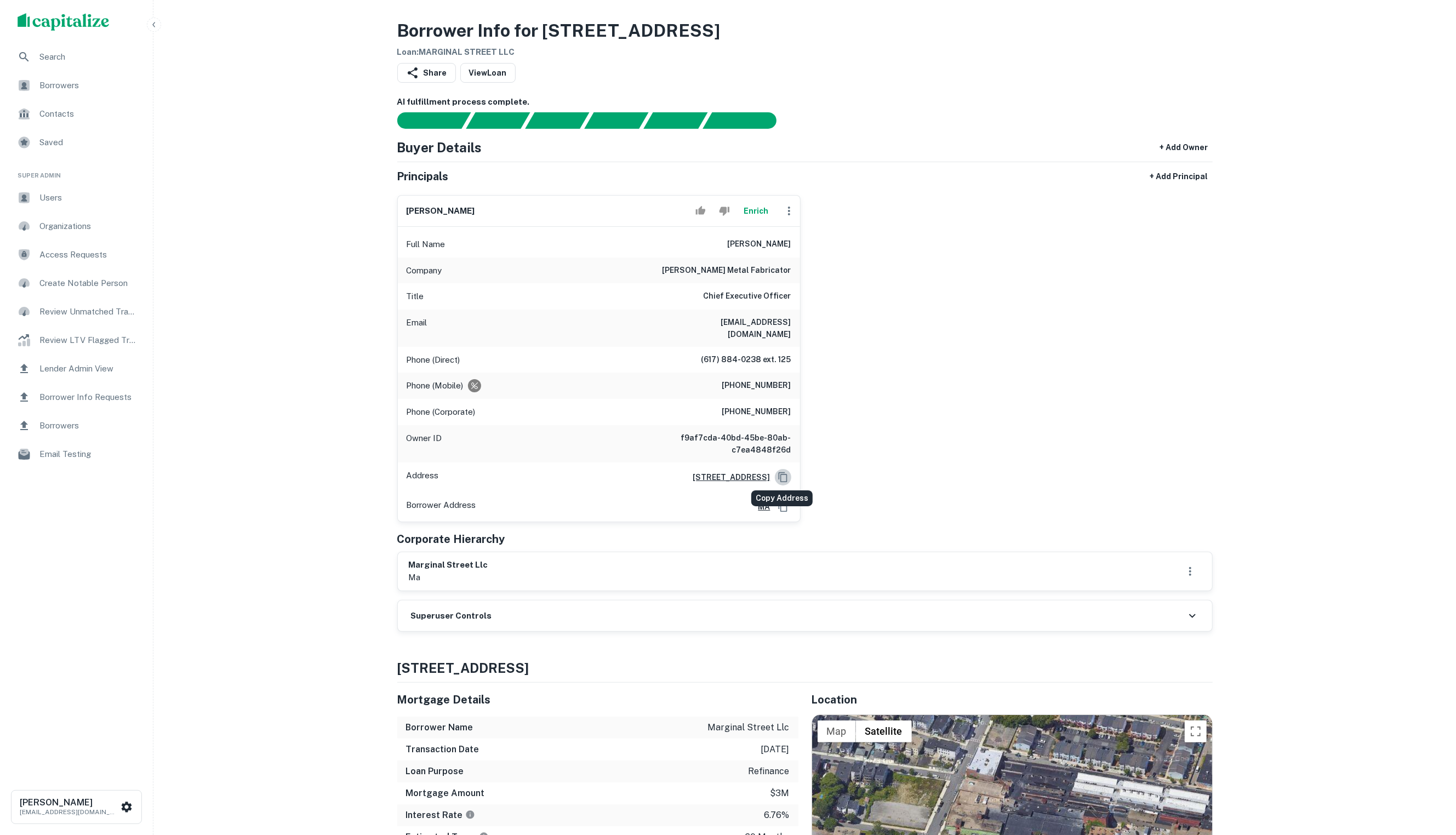
click at [784, 474] on icon "Copy Address" at bounding box center [783, 477] width 11 height 11
click at [784, 474] on icon "Copy Address" at bounding box center [783, 477] width 11 height 11
click at [784, 472] on icon "Copy Address" at bounding box center [783, 477] width 11 height 11
click at [1089, 399] on div "peter j. carbone Enrich Full Name peter j. carbone Company carbone metal fabric…" at bounding box center [800, 354] width 824 height 336
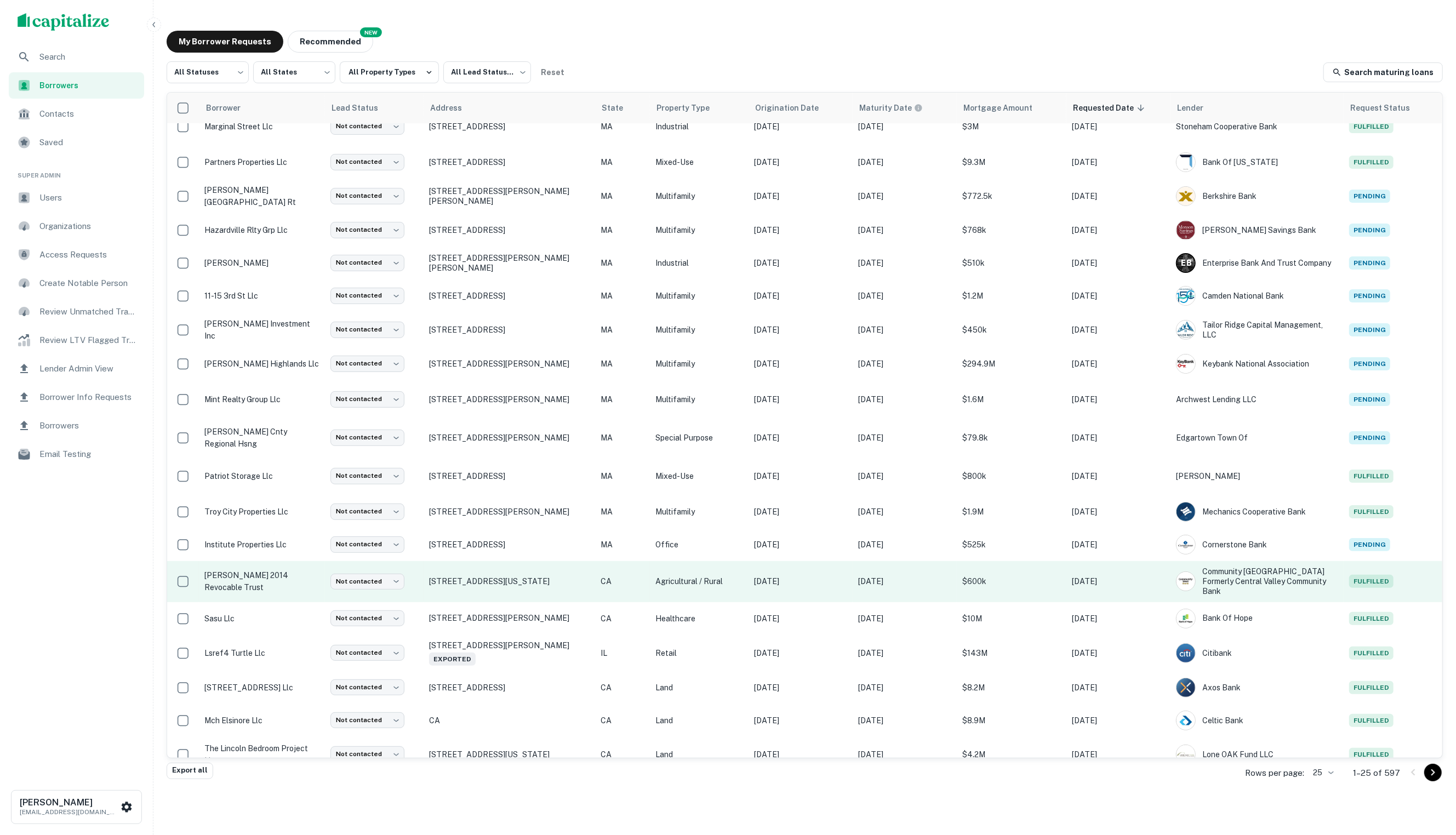
scroll to position [213, 0]
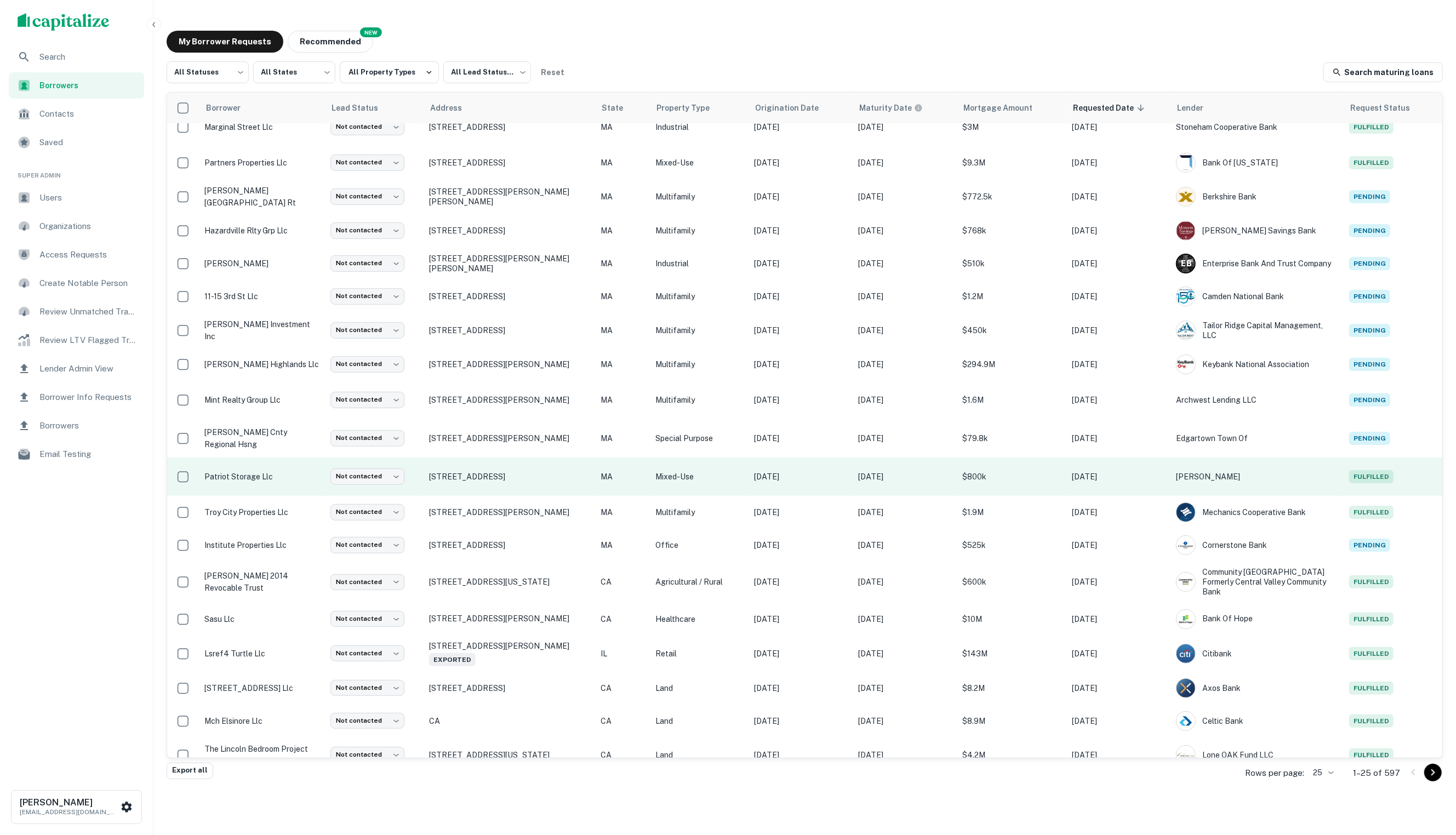
click at [254, 476] on p "patriot storage llc" at bounding box center [261, 477] width 115 height 12
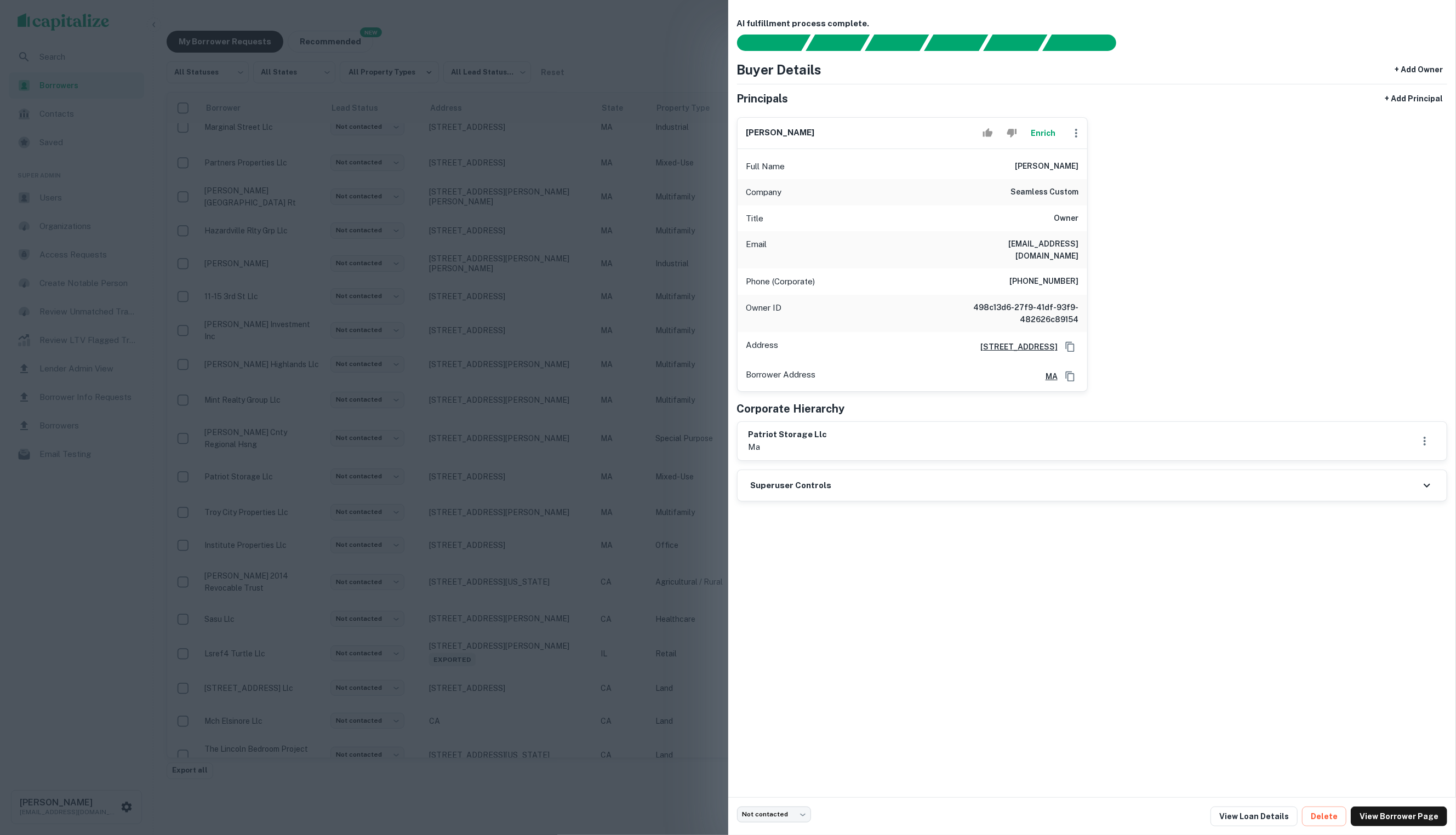
click at [1039, 136] on button "Enrich" at bounding box center [1043, 133] width 35 height 22
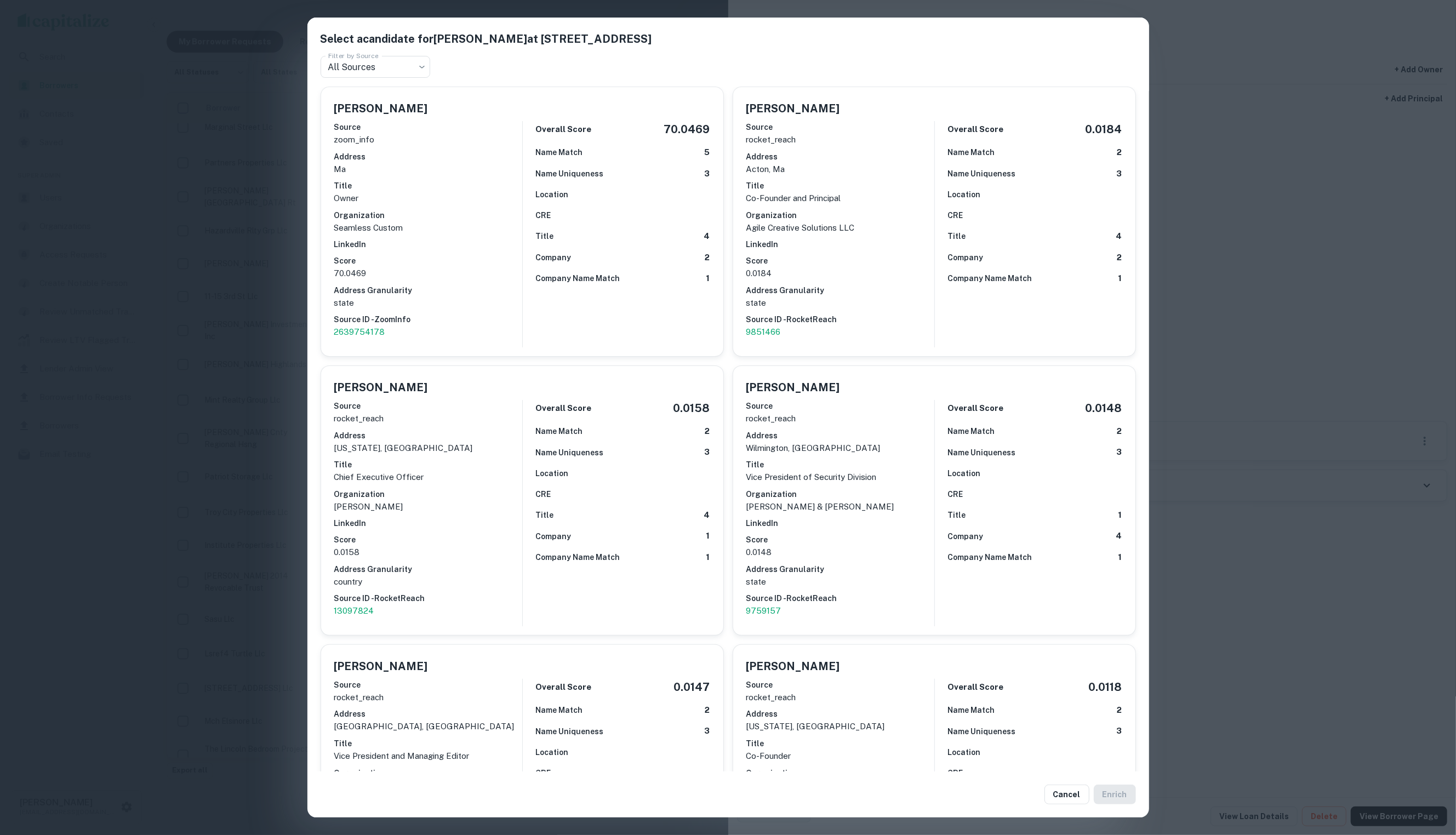
click at [1282, 263] on div "Select a candidate for [PERSON_NAME] at [STREET_ADDRESS] Filter by Source All S…" at bounding box center [728, 418] width 1456 height 835
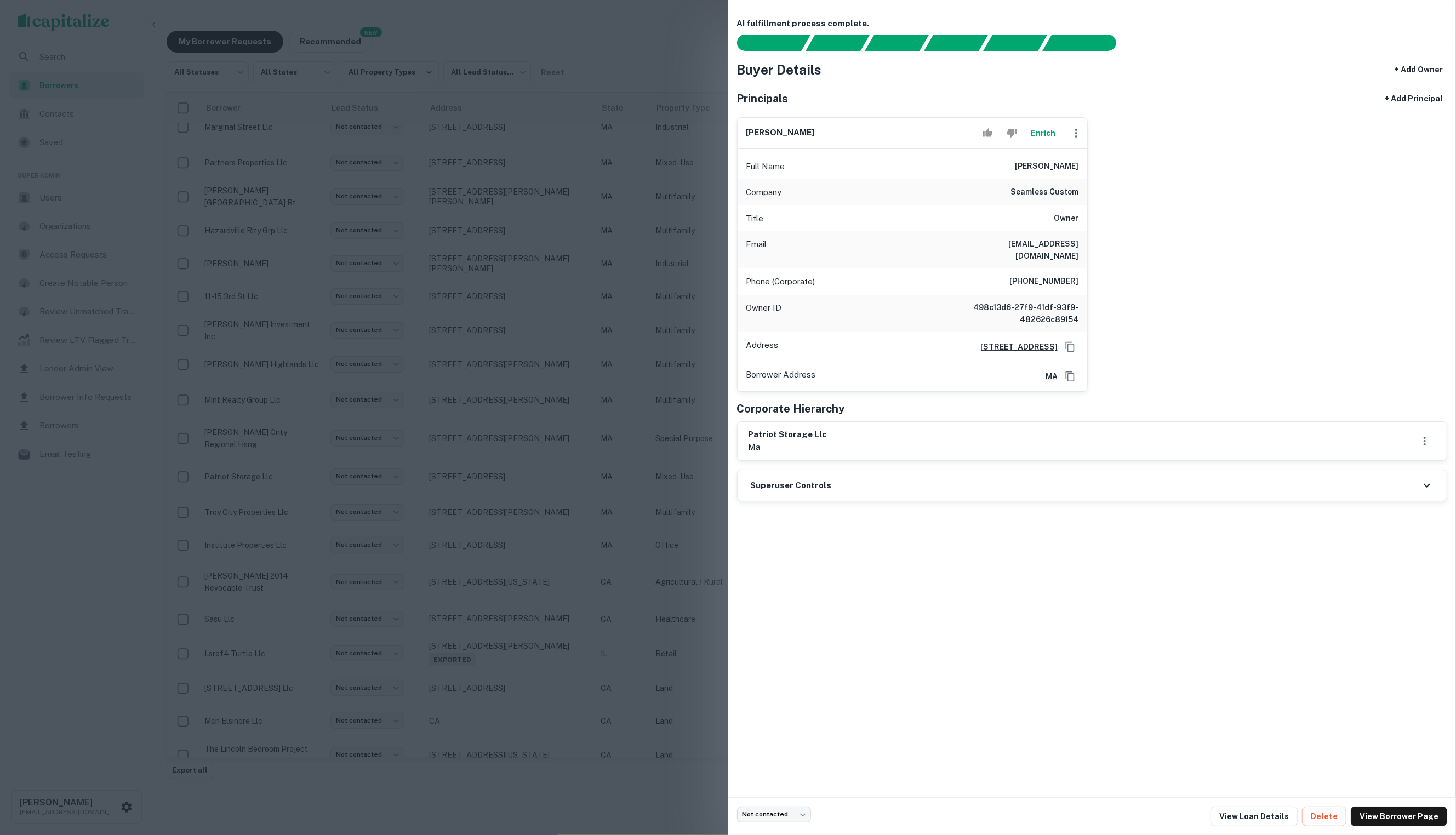
click at [625, 235] on div at bounding box center [728, 418] width 1456 height 835
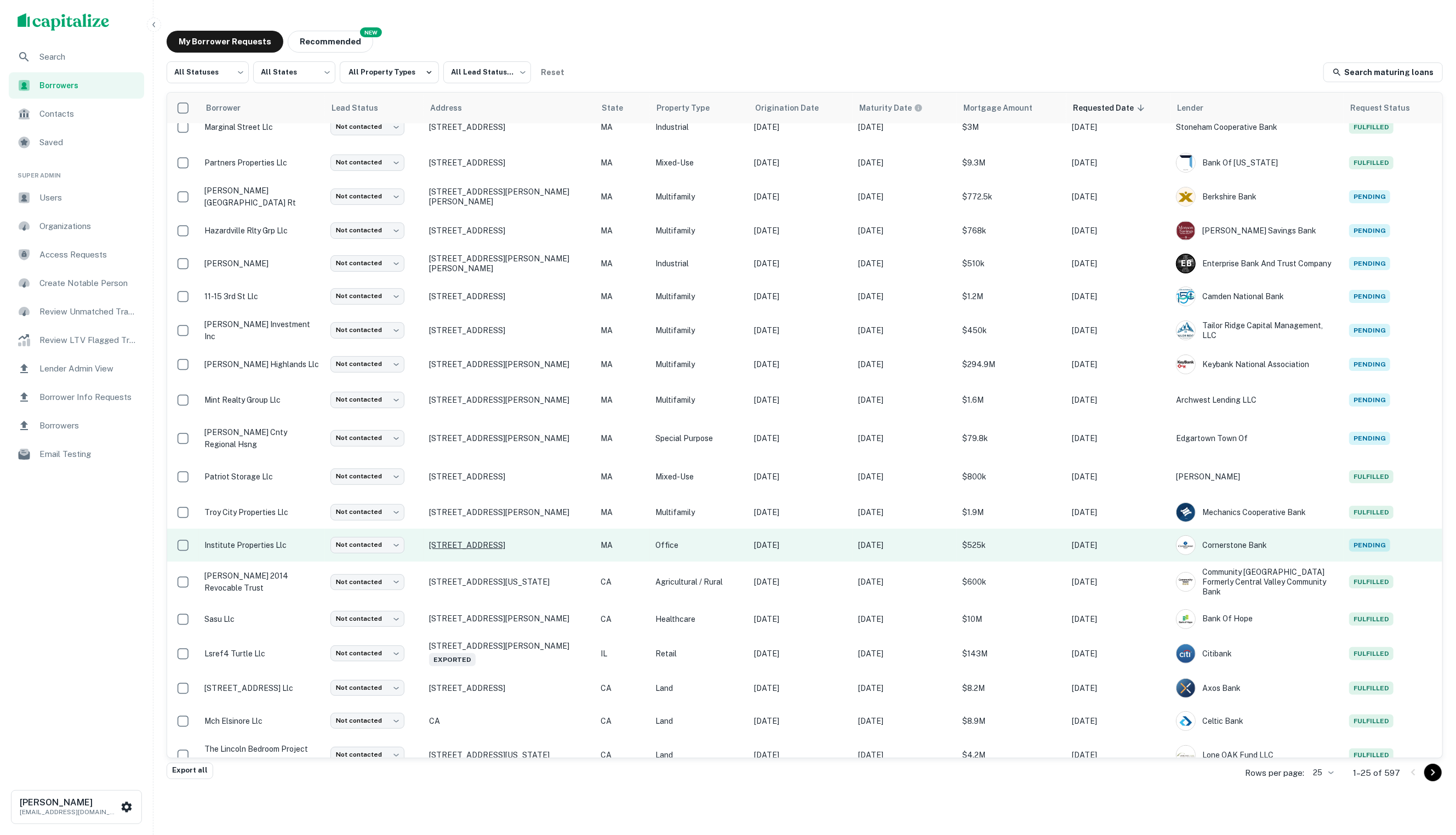
scroll to position [0, 0]
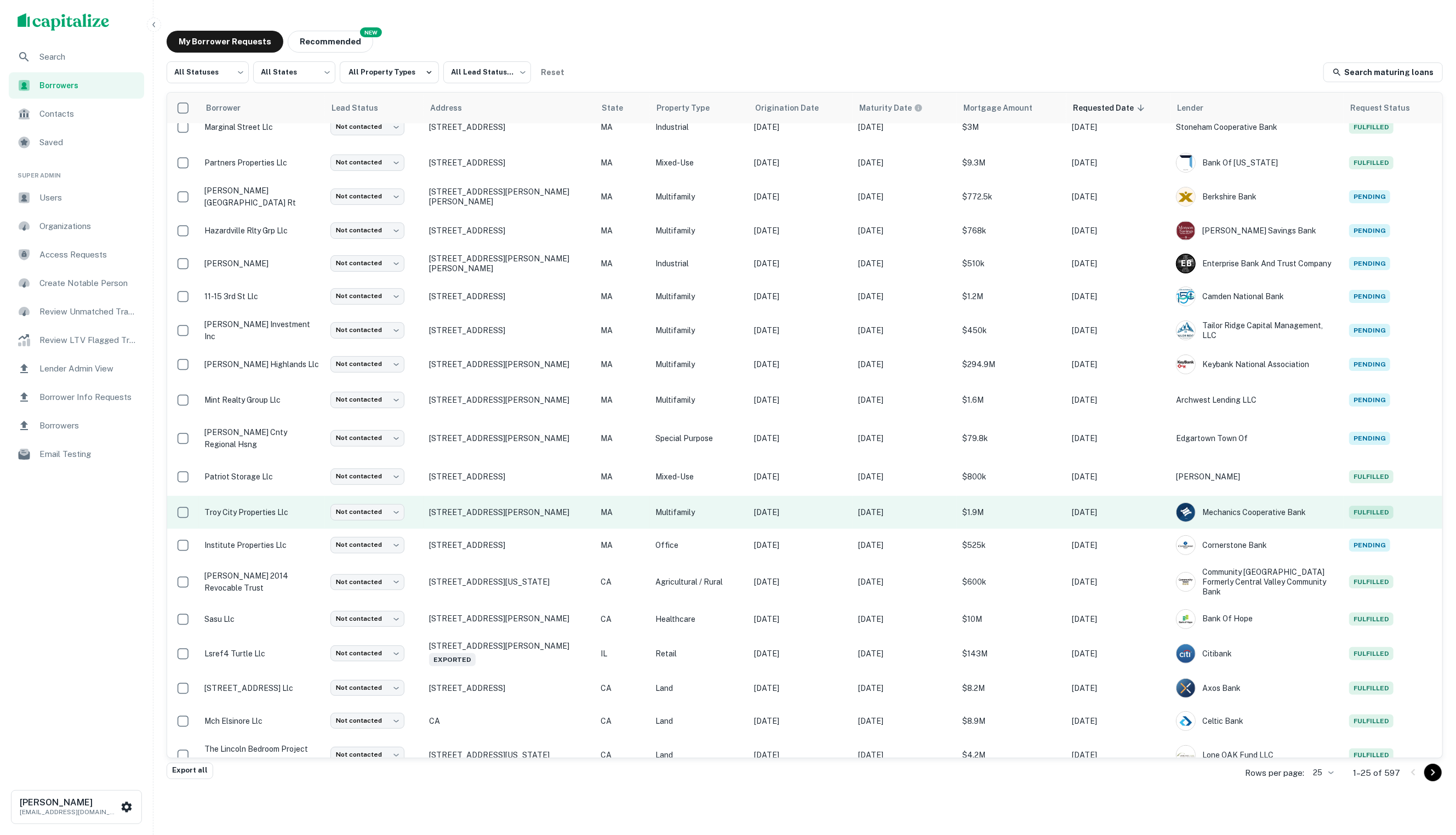
click at [264, 506] on p "troy city properties llc" at bounding box center [261, 512] width 115 height 12
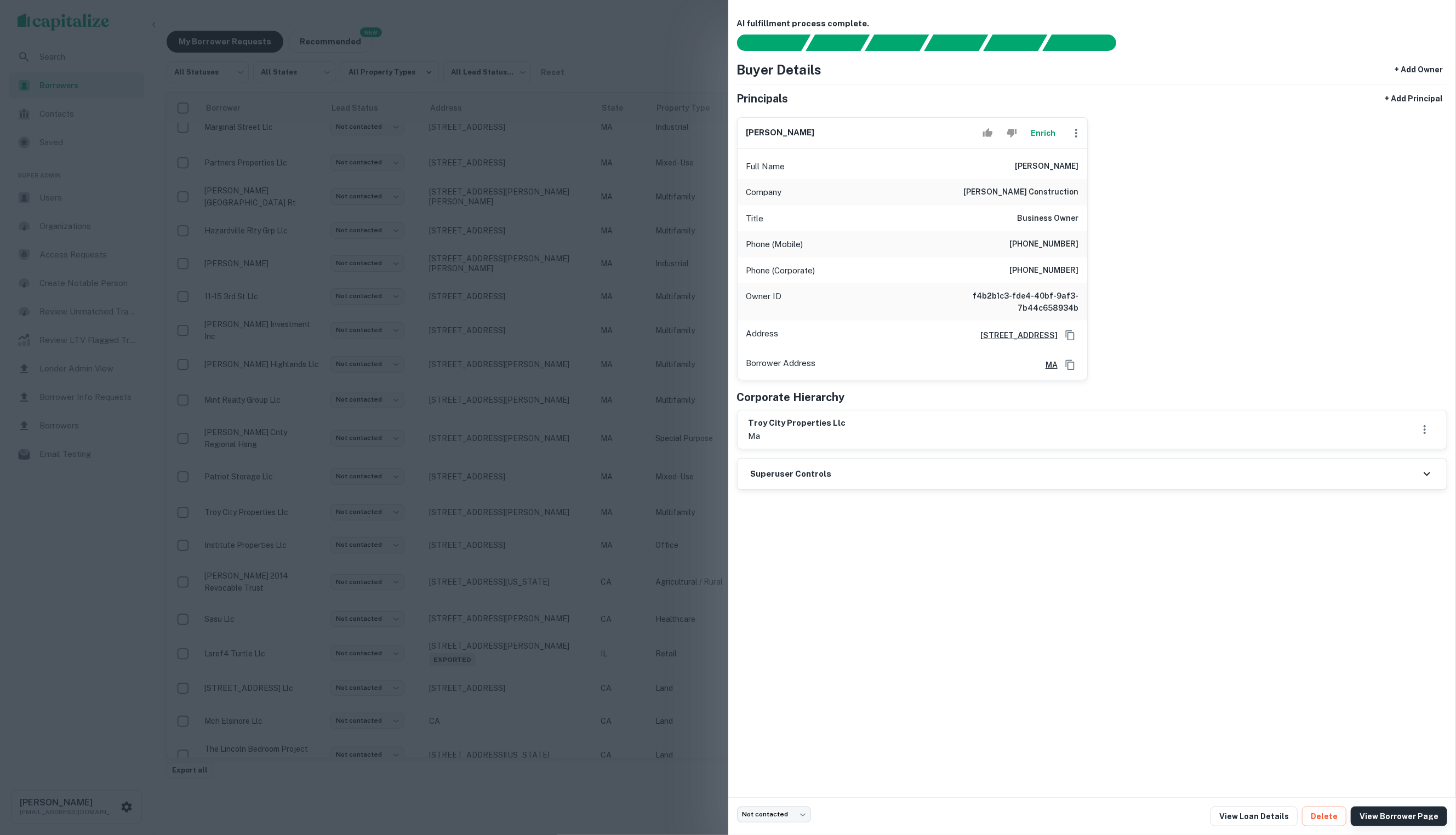
click at [1414, 813] on link "View Borrower Page" at bounding box center [1399, 816] width 97 height 20
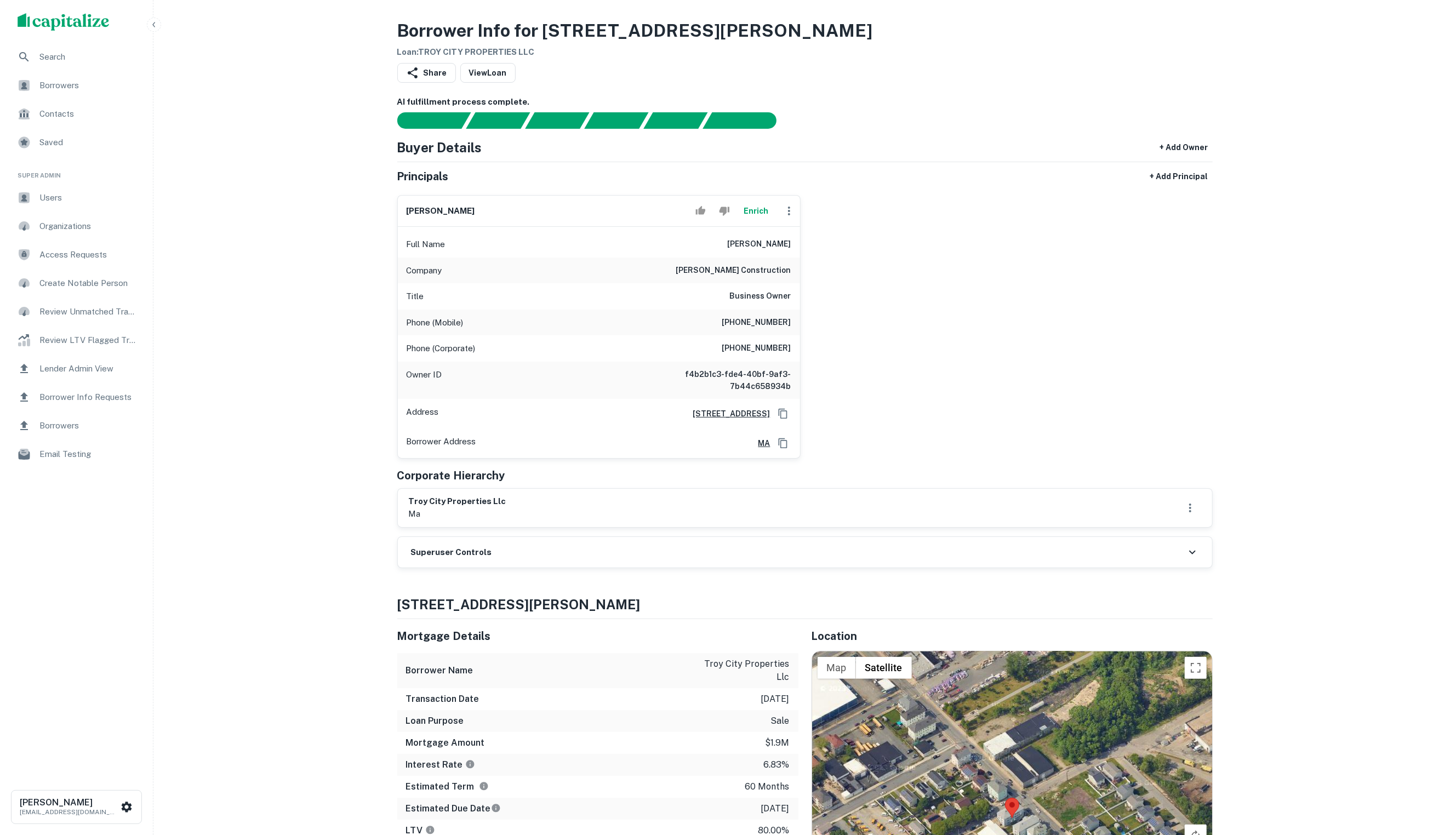
click at [740, 211] on button "Enrich" at bounding box center [756, 211] width 35 height 22
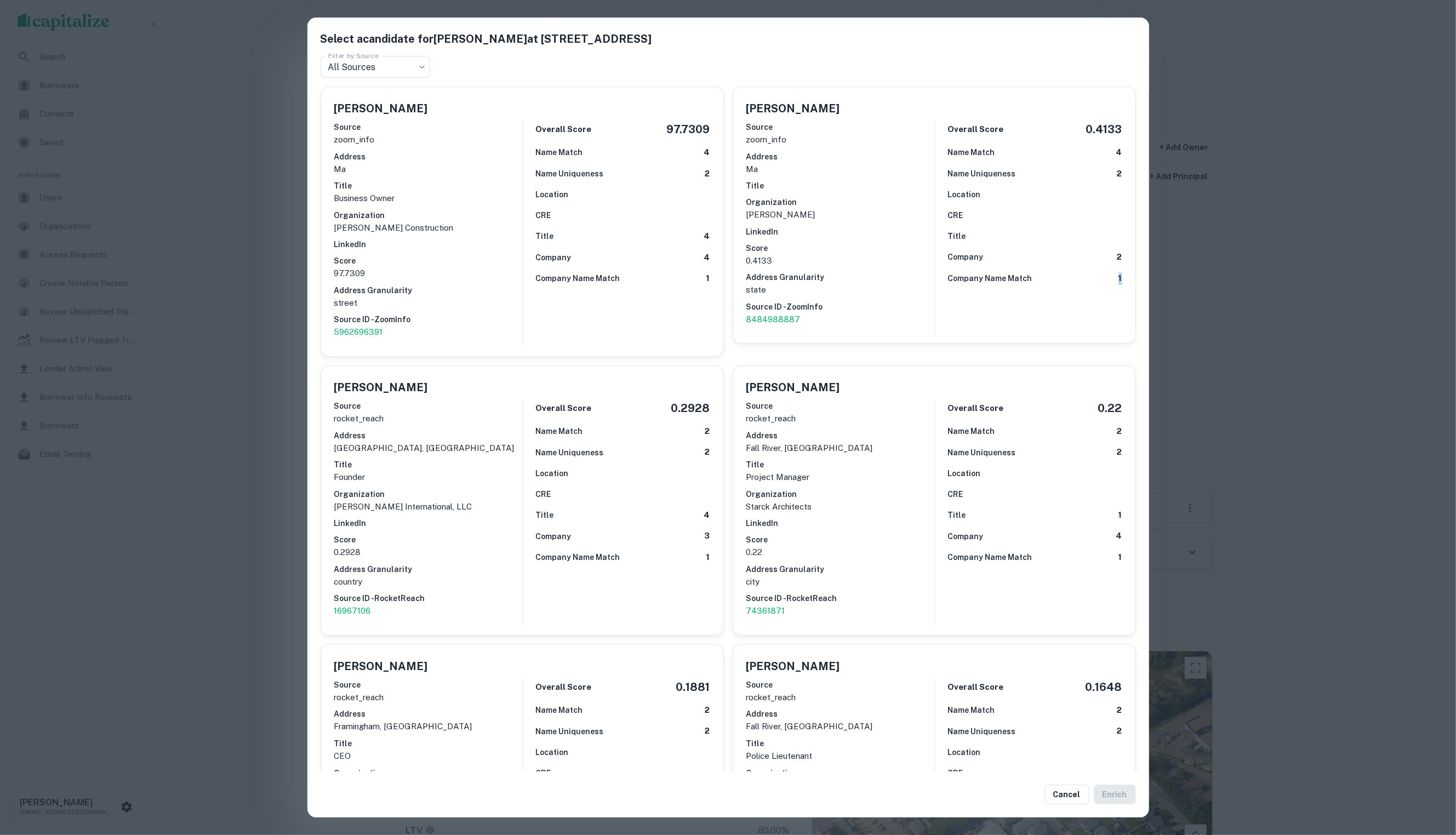
drag, startPoint x: 1453, startPoint y: 261, endPoint x: 1175, endPoint y: 281, distance: 278.7
click at [1175, 281] on div "Select a candidate for Matthew R. Hiscock at 26 Alden St Apt 1 Filter by Source…" at bounding box center [728, 418] width 1456 height 835
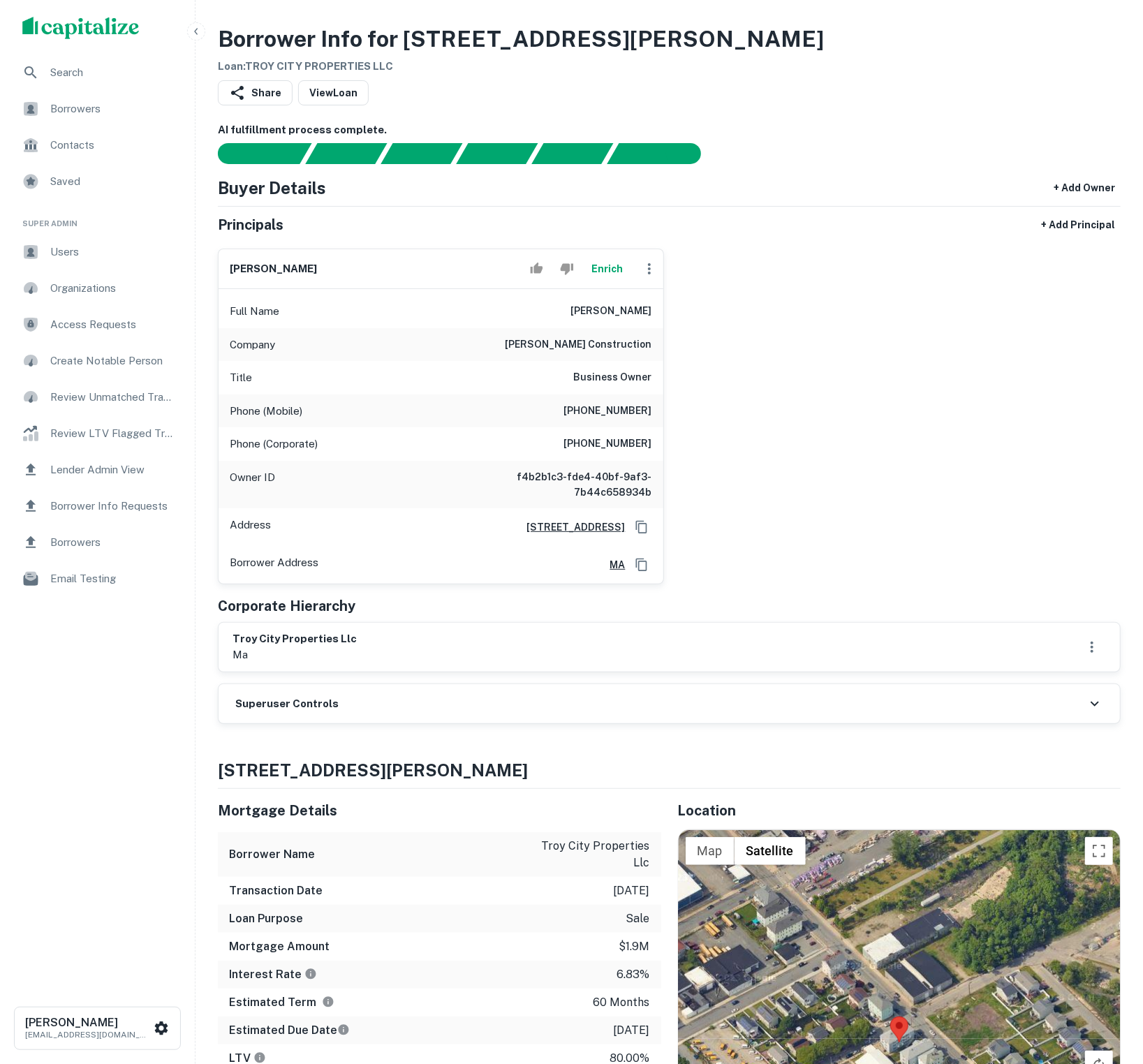
click at [707, 414] on div "matthew r. hiscock Enrich Full Name matthew r. hiscock Company hiscock construc…" at bounding box center [663, 410] width 914 height 347
drag, startPoint x: 576, startPoint y: 325, endPoint x: 699, endPoint y: 323, distance: 123.0
click at [699, 323] on div "matthew r. hiscock Enrich Full Name matthew r. hiscock Company hiscock construc…" at bounding box center [663, 410] width 914 height 347
copy h6 "matthew r. hiscock"
